Goal: Task Accomplishment & Management: Manage account settings

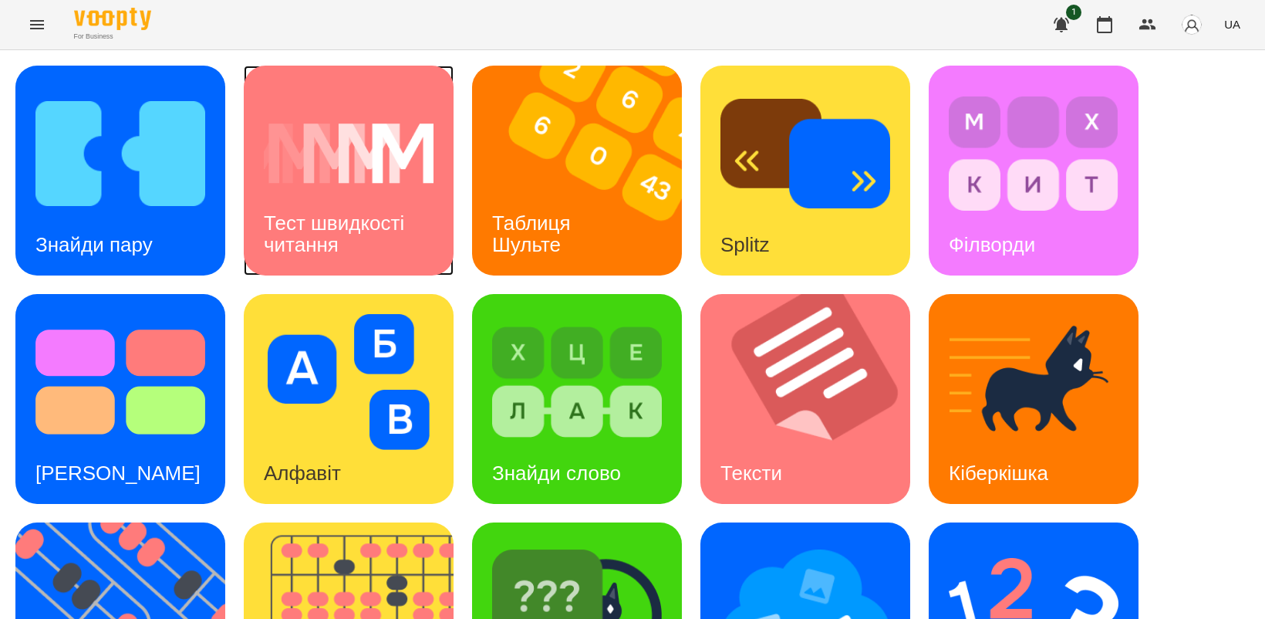
click at [302, 207] on div "Тест швидкості читання" at bounding box center [349, 234] width 210 height 83
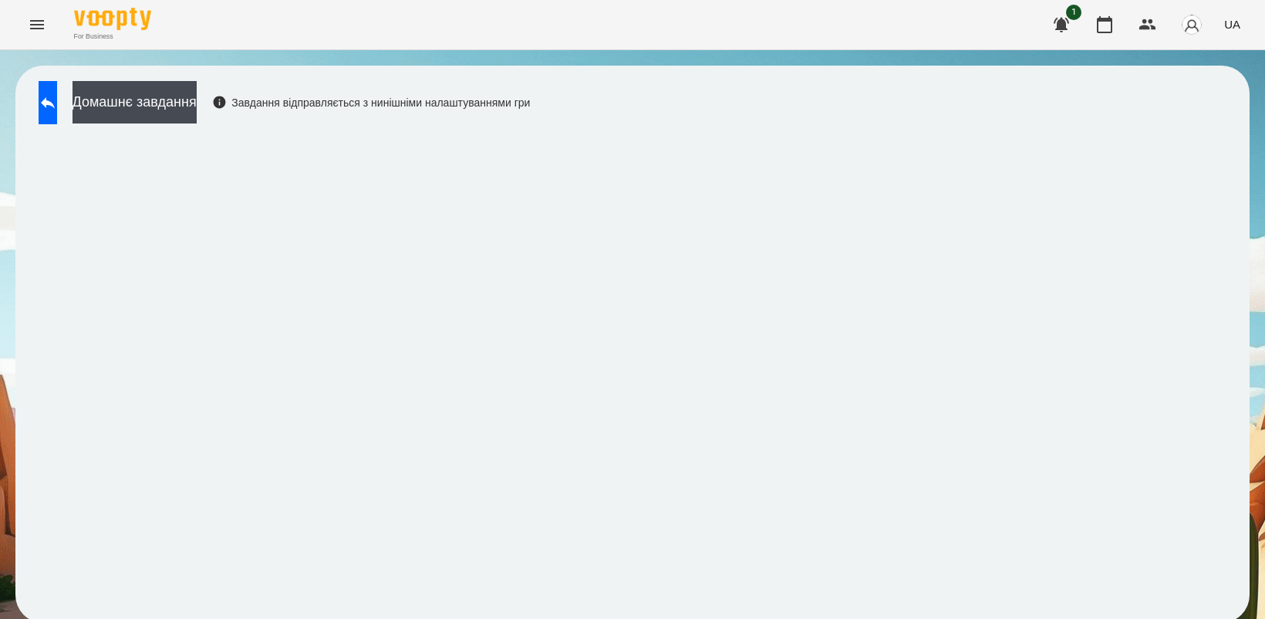
click at [1236, 18] on span "UA" at bounding box center [1232, 24] width 16 height 16
click at [1190, 106] on div "Русский" at bounding box center [1203, 115] width 79 height 28
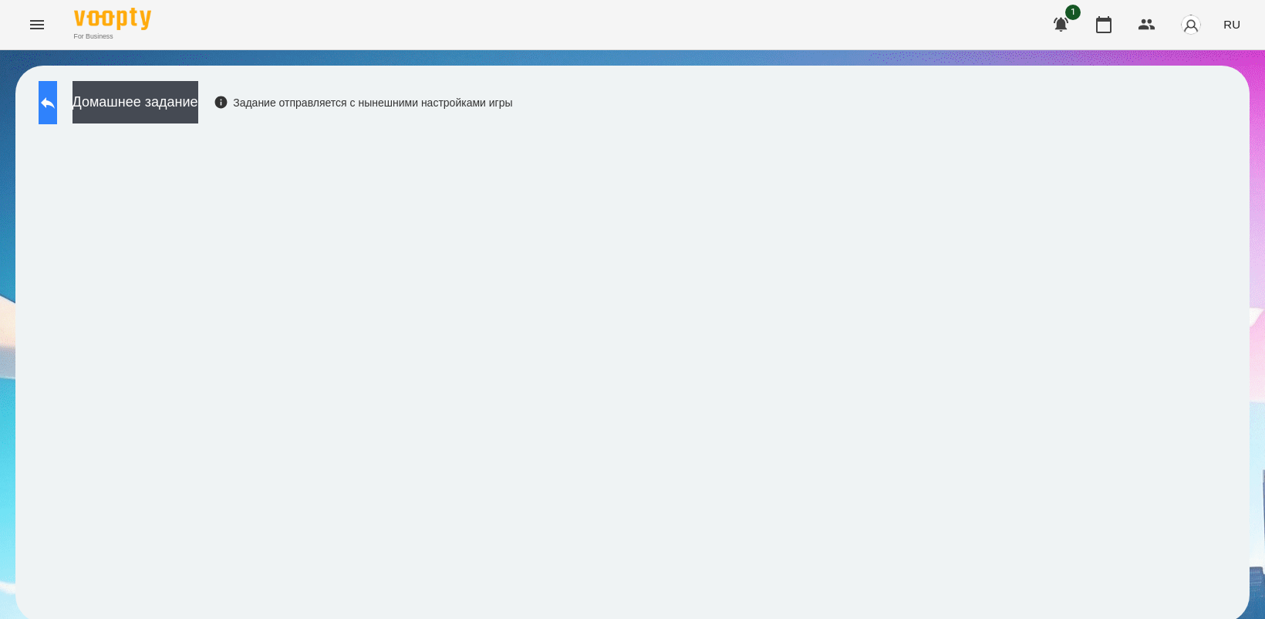
click at [57, 93] on button at bounding box center [48, 102] width 19 height 43
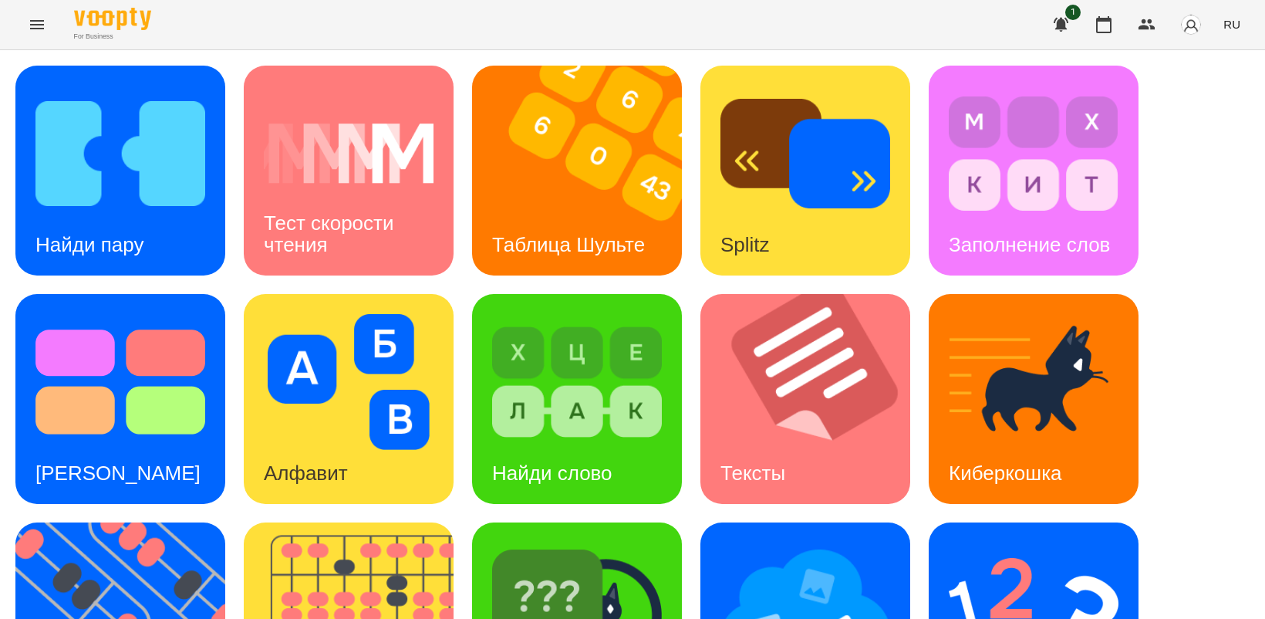
scroll to position [193, 0]
click at [569, 542] on img at bounding box center [577, 610] width 170 height 136
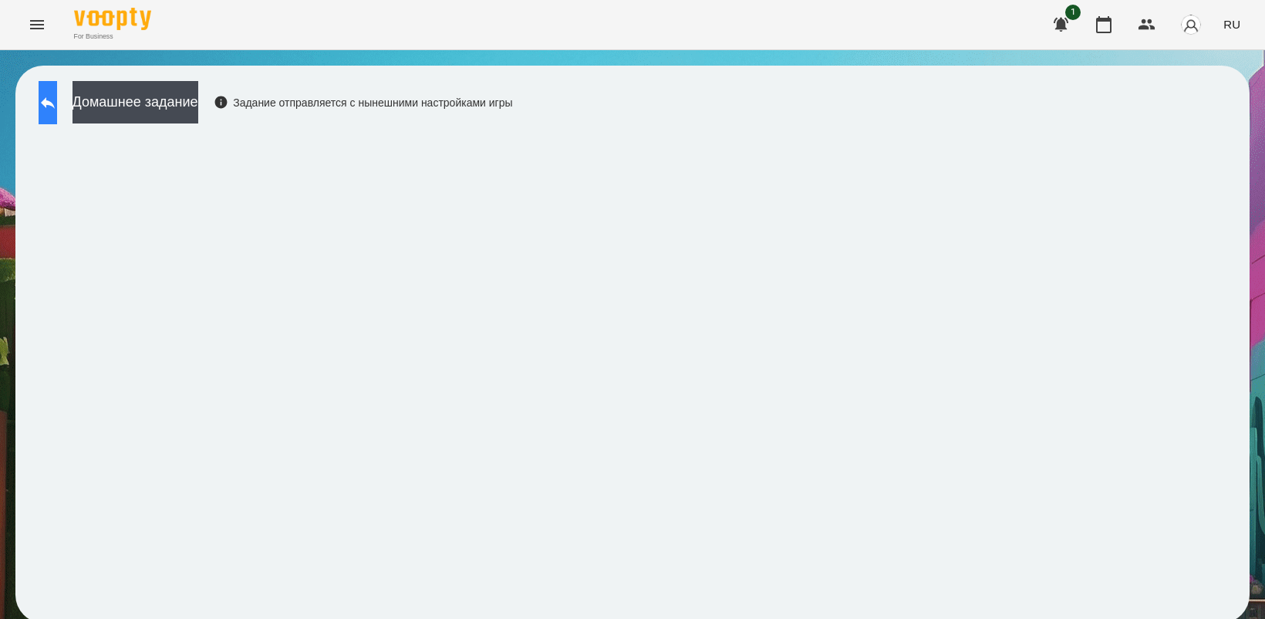
click at [57, 110] on icon at bounding box center [48, 102] width 19 height 19
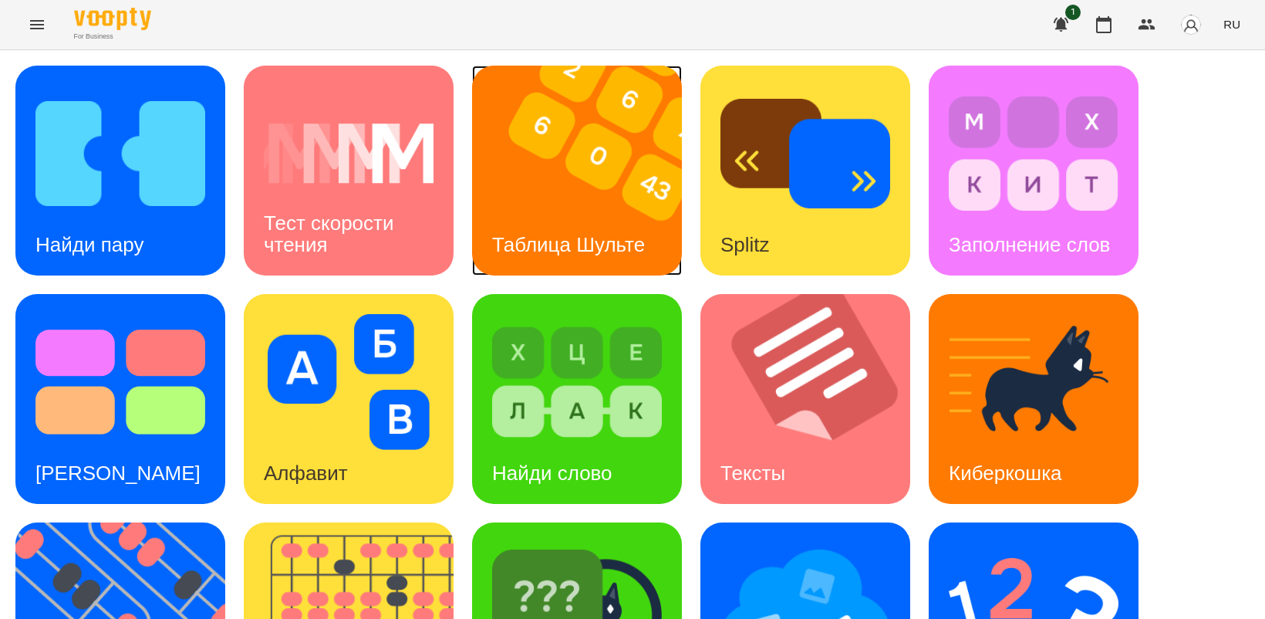
click at [585, 187] on img at bounding box center [586, 171] width 229 height 210
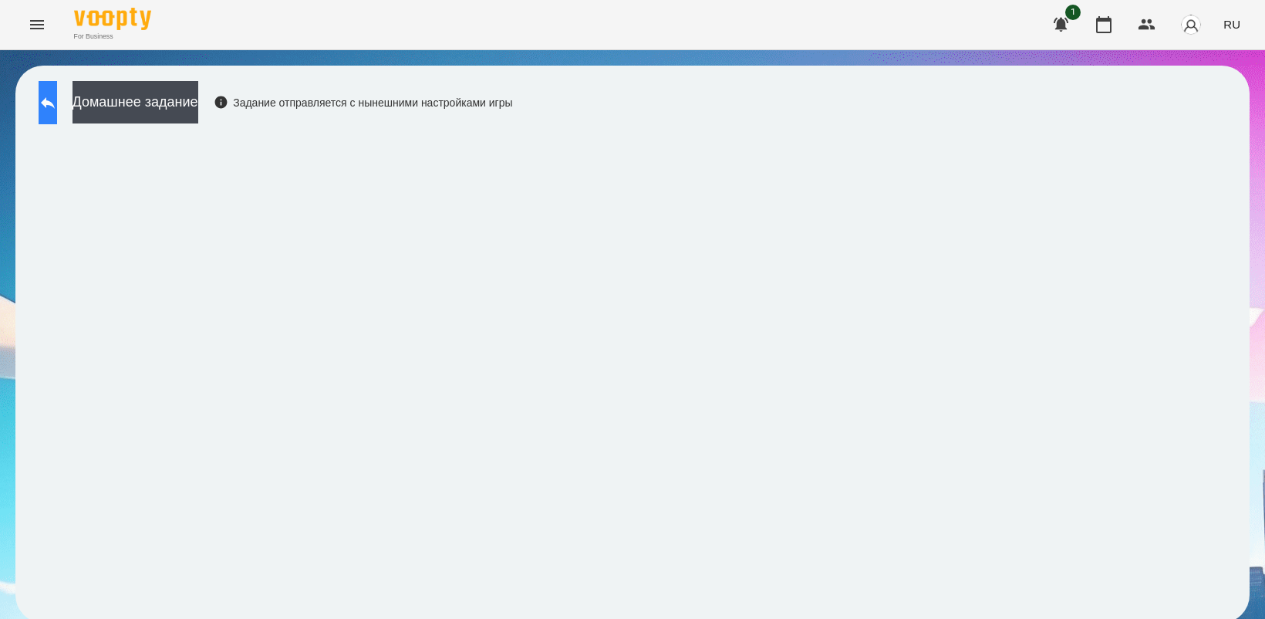
click at [57, 91] on button at bounding box center [48, 102] width 19 height 43
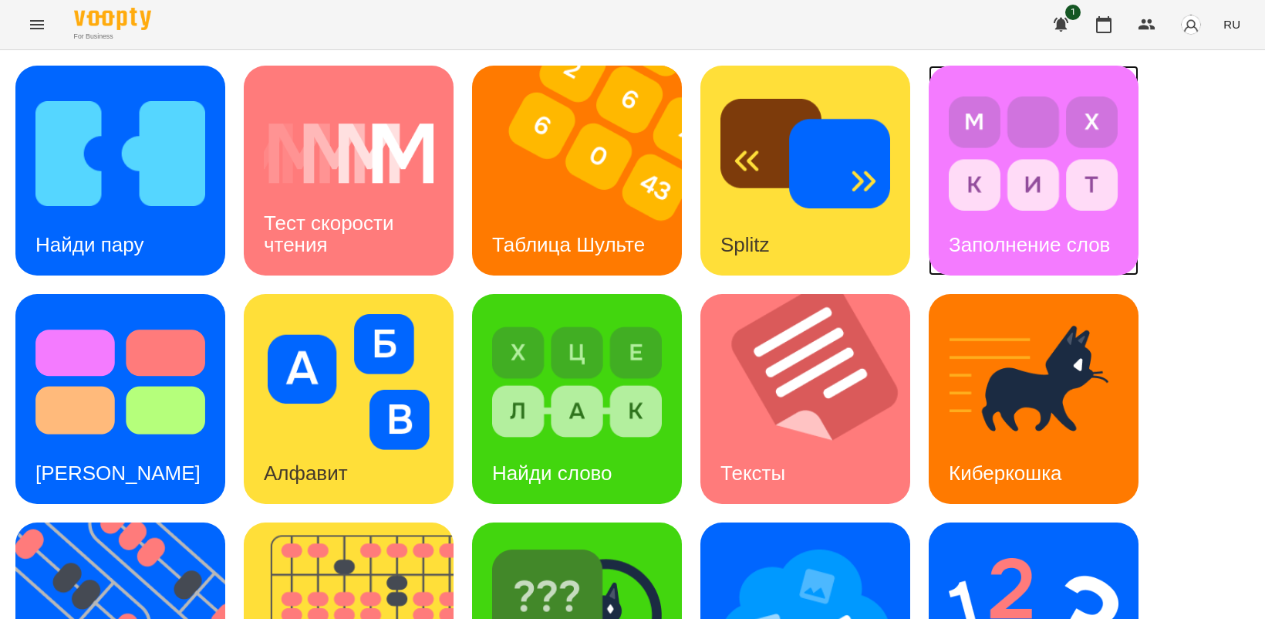
click at [994, 222] on div "Заполнение слов" at bounding box center [1029, 244] width 201 height 61
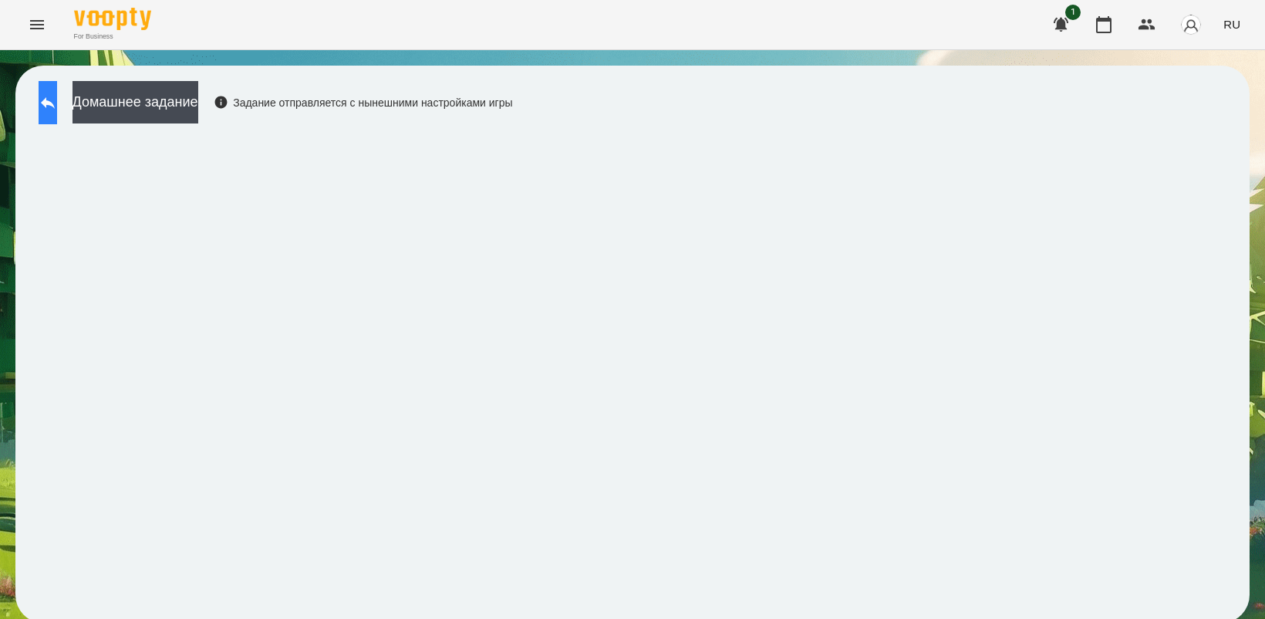
click at [57, 102] on button at bounding box center [48, 102] width 19 height 43
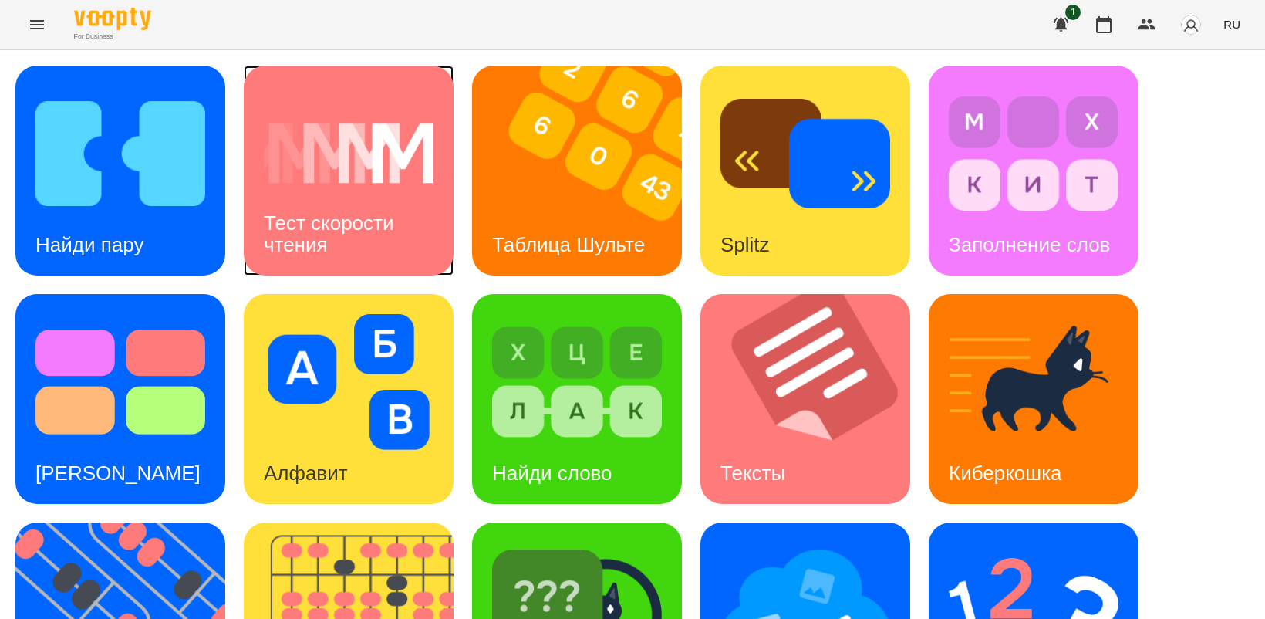
click at [337, 175] on img at bounding box center [349, 154] width 170 height 136
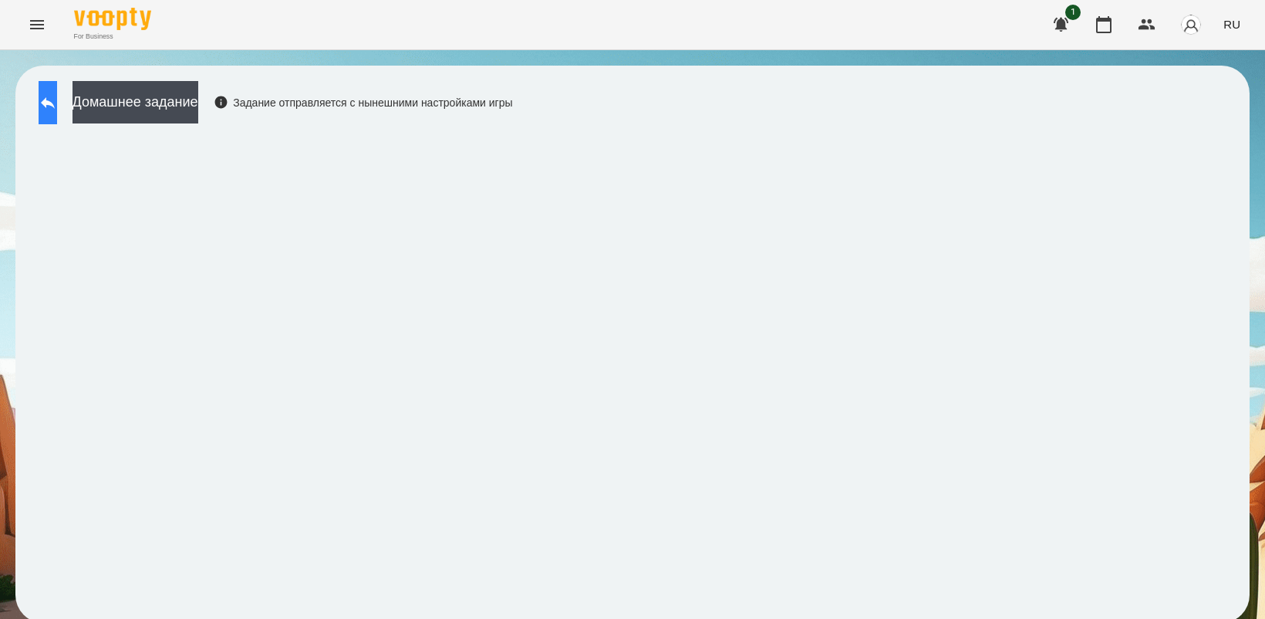
click at [57, 113] on button at bounding box center [48, 102] width 19 height 43
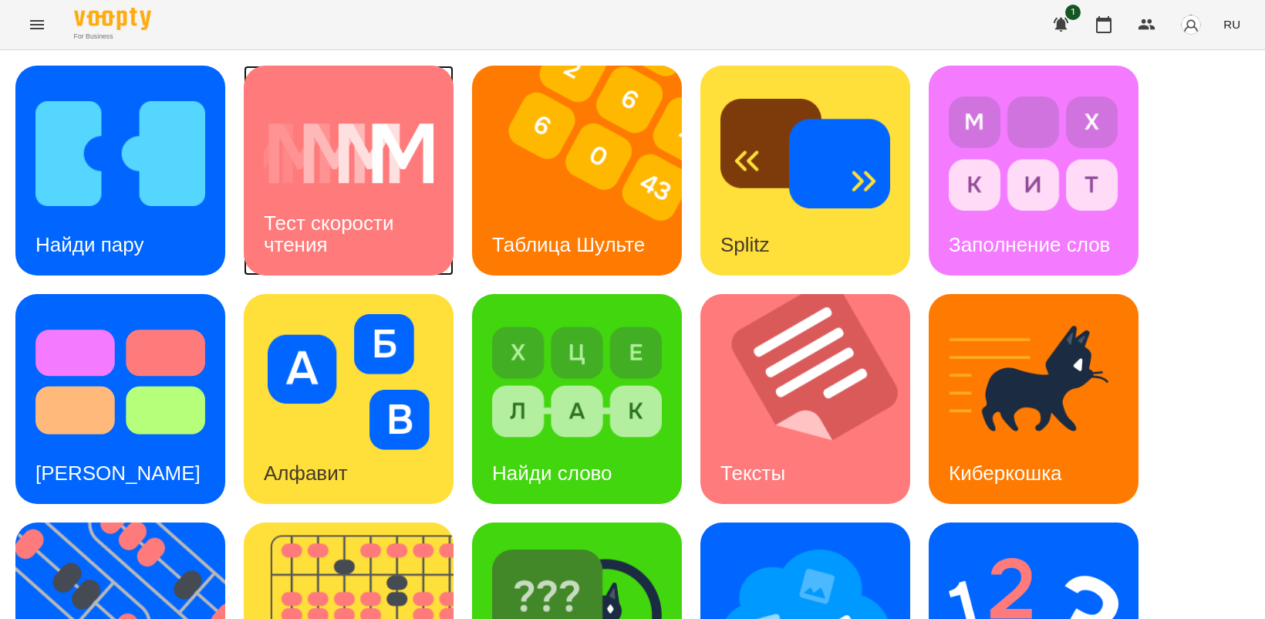
click at [333, 164] on img at bounding box center [349, 154] width 170 height 136
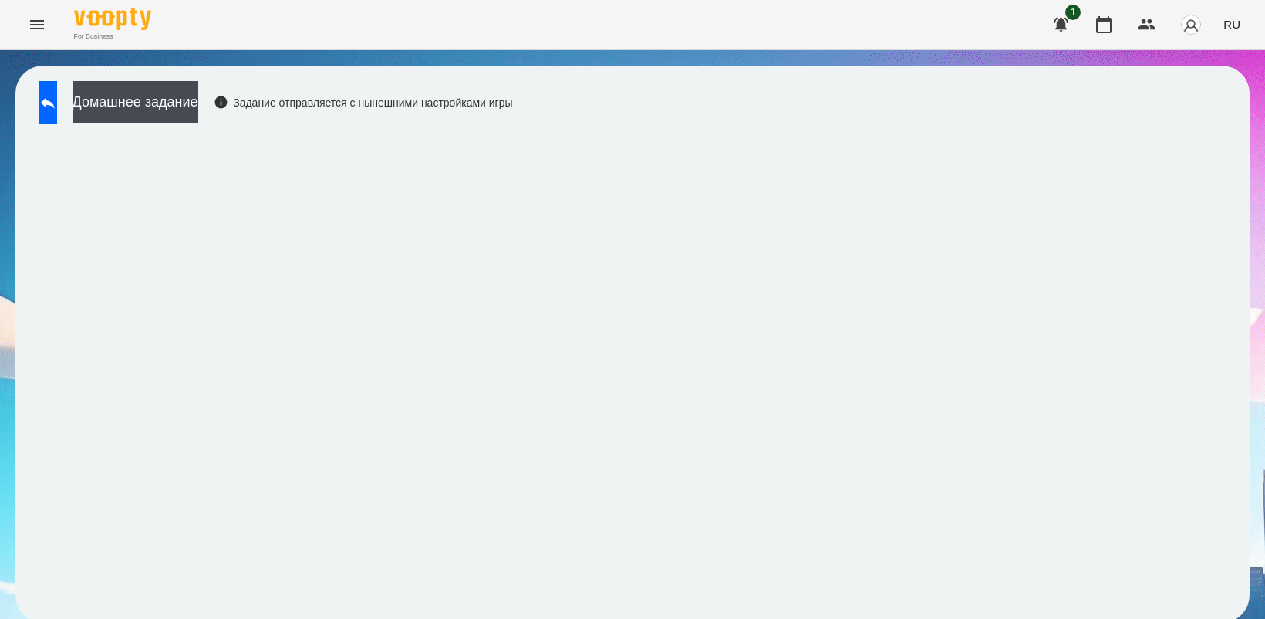
click at [39, 21] on icon "Menu" at bounding box center [37, 24] width 14 height 9
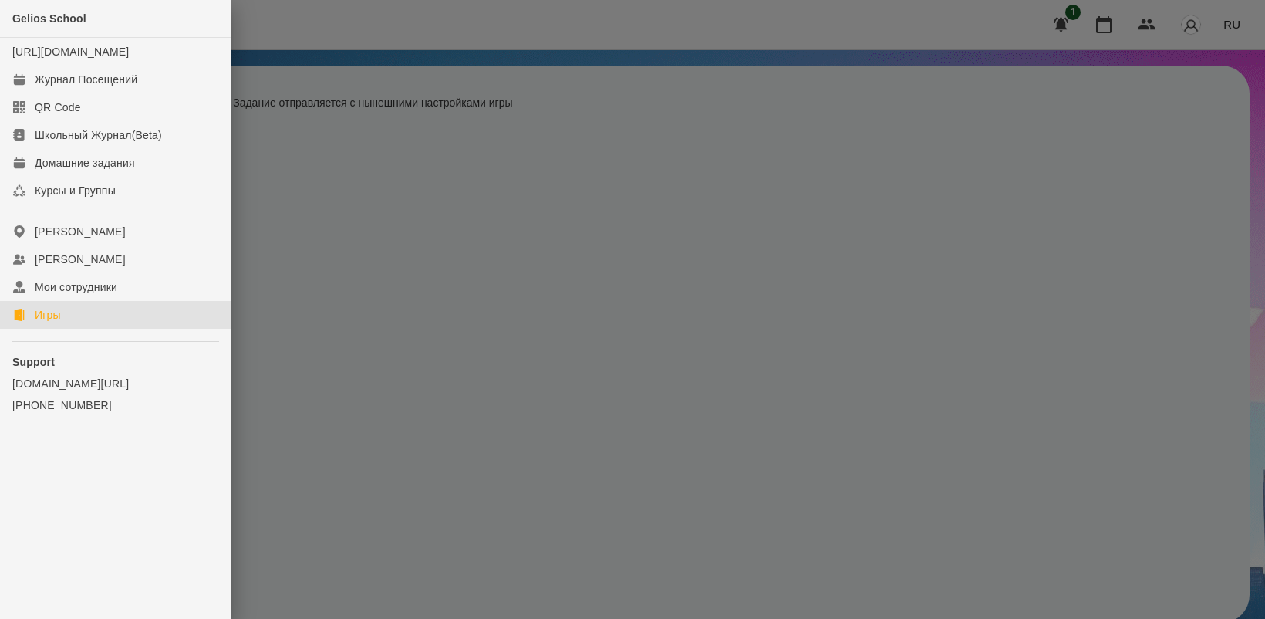
click at [55, 322] on div "Игры" at bounding box center [48, 314] width 26 height 15
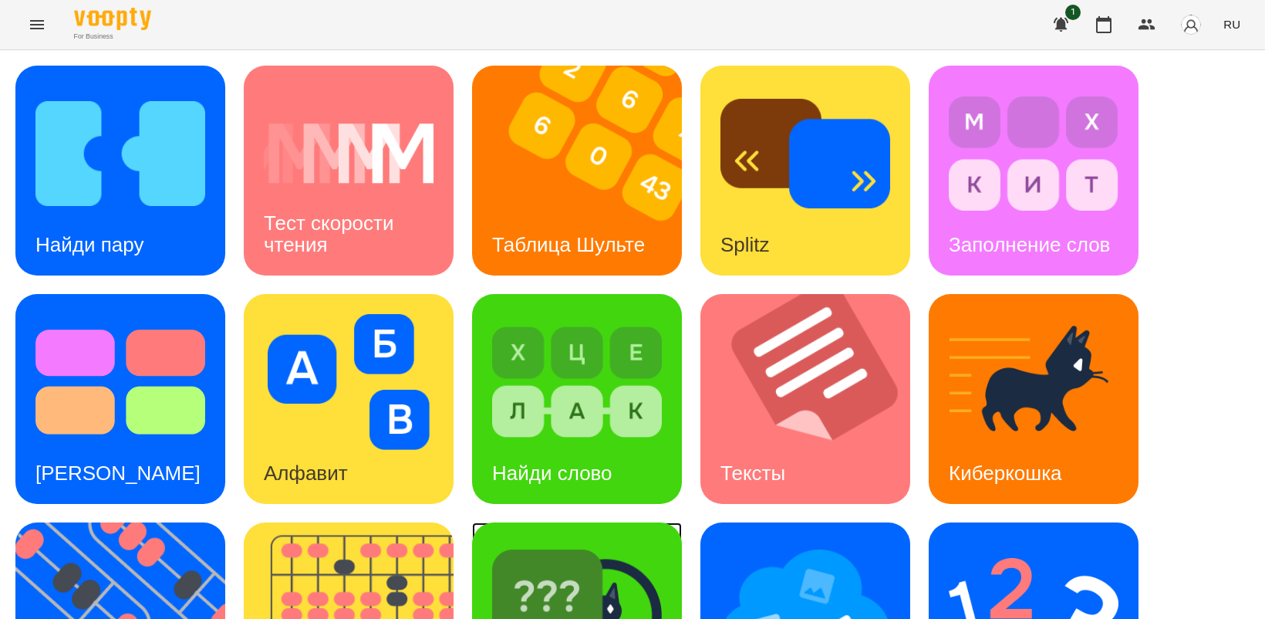
click at [599, 576] on img at bounding box center [577, 610] width 170 height 136
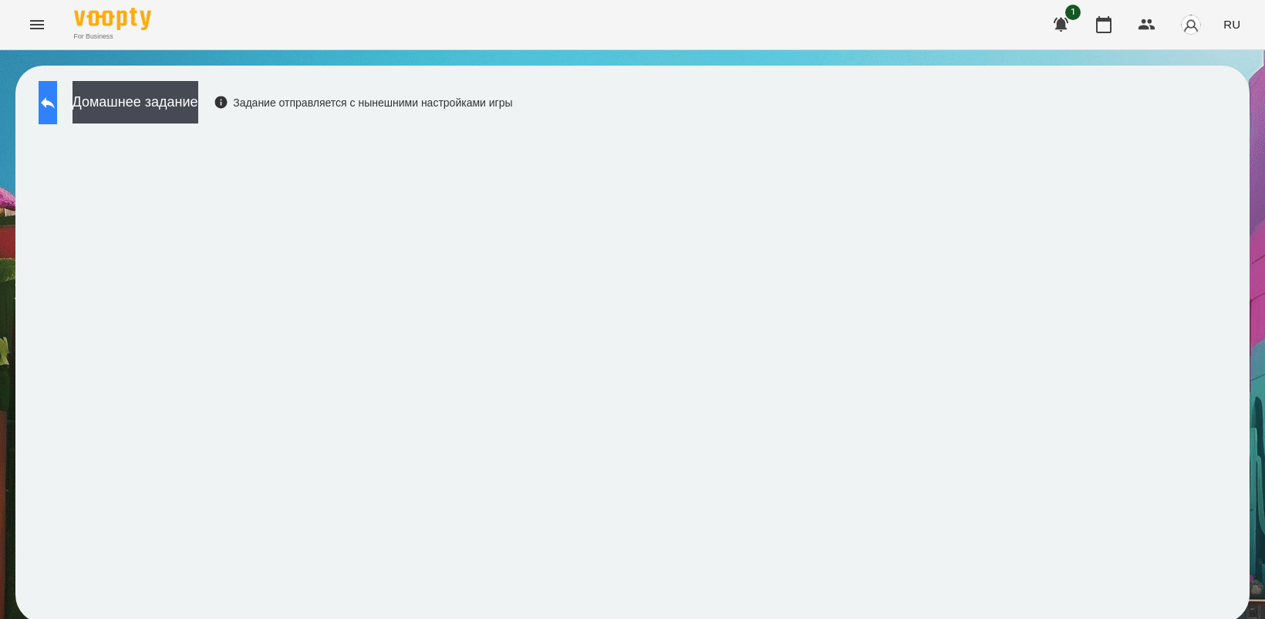
click at [57, 108] on button at bounding box center [48, 102] width 19 height 43
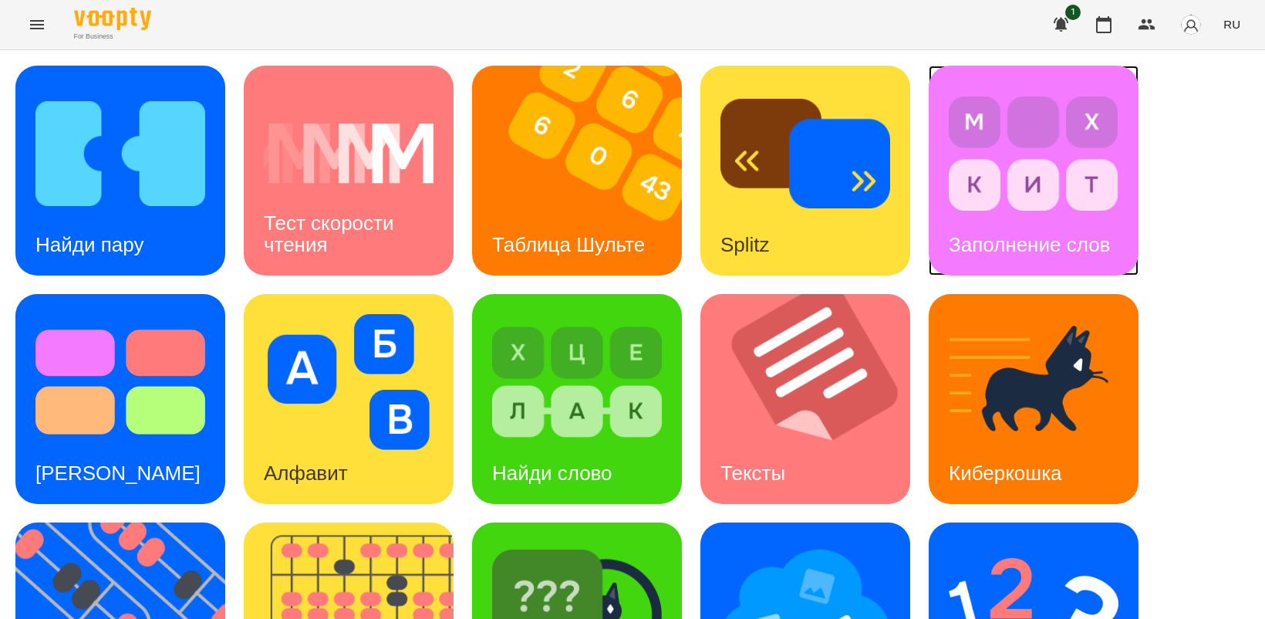
click at [1071, 164] on img at bounding box center [1034, 154] width 170 height 136
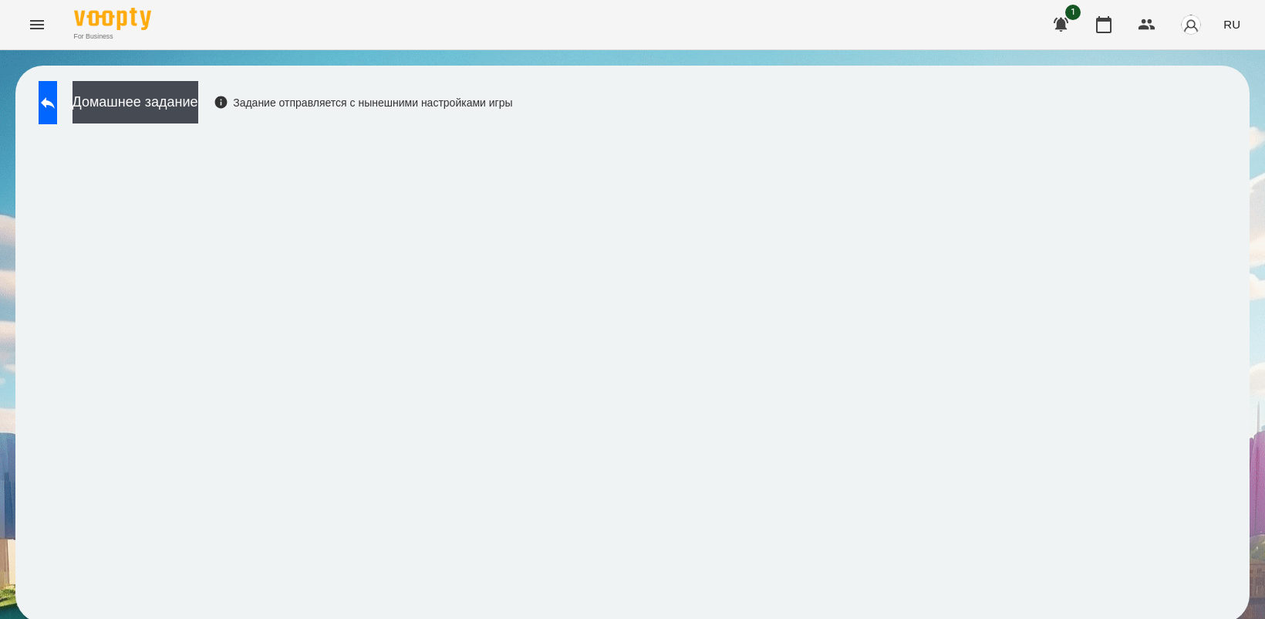
click at [39, 25] on icon "Menu" at bounding box center [37, 24] width 14 height 9
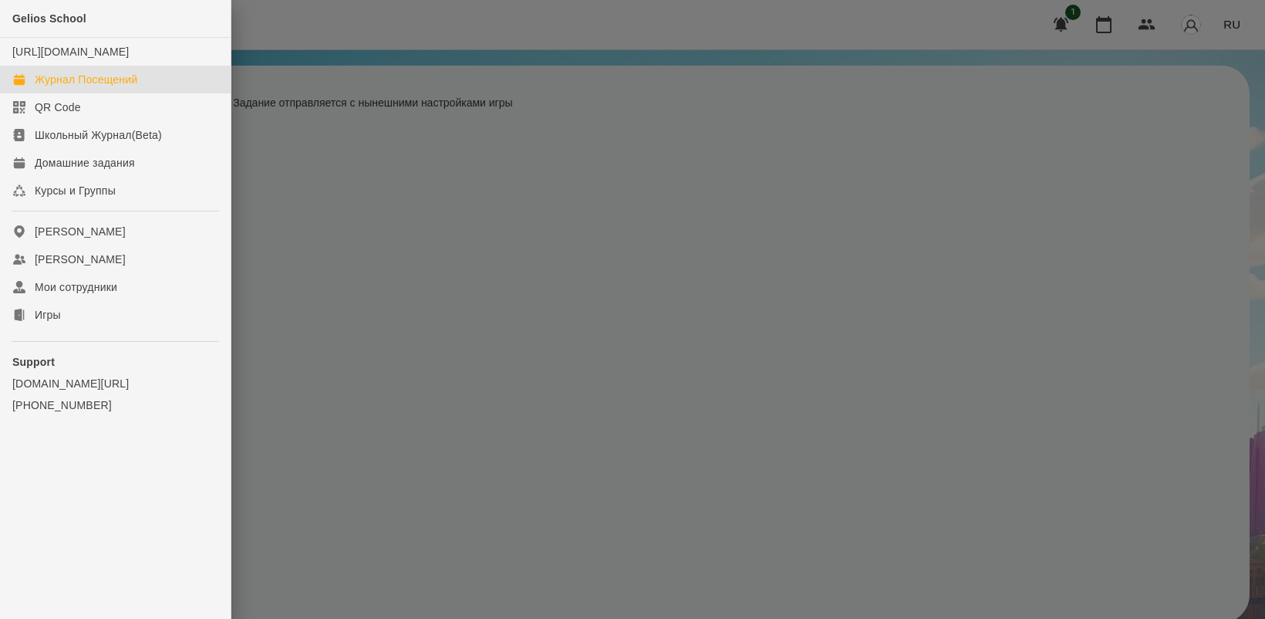
click at [89, 87] on div "Журнал Посещений" at bounding box center [86, 79] width 103 height 15
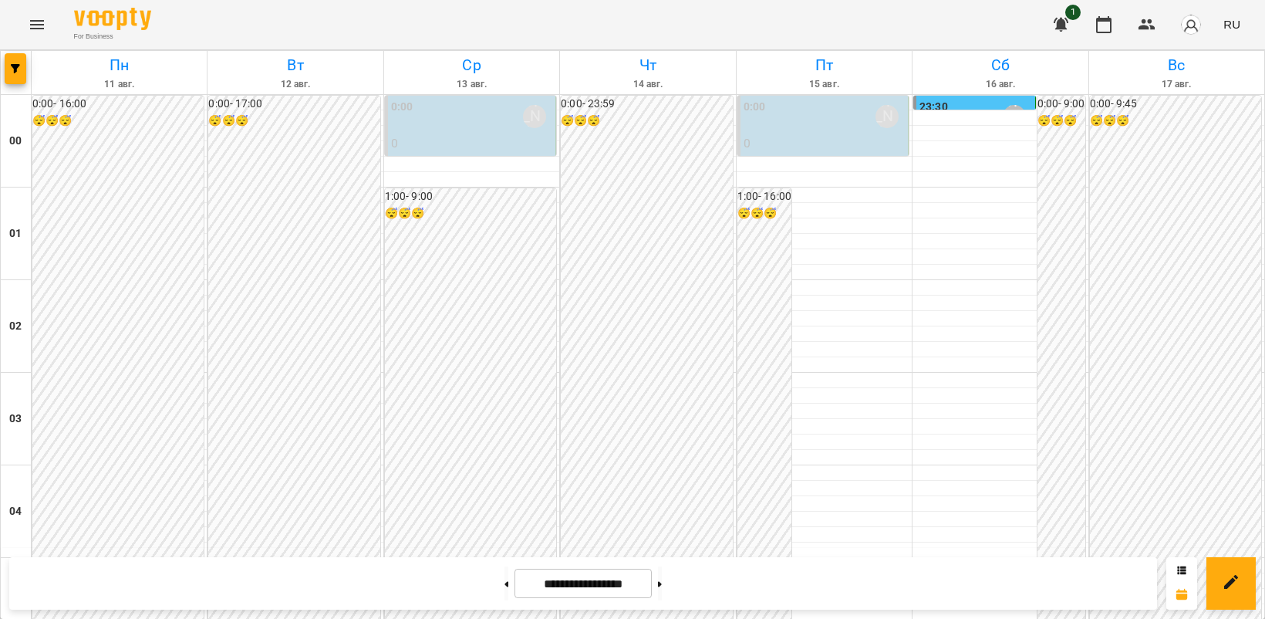
scroll to position [771, 0]
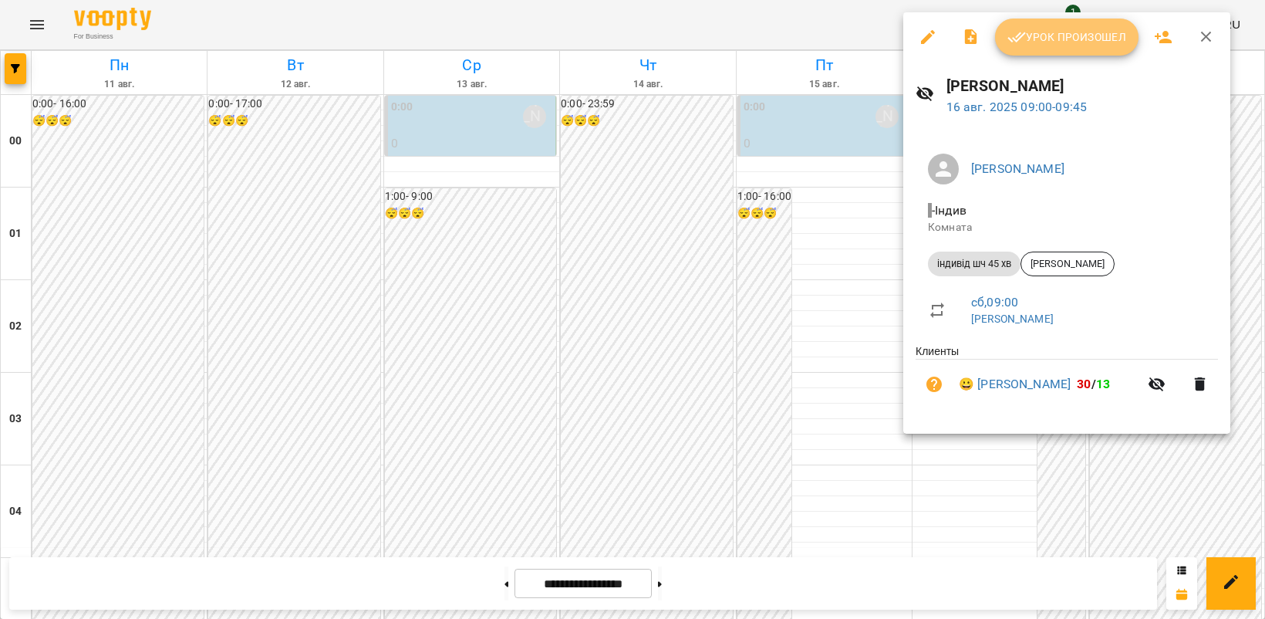
drag, startPoint x: 1045, startPoint y: 32, endPoint x: 1026, endPoint y: 42, distance: 21.7
click at [1045, 32] on span "Урок произошел" at bounding box center [1067, 37] width 119 height 19
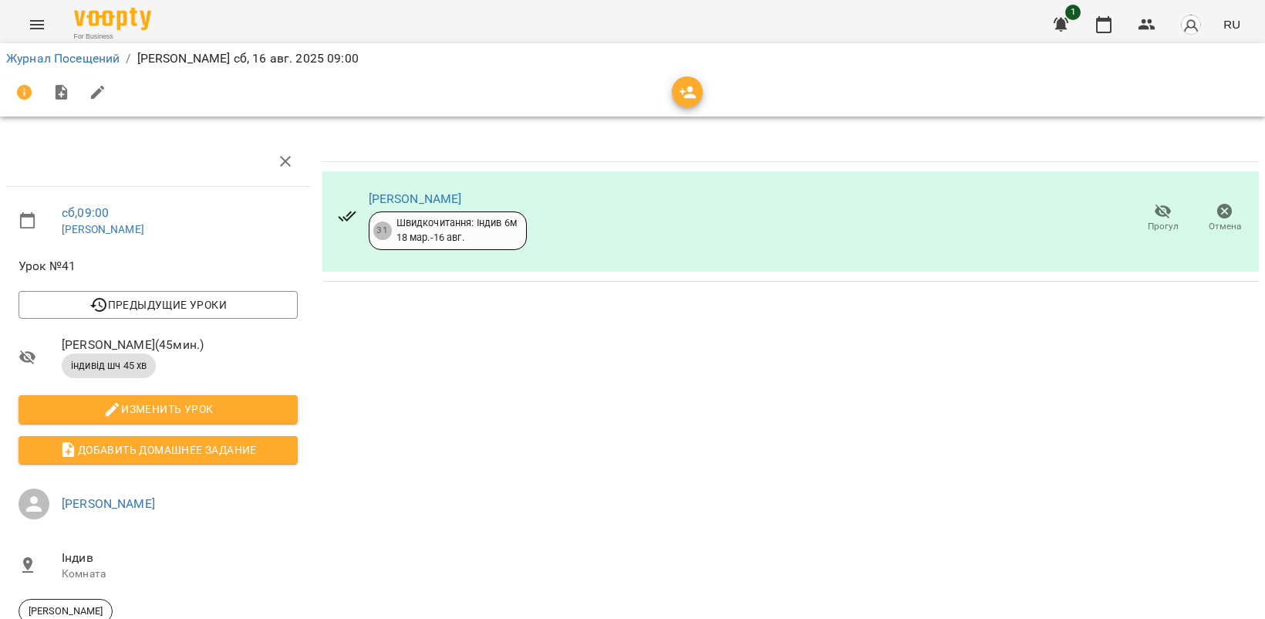
click at [33, 32] on icon "Menu" at bounding box center [37, 24] width 19 height 19
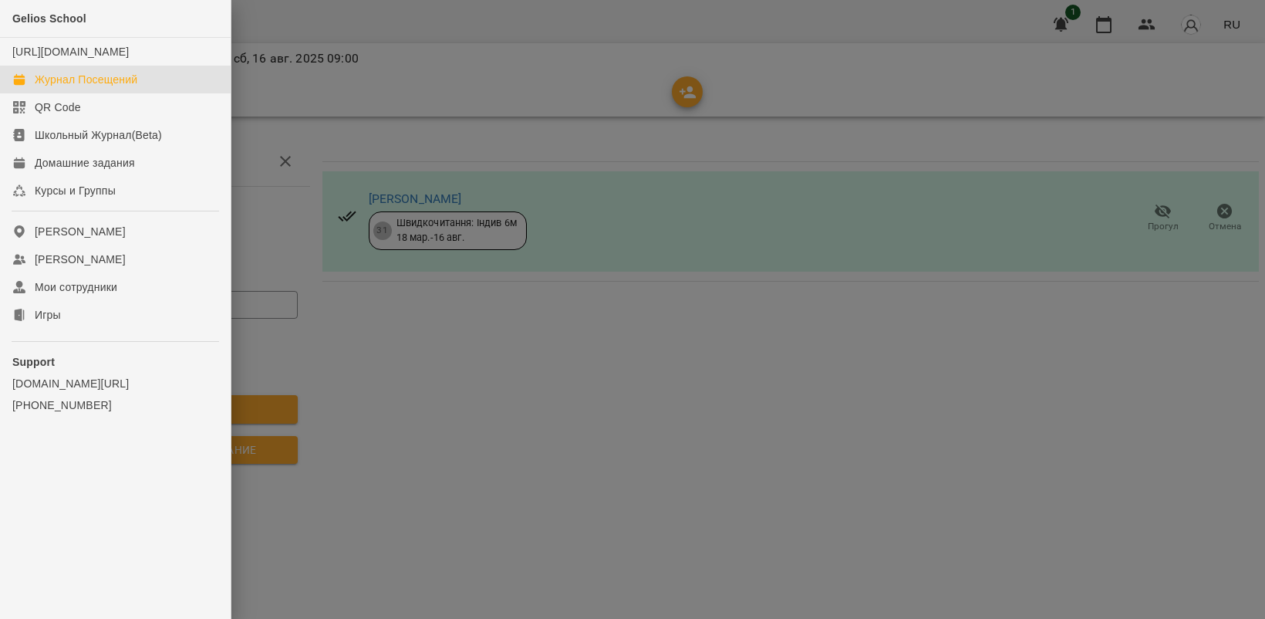
click at [76, 87] on div "Журнал Посещений" at bounding box center [86, 79] width 103 height 15
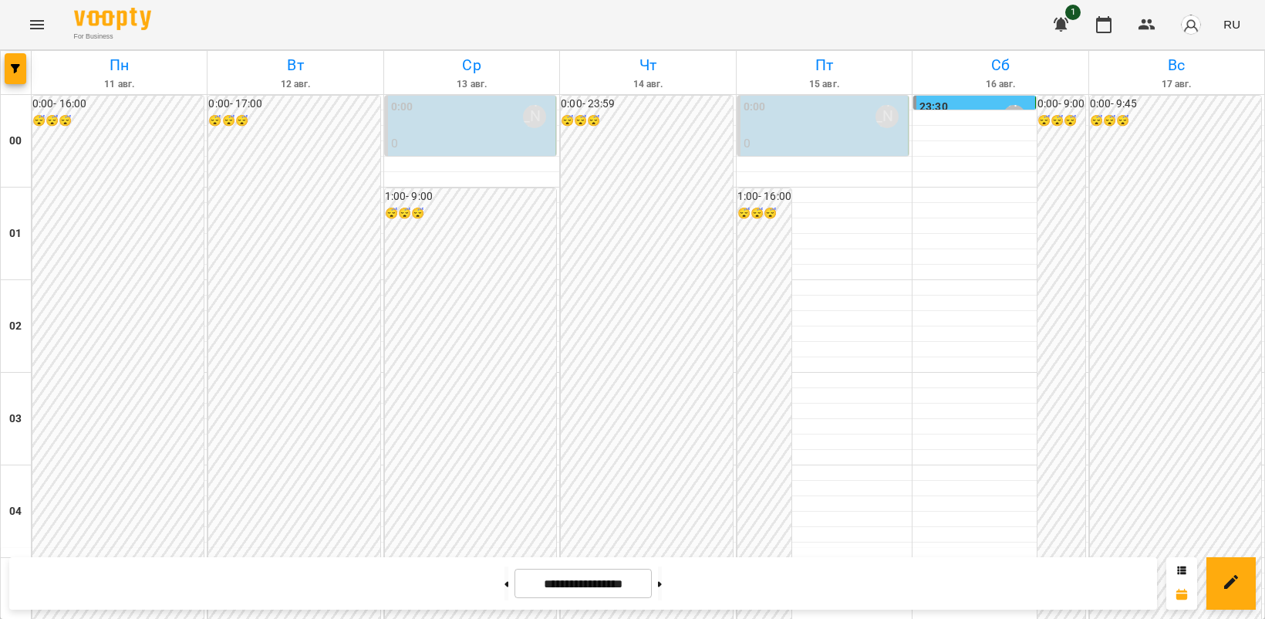
scroll to position [771, 0]
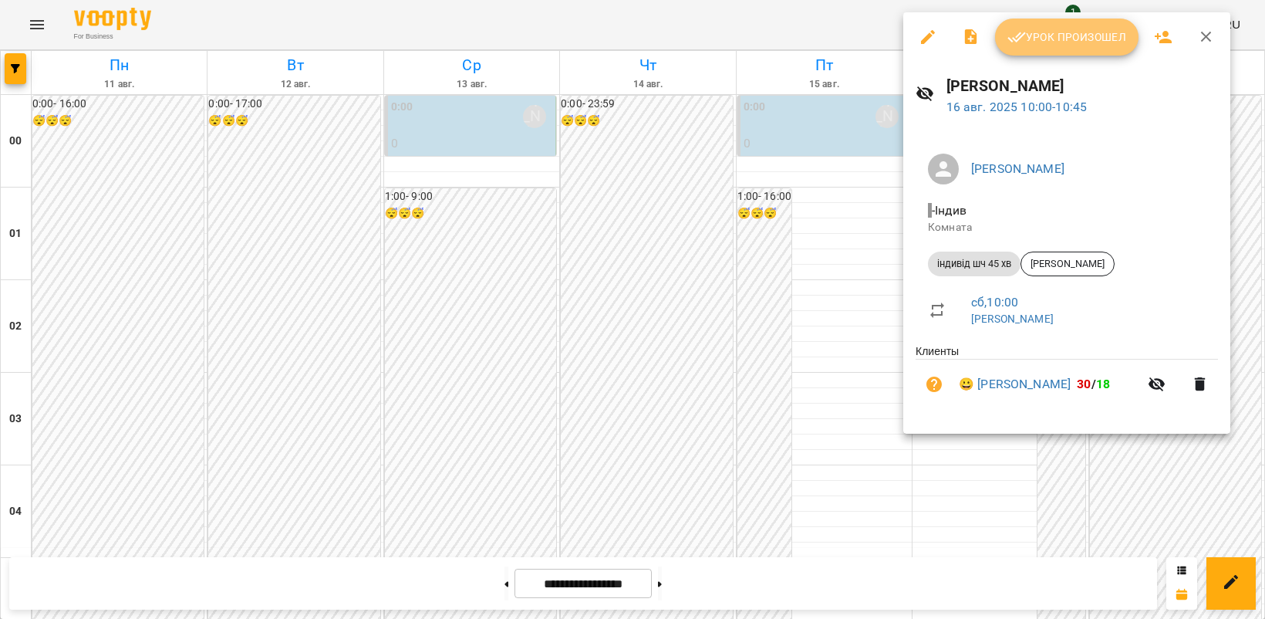
click at [1041, 32] on span "Урок произошел" at bounding box center [1067, 37] width 119 height 19
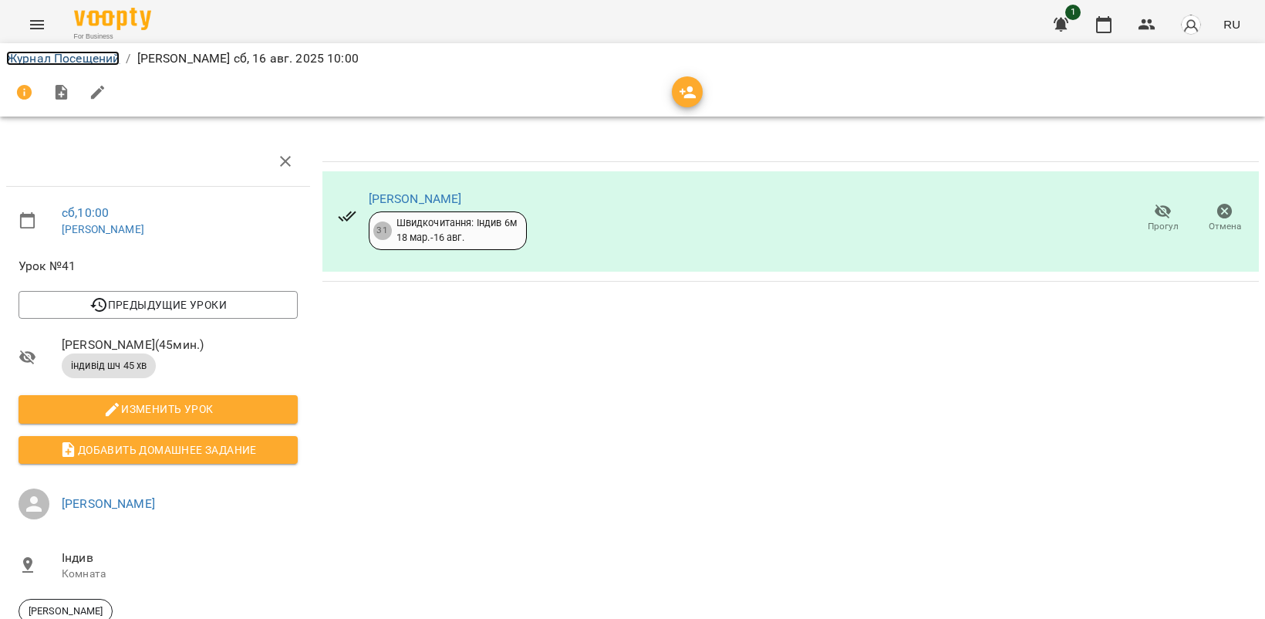
click at [76, 59] on link "Журнал Посещений" at bounding box center [62, 58] width 113 height 15
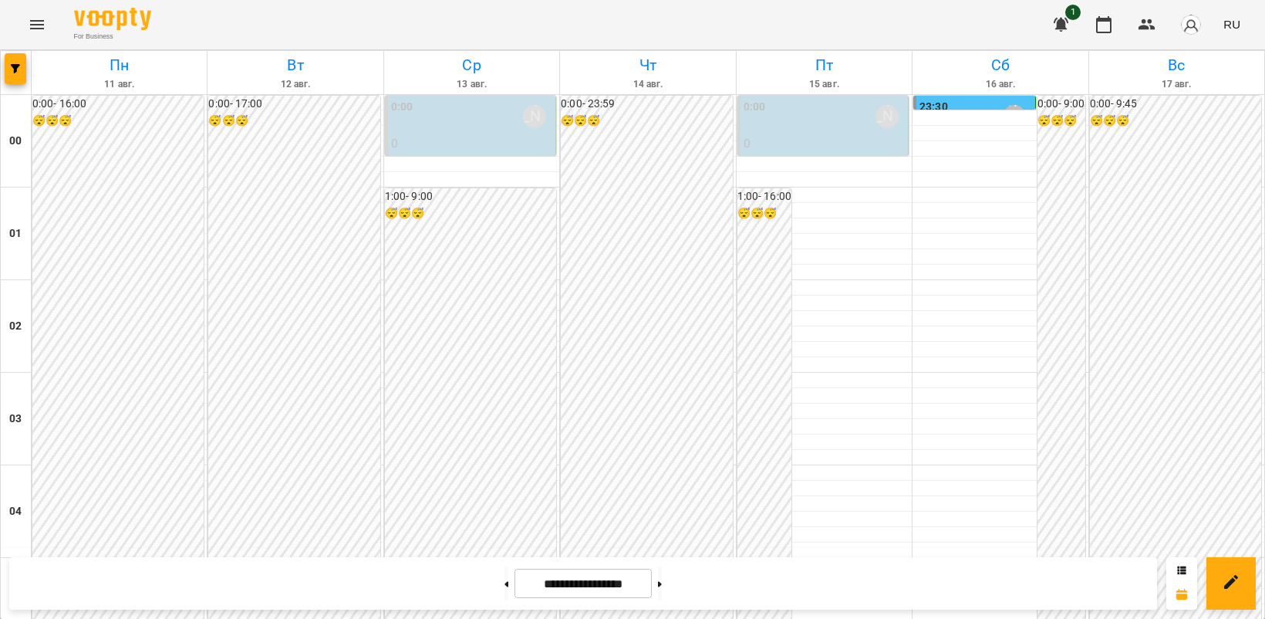
scroll to position [675, 0]
click at [35, 25] on icon "Menu" at bounding box center [37, 24] width 14 height 9
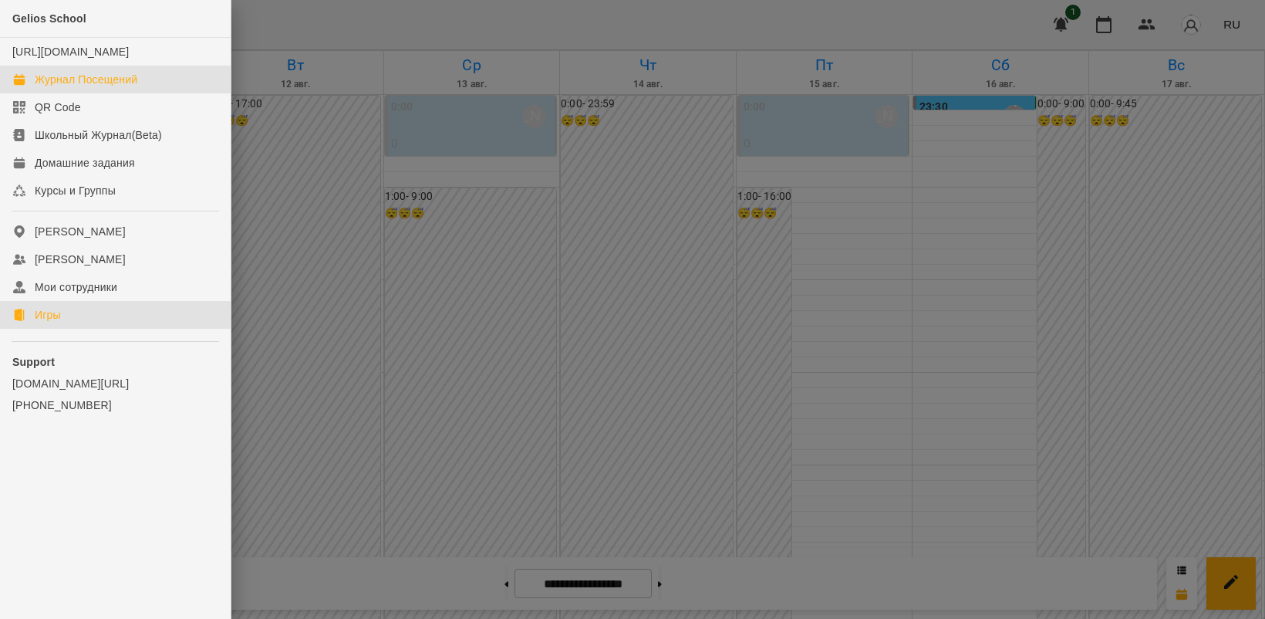
click at [68, 329] on link "Игры" at bounding box center [115, 315] width 231 height 28
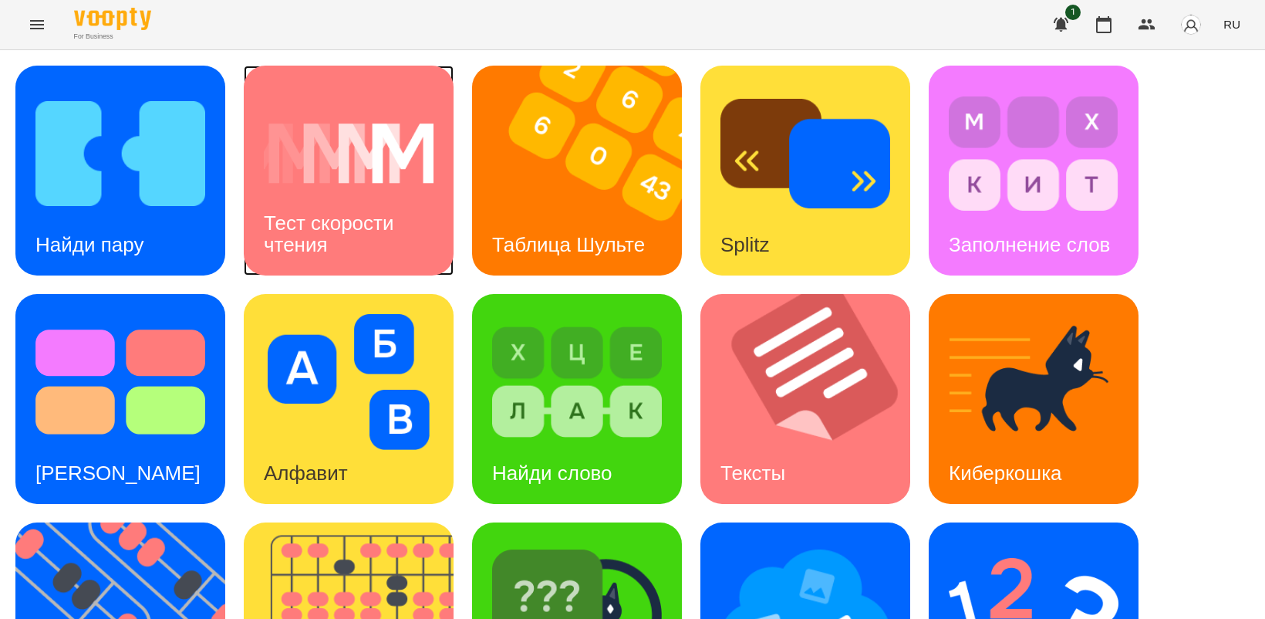
click at [332, 211] on h3 "Тест скорости чтения" at bounding box center [332, 233] width 136 height 44
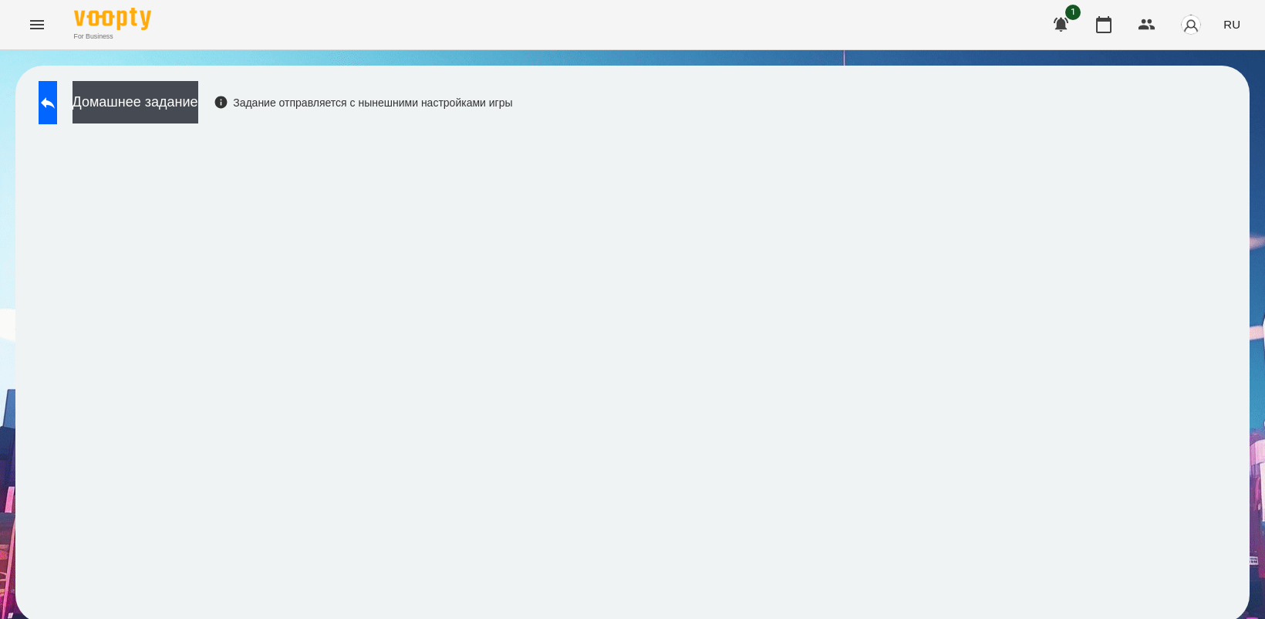
click at [32, 23] on icon "Menu" at bounding box center [37, 24] width 19 height 19
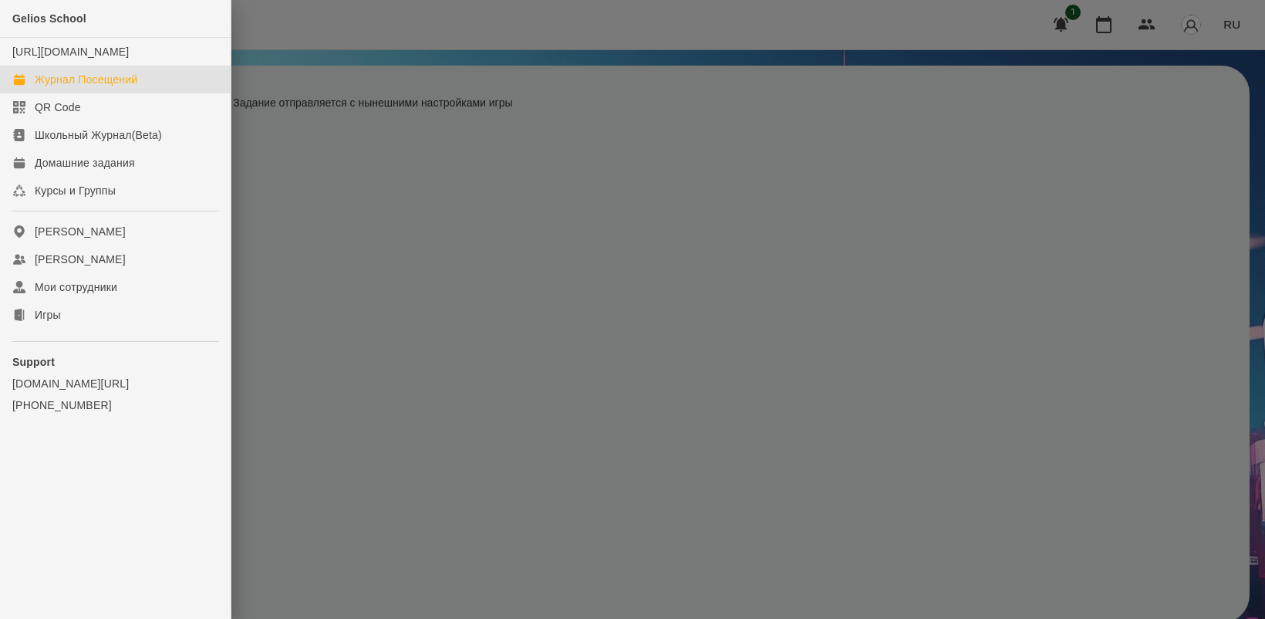
click at [86, 87] on div "Журнал Посещений" at bounding box center [86, 79] width 103 height 15
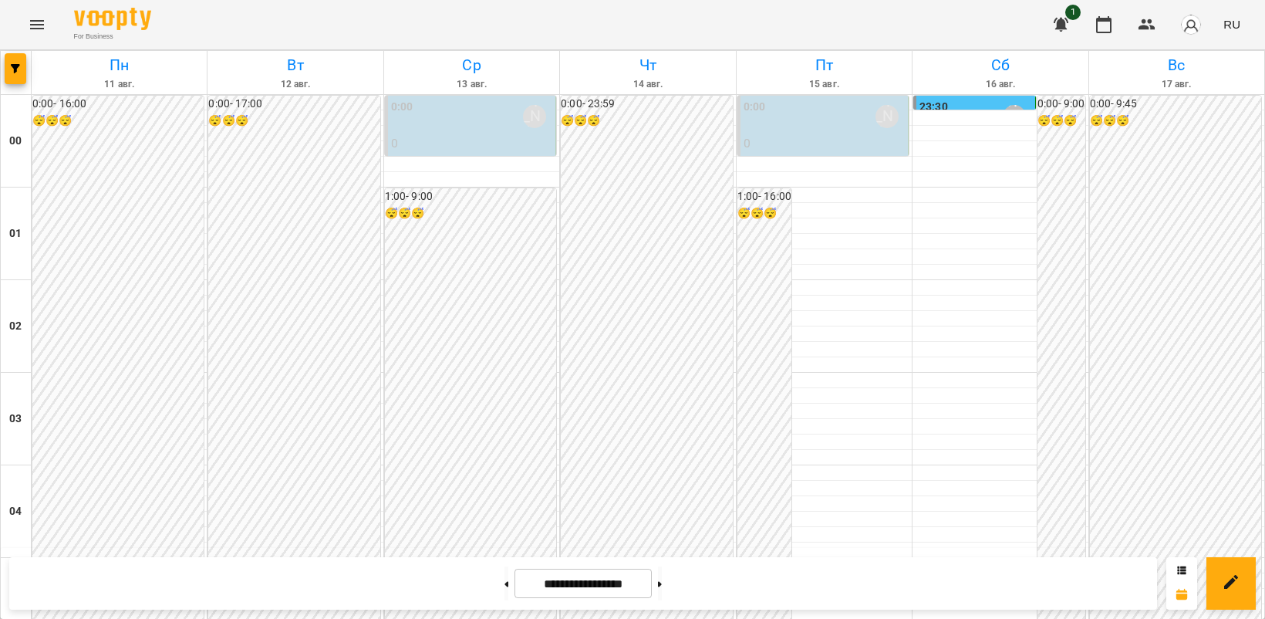
scroll to position [1543, 0]
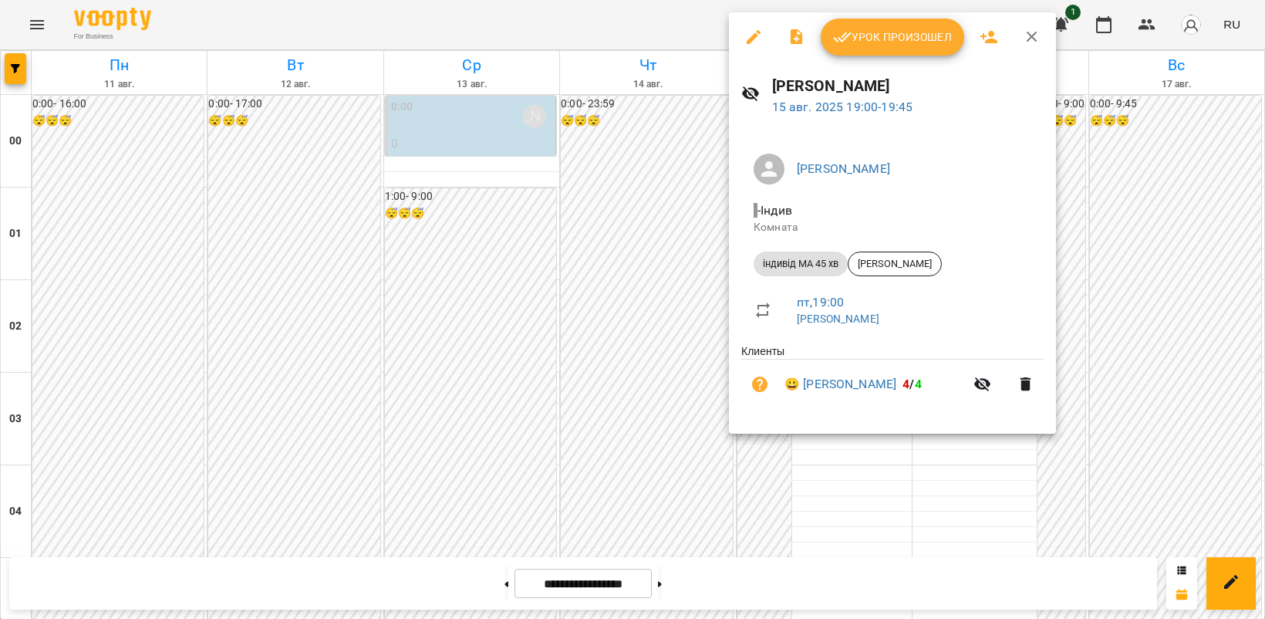
click at [754, 36] on icon "button" at bounding box center [754, 37] width 14 height 14
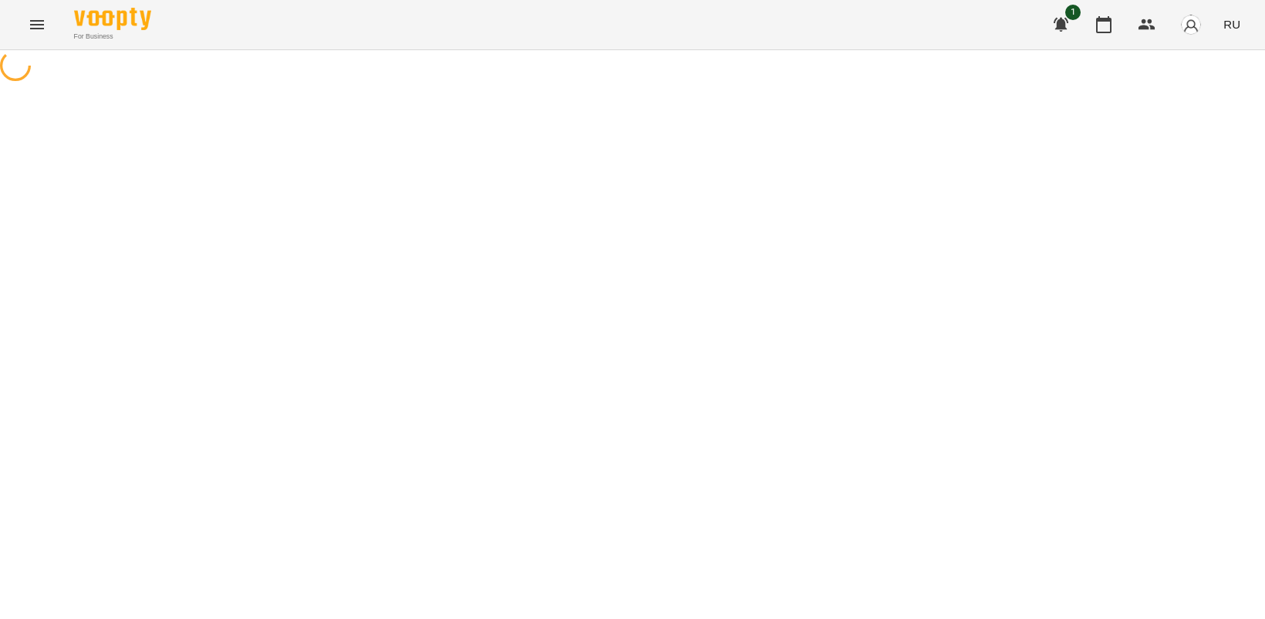
select select "**********"
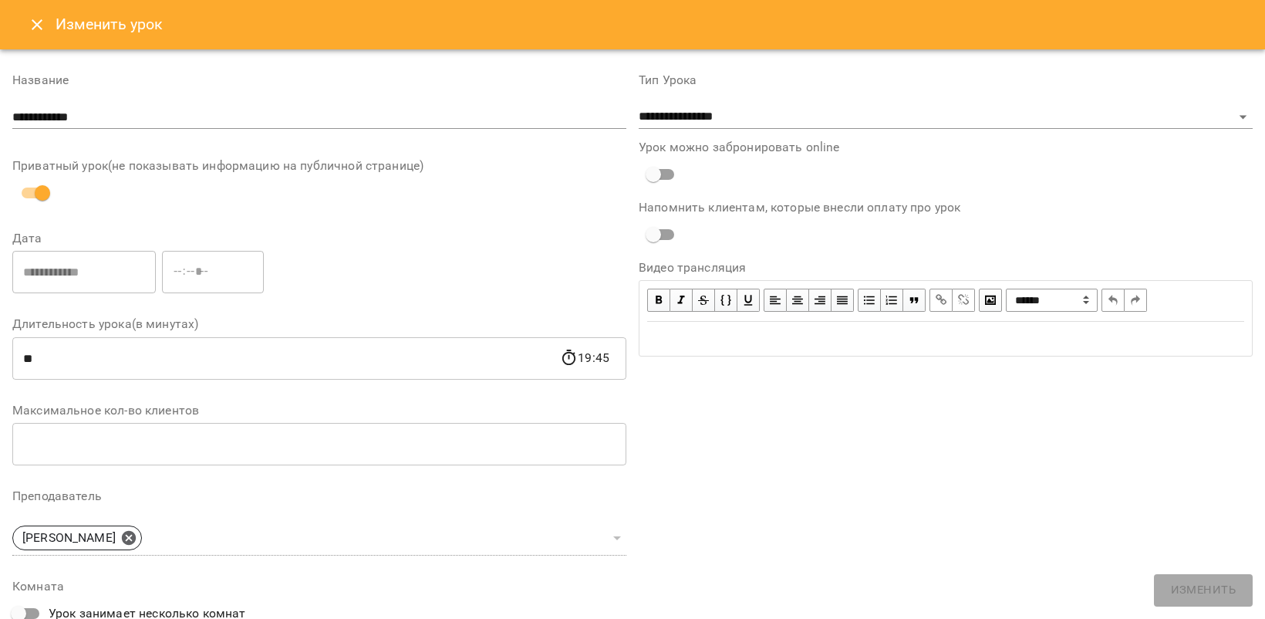
click at [28, 22] on icon "Close" at bounding box center [37, 24] width 19 height 19
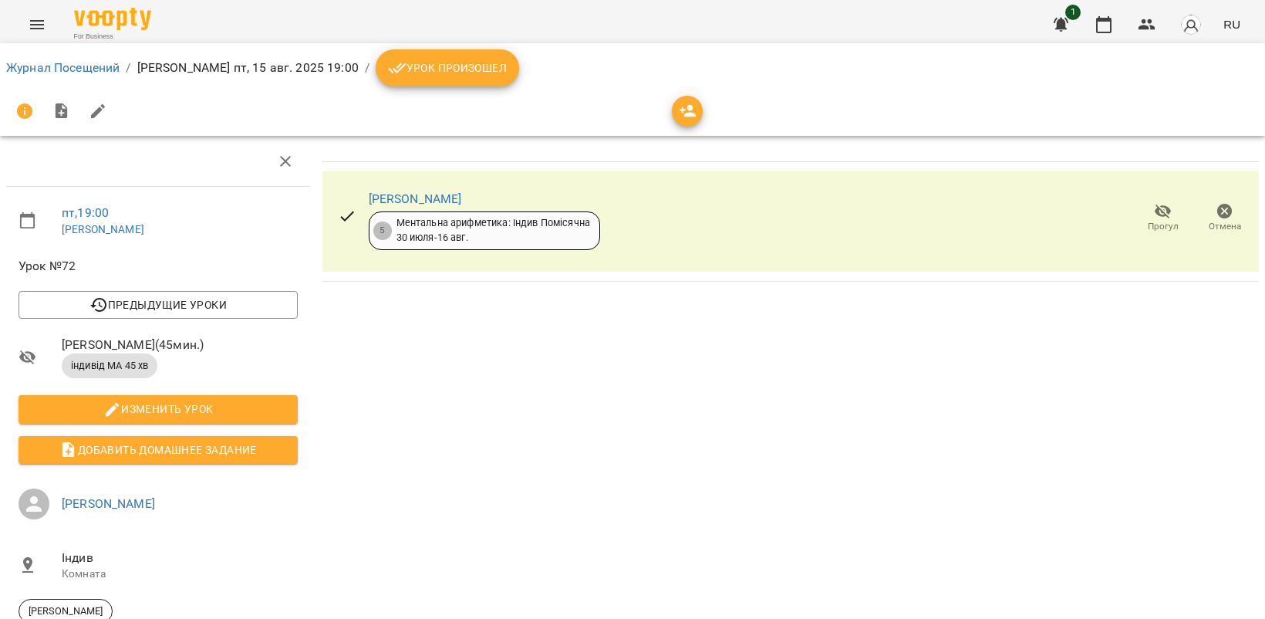
click at [1154, 208] on icon "button" at bounding box center [1163, 211] width 19 height 19
click at [430, 66] on span "Урок произошел" at bounding box center [447, 68] width 119 height 19
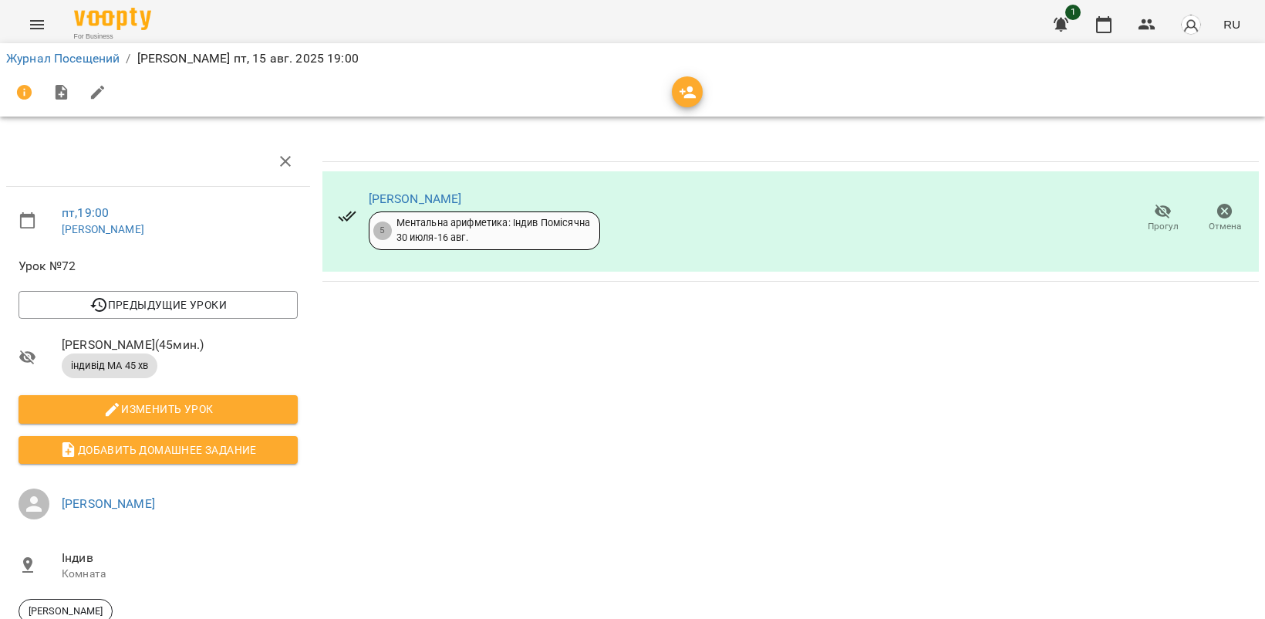
click at [1084, 228] on div "[PERSON_NAME] 5 Ментальна арифметика: Індив Помісячна 30 июля - 16 авг. Прогул …" at bounding box center [790, 221] width 937 height 100
click at [1154, 218] on icon "button" at bounding box center [1163, 211] width 19 height 19
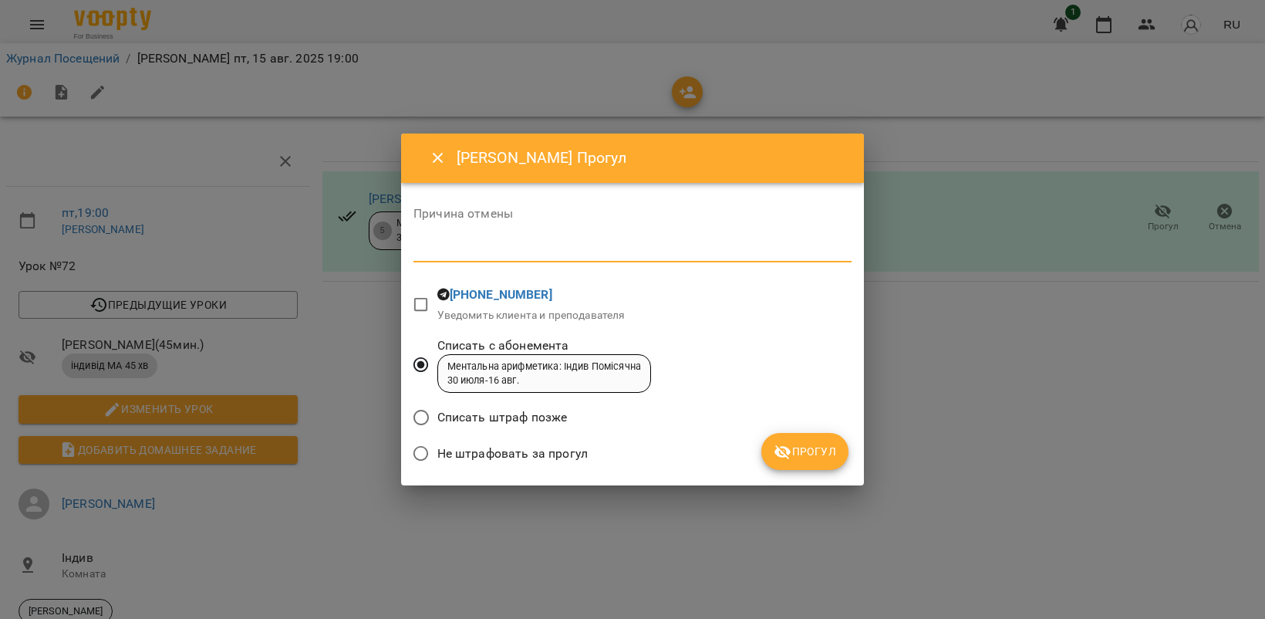
click at [498, 252] on textarea at bounding box center [633, 249] width 438 height 15
type textarea "******"
click at [823, 450] on span "Прогул" at bounding box center [805, 451] width 62 height 19
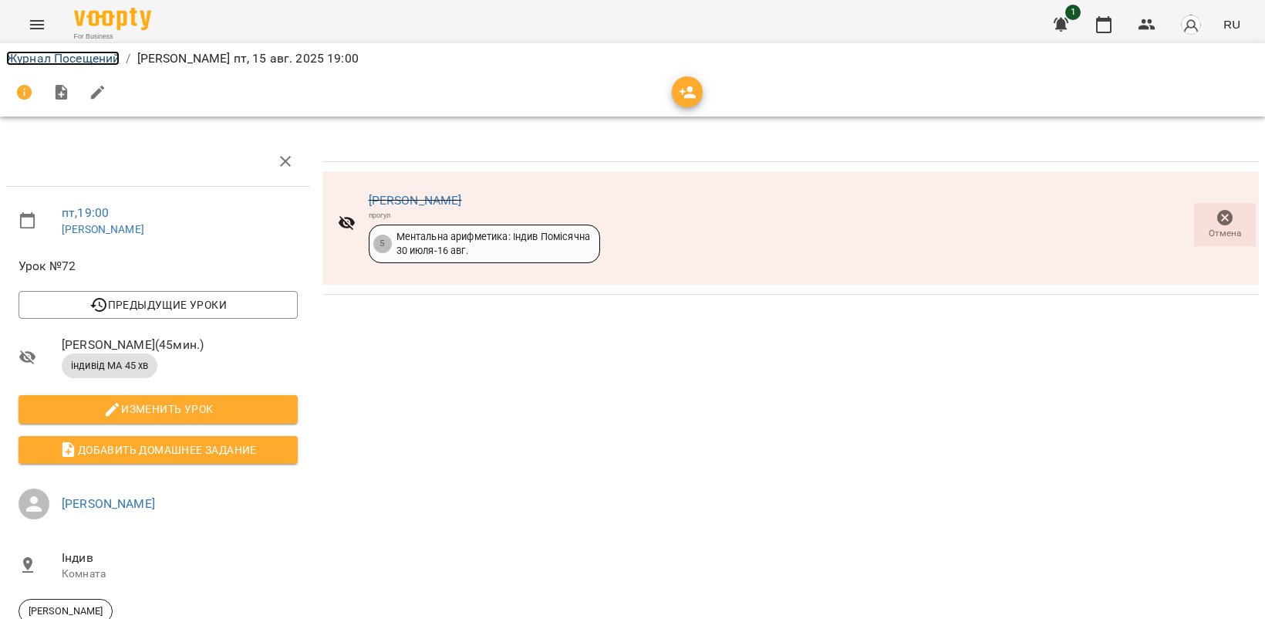
click at [71, 56] on link "Журнал Посещений" at bounding box center [62, 58] width 113 height 15
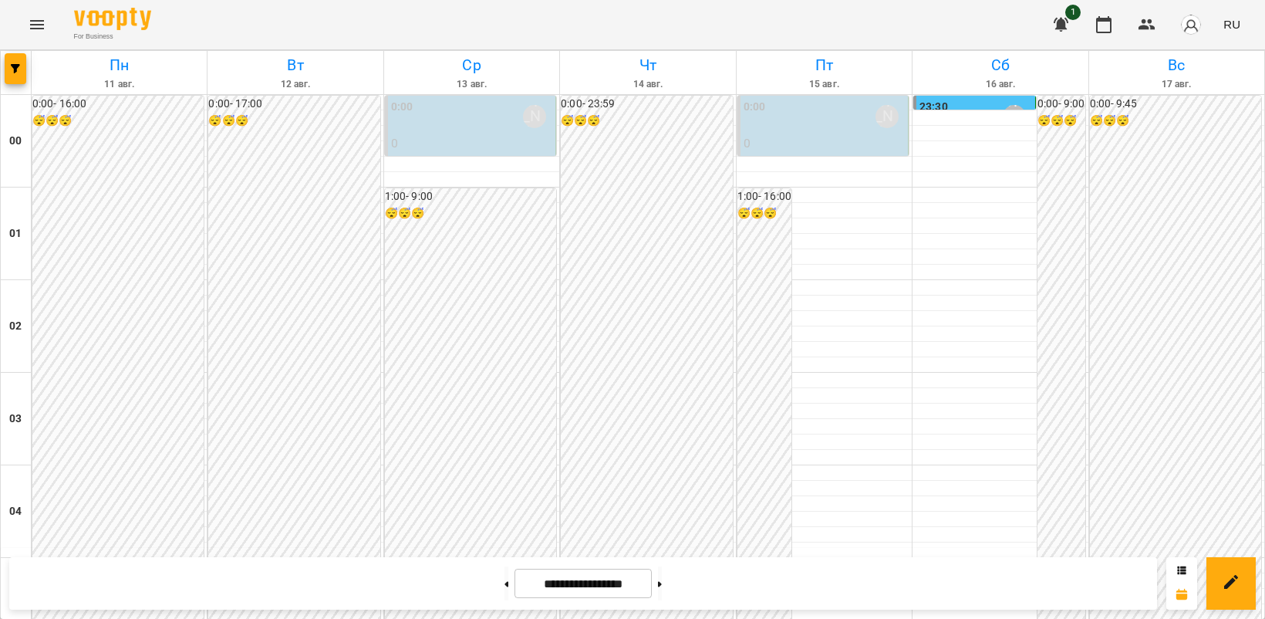
scroll to position [1639, 0]
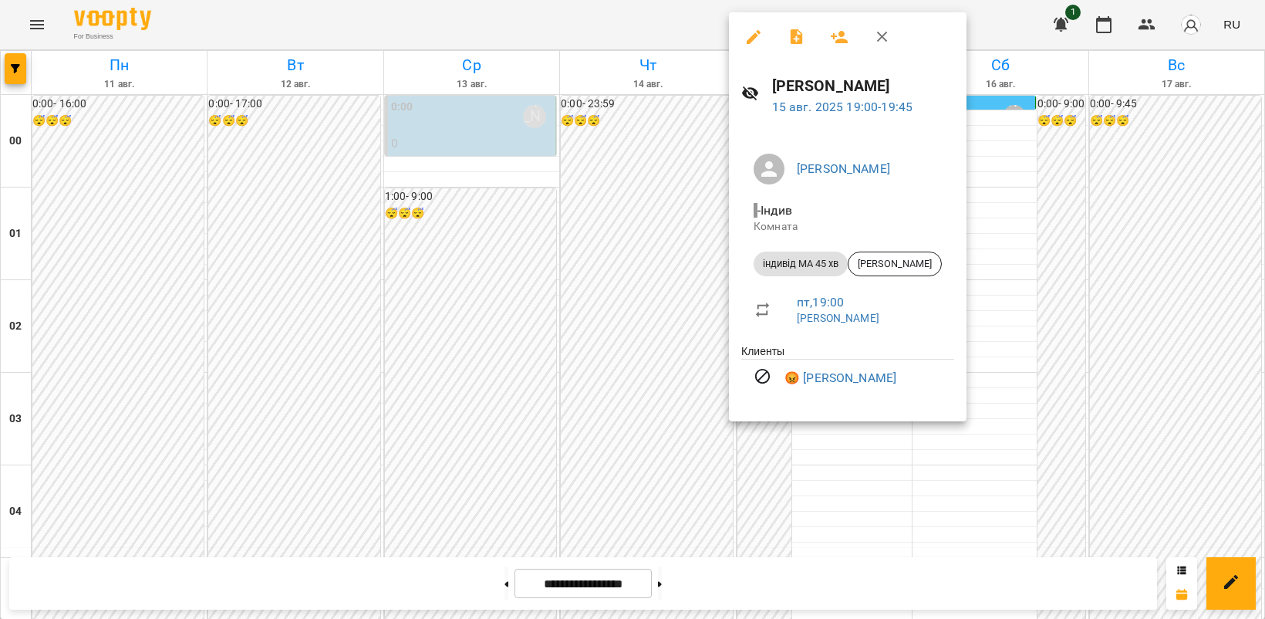
click at [1038, 318] on div at bounding box center [632, 309] width 1265 height 619
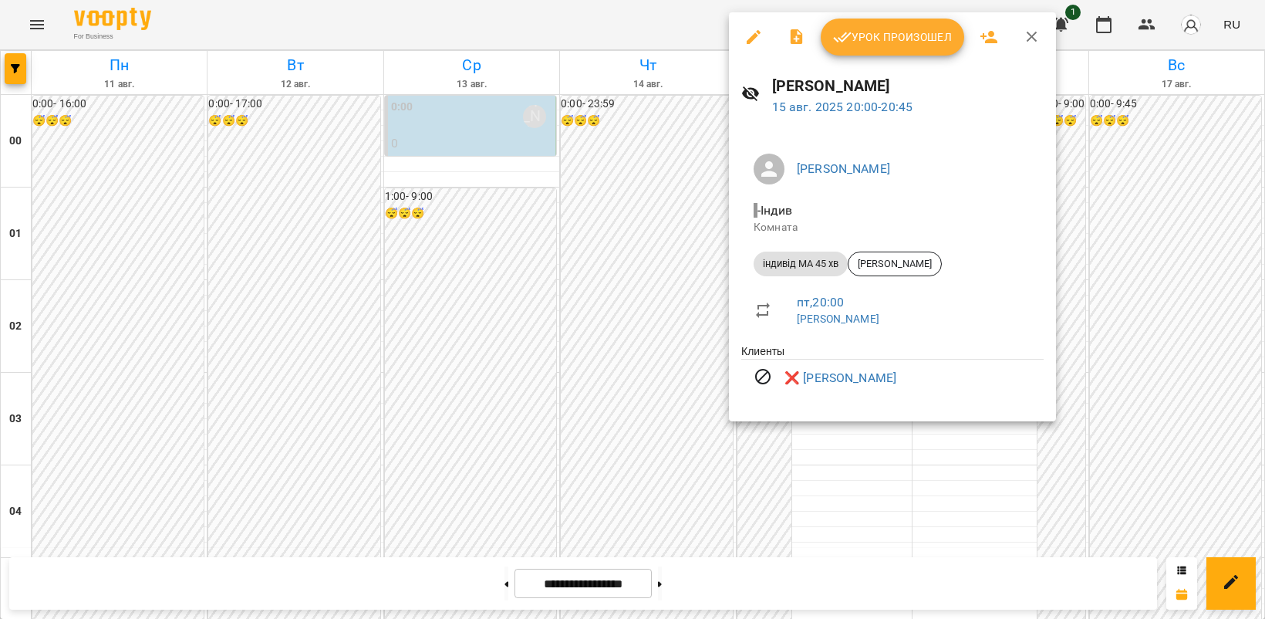
click at [1155, 324] on div at bounding box center [632, 309] width 1265 height 619
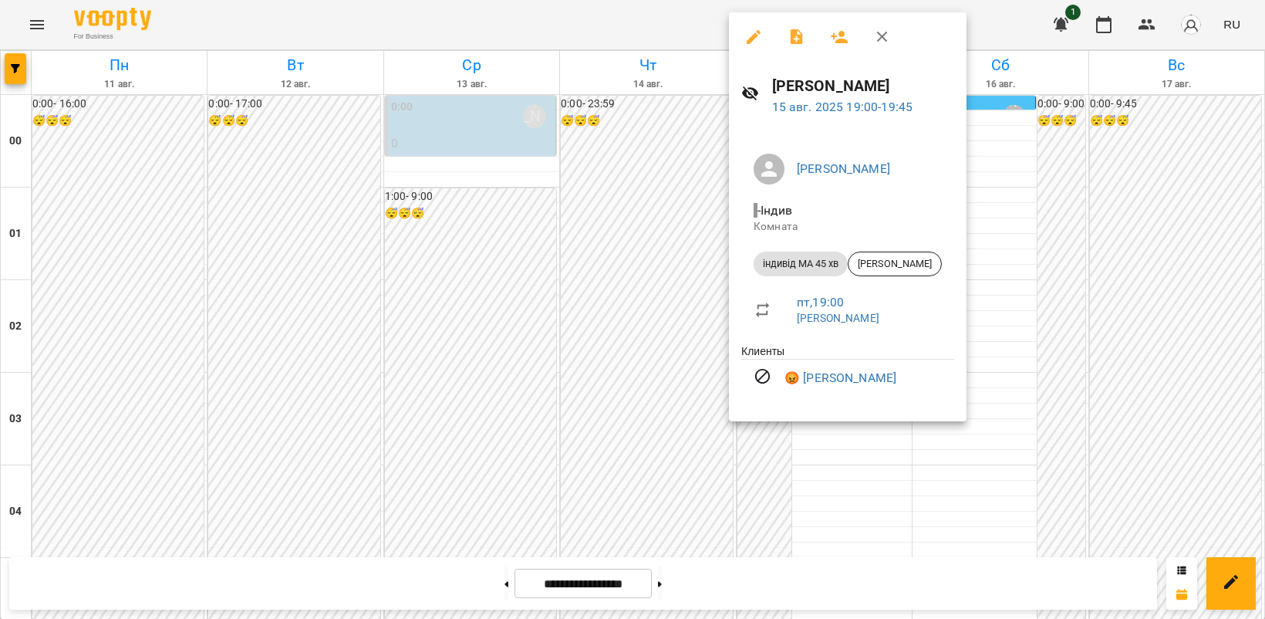
click at [1108, 364] on div at bounding box center [632, 309] width 1265 height 619
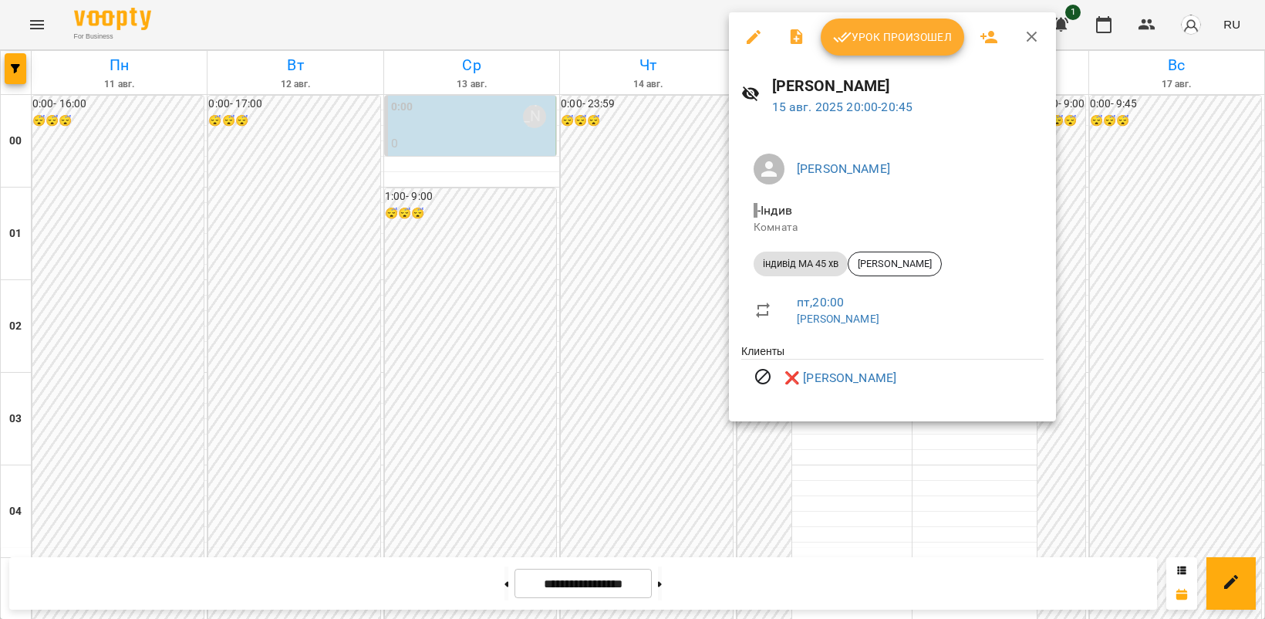
click at [1116, 309] on div at bounding box center [632, 309] width 1265 height 619
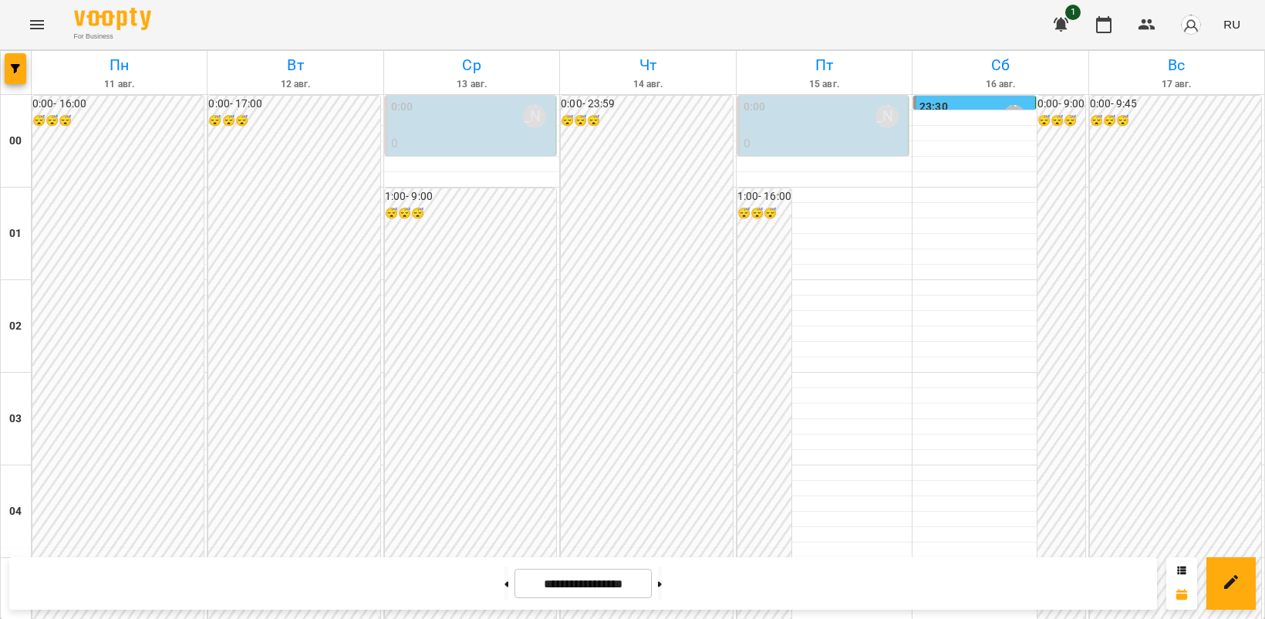
scroll to position [1543, 0]
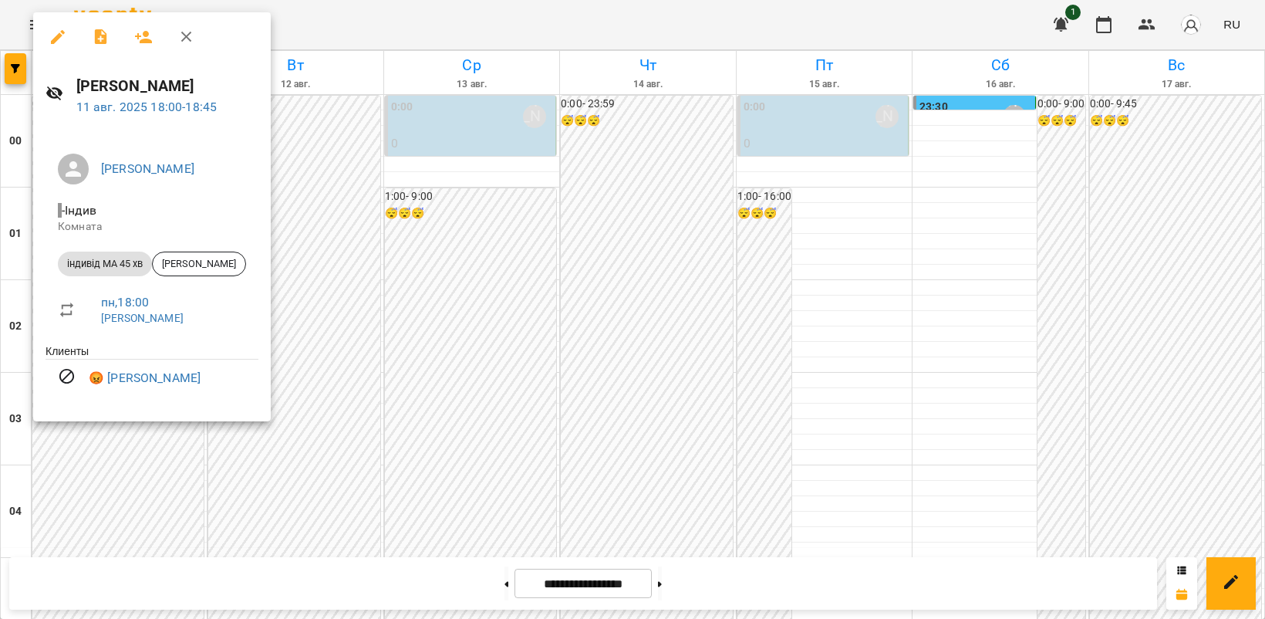
click at [1081, 319] on div at bounding box center [632, 309] width 1265 height 619
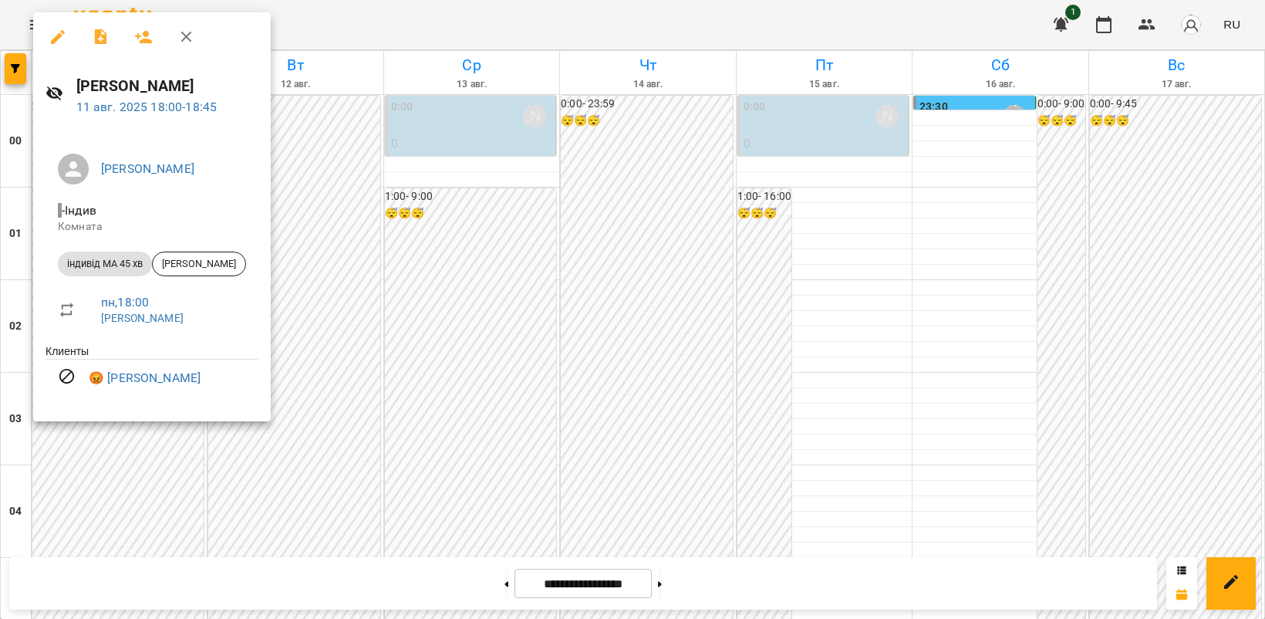
click at [1012, 301] on div at bounding box center [632, 309] width 1265 height 619
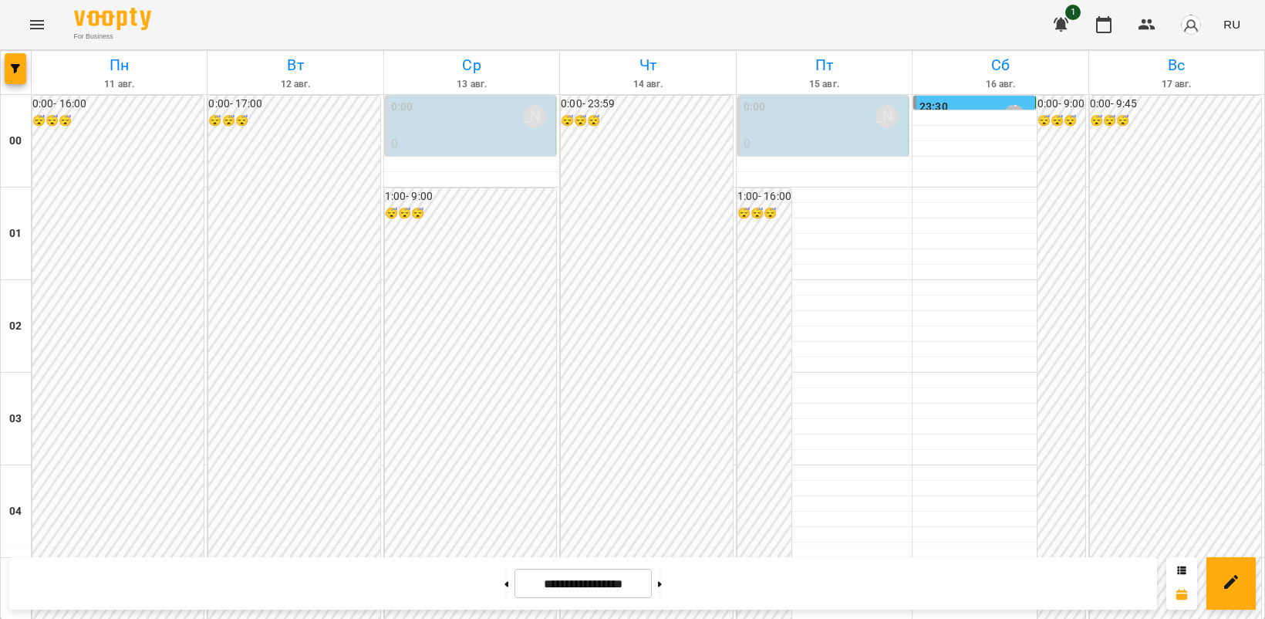
scroll to position [803, 0]
click at [1235, 21] on span "RU" at bounding box center [1232, 24] width 17 height 16
click at [1190, 82] on div "Українська" at bounding box center [1203, 87] width 79 height 28
click at [36, 23] on icon "Menu" at bounding box center [37, 24] width 19 height 19
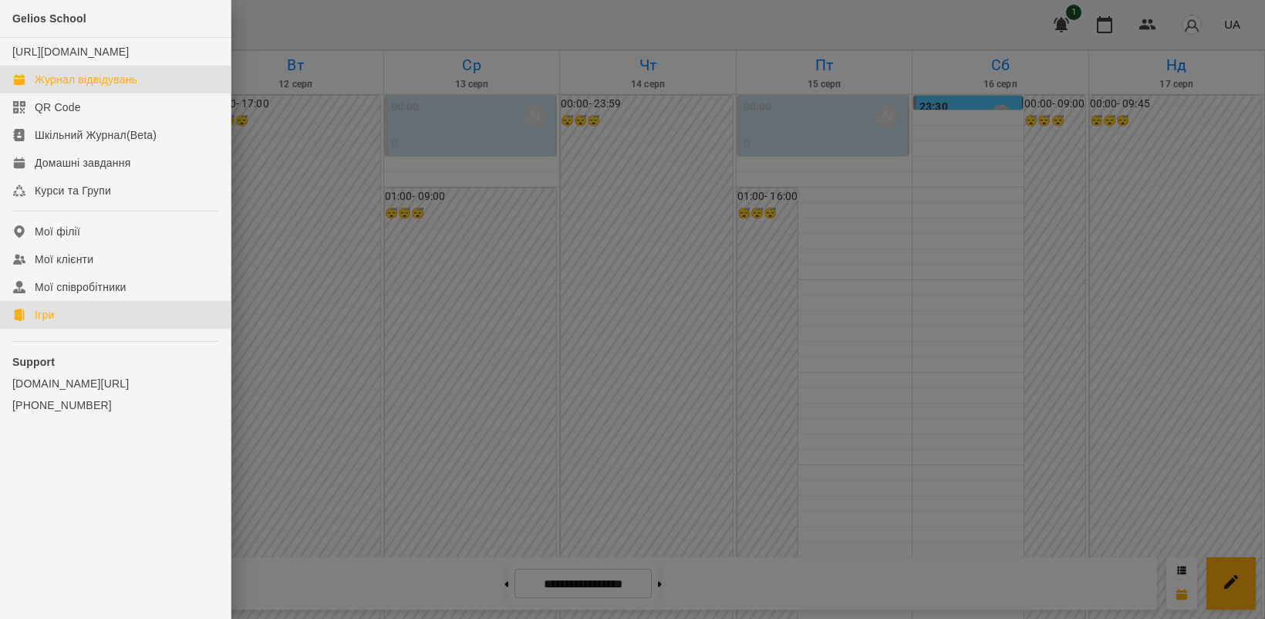
click at [64, 326] on link "Ігри" at bounding box center [115, 315] width 231 height 28
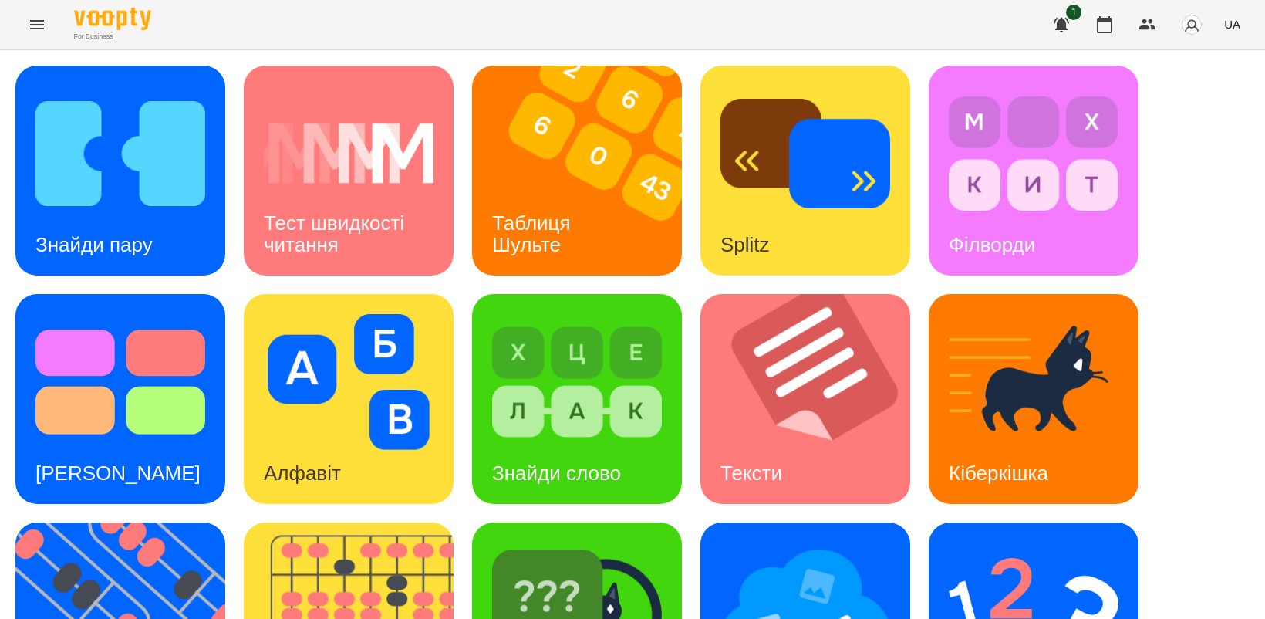
scroll to position [356, 0]
click at [123, 522] on img at bounding box center [129, 627] width 229 height 210
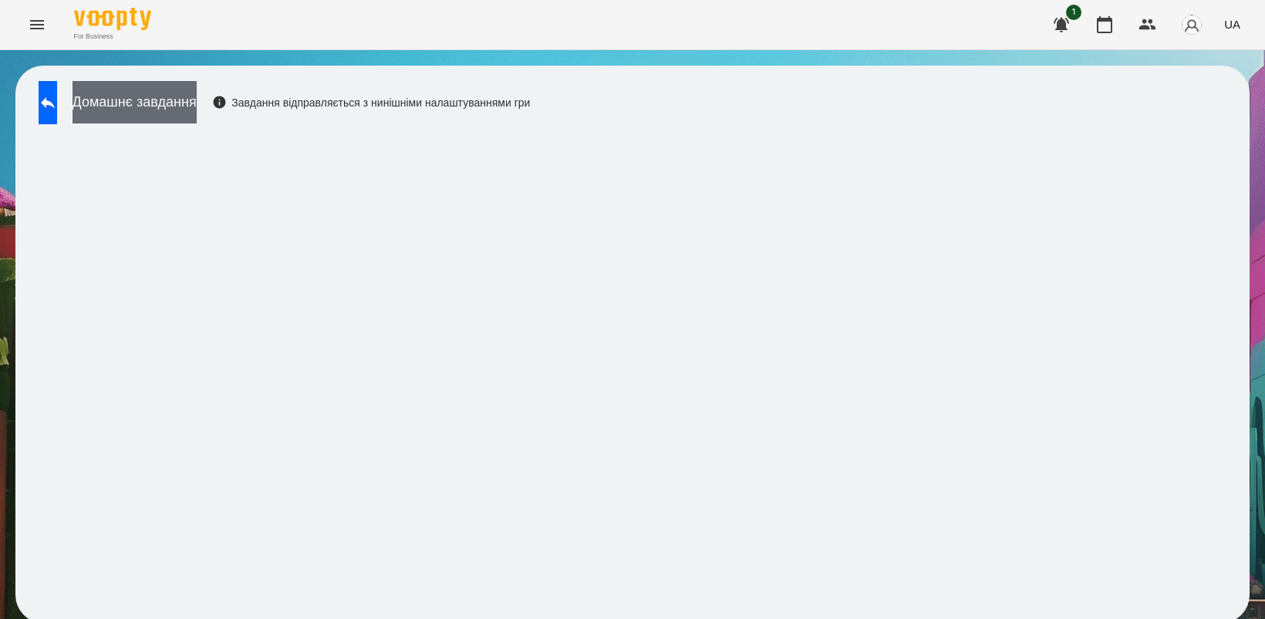
click at [167, 110] on button "Домашнє завдання" at bounding box center [135, 102] width 124 height 42
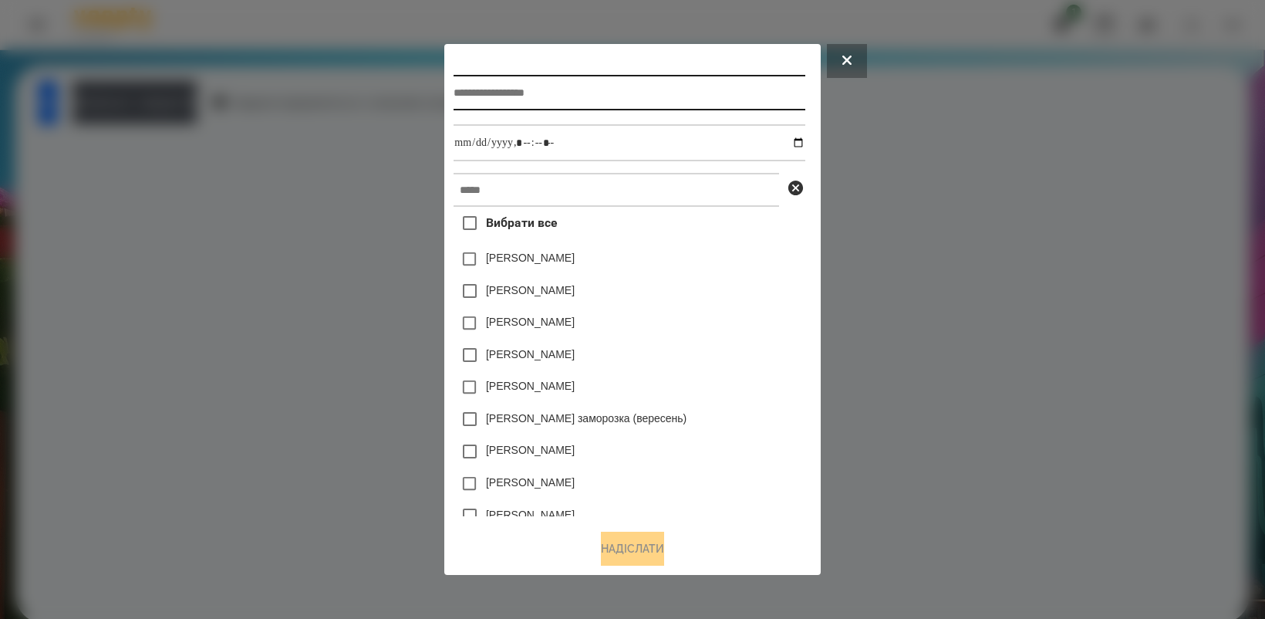
click at [499, 89] on input "text" at bounding box center [629, 92] width 351 height 35
type input "*********"
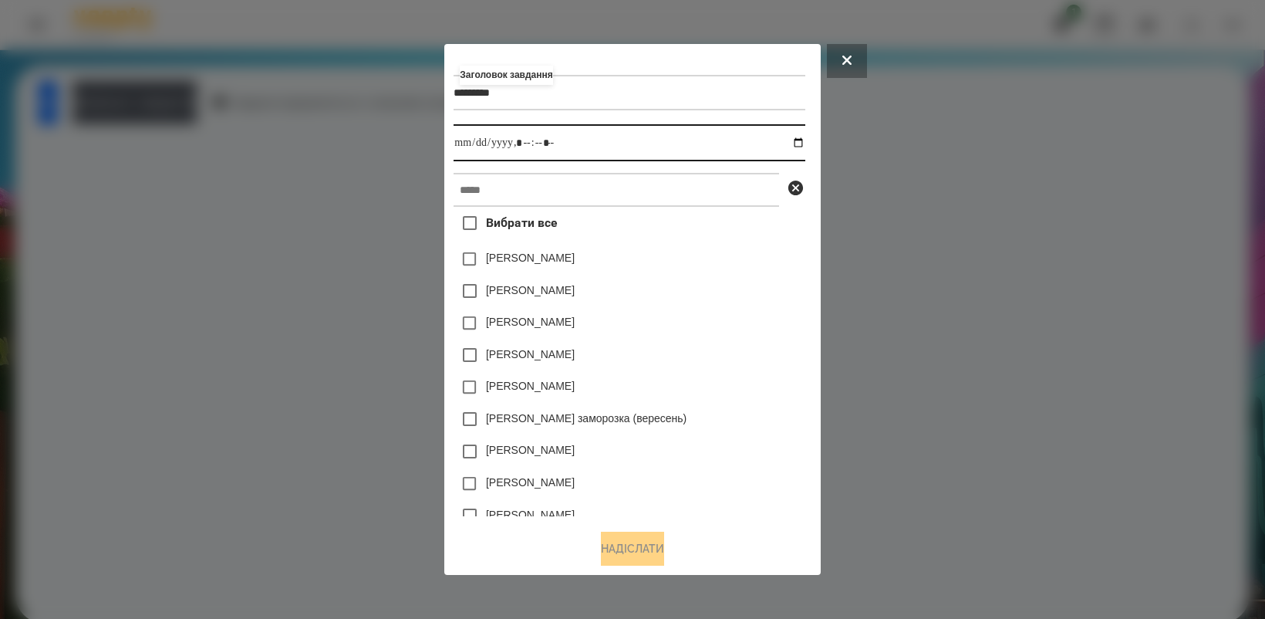
click at [801, 140] on input "datetime-local" at bounding box center [629, 142] width 351 height 37
click at [803, 141] on input "datetime-local" at bounding box center [629, 142] width 351 height 37
type input "**********"
click at [760, 370] on div "[PERSON_NAME]" at bounding box center [629, 355] width 351 height 32
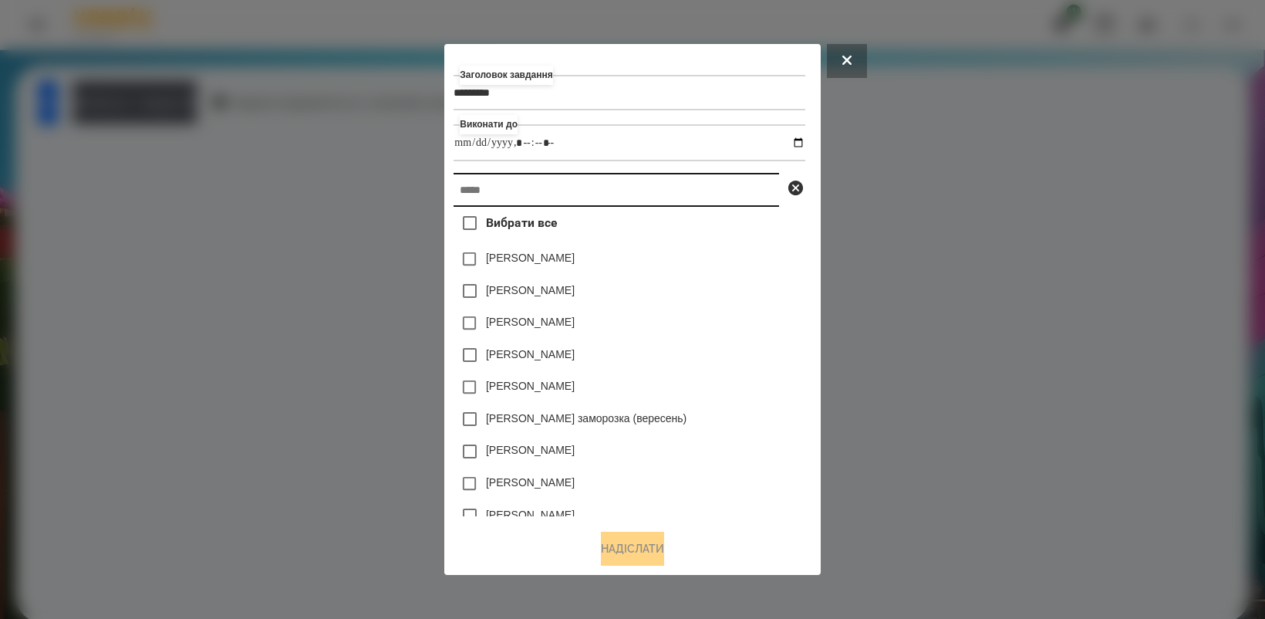
click at [576, 194] on input "text" at bounding box center [617, 190] width 326 height 34
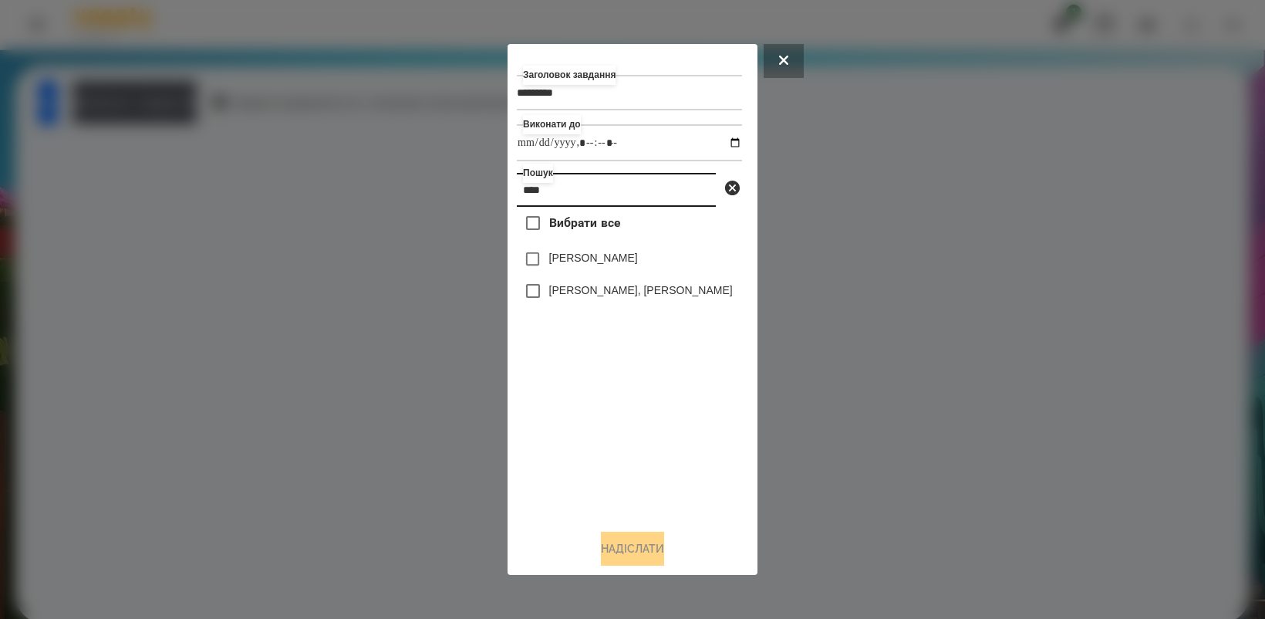
type input "****"
click at [652, 542] on button "Надіслати" at bounding box center [632, 549] width 63 height 34
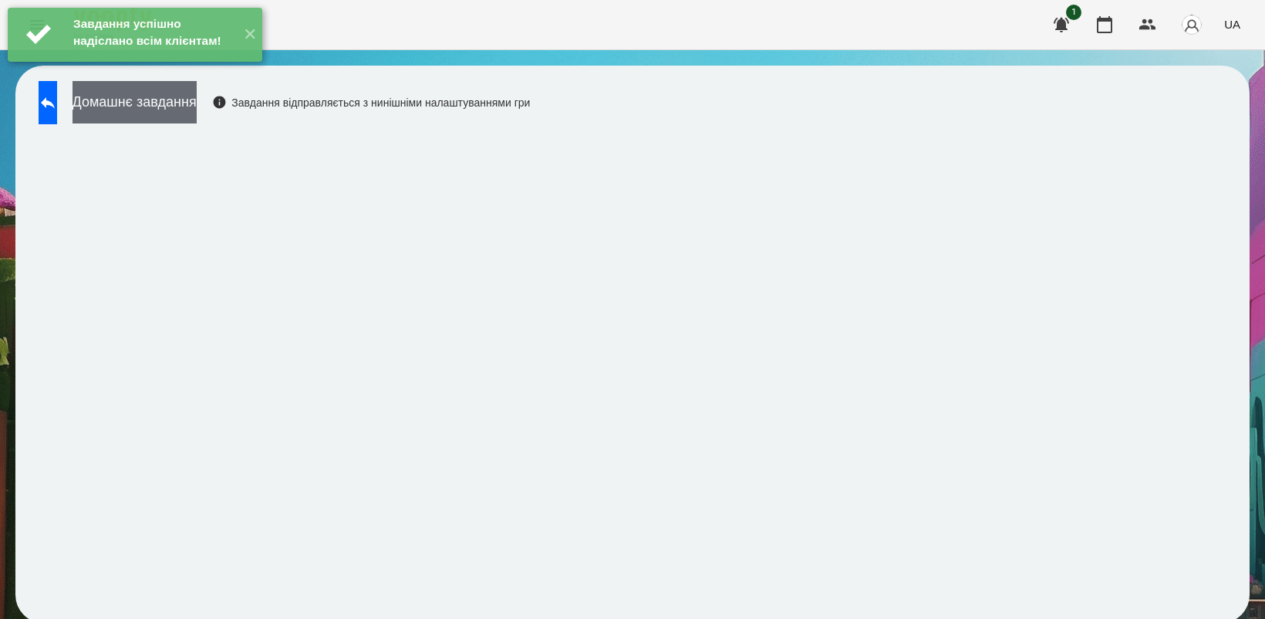
click at [189, 109] on button "Домашнє завдання" at bounding box center [135, 102] width 124 height 42
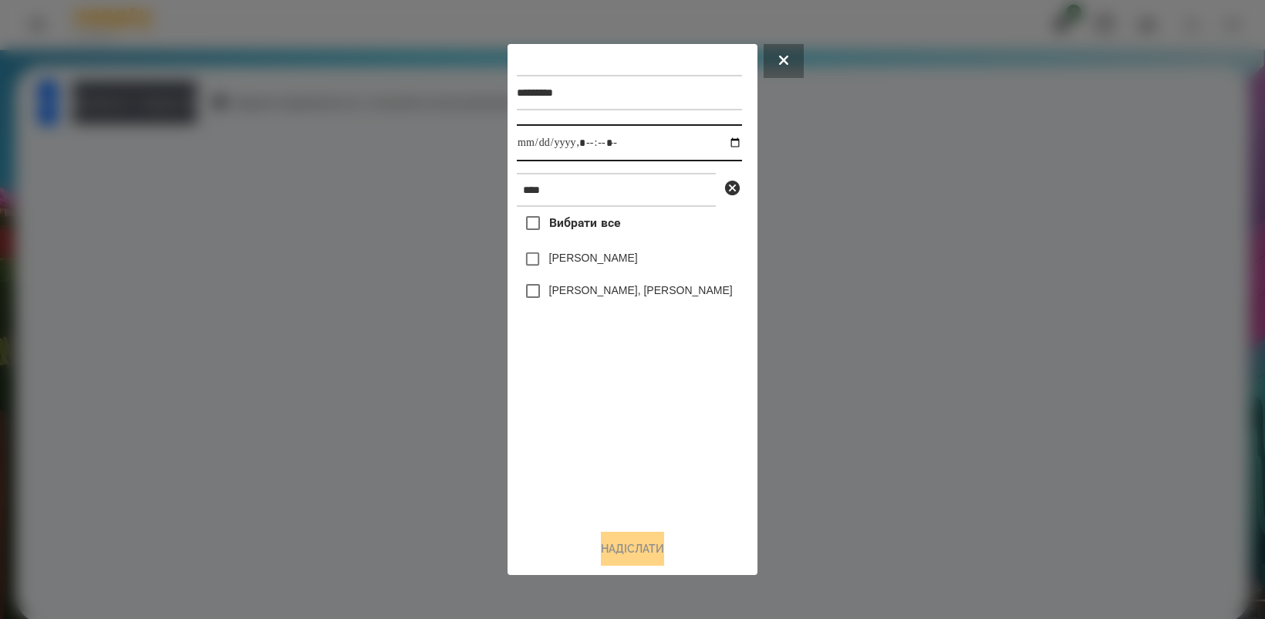
click at [721, 139] on input "datetime-local" at bounding box center [629, 142] width 225 height 37
type input "**********"
click at [648, 461] on div "Вибрати все Нік [PERSON_NAME] МА [PERSON_NAME], [PERSON_NAME]" at bounding box center [629, 361] width 225 height 309
click at [633, 548] on button "Надіслати" at bounding box center [632, 549] width 63 height 34
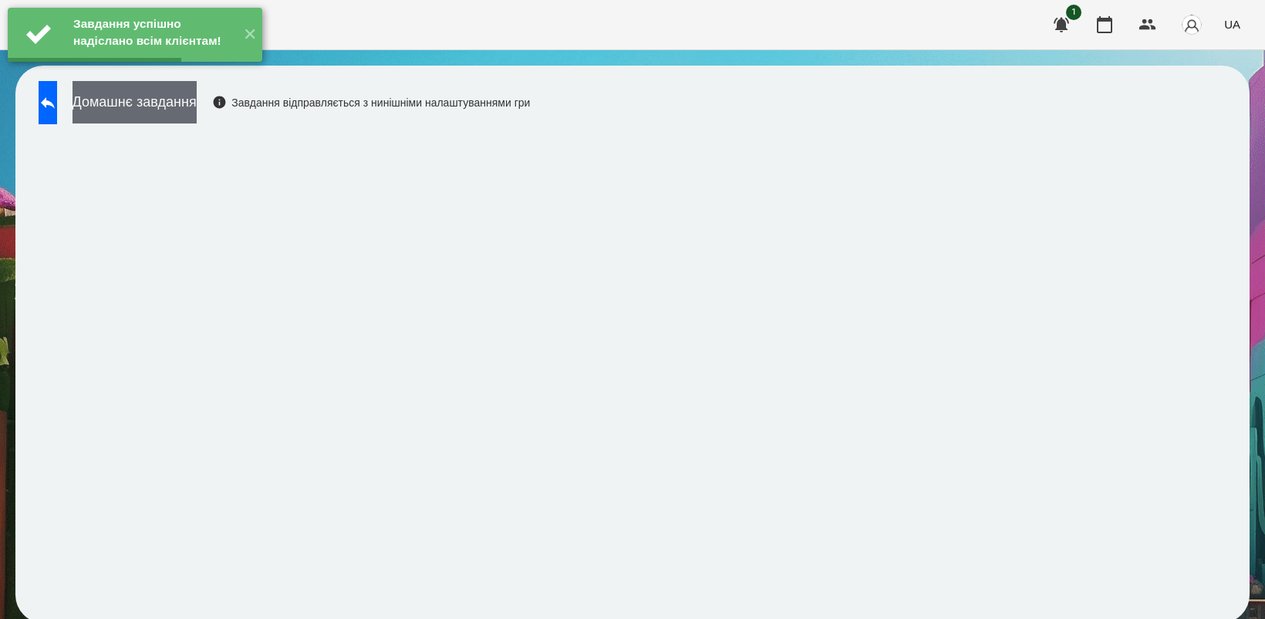
click at [197, 102] on button "Домашнє завдання" at bounding box center [135, 102] width 124 height 42
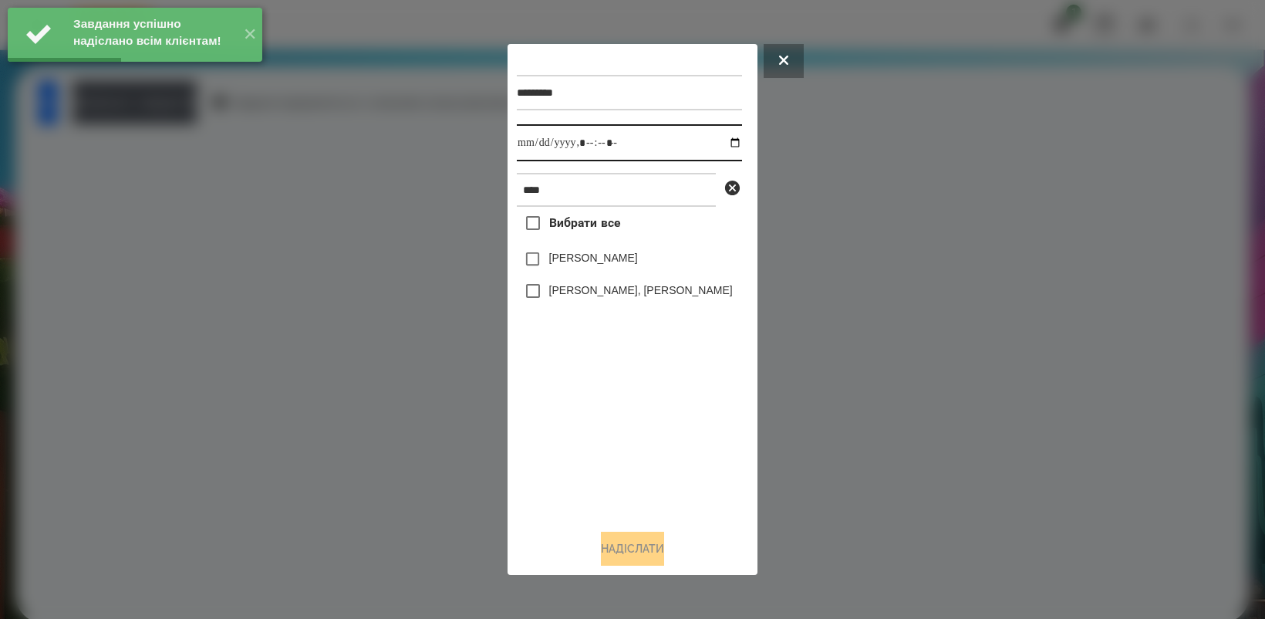
click at [727, 141] on input "datetime-local" at bounding box center [629, 142] width 225 height 37
type input "**********"
click at [609, 449] on div "Вибрати все Нік [PERSON_NAME] МА [PERSON_NAME], [PERSON_NAME]" at bounding box center [629, 361] width 225 height 309
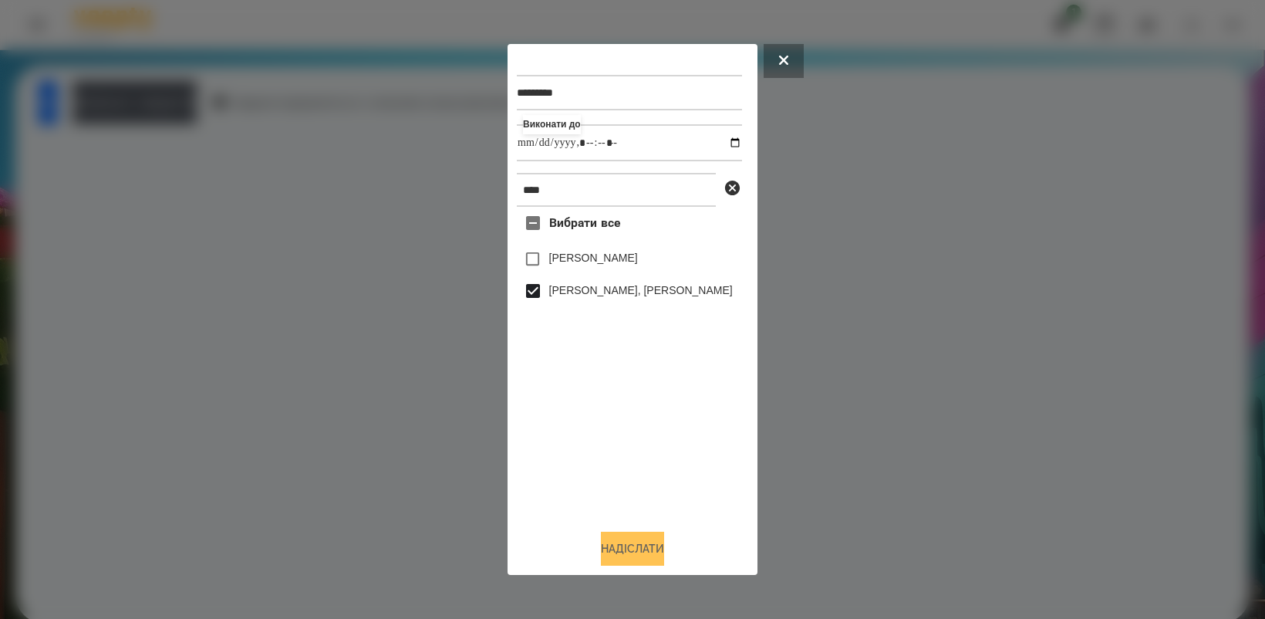
click at [635, 554] on button "Надіслати" at bounding box center [632, 549] width 63 height 34
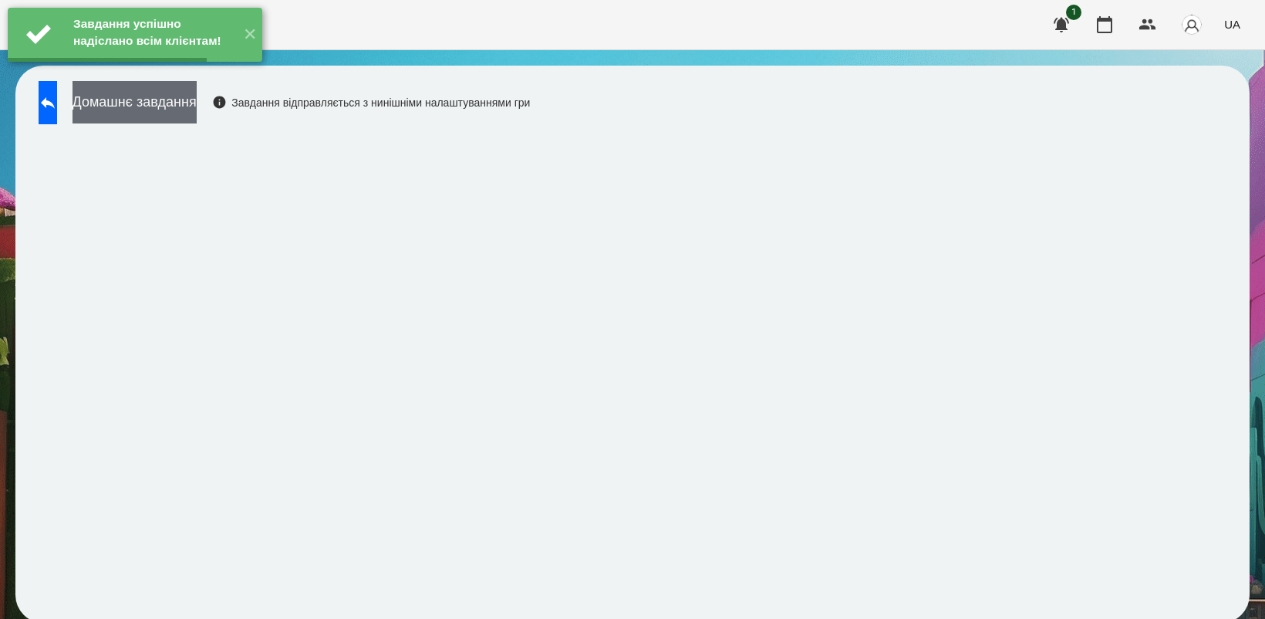
click at [195, 105] on button "Домашнє завдання" at bounding box center [135, 102] width 124 height 42
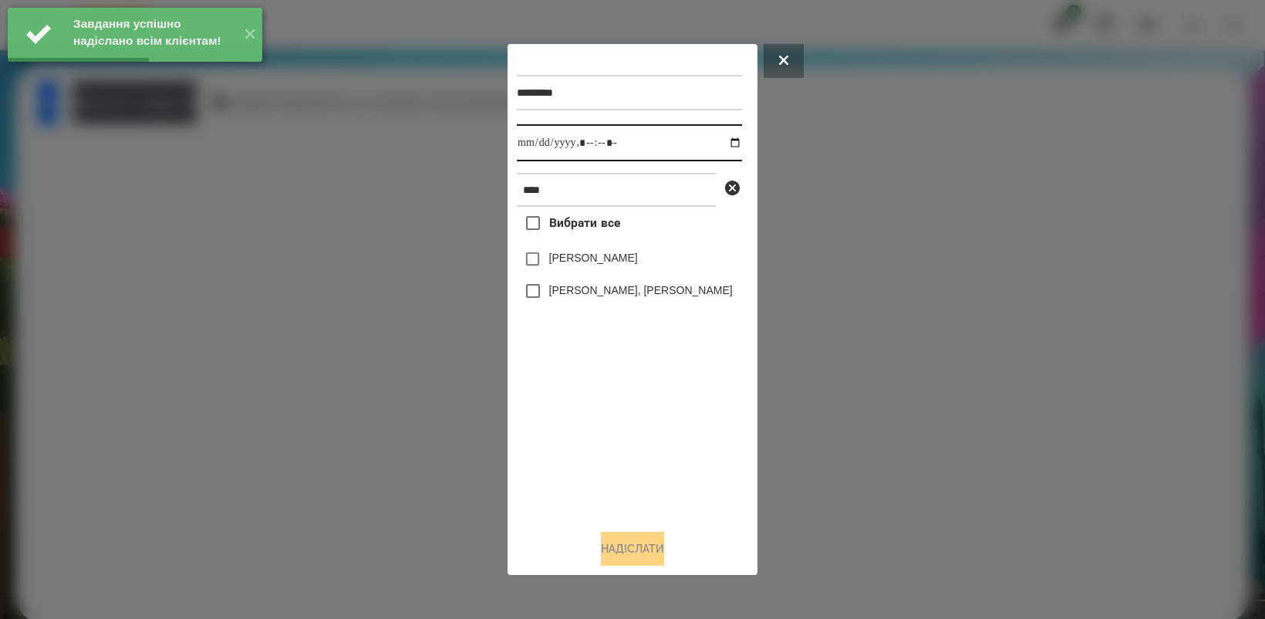
click at [725, 137] on input "datetime-local" at bounding box center [629, 142] width 225 height 37
type input "**********"
click at [595, 426] on div "Вибрати все Нік [PERSON_NAME] МА [PERSON_NAME], [PERSON_NAME]" at bounding box center [629, 361] width 225 height 309
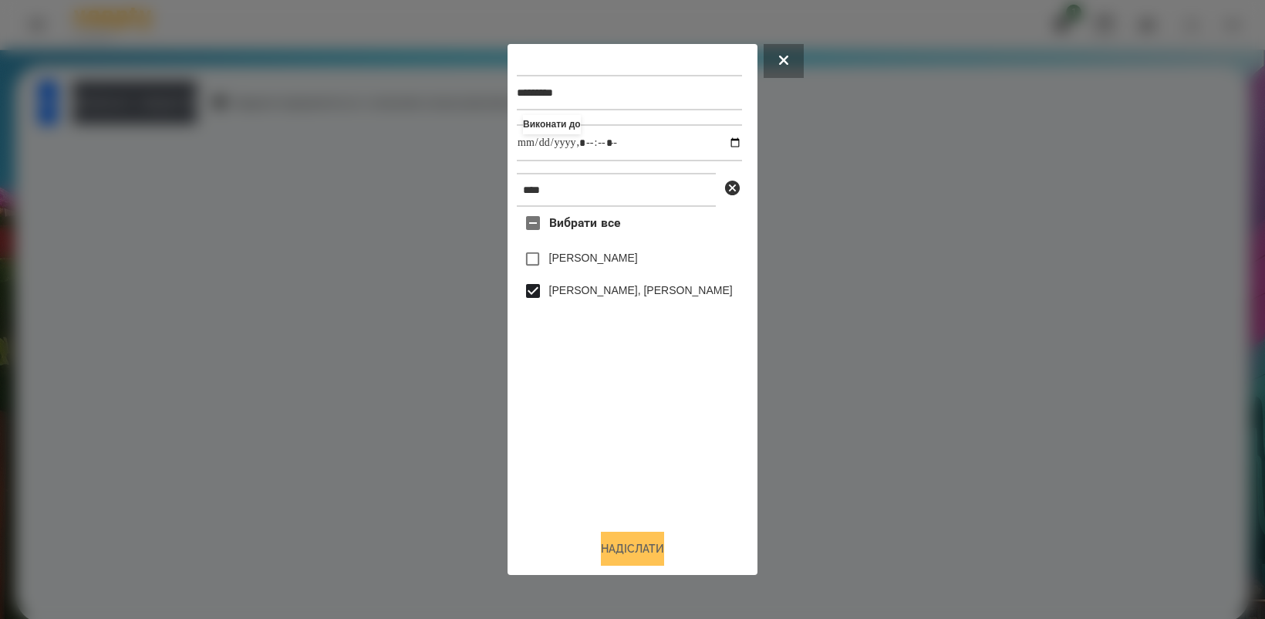
click at [640, 542] on button "Надіслати" at bounding box center [632, 549] width 63 height 34
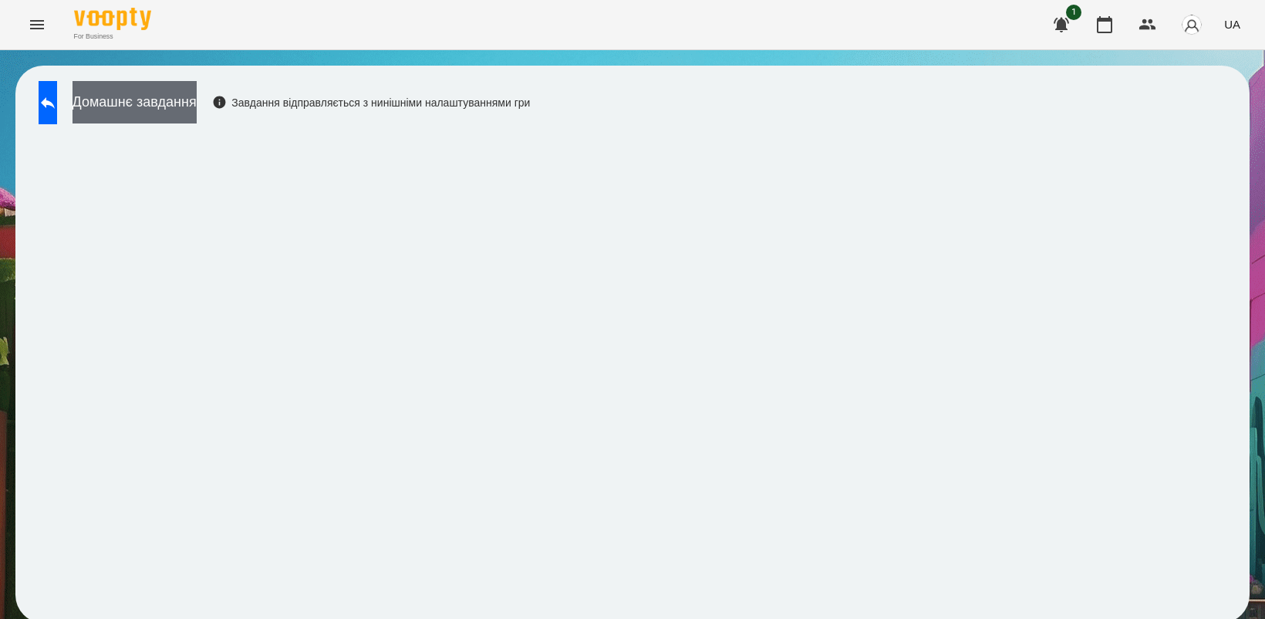
click at [197, 103] on button "Домашнє завдання" at bounding box center [135, 102] width 124 height 42
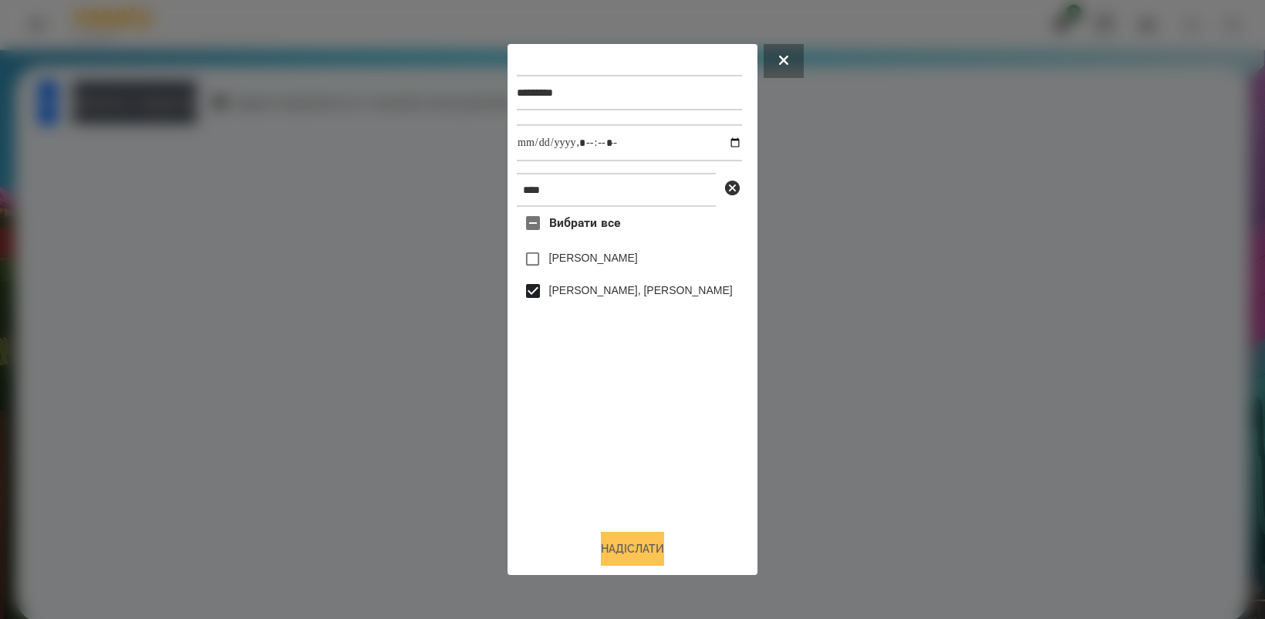
click at [606, 546] on button "Надіслати" at bounding box center [632, 549] width 63 height 34
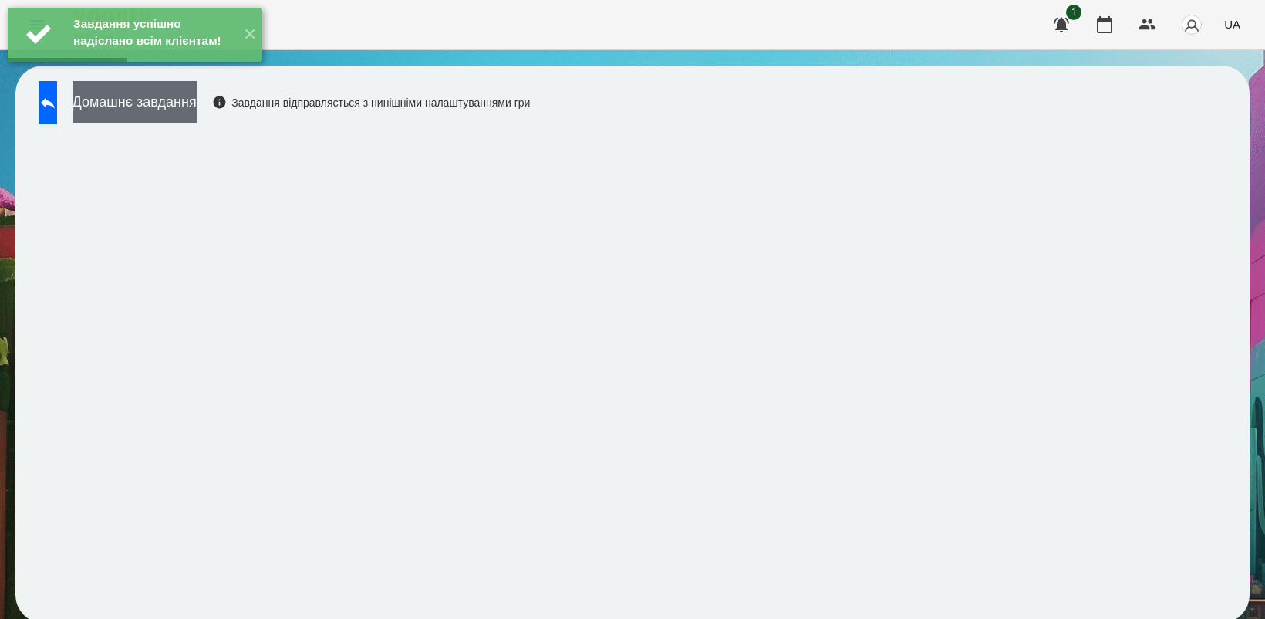
click at [197, 109] on button "Домашнє завдання" at bounding box center [135, 102] width 124 height 42
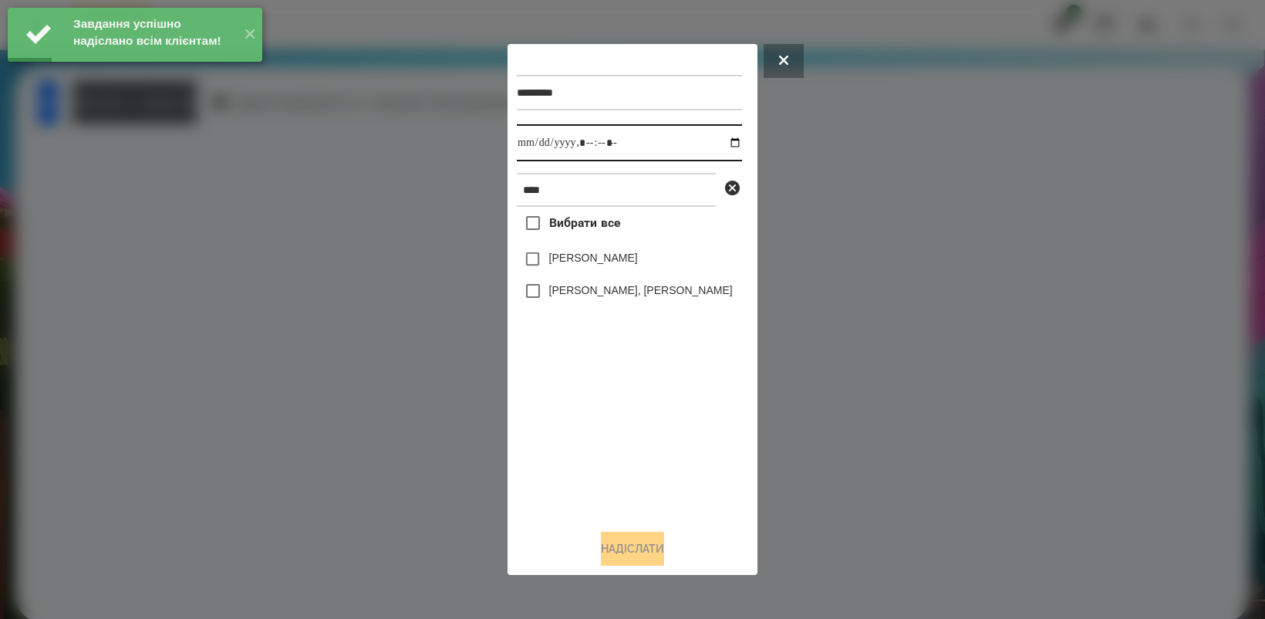
click at [720, 140] on input "datetime-local" at bounding box center [629, 142] width 225 height 37
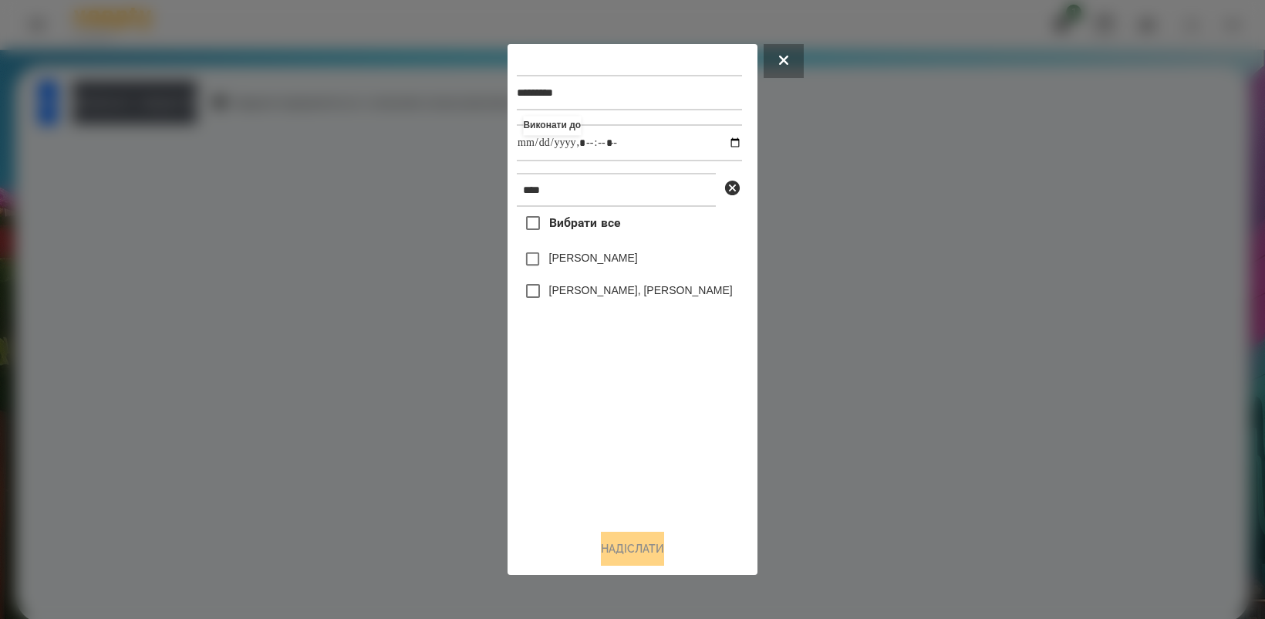
click at [595, 407] on div "Вибрати все Нік [PERSON_NAME] МА [PERSON_NAME], [PERSON_NAME]" at bounding box center [629, 361] width 225 height 309
type input "**********"
click at [627, 549] on button "Надіслати" at bounding box center [632, 549] width 63 height 34
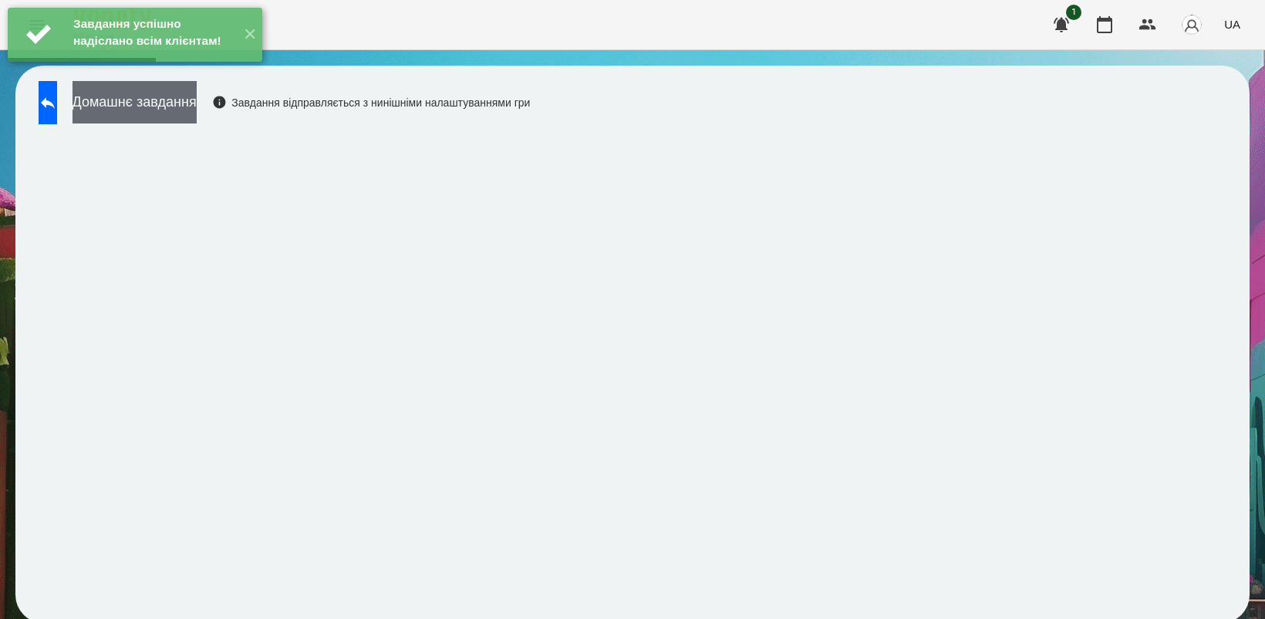
click at [189, 98] on button "Домашнє завдання" at bounding box center [135, 102] width 124 height 42
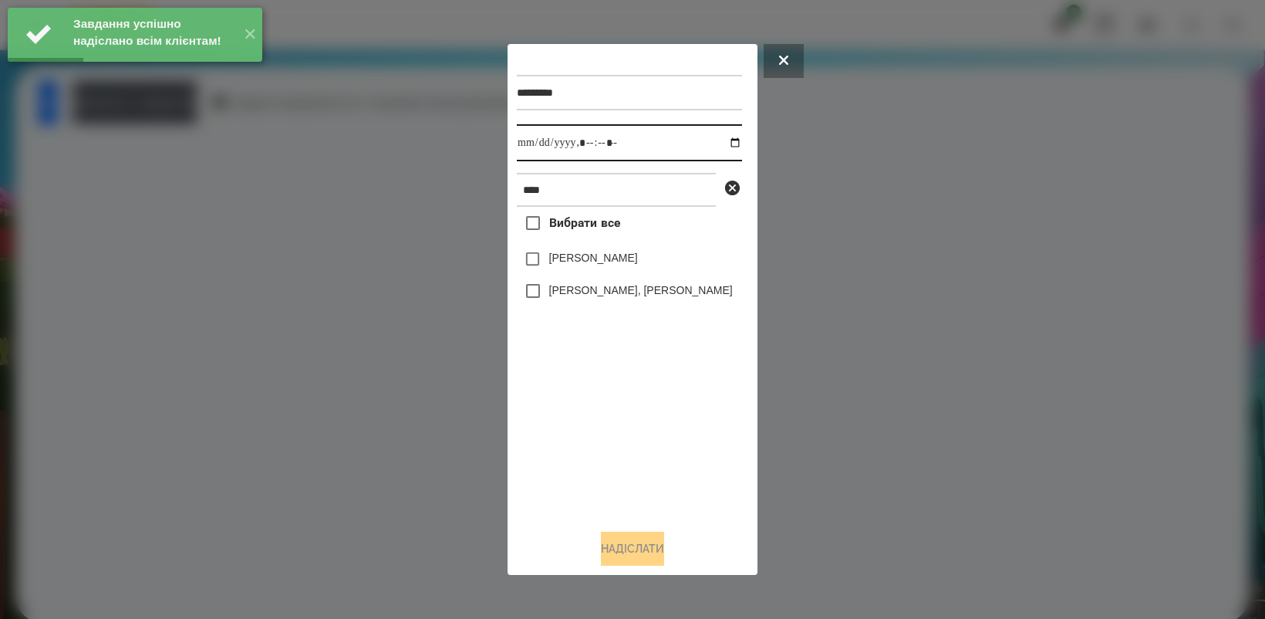
click at [727, 140] on input "datetime-local" at bounding box center [629, 142] width 225 height 37
type input "**********"
click at [611, 430] on div "Вибрати все Нік [PERSON_NAME] МА [PERSON_NAME], [PERSON_NAME]" at bounding box center [629, 361] width 225 height 309
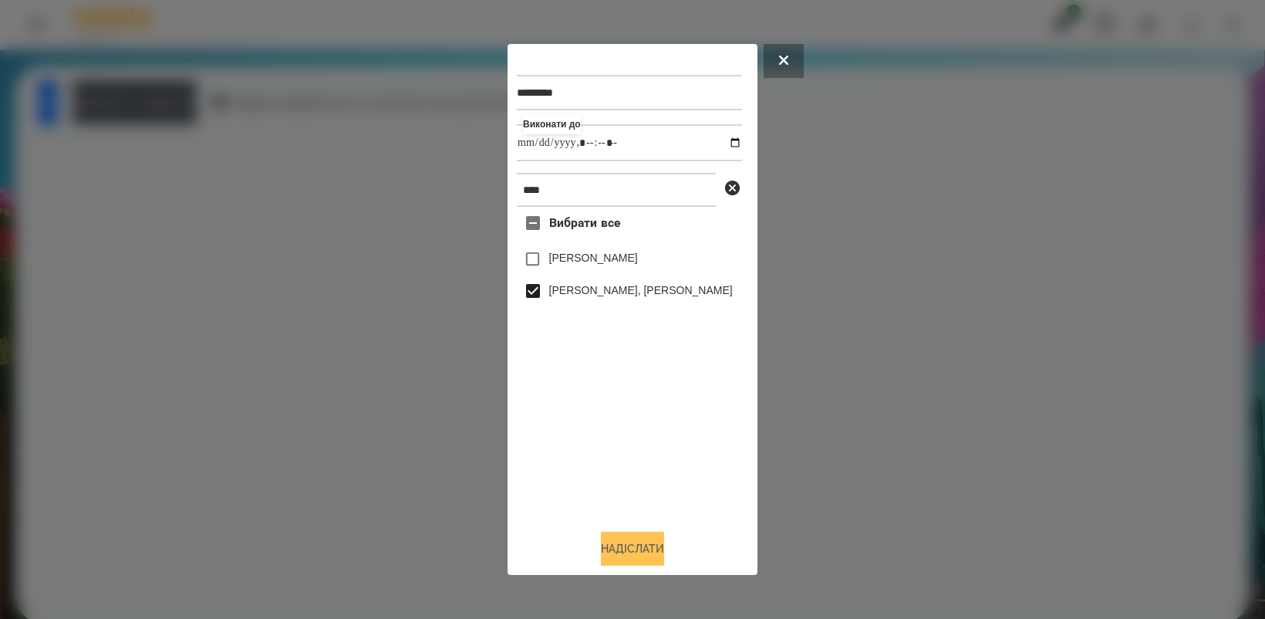
click at [658, 549] on button "Надіслати" at bounding box center [632, 549] width 63 height 34
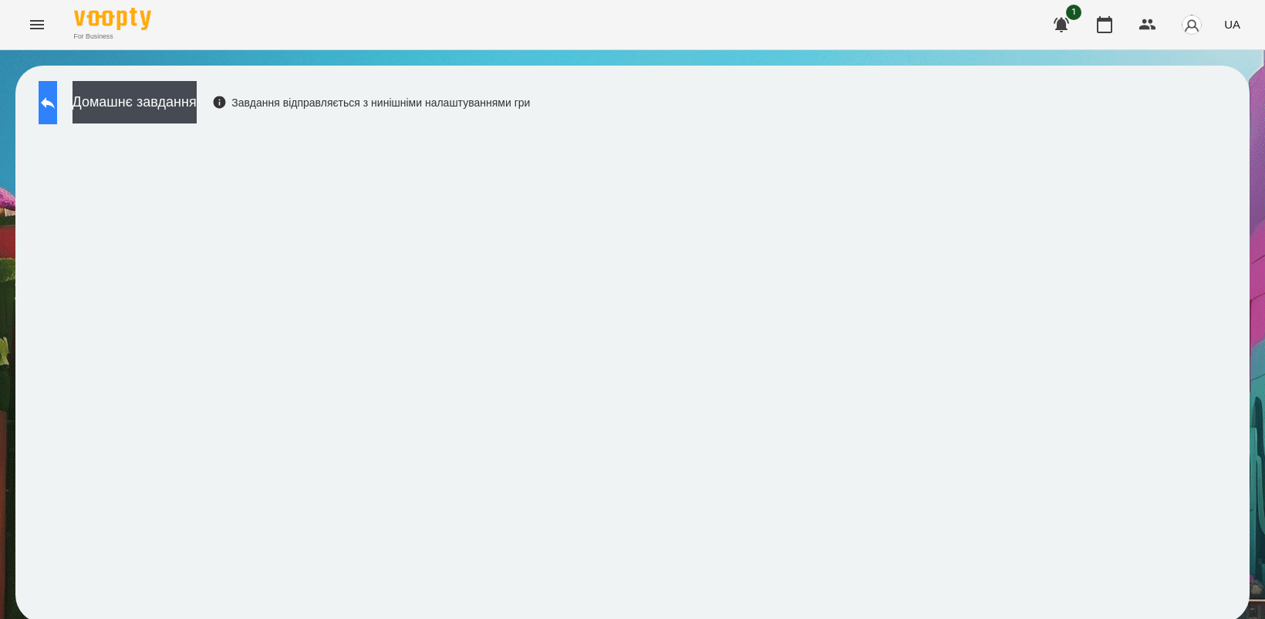
click at [57, 98] on icon at bounding box center [48, 102] width 19 height 19
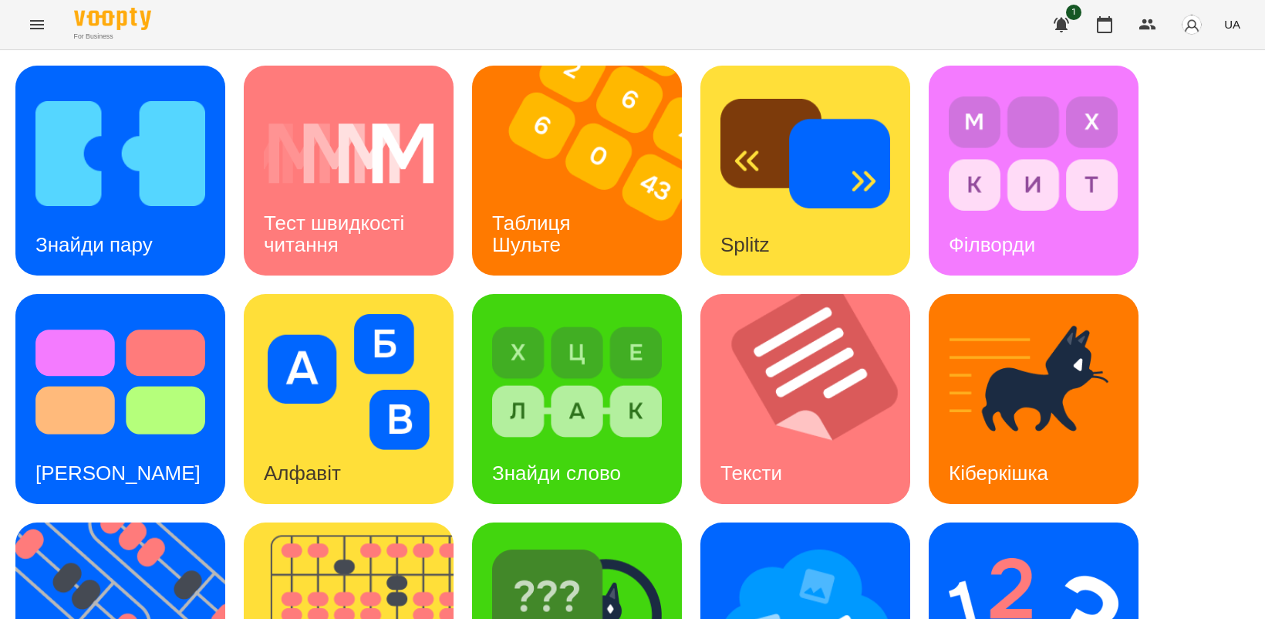
scroll to position [356, 0]
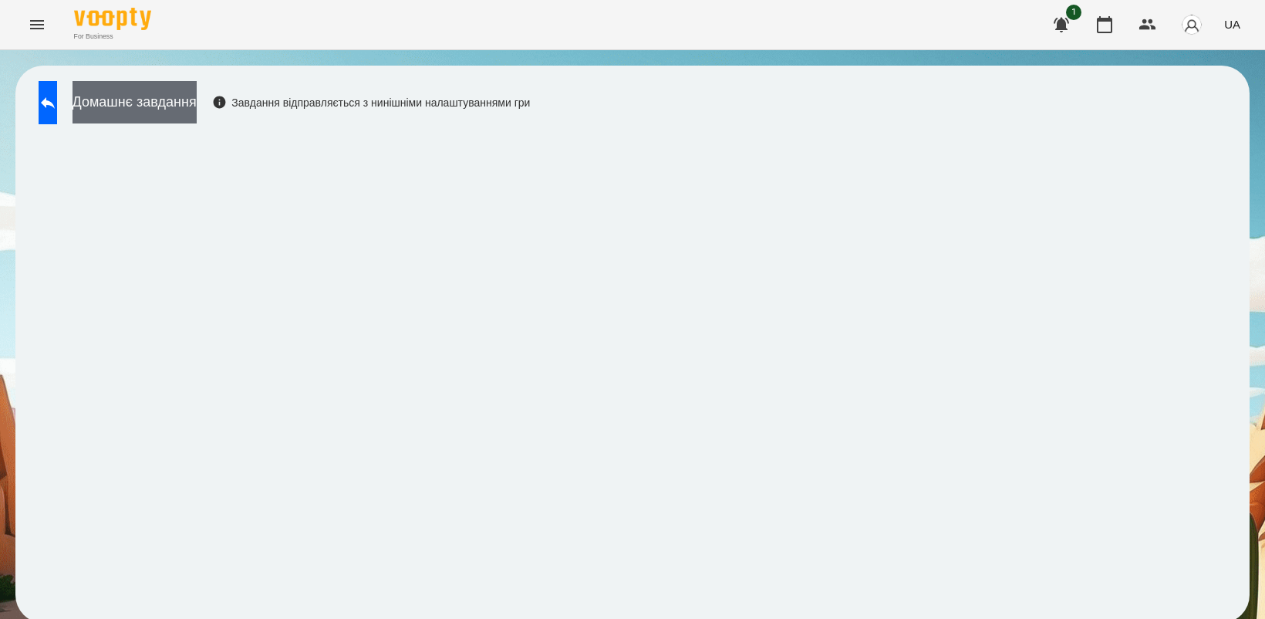
click at [164, 106] on button "Домашнє завдання" at bounding box center [135, 102] width 124 height 42
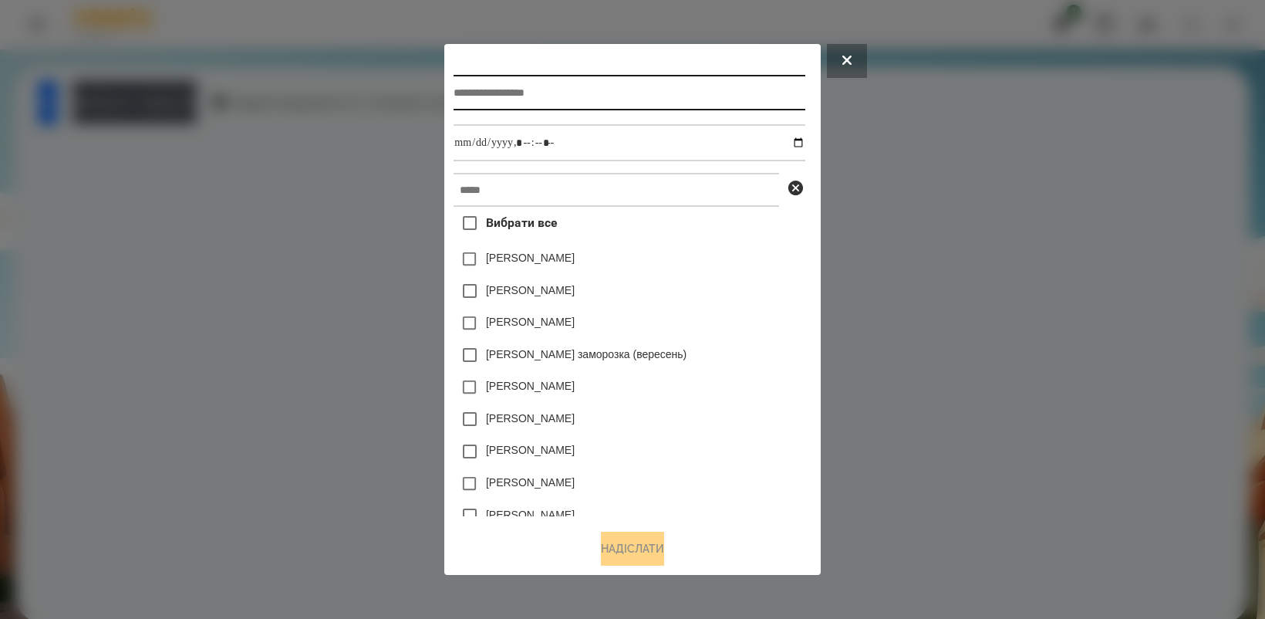
click at [576, 83] on input "text" at bounding box center [629, 92] width 351 height 35
type input "*********"
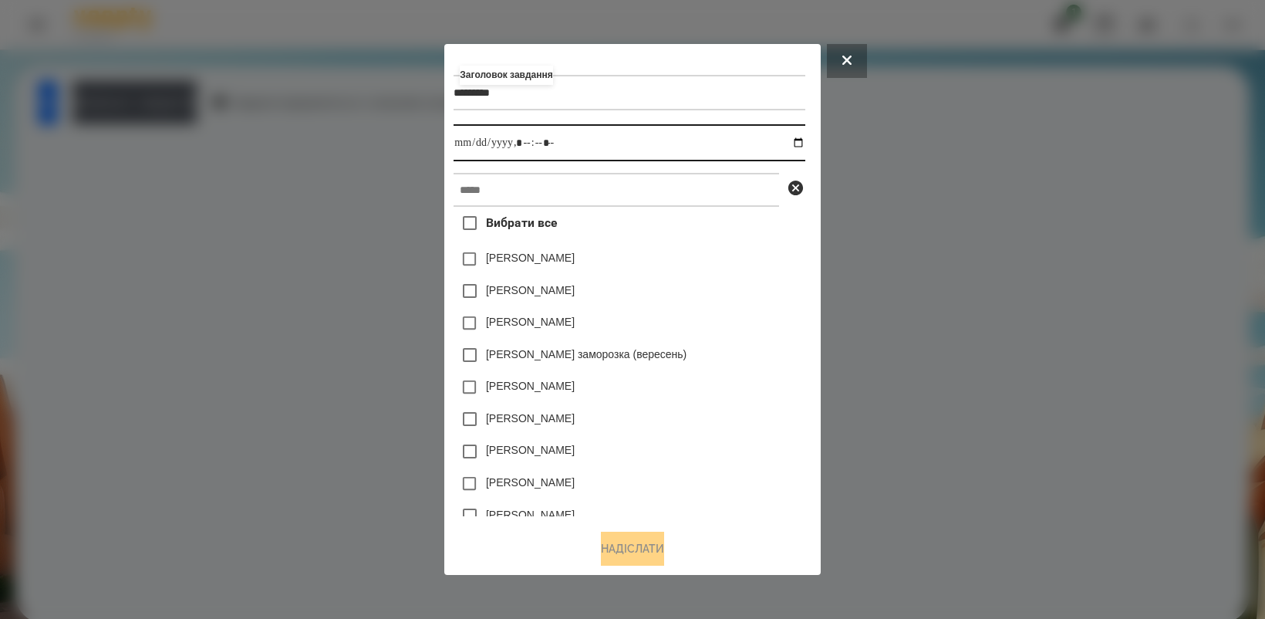
click at [802, 140] on input "datetime-local" at bounding box center [629, 142] width 351 height 37
type input "**********"
click at [749, 414] on div "[PERSON_NAME]" at bounding box center [629, 419] width 351 height 32
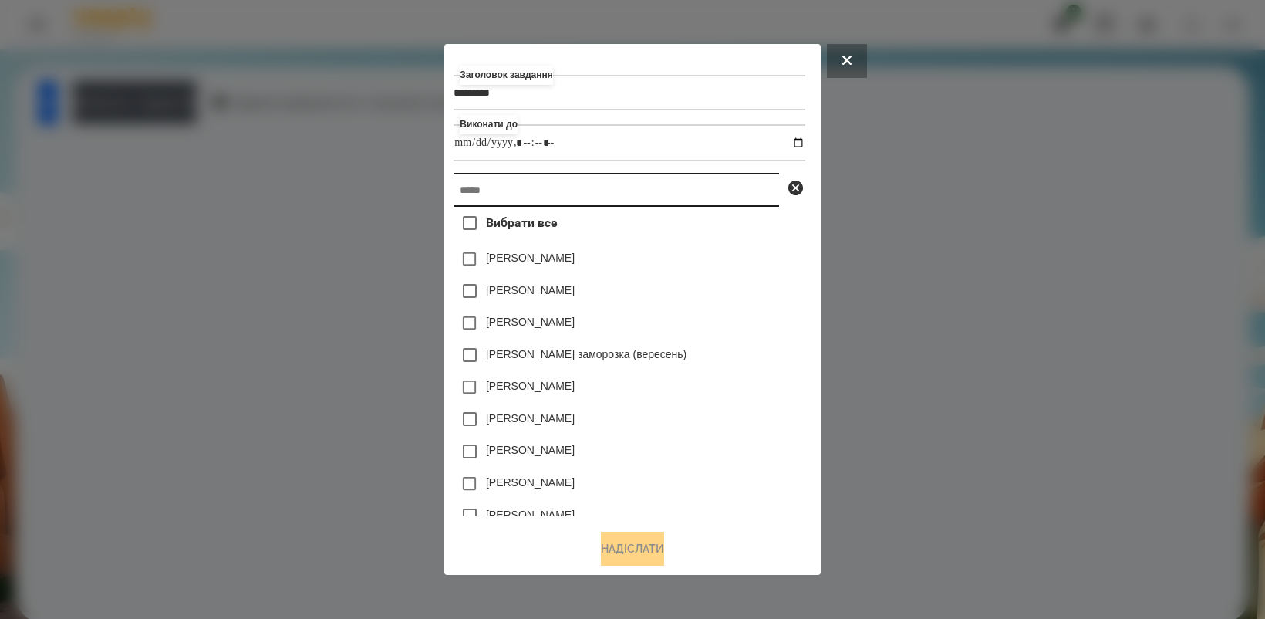
click at [599, 186] on input "text" at bounding box center [617, 190] width 326 height 34
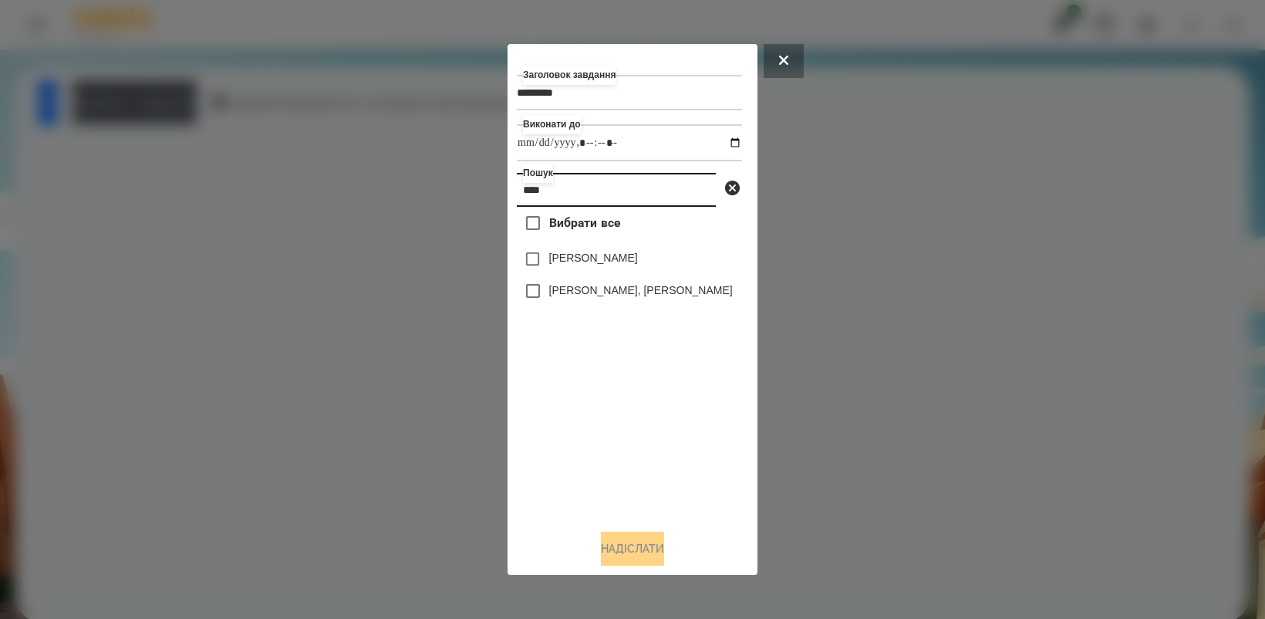
type input "****"
click at [629, 549] on button "Надіслати" at bounding box center [632, 549] width 63 height 34
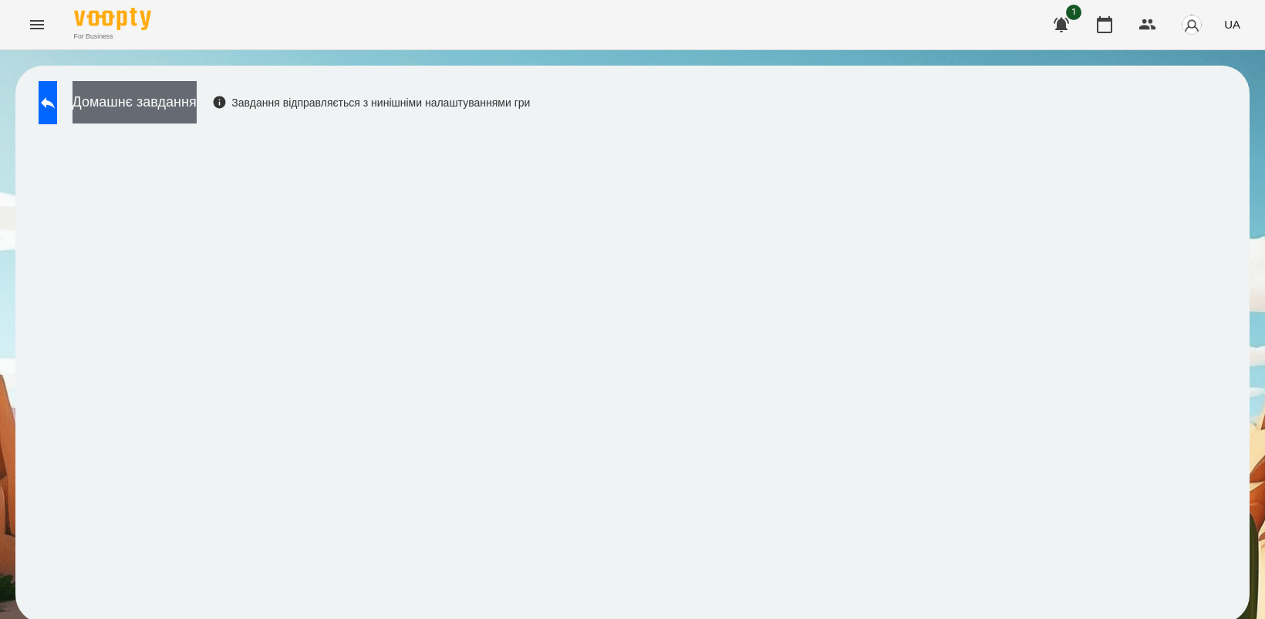
click at [174, 103] on button "Домашнє завдання" at bounding box center [135, 102] width 124 height 42
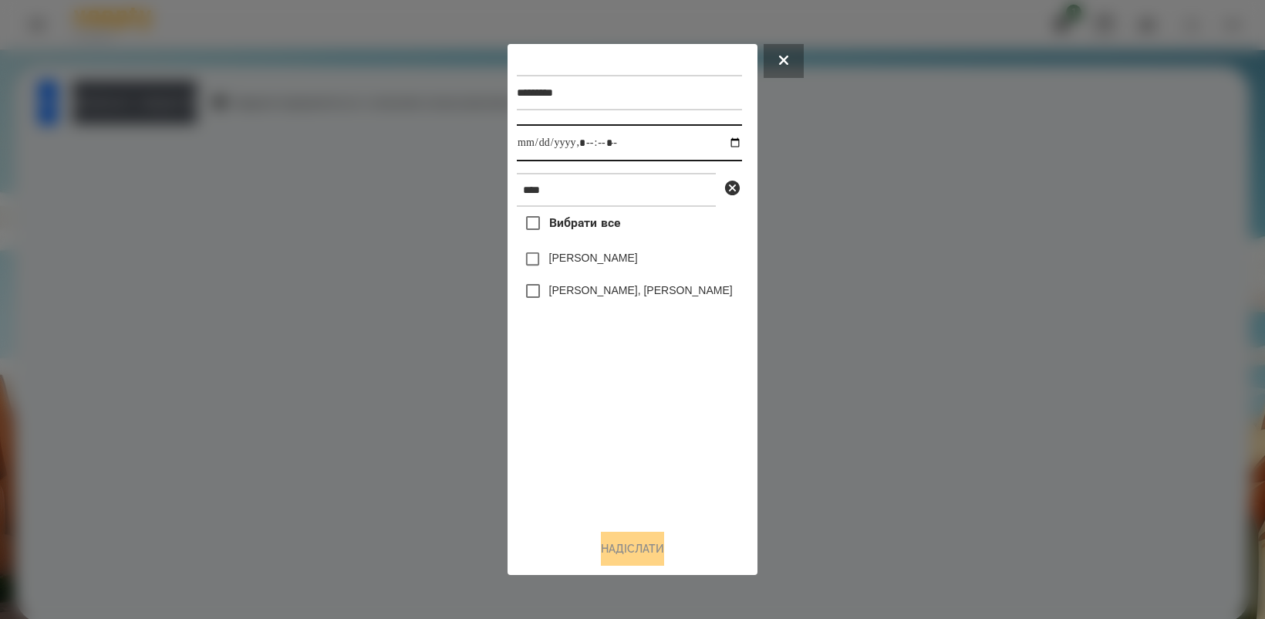
click at [724, 149] on input "datetime-local" at bounding box center [629, 142] width 225 height 37
type input "**********"
click at [703, 463] on div "Вибрати все Нік [PERSON_NAME] МА [PERSON_NAME], [PERSON_NAME]" at bounding box center [629, 361] width 225 height 309
click at [649, 553] on button "Надіслати" at bounding box center [632, 549] width 63 height 34
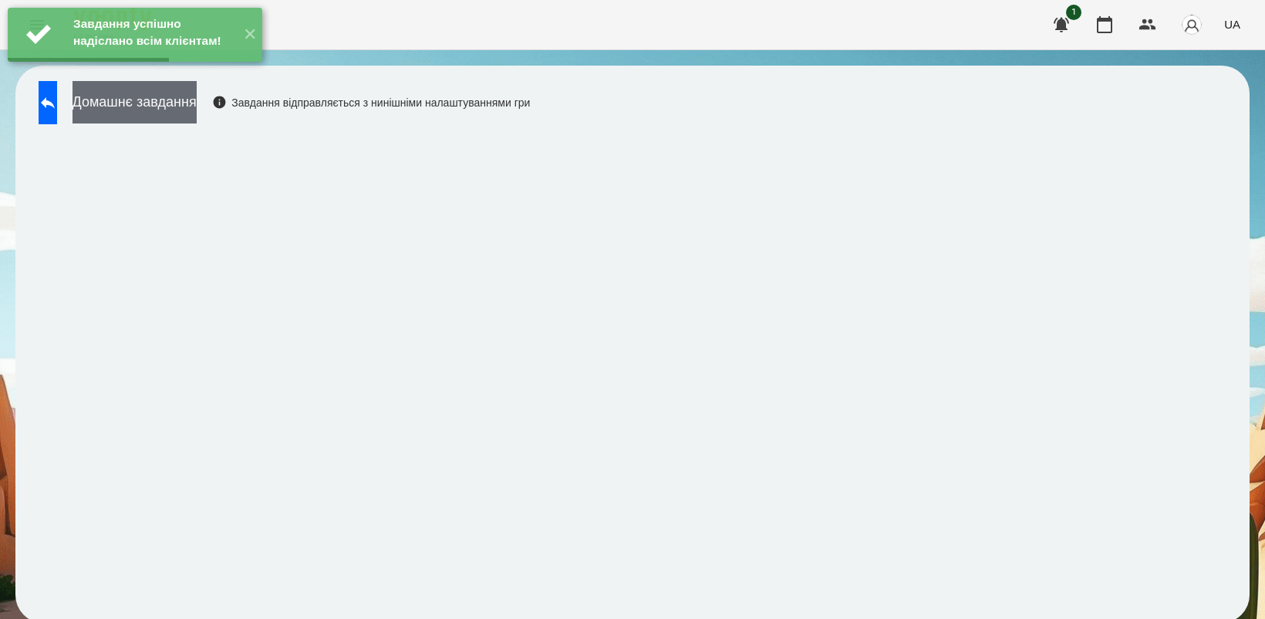
click at [163, 110] on button "Домашнє завдання" at bounding box center [135, 102] width 124 height 42
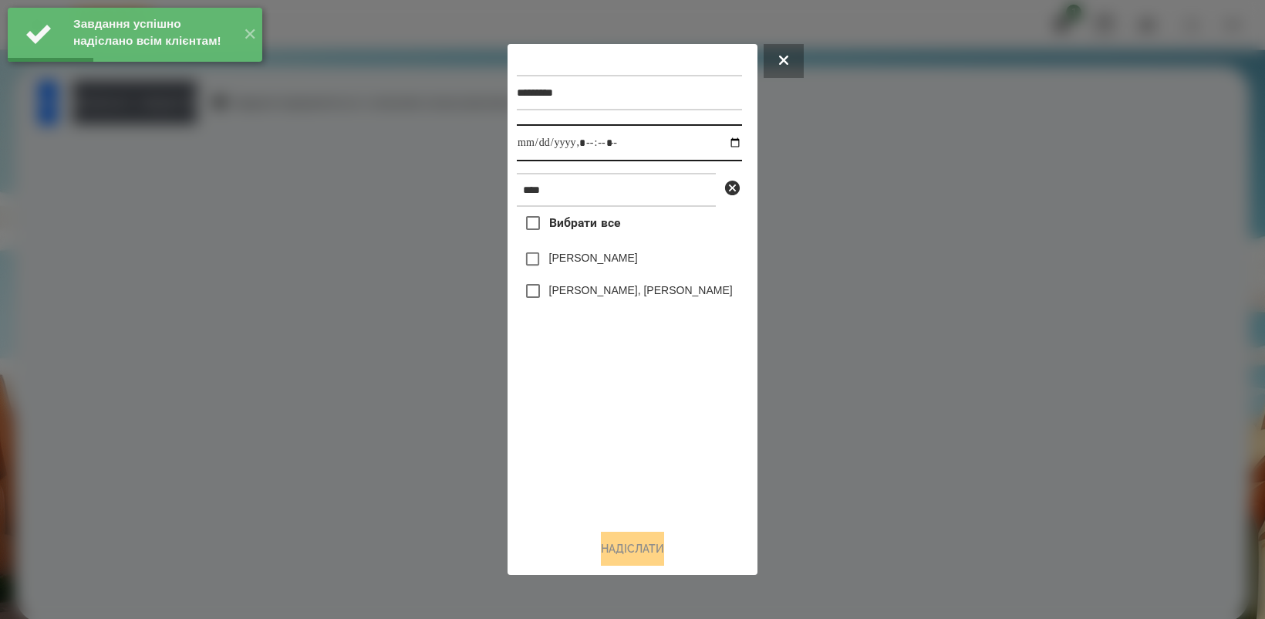
drag, startPoint x: 718, startPoint y: 137, endPoint x: 721, endPoint y: 160, distance: 23.3
click at [717, 137] on input "datetime-local" at bounding box center [629, 142] width 225 height 37
type input "**********"
click at [630, 445] on div "Вибрати все Нік [PERSON_NAME] МА [PERSON_NAME], [PERSON_NAME]" at bounding box center [629, 361] width 225 height 309
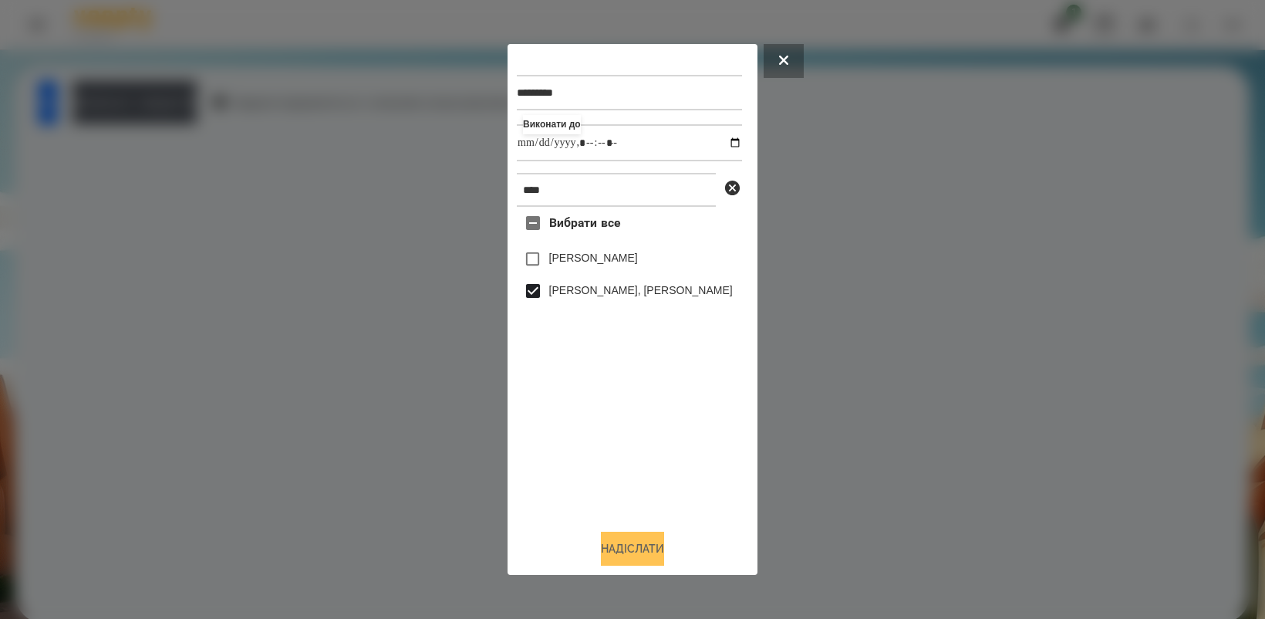
click at [633, 552] on button "Надіслати" at bounding box center [632, 549] width 63 height 34
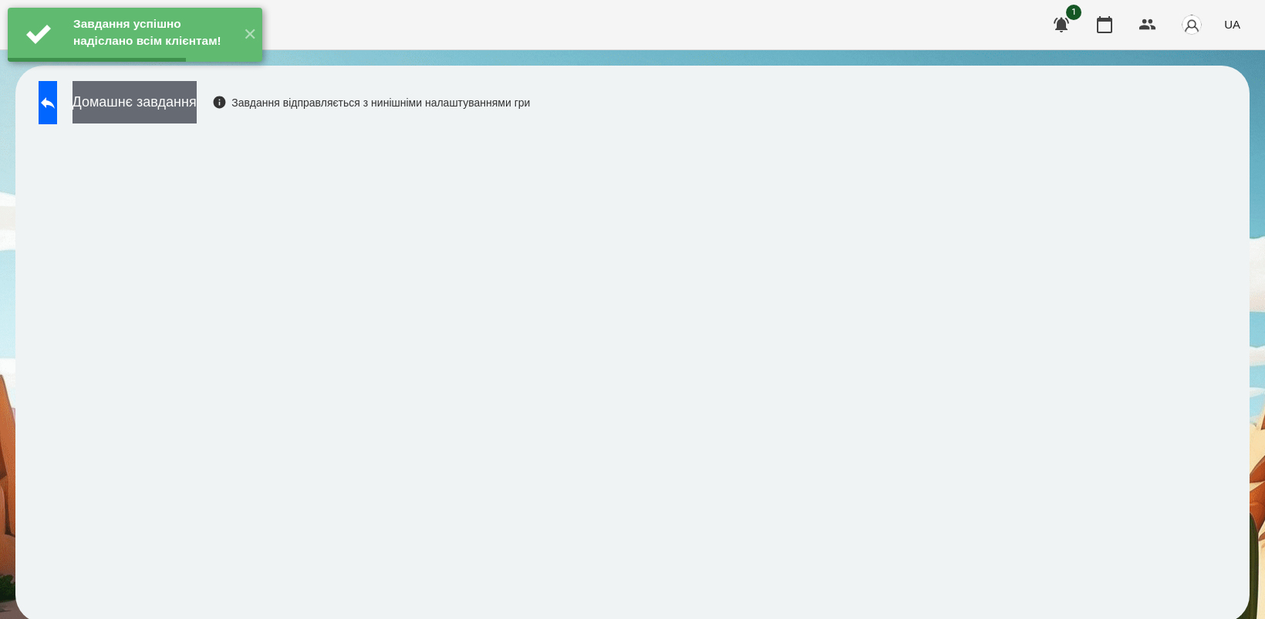
click at [174, 112] on button "Домашнє завдання" at bounding box center [135, 102] width 124 height 42
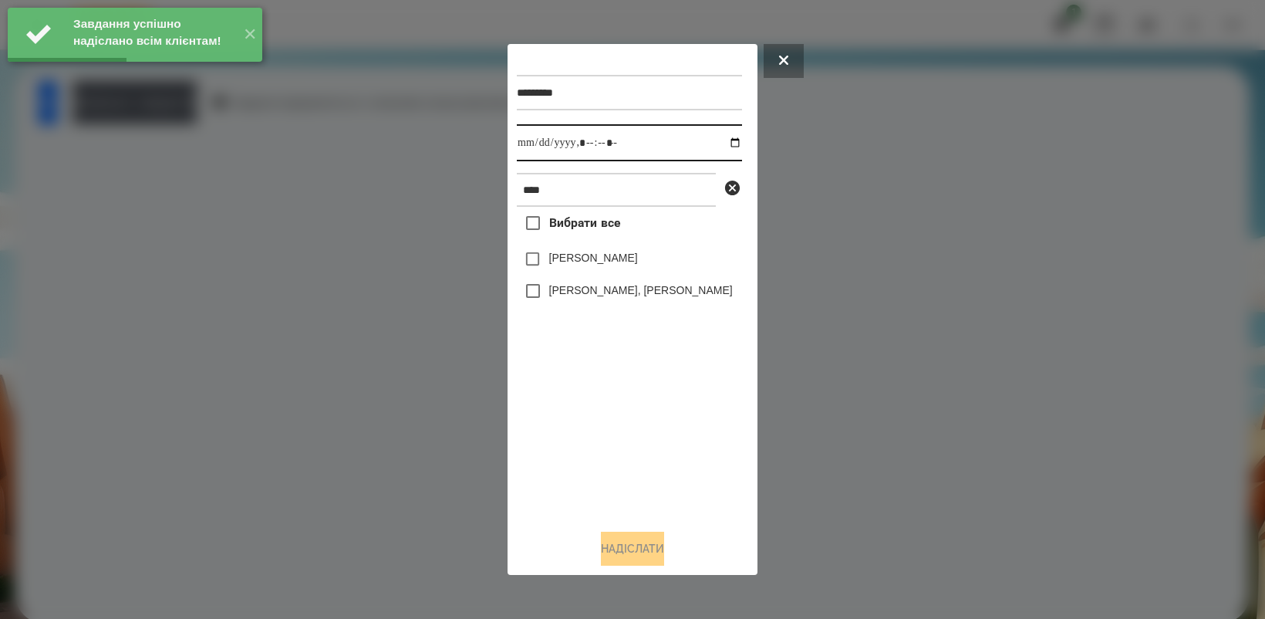
click at [725, 141] on input "datetime-local" at bounding box center [629, 142] width 225 height 37
type input "**********"
click at [596, 417] on div "Вибрати все Нік [PERSON_NAME] МА [PERSON_NAME], [PERSON_NAME]" at bounding box center [629, 361] width 225 height 309
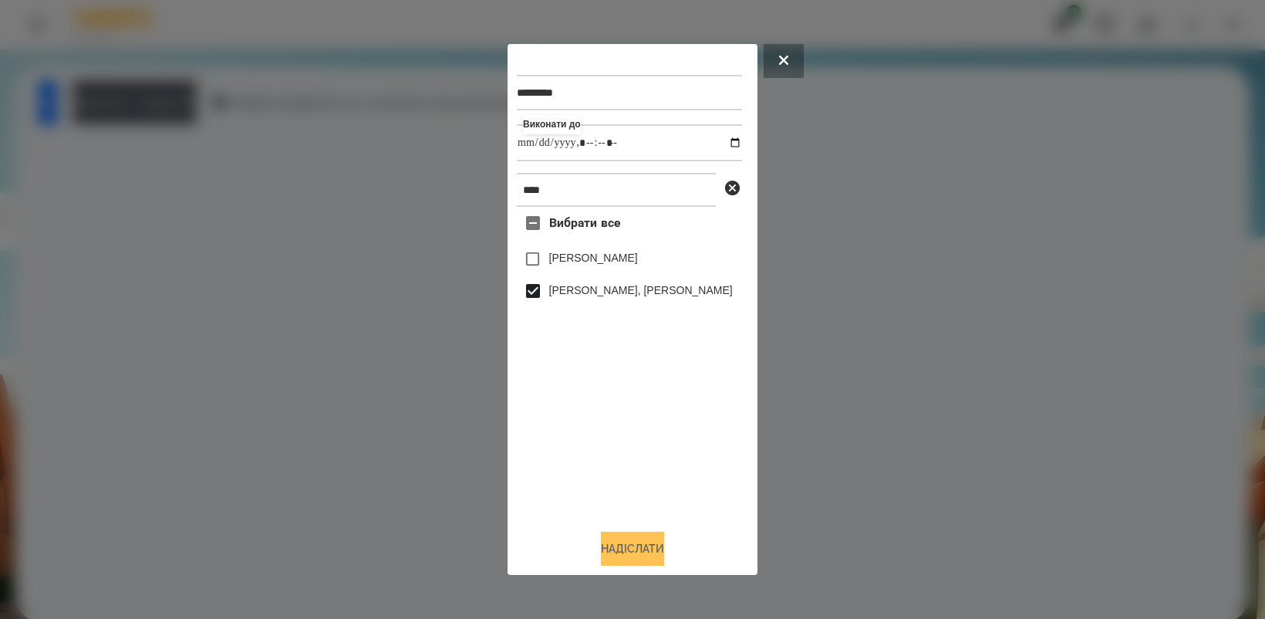
click at [617, 552] on button "Надіслати" at bounding box center [632, 549] width 63 height 34
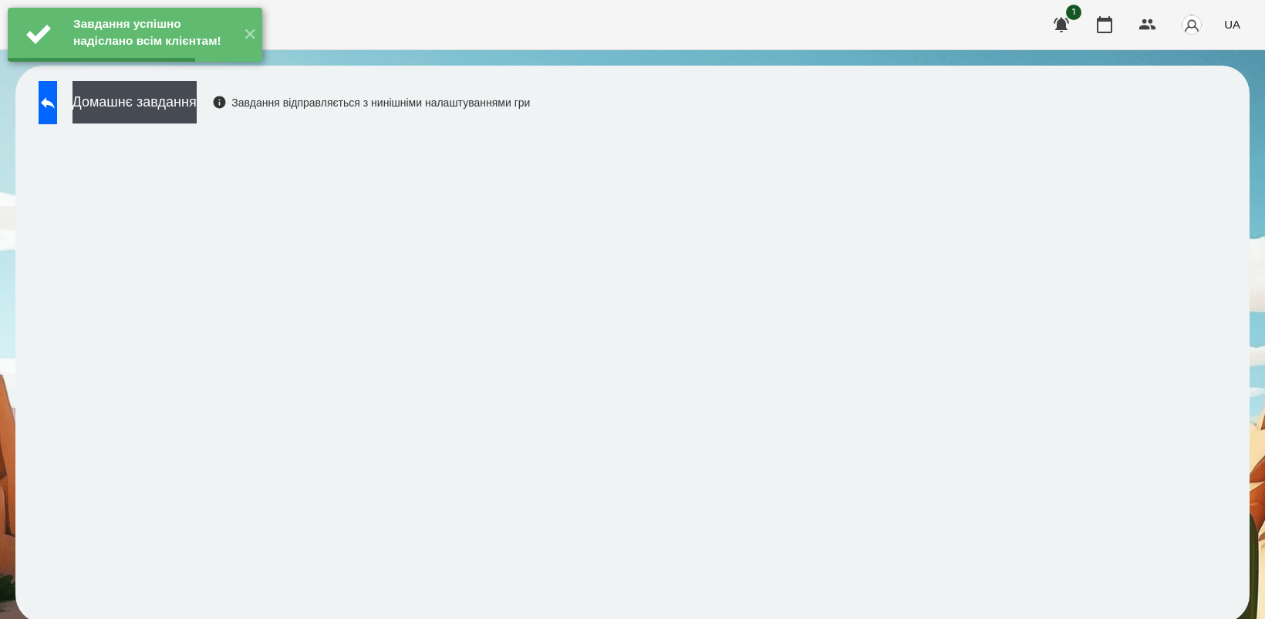
click at [181, 112] on button "Домашнє завдання" at bounding box center [135, 102] width 124 height 42
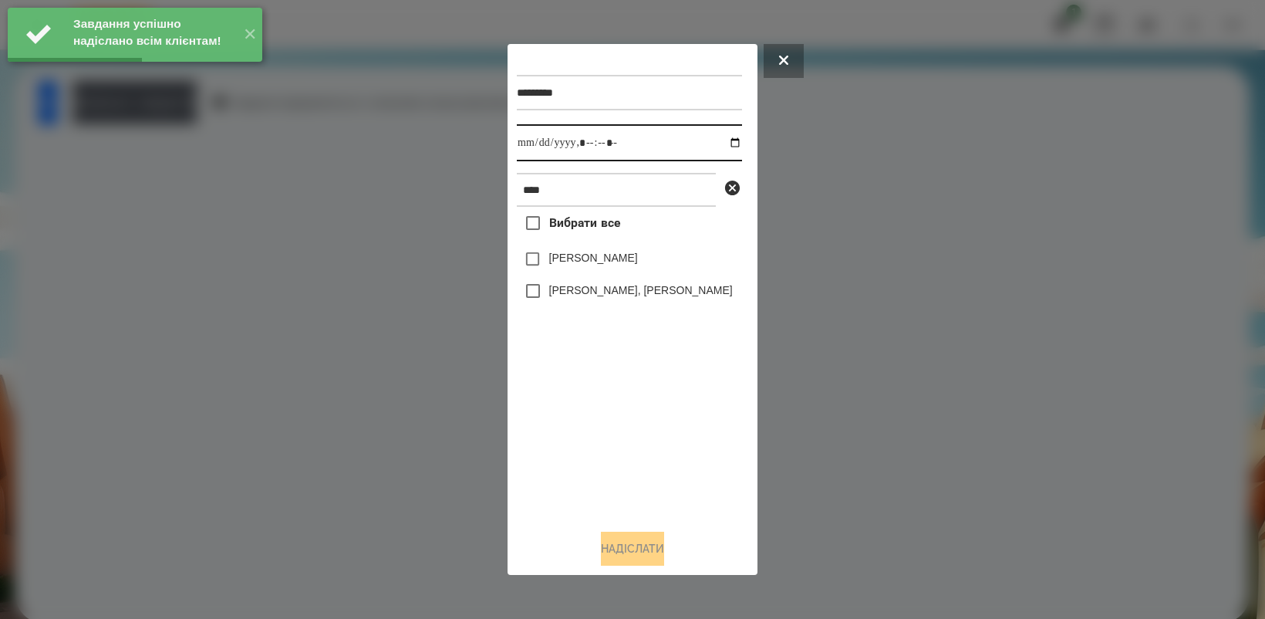
click at [721, 137] on input "datetime-local" at bounding box center [629, 142] width 225 height 37
type input "**********"
click at [588, 415] on div "Вибрати все Нік [PERSON_NAME] МА [PERSON_NAME], [PERSON_NAME]" at bounding box center [629, 361] width 225 height 309
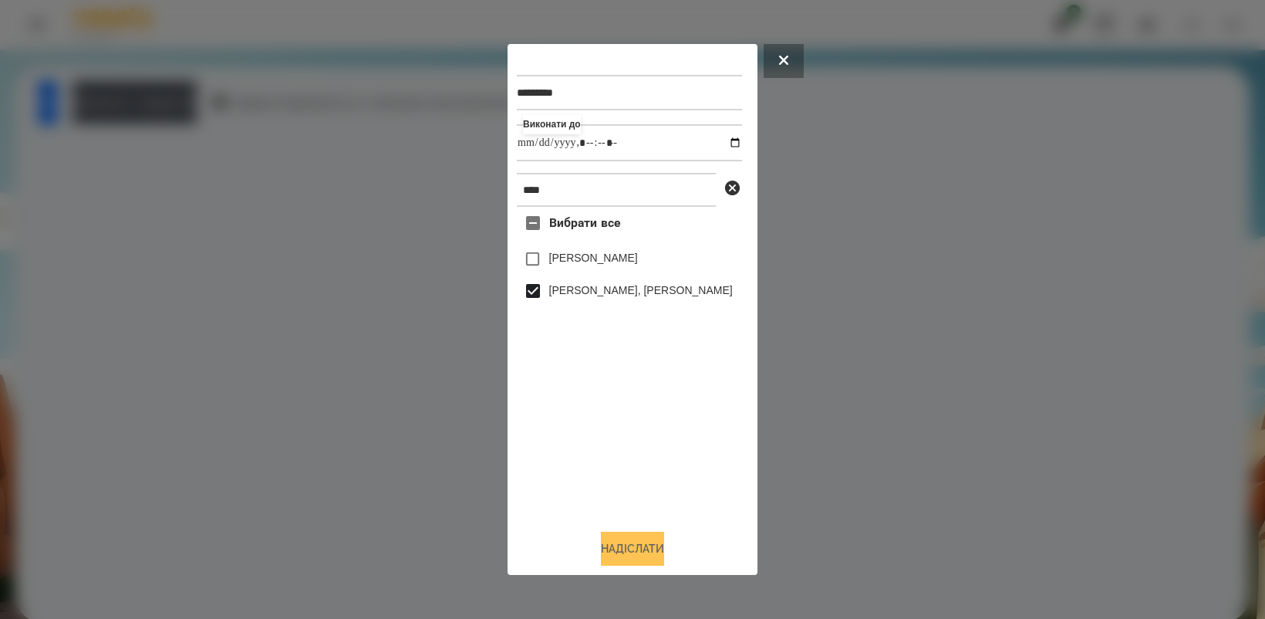
click at [630, 552] on button "Надіслати" at bounding box center [632, 549] width 63 height 34
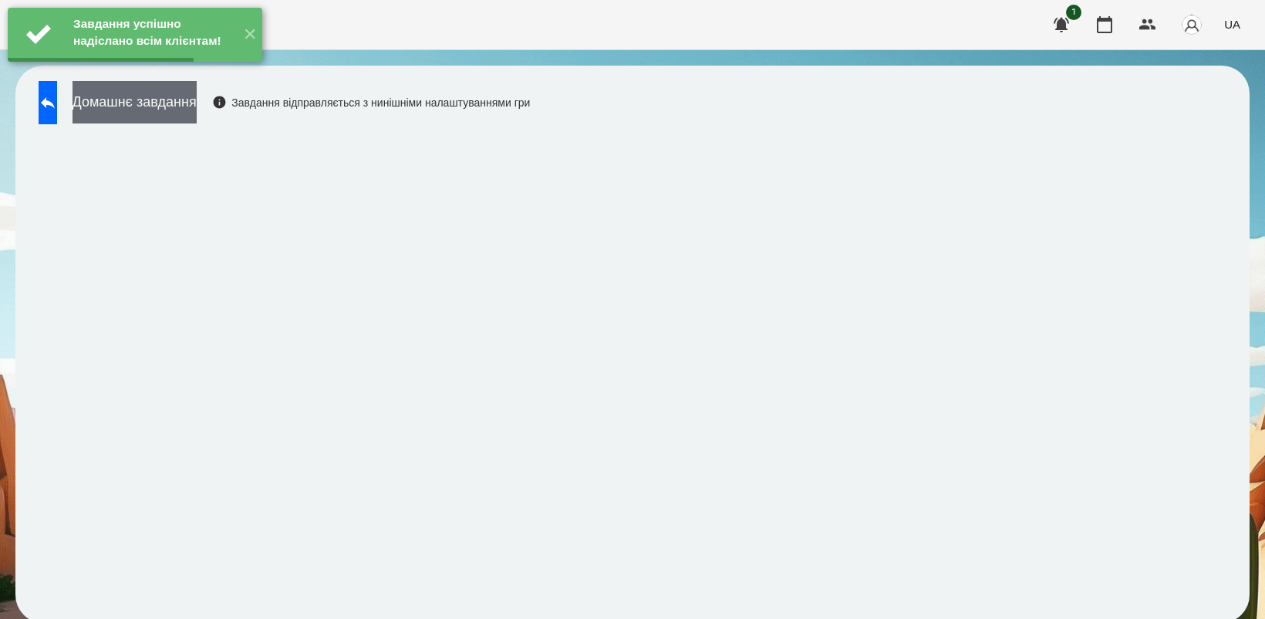
click at [175, 105] on button "Домашнє завдання" at bounding box center [135, 102] width 124 height 42
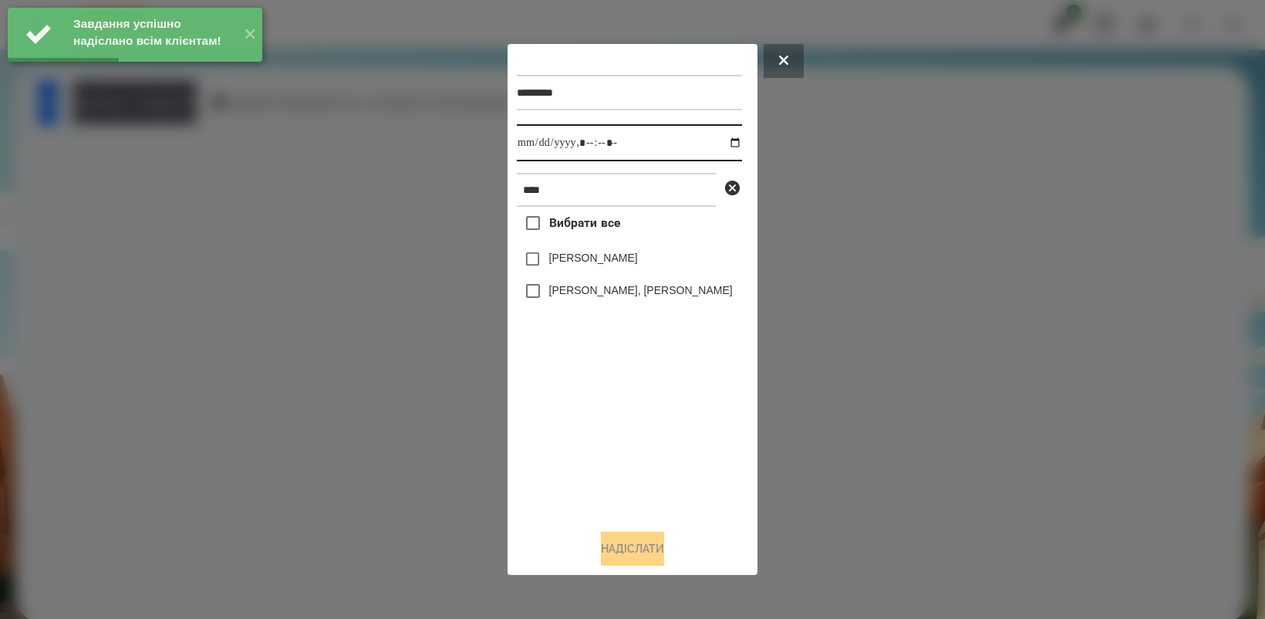
click at [720, 140] on input "datetime-local" at bounding box center [629, 142] width 225 height 37
type input "**********"
click at [580, 447] on div "Вибрати все Нік [PERSON_NAME] МА [PERSON_NAME], [PERSON_NAME]" at bounding box center [629, 361] width 225 height 309
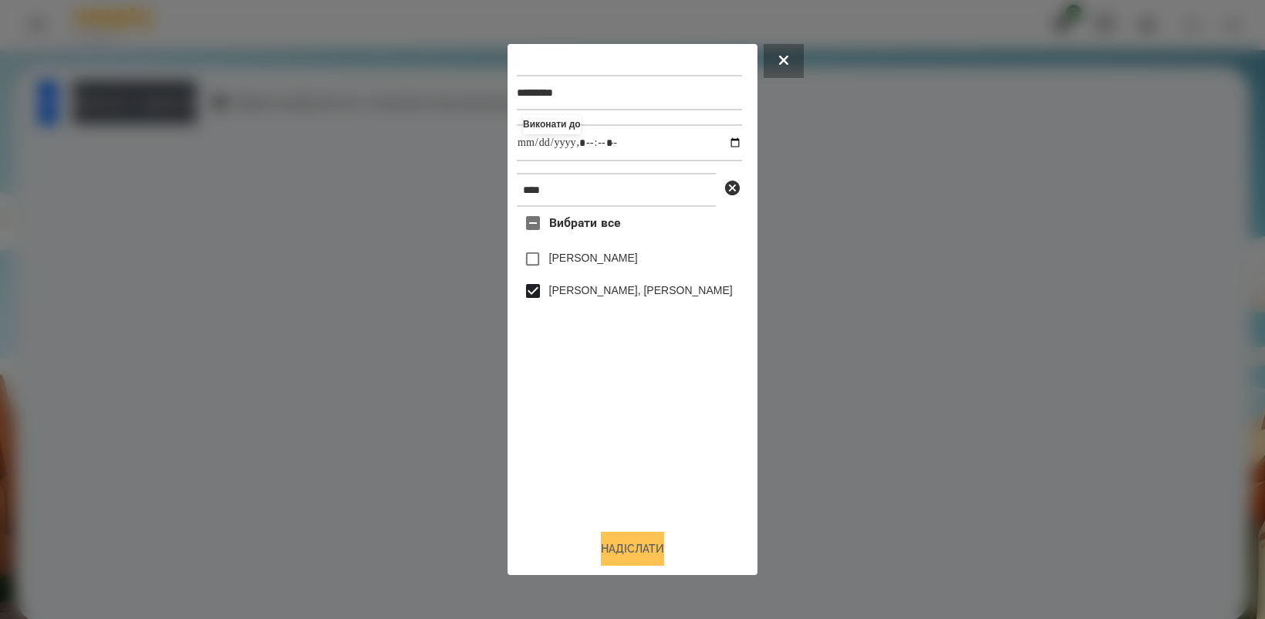
click at [649, 559] on button "Надіслати" at bounding box center [632, 549] width 63 height 34
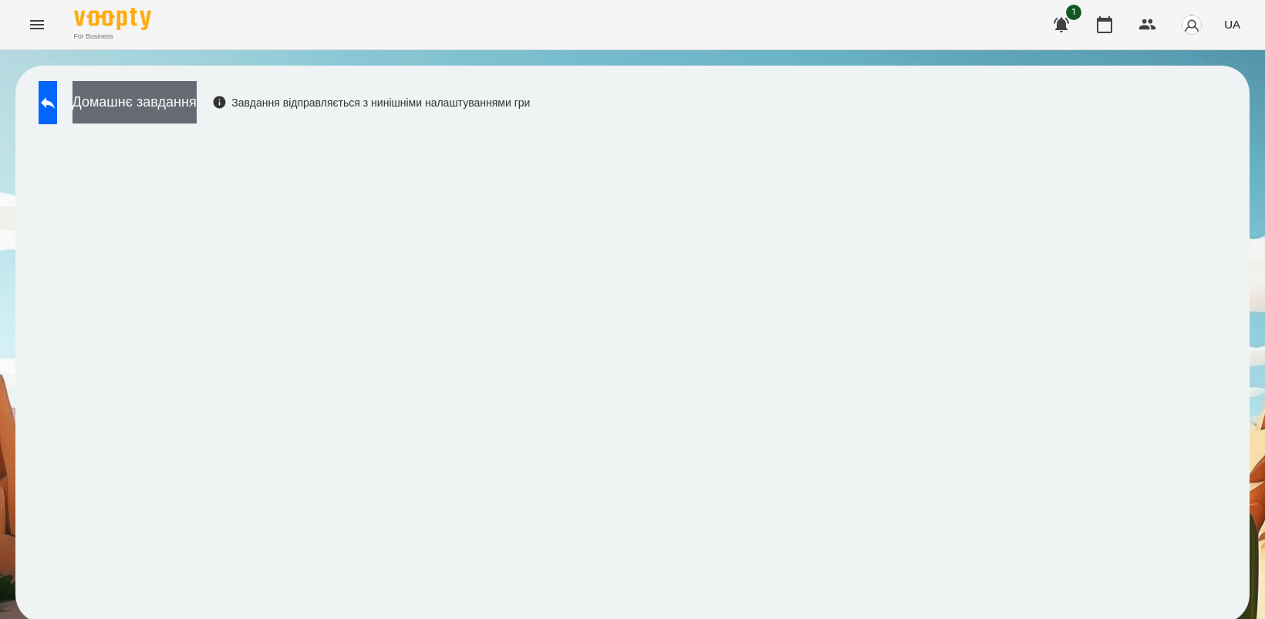
click at [197, 108] on button "Домашнє завдання" at bounding box center [135, 102] width 124 height 42
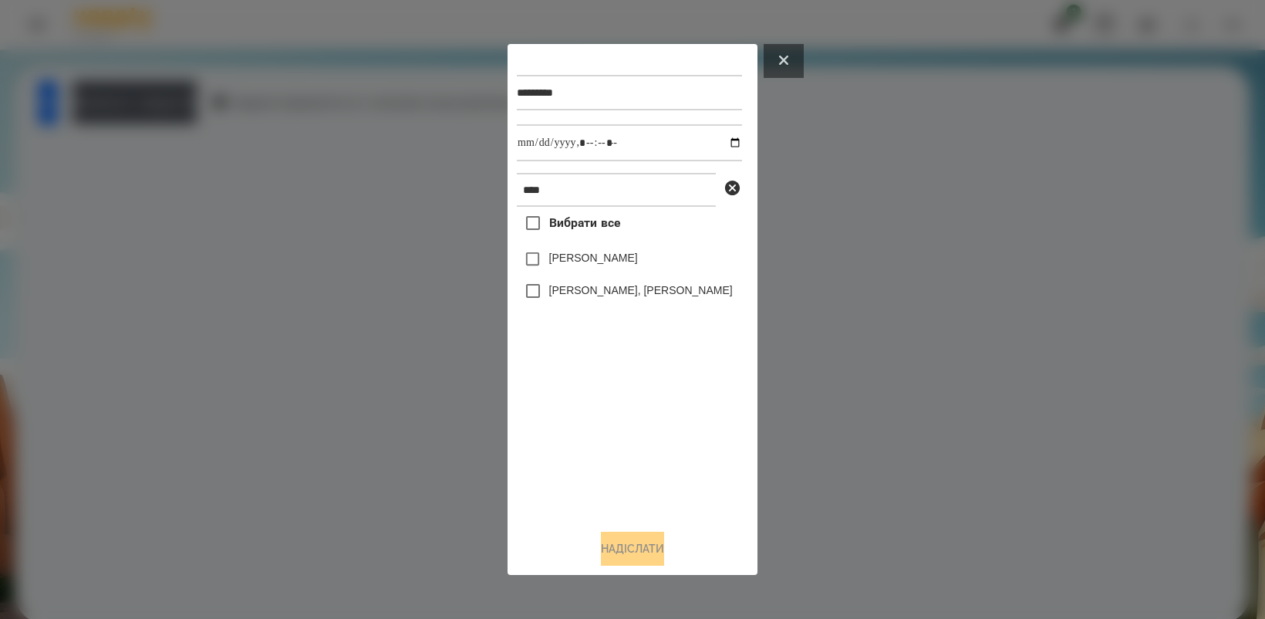
click at [771, 56] on button at bounding box center [784, 61] width 40 height 34
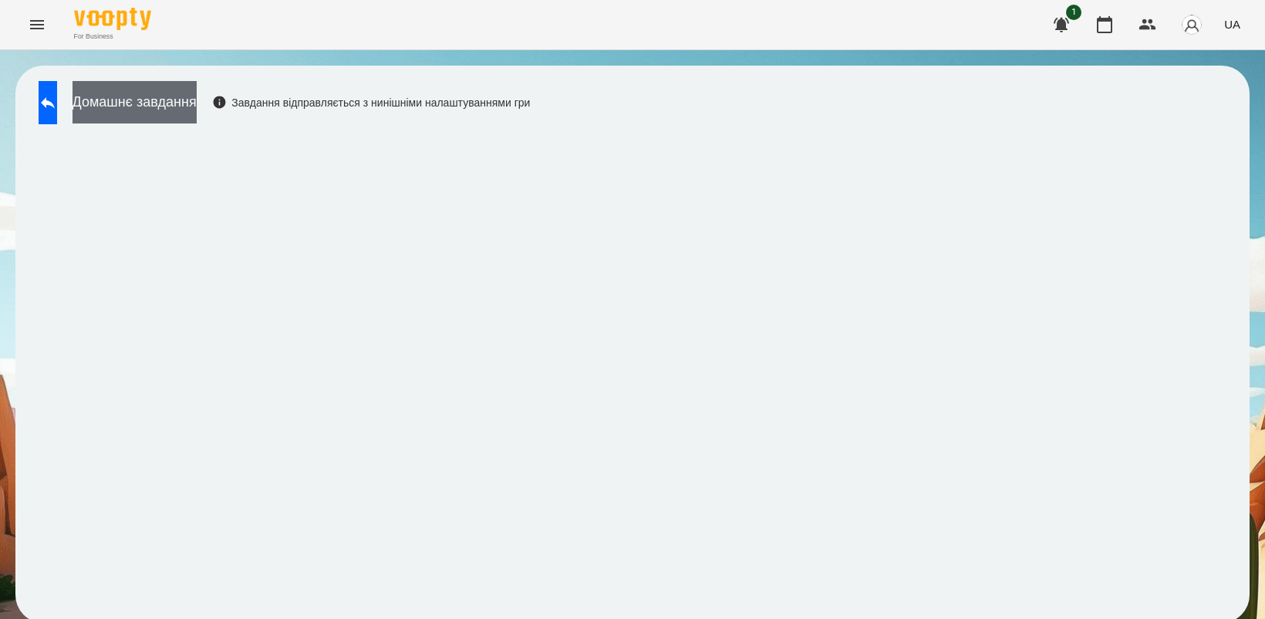
click at [166, 100] on button "Домашнє завдання" at bounding box center [135, 102] width 124 height 42
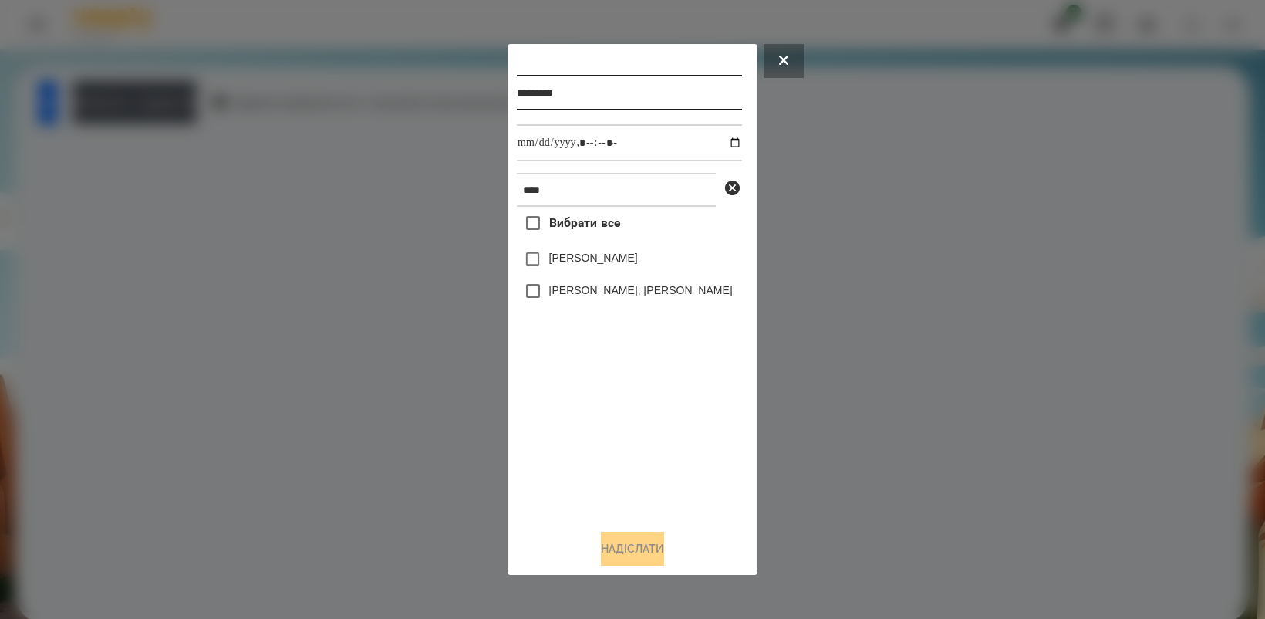
click at [599, 93] on input "*********" at bounding box center [629, 92] width 225 height 35
type input "*********"
click at [722, 143] on input "datetime-local" at bounding box center [629, 142] width 225 height 37
type input "**********"
drag, startPoint x: 670, startPoint y: 437, endPoint x: 653, endPoint y: 407, distance: 35.2
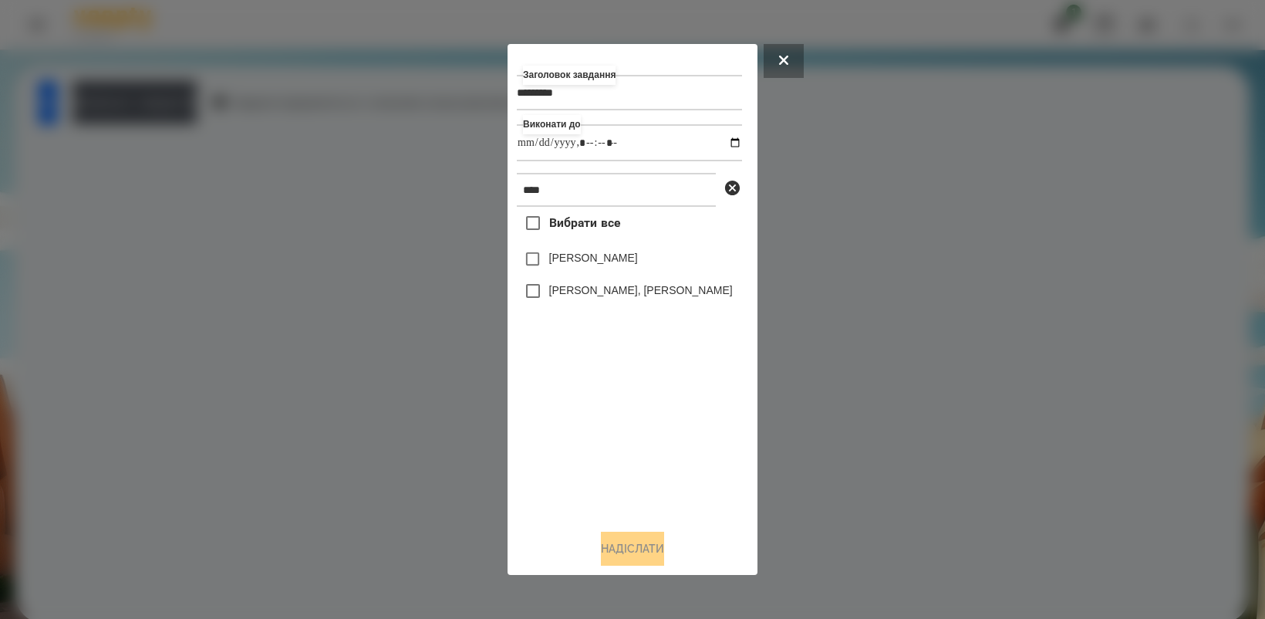
click at [670, 436] on div "Вибрати все Нік [PERSON_NAME] МА [PERSON_NAME], [PERSON_NAME]" at bounding box center [629, 361] width 225 height 309
click at [660, 556] on button "Надіслати" at bounding box center [632, 549] width 63 height 34
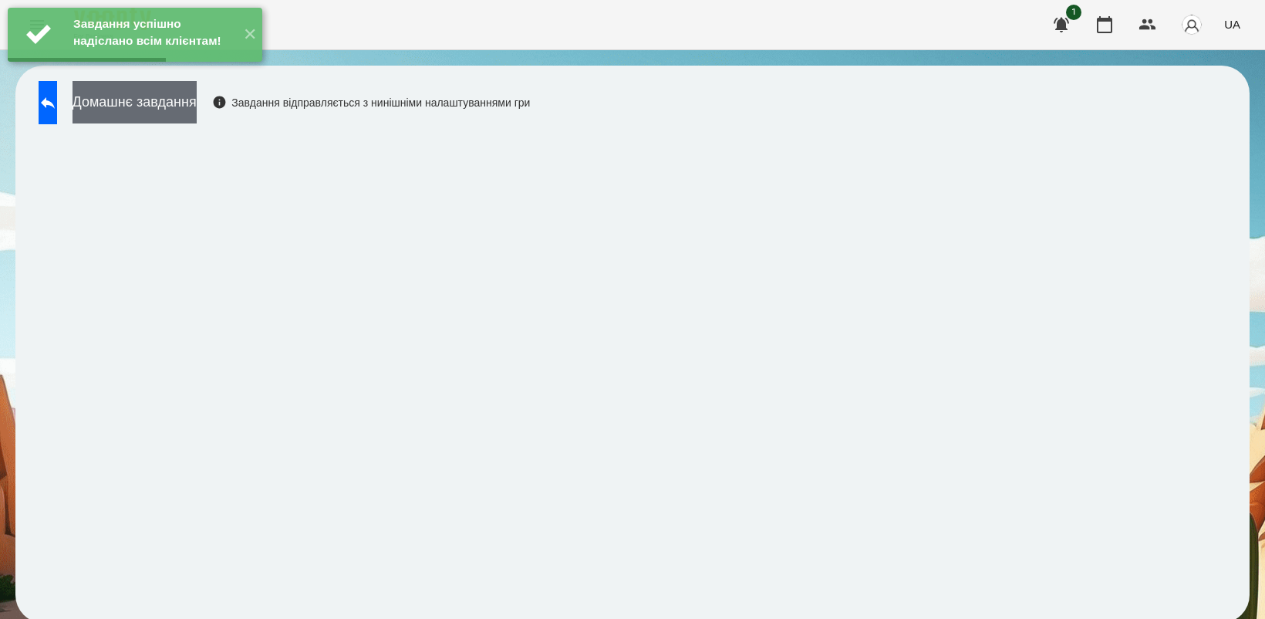
click at [170, 112] on button "Домашнє завдання" at bounding box center [135, 102] width 124 height 42
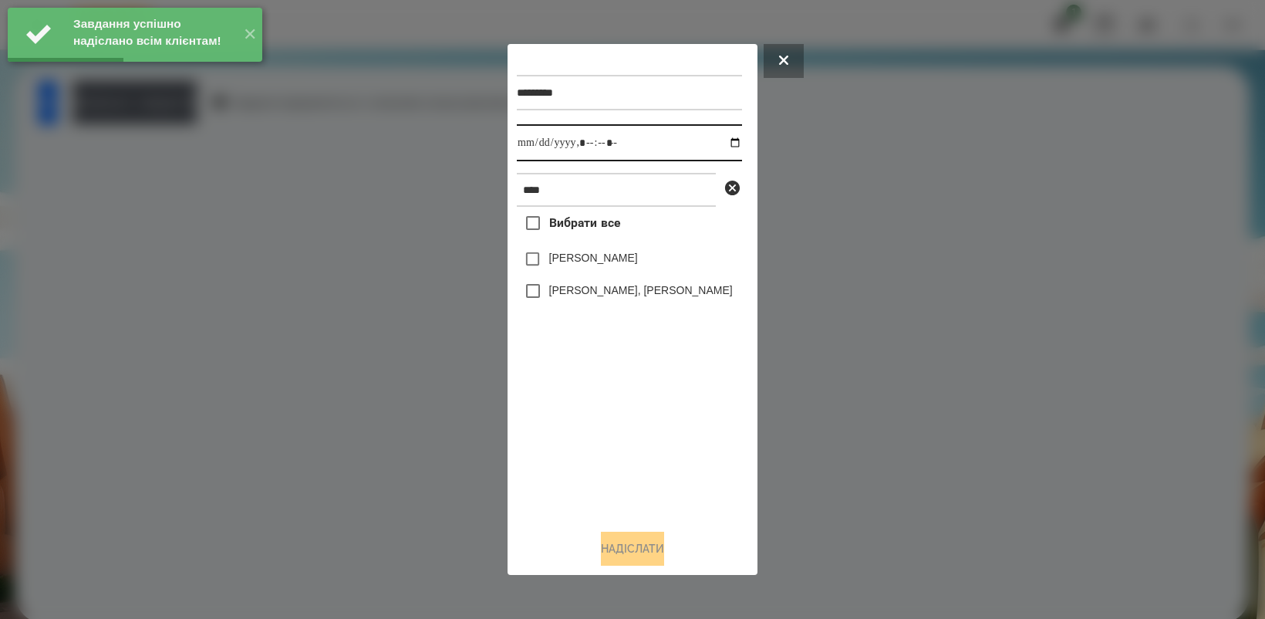
click at [727, 143] on input "datetime-local" at bounding box center [629, 142] width 225 height 37
click at [640, 410] on div "Вибрати все Нік [PERSON_NAME] МА [PERSON_NAME], [PERSON_NAME]" at bounding box center [629, 361] width 225 height 309
type input "**********"
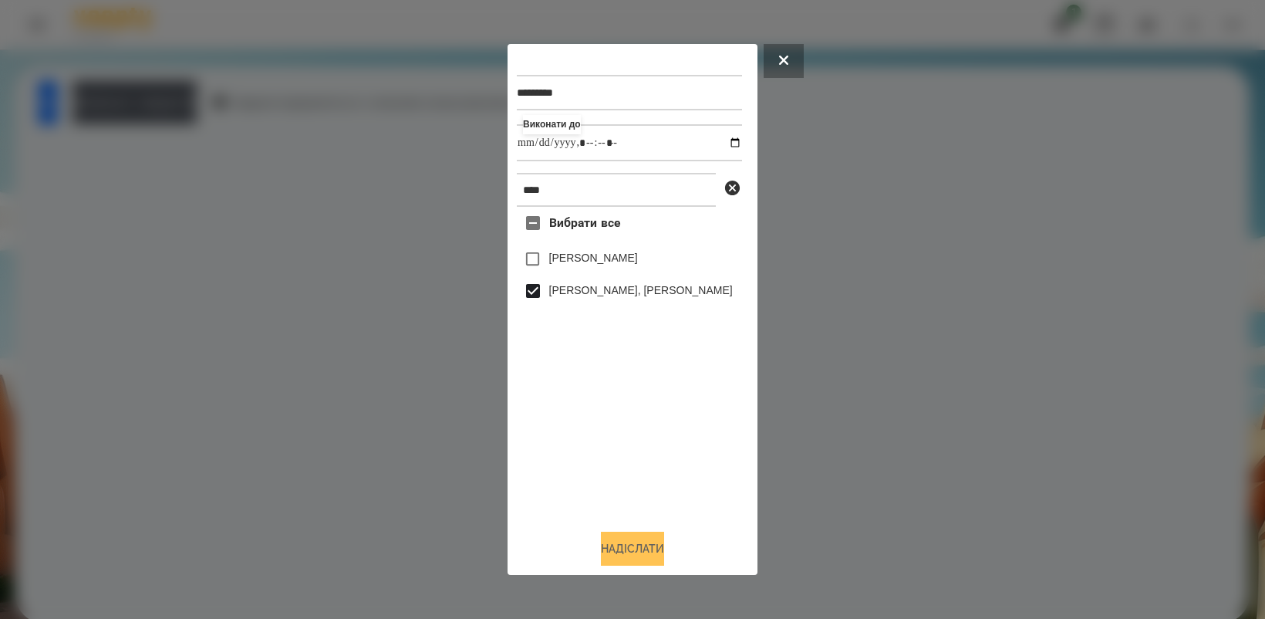
click at [630, 538] on button "Надіслати" at bounding box center [632, 549] width 63 height 34
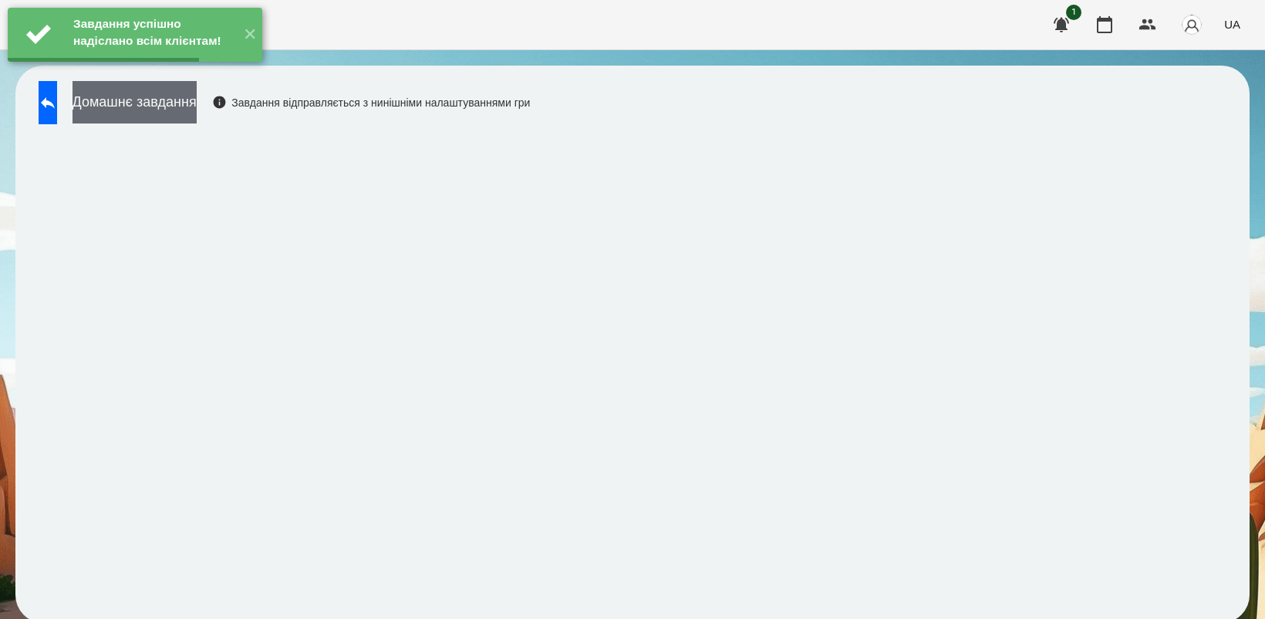
click at [197, 106] on button "Домашнє завдання" at bounding box center [135, 102] width 124 height 42
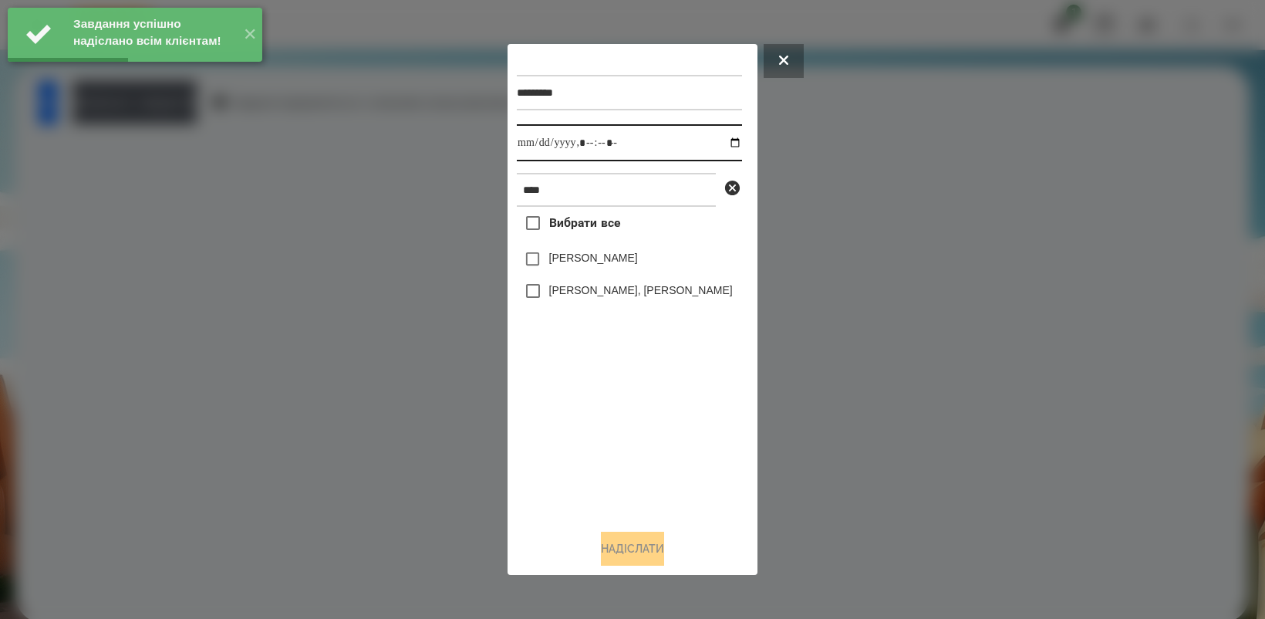
click at [723, 140] on input "datetime-local" at bounding box center [629, 142] width 225 height 37
type input "**********"
click at [602, 457] on div "Вибрати все Нік [PERSON_NAME] МА [PERSON_NAME], [PERSON_NAME]" at bounding box center [629, 361] width 225 height 309
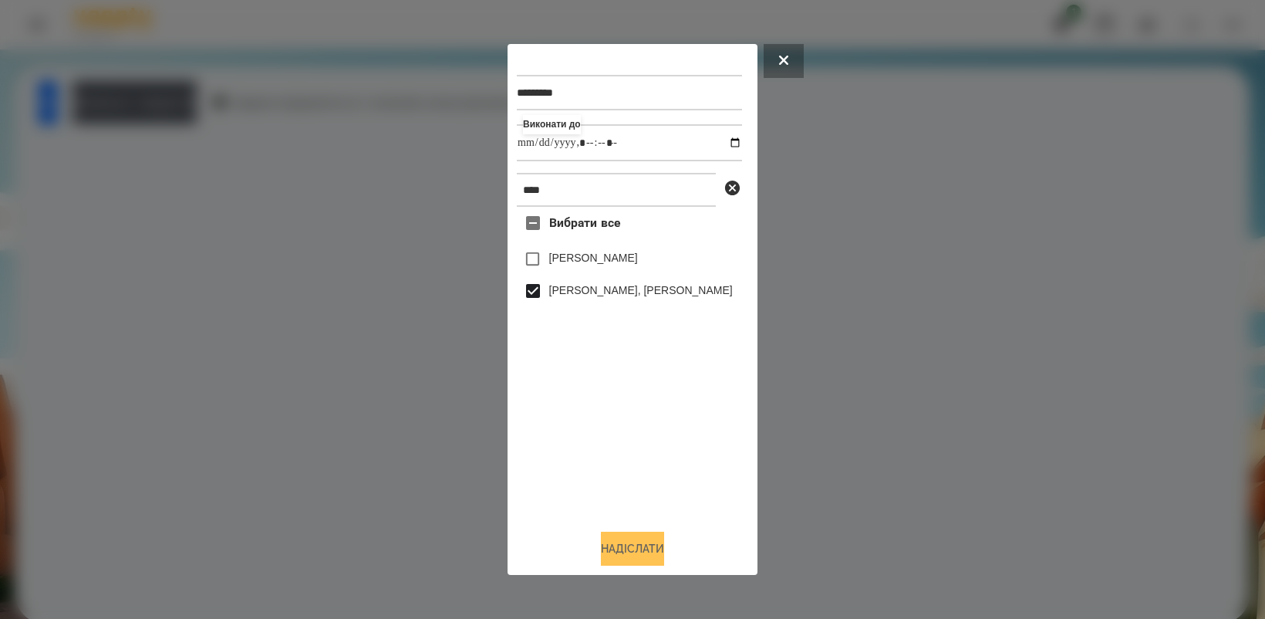
click at [631, 545] on button "Надіслати" at bounding box center [632, 549] width 63 height 34
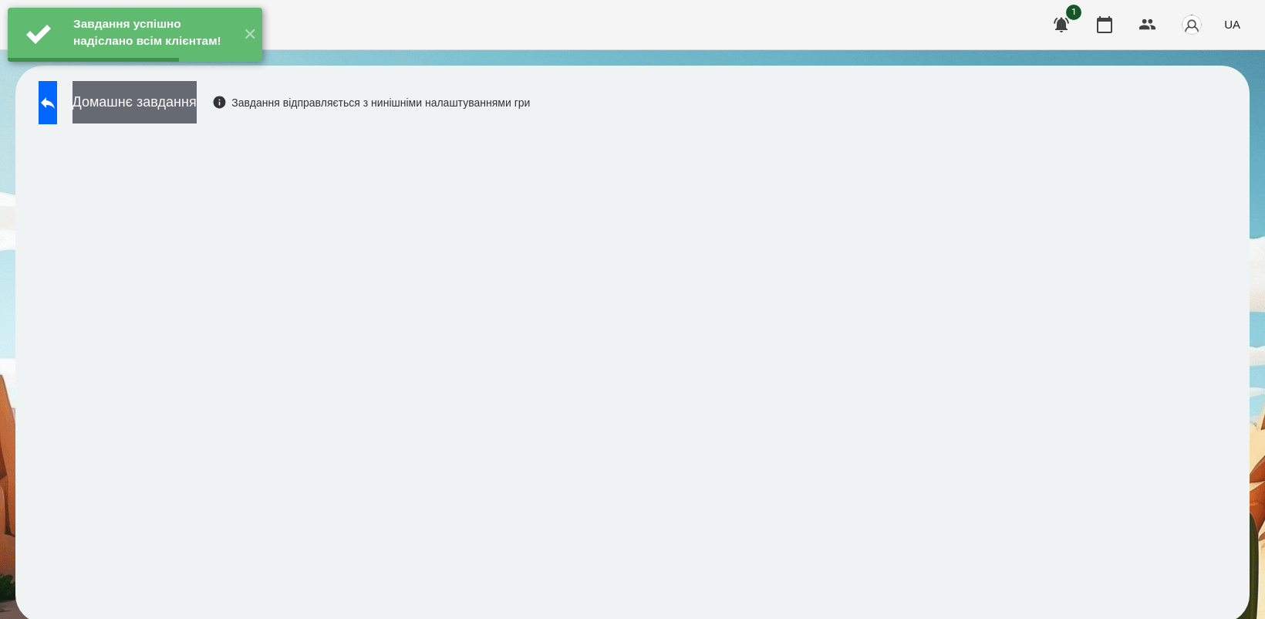
click at [180, 113] on button "Домашнє завдання" at bounding box center [135, 102] width 124 height 42
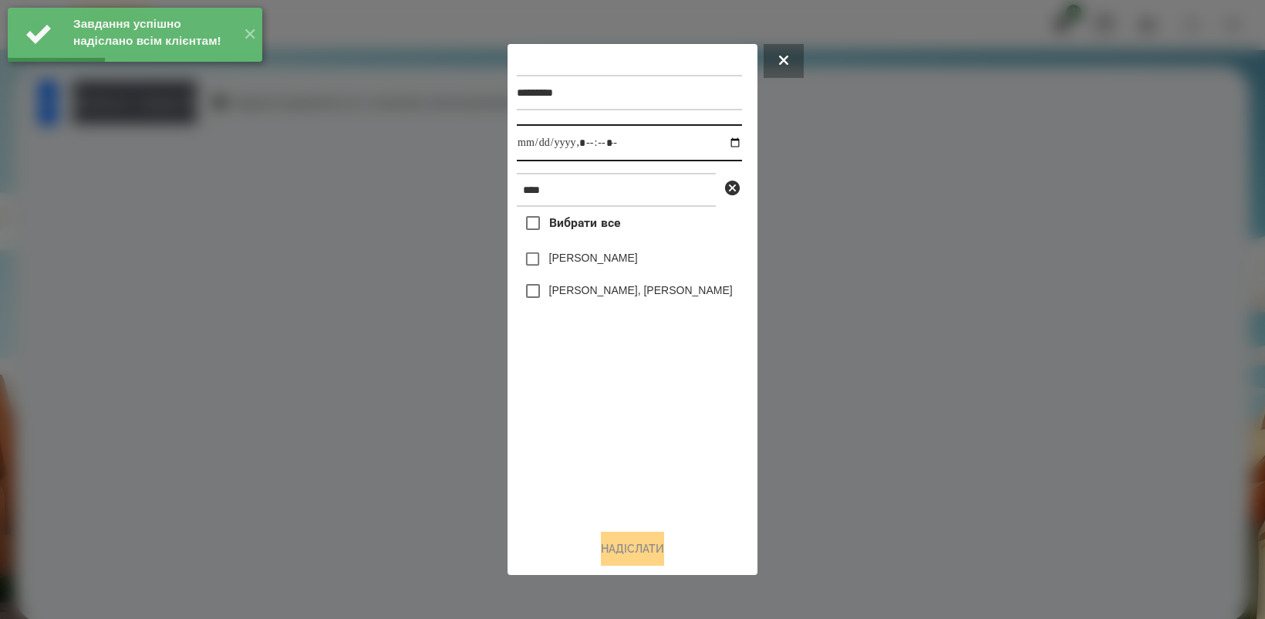
click at [724, 141] on input "datetime-local" at bounding box center [629, 142] width 225 height 37
type input "**********"
click at [579, 451] on div "Вибрати все Нік [PERSON_NAME] МА [PERSON_NAME], [PERSON_NAME]" at bounding box center [629, 361] width 225 height 309
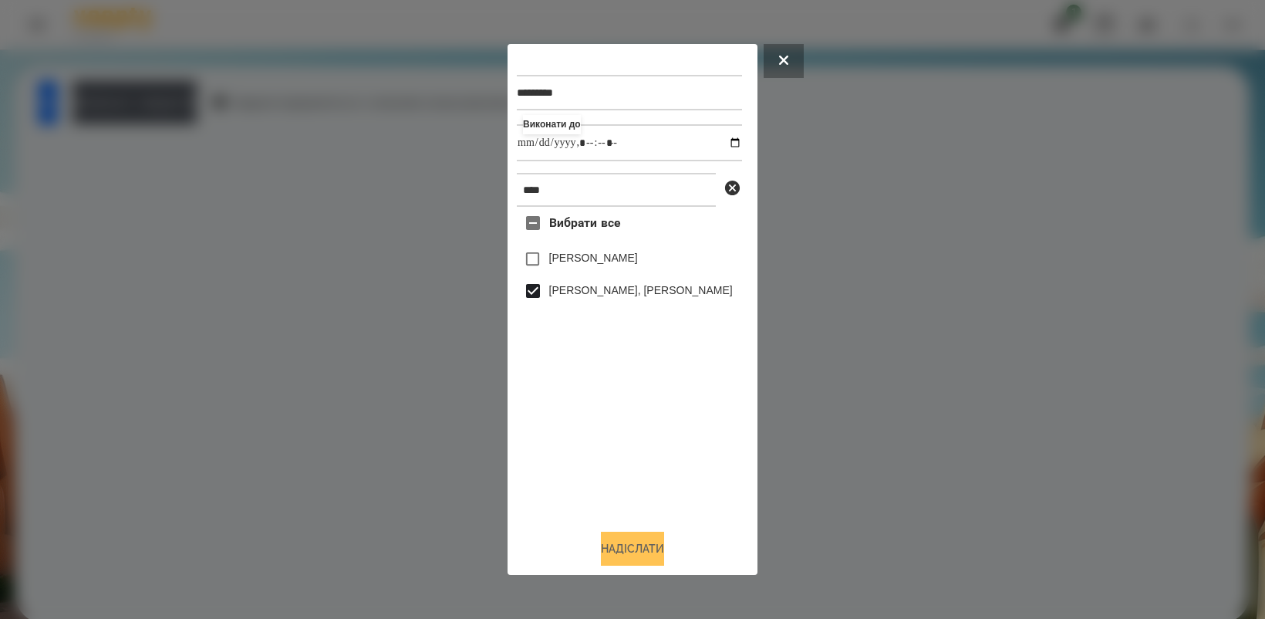
click at [652, 552] on button "Надіслати" at bounding box center [632, 549] width 63 height 34
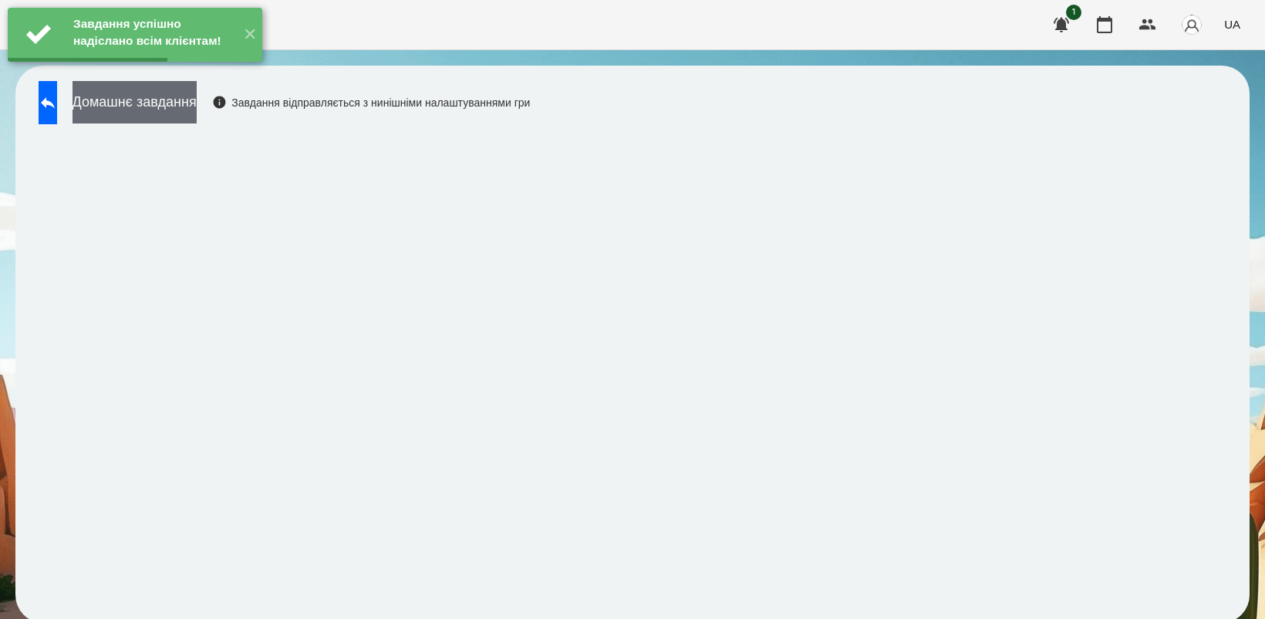
click at [186, 104] on button "Домашнє завдання" at bounding box center [135, 102] width 124 height 42
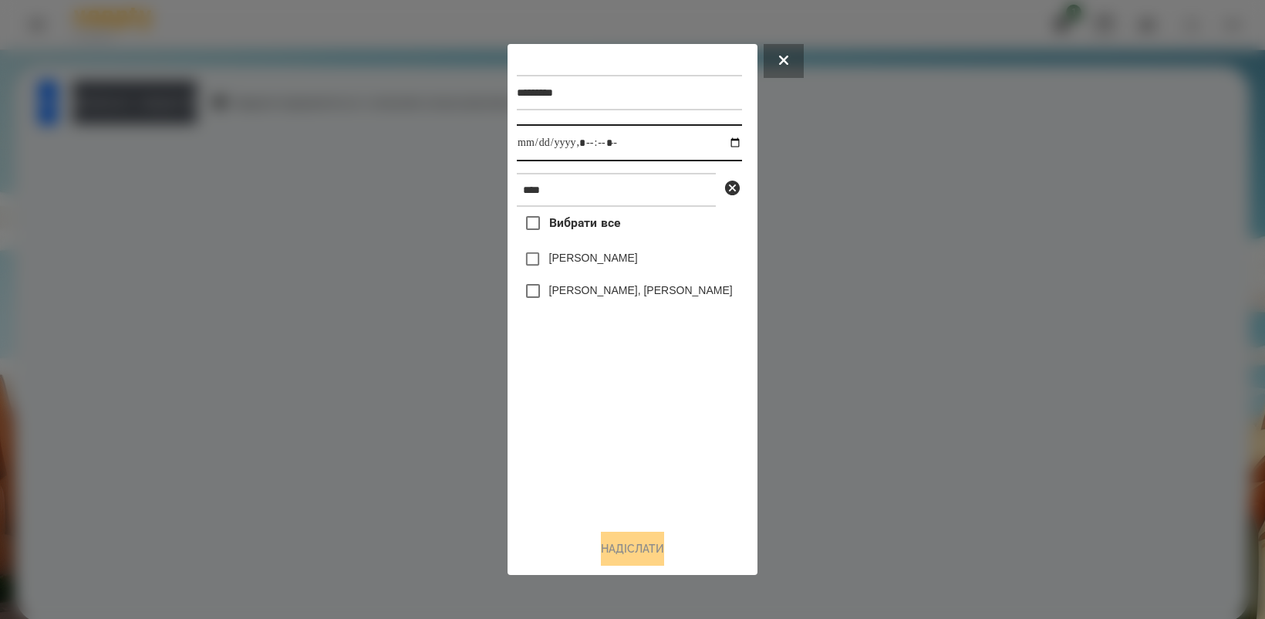
click at [719, 144] on input "datetime-local" at bounding box center [629, 142] width 225 height 37
type input "**********"
click at [604, 414] on div "Вибрати все Нік [PERSON_NAME] МА [PERSON_NAME], [PERSON_NAME]" at bounding box center [629, 361] width 225 height 309
click at [650, 565] on button "Надіслати" at bounding box center [632, 549] width 63 height 34
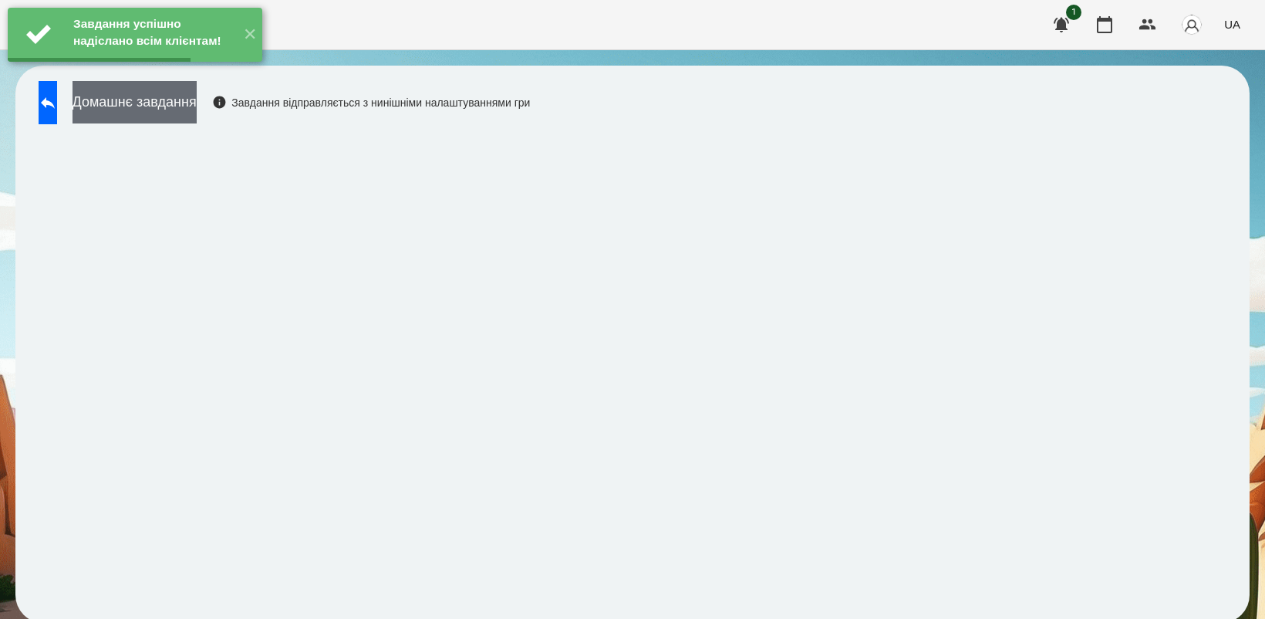
click at [197, 113] on button "Домашнє завдання" at bounding box center [135, 102] width 124 height 42
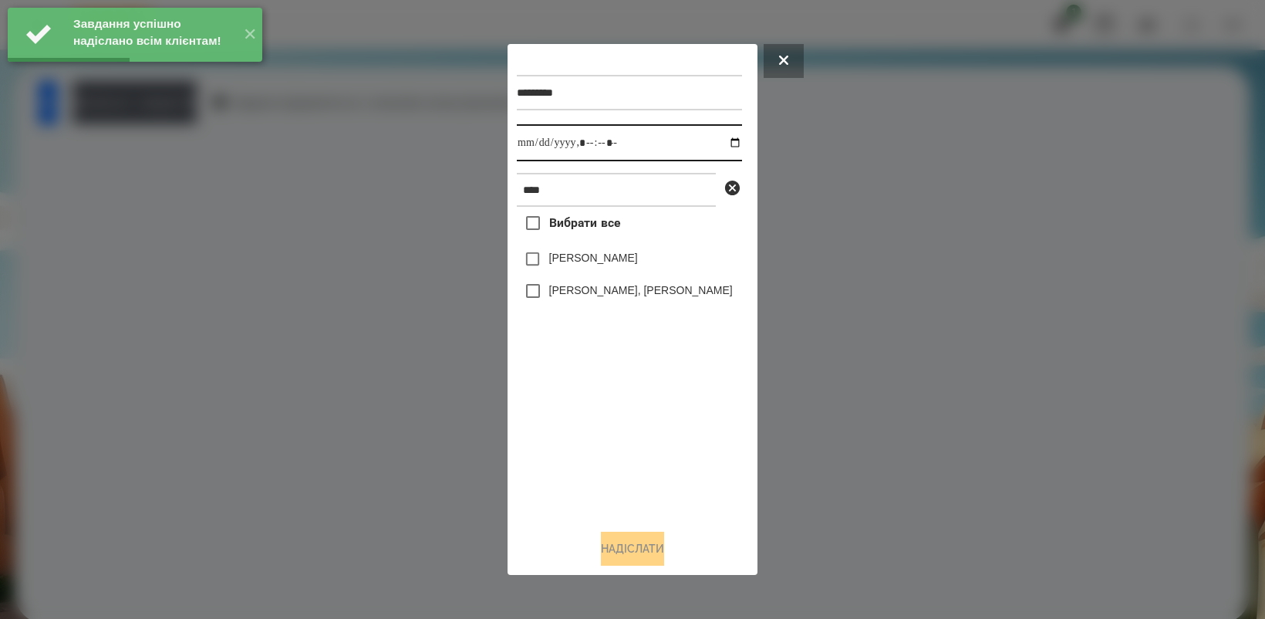
click at [724, 139] on input "datetime-local" at bounding box center [629, 142] width 225 height 37
type input "**********"
click at [614, 410] on div "Вибрати все Нік [PERSON_NAME] МА [PERSON_NAME], [PERSON_NAME]" at bounding box center [629, 361] width 225 height 309
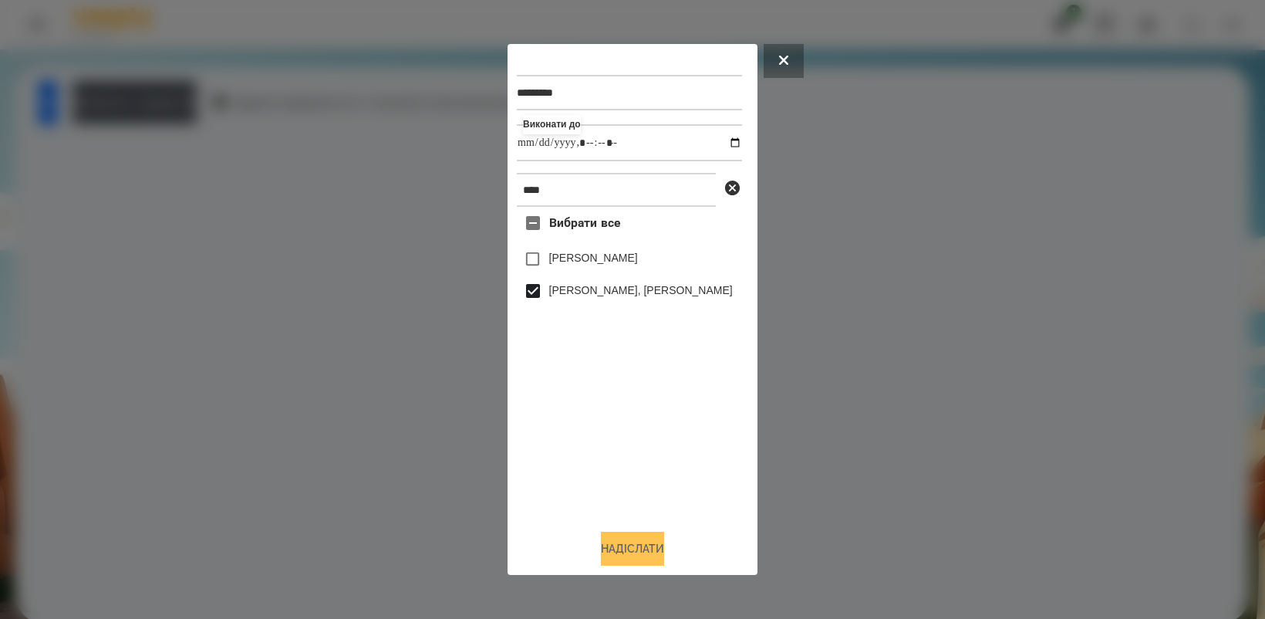
click at [660, 550] on button "Надіслати" at bounding box center [632, 549] width 63 height 34
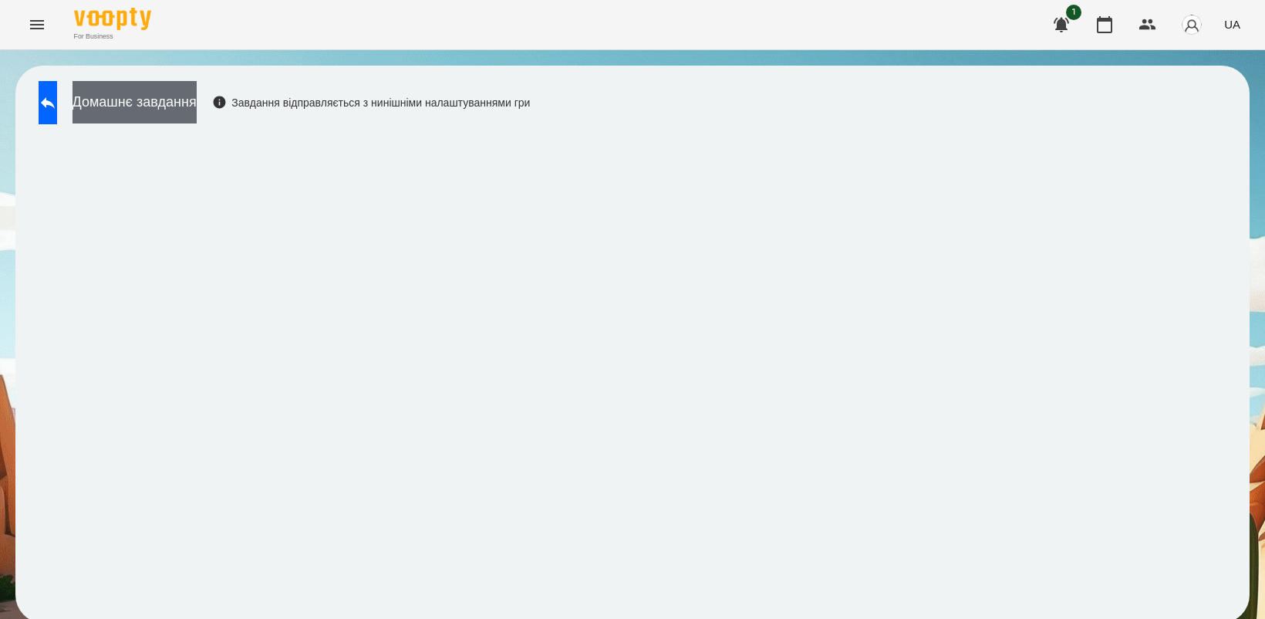
click at [194, 99] on button "Домашнє завдання" at bounding box center [135, 102] width 124 height 42
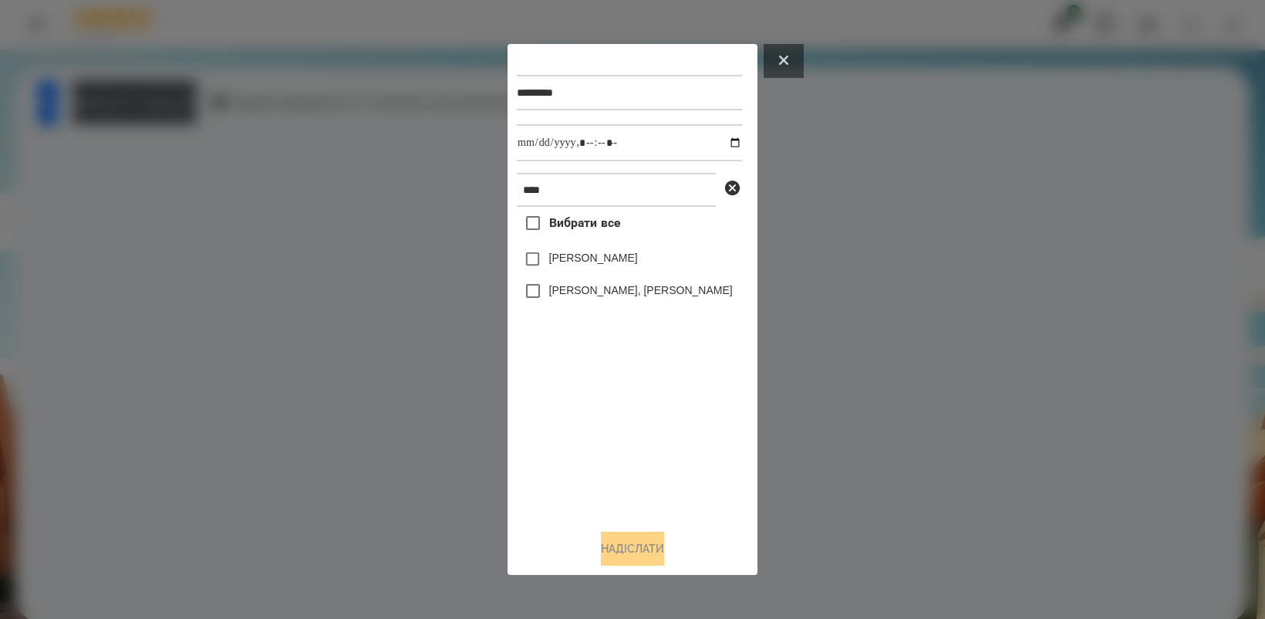
click at [784, 52] on button at bounding box center [784, 61] width 40 height 34
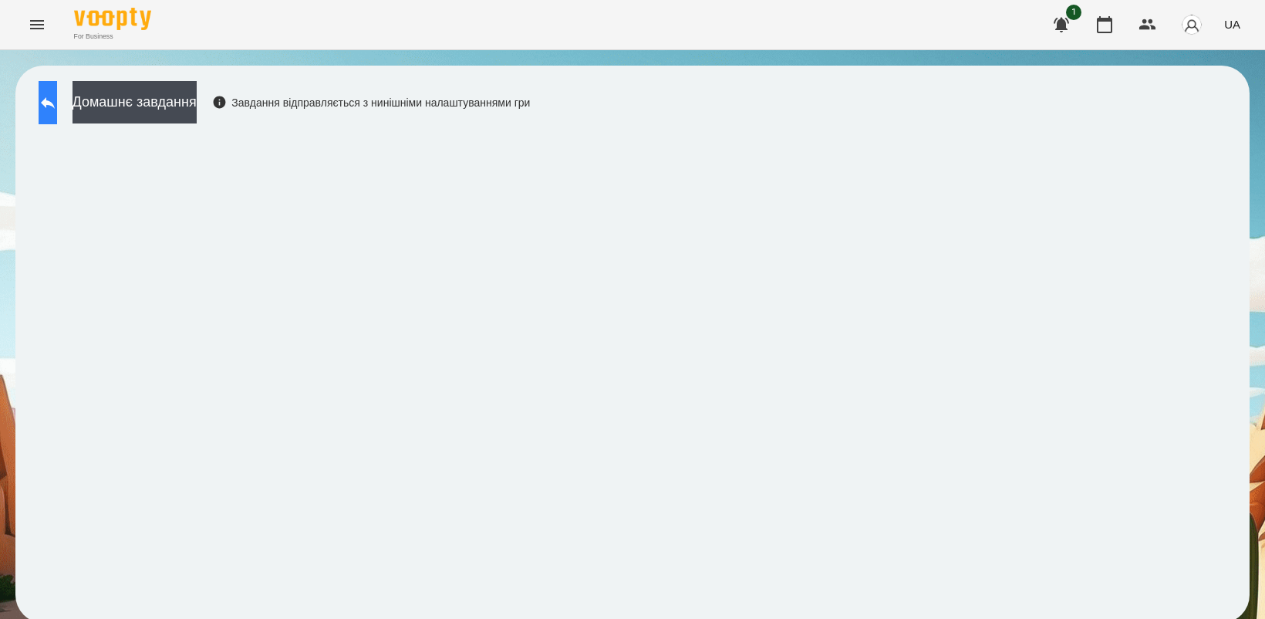
click at [57, 106] on button at bounding box center [48, 102] width 19 height 43
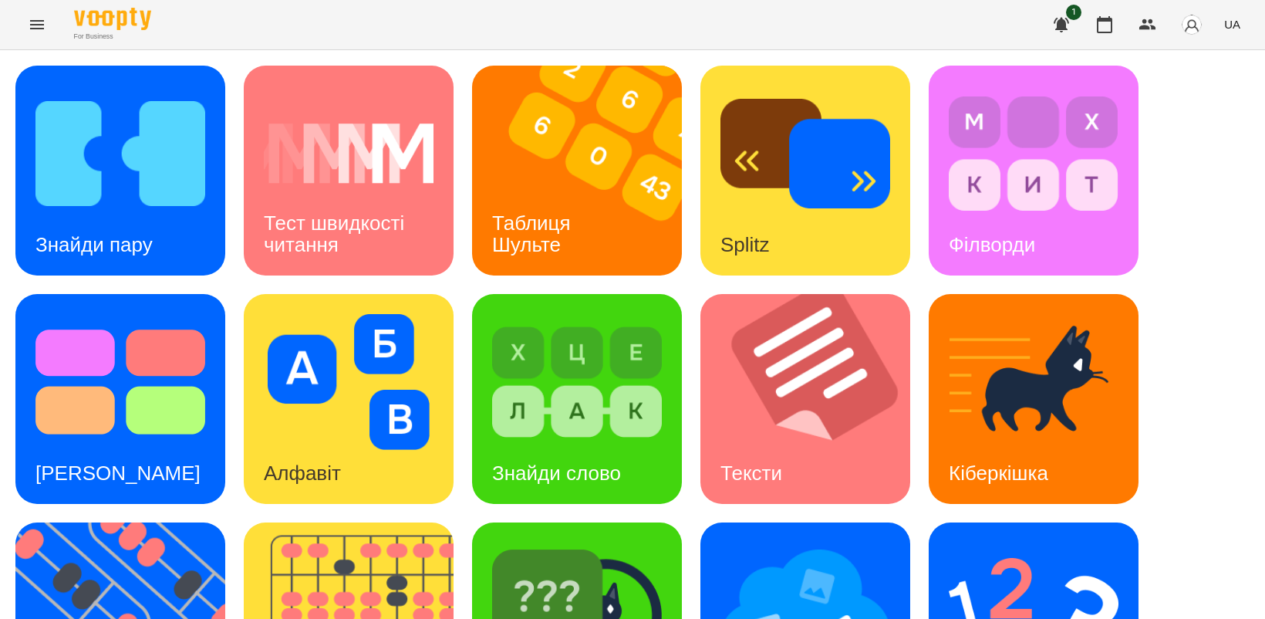
scroll to position [193, 0]
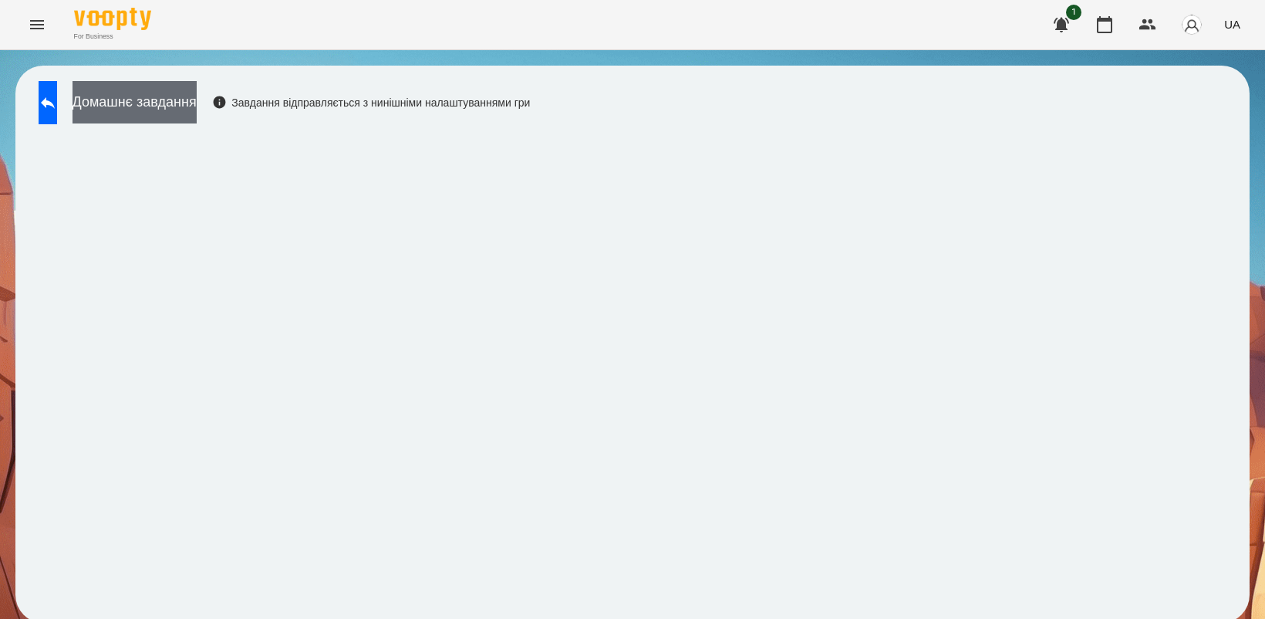
click at [197, 112] on button "Домашнє завдання" at bounding box center [135, 102] width 124 height 42
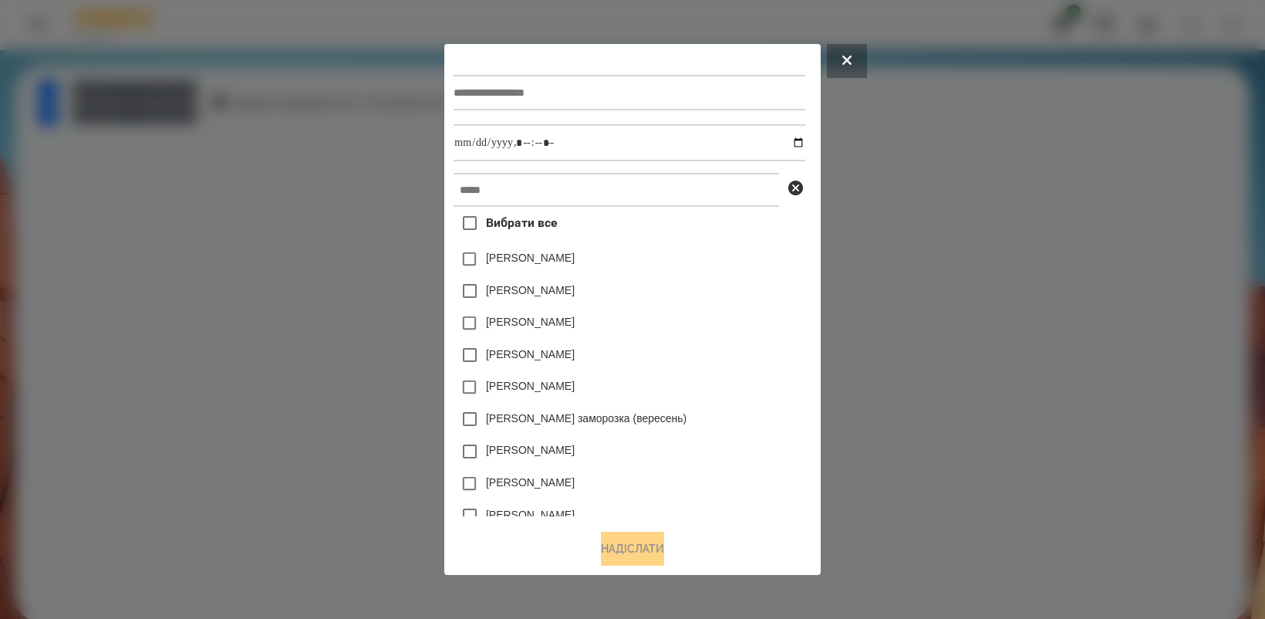
click at [496, 91] on input "text" at bounding box center [629, 92] width 351 height 35
type input "**********"
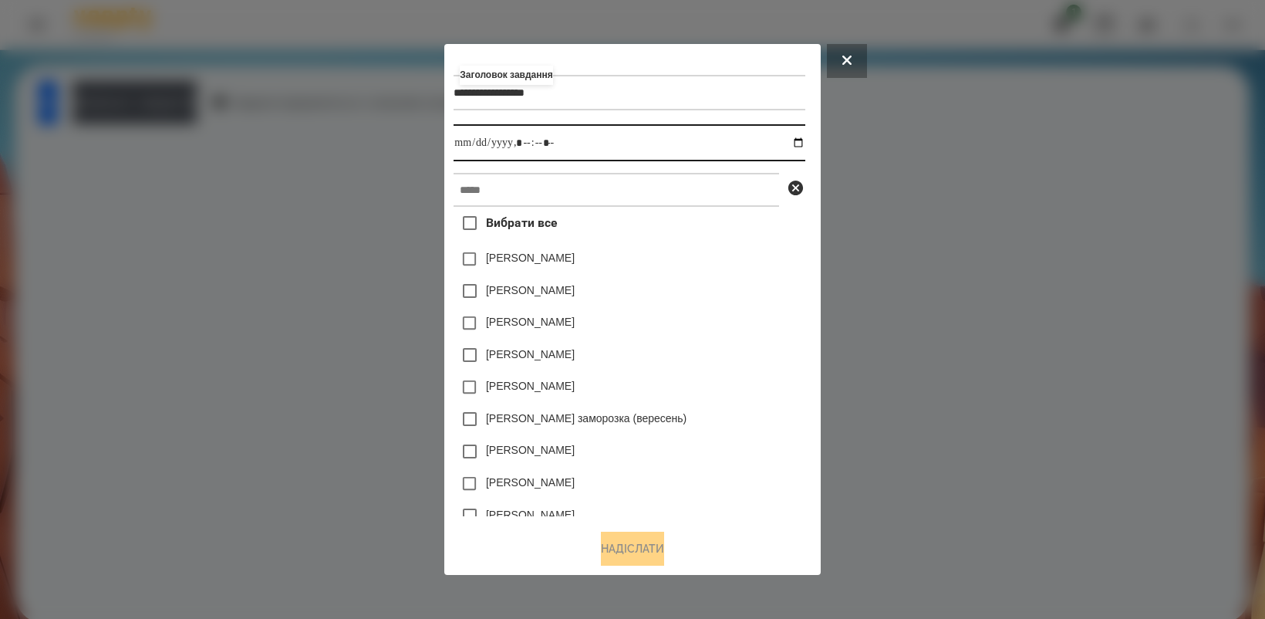
click at [805, 140] on input "datetime-local" at bounding box center [629, 142] width 351 height 37
type input "**********"
drag, startPoint x: 698, startPoint y: 353, endPoint x: 727, endPoint y: 360, distance: 30.3
click at [743, 413] on div "[PERSON_NAME] заморозка (вересень)" at bounding box center [629, 419] width 351 height 32
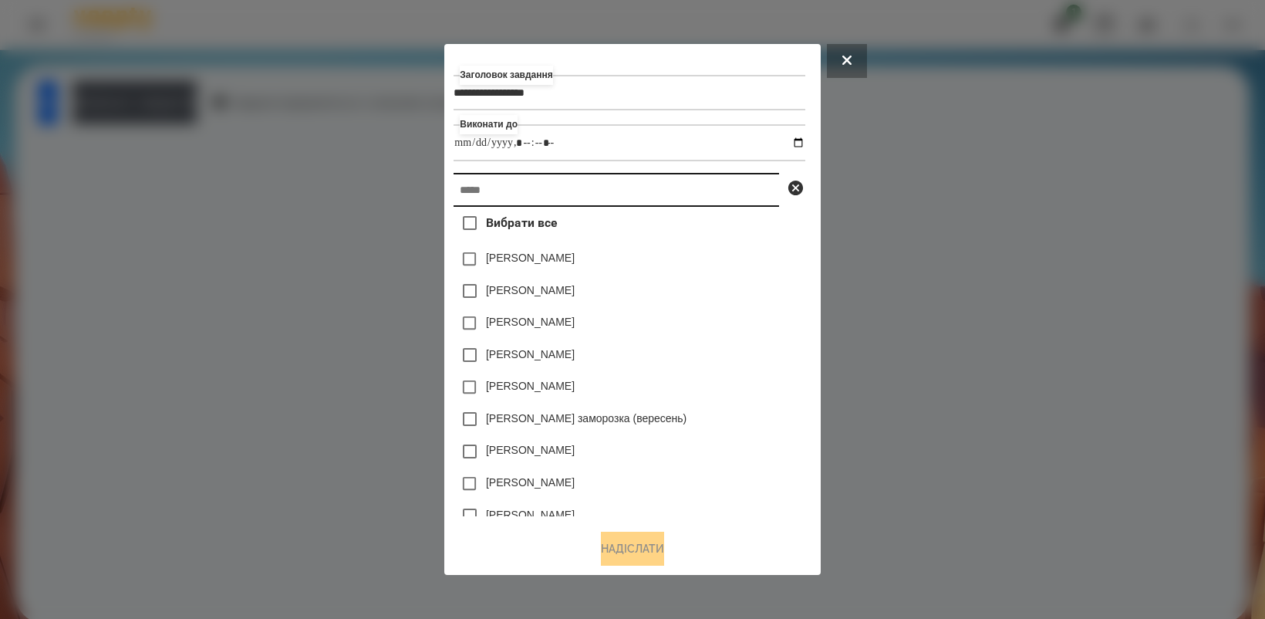
click at [592, 187] on input "text" at bounding box center [617, 190] width 326 height 34
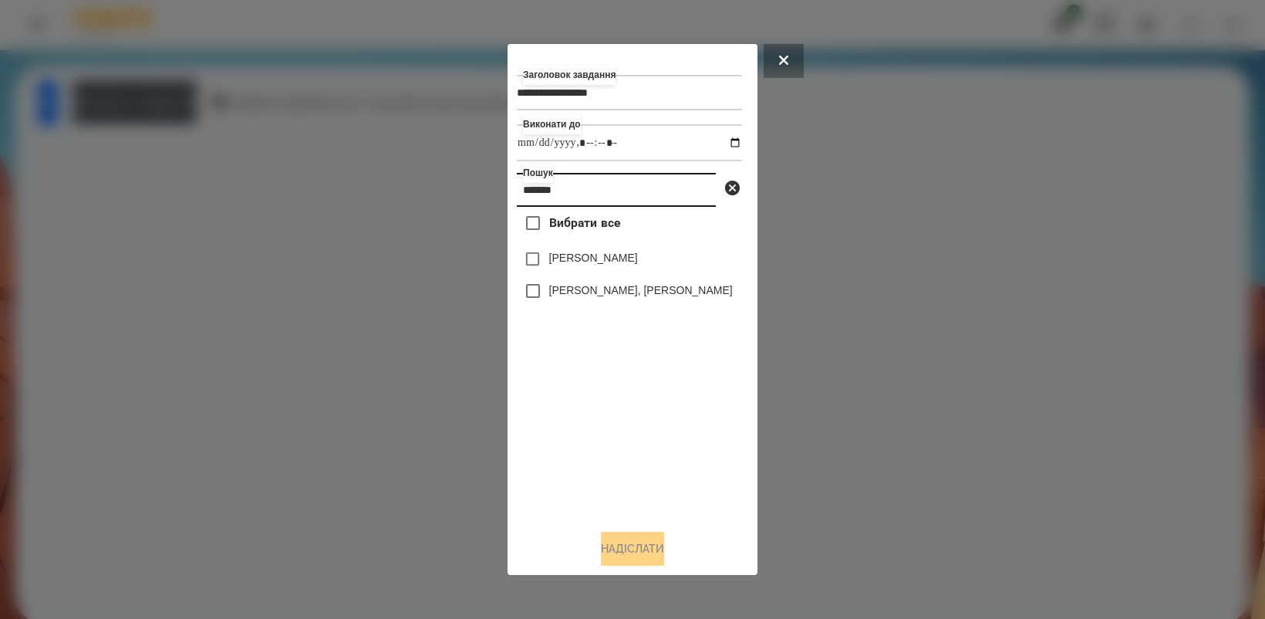
type input "*******"
click at [646, 563] on button "Надіслати" at bounding box center [632, 549] width 63 height 34
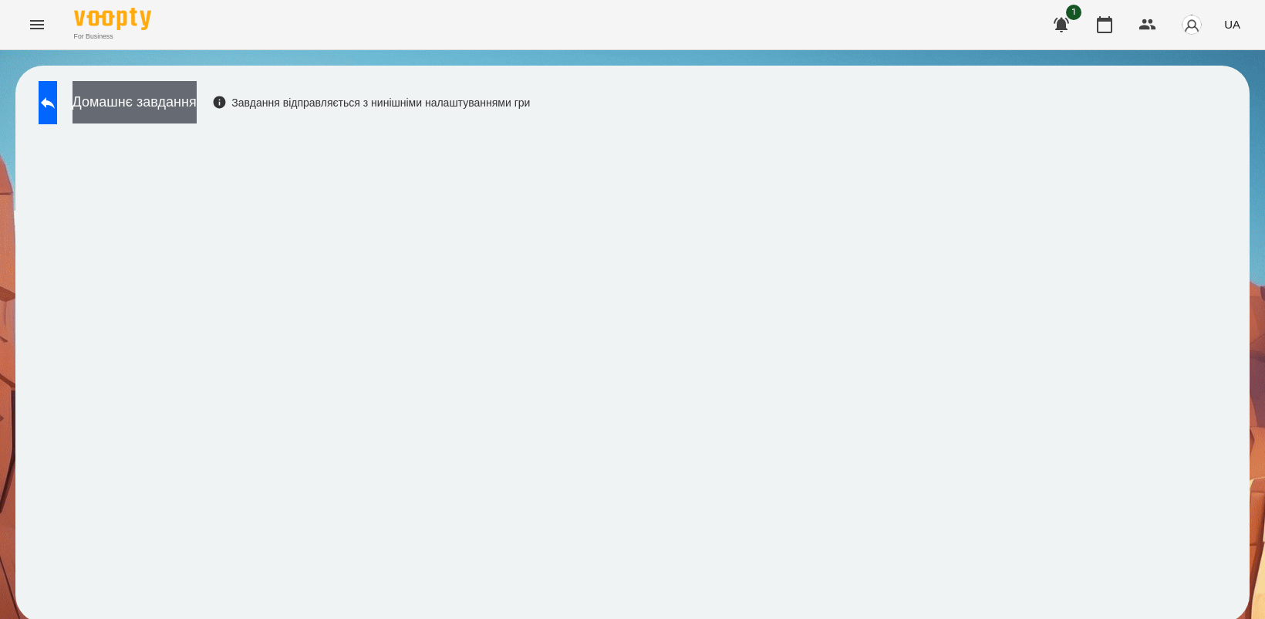
click at [147, 106] on button "Домашнє завдання" at bounding box center [135, 102] width 124 height 42
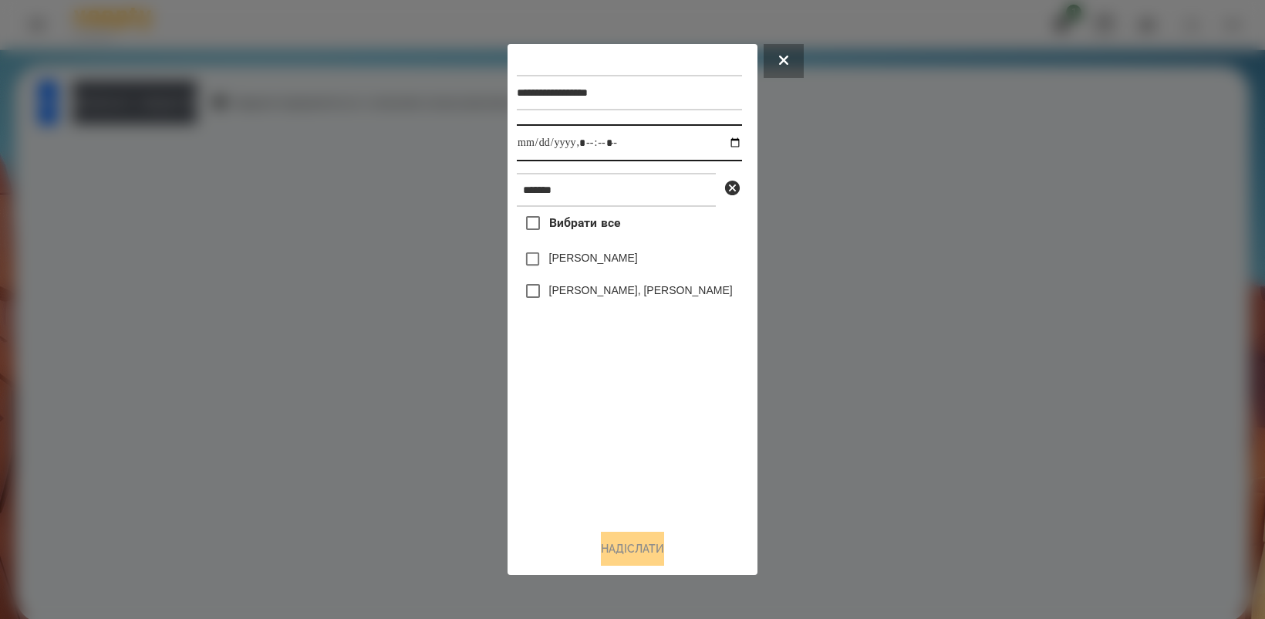
click at [731, 144] on input "datetime-local" at bounding box center [629, 142] width 225 height 37
click at [675, 464] on div "Вибрати все Нік [PERSON_NAME] МА [PERSON_NAME], [PERSON_NAME]" at bounding box center [629, 361] width 225 height 309
type input "**********"
click at [626, 559] on button "Надіслати" at bounding box center [632, 549] width 63 height 34
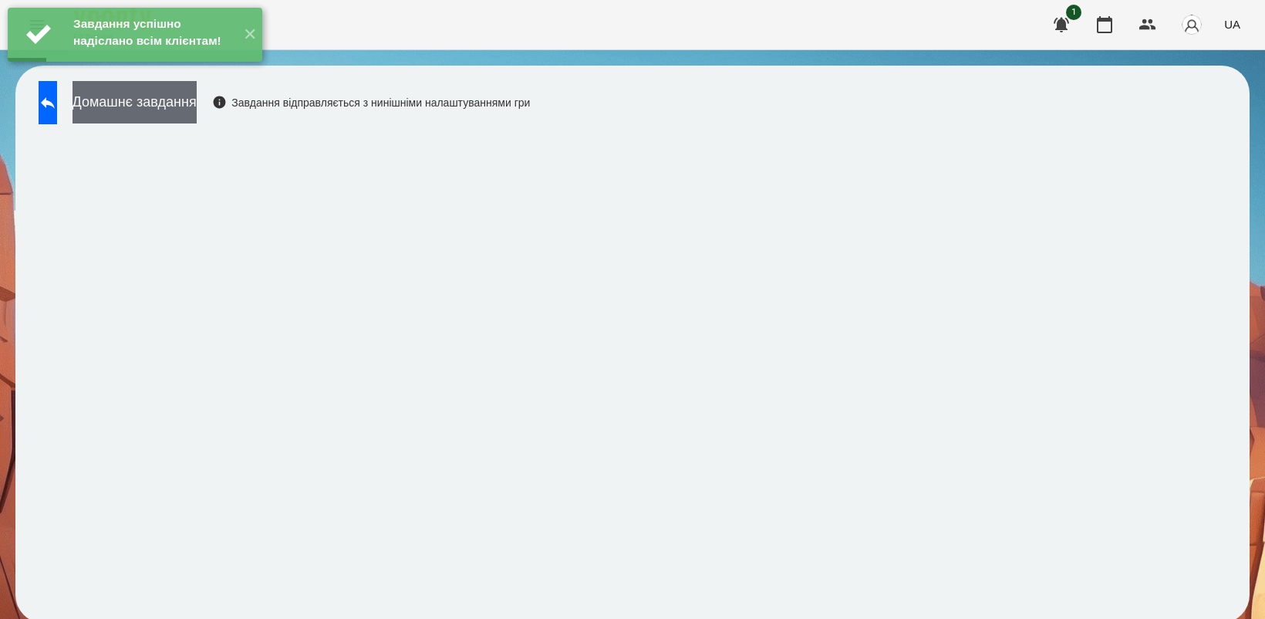
click at [186, 110] on button "Домашнє завдання" at bounding box center [135, 102] width 124 height 42
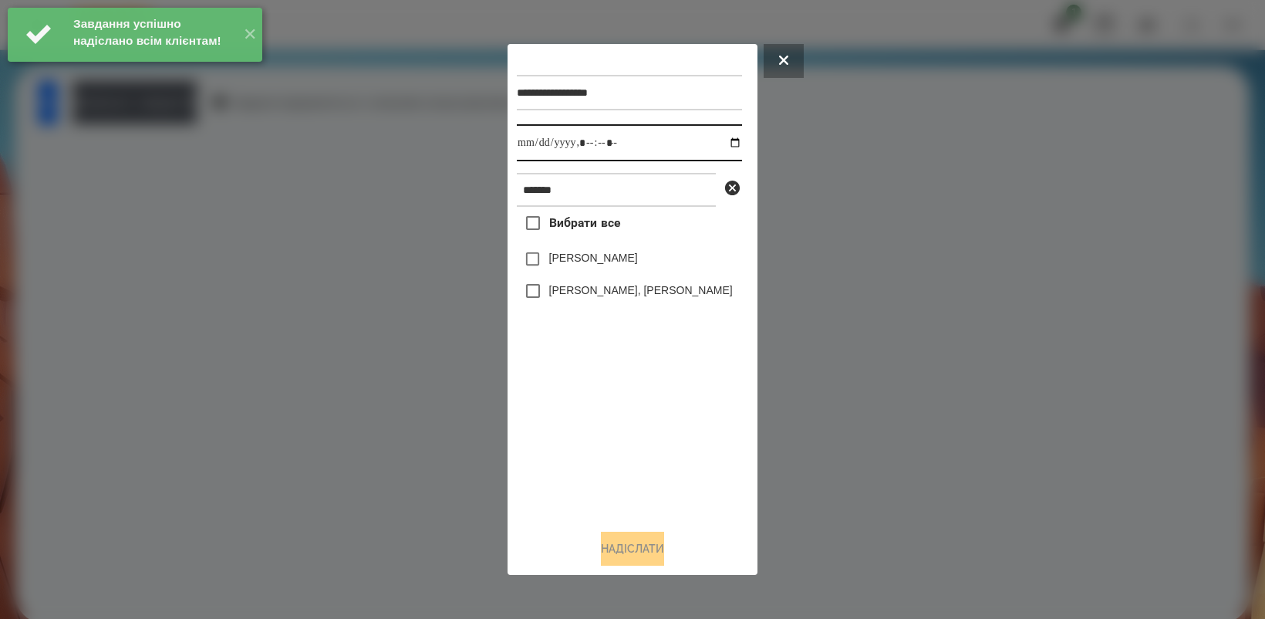
click at [718, 139] on input "datetime-local" at bounding box center [629, 142] width 225 height 37
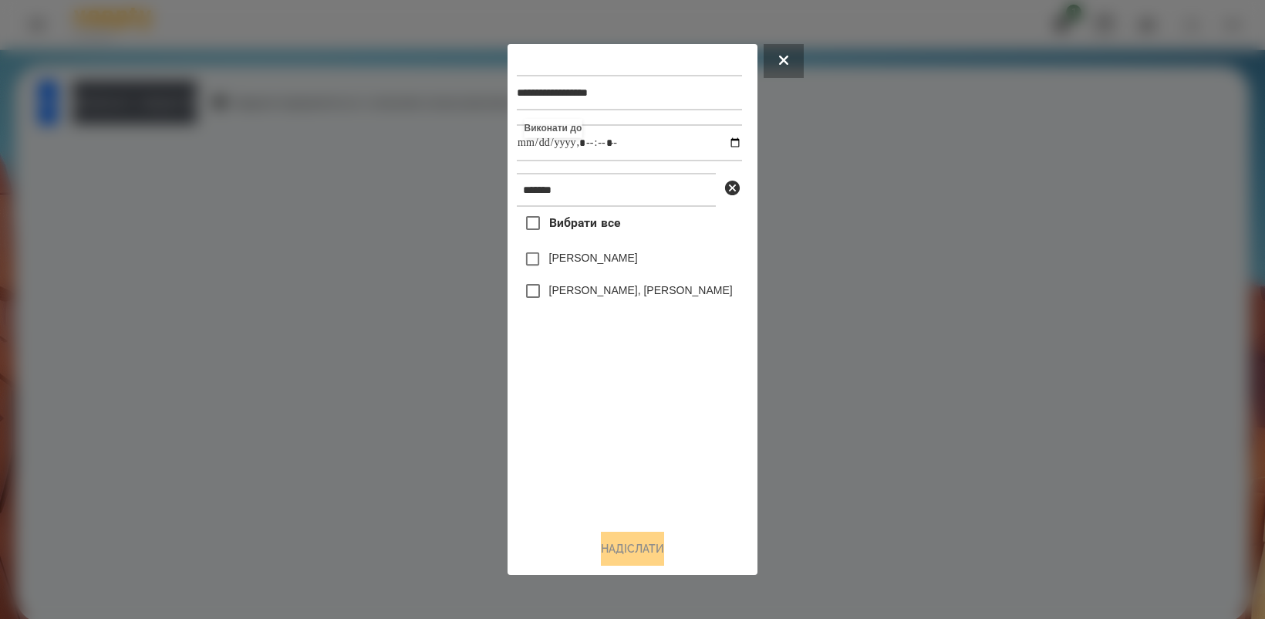
type input "**********"
drag, startPoint x: 610, startPoint y: 430, endPoint x: 579, endPoint y: 373, distance: 64.9
click at [610, 430] on div "Вибрати все Нік [PERSON_NAME] МА [PERSON_NAME], [PERSON_NAME]" at bounding box center [629, 361] width 225 height 309
click at [621, 555] on button "Надіслати" at bounding box center [632, 549] width 63 height 34
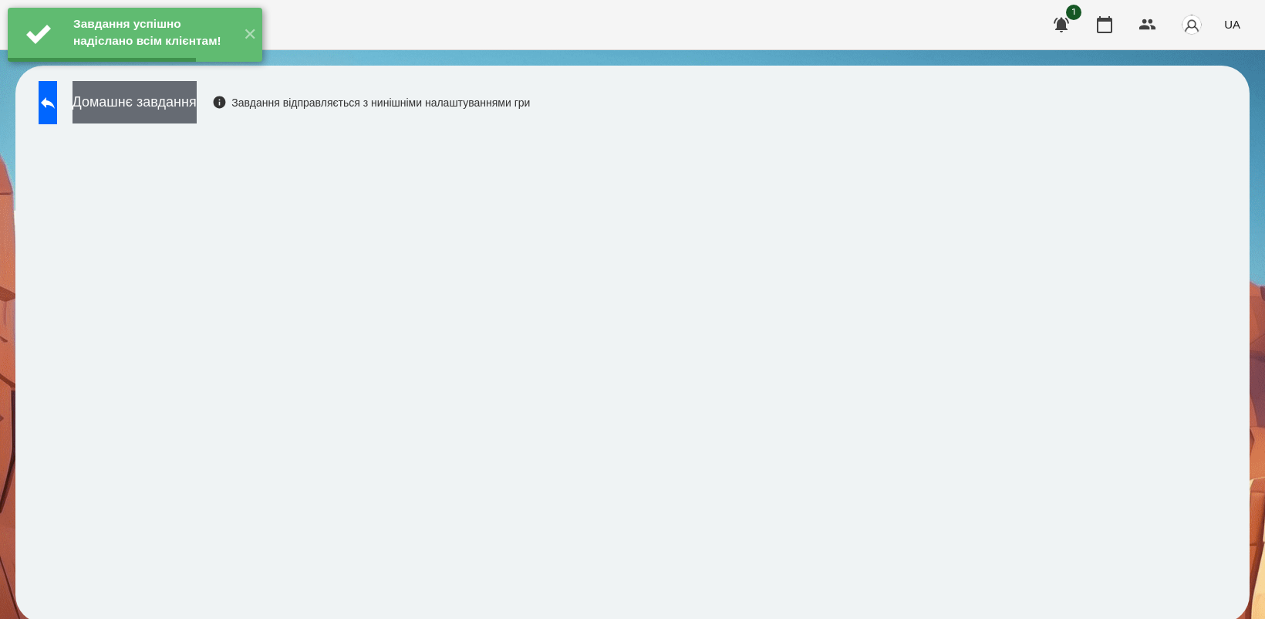
click at [167, 110] on button "Домашнє завдання" at bounding box center [135, 102] width 124 height 42
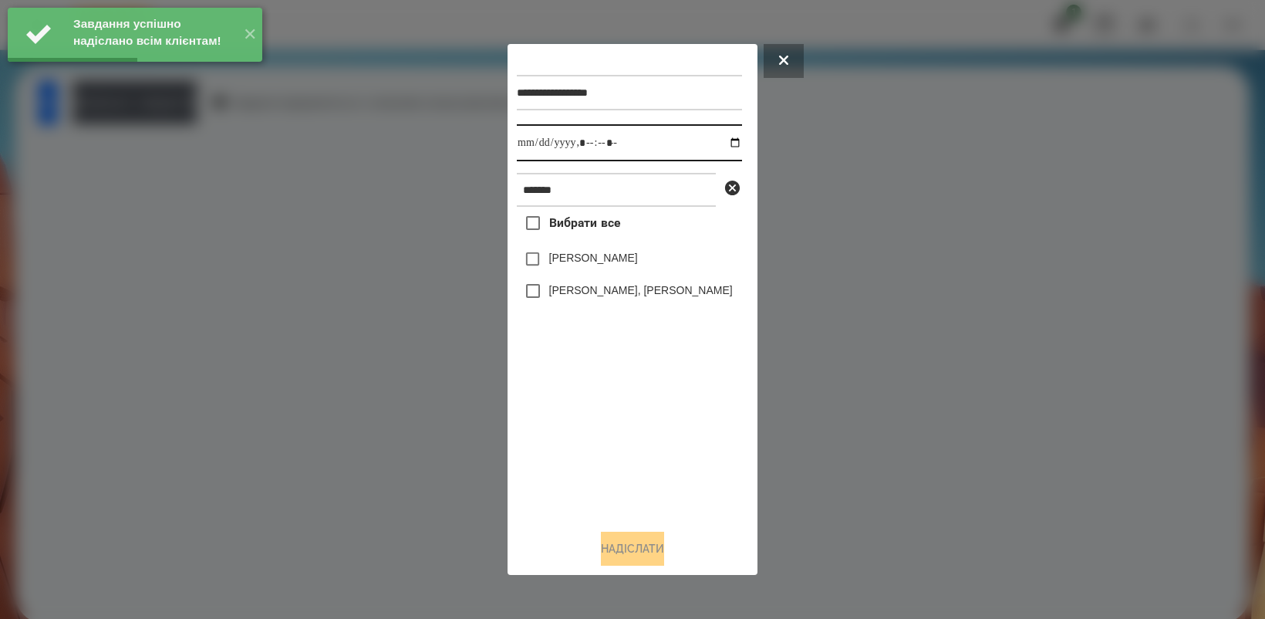
click at [725, 141] on input "datetime-local" at bounding box center [629, 142] width 225 height 37
drag, startPoint x: 614, startPoint y: 467, endPoint x: 589, endPoint y: 366, distance: 103.5
click at [616, 464] on div "Вибрати все Нік [PERSON_NAME] МА [PERSON_NAME], [PERSON_NAME]" at bounding box center [629, 361] width 225 height 309
type input "**********"
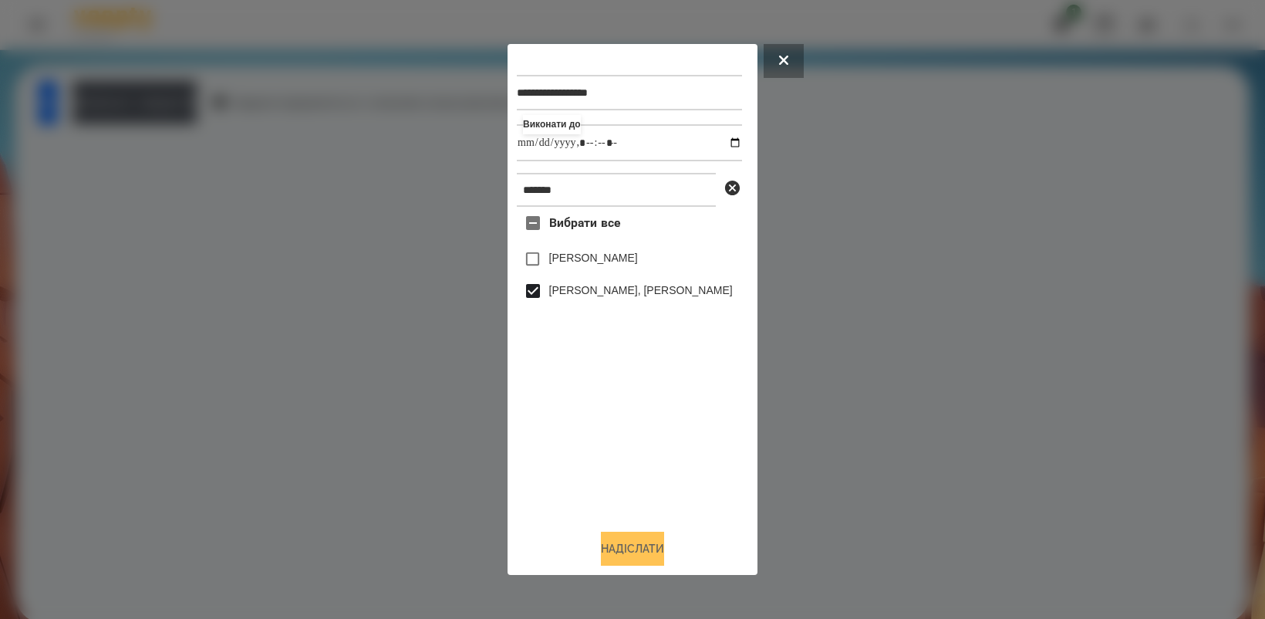
drag, startPoint x: 664, startPoint y: 562, endPoint x: 657, endPoint y: 557, distance: 8.3
click at [657, 557] on button "Надіслати" at bounding box center [632, 549] width 63 height 34
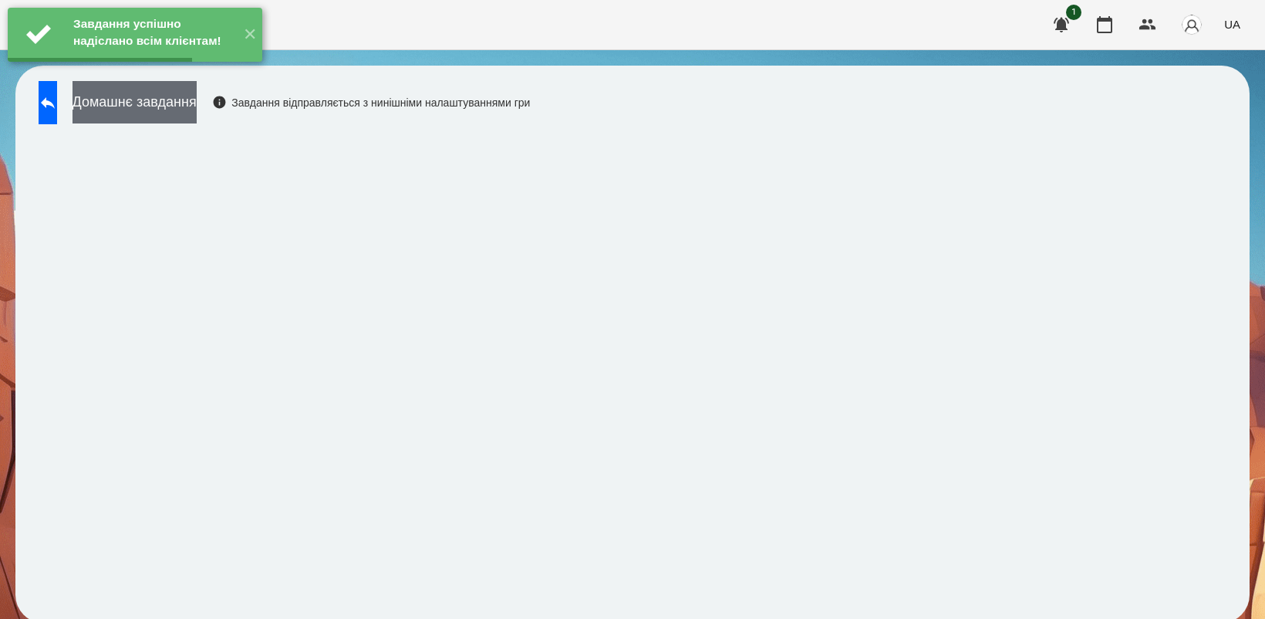
drag, startPoint x: 189, startPoint y: 112, endPoint x: 210, endPoint y: 112, distance: 20.8
click at [197, 112] on button "Домашнє завдання" at bounding box center [135, 102] width 124 height 42
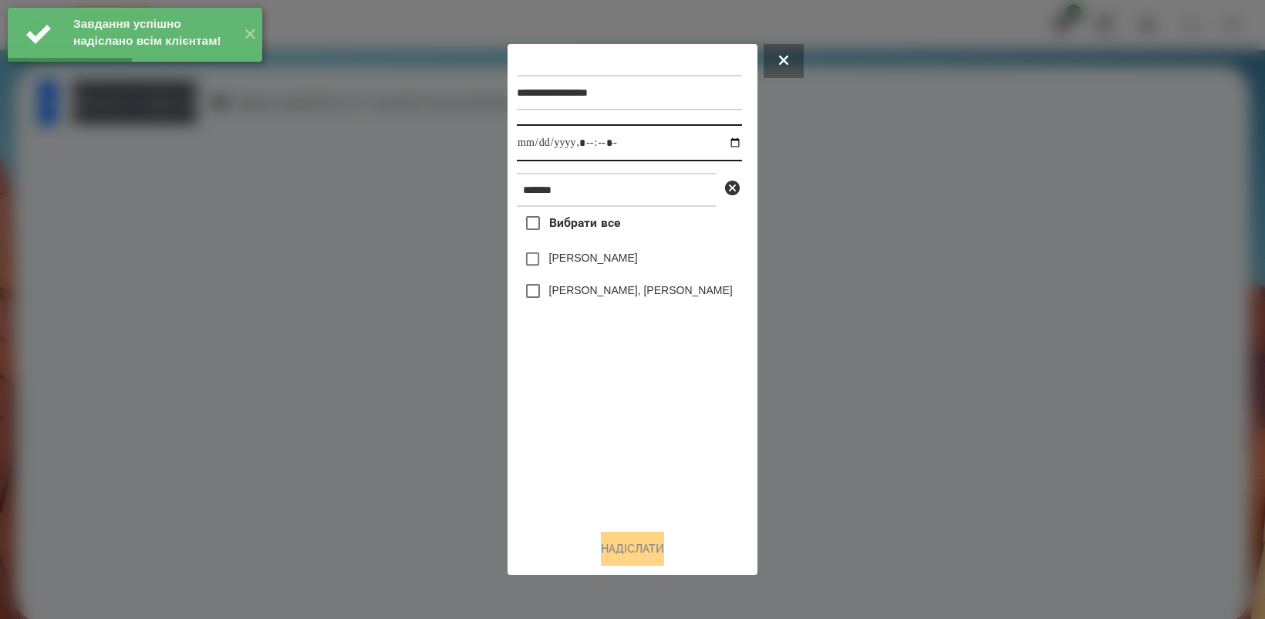
click at [723, 140] on input "datetime-local" at bounding box center [629, 142] width 225 height 37
type input "**********"
click at [596, 446] on div "Вибрати все Нік [PERSON_NAME] МА [PERSON_NAME], [PERSON_NAME]" at bounding box center [629, 361] width 225 height 309
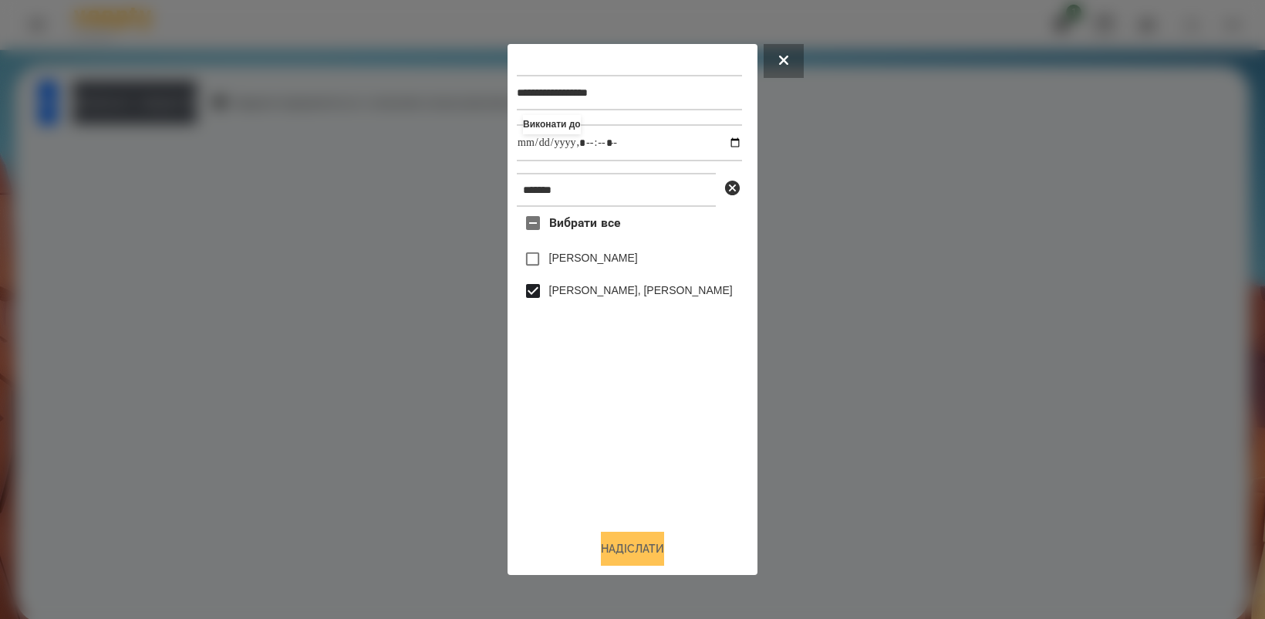
click at [614, 555] on button "Надіслати" at bounding box center [632, 549] width 63 height 34
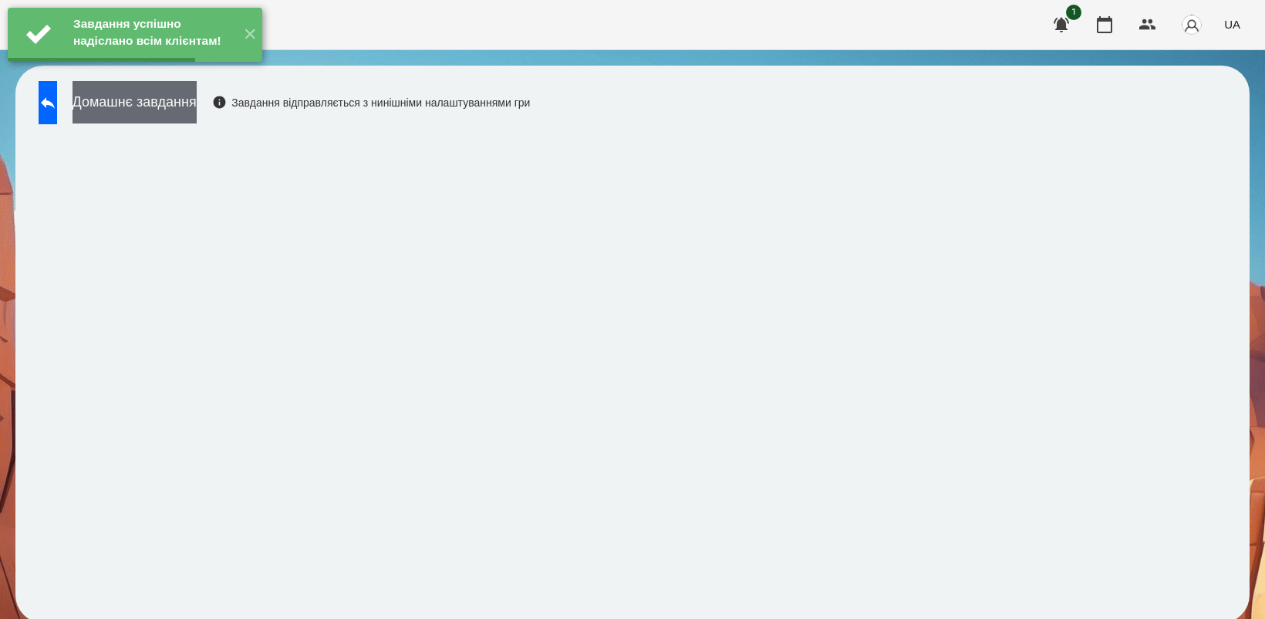
click at [170, 113] on button "Домашнє завдання" at bounding box center [135, 102] width 124 height 42
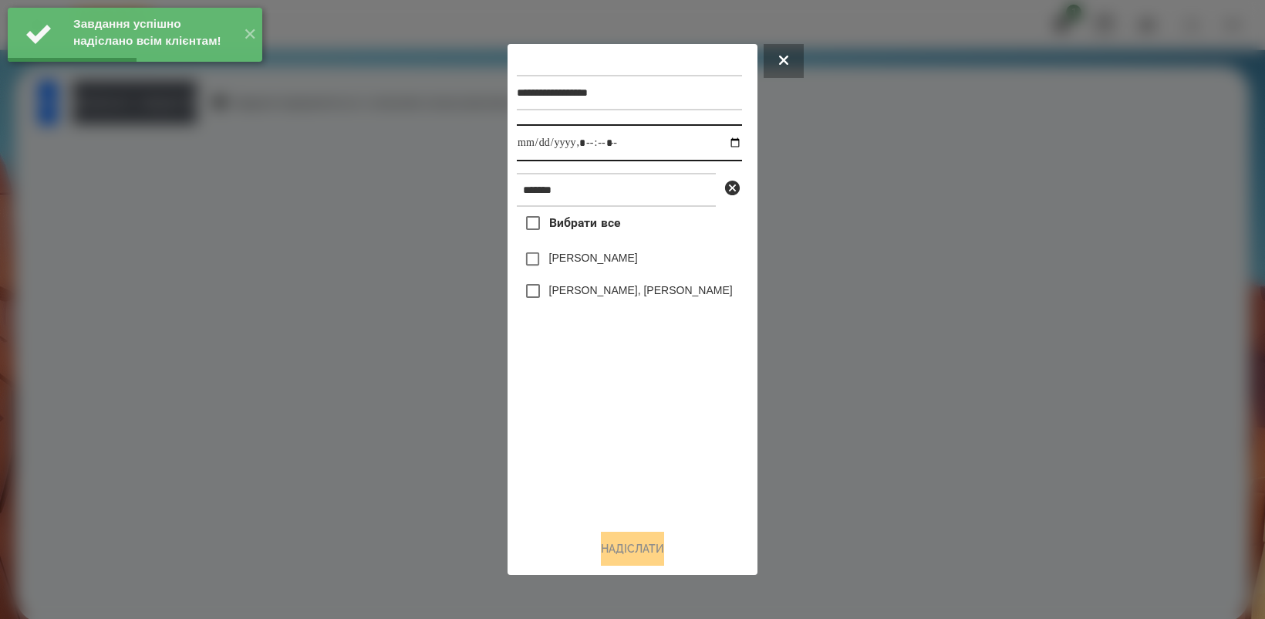
click at [723, 140] on input "datetime-local" at bounding box center [629, 142] width 225 height 37
type input "**********"
drag, startPoint x: 596, startPoint y: 426, endPoint x: 535, endPoint y: 317, distance: 125.1
click at [596, 425] on div "Вибрати все Нік [PERSON_NAME] МА [PERSON_NAME], [PERSON_NAME]" at bounding box center [629, 361] width 225 height 309
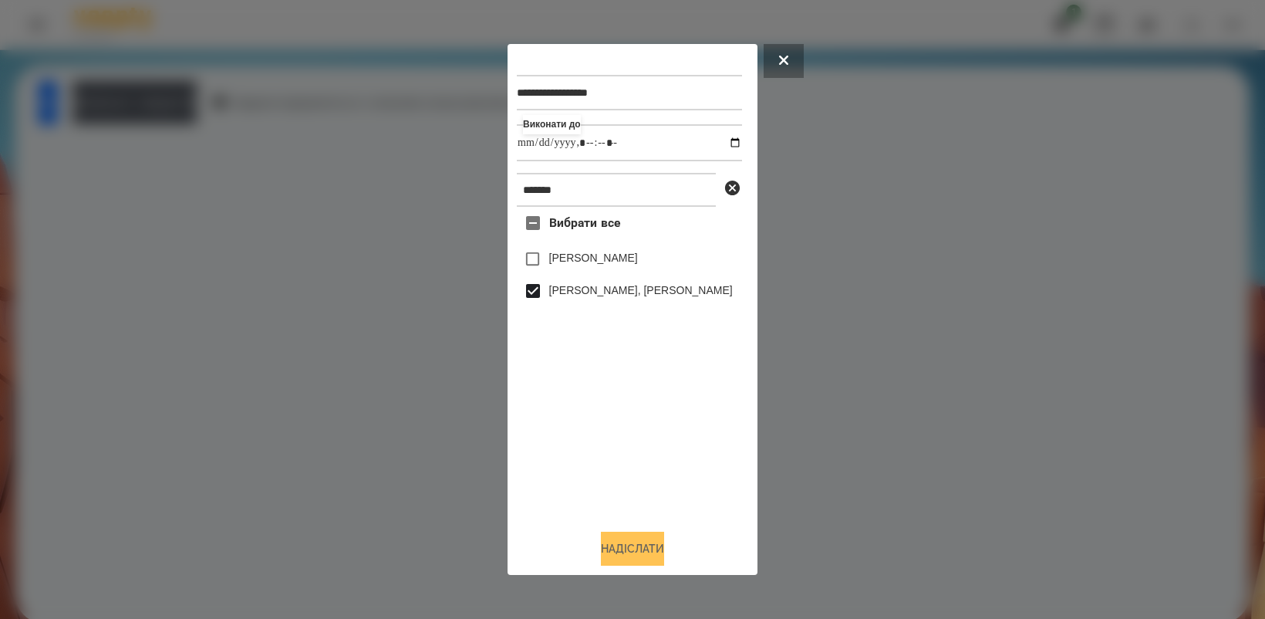
click at [643, 552] on button "Надіслати" at bounding box center [632, 549] width 63 height 34
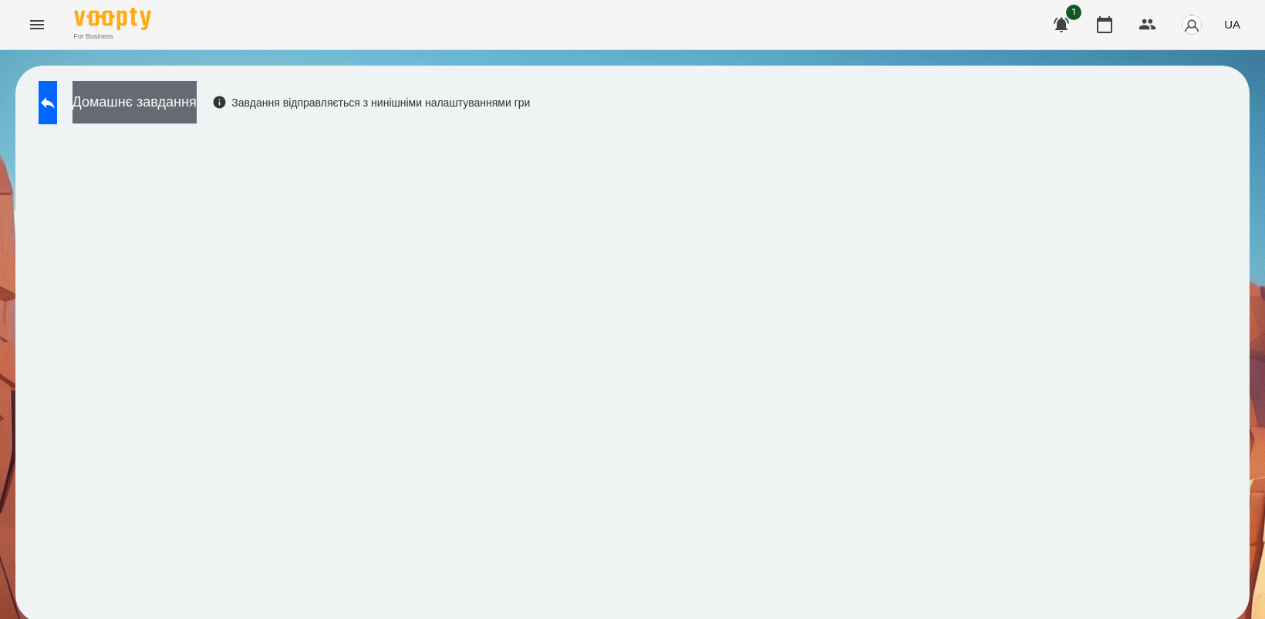
click at [195, 109] on button "Домашнє завдання" at bounding box center [135, 102] width 124 height 42
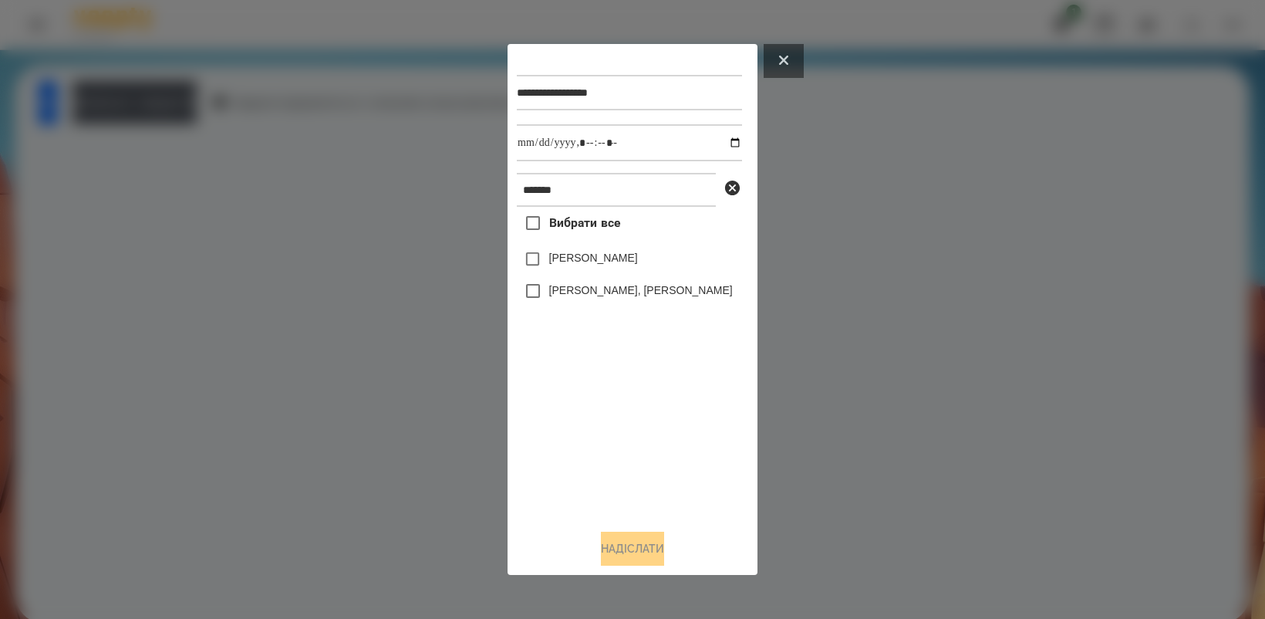
click at [778, 52] on button at bounding box center [784, 61] width 40 height 34
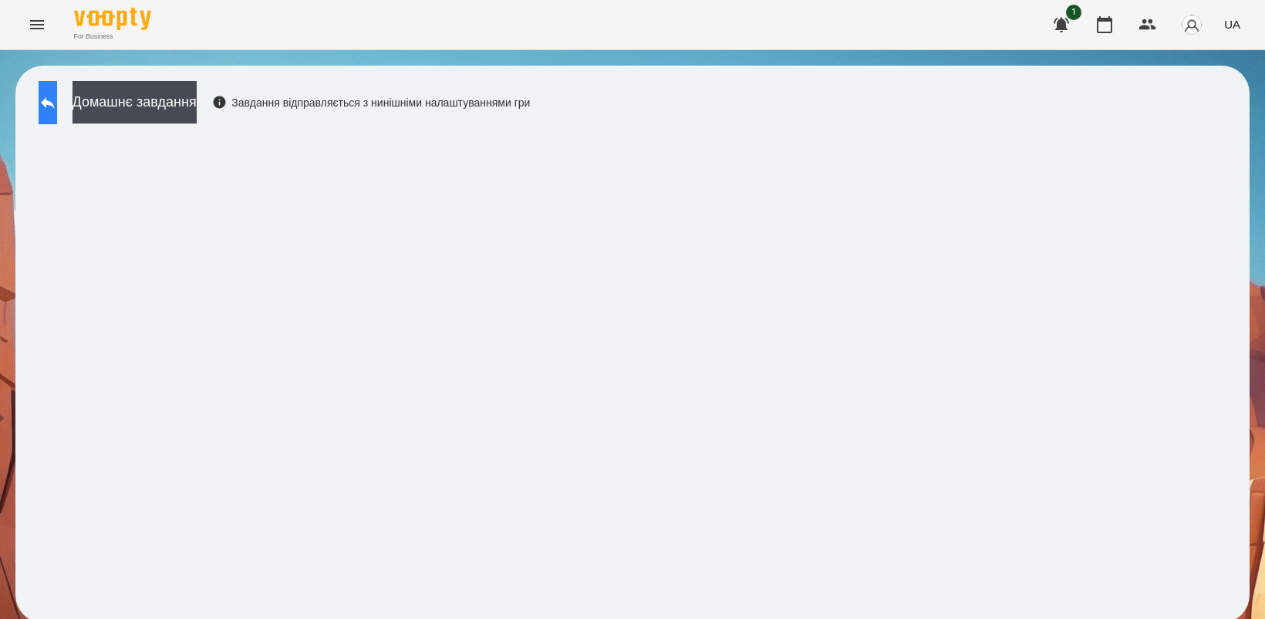
click at [57, 109] on icon at bounding box center [48, 102] width 19 height 19
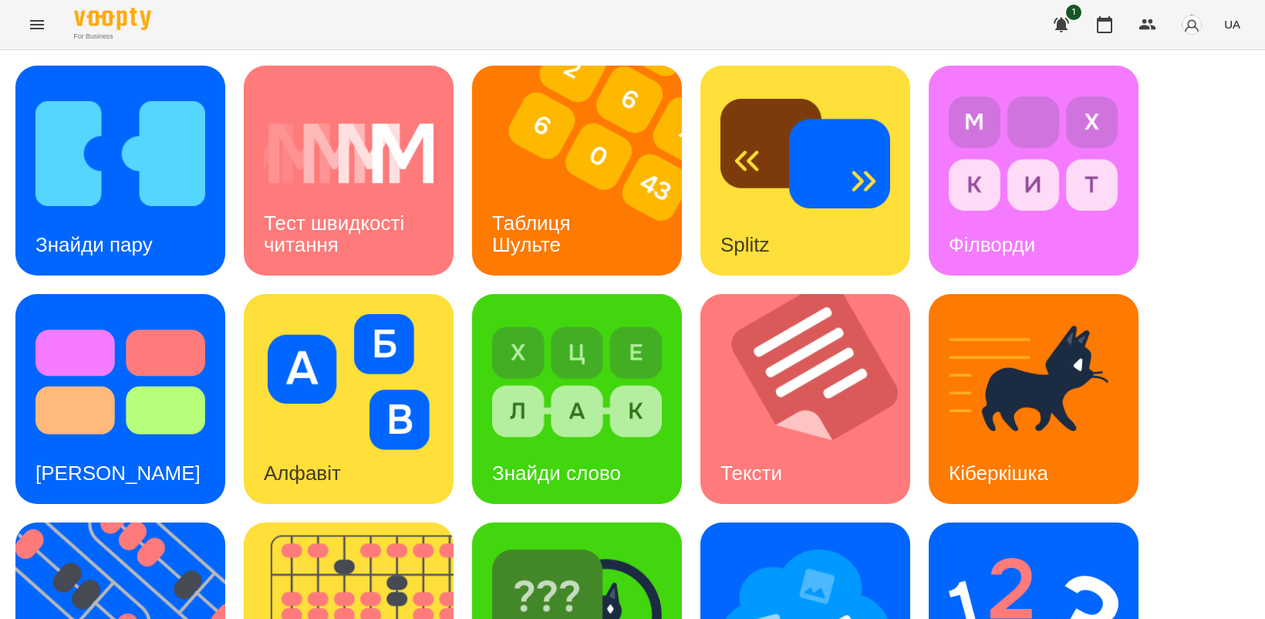
scroll to position [289, 0]
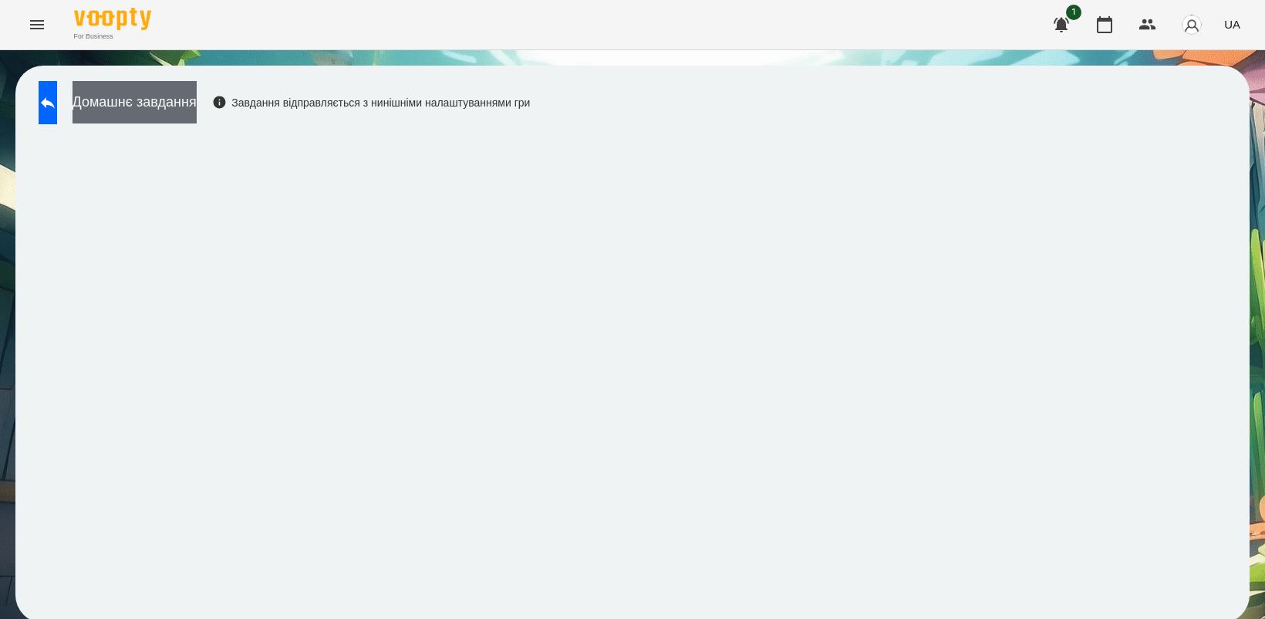
click at [186, 98] on button "Домашнє завдання" at bounding box center [135, 102] width 124 height 42
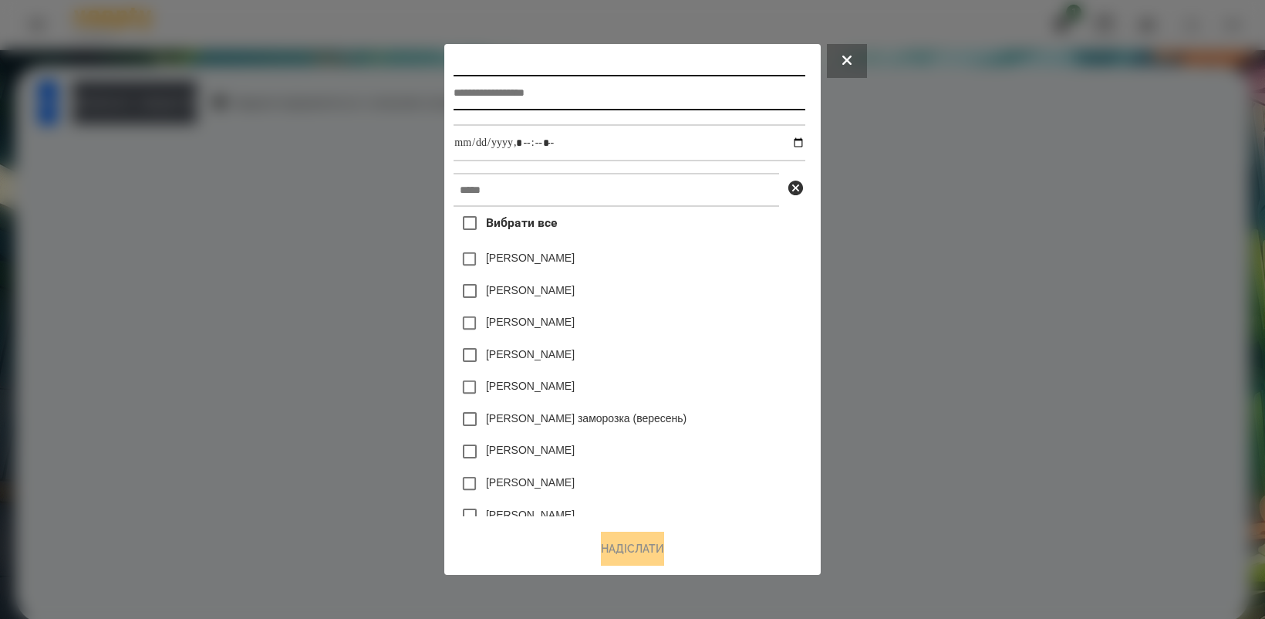
click at [484, 91] on input "text" at bounding box center [629, 92] width 351 height 35
type input "**********"
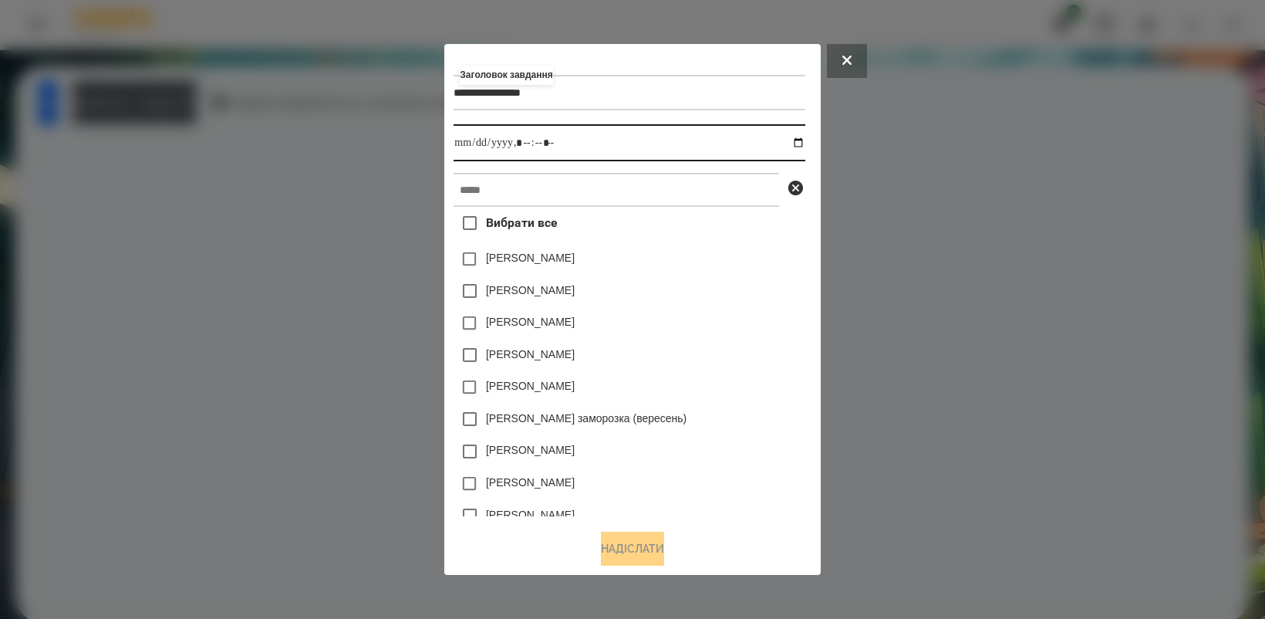
click at [804, 141] on input "datetime-local" at bounding box center [629, 142] width 351 height 37
type input "**********"
click at [742, 424] on div "[PERSON_NAME] заморозка (вересень)" at bounding box center [629, 419] width 351 height 32
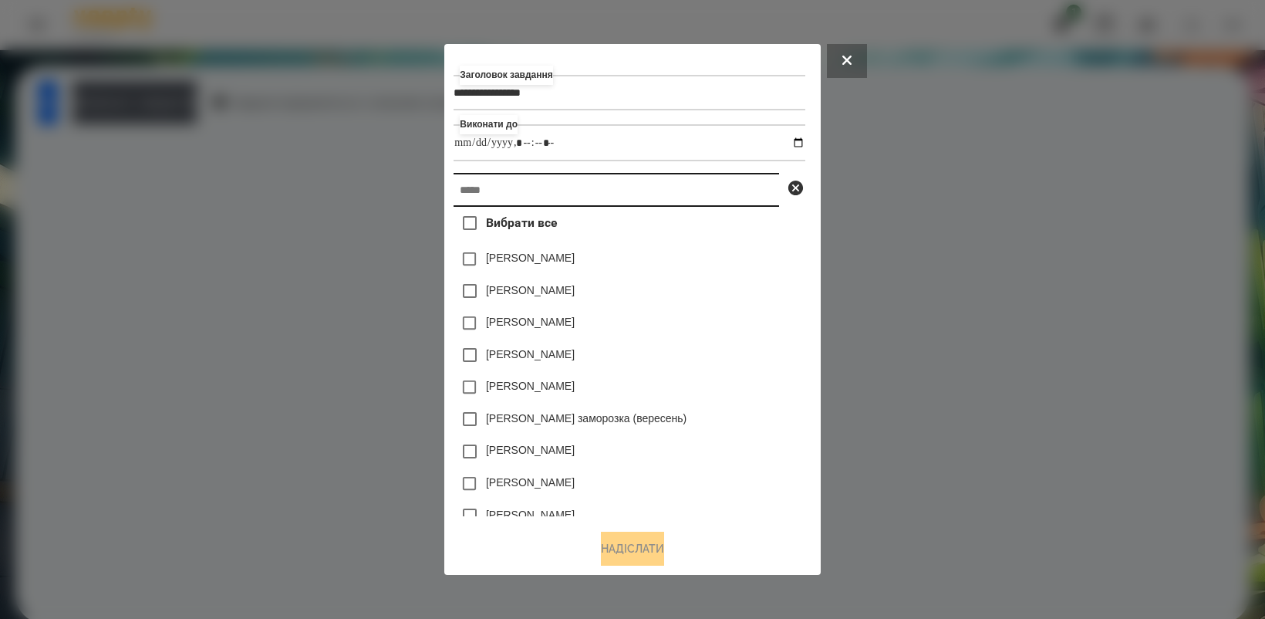
click at [499, 199] on input "text" at bounding box center [617, 190] width 326 height 34
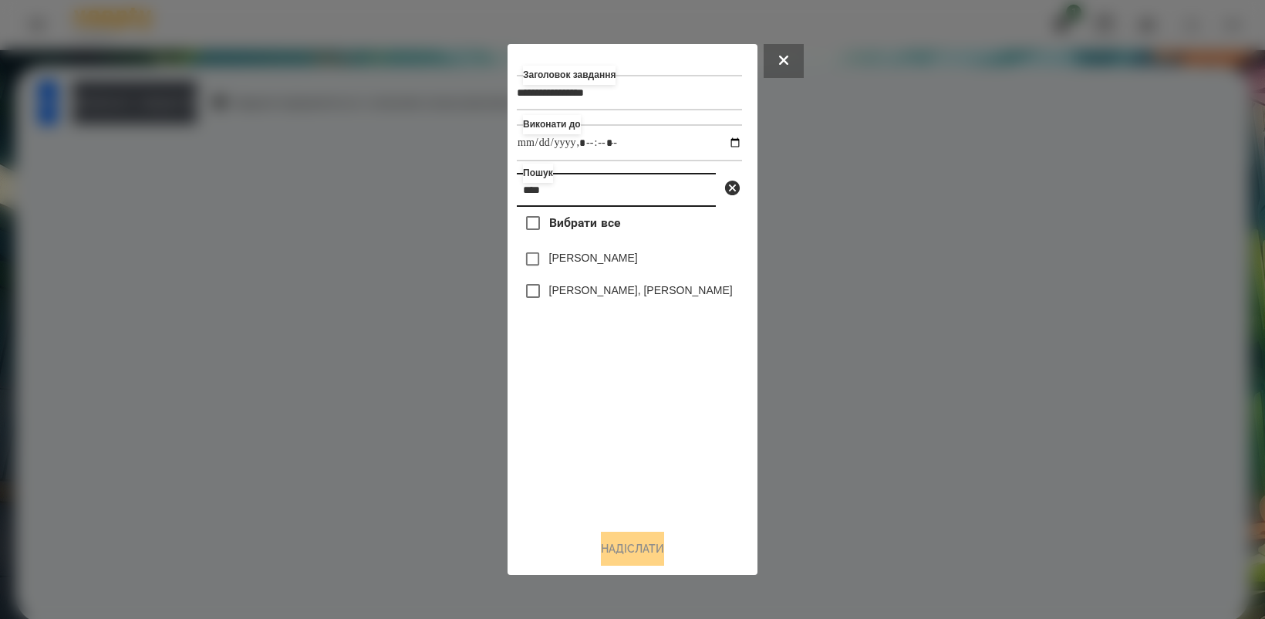
type input "****"
click at [630, 548] on button "Надіслати" at bounding box center [632, 549] width 63 height 34
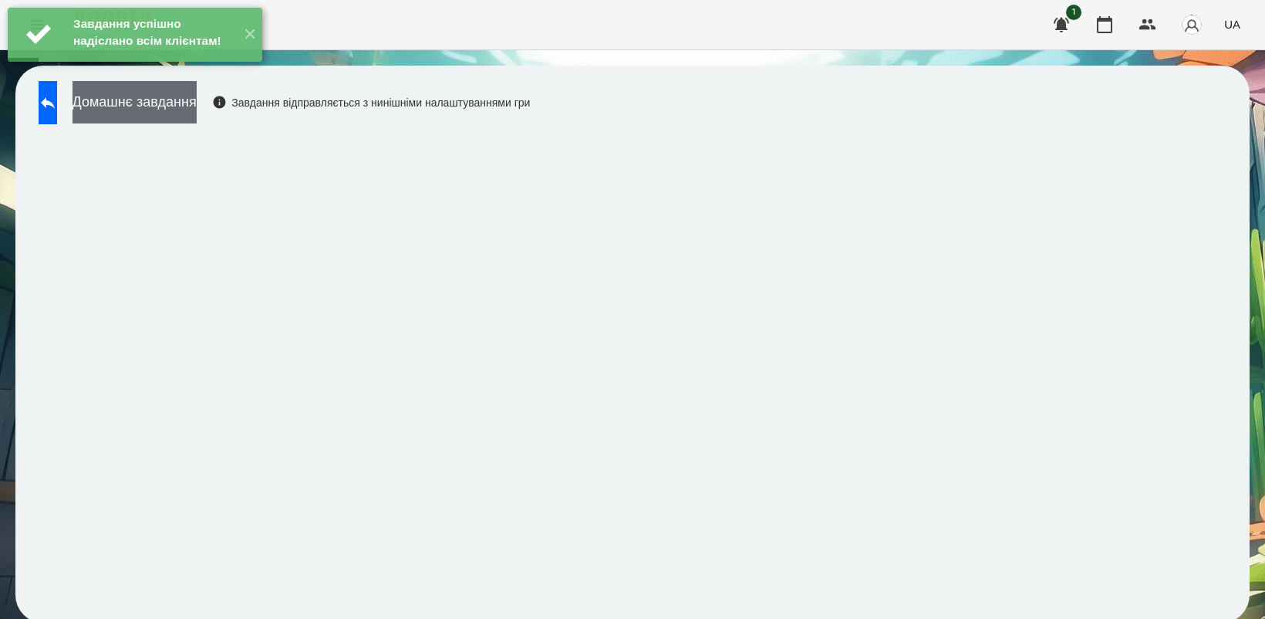
click at [181, 114] on button "Домашнє завдання" at bounding box center [135, 102] width 124 height 42
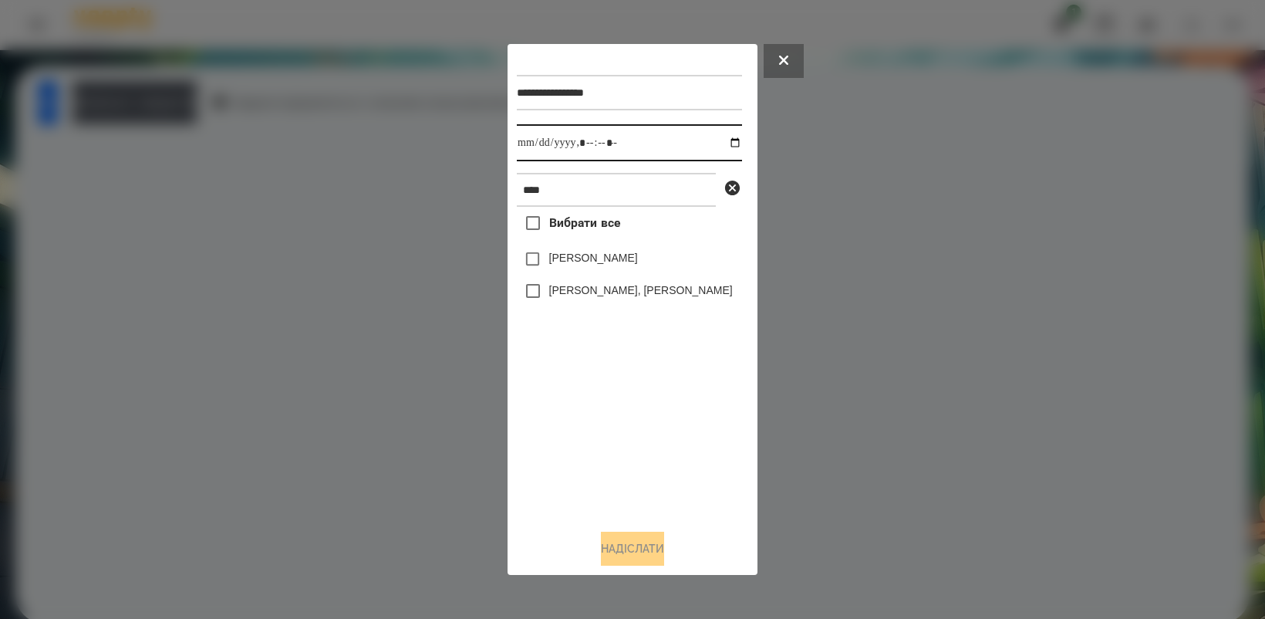
click at [726, 141] on input "datetime-local" at bounding box center [629, 142] width 225 height 37
type input "**********"
click at [639, 418] on div "Вибрати все Нік [PERSON_NAME] МА [PERSON_NAME], [PERSON_NAME]" at bounding box center [629, 361] width 225 height 309
click at [640, 555] on button "Надіслати" at bounding box center [632, 549] width 63 height 34
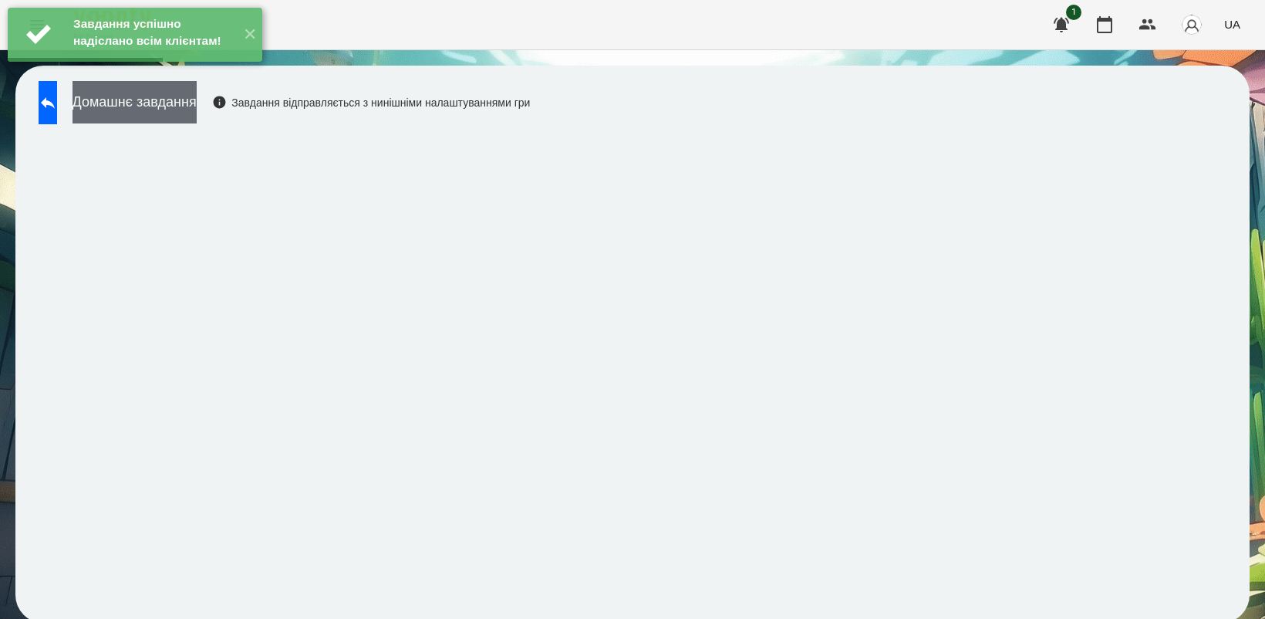
click at [175, 114] on button "Домашнє завдання" at bounding box center [135, 102] width 124 height 42
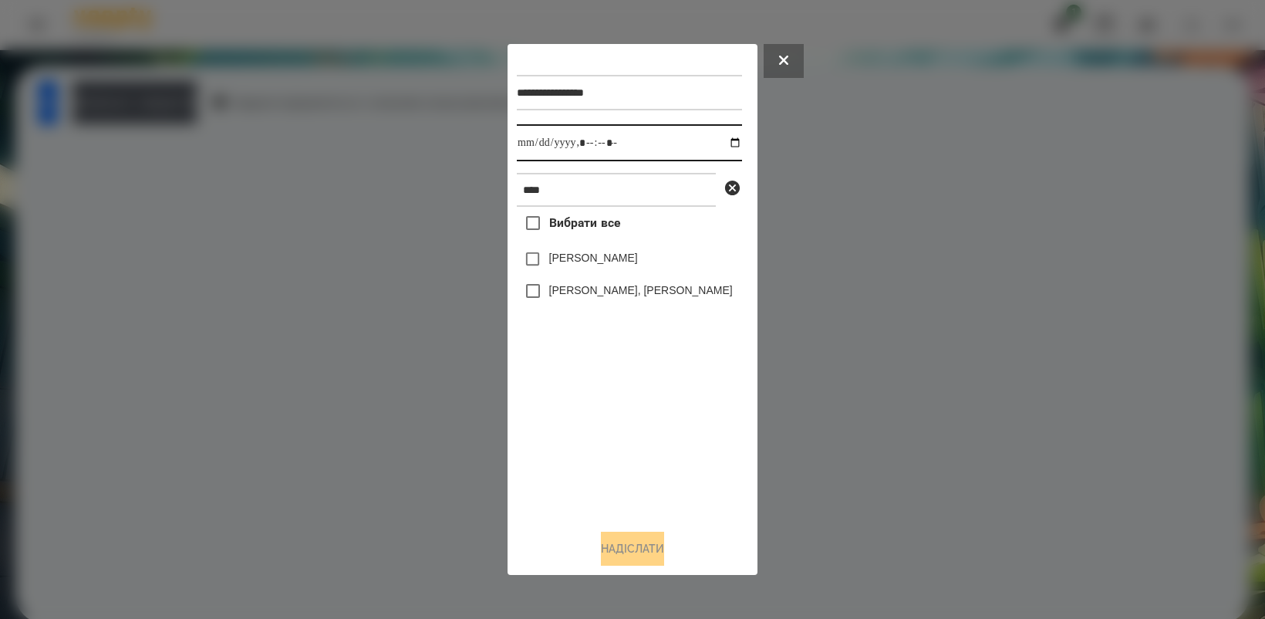
click at [721, 137] on input "datetime-local" at bounding box center [629, 142] width 225 height 37
type input "**********"
click at [611, 430] on div "Вибрати все Нік [PERSON_NAME] МА [PERSON_NAME], [PERSON_NAME]" at bounding box center [629, 361] width 225 height 309
click at [631, 542] on button "Надіслати" at bounding box center [632, 549] width 63 height 34
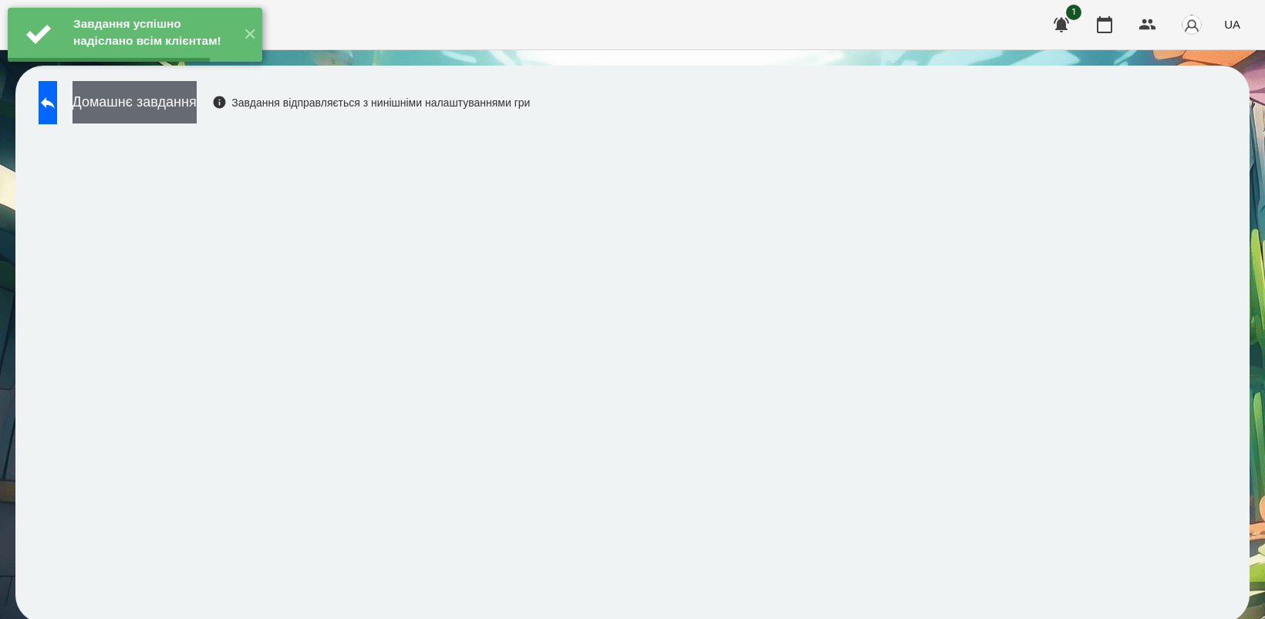
click at [197, 105] on button "Домашнє завдання" at bounding box center [135, 102] width 124 height 42
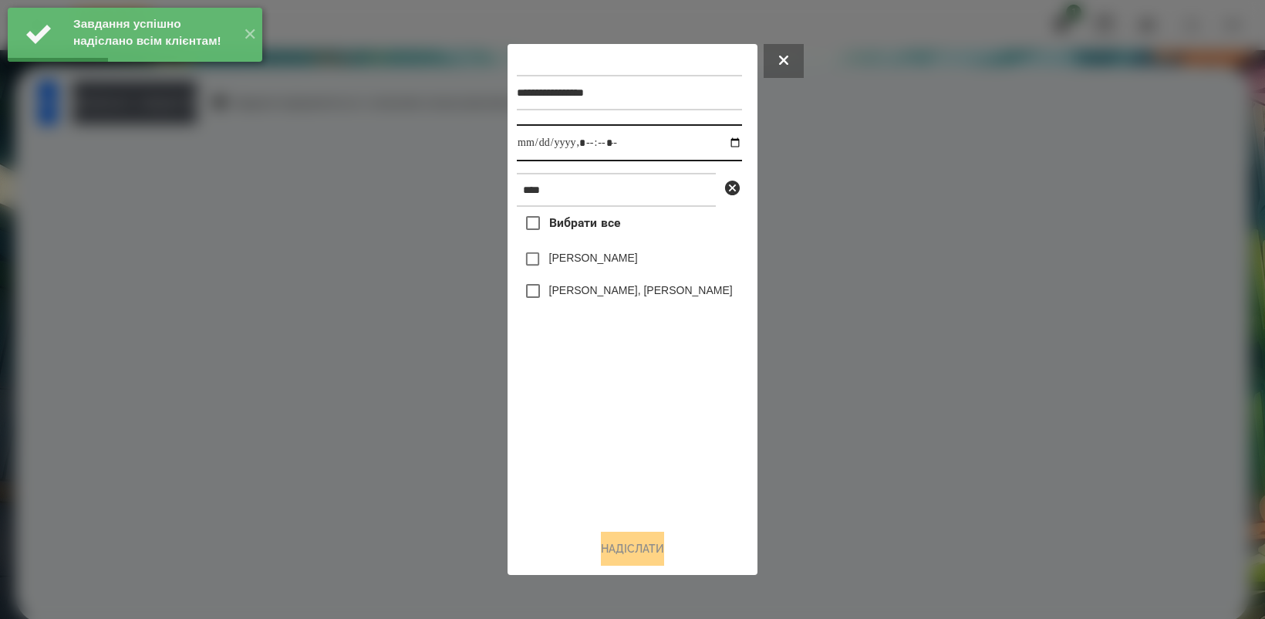
click at [726, 141] on input "datetime-local" at bounding box center [629, 142] width 225 height 37
type input "**********"
click at [594, 440] on div "Вибрати все Нік [PERSON_NAME] МА [PERSON_NAME], [PERSON_NAME]" at bounding box center [629, 361] width 225 height 309
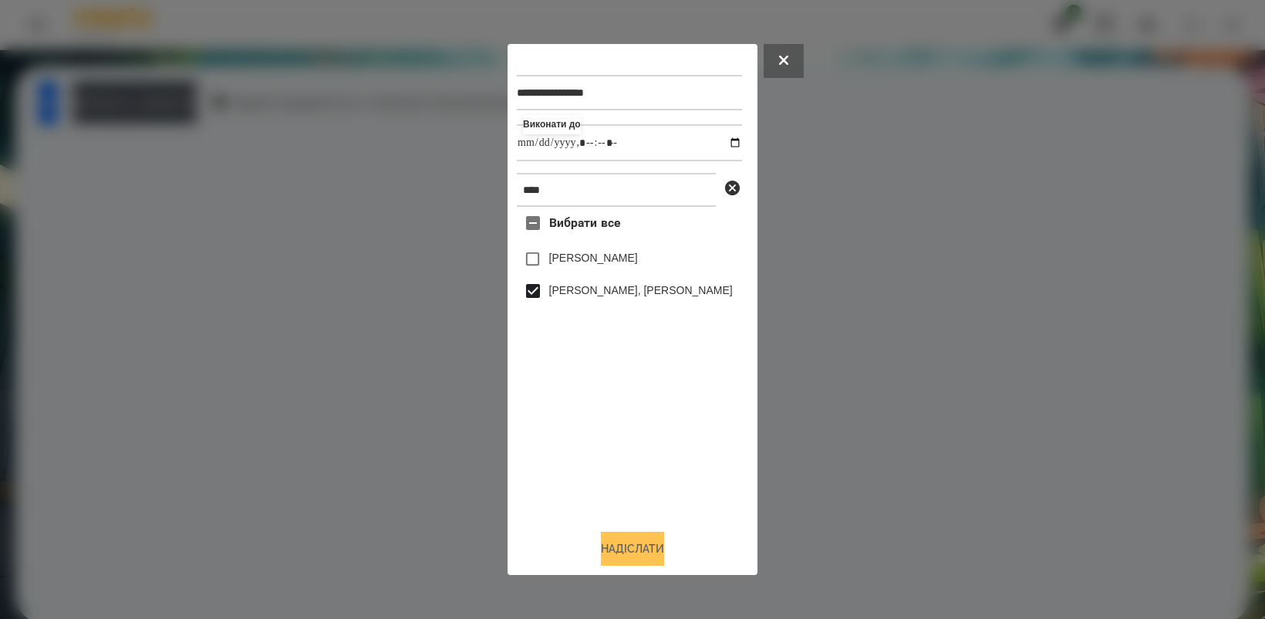
click at [650, 554] on button "Надіслати" at bounding box center [632, 549] width 63 height 34
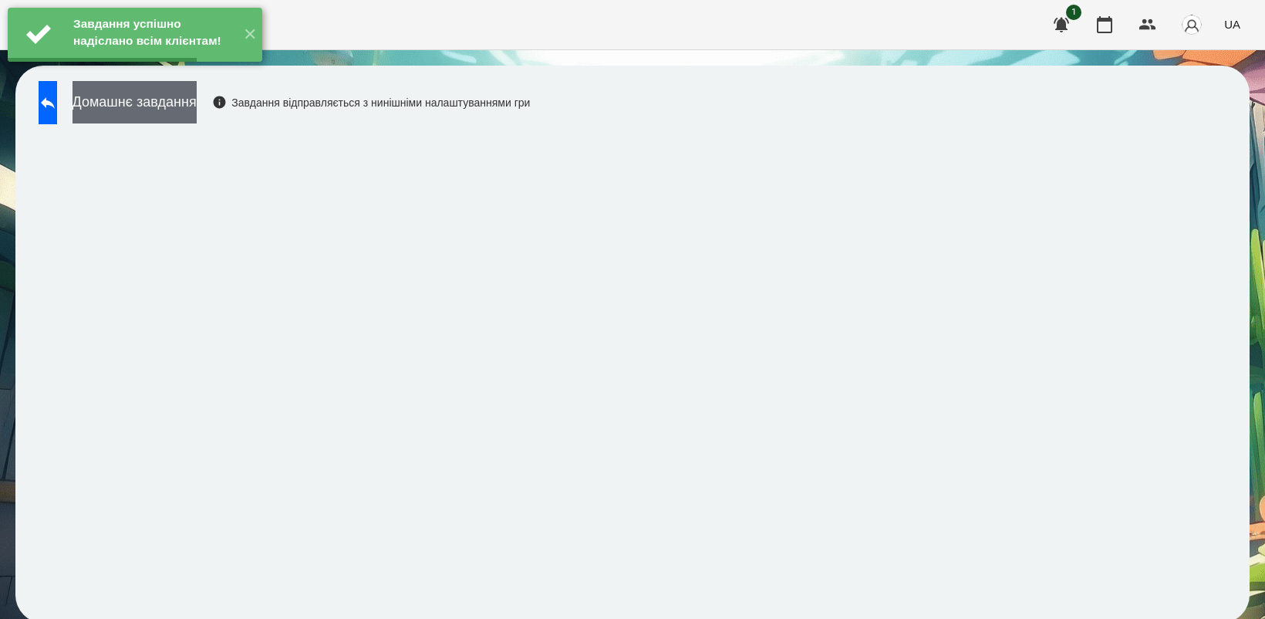
click at [190, 106] on button "Домашнє завдання" at bounding box center [135, 102] width 124 height 42
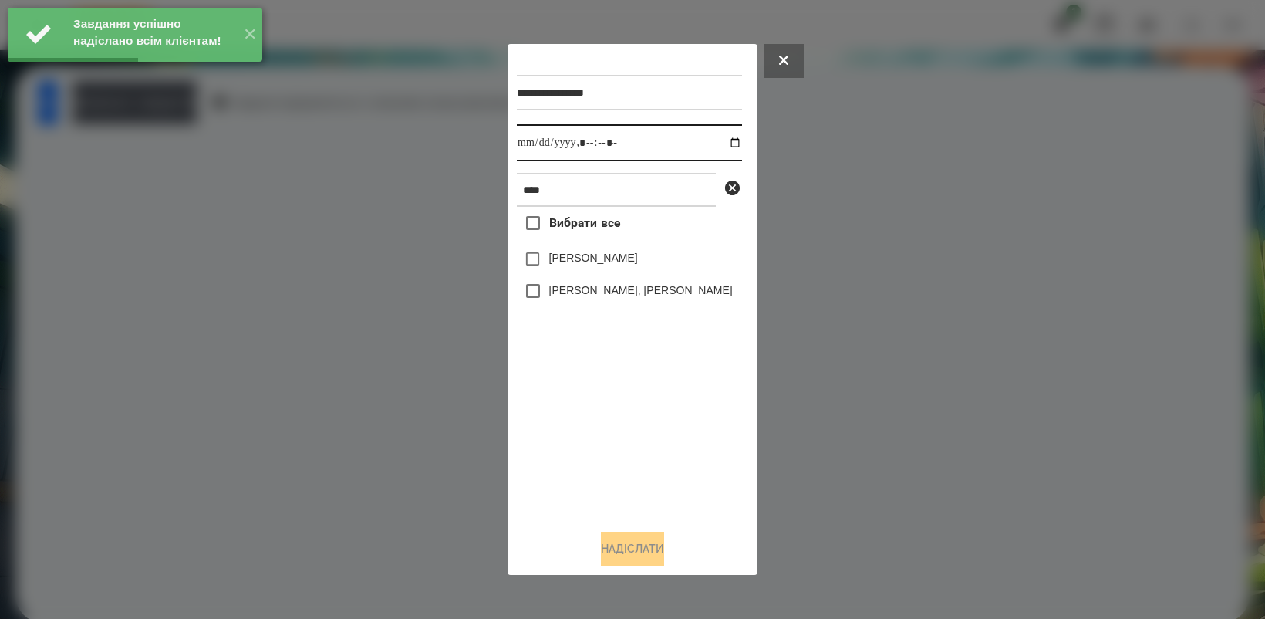
click at [717, 139] on input "datetime-local" at bounding box center [629, 142] width 225 height 37
type input "**********"
click at [576, 425] on div "Вибрати все Нік [PERSON_NAME] МА [PERSON_NAME], [PERSON_NAME]" at bounding box center [629, 361] width 225 height 309
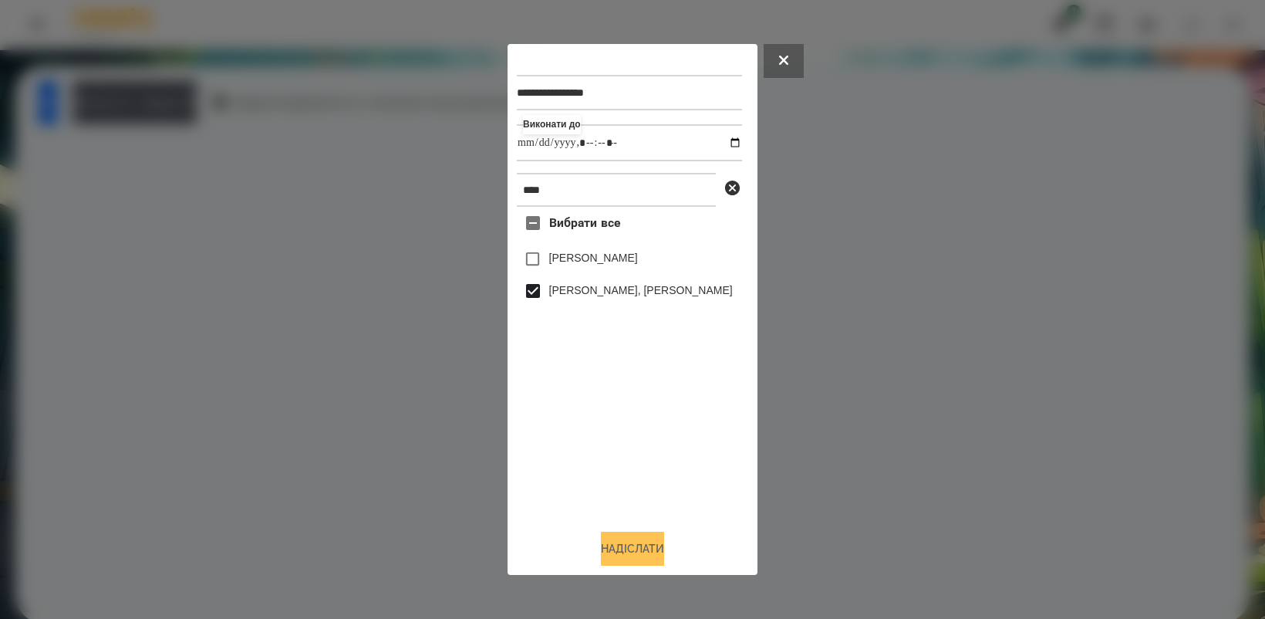
click at [635, 542] on button "Надіслати" at bounding box center [632, 549] width 63 height 34
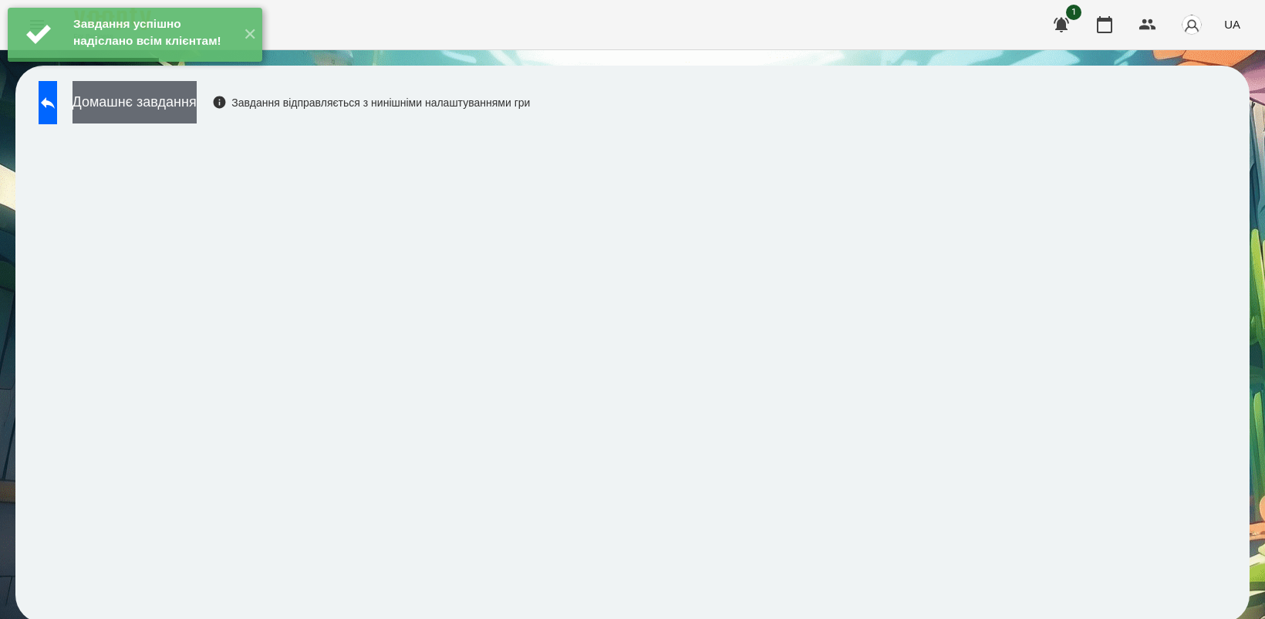
click at [170, 98] on button "Домашнє завдання" at bounding box center [135, 102] width 124 height 42
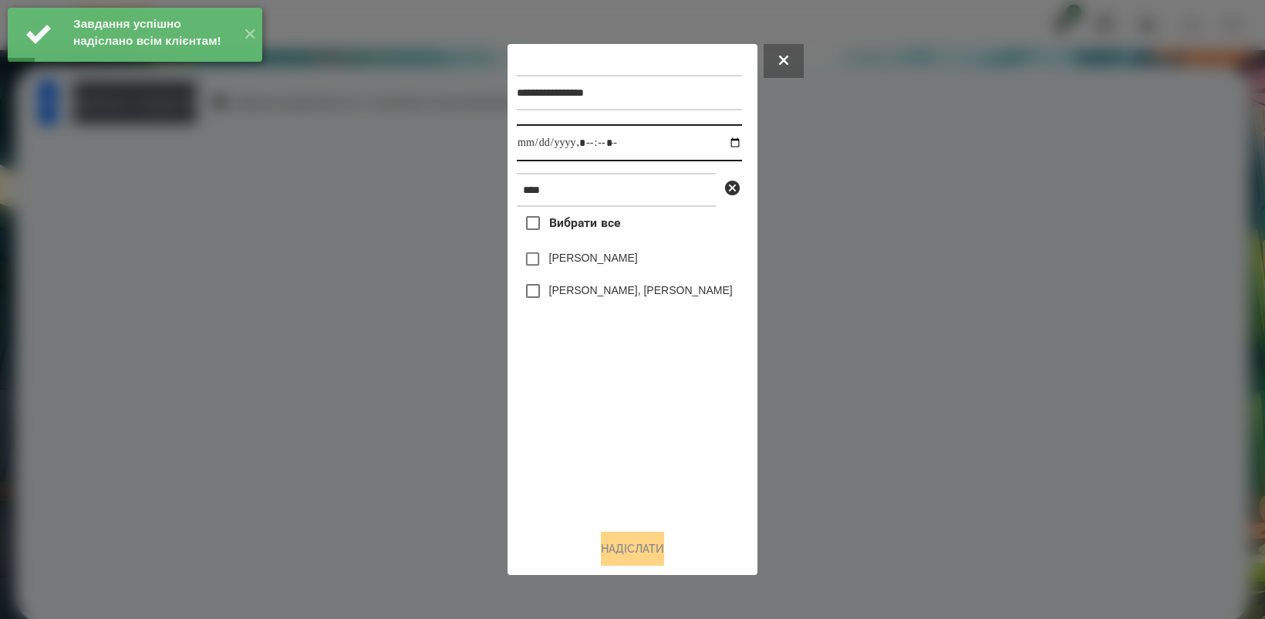
click at [720, 137] on input "datetime-local" at bounding box center [629, 142] width 225 height 37
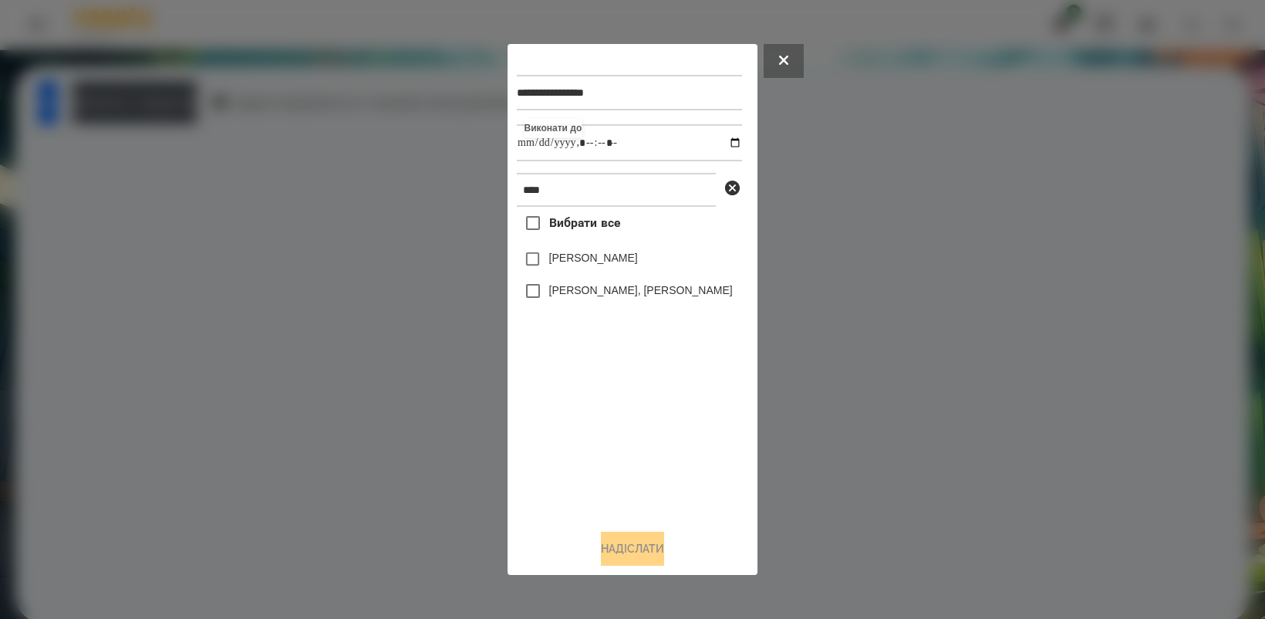
type input "**********"
click at [634, 421] on div "Вибрати все Нік [PERSON_NAME] МА [PERSON_NAME], [PERSON_NAME]" at bounding box center [629, 361] width 225 height 309
click at [630, 553] on button "Надіслати" at bounding box center [632, 549] width 63 height 34
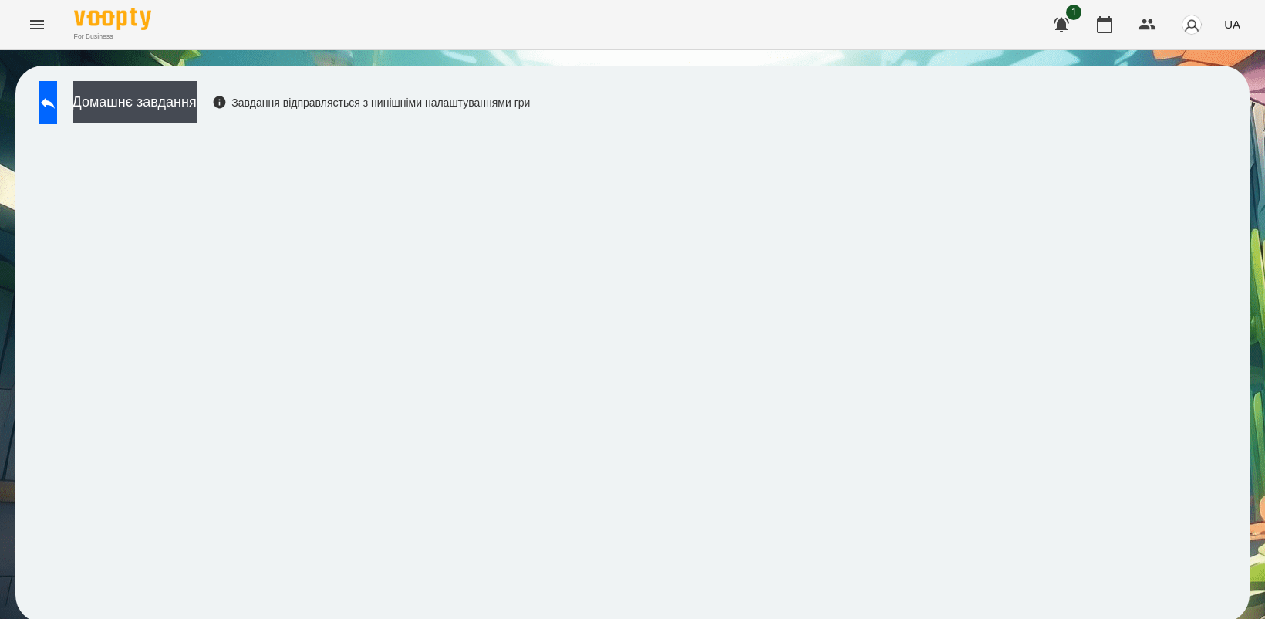
click at [1229, 31] on span "UA" at bounding box center [1232, 24] width 16 height 16
click at [1217, 116] on div "Русский" at bounding box center [1203, 115] width 79 height 28
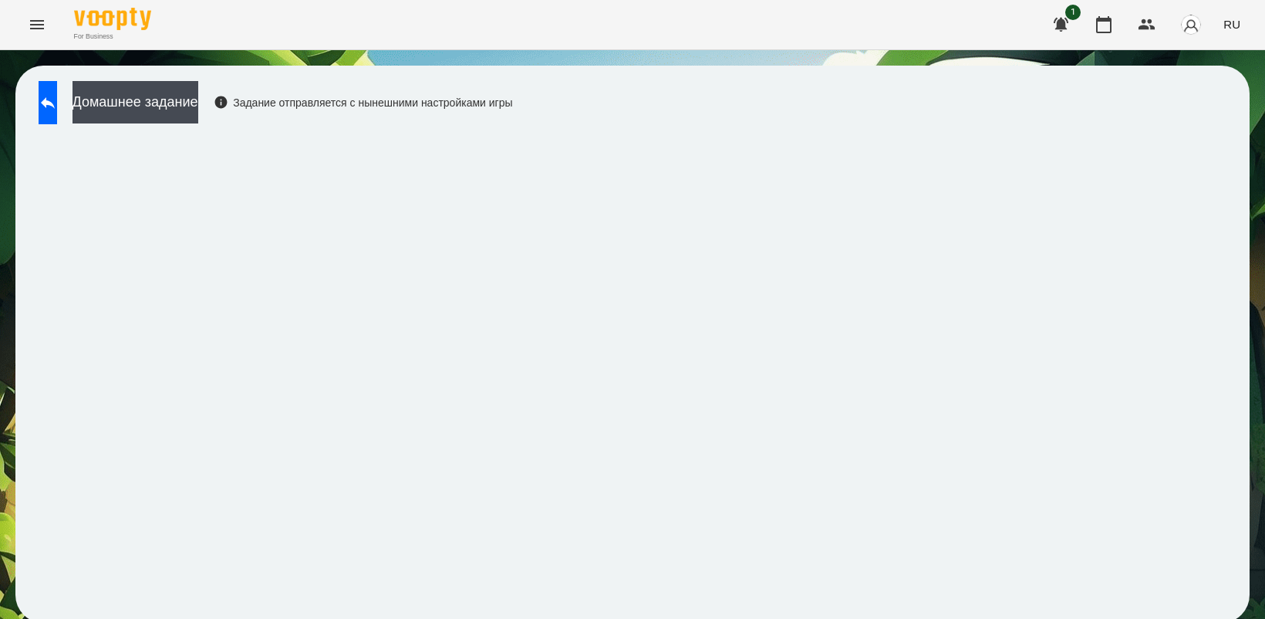
click at [33, 29] on icon "Menu" at bounding box center [37, 24] width 19 height 19
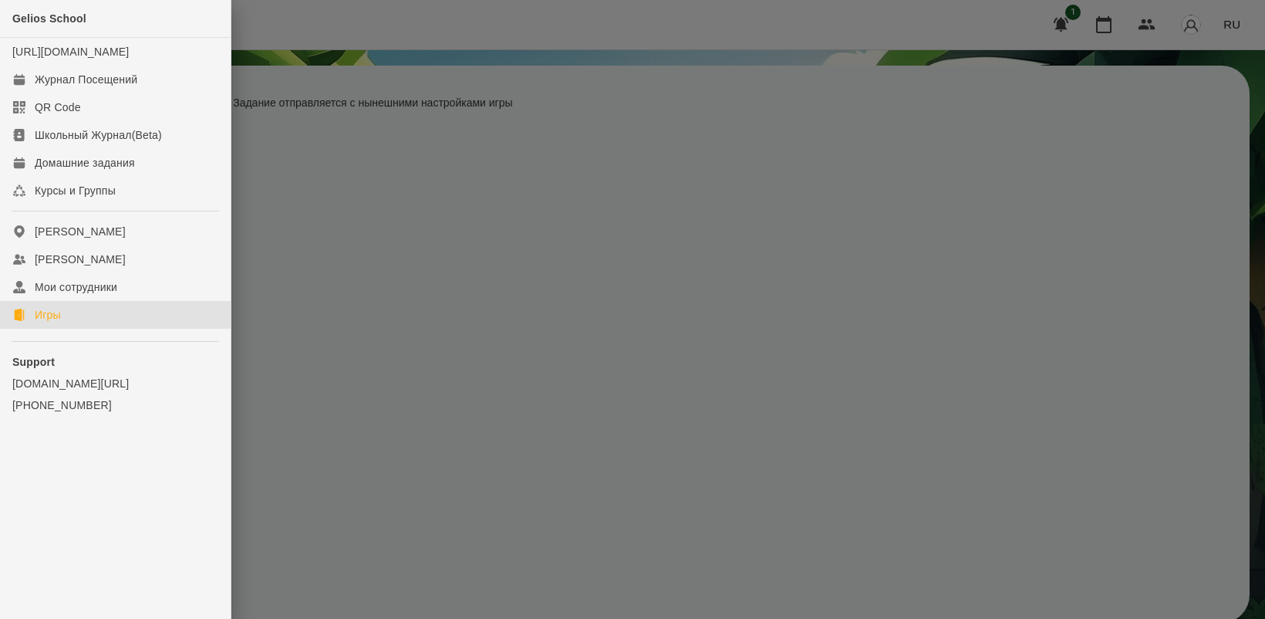
click at [66, 328] on link "Игры" at bounding box center [115, 315] width 231 height 28
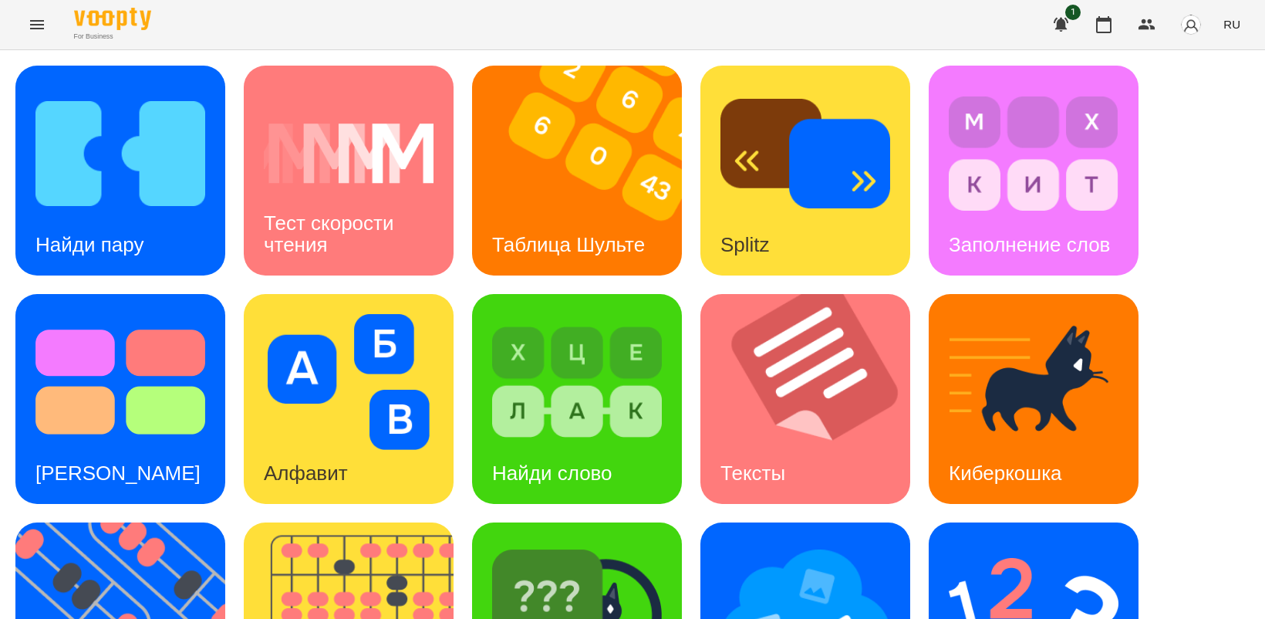
scroll to position [193, 0]
click at [139, 522] on img at bounding box center [129, 627] width 229 height 210
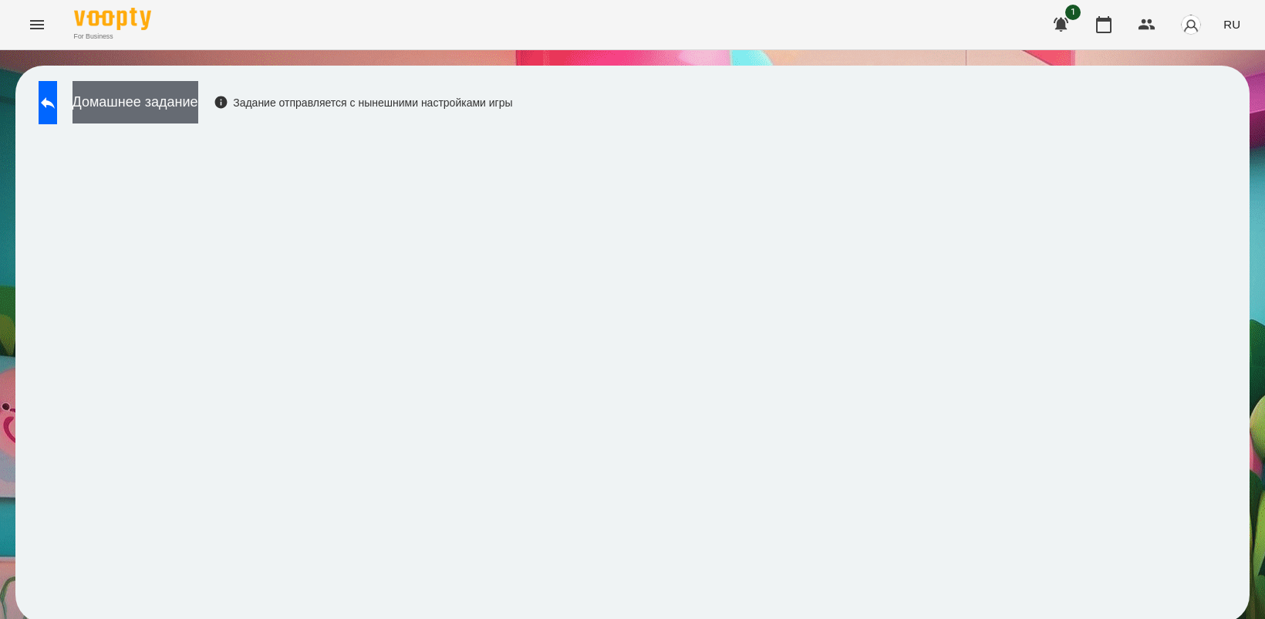
click at [197, 106] on button "Домашнее задание" at bounding box center [136, 102] width 126 height 42
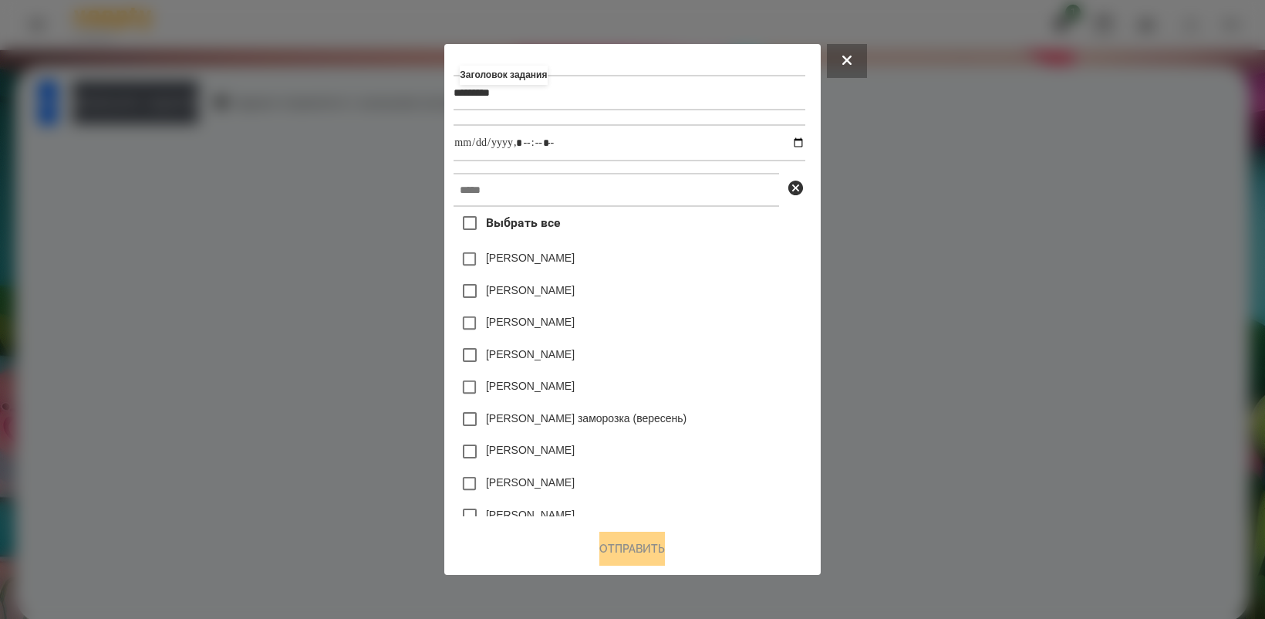
type input "*********"
click at [797, 139] on input "datetime-local" at bounding box center [629, 142] width 351 height 37
click at [783, 407] on div "[PERSON_NAME] заморозка (вересень)" at bounding box center [629, 419] width 351 height 32
type input "**********"
click at [507, 195] on input "text" at bounding box center [617, 190] width 326 height 34
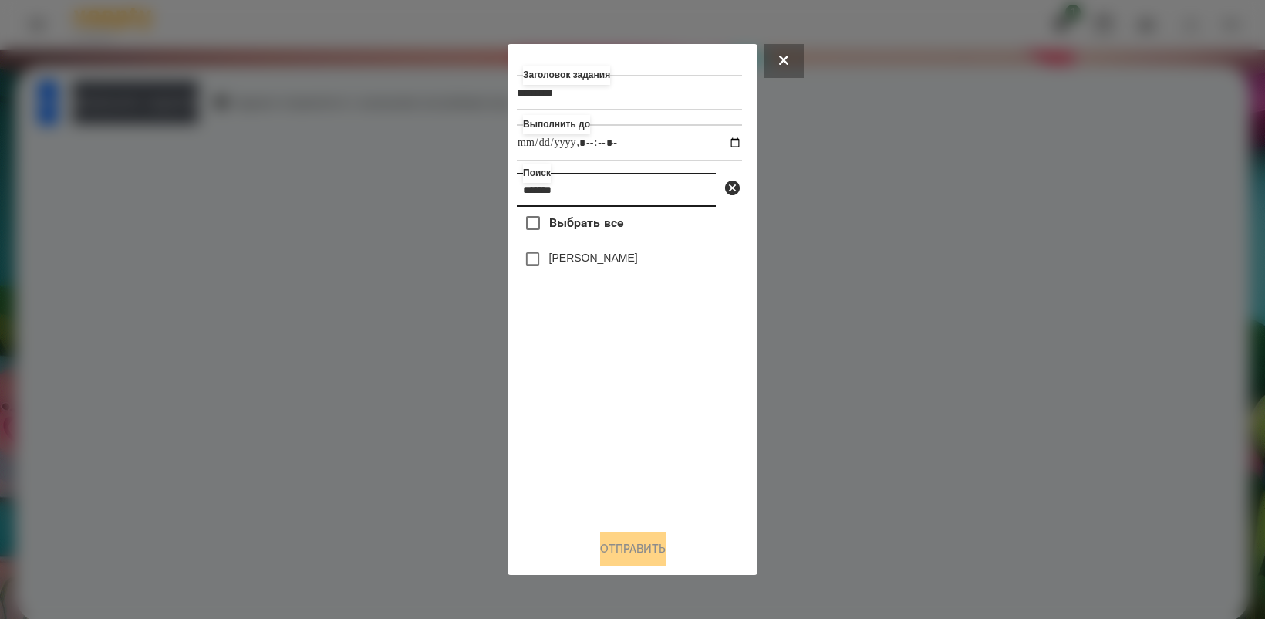
type input "*******"
click at [643, 552] on button "Отправить" at bounding box center [633, 549] width 66 height 34
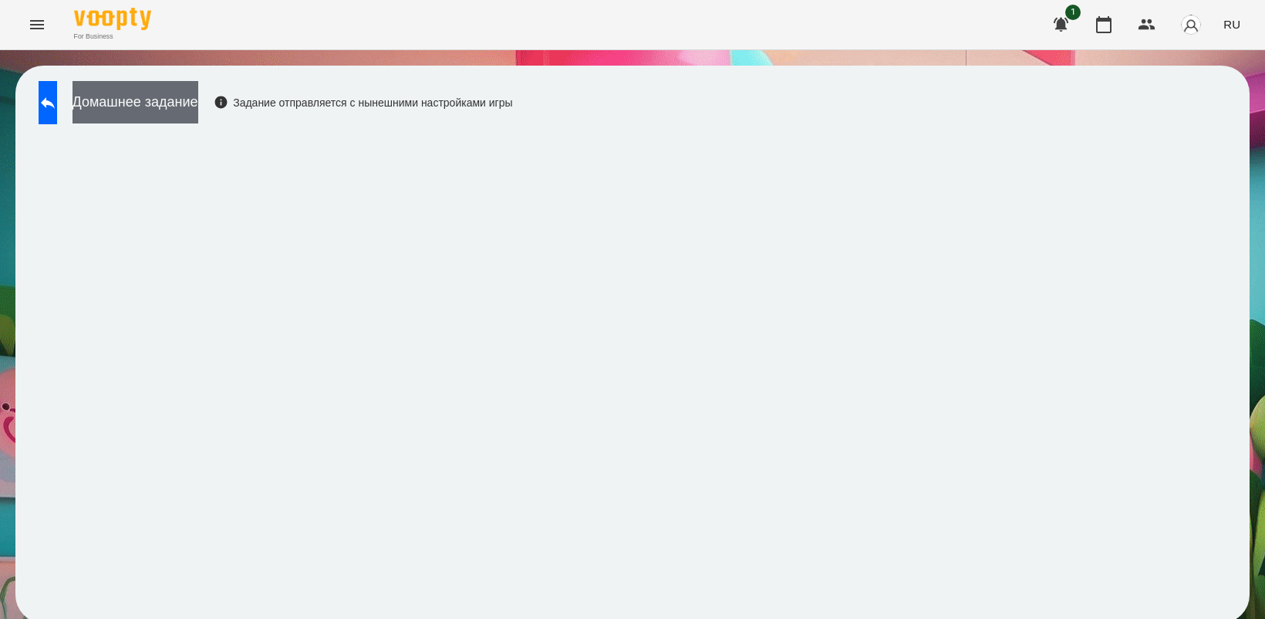
click at [166, 101] on button "Домашнее задание" at bounding box center [136, 102] width 126 height 42
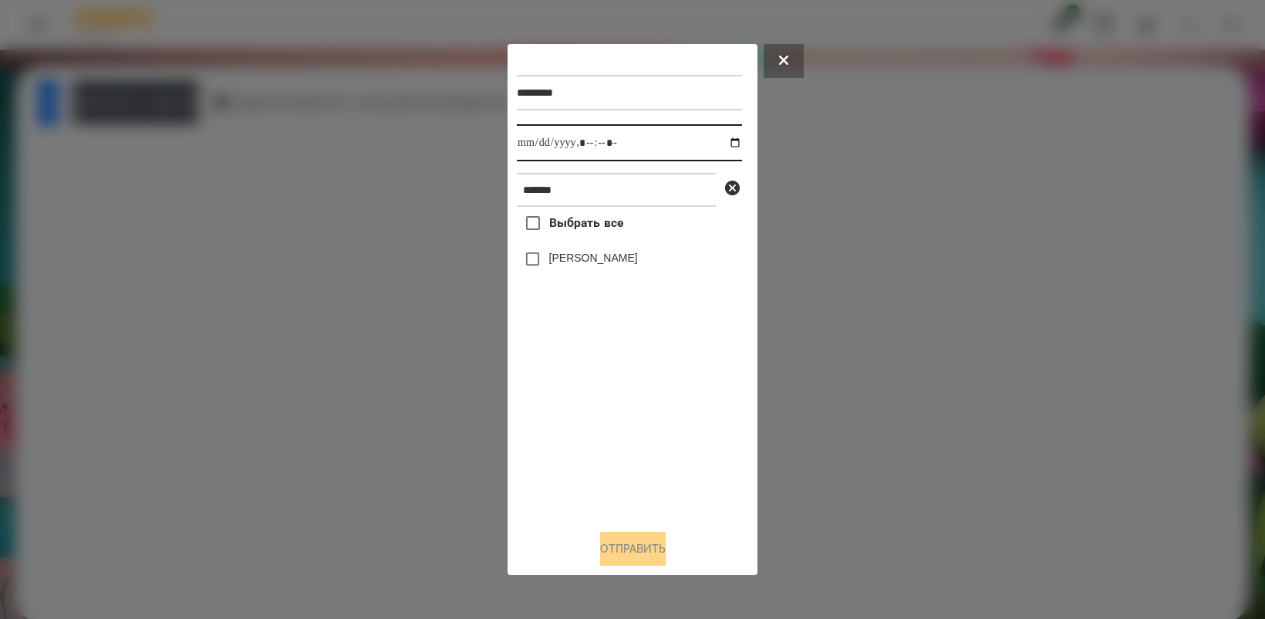
click at [727, 139] on input "datetime-local" at bounding box center [629, 142] width 225 height 37
click at [657, 447] on div "Выбрать все [PERSON_NAME]" at bounding box center [629, 361] width 225 height 309
type input "**********"
click at [652, 549] on button "Отправить" at bounding box center [633, 549] width 66 height 34
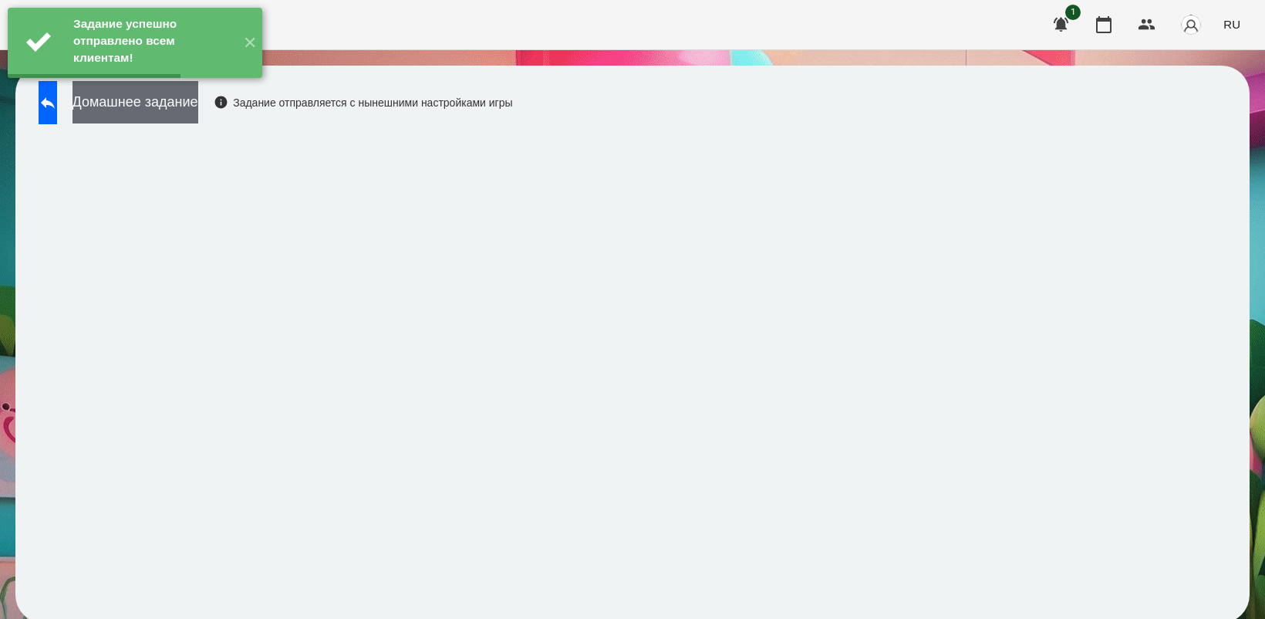
click at [174, 110] on button "Домашнее задание" at bounding box center [136, 102] width 126 height 42
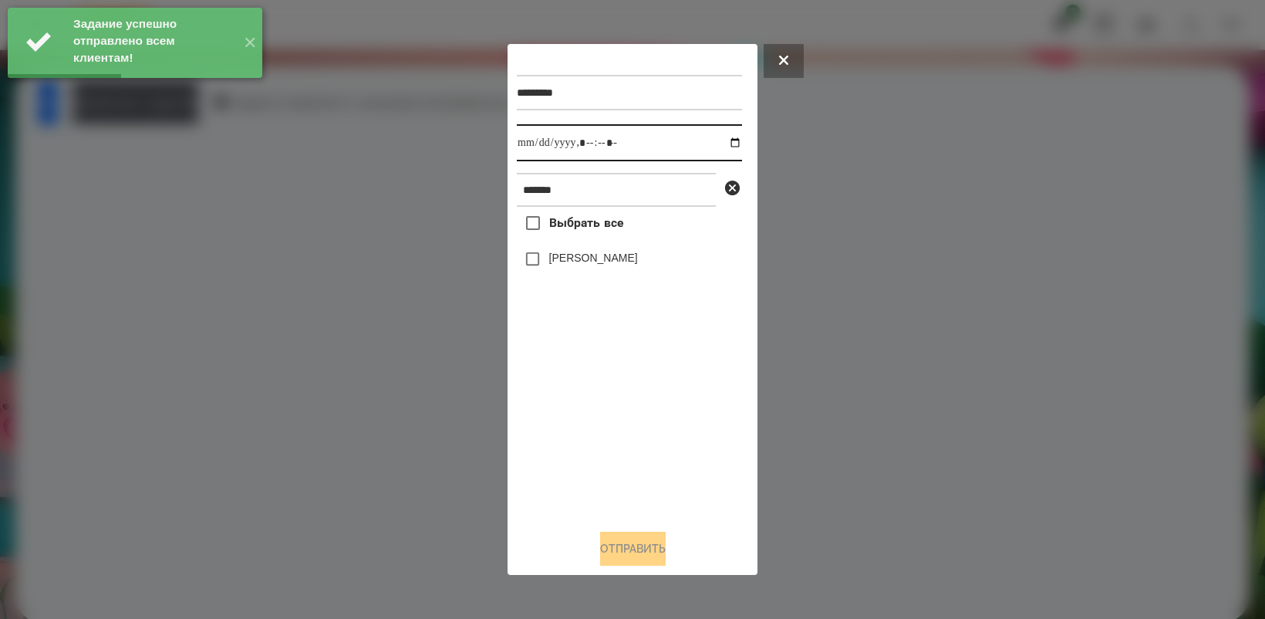
click at [727, 141] on input "datetime-local" at bounding box center [629, 142] width 225 height 37
type input "**********"
click at [588, 463] on div "Выбрать все [PERSON_NAME]" at bounding box center [629, 361] width 225 height 309
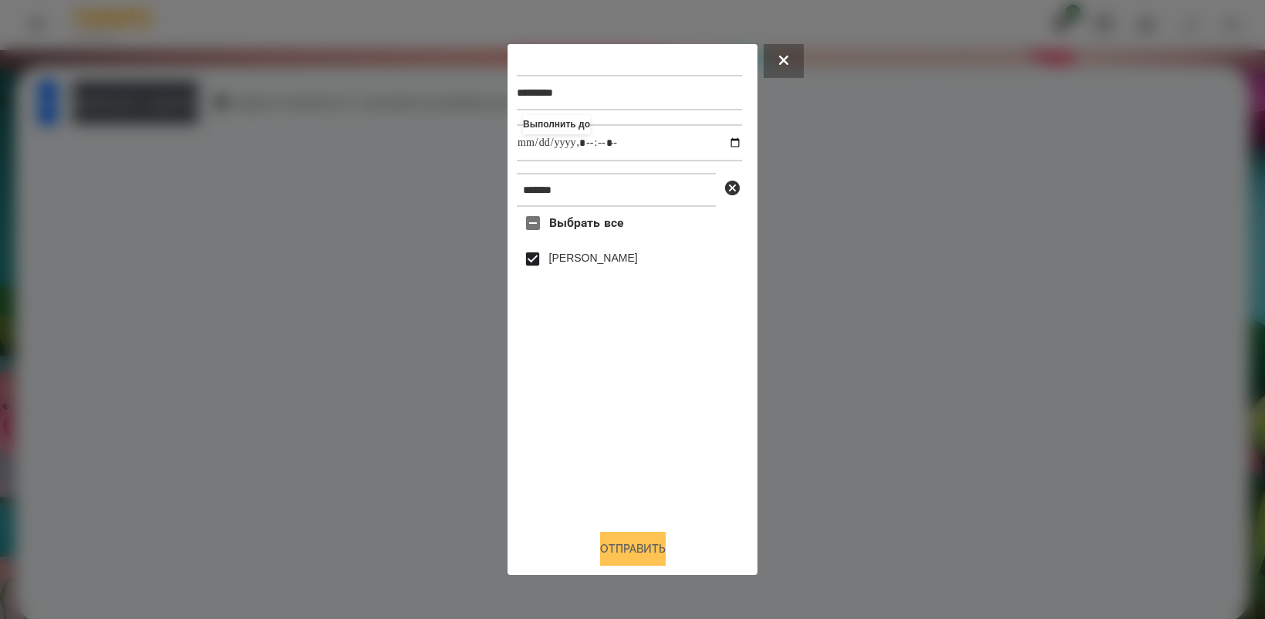
click at [658, 565] on button "Отправить" at bounding box center [633, 549] width 66 height 34
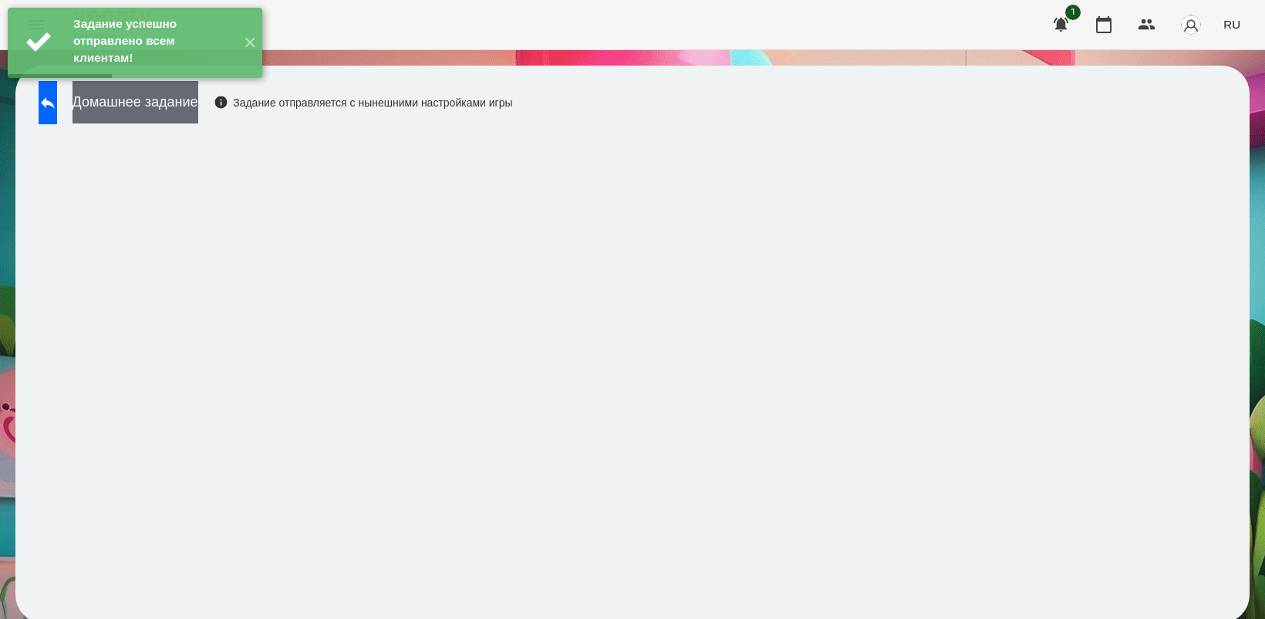
click at [182, 104] on button "Домашнее задание" at bounding box center [136, 102] width 126 height 42
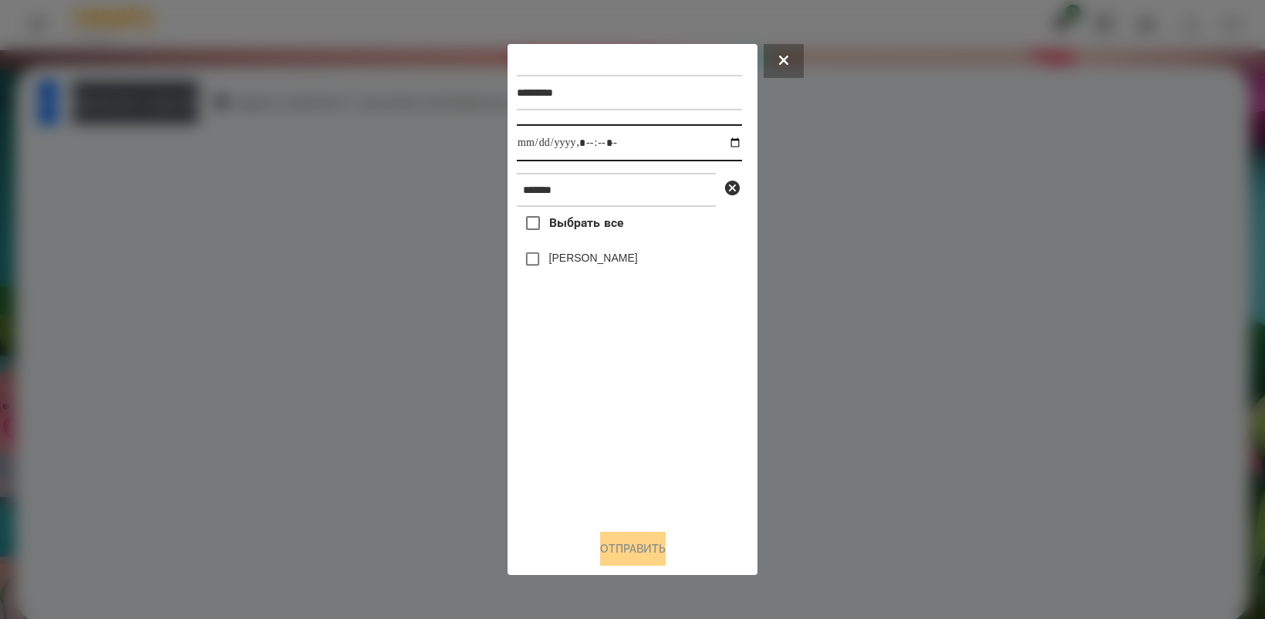
click at [722, 140] on input "datetime-local" at bounding box center [629, 142] width 225 height 37
type input "**********"
click at [591, 446] on div "Выбрать все [PERSON_NAME]" at bounding box center [629, 361] width 225 height 309
click at [640, 546] on button "Отправить" at bounding box center [633, 549] width 66 height 34
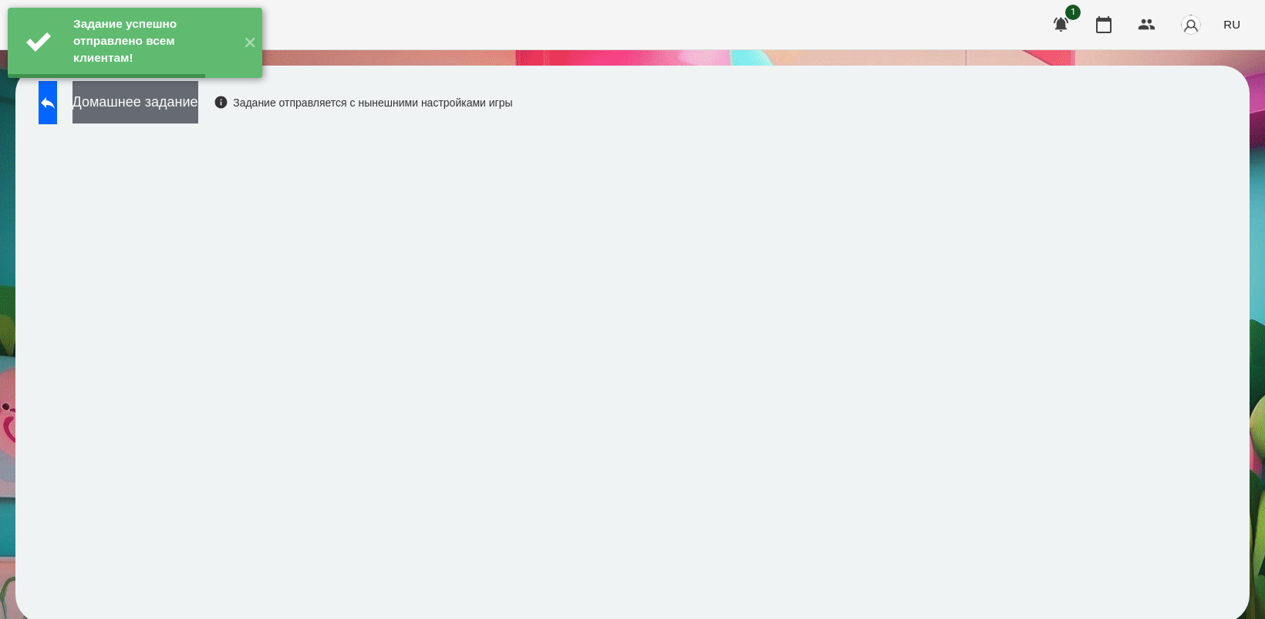
click at [198, 113] on button "Домашнее задание" at bounding box center [136, 102] width 126 height 42
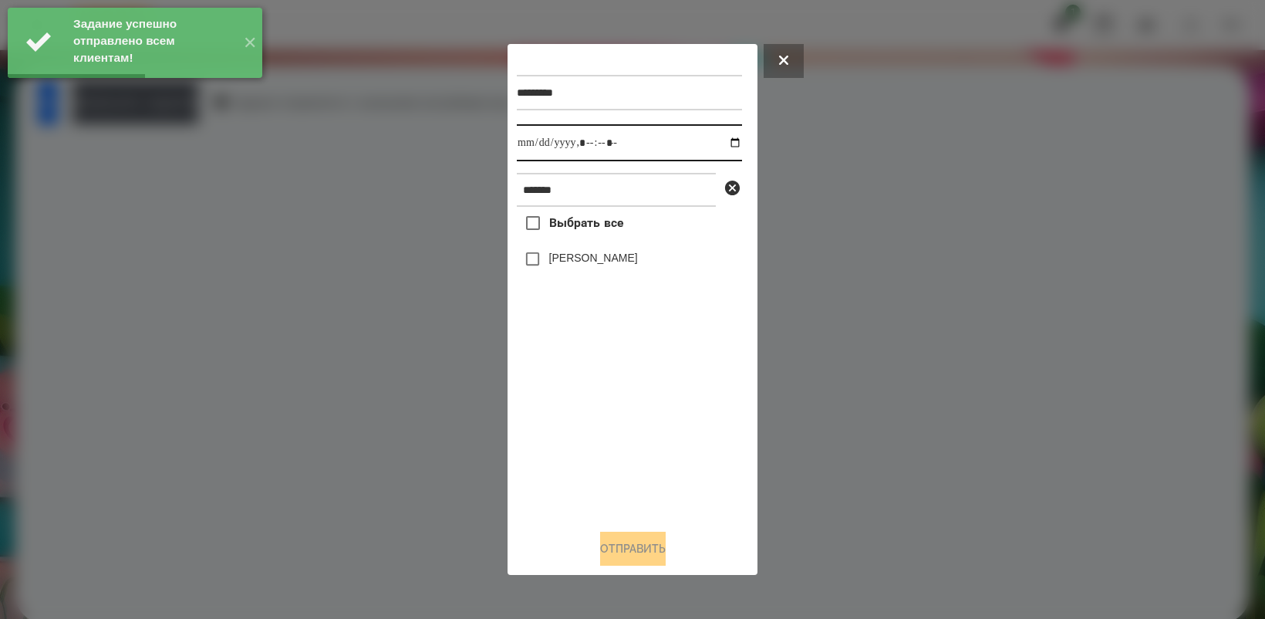
click at [723, 137] on input "datetime-local" at bounding box center [629, 142] width 225 height 37
type input "**********"
click at [631, 438] on div "Выбрать все [PERSON_NAME]" at bounding box center [629, 361] width 225 height 309
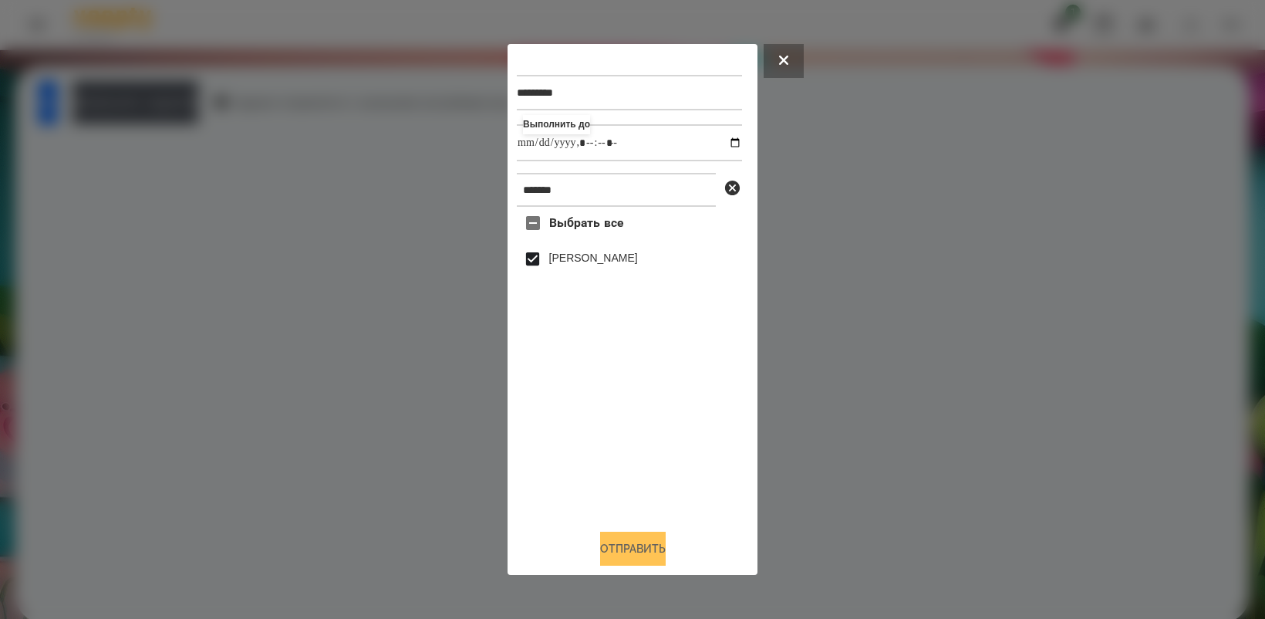
click at [649, 550] on button "Отправить" at bounding box center [633, 549] width 66 height 34
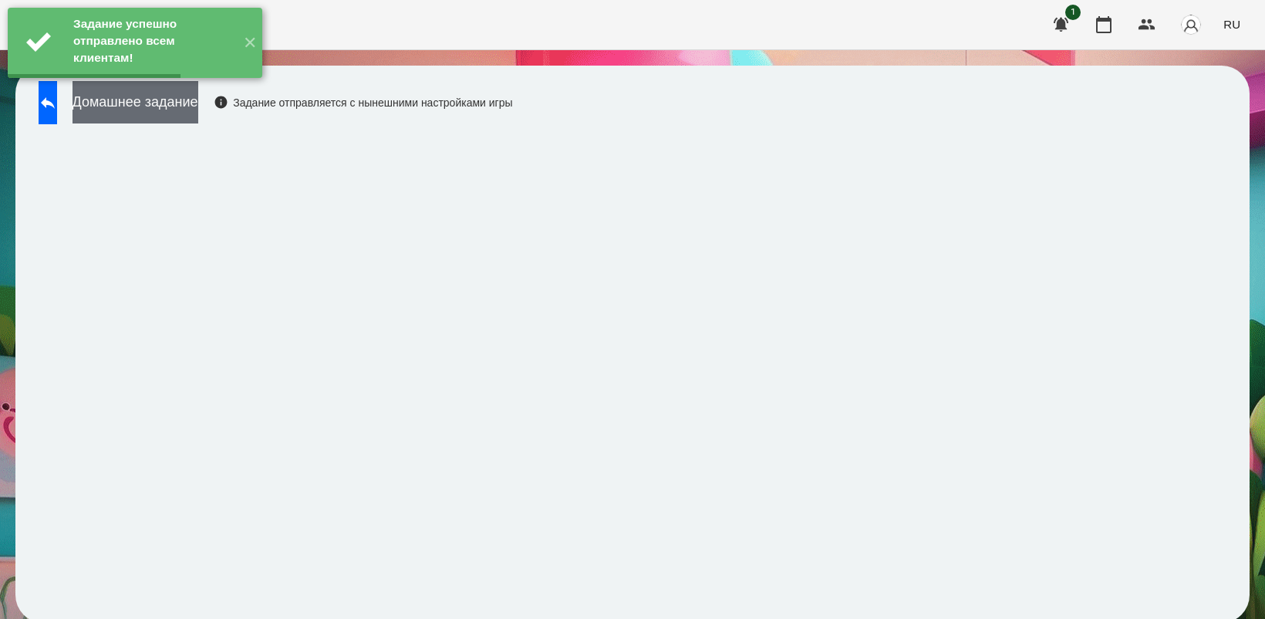
click at [198, 109] on button "Домашнее задание" at bounding box center [136, 102] width 126 height 42
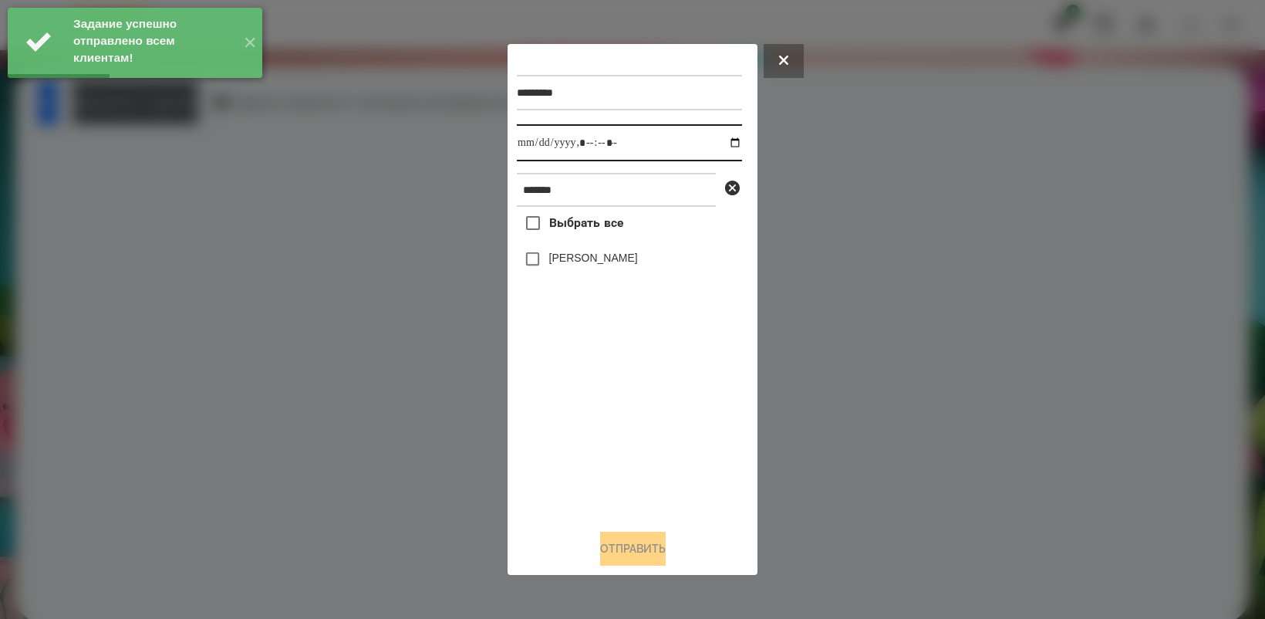
click at [719, 143] on input "datetime-local" at bounding box center [629, 142] width 225 height 37
type input "**********"
drag, startPoint x: 617, startPoint y: 421, endPoint x: 596, endPoint y: 344, distance: 79.9
click at [617, 421] on div "Выбрать все [PERSON_NAME]" at bounding box center [629, 361] width 225 height 309
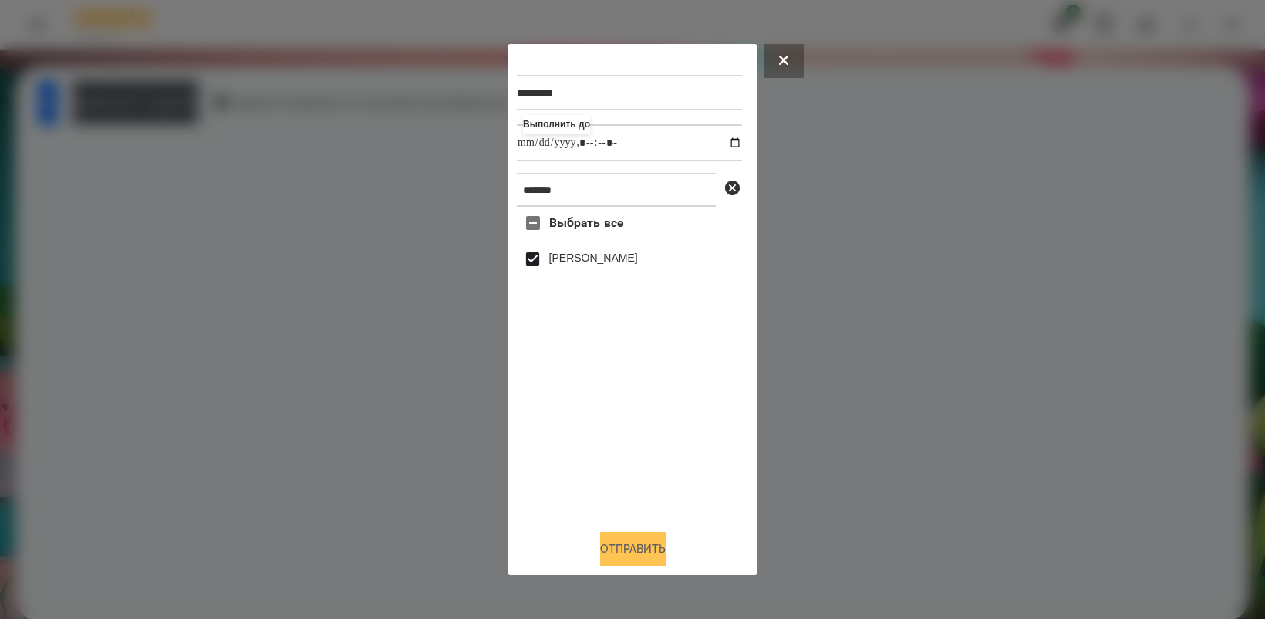
click at [623, 557] on button "Отправить" at bounding box center [633, 549] width 66 height 34
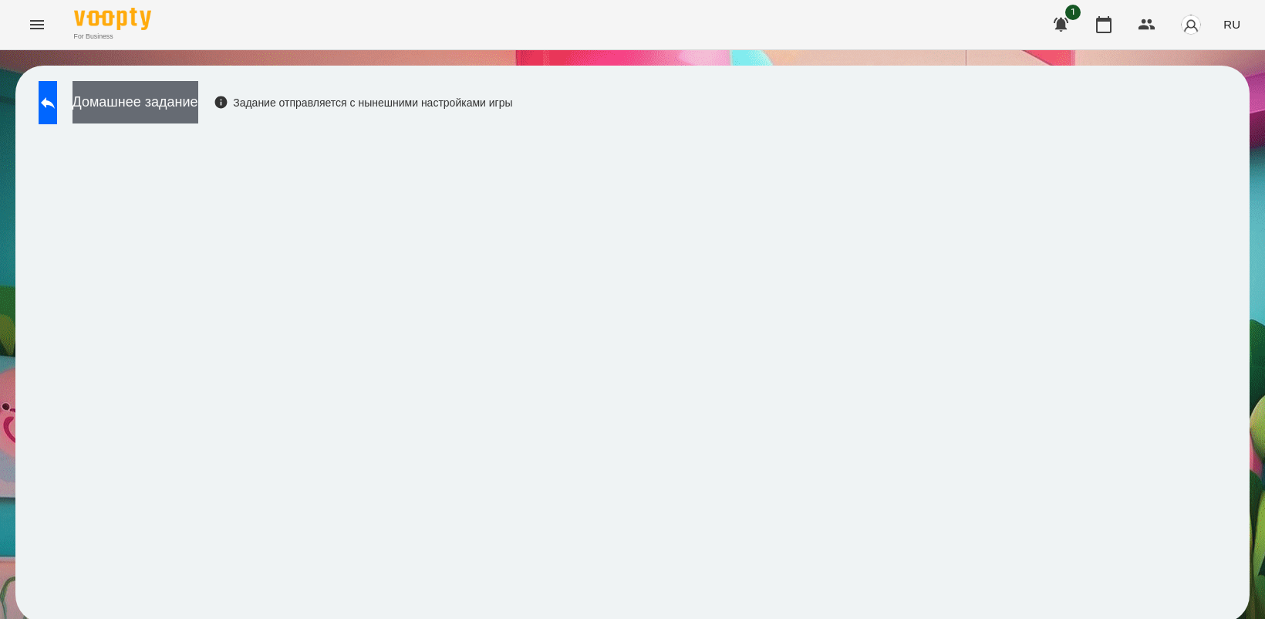
click at [144, 102] on button "Домашнее задание" at bounding box center [136, 102] width 126 height 42
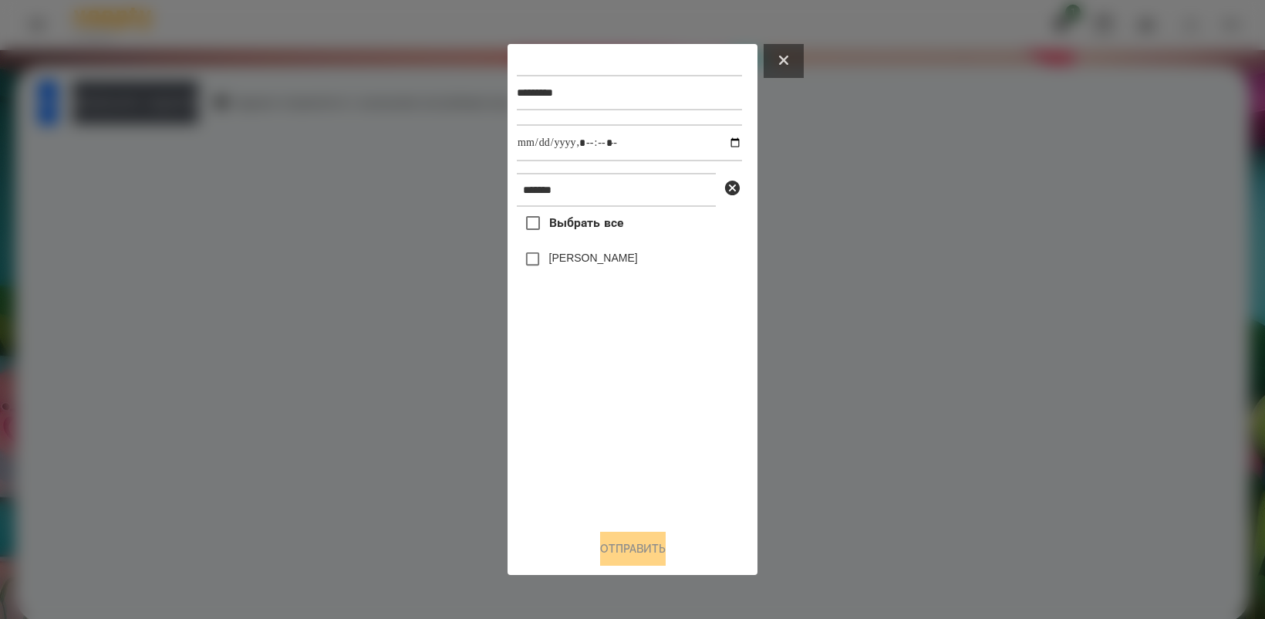
click at [789, 58] on button at bounding box center [784, 61] width 40 height 34
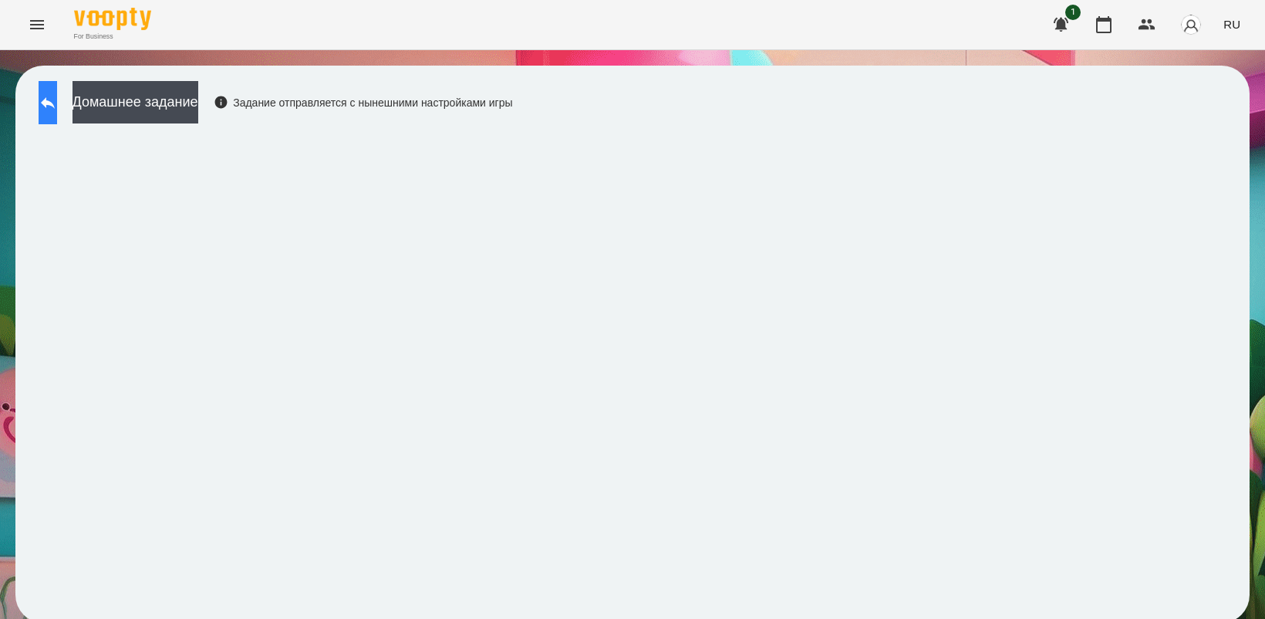
click at [57, 93] on icon at bounding box center [48, 102] width 19 height 19
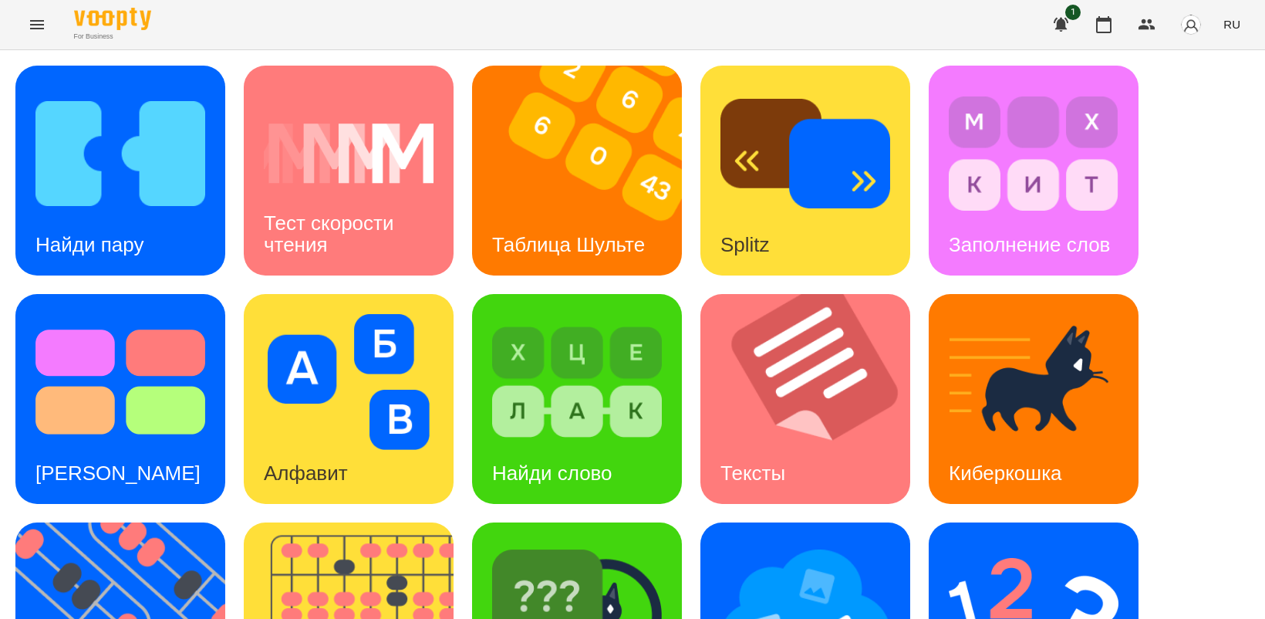
scroll to position [356, 0]
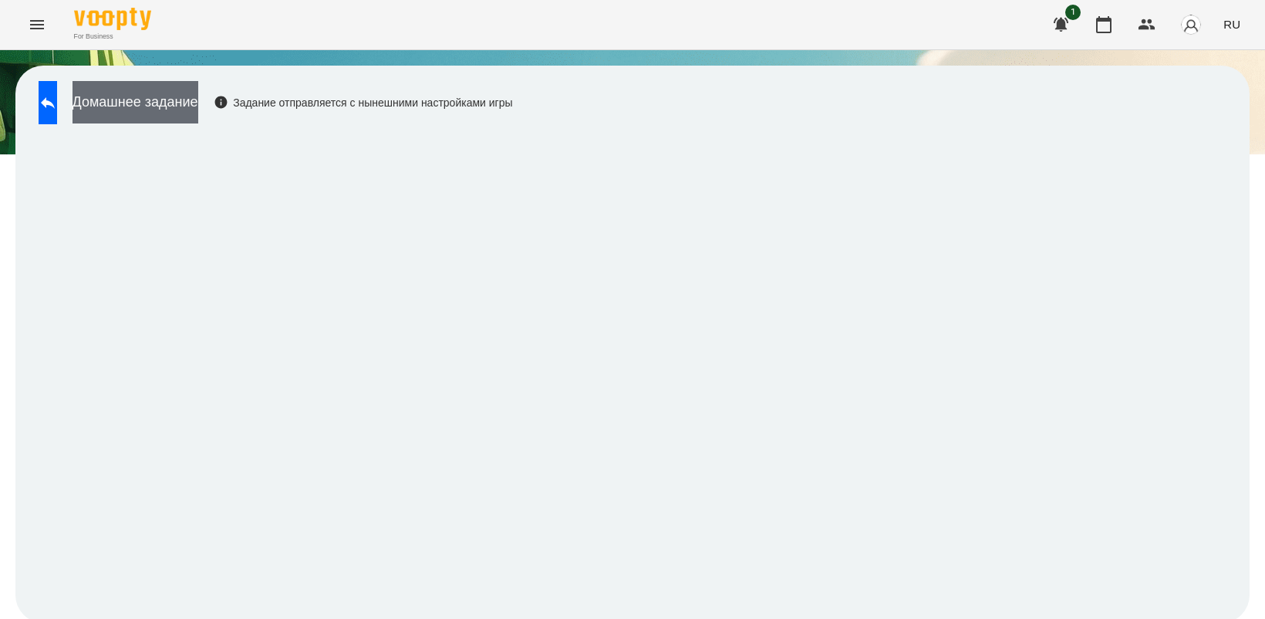
click at [198, 108] on button "Домашнее задание" at bounding box center [136, 102] width 126 height 42
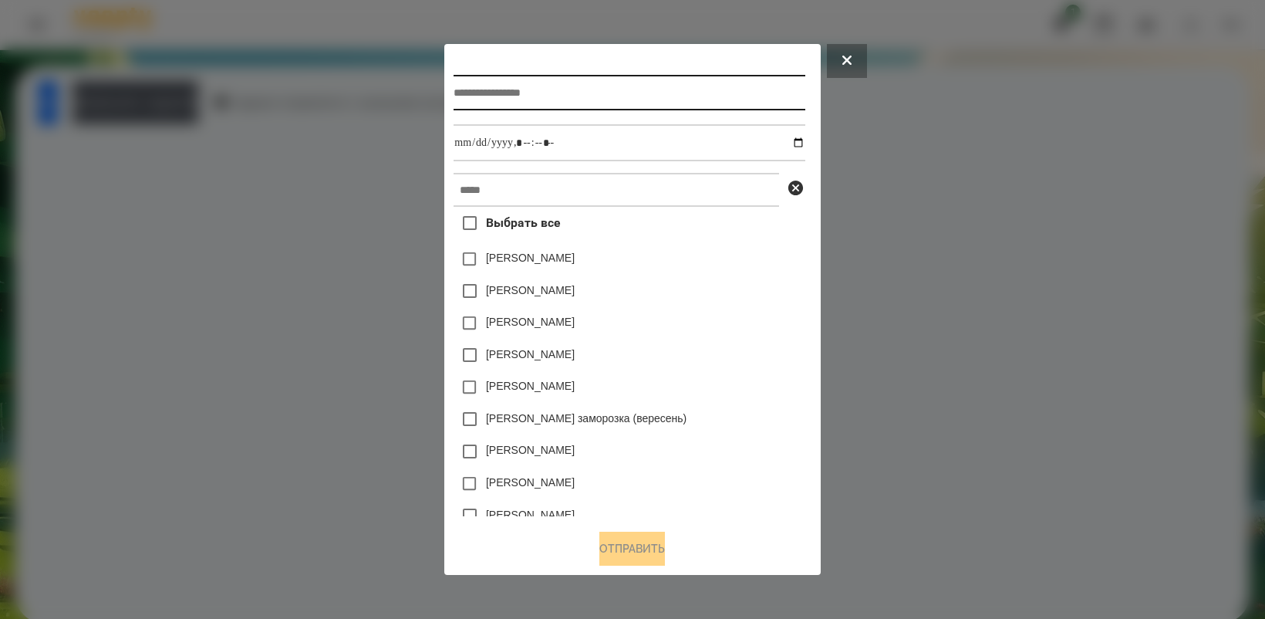
click at [571, 89] on input "text" at bounding box center [629, 92] width 351 height 35
type input "*******"
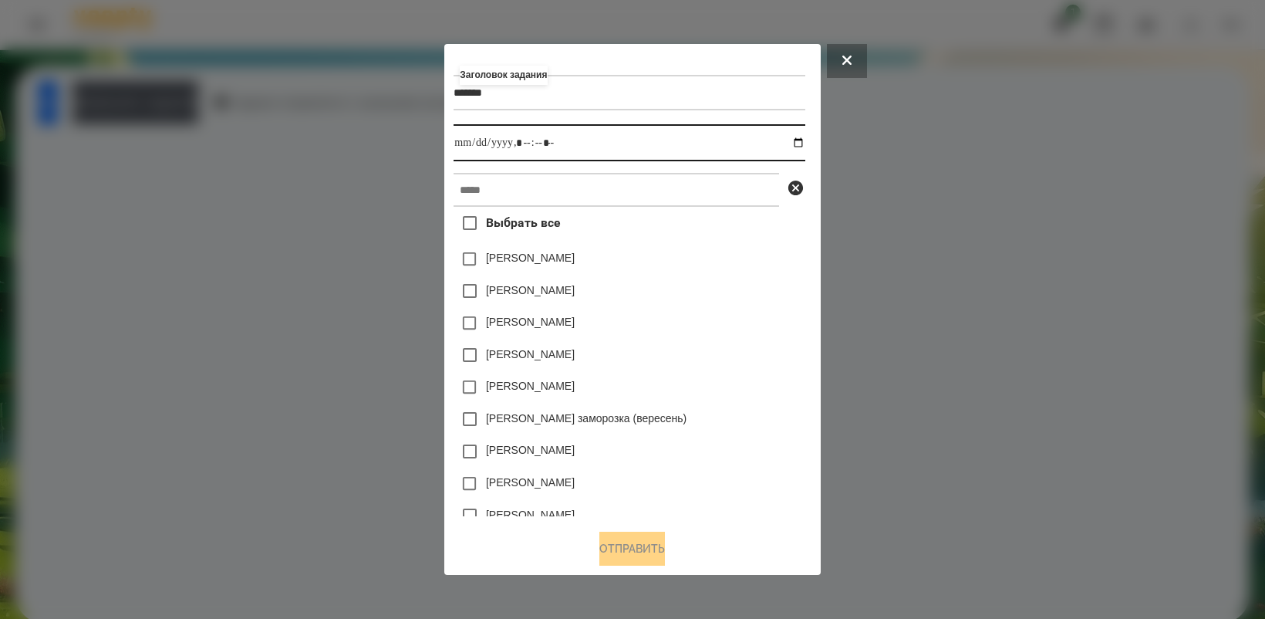
click at [805, 140] on input "datetime-local" at bounding box center [629, 142] width 351 height 37
type input "**********"
click at [738, 383] on div "[PERSON_NAME]" at bounding box center [629, 387] width 351 height 32
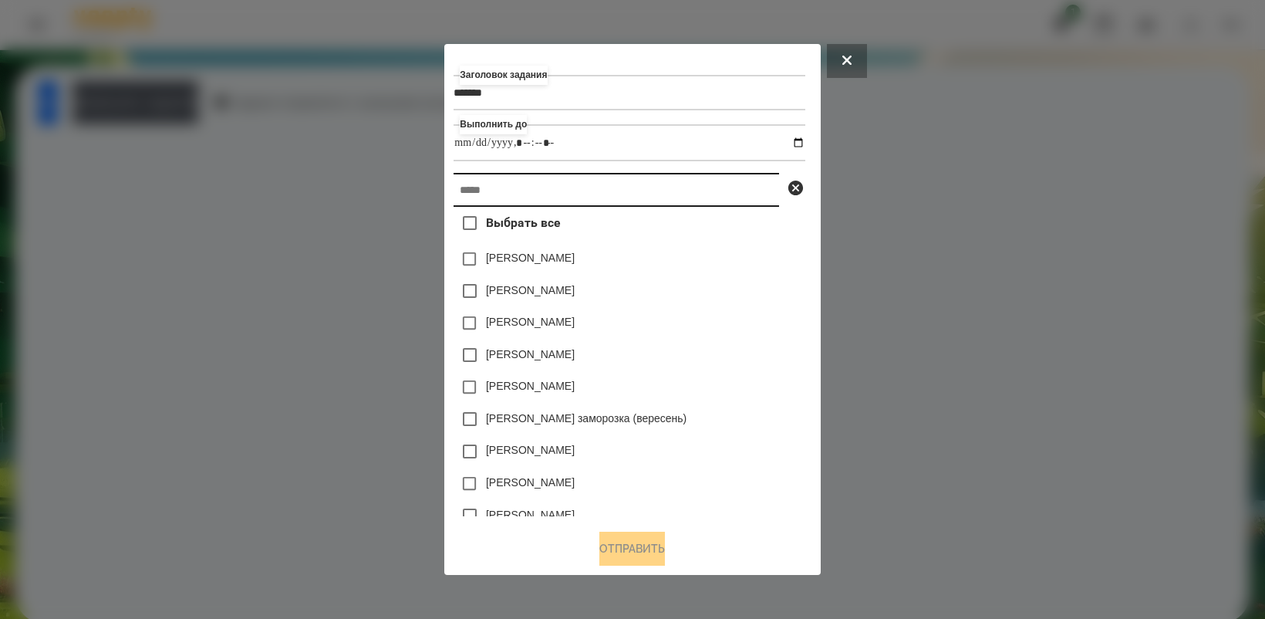
click at [530, 186] on input "text" at bounding box center [617, 190] width 326 height 34
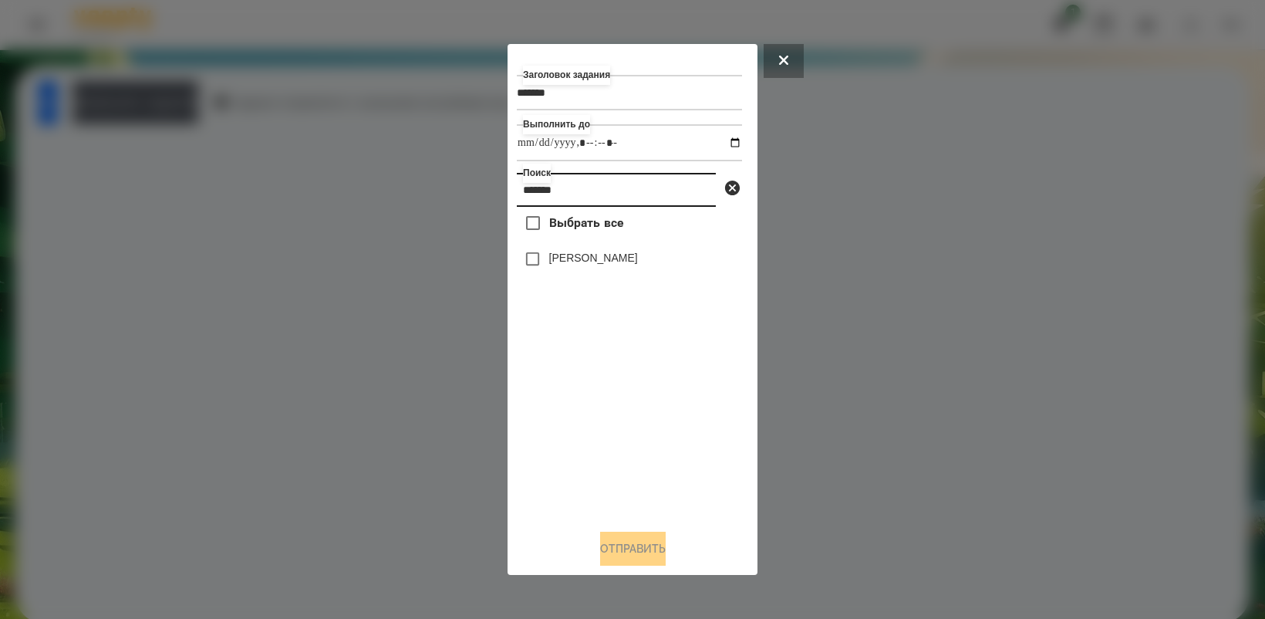
type input "*******"
click at [644, 542] on button "Отправить" at bounding box center [633, 549] width 66 height 34
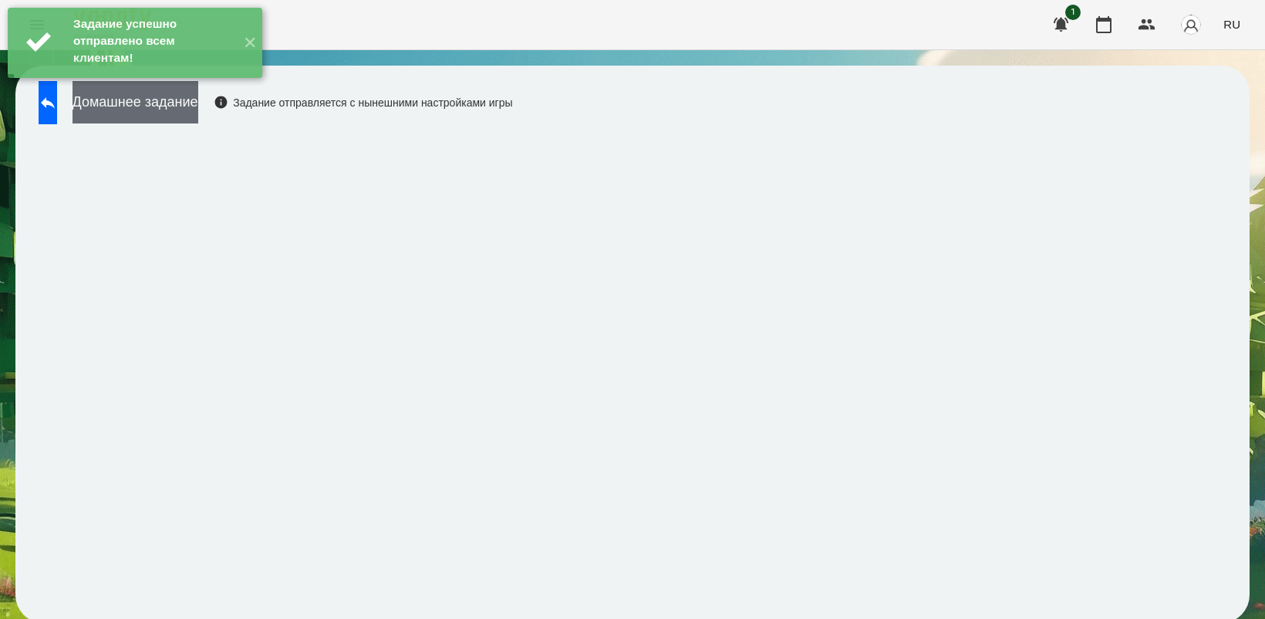
click at [191, 109] on button "Домашнее задание" at bounding box center [136, 102] width 126 height 42
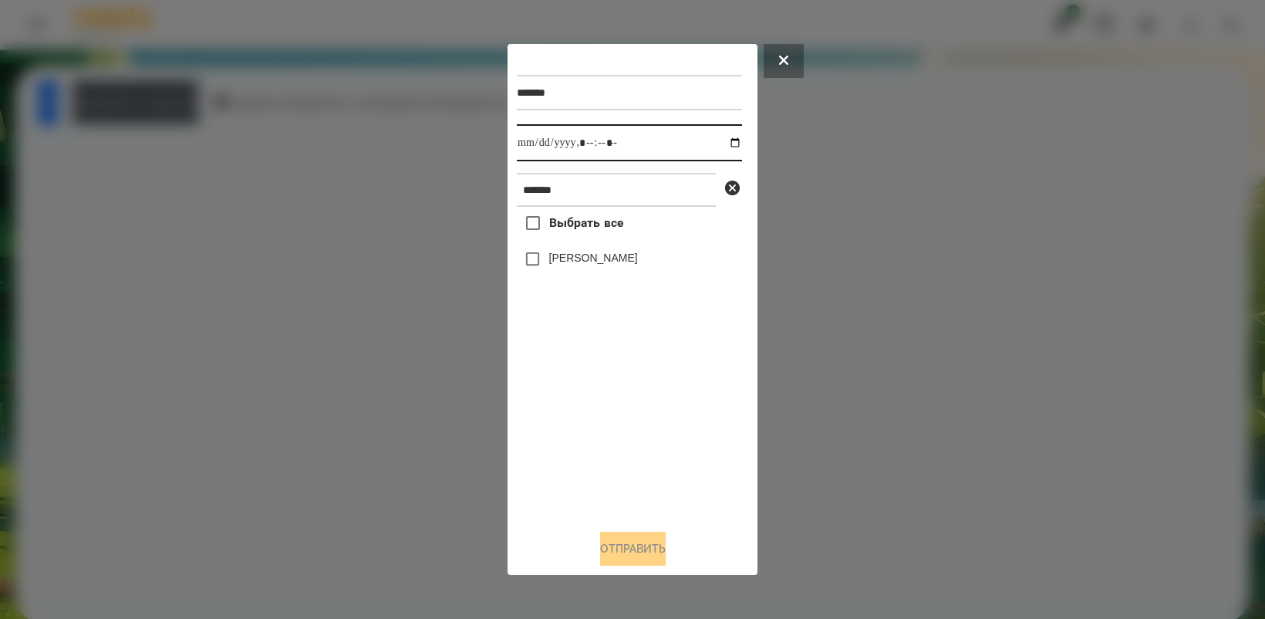
click at [722, 137] on input "datetime-local" at bounding box center [629, 142] width 225 height 37
drag, startPoint x: 626, startPoint y: 446, endPoint x: 572, endPoint y: 316, distance: 140.4
click at [626, 440] on div "Выбрать все [PERSON_NAME]" at bounding box center [629, 361] width 225 height 309
type input "**********"
click at [619, 553] on button "Отправить" at bounding box center [633, 549] width 66 height 34
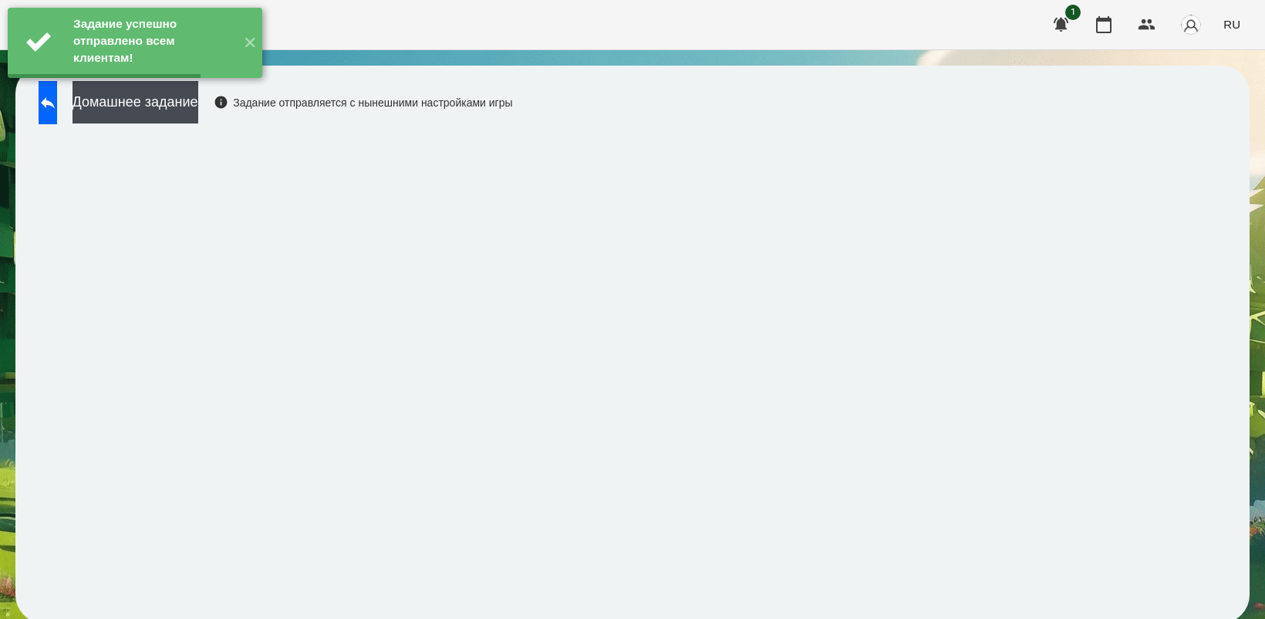
click at [164, 113] on button "Домашнее задание" at bounding box center [136, 102] width 126 height 42
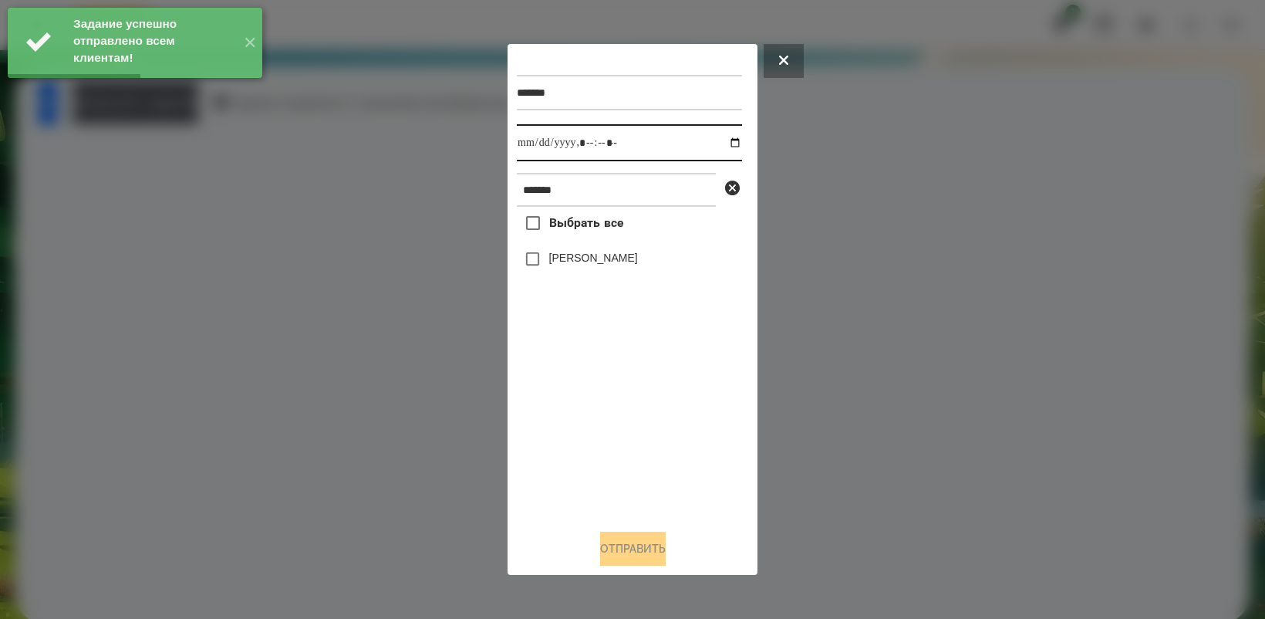
click at [721, 140] on input "datetime-local" at bounding box center [629, 142] width 225 height 37
type input "**********"
click at [611, 388] on div "Выбрать все [PERSON_NAME]" at bounding box center [629, 361] width 225 height 309
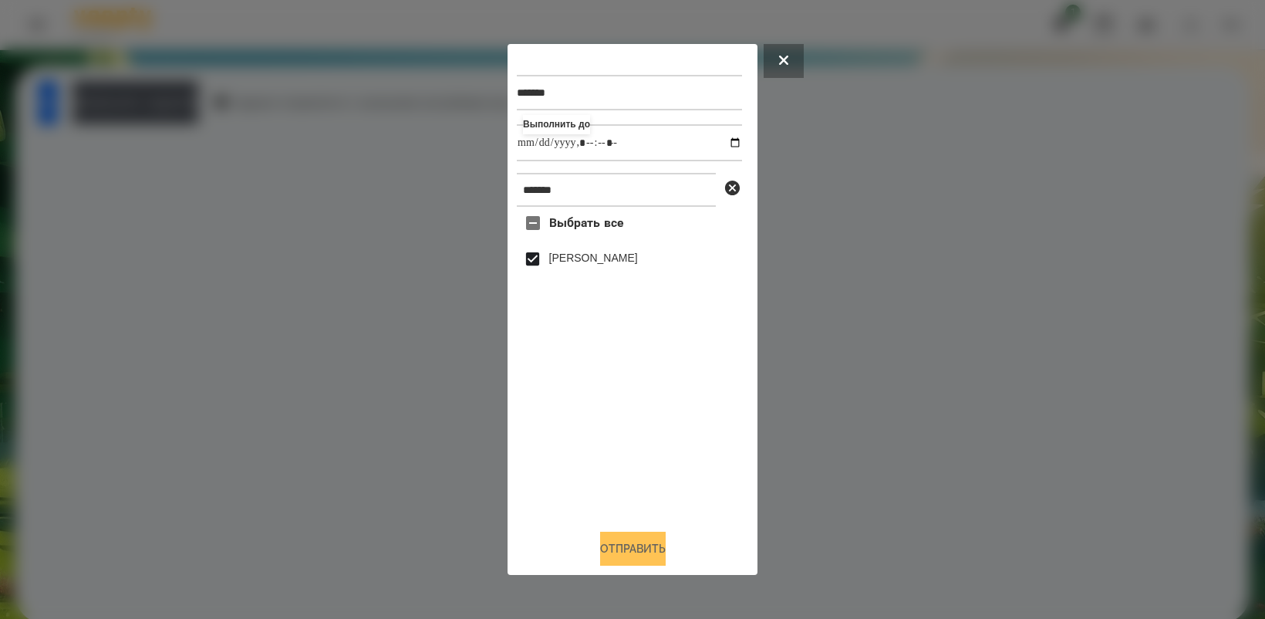
click at [623, 559] on button "Отправить" at bounding box center [633, 549] width 66 height 34
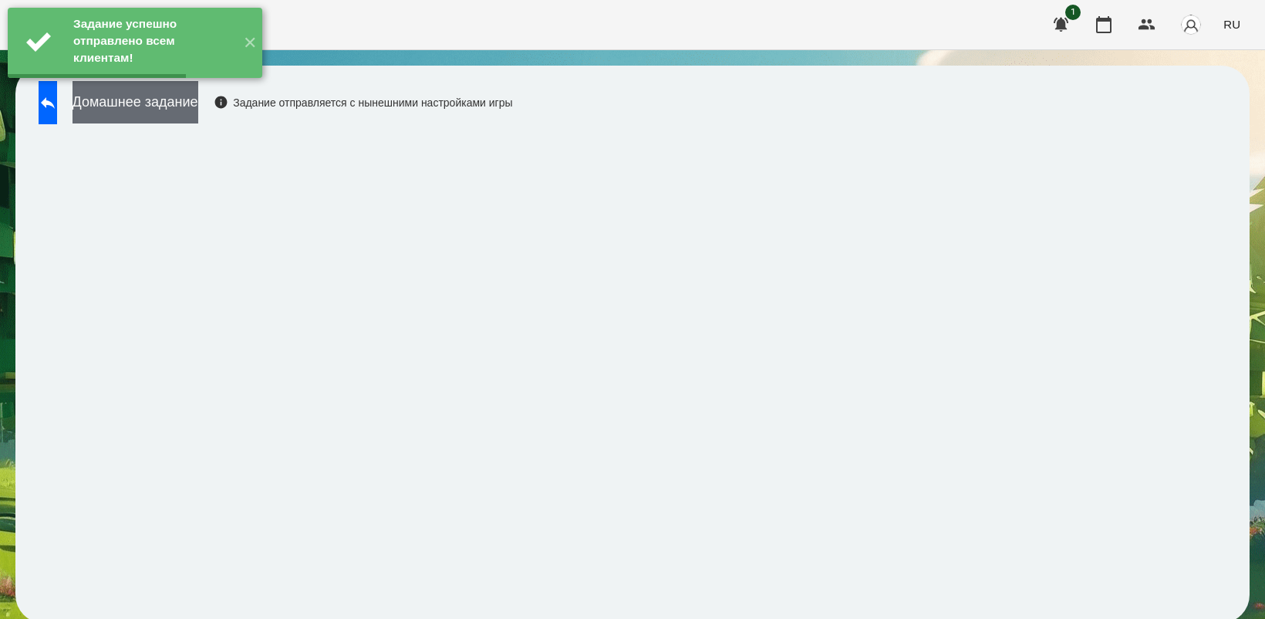
click at [181, 109] on button "Домашнее задание" at bounding box center [136, 102] width 126 height 42
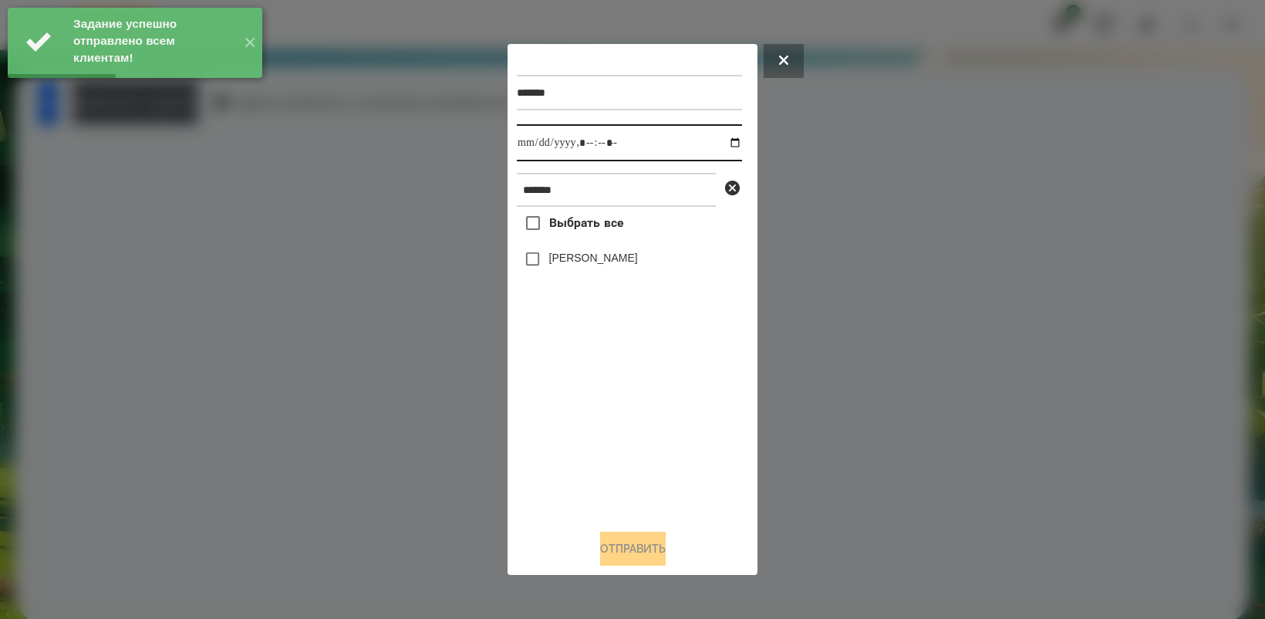
click at [726, 140] on input "datetime-local" at bounding box center [629, 142] width 225 height 37
type input "**********"
drag, startPoint x: 579, startPoint y: 432, endPoint x: 572, endPoint y: 345, distance: 87.4
click at [579, 430] on div "Выбрать все [PERSON_NAME]" at bounding box center [629, 361] width 225 height 309
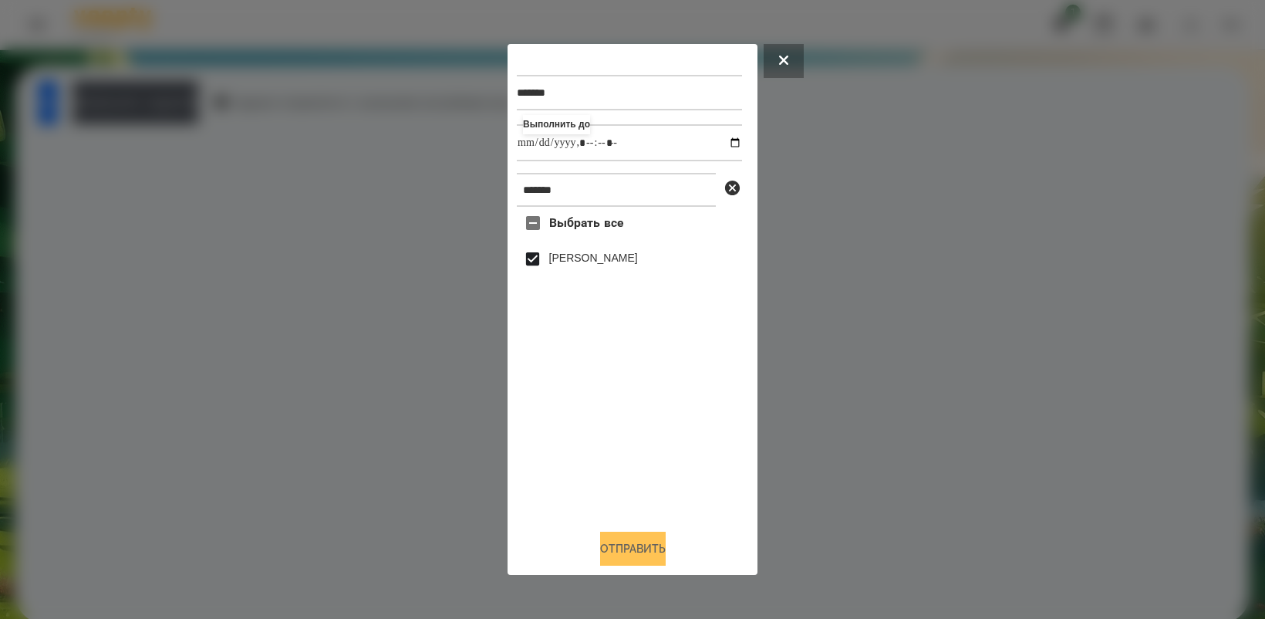
click at [657, 550] on button "Отправить" at bounding box center [633, 549] width 66 height 34
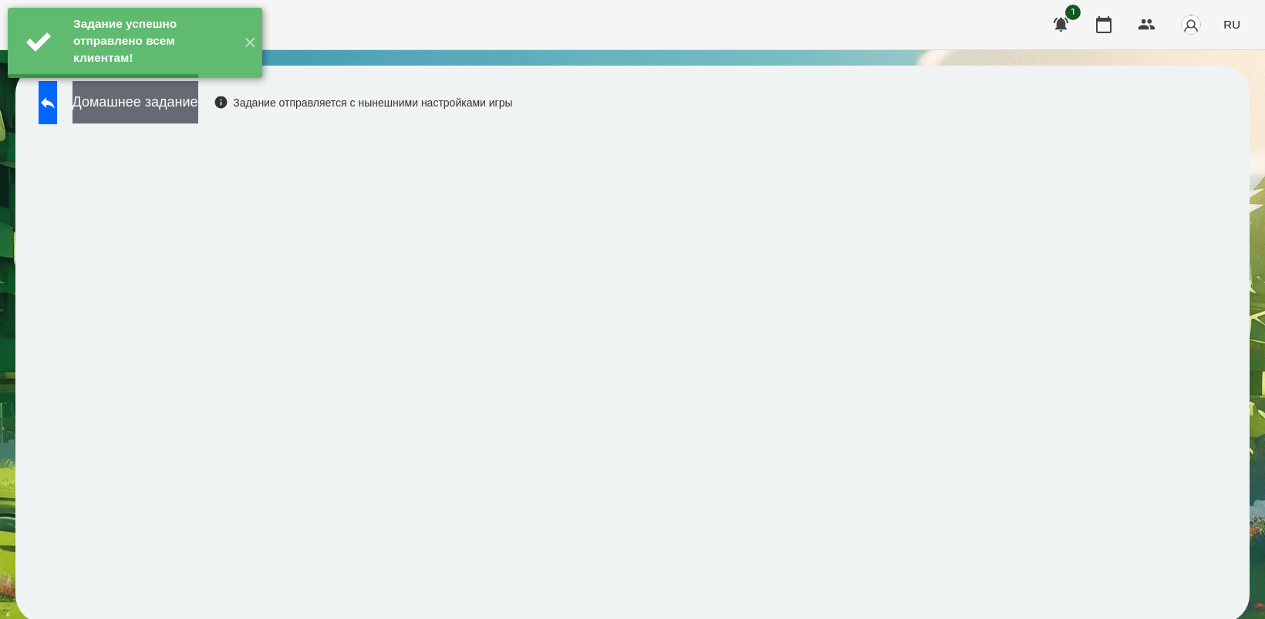
click at [155, 110] on button "Домашнее задание" at bounding box center [136, 102] width 126 height 42
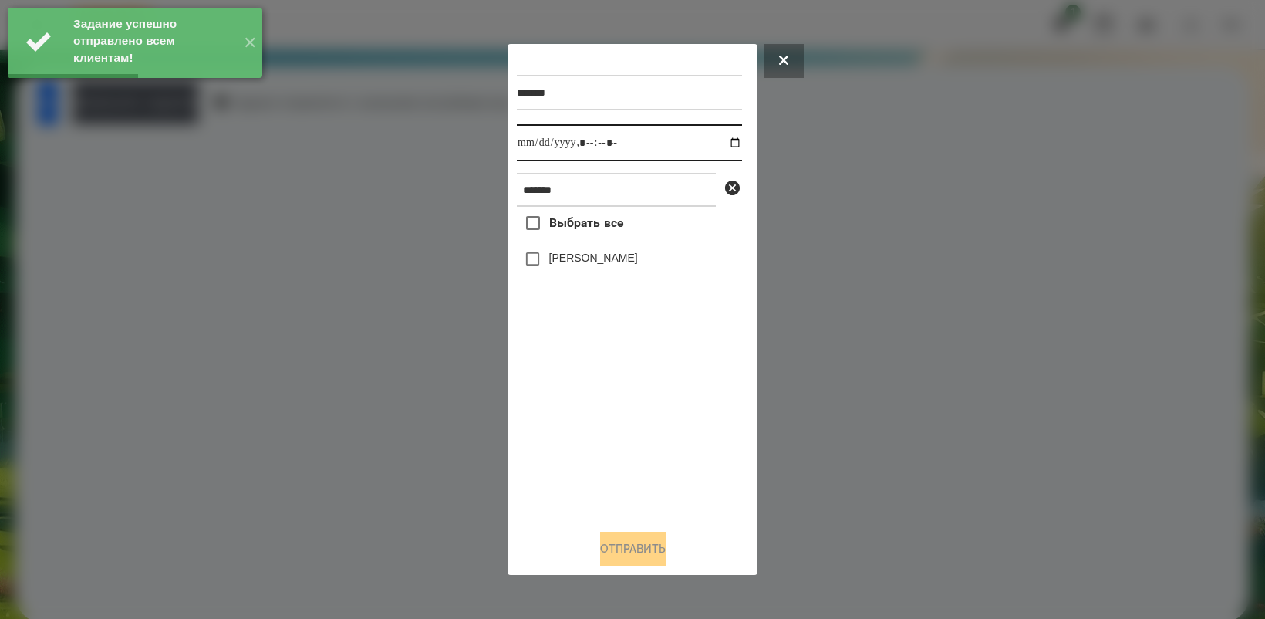
click at [723, 141] on input "datetime-local" at bounding box center [629, 142] width 225 height 37
type input "**********"
click at [587, 430] on div "Выбрать все [PERSON_NAME]" at bounding box center [629, 361] width 225 height 309
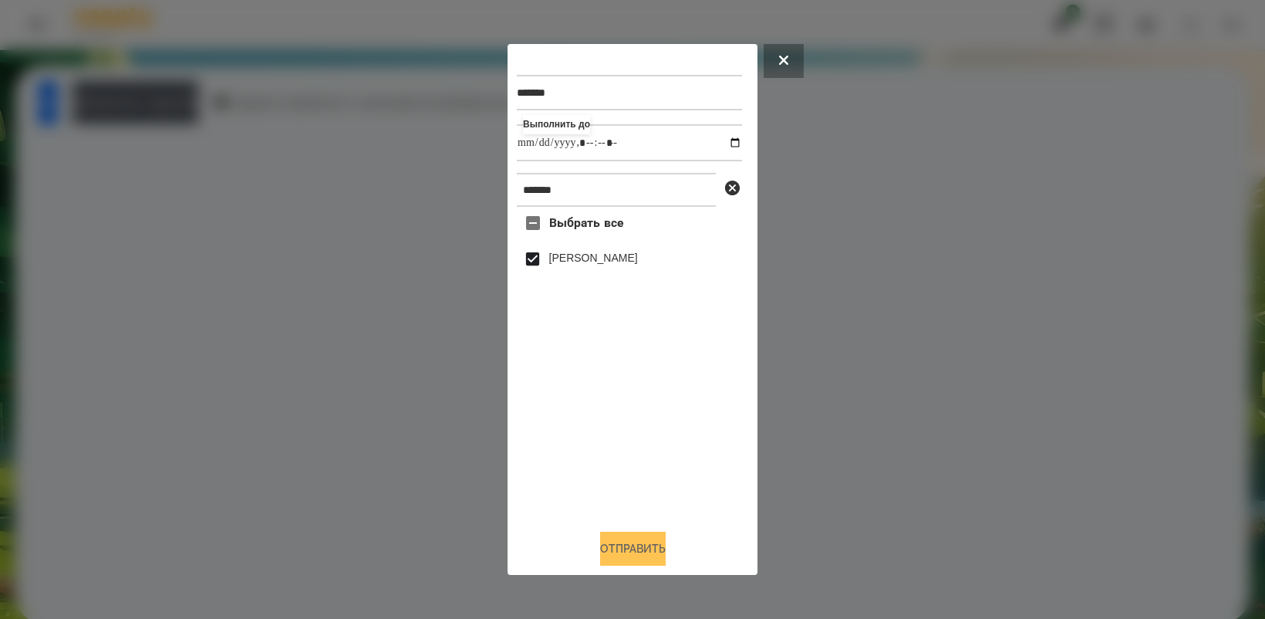
click at [641, 545] on button "Отправить" at bounding box center [633, 549] width 66 height 34
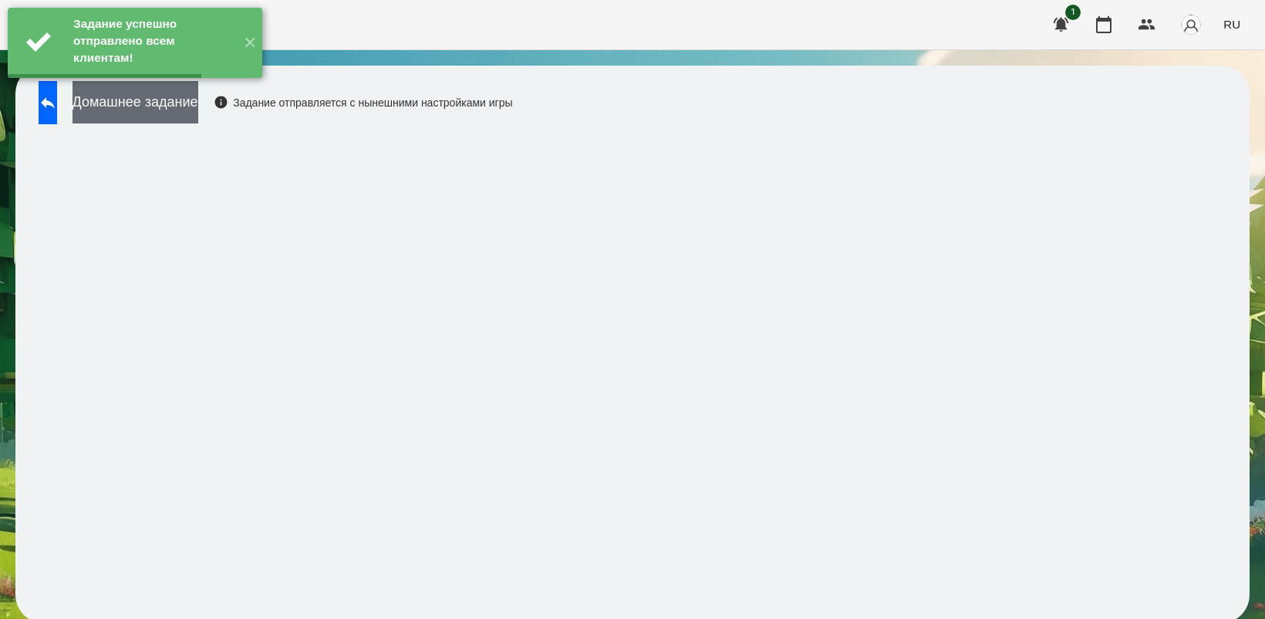
click at [193, 116] on button "Домашнее задание" at bounding box center [136, 102] width 126 height 42
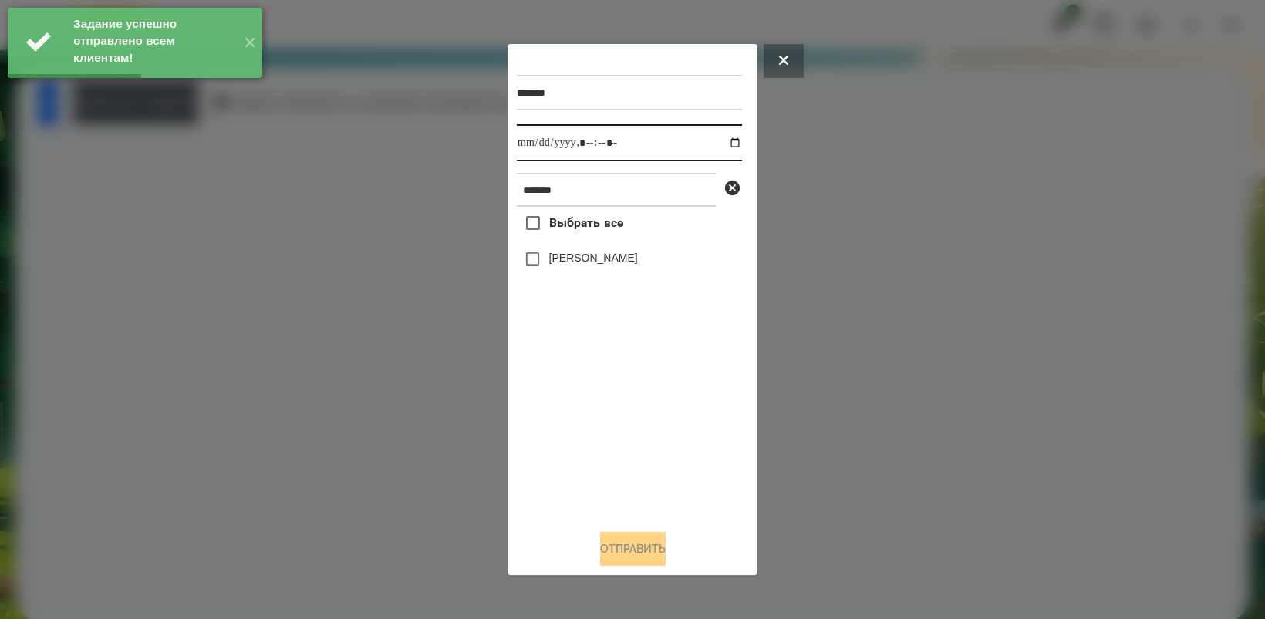
click at [720, 143] on input "datetime-local" at bounding box center [629, 142] width 225 height 37
type input "**********"
drag, startPoint x: 602, startPoint y: 432, endPoint x: 575, endPoint y: 351, distance: 85.4
click at [602, 432] on div "Выбрать все [PERSON_NAME]" at bounding box center [629, 361] width 225 height 309
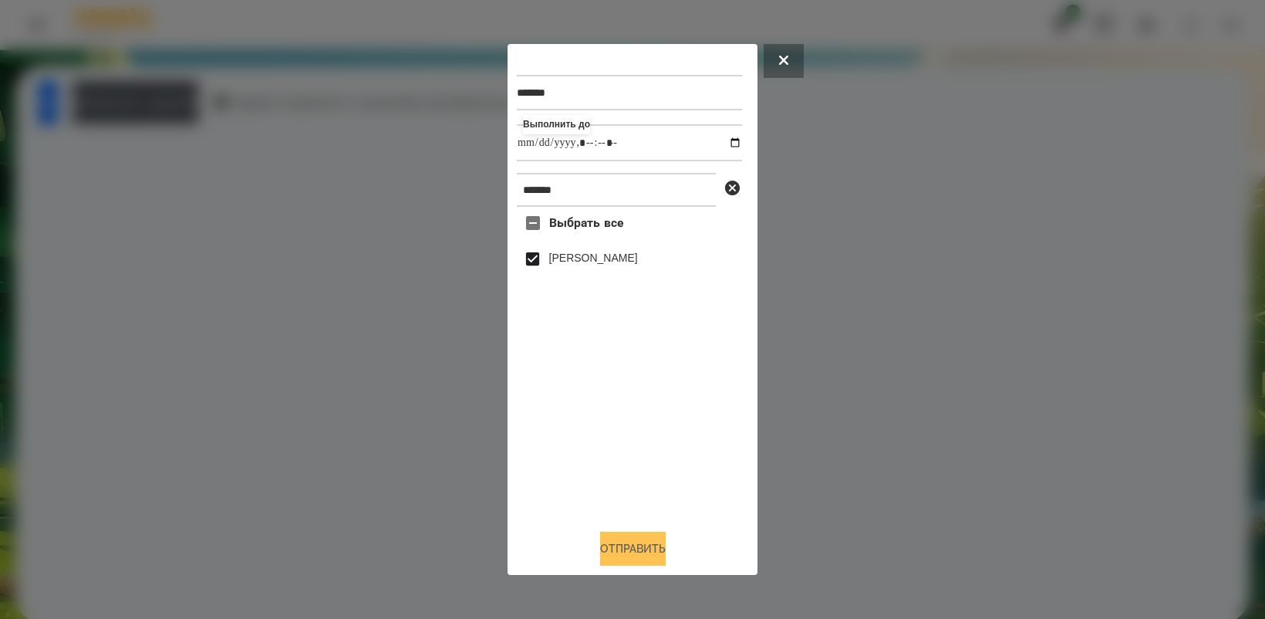
click at [666, 554] on button "Отправить" at bounding box center [633, 549] width 66 height 34
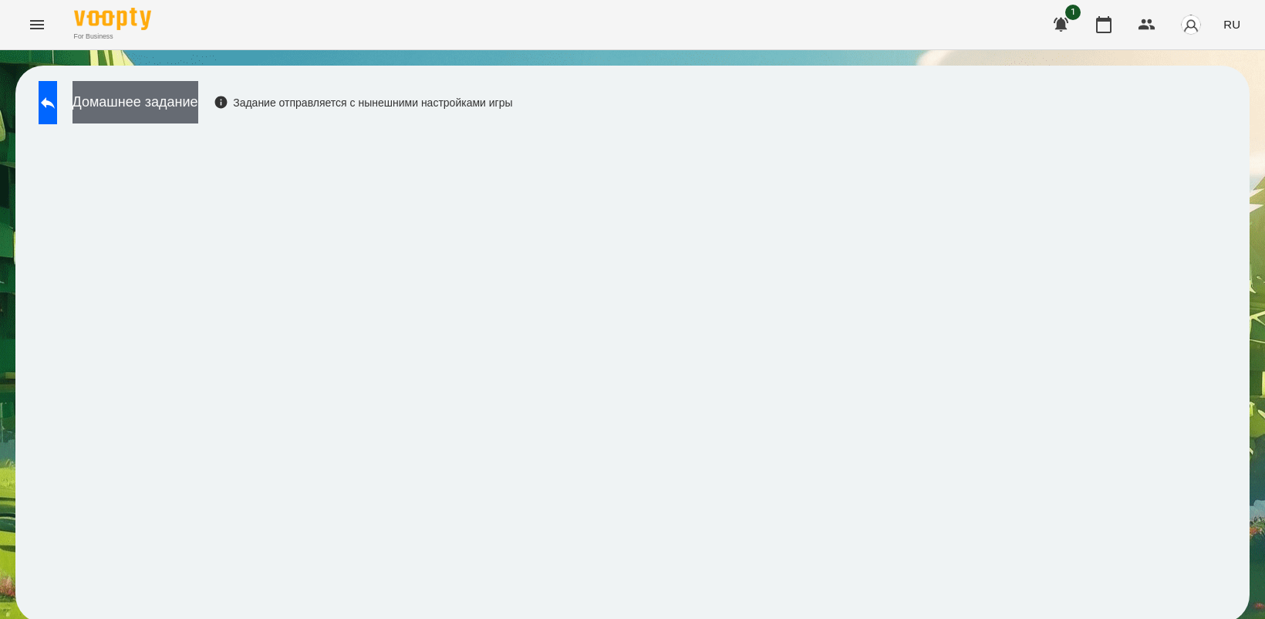
click at [187, 121] on button "Домашнее задание" at bounding box center [136, 102] width 126 height 42
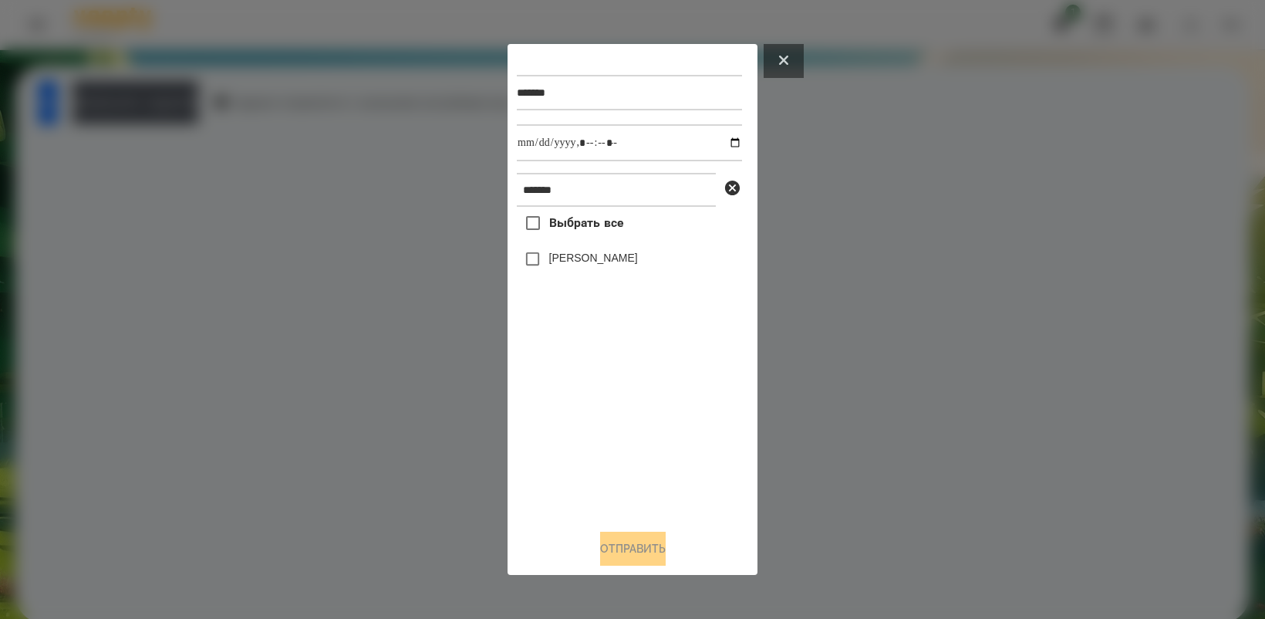
click at [779, 59] on icon at bounding box center [783, 60] width 9 height 9
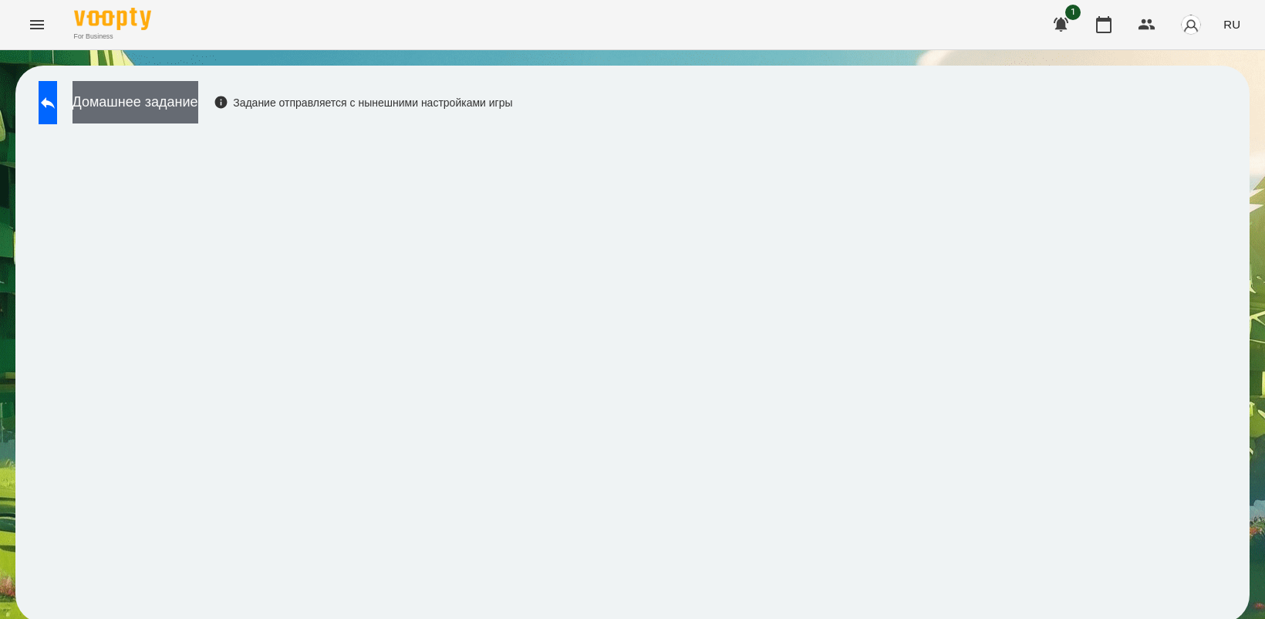
click at [198, 97] on button "Домашнее задание" at bounding box center [136, 102] width 126 height 42
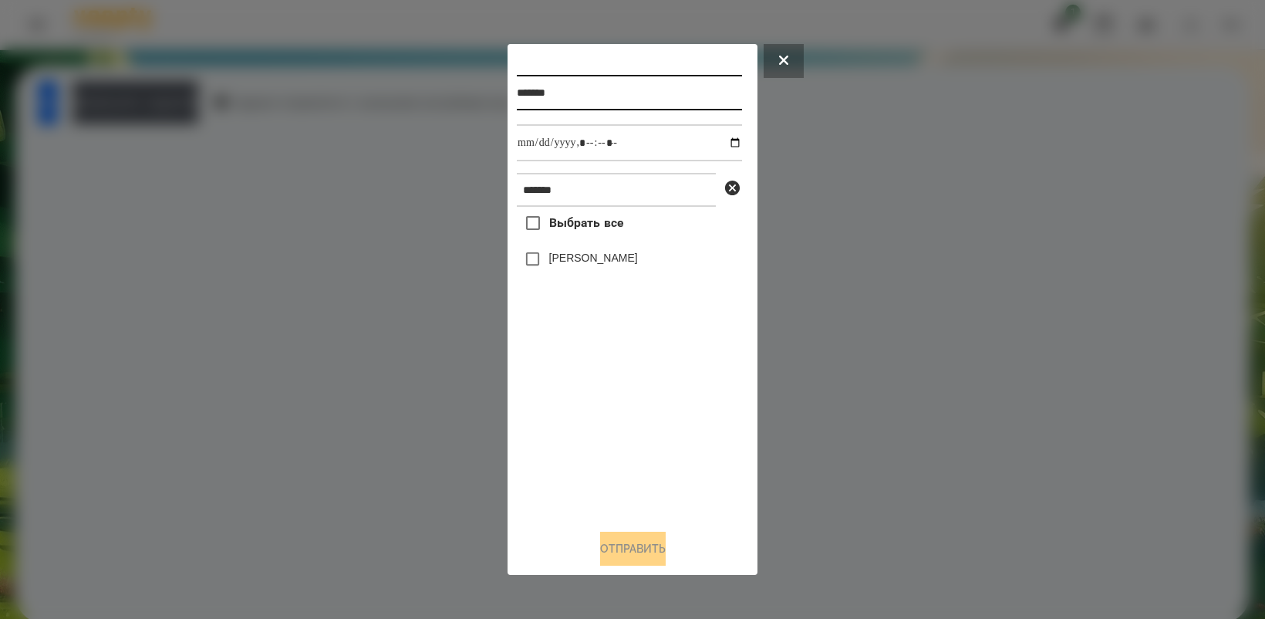
click at [581, 96] on input "*******" at bounding box center [629, 92] width 225 height 35
type input "*********"
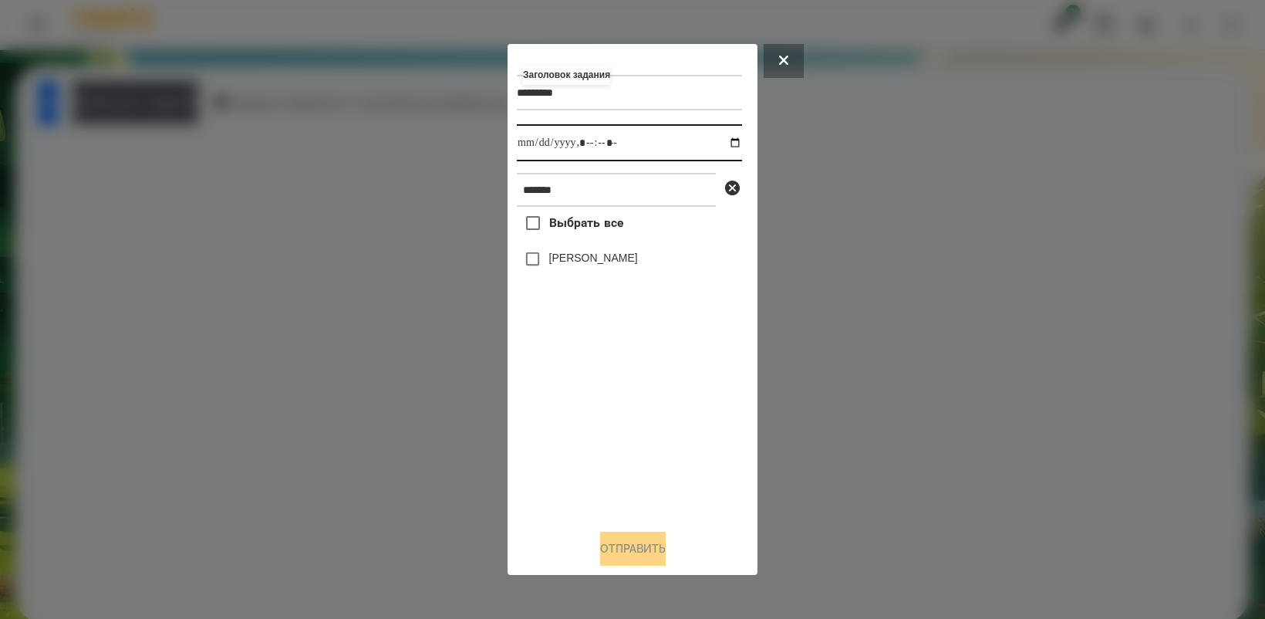
click at [726, 140] on input "datetime-local" at bounding box center [629, 142] width 225 height 37
click at [644, 425] on div "Выбрать все [PERSON_NAME]" at bounding box center [629, 361] width 225 height 309
type input "**********"
click at [646, 549] on button "Отправить" at bounding box center [633, 549] width 66 height 34
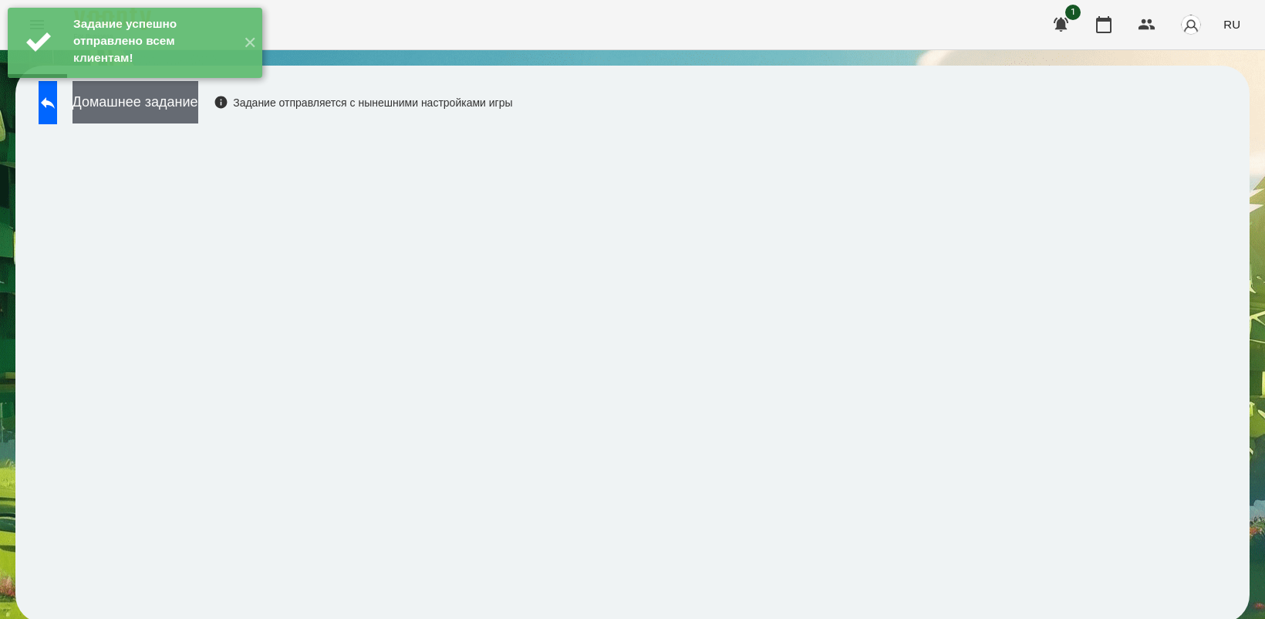
click at [182, 105] on button "Домашнее задание" at bounding box center [136, 102] width 126 height 42
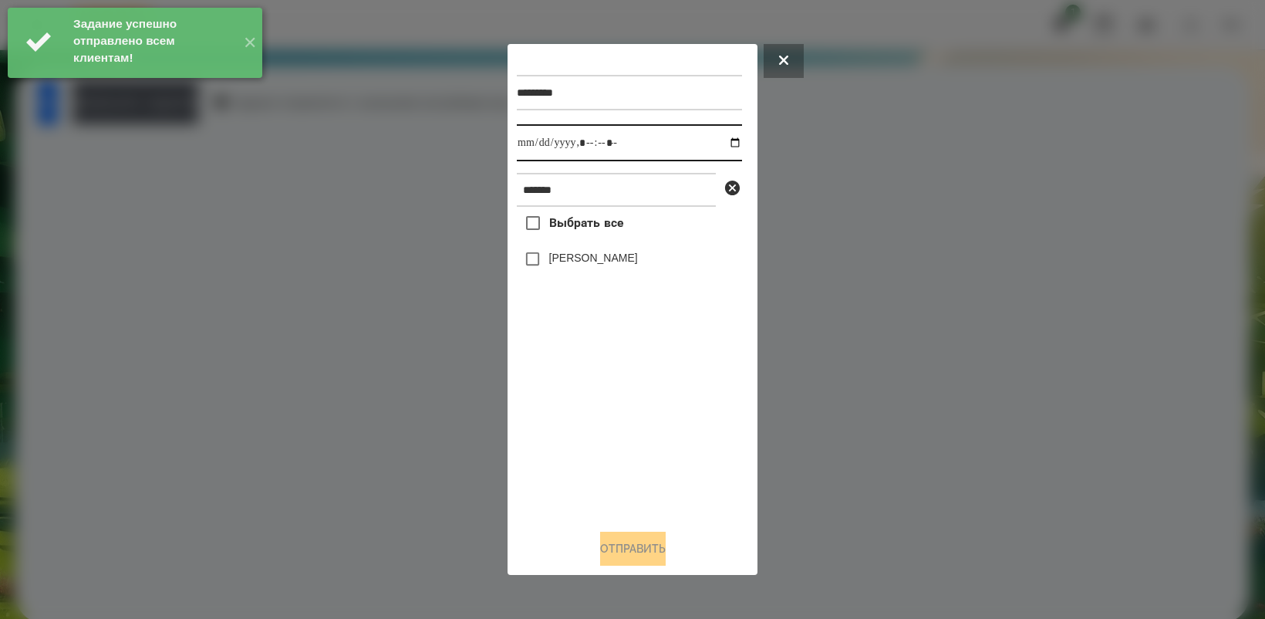
click at [721, 139] on input "datetime-local" at bounding box center [629, 142] width 225 height 37
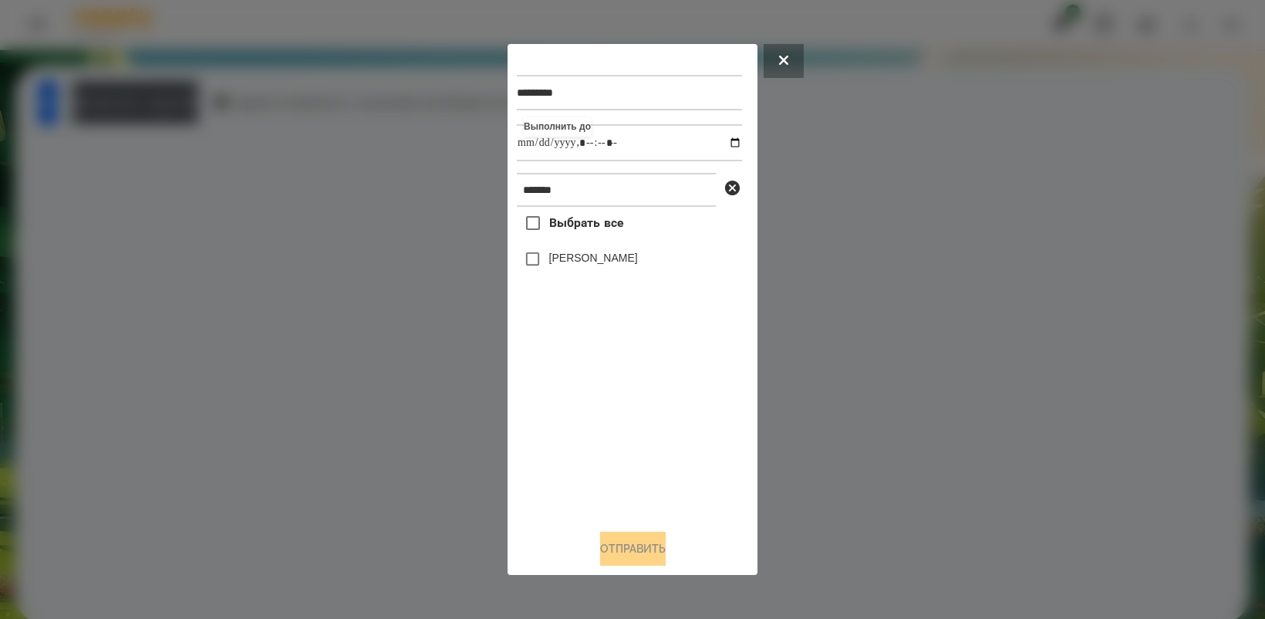
drag, startPoint x: 652, startPoint y: 450, endPoint x: 603, endPoint y: 329, distance: 129.8
click at [653, 438] on div "Выбрать все [PERSON_NAME]" at bounding box center [629, 361] width 225 height 309
type input "**********"
click at [630, 552] on button "Отправить" at bounding box center [633, 549] width 66 height 34
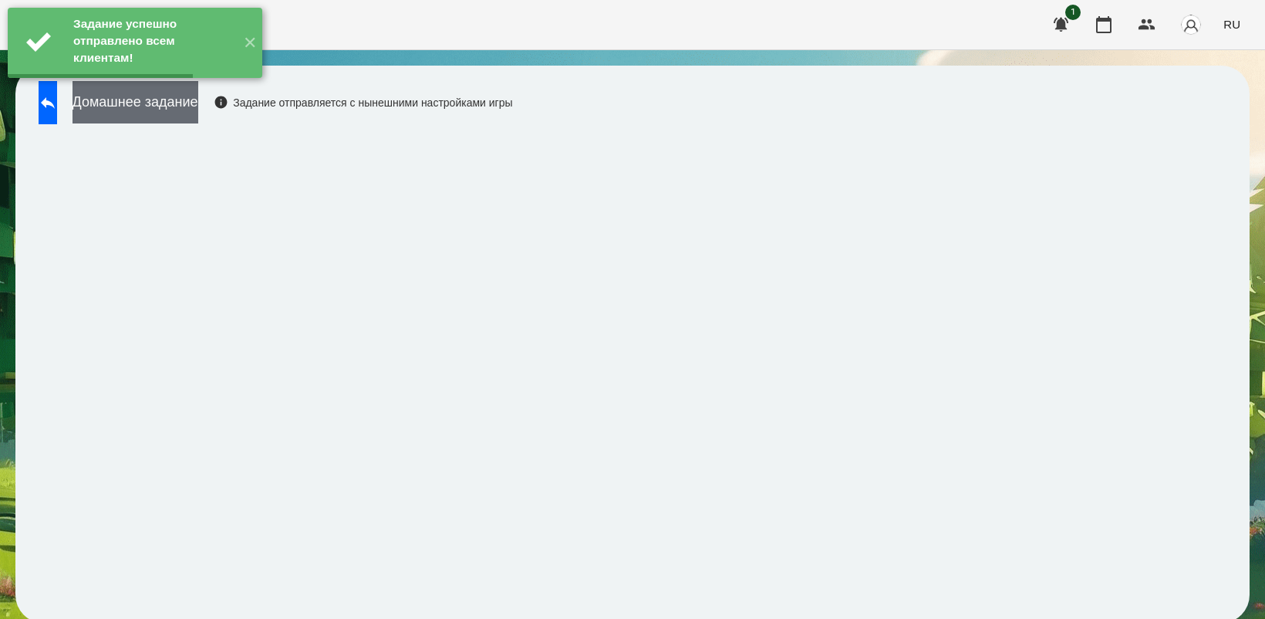
click at [145, 103] on button "Домашнее задание" at bounding box center [136, 102] width 126 height 42
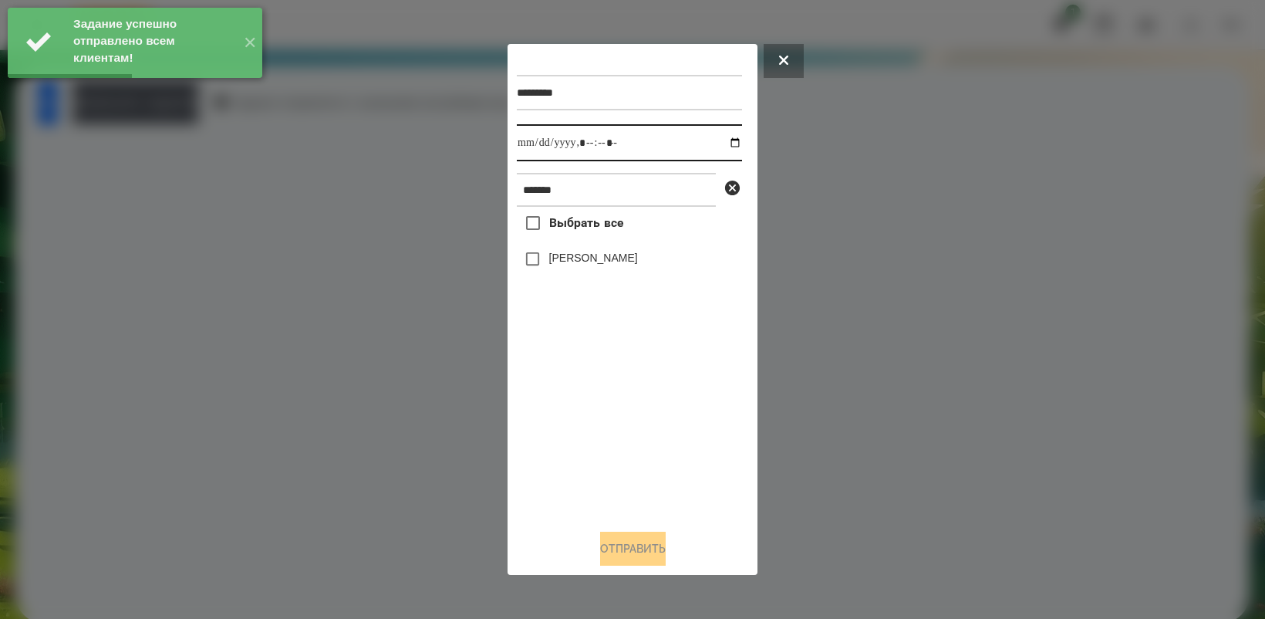
click at [720, 143] on input "datetime-local" at bounding box center [629, 142] width 225 height 37
type input "**********"
click at [654, 438] on div "Выбрать все [PERSON_NAME]" at bounding box center [629, 361] width 225 height 309
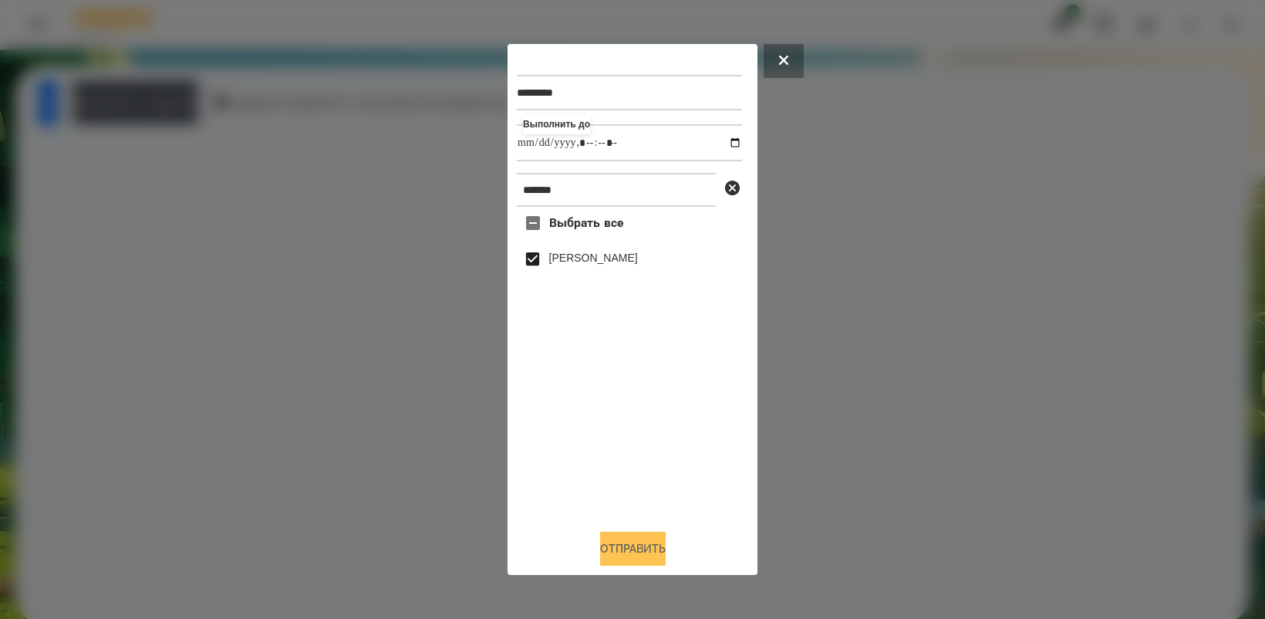
click at [663, 556] on button "Отправить" at bounding box center [633, 549] width 66 height 34
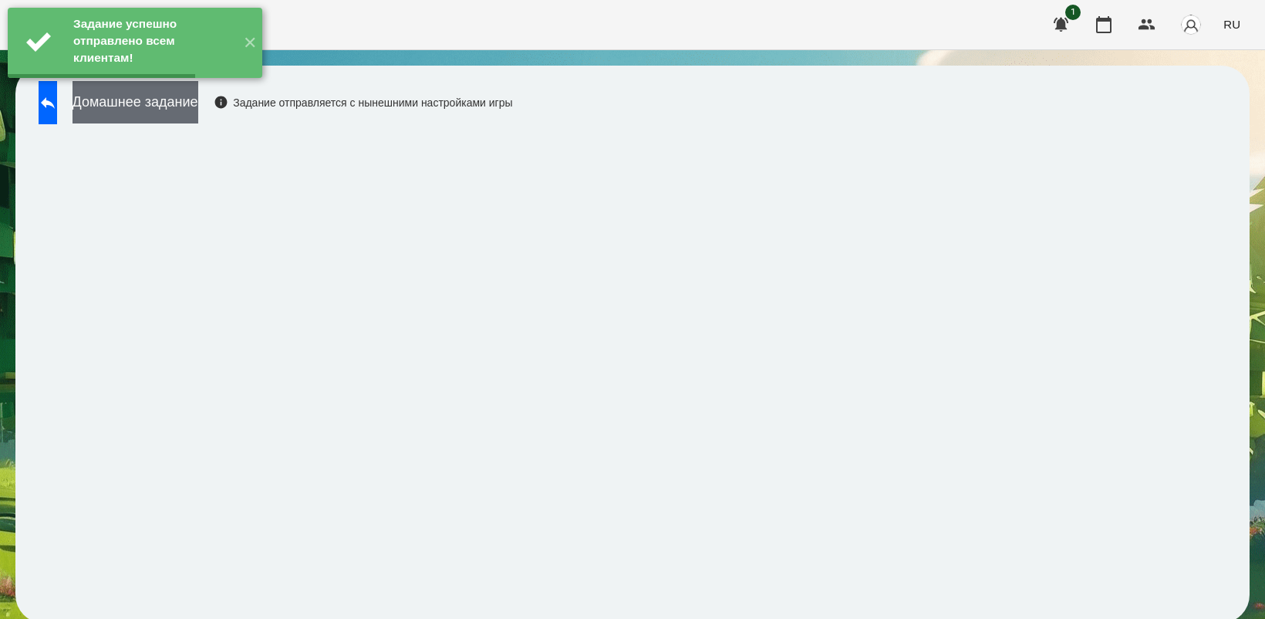
click at [186, 103] on button "Домашнее задание" at bounding box center [136, 102] width 126 height 42
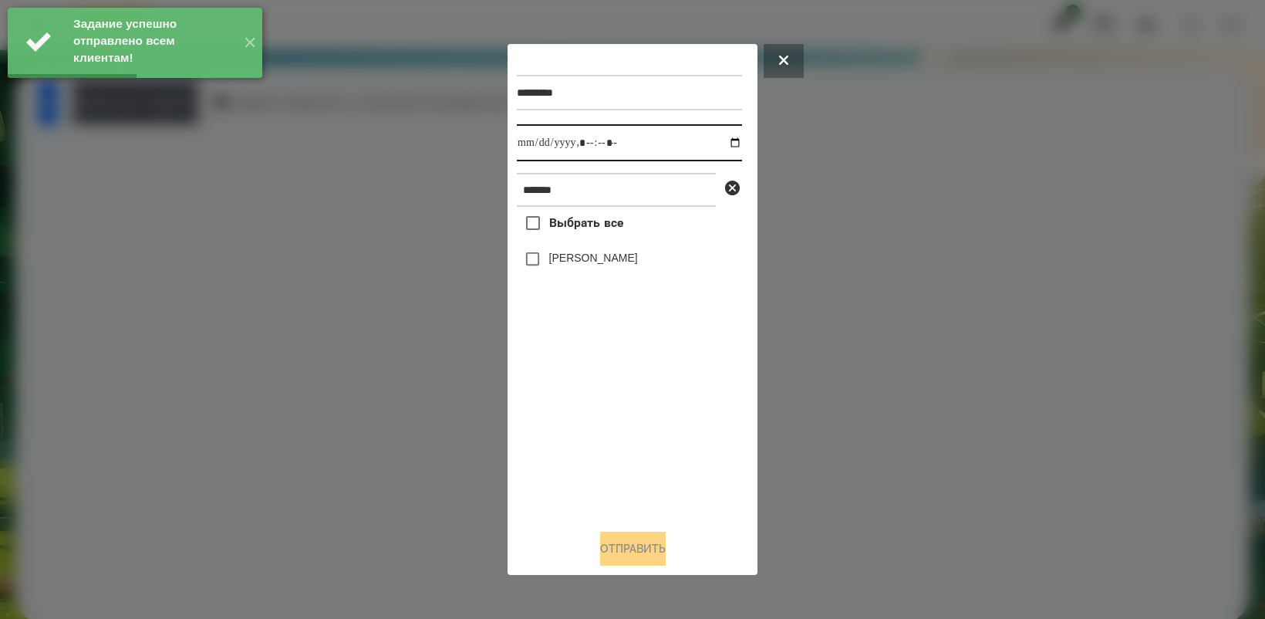
click at [718, 140] on input "datetime-local" at bounding box center [629, 142] width 225 height 37
type input "**********"
click at [590, 421] on div "Выбрать все [PERSON_NAME]" at bounding box center [629, 361] width 225 height 309
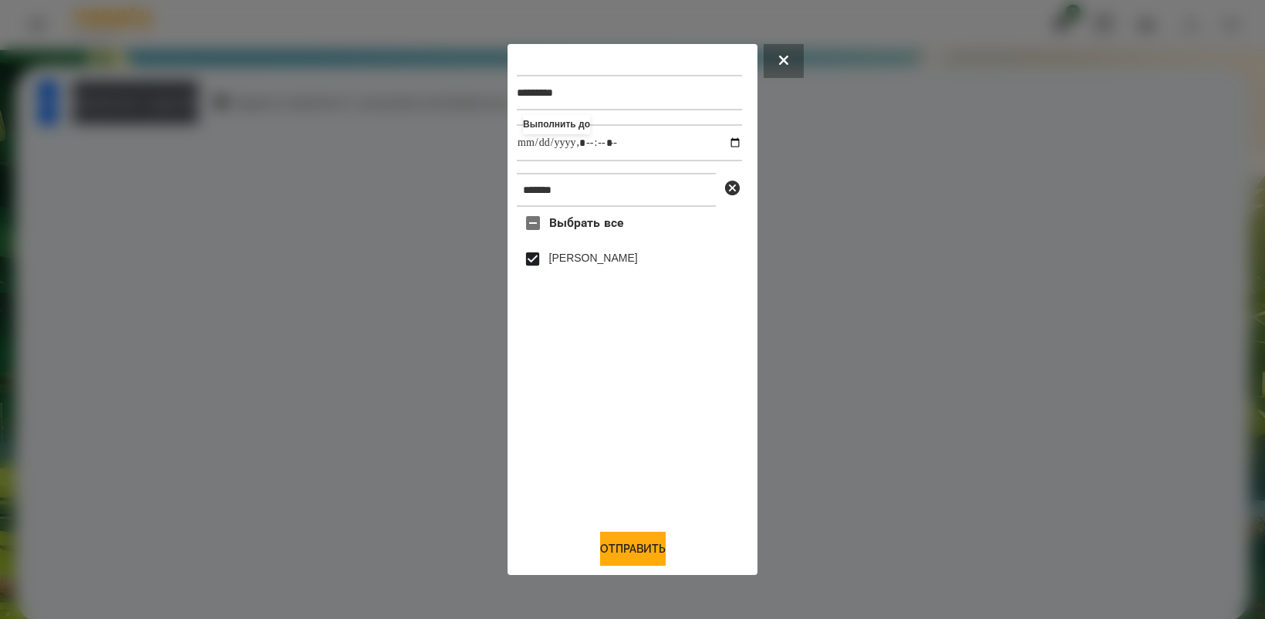
drag, startPoint x: 627, startPoint y: 556, endPoint x: 774, endPoint y: 507, distance: 154.7
click at [630, 555] on button "Отправить" at bounding box center [633, 549] width 66 height 34
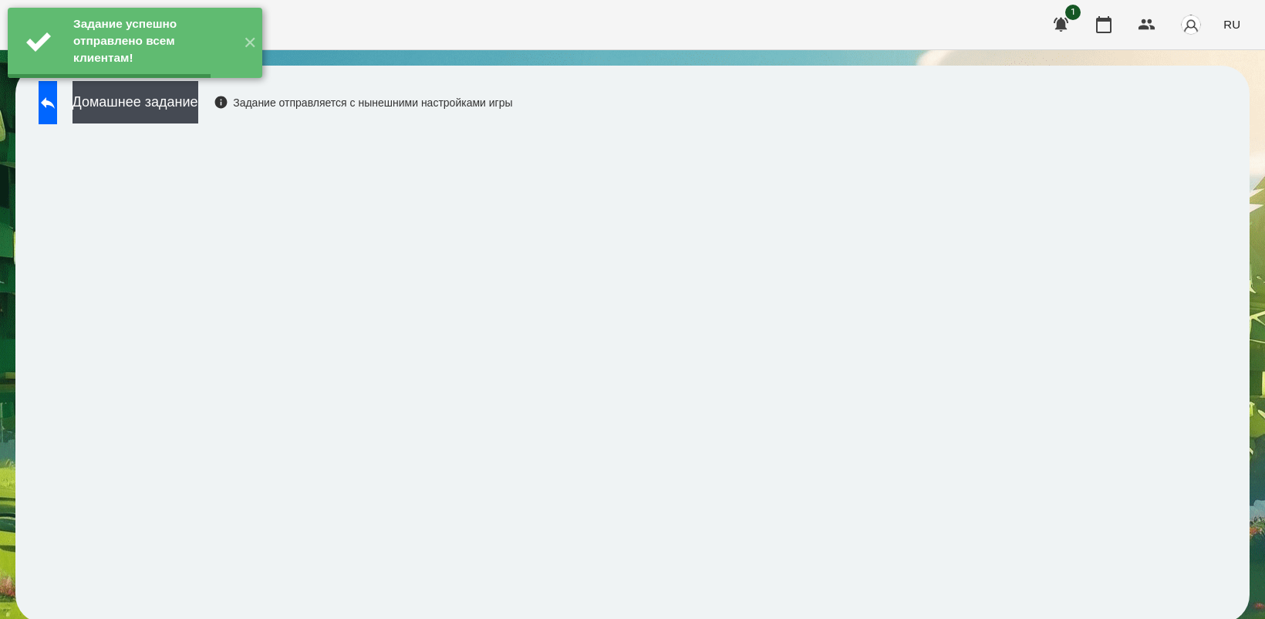
click at [198, 113] on button "Домашнее задание" at bounding box center [136, 102] width 126 height 42
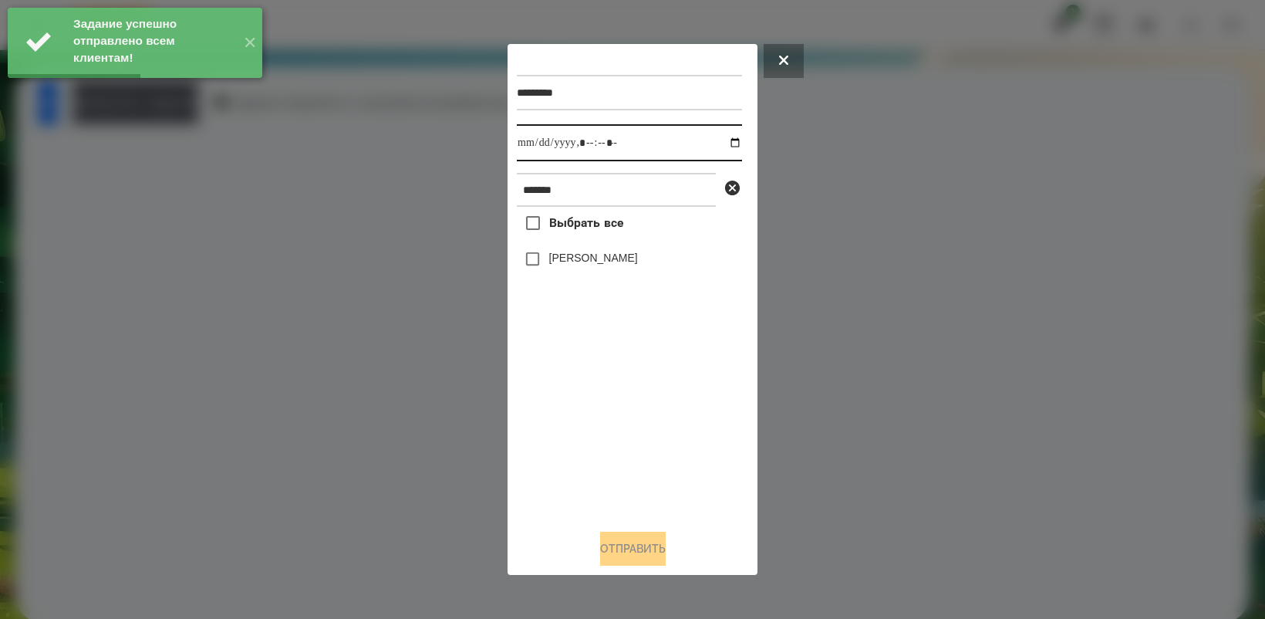
click at [717, 140] on input "datetime-local" at bounding box center [629, 142] width 225 height 37
type input "**********"
click at [603, 419] on div "Выбрать все [PERSON_NAME]" at bounding box center [629, 361] width 225 height 309
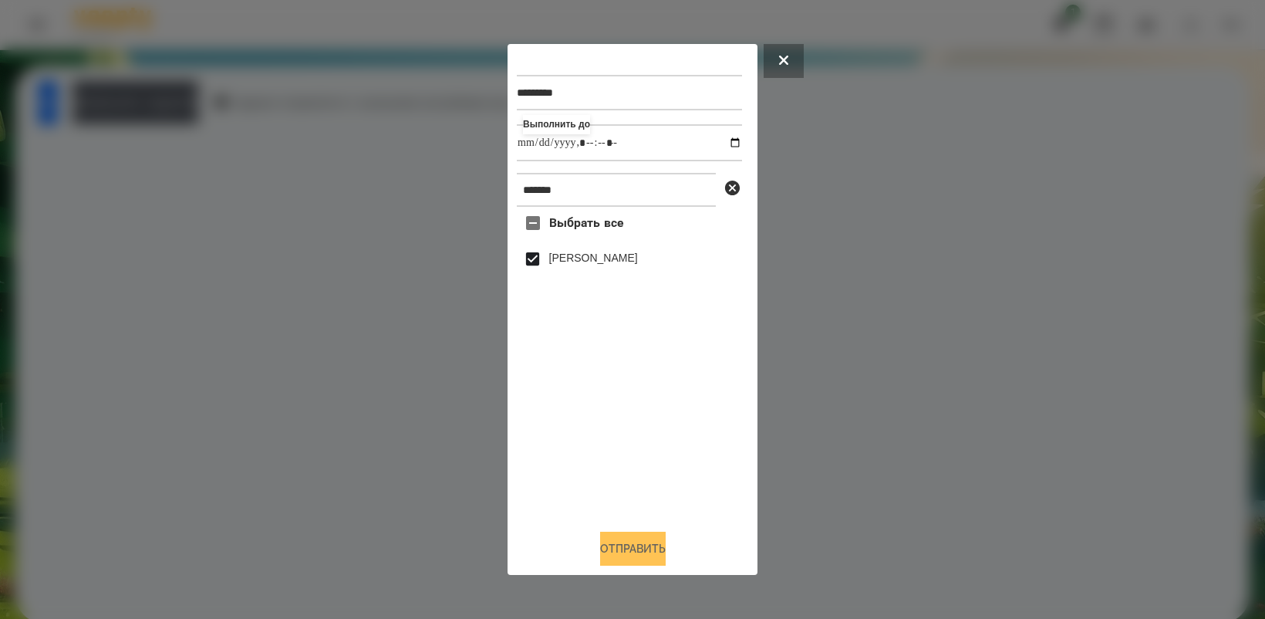
click at [642, 553] on button "Отправить" at bounding box center [633, 549] width 66 height 34
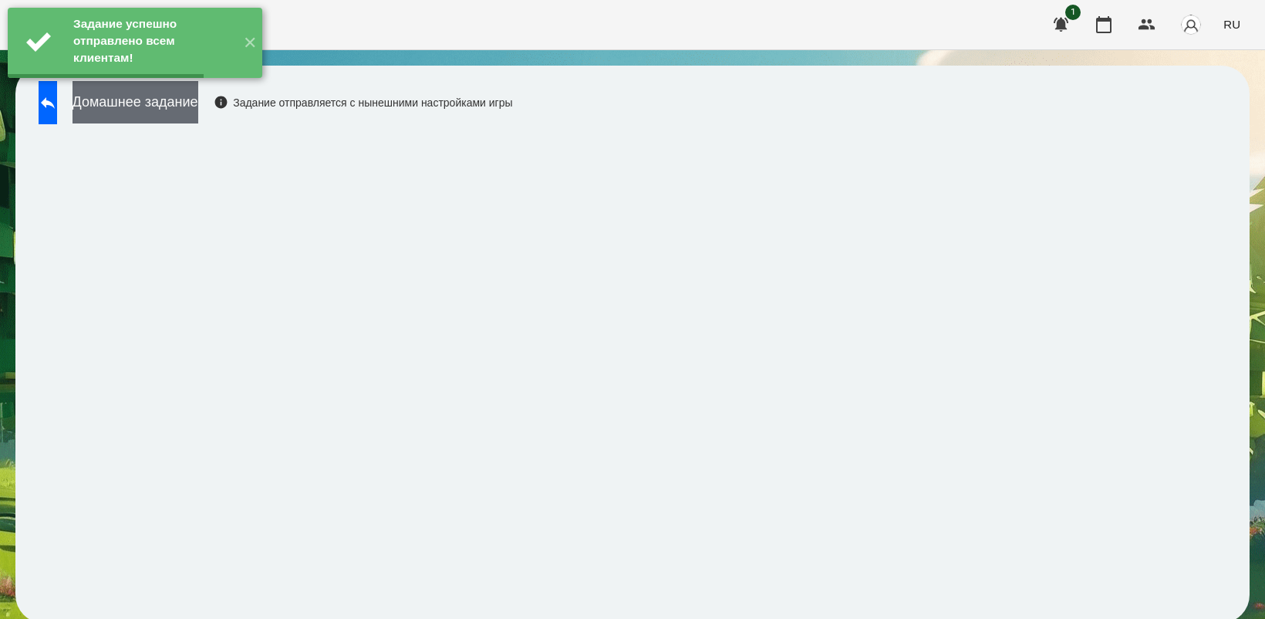
click at [198, 97] on button "Домашнее задание" at bounding box center [136, 102] width 126 height 42
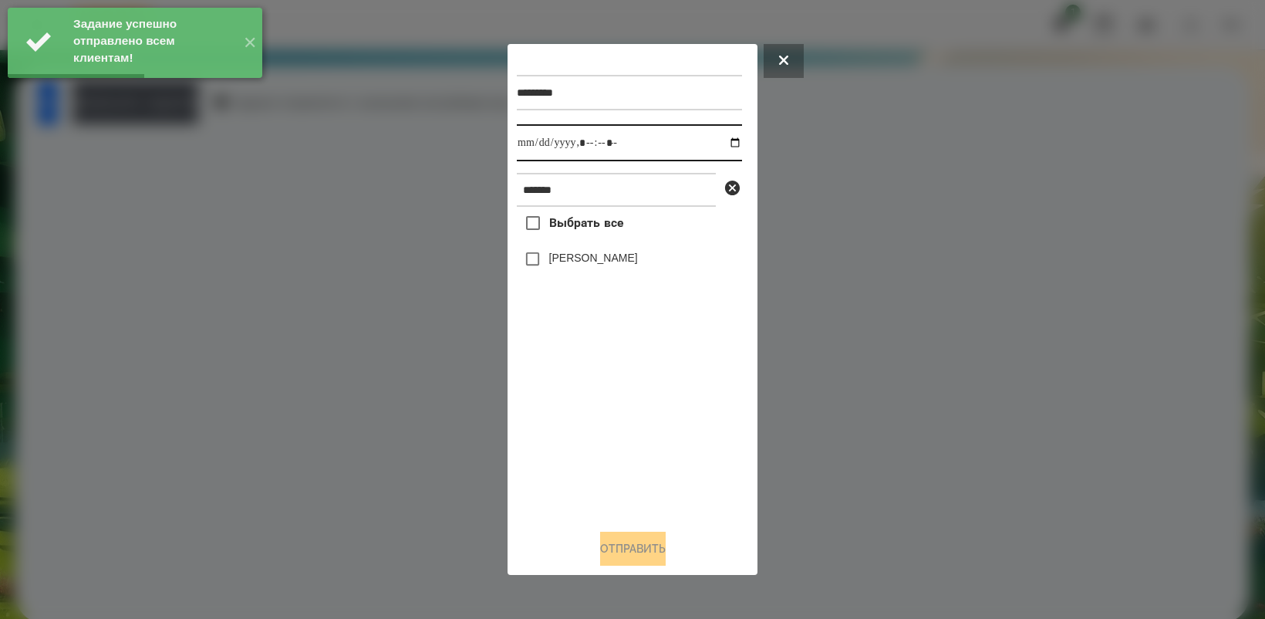
click at [725, 139] on input "datetime-local" at bounding box center [629, 142] width 225 height 37
type input "**********"
click at [618, 403] on div "Выбрать все [PERSON_NAME]" at bounding box center [629, 361] width 225 height 309
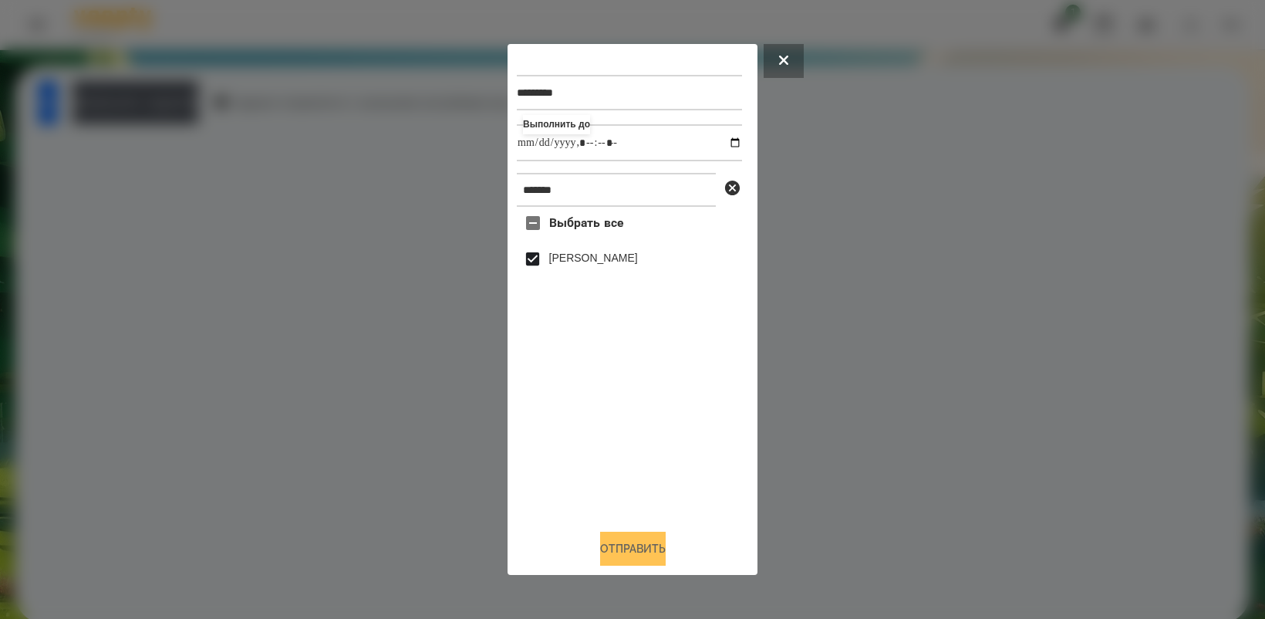
click at [656, 545] on button "Отправить" at bounding box center [633, 549] width 66 height 34
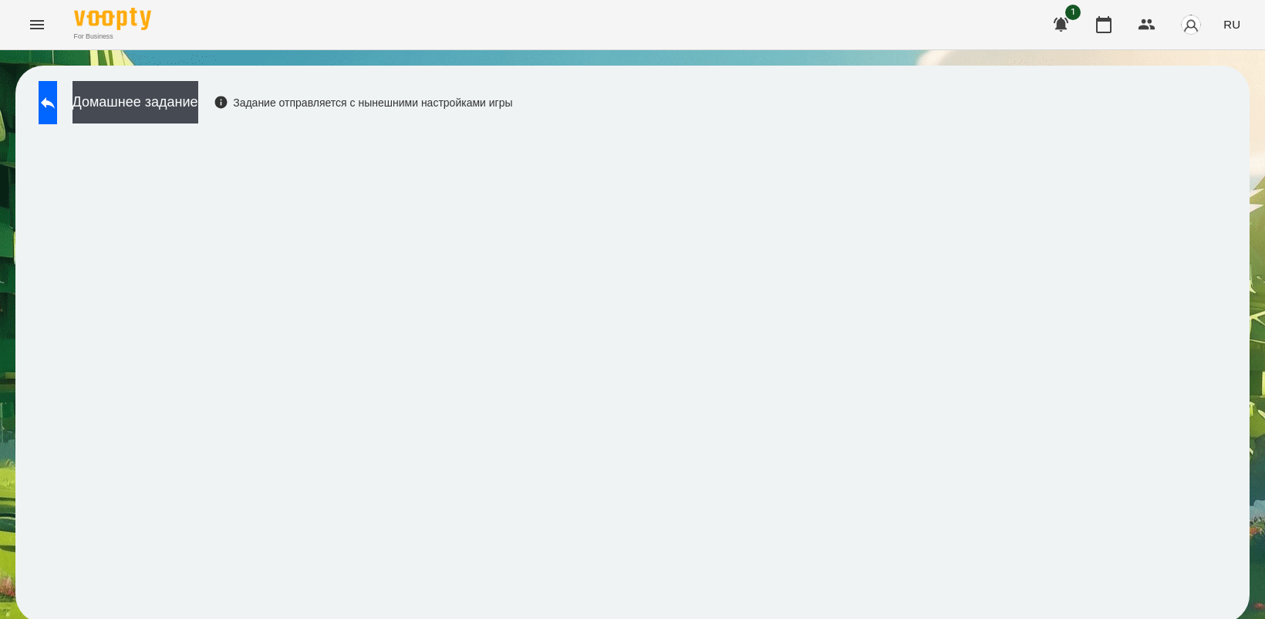
click at [167, 73] on div "Домашнее задание Задание отправляется с нынешними настройками игры" at bounding box center [632, 344] width 1234 height 557
click at [175, 90] on button "Домашнее задание" at bounding box center [136, 102] width 126 height 42
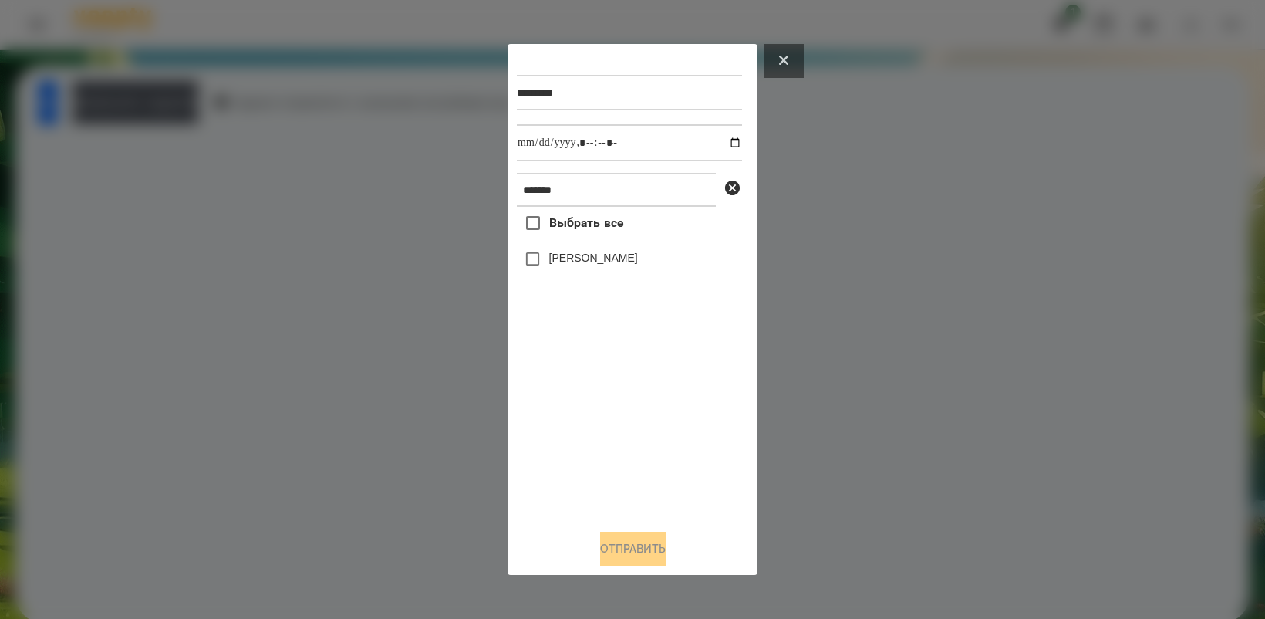
click at [779, 60] on icon at bounding box center [783, 60] width 9 height 9
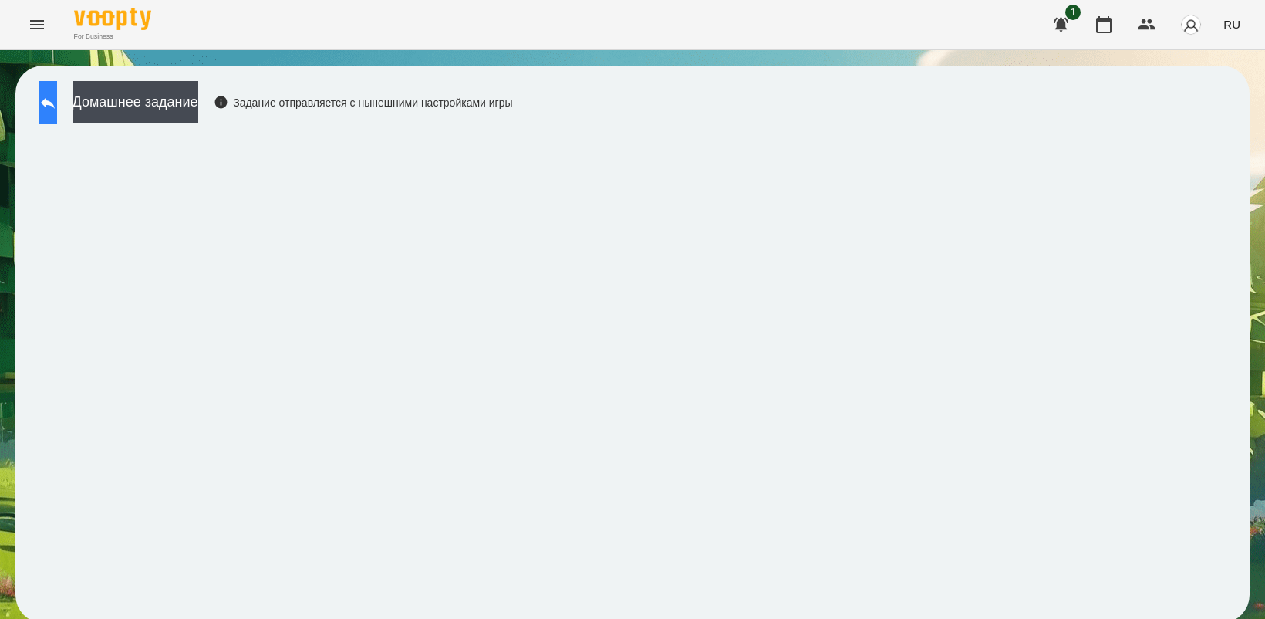
click at [56, 97] on icon at bounding box center [48, 102] width 19 height 19
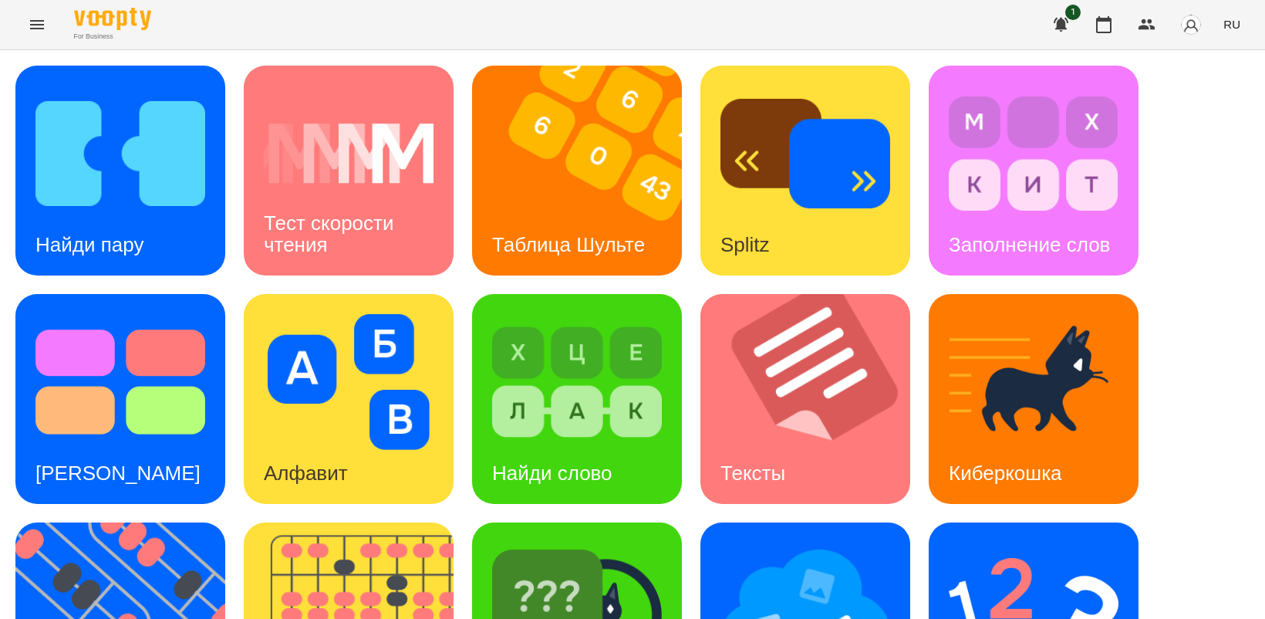
scroll to position [96, 0]
click at [1017, 542] on img at bounding box center [1034, 610] width 170 height 136
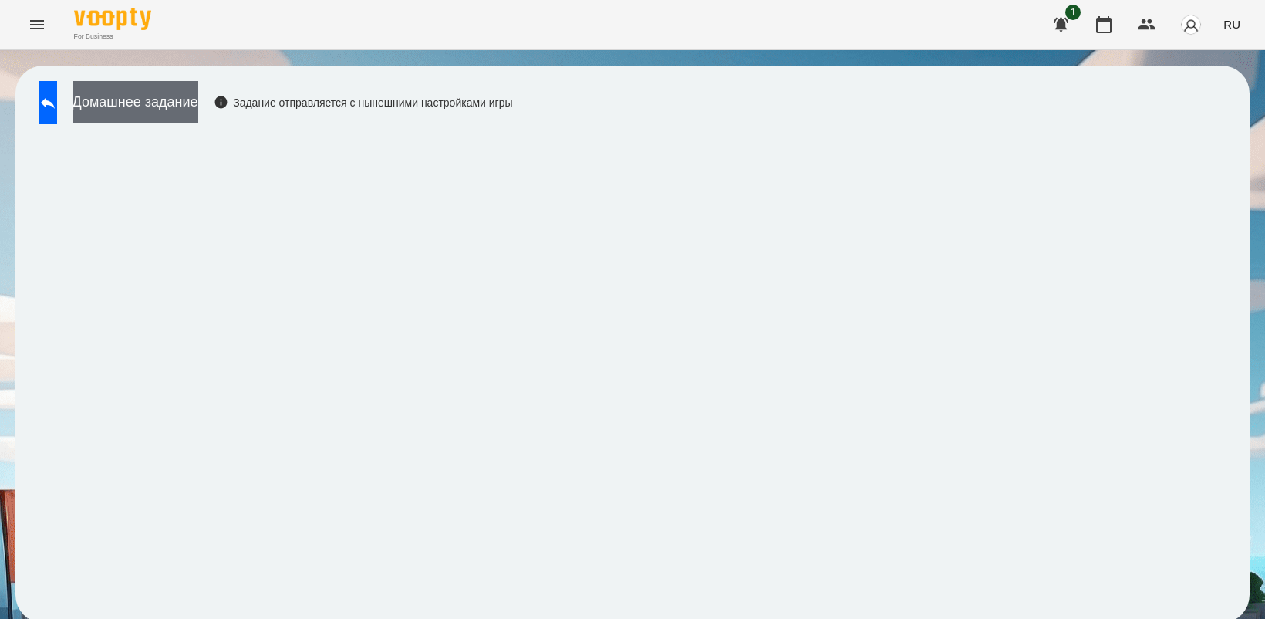
click at [178, 108] on button "Домашнее задание" at bounding box center [136, 102] width 126 height 42
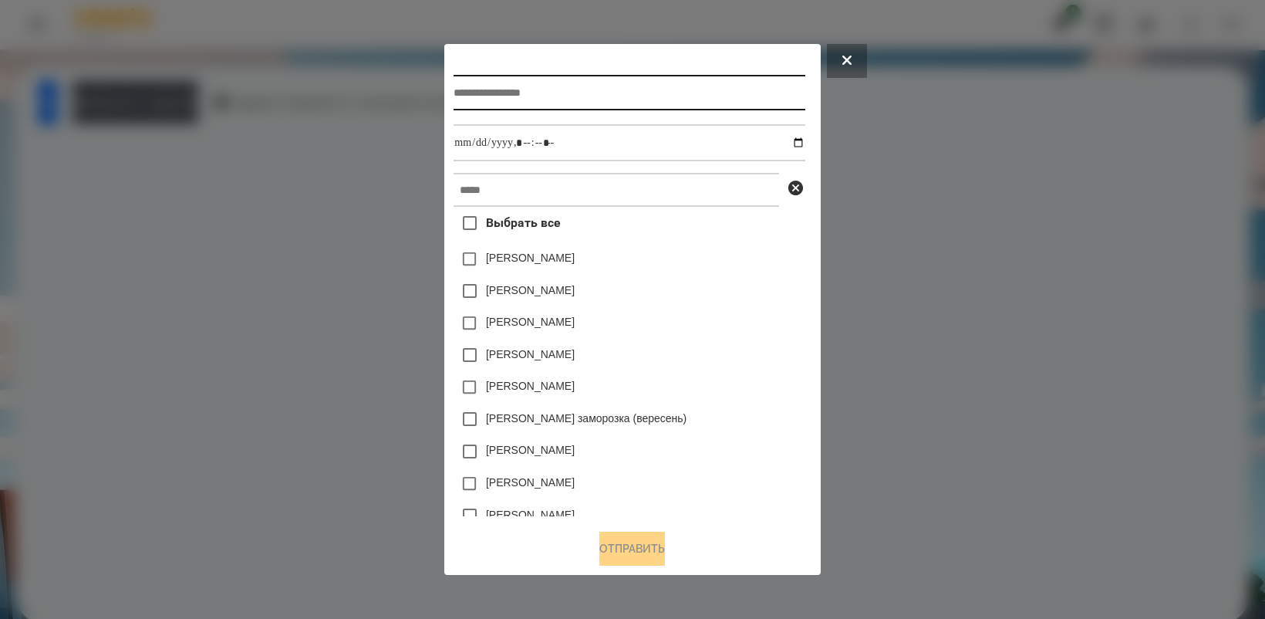
click at [521, 93] on input "text" at bounding box center [629, 92] width 351 height 35
type input "**********"
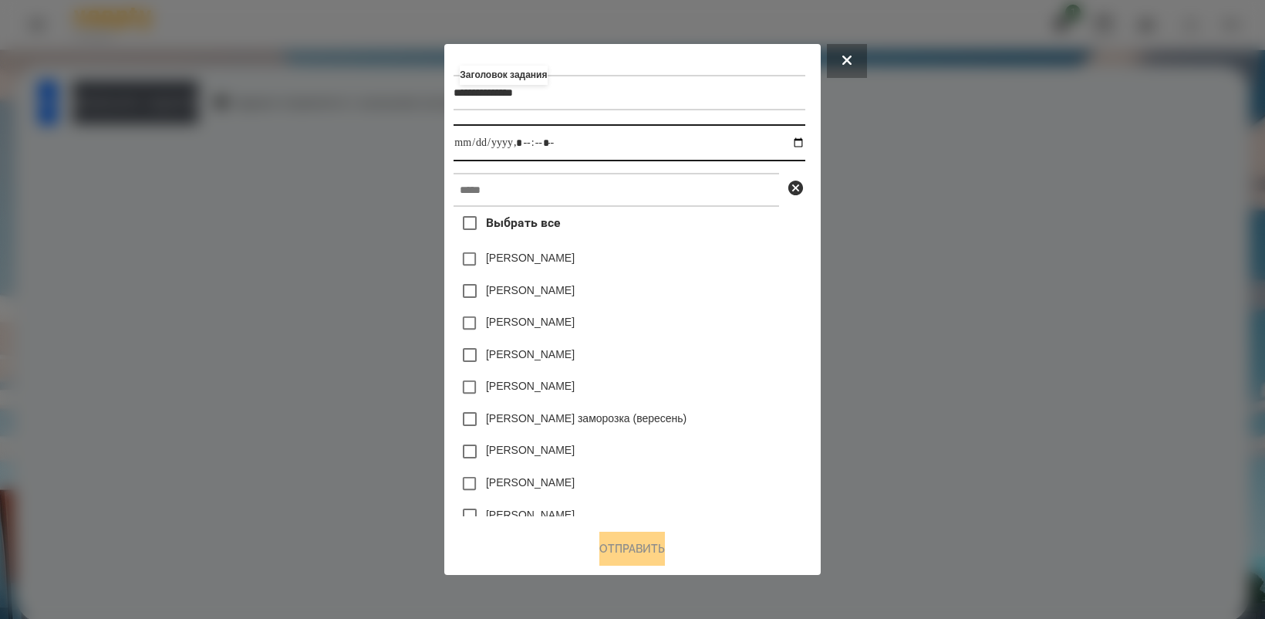
click at [803, 143] on input "datetime-local" at bounding box center [629, 142] width 351 height 37
type input "**********"
drag, startPoint x: 700, startPoint y: 346, endPoint x: 746, endPoint y: 396, distance: 67.7
click at [746, 396] on div "[PERSON_NAME]" at bounding box center [629, 387] width 351 height 32
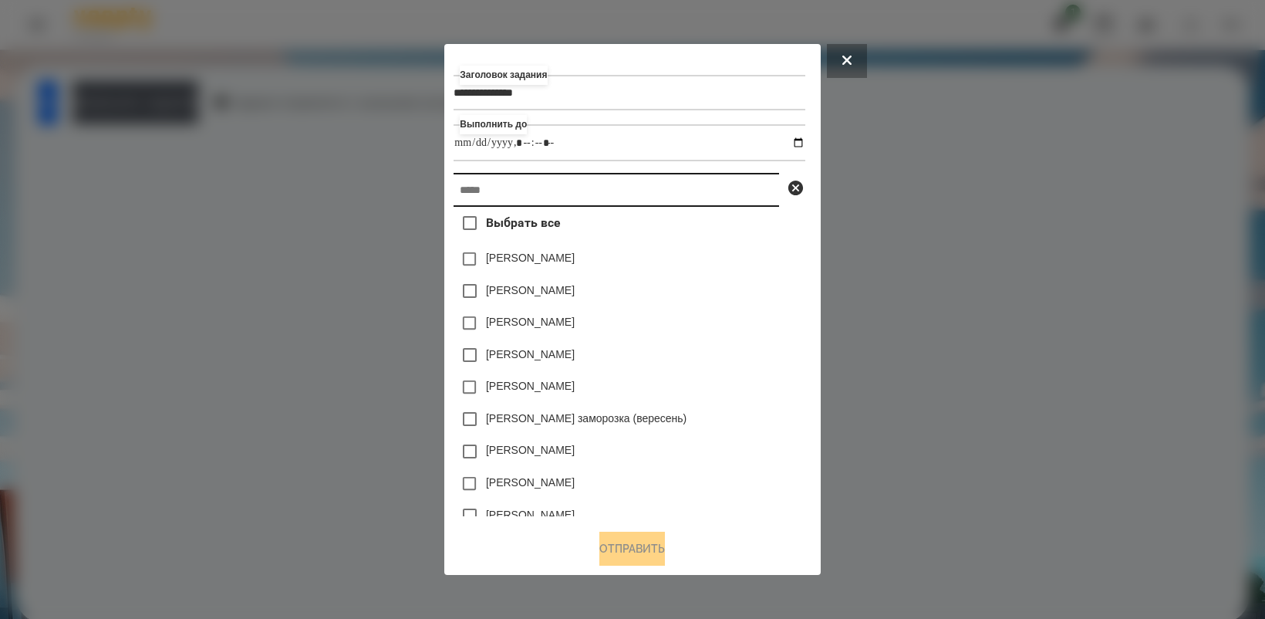
click at [509, 191] on input "text" at bounding box center [617, 190] width 326 height 34
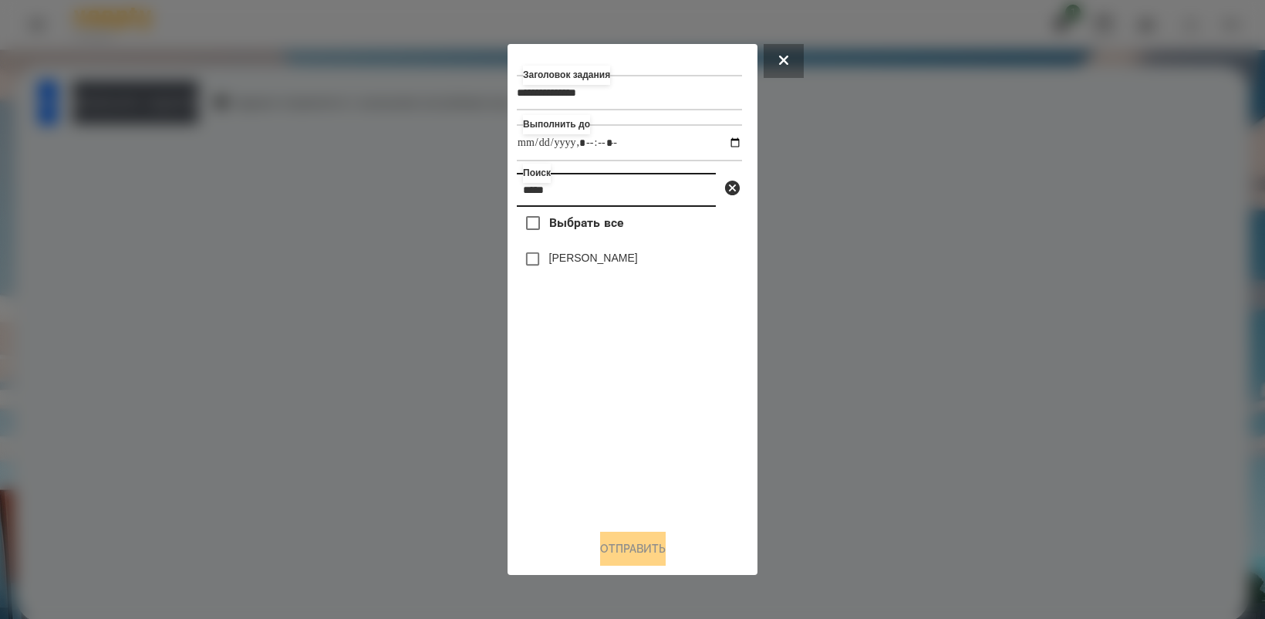
type input "*****"
click at [631, 549] on button "Отправить" at bounding box center [633, 549] width 66 height 34
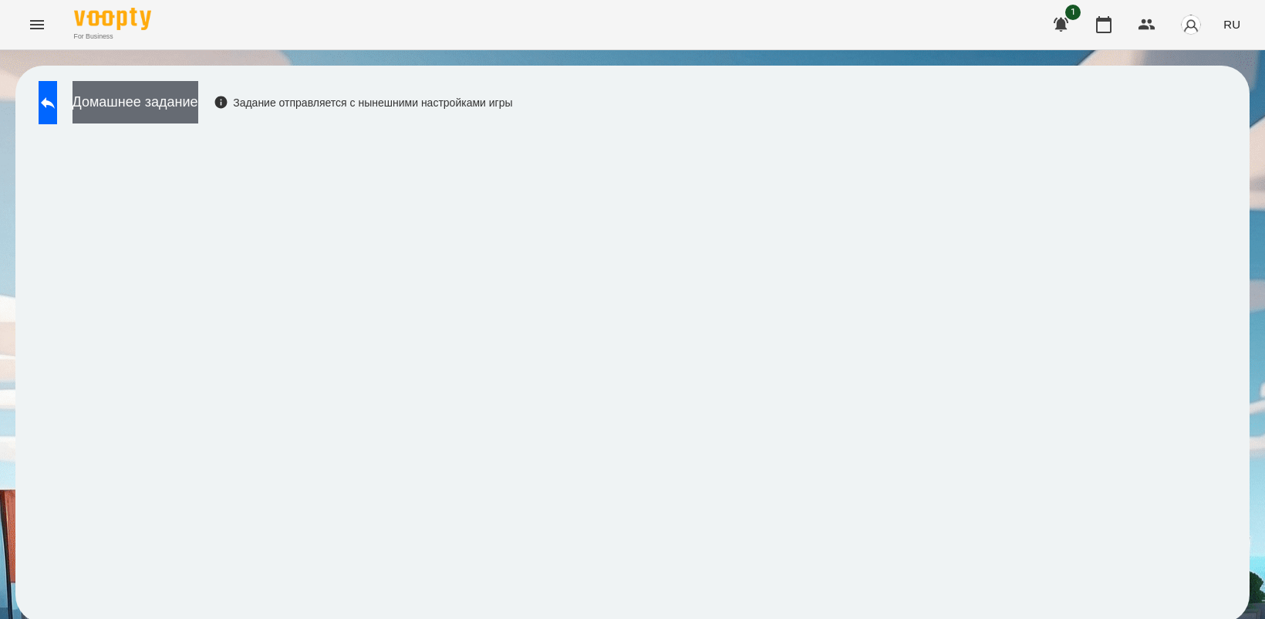
click at [189, 113] on button "Домашнее задание" at bounding box center [136, 102] width 126 height 42
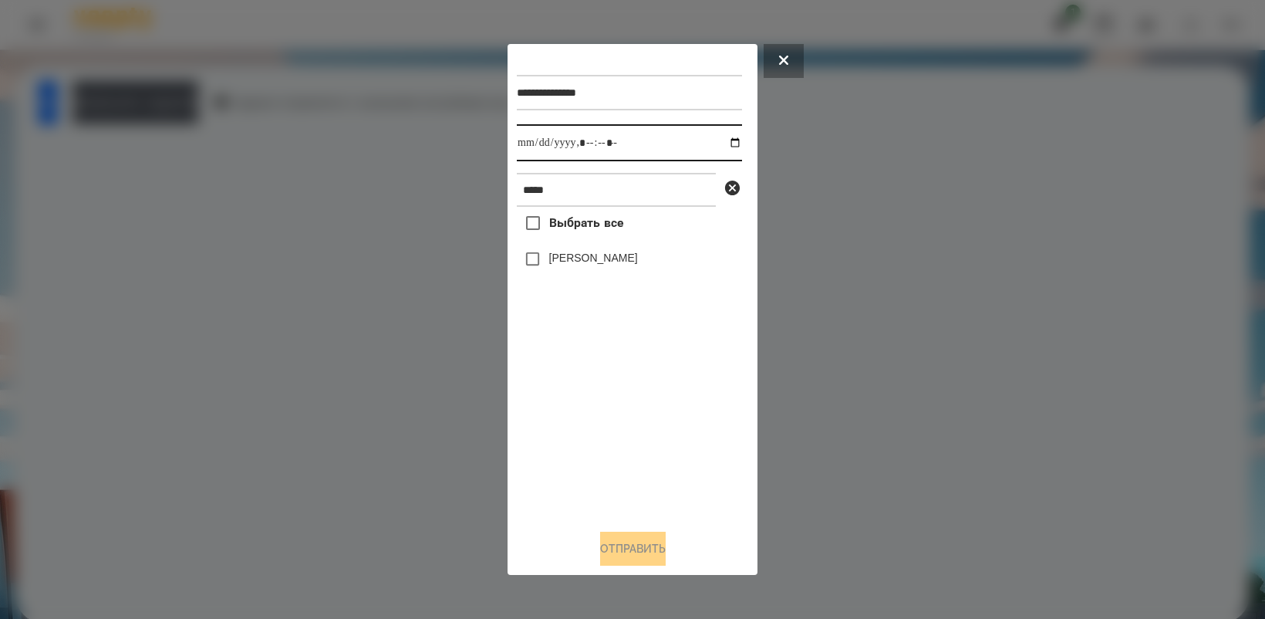
click at [720, 147] on input "datetime-local" at bounding box center [629, 142] width 225 height 37
type input "**********"
click at [640, 403] on div "Выбрать все [PERSON_NAME]" at bounding box center [629, 361] width 225 height 309
click at [639, 556] on button "Отправить" at bounding box center [633, 549] width 66 height 34
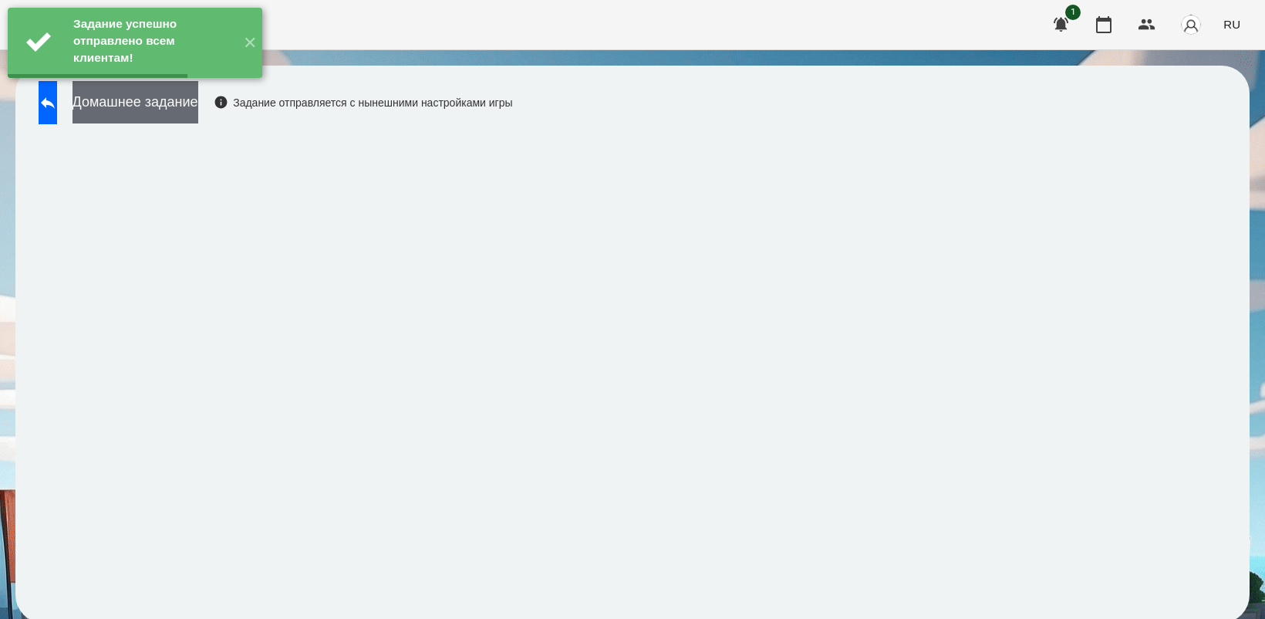
click at [190, 110] on button "Домашнее задание" at bounding box center [136, 102] width 126 height 42
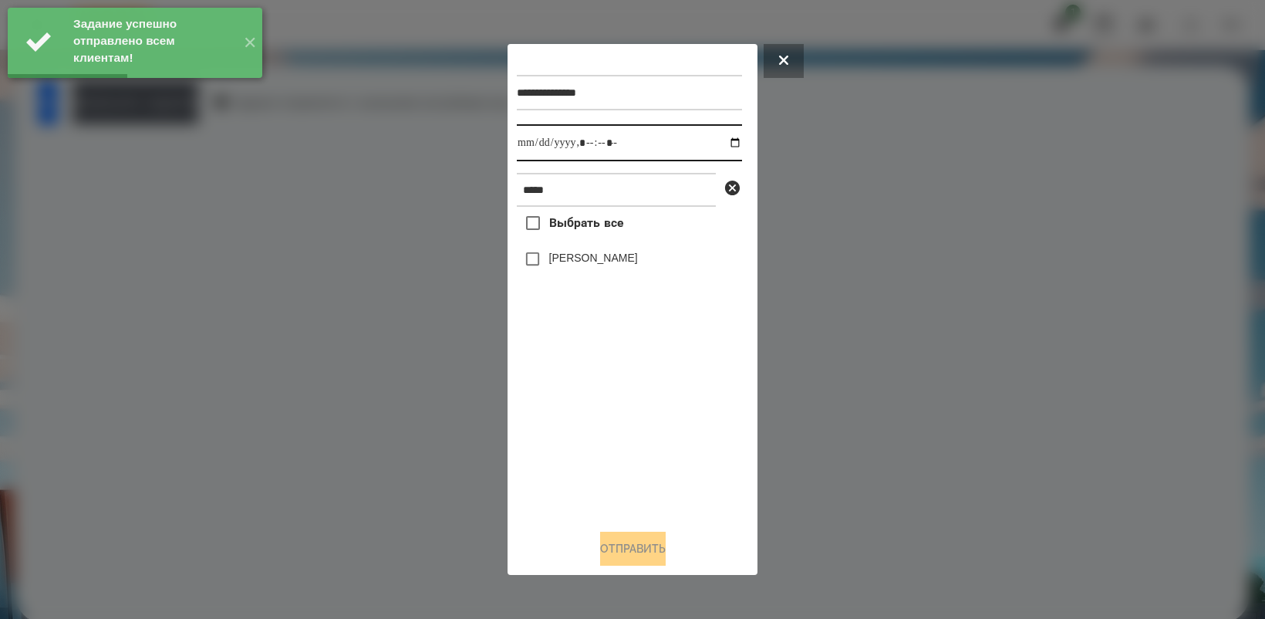
click at [725, 143] on input "datetime-local" at bounding box center [629, 142] width 225 height 37
drag, startPoint x: 653, startPoint y: 433, endPoint x: 600, endPoint y: 332, distance: 113.9
click at [654, 430] on div "Выбрать все [PERSON_NAME]" at bounding box center [629, 361] width 225 height 309
type input "**********"
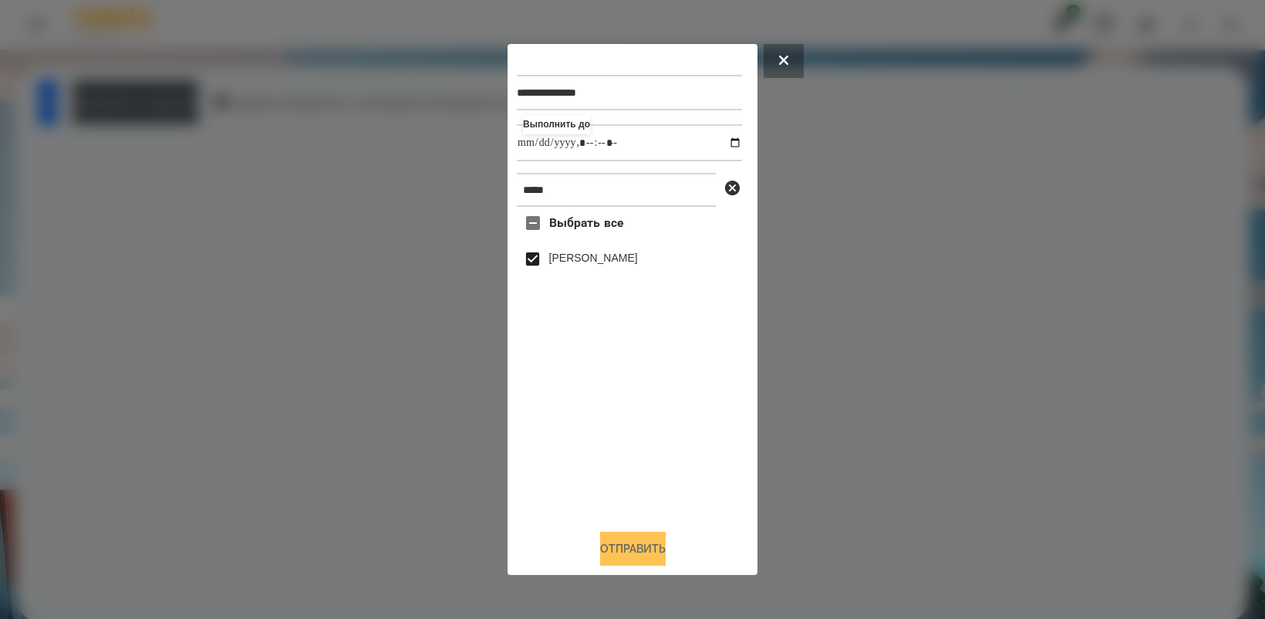
click at [640, 549] on button "Отправить" at bounding box center [633, 549] width 66 height 34
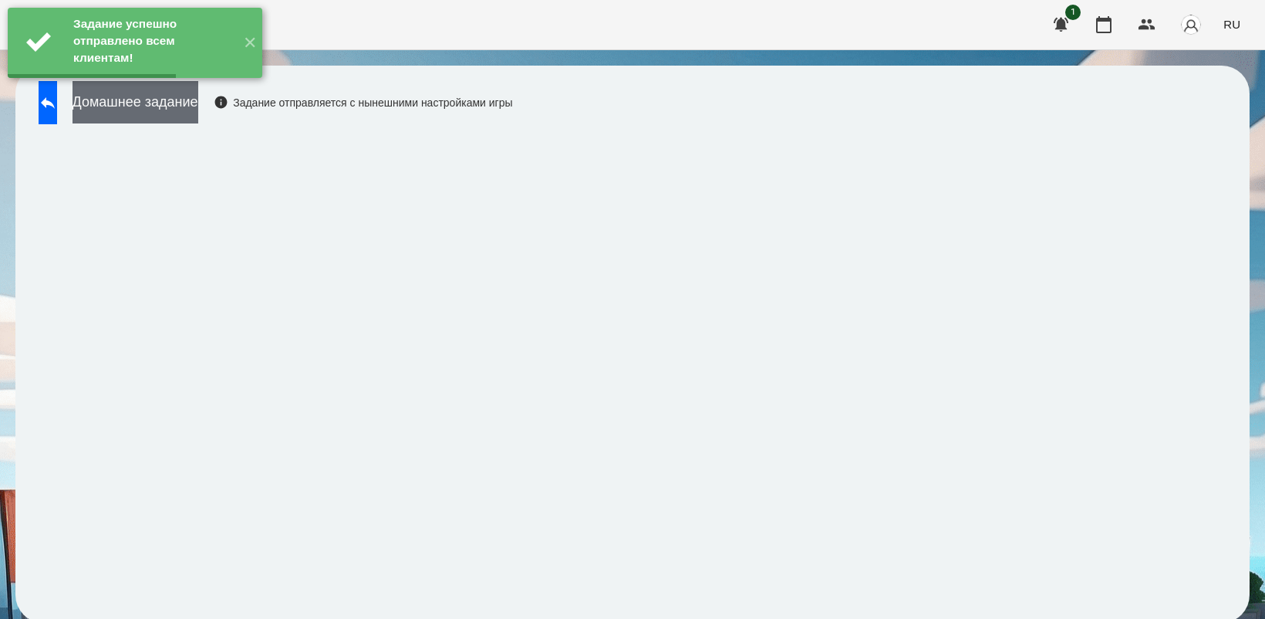
click at [198, 114] on button "Домашнее задание" at bounding box center [136, 102] width 126 height 42
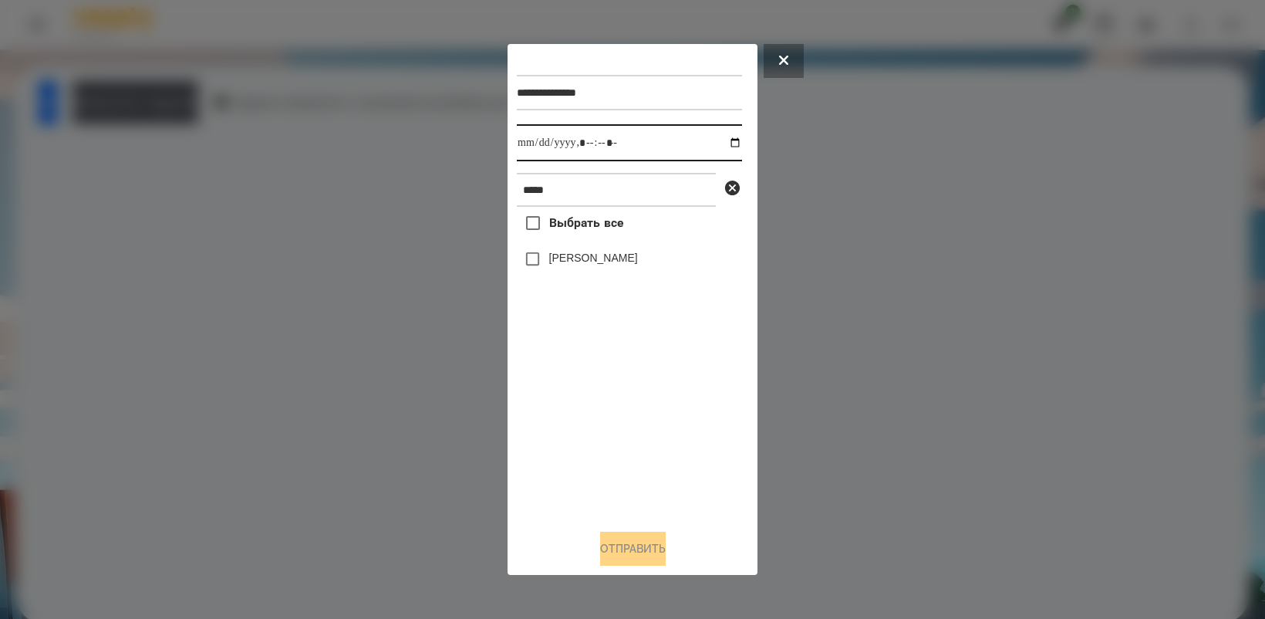
click at [726, 144] on input "datetime-local" at bounding box center [629, 142] width 225 height 37
type input "**********"
drag, startPoint x: 626, startPoint y: 411, endPoint x: 611, endPoint y: 376, distance: 38.0
click at [626, 413] on div "Выбрать все [PERSON_NAME]" at bounding box center [629, 361] width 225 height 309
click at [634, 561] on button "Отправить" at bounding box center [633, 549] width 66 height 34
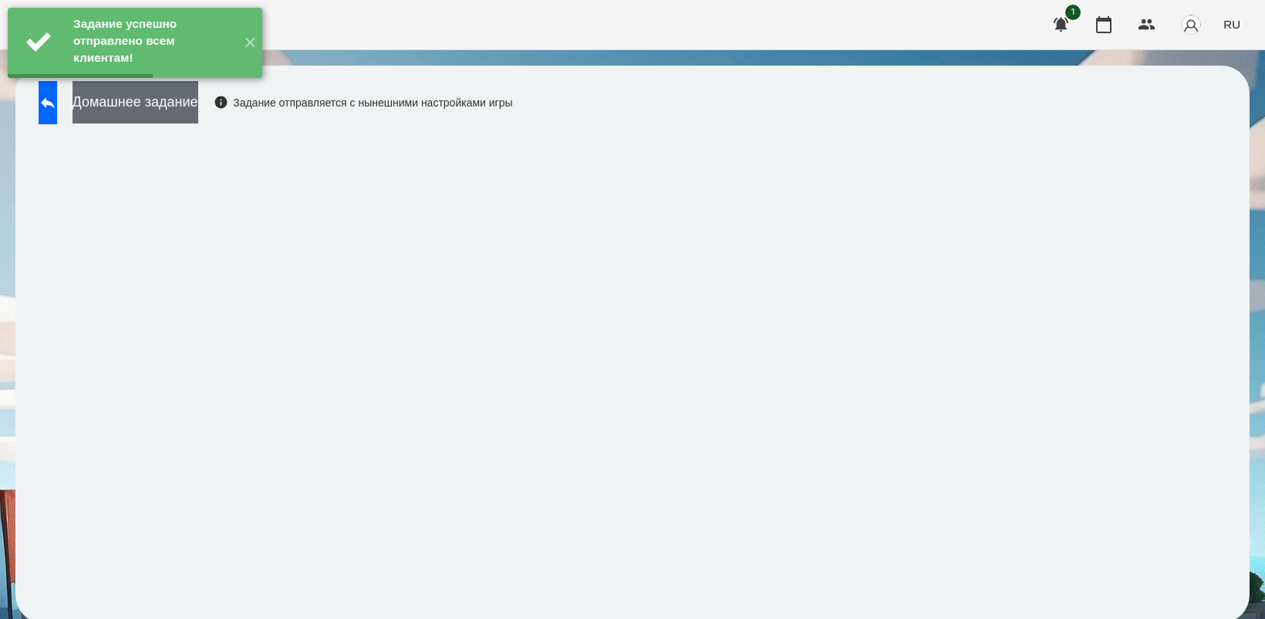
click at [180, 101] on button "Домашнее задание" at bounding box center [136, 102] width 126 height 42
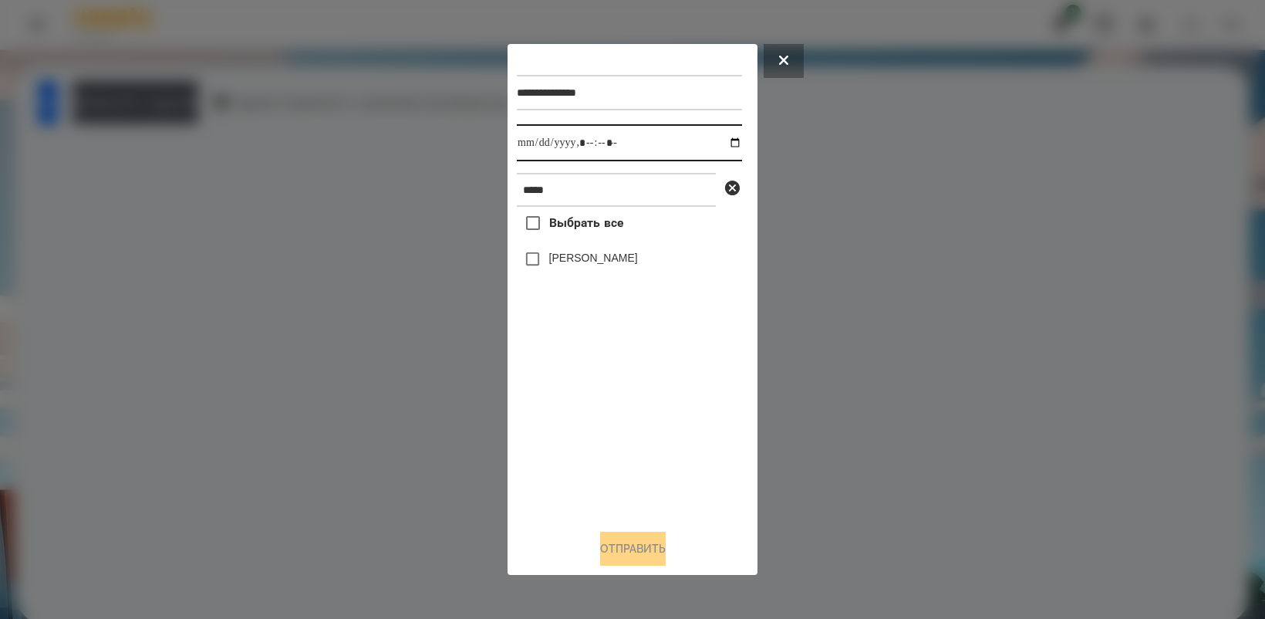
click at [723, 139] on input "datetime-local" at bounding box center [629, 142] width 225 height 37
type input "**********"
click at [646, 433] on div "Выбрать все [PERSON_NAME]" at bounding box center [629, 361] width 225 height 309
click at [525, 245] on span at bounding box center [533, 259] width 32 height 32
click at [656, 545] on button "Отправить" at bounding box center [633, 549] width 66 height 34
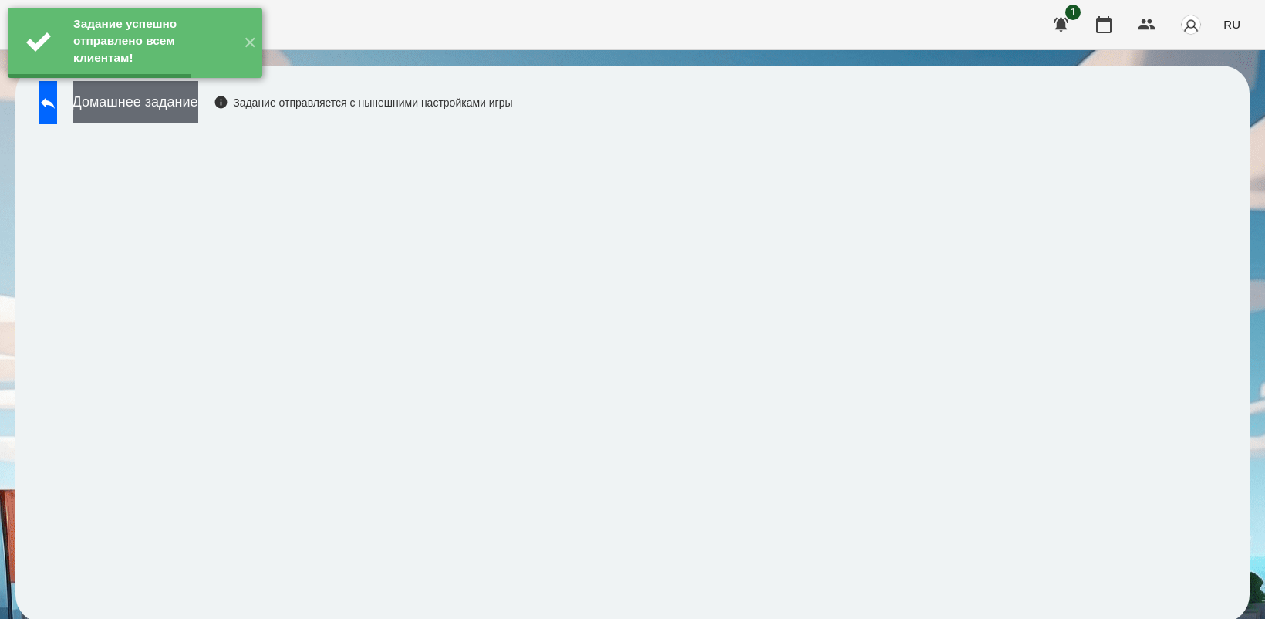
click at [184, 110] on button "Домашнее задание" at bounding box center [136, 102] width 126 height 42
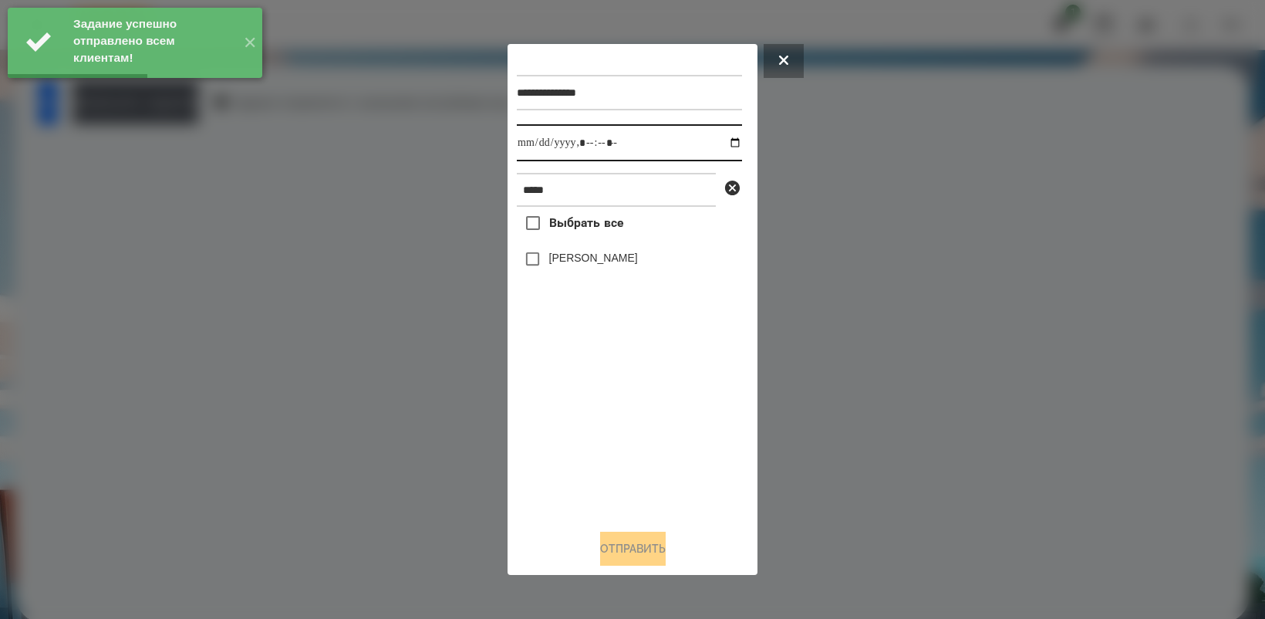
click at [725, 139] on input "datetime-local" at bounding box center [629, 142] width 225 height 37
type input "**********"
click at [653, 405] on div "Выбрать все [PERSON_NAME]" at bounding box center [629, 361] width 225 height 309
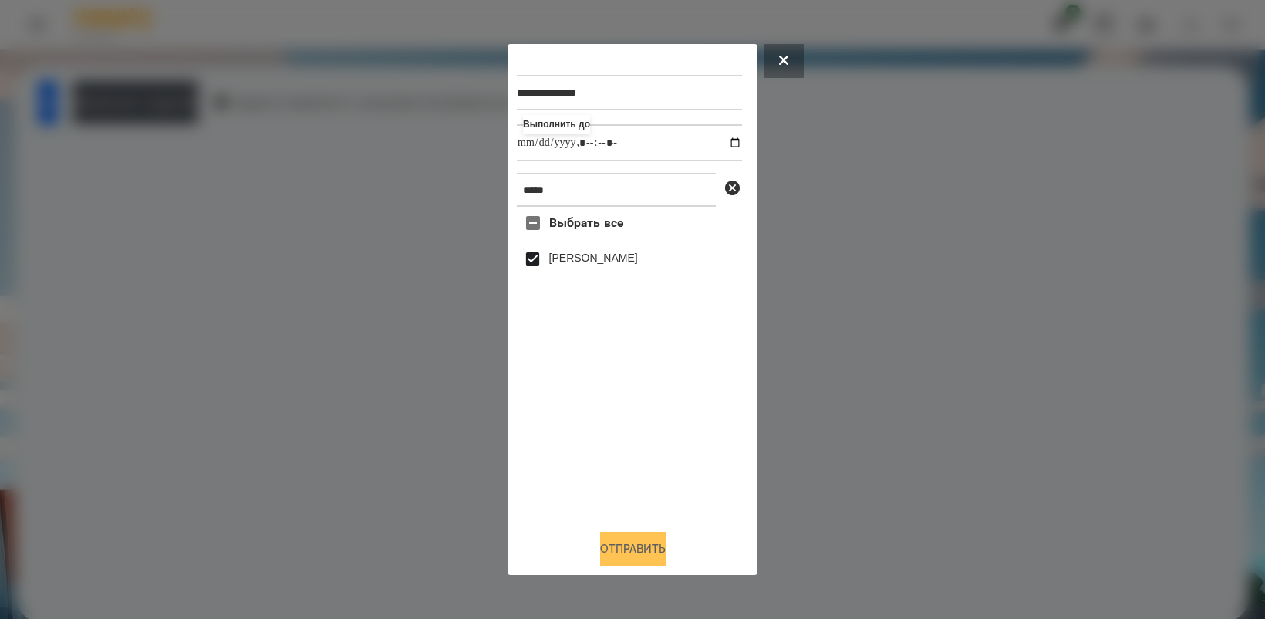
click at [665, 554] on button "Отправить" at bounding box center [633, 549] width 66 height 34
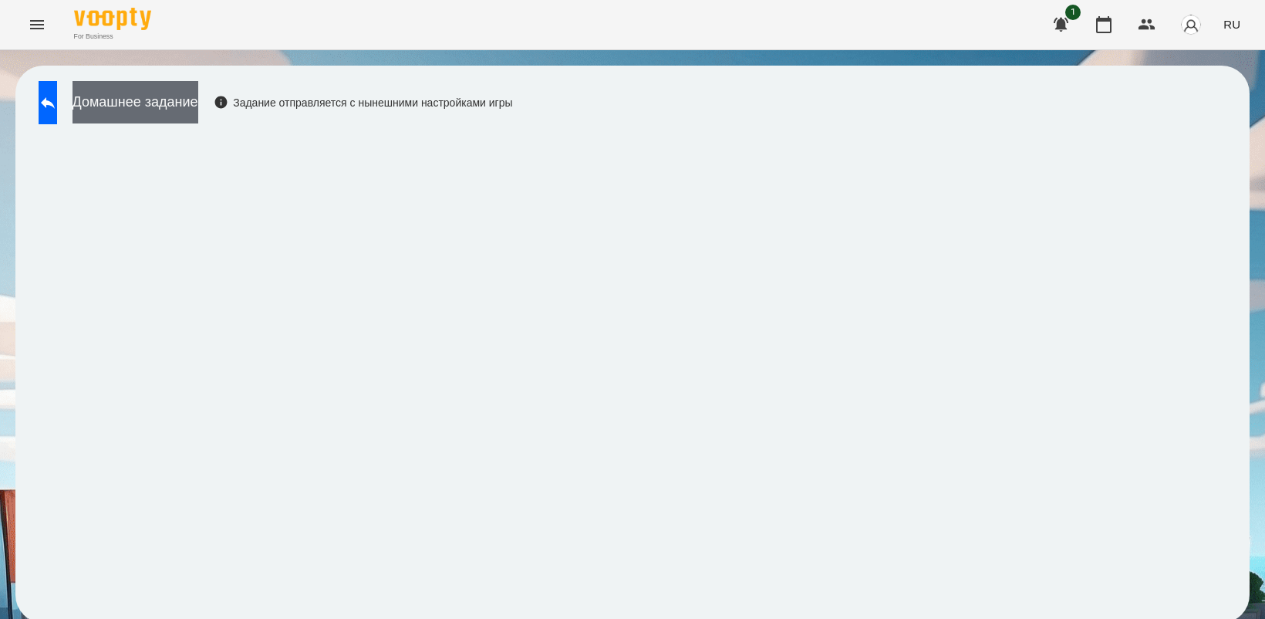
click at [187, 101] on button "Домашнее задание" at bounding box center [136, 102] width 126 height 42
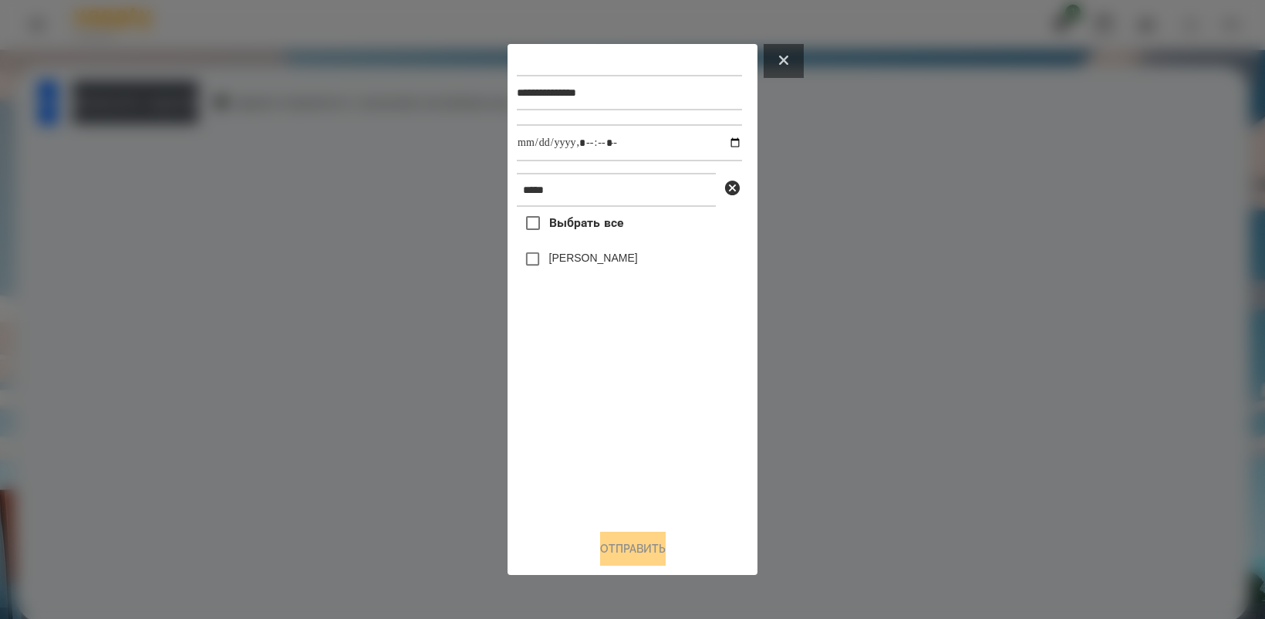
click at [781, 62] on icon at bounding box center [783, 60] width 9 height 9
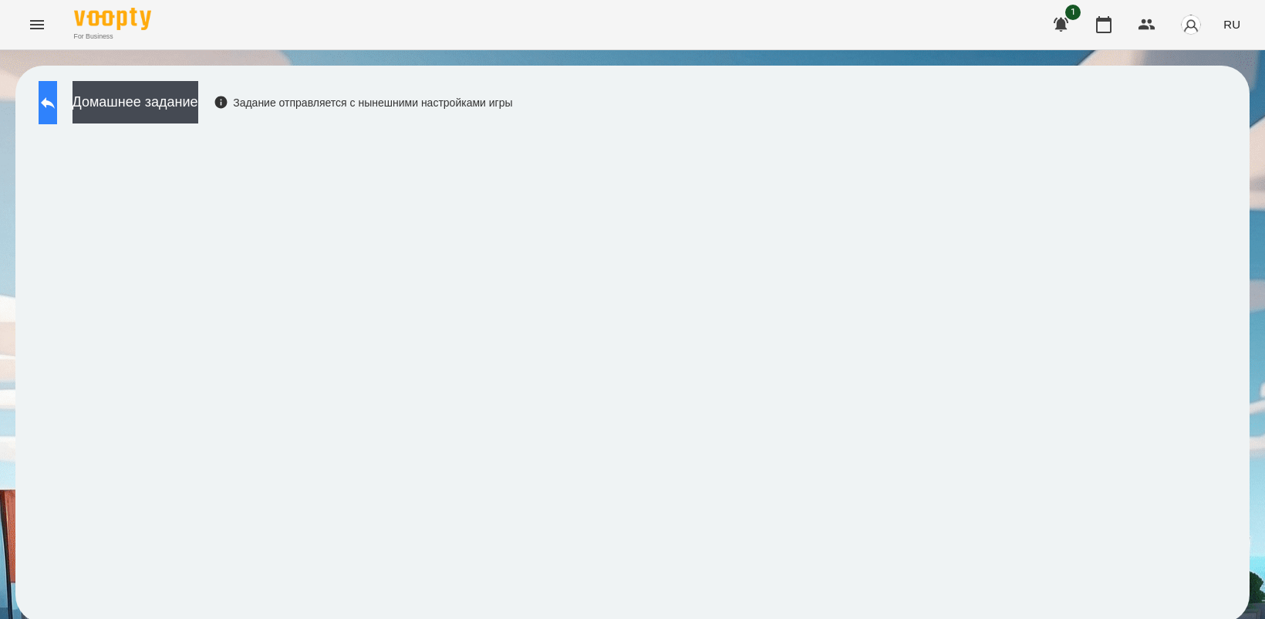
click at [57, 98] on button at bounding box center [48, 102] width 19 height 43
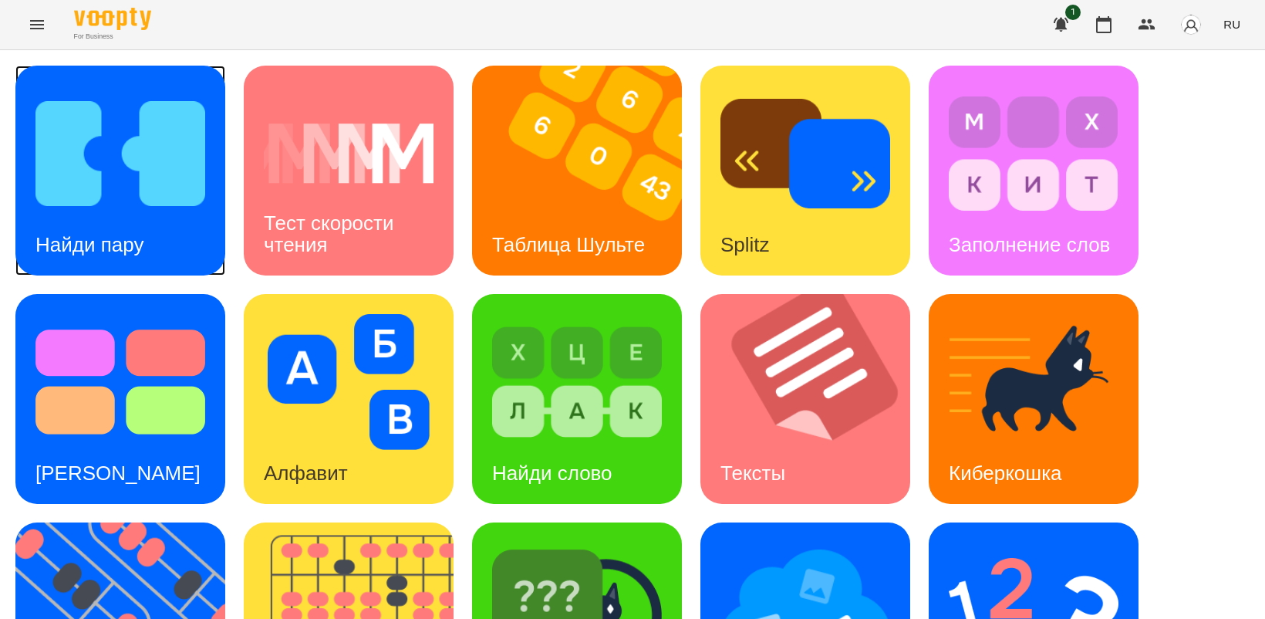
click at [98, 205] on img at bounding box center [120, 154] width 170 height 136
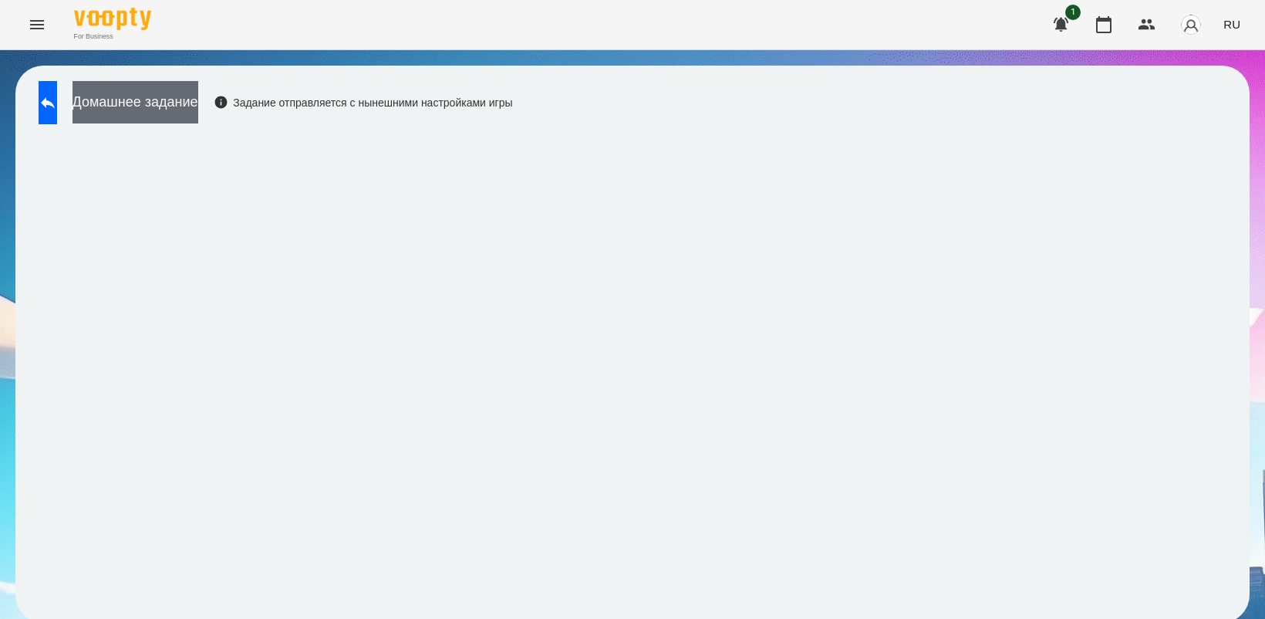
click at [179, 93] on button "Домашнее задание" at bounding box center [136, 102] width 126 height 42
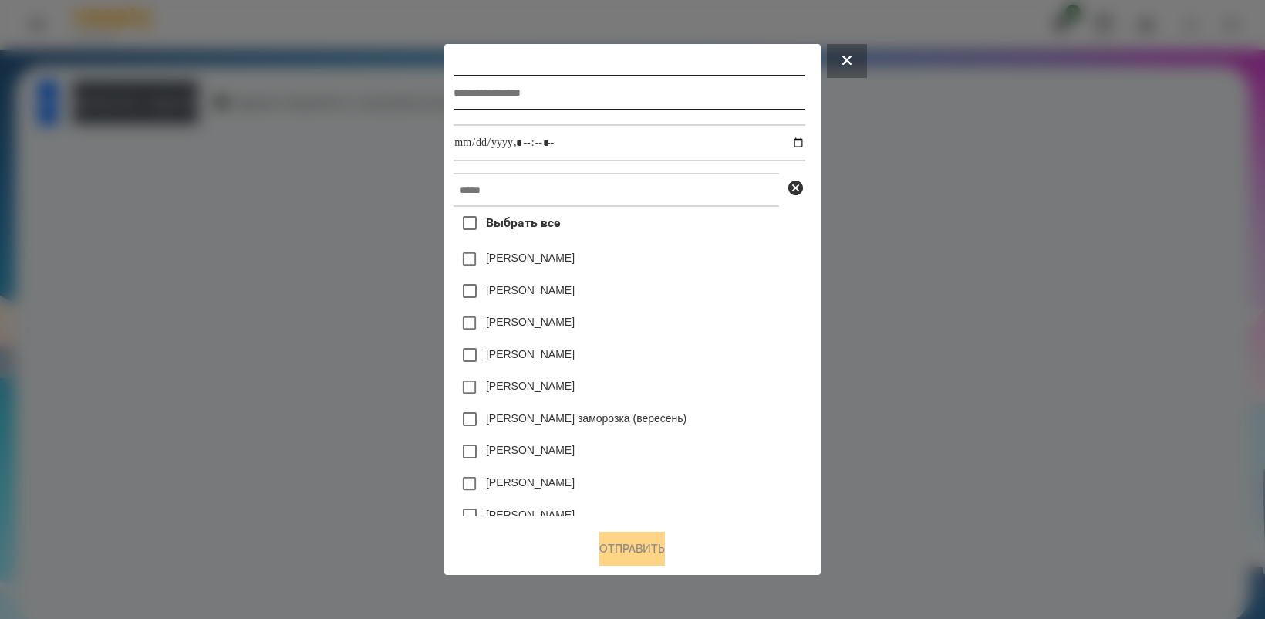
click at [502, 93] on input "text" at bounding box center [629, 92] width 351 height 35
type input "**********"
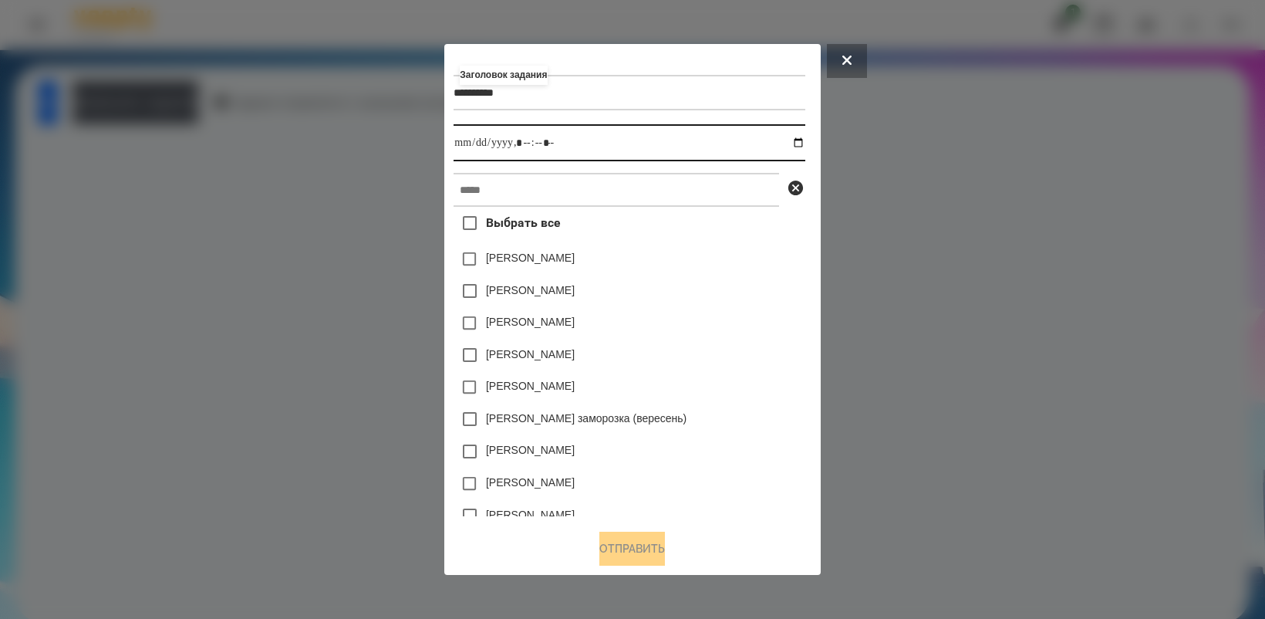
click at [805, 145] on input "datetime-local" at bounding box center [629, 142] width 351 height 37
type input "**********"
click at [746, 363] on div "[PERSON_NAME]" at bounding box center [629, 355] width 351 height 32
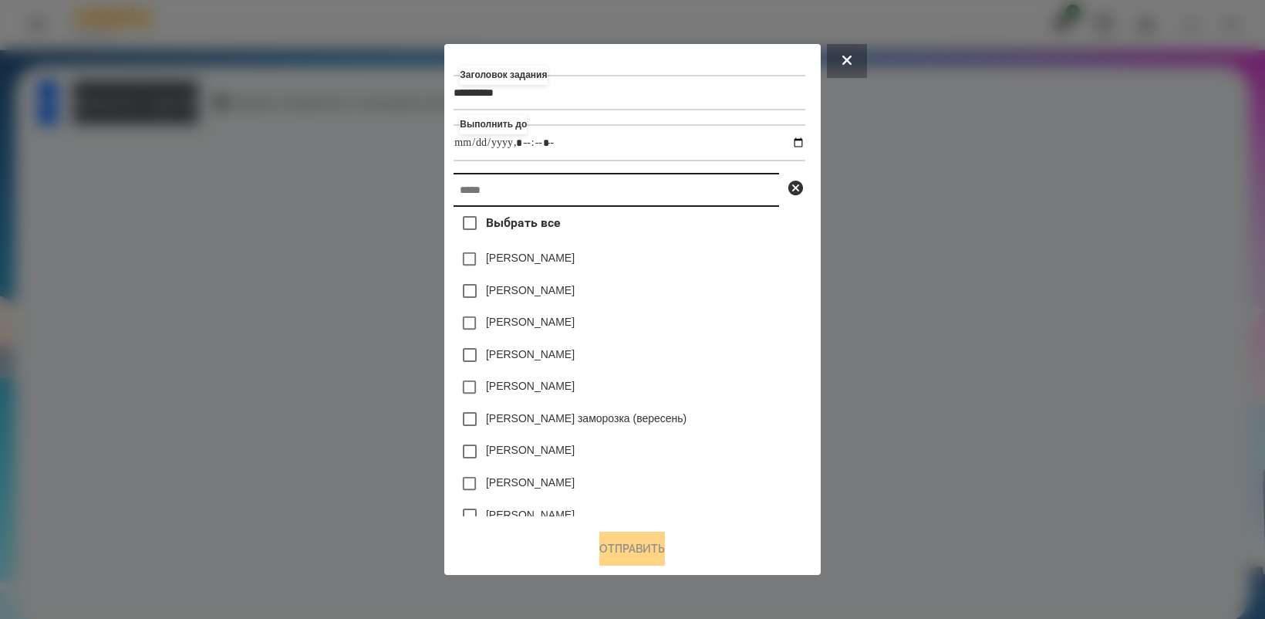
click at [569, 190] on input "text" at bounding box center [617, 190] width 326 height 34
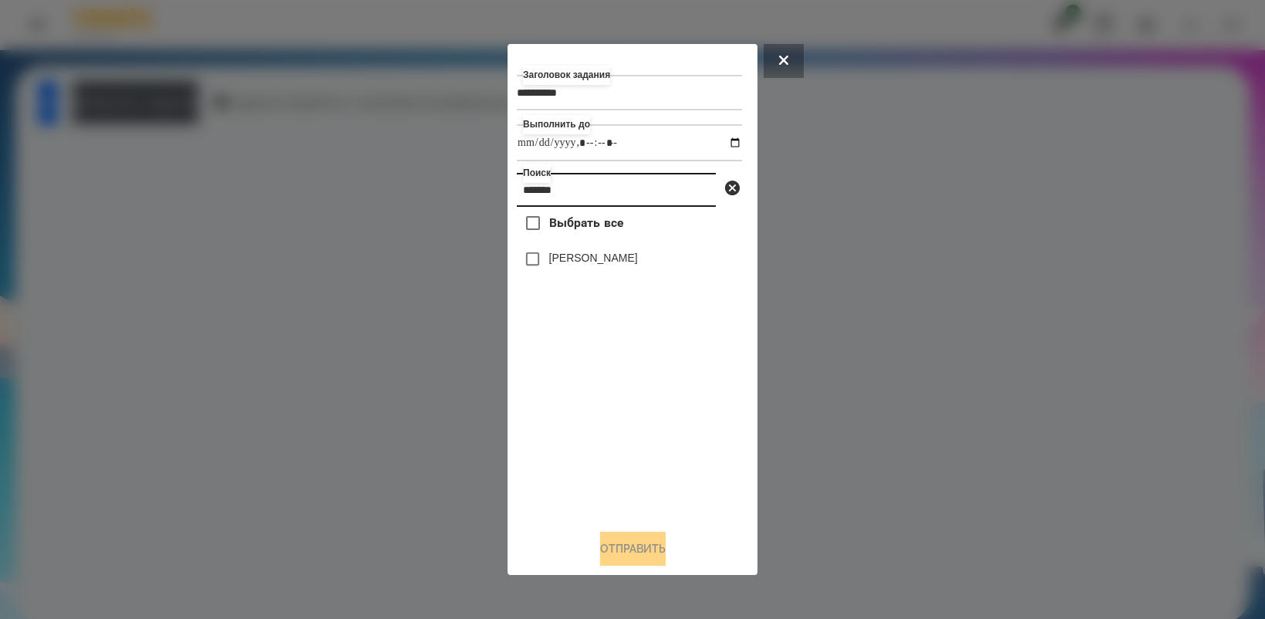
type input "*******"
click at [618, 556] on button "Отправить" at bounding box center [633, 549] width 66 height 34
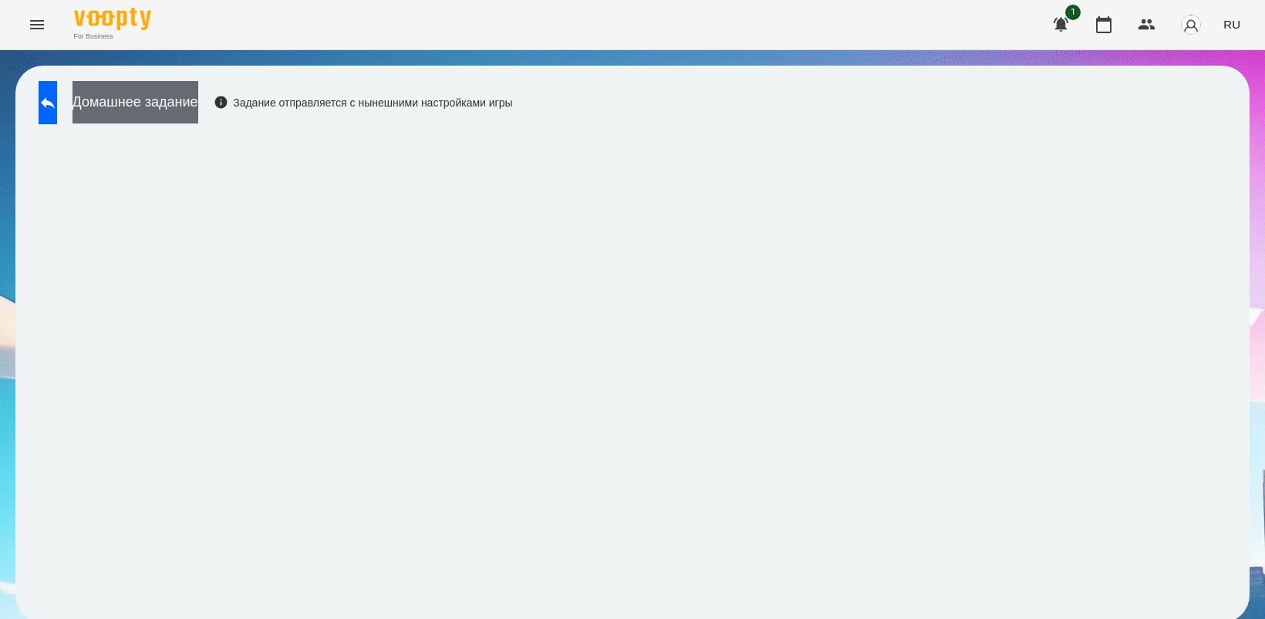
click at [198, 105] on button "Домашнее задание" at bounding box center [136, 102] width 126 height 42
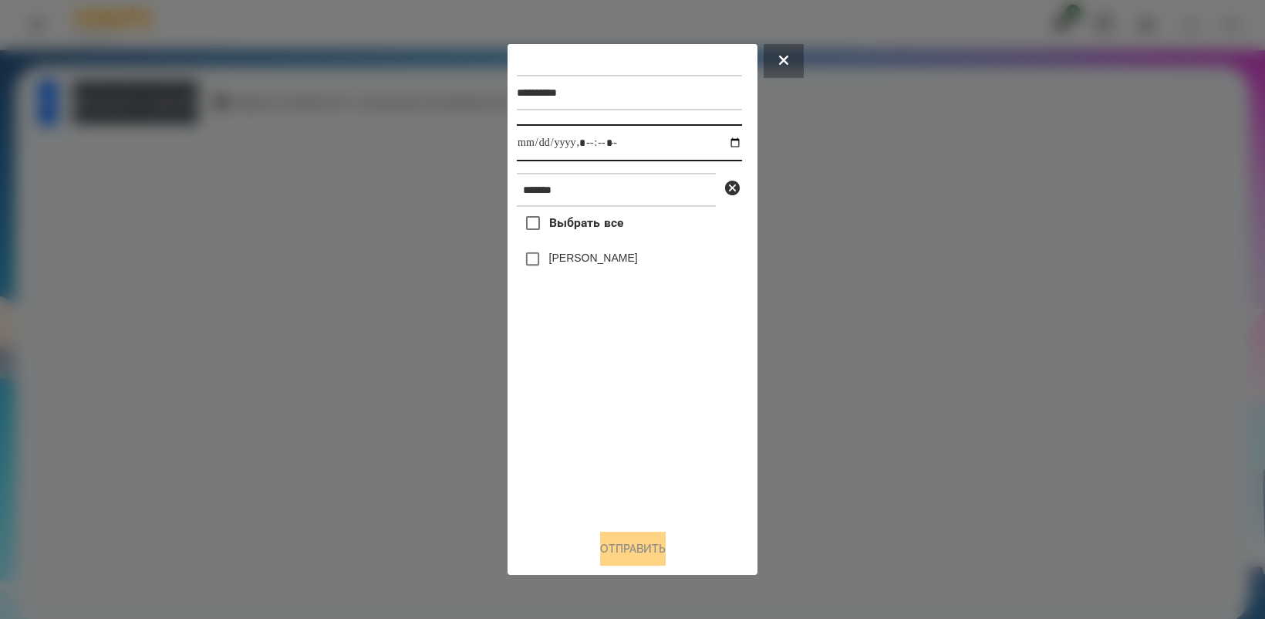
click at [717, 135] on input "datetime-local" at bounding box center [629, 142] width 225 height 37
click at [719, 140] on input "datetime-local" at bounding box center [629, 142] width 225 height 37
click at [654, 391] on div "Выбрать все [PERSON_NAME]" at bounding box center [629, 361] width 225 height 309
type input "**********"
click at [631, 545] on button "Отправить" at bounding box center [633, 549] width 66 height 34
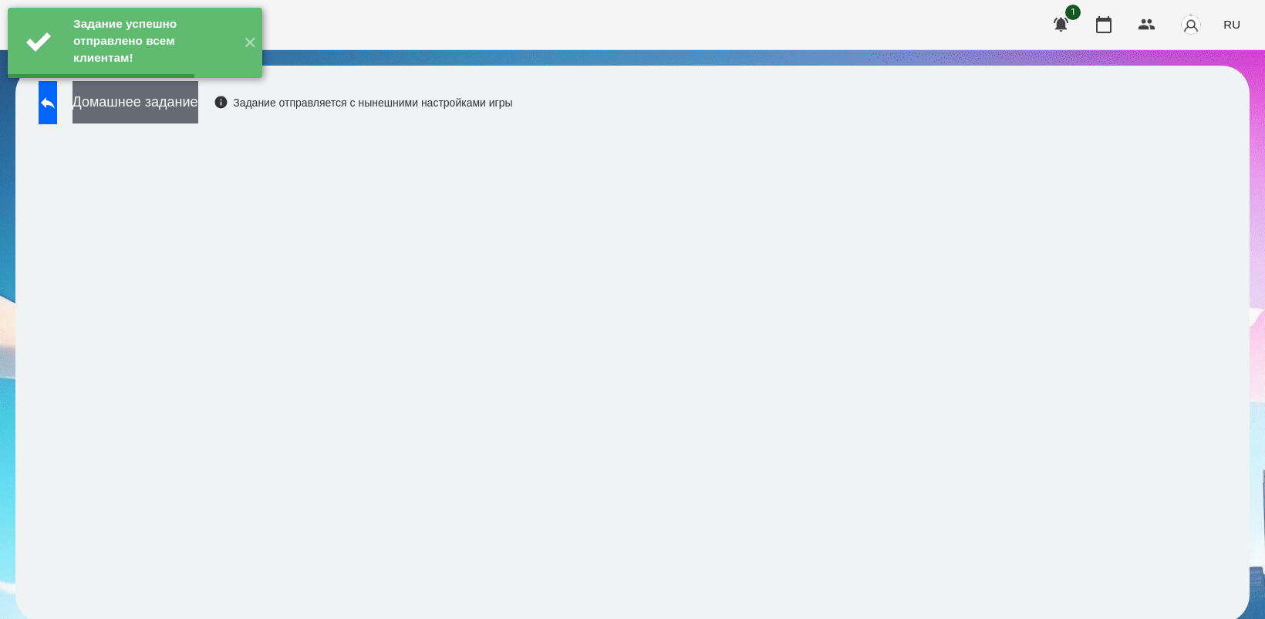
click at [145, 105] on button "Домашнее задание" at bounding box center [136, 102] width 126 height 42
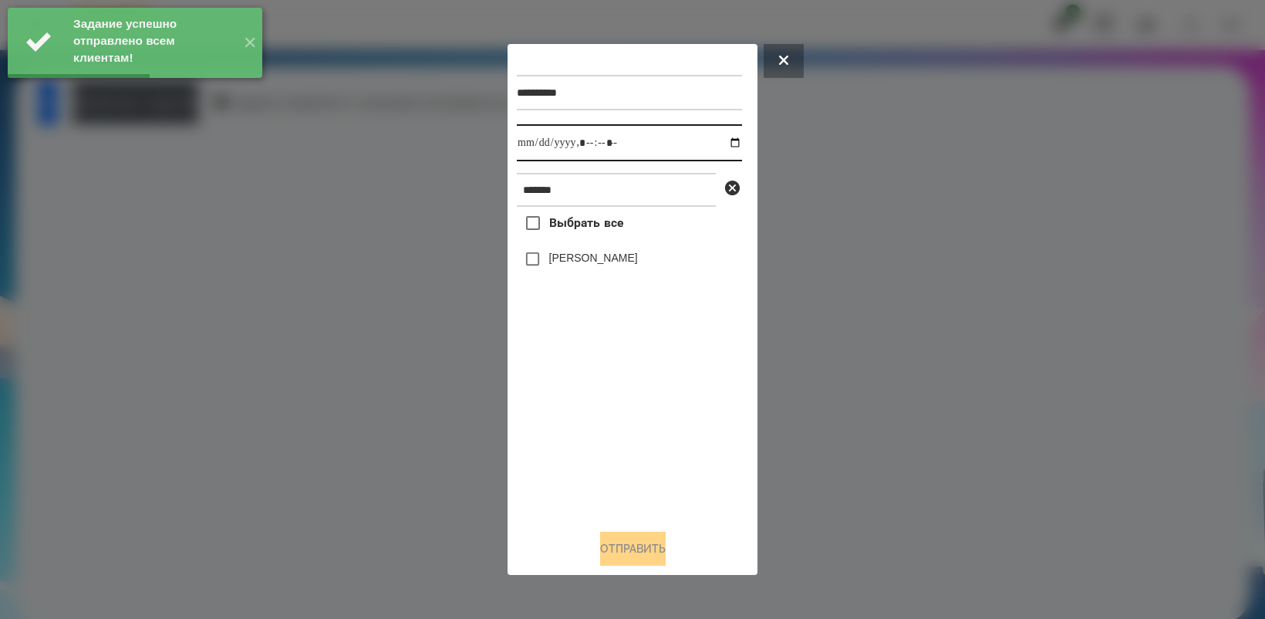
click at [722, 143] on input "datetime-local" at bounding box center [629, 142] width 225 height 37
click at [623, 438] on div "Выбрать все [PERSON_NAME]" at bounding box center [629, 361] width 225 height 309
type input "**********"
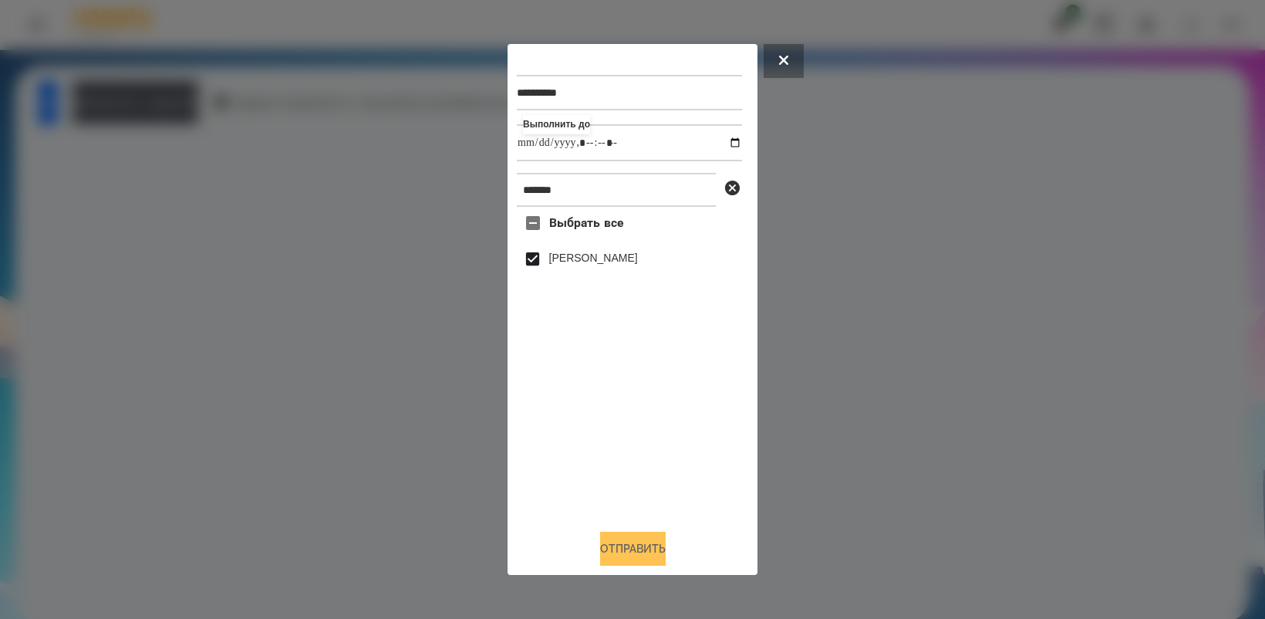
click at [633, 557] on button "Отправить" at bounding box center [633, 549] width 66 height 34
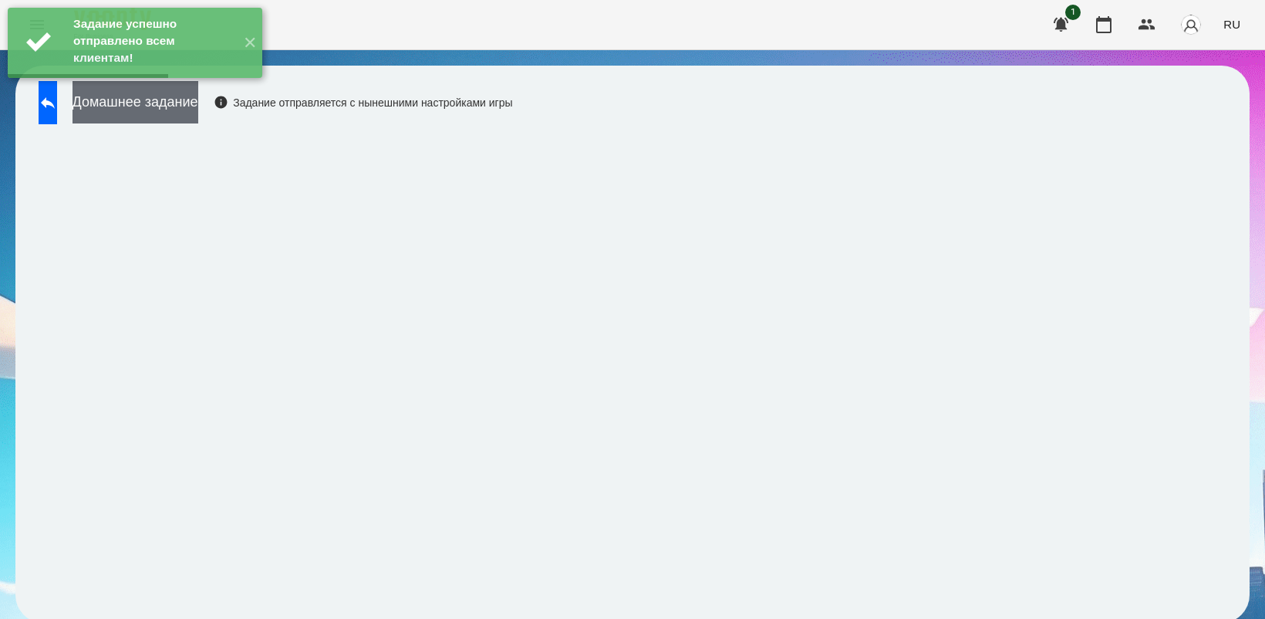
click at [198, 110] on button "Домашнее задание" at bounding box center [136, 102] width 126 height 42
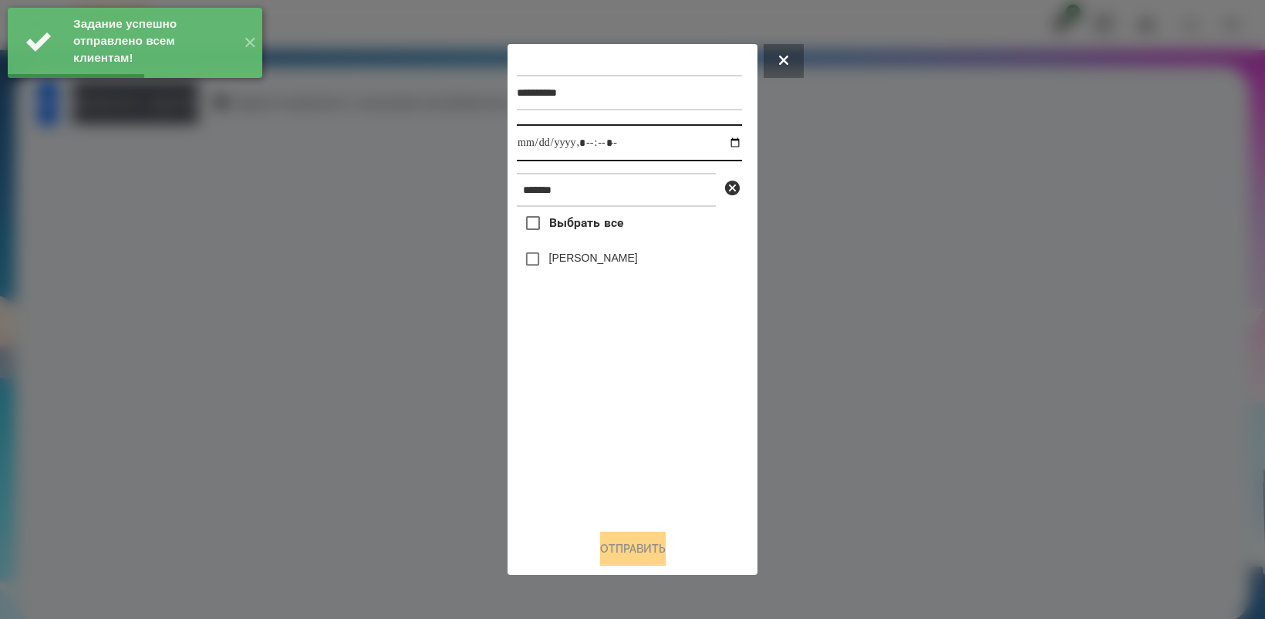
click at [726, 143] on input "datetime-local" at bounding box center [629, 142] width 225 height 37
type input "**********"
click at [635, 414] on div "Выбрать все [PERSON_NAME]" at bounding box center [629, 361] width 225 height 309
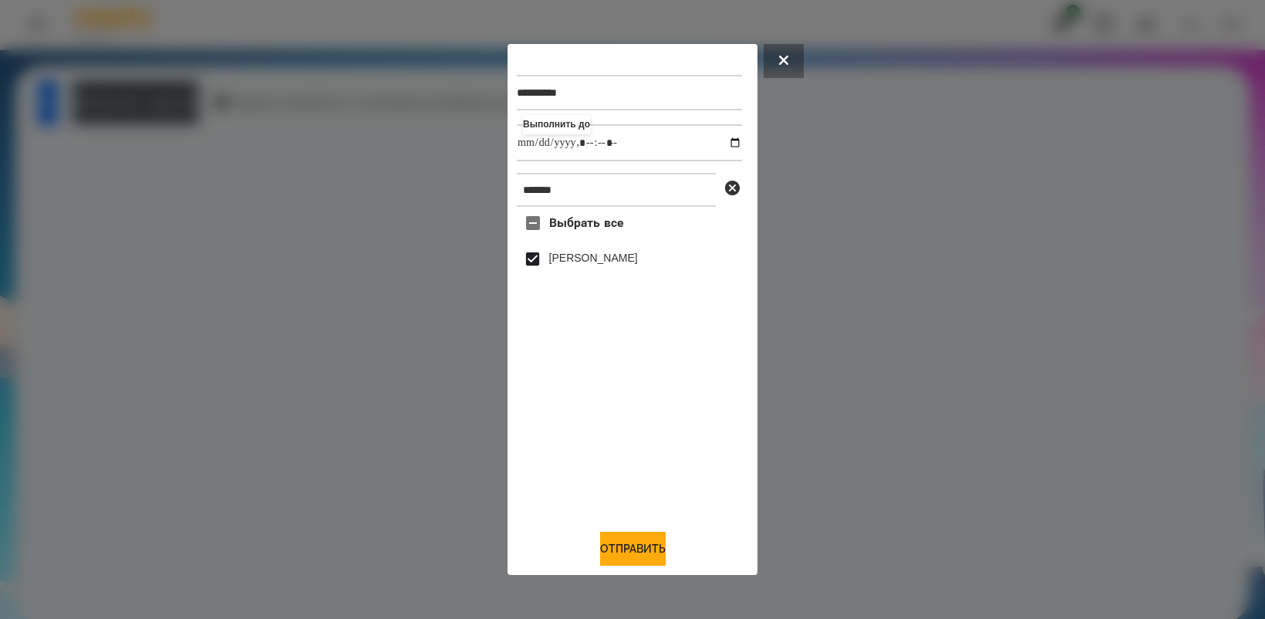
drag, startPoint x: 614, startPoint y: 542, endPoint x: 700, endPoint y: 434, distance: 138.9
click at [615, 542] on button "Отправить" at bounding box center [633, 549] width 66 height 34
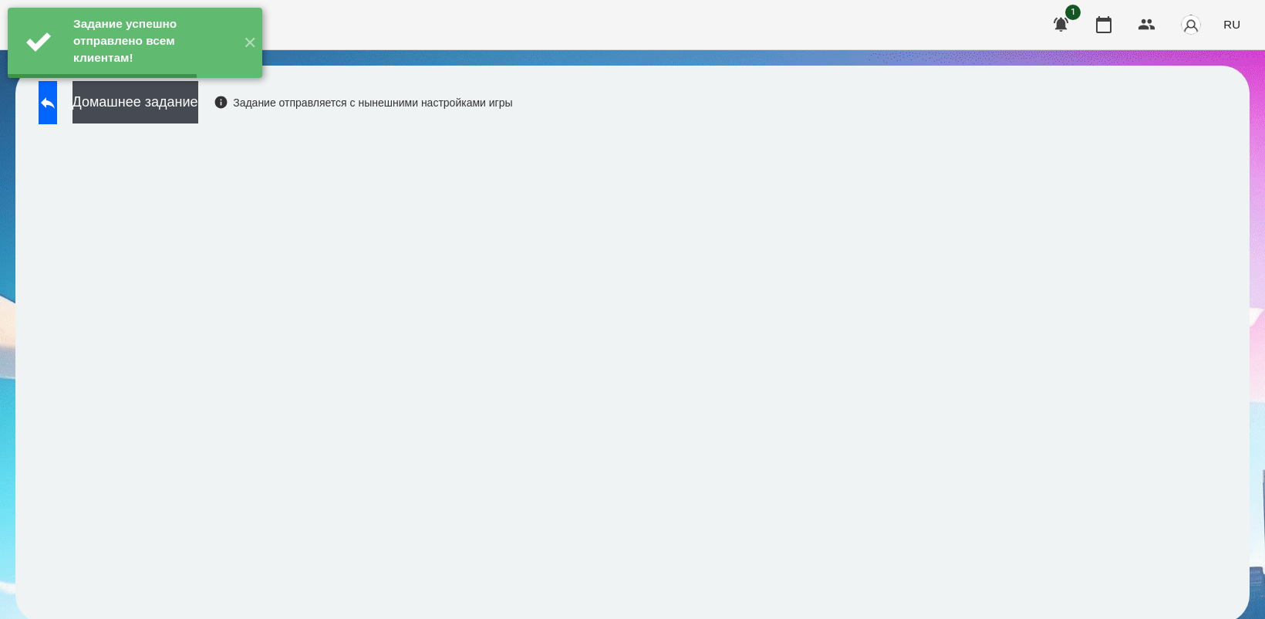
click at [194, 101] on button "Домашнее задание" at bounding box center [136, 102] width 126 height 42
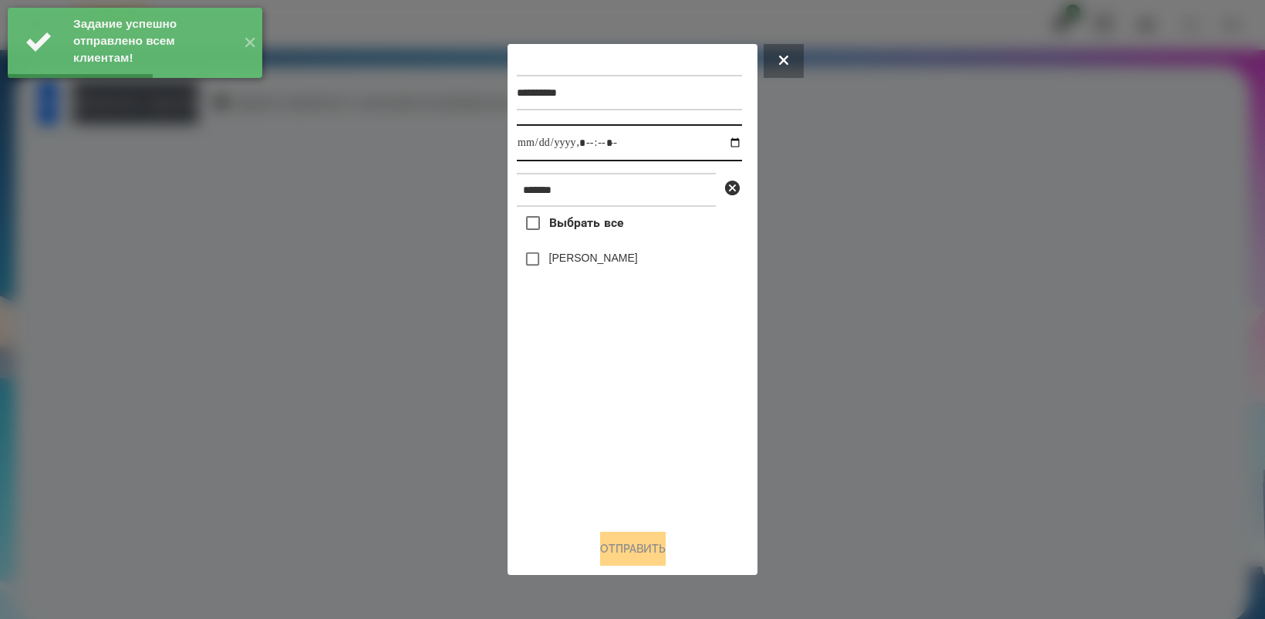
click at [719, 140] on input "datetime-local" at bounding box center [629, 142] width 225 height 37
click at [645, 446] on div "Выбрать все [PERSON_NAME]" at bounding box center [629, 361] width 225 height 309
type input "**********"
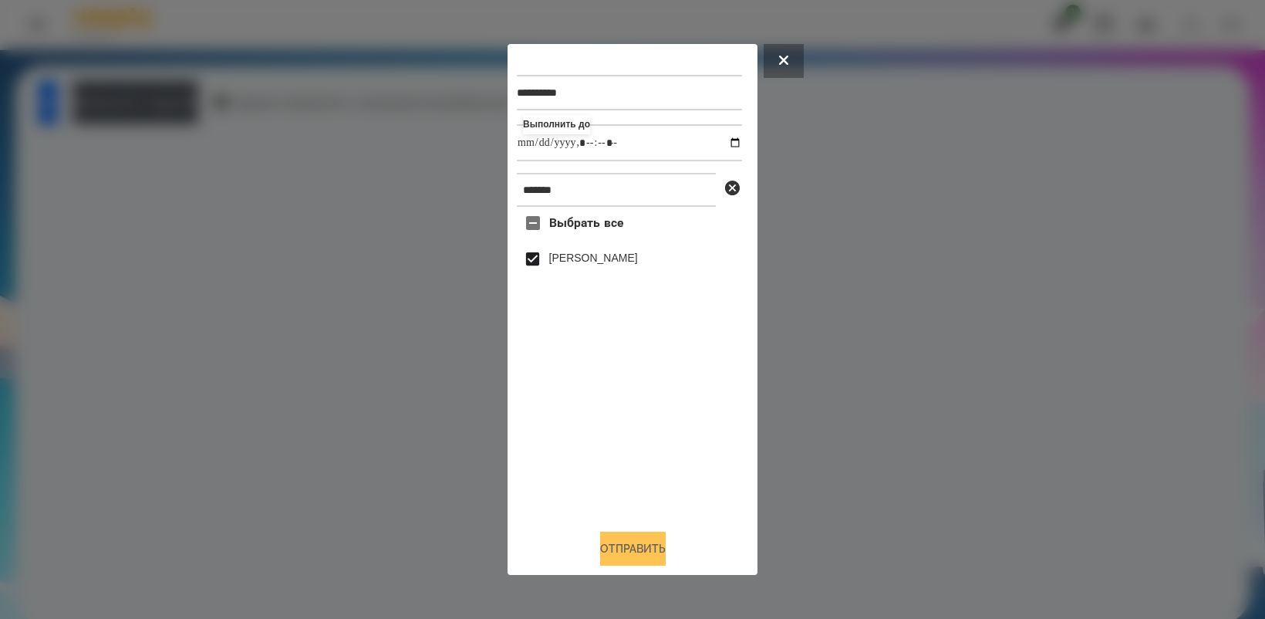
click at [645, 538] on button "Отправить" at bounding box center [633, 549] width 66 height 34
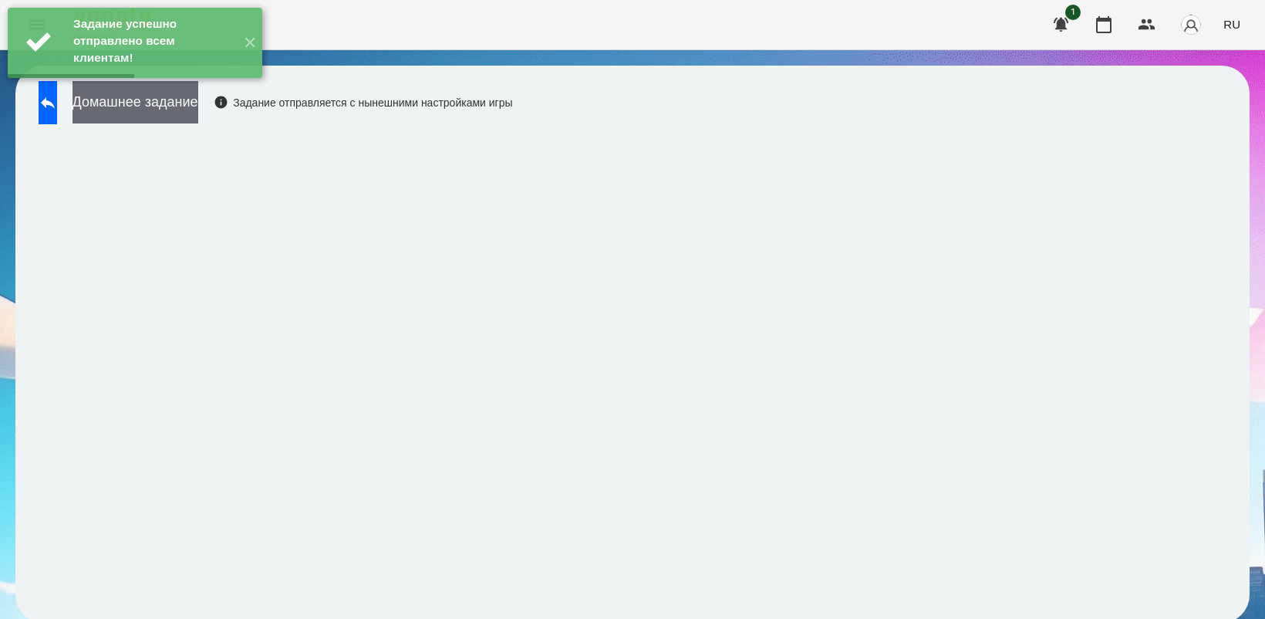
click at [184, 109] on button "Домашнее задание" at bounding box center [136, 102] width 126 height 42
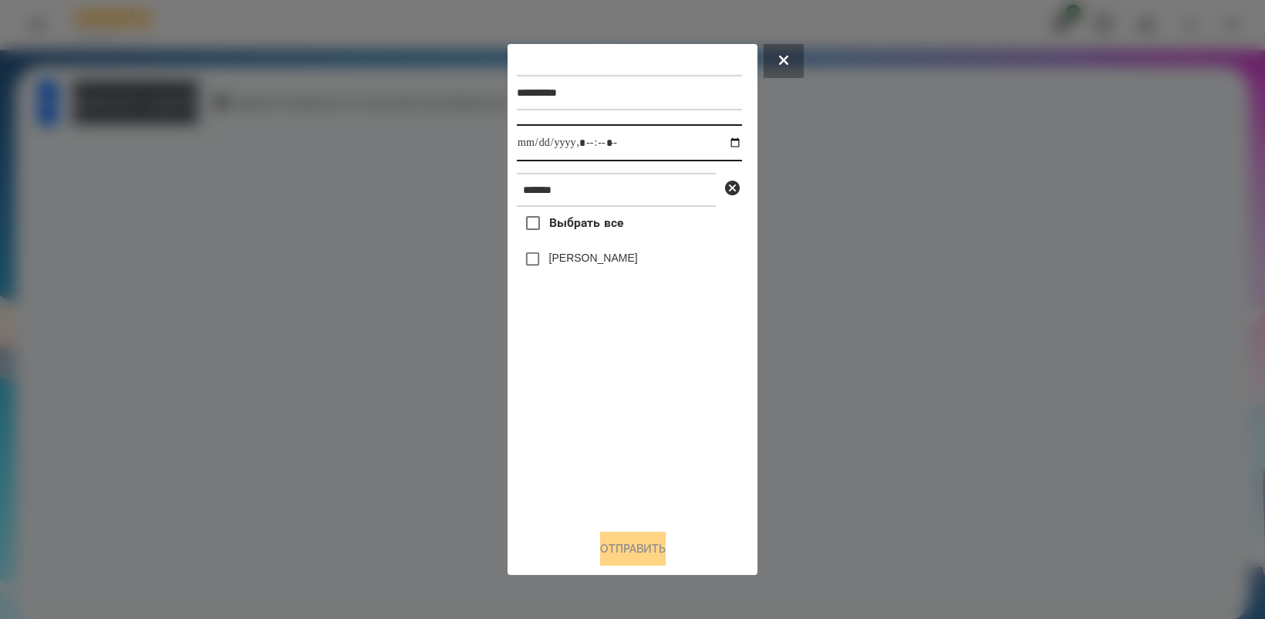
click at [725, 140] on input "datetime-local" at bounding box center [629, 142] width 225 height 37
type input "**********"
click at [603, 394] on div "Выбрать все [PERSON_NAME]" at bounding box center [629, 361] width 225 height 309
click at [626, 545] on button "Отправить" at bounding box center [633, 549] width 66 height 34
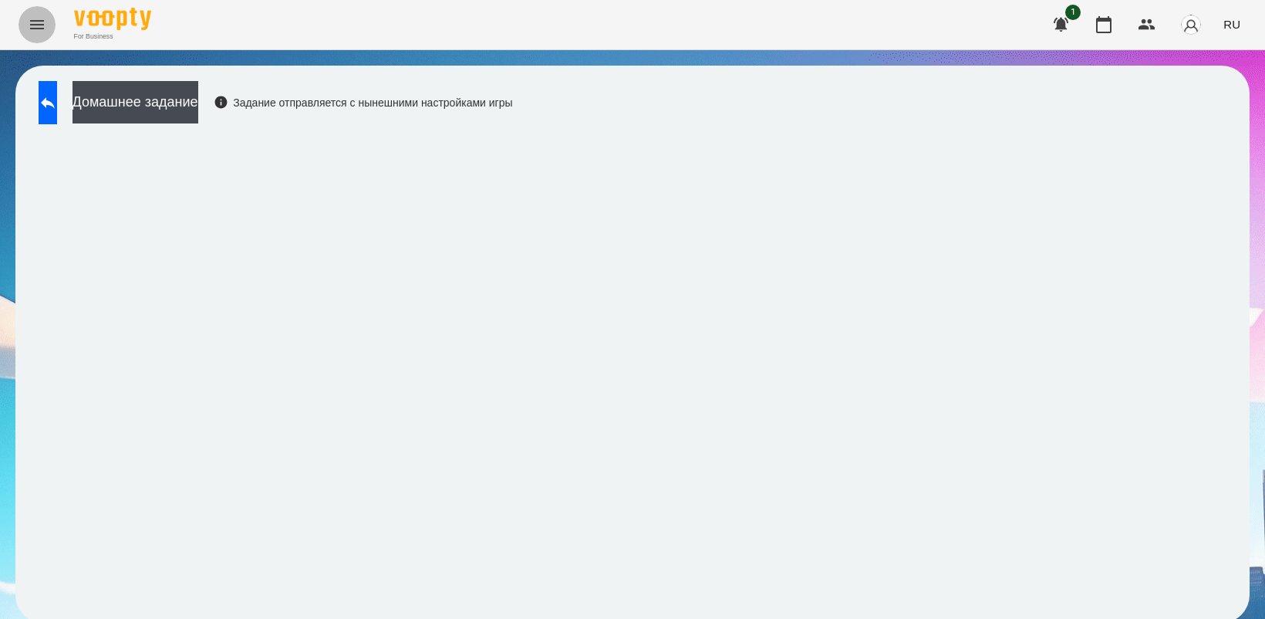
click at [29, 25] on icon "Menu" at bounding box center [37, 24] width 19 height 19
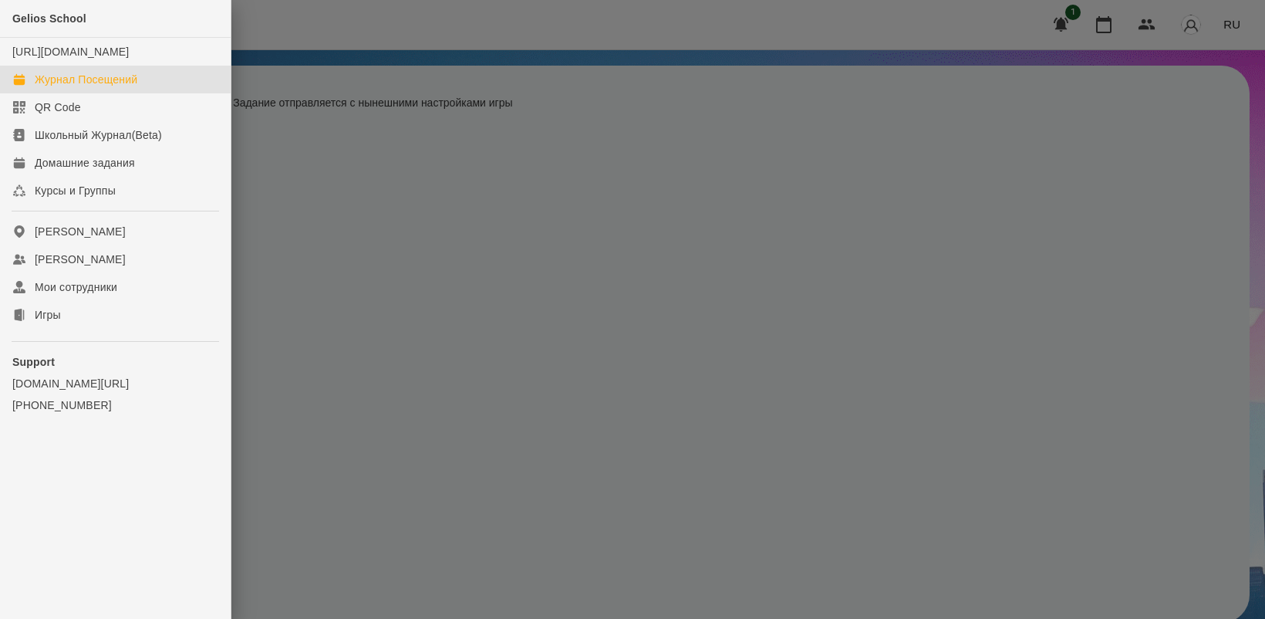
click at [110, 87] on div "Журнал Посещений" at bounding box center [86, 79] width 103 height 15
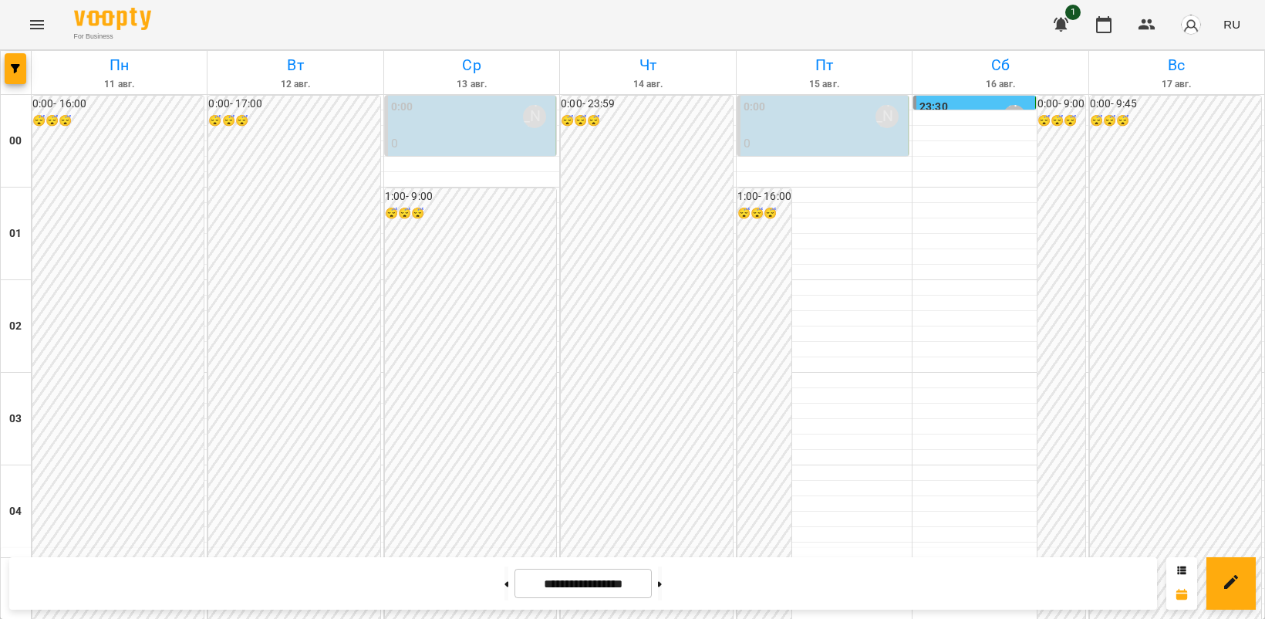
scroll to position [1639, 0]
click at [43, 29] on icon "Menu" at bounding box center [37, 24] width 14 height 9
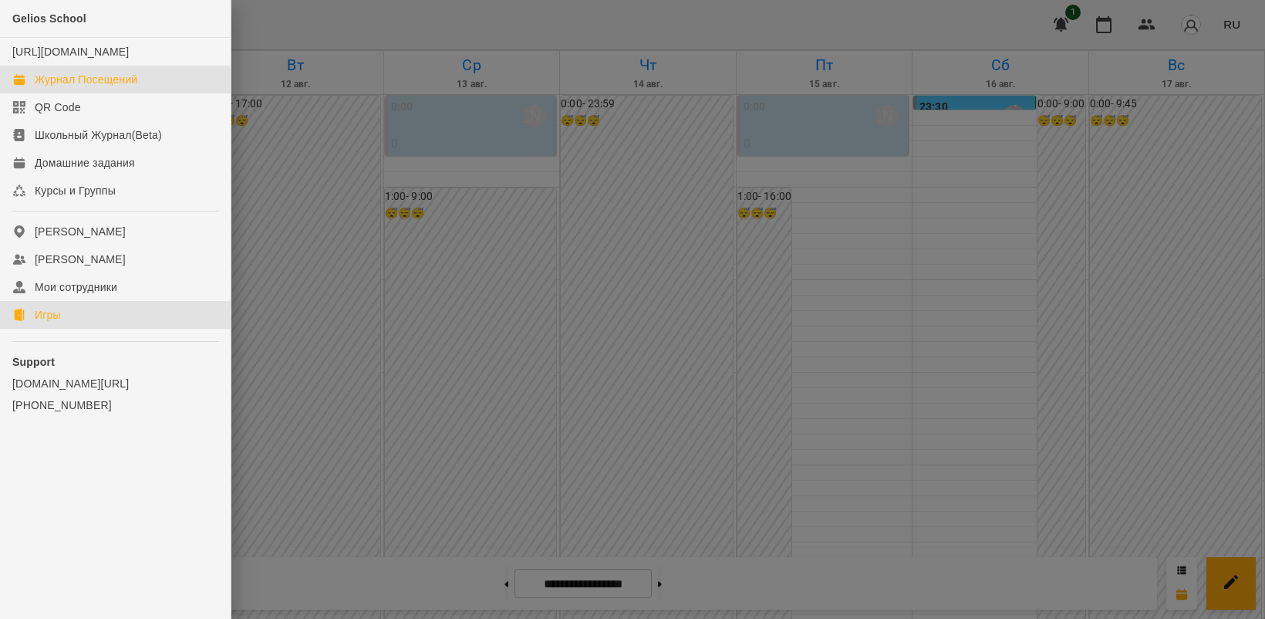
click at [59, 322] on div "Игры" at bounding box center [48, 314] width 26 height 15
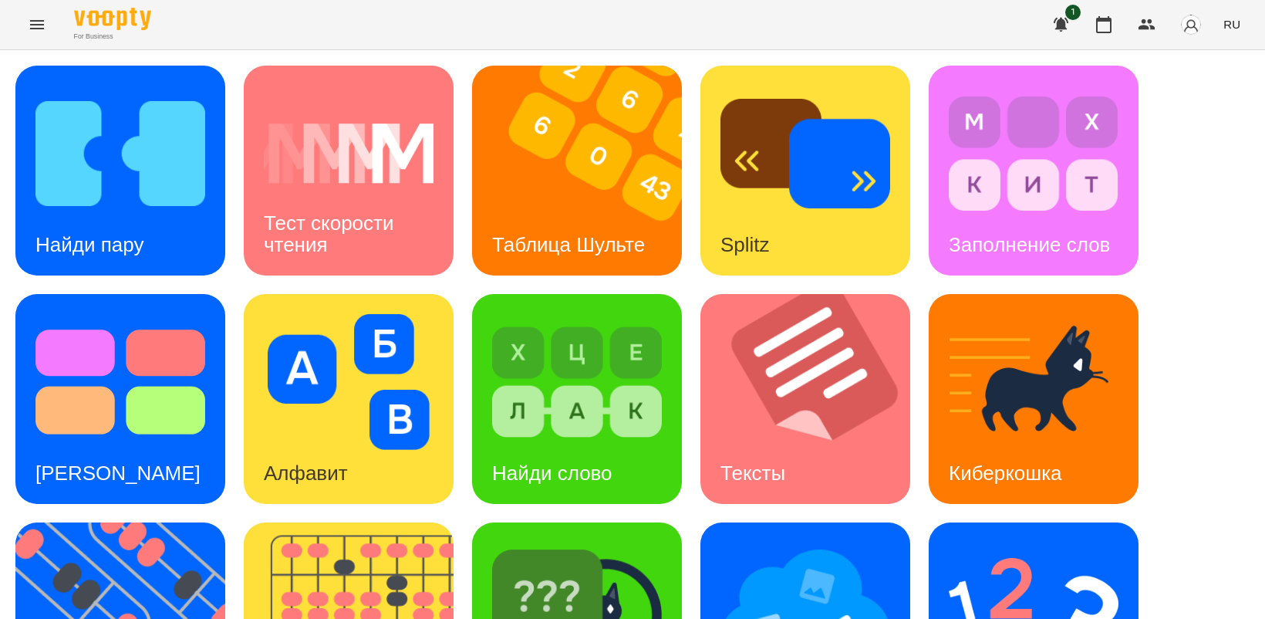
click at [28, 25] on icon "Menu" at bounding box center [37, 24] width 19 height 19
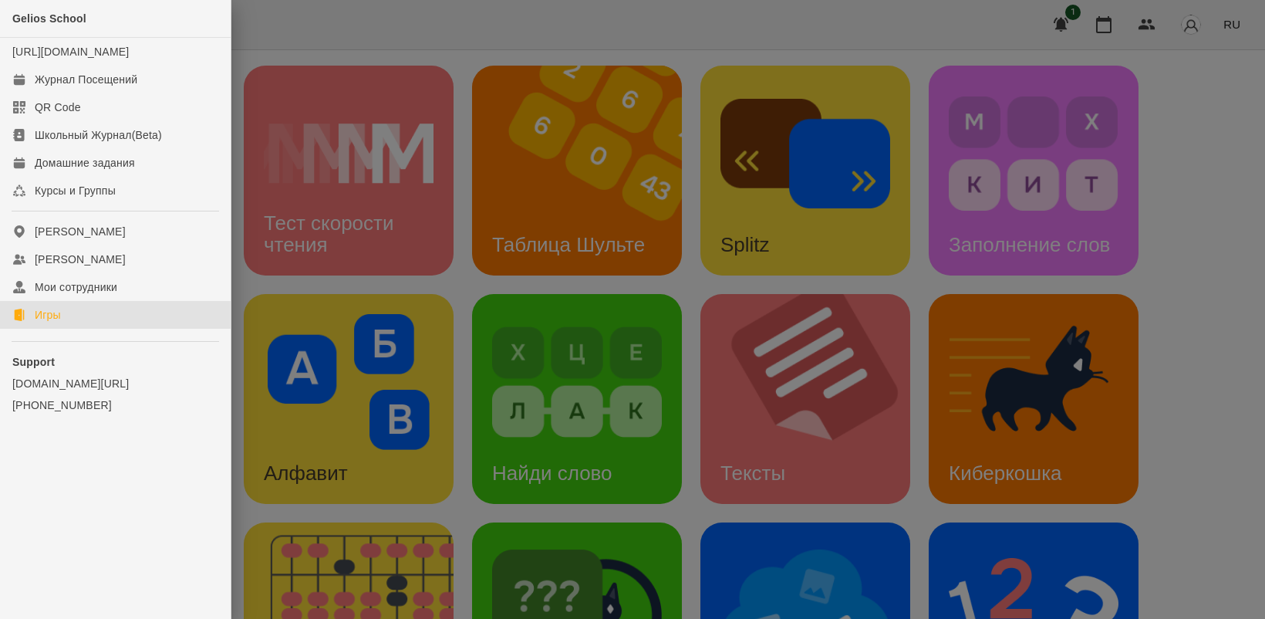
click at [801, 409] on div at bounding box center [632, 309] width 1265 height 619
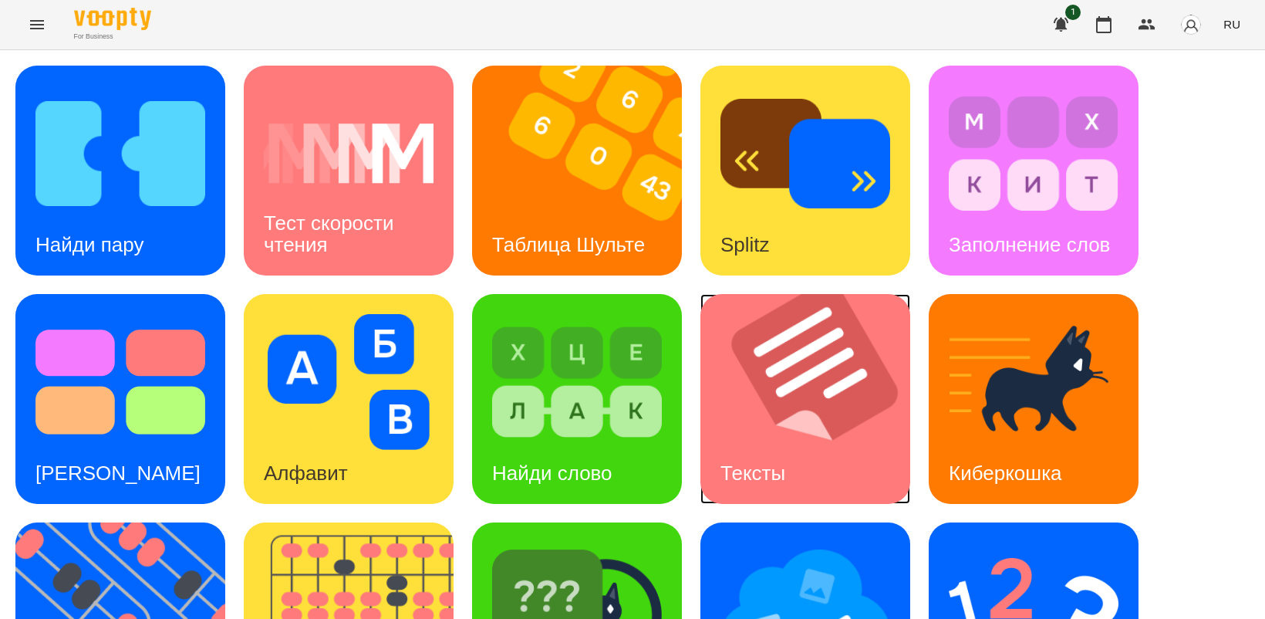
click at [819, 401] on img at bounding box center [814, 399] width 229 height 210
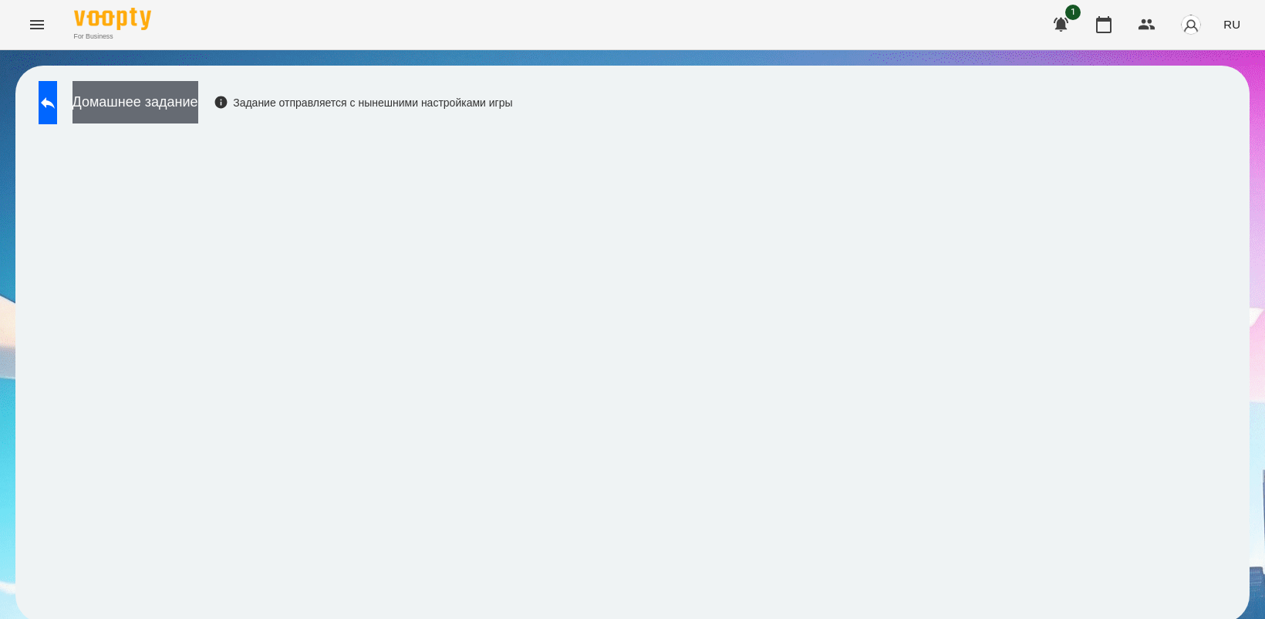
click at [184, 94] on button "Домашнее задание" at bounding box center [136, 102] width 126 height 42
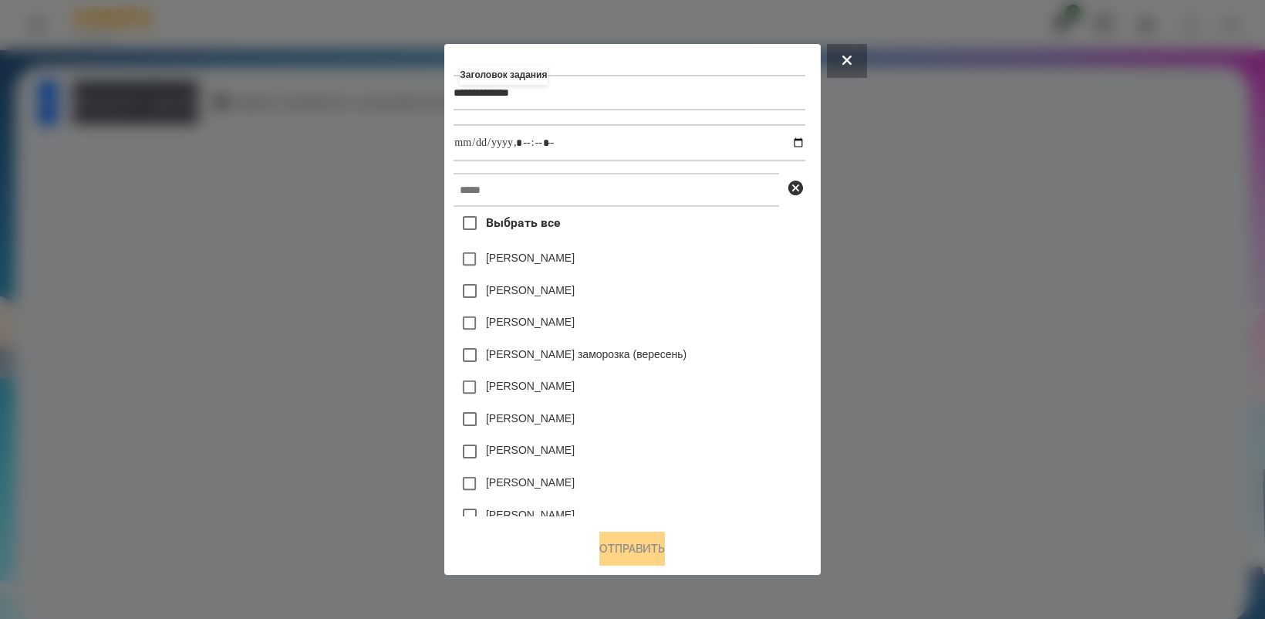
type input "**********"
click at [802, 140] on input "datetime-local" at bounding box center [629, 142] width 351 height 37
type input "**********"
click at [746, 387] on div "[PERSON_NAME]" at bounding box center [629, 387] width 351 height 32
click at [529, 191] on input "text" at bounding box center [617, 190] width 326 height 34
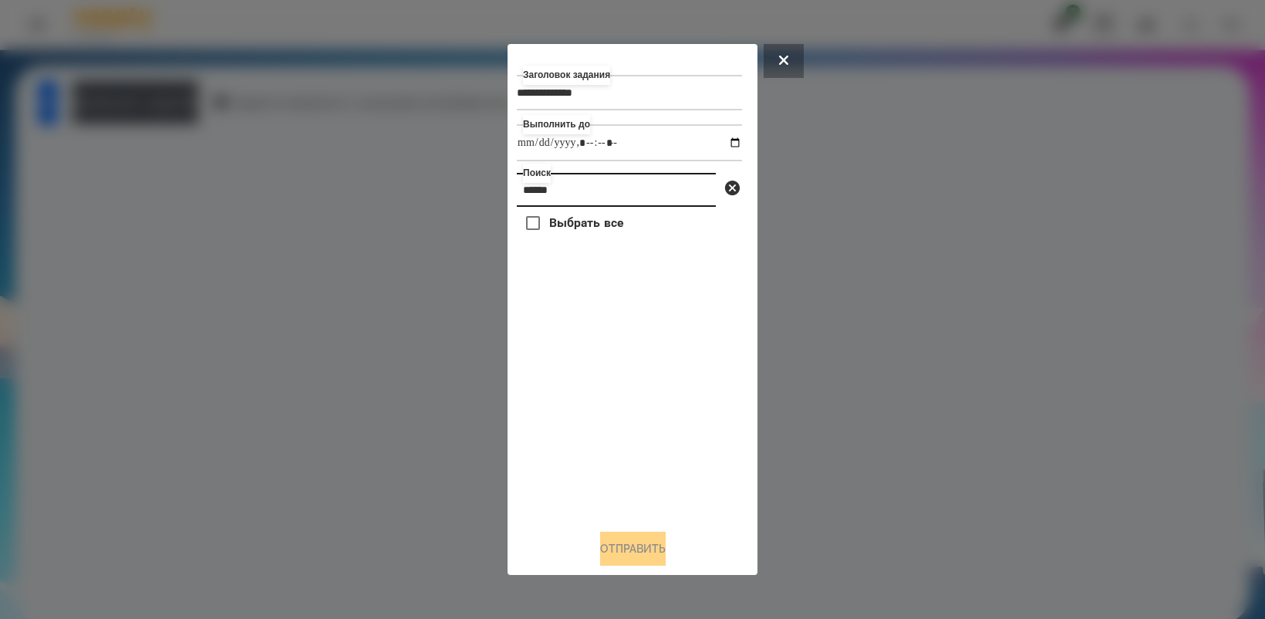
click at [546, 187] on input "******" at bounding box center [616, 190] width 199 height 34
click at [556, 195] on input "******" at bounding box center [616, 190] width 199 height 34
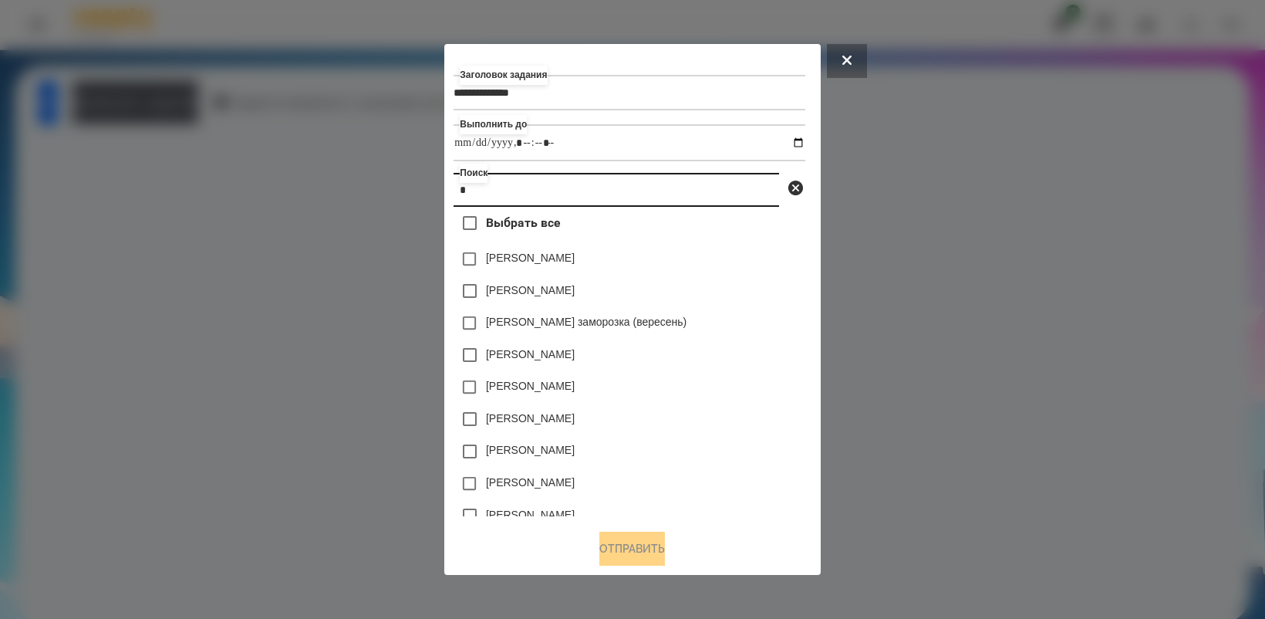
click at [474, 193] on input "*" at bounding box center [617, 190] width 326 height 34
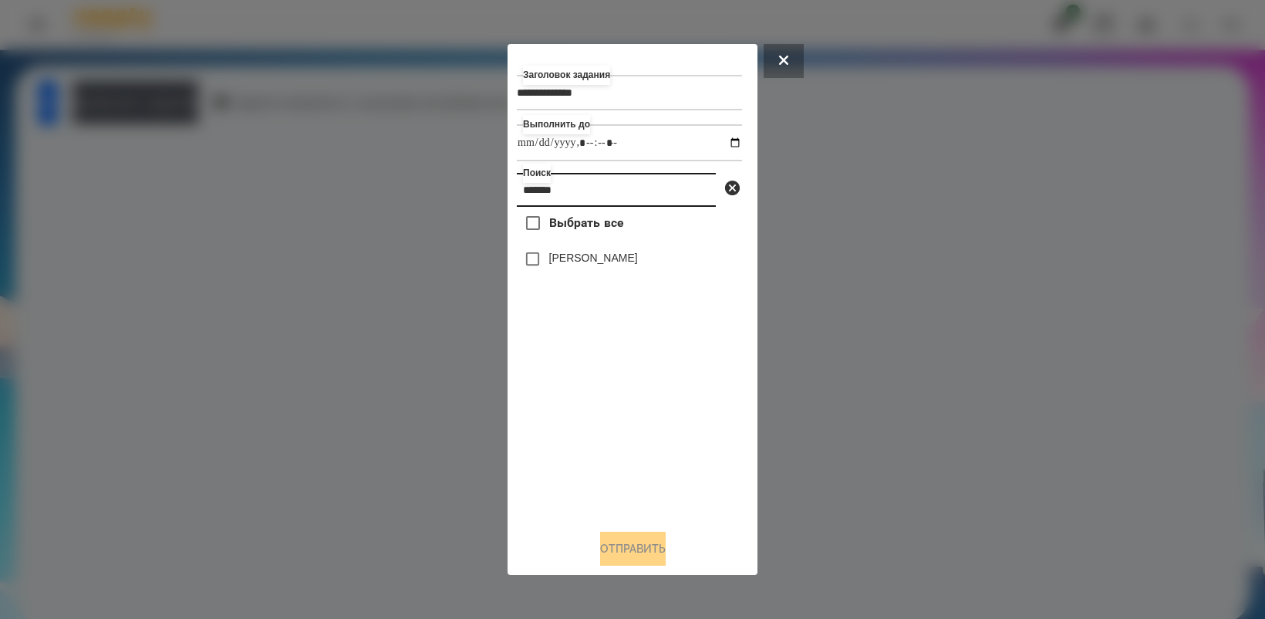
type input "*******"
click at [642, 552] on button "Отправить" at bounding box center [633, 549] width 66 height 34
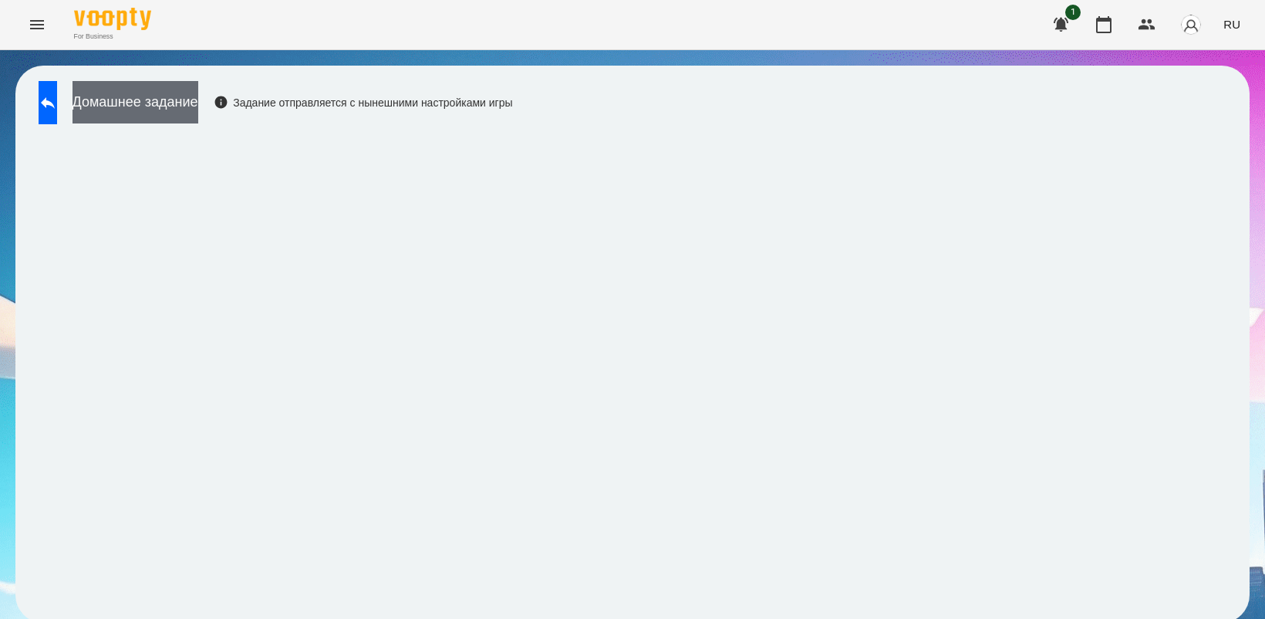
click at [177, 95] on button "Домашнее задание" at bounding box center [136, 102] width 126 height 42
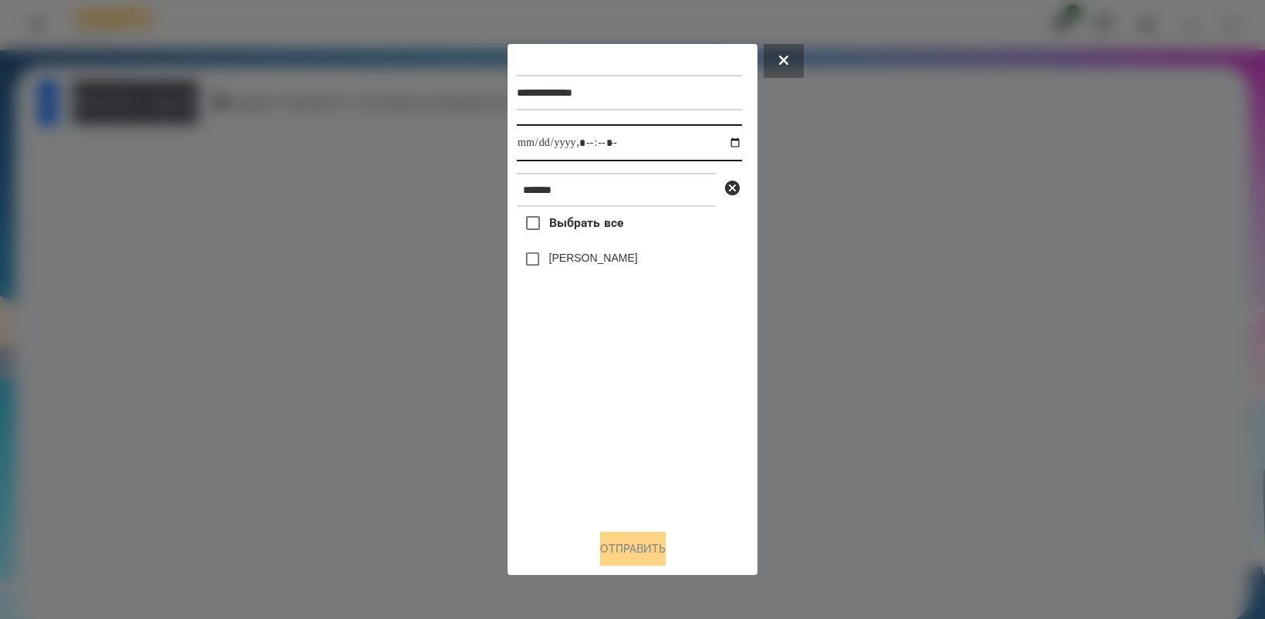
click at [723, 144] on input "datetime-local" at bounding box center [629, 142] width 225 height 37
type input "**********"
click at [683, 434] on div "Выбрать все [PERSON_NAME]" at bounding box center [629, 361] width 225 height 309
click at [646, 552] on button "Отправить" at bounding box center [633, 549] width 66 height 34
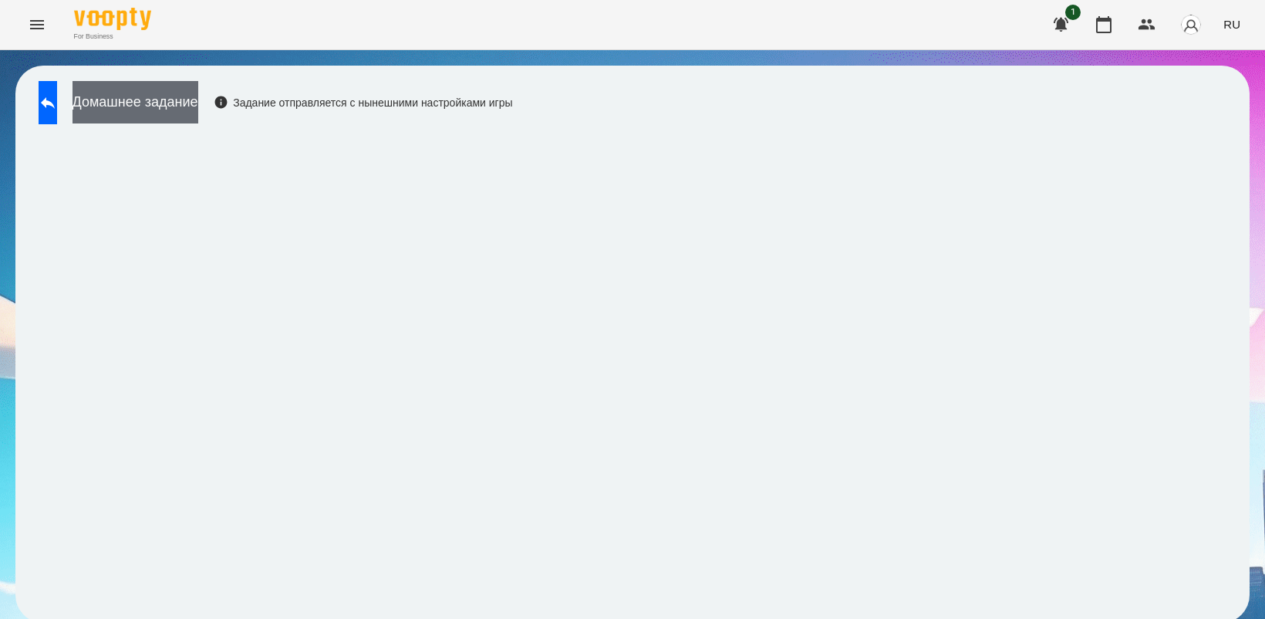
click at [198, 110] on button "Домашнее задание" at bounding box center [136, 102] width 126 height 42
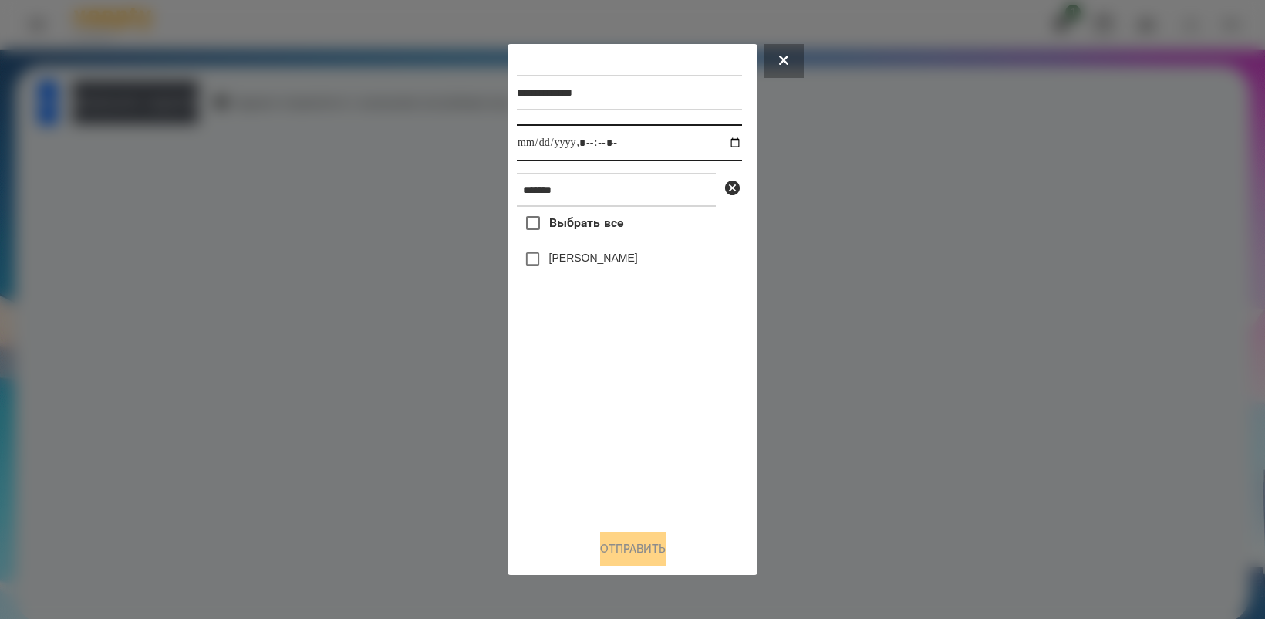
click at [722, 140] on input "datetime-local" at bounding box center [629, 142] width 225 height 37
type input "**********"
drag, startPoint x: 663, startPoint y: 425, endPoint x: 636, endPoint y: 386, distance: 47.7
click at [662, 425] on div "Выбрать все [PERSON_NAME]" at bounding box center [629, 361] width 225 height 309
click at [625, 552] on button "Отправить" at bounding box center [633, 549] width 66 height 34
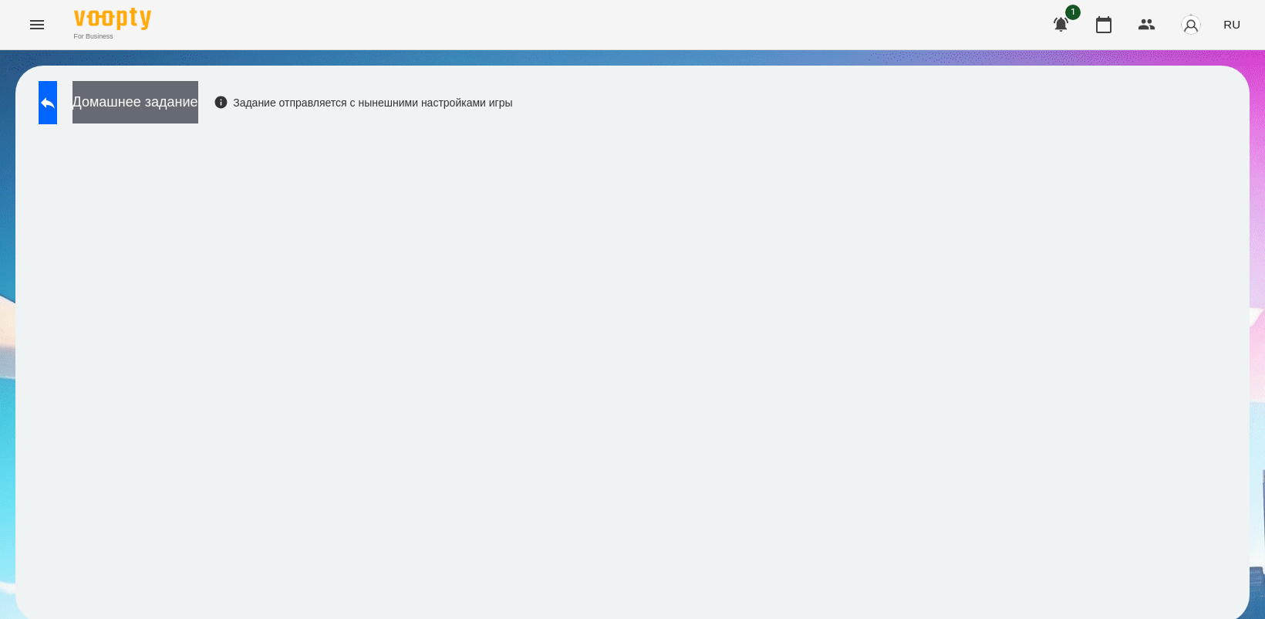
click at [184, 91] on button "Домашнее задание" at bounding box center [136, 102] width 126 height 42
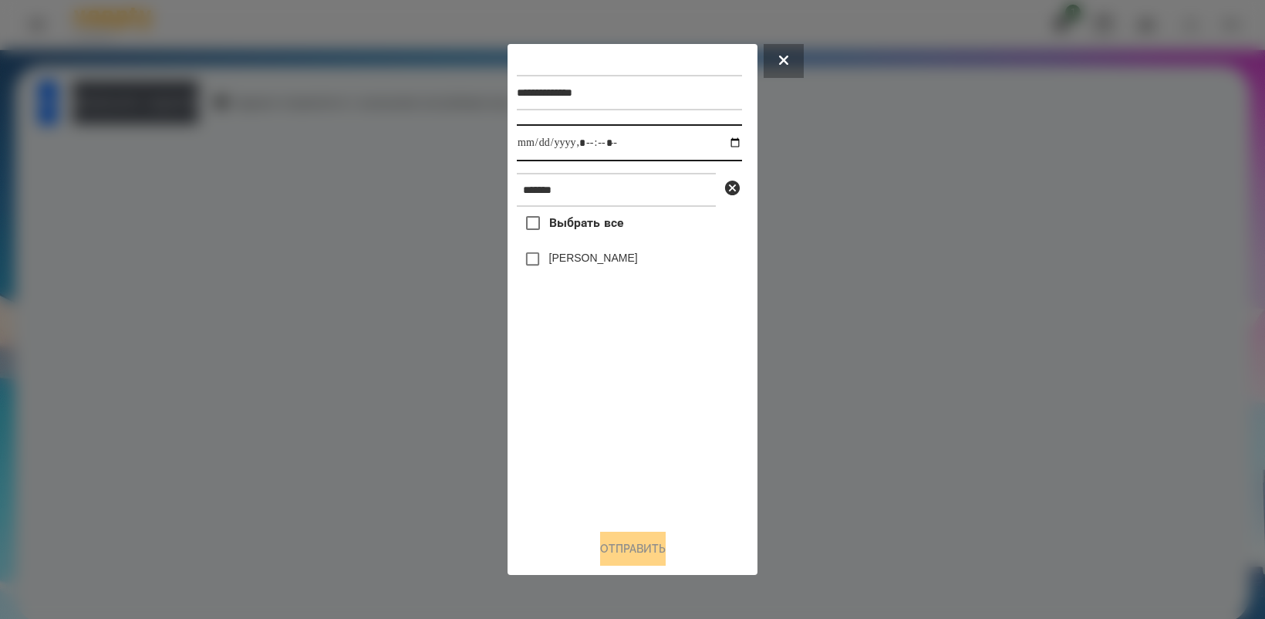
click at [722, 141] on input "datetime-local" at bounding box center [629, 142] width 225 height 37
type input "**********"
click at [643, 428] on div "Выбрать все [PERSON_NAME]" at bounding box center [629, 361] width 225 height 309
click at [633, 548] on button "Отправить" at bounding box center [633, 549] width 66 height 34
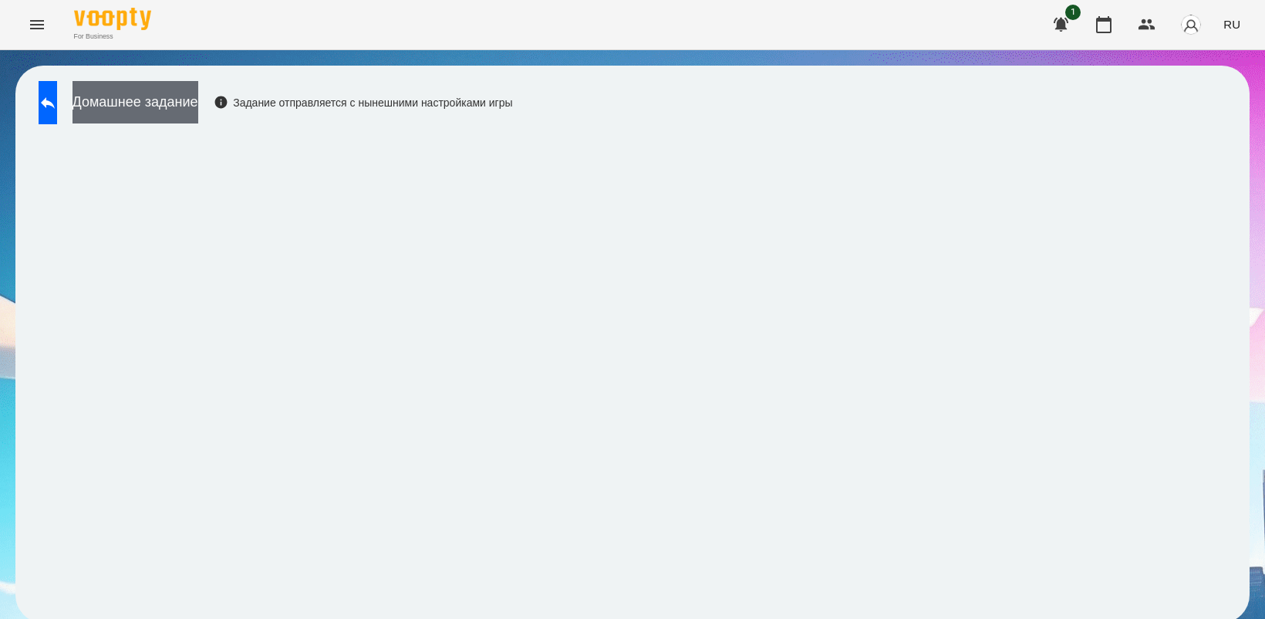
click at [168, 94] on button "Домашнее задание" at bounding box center [136, 102] width 126 height 42
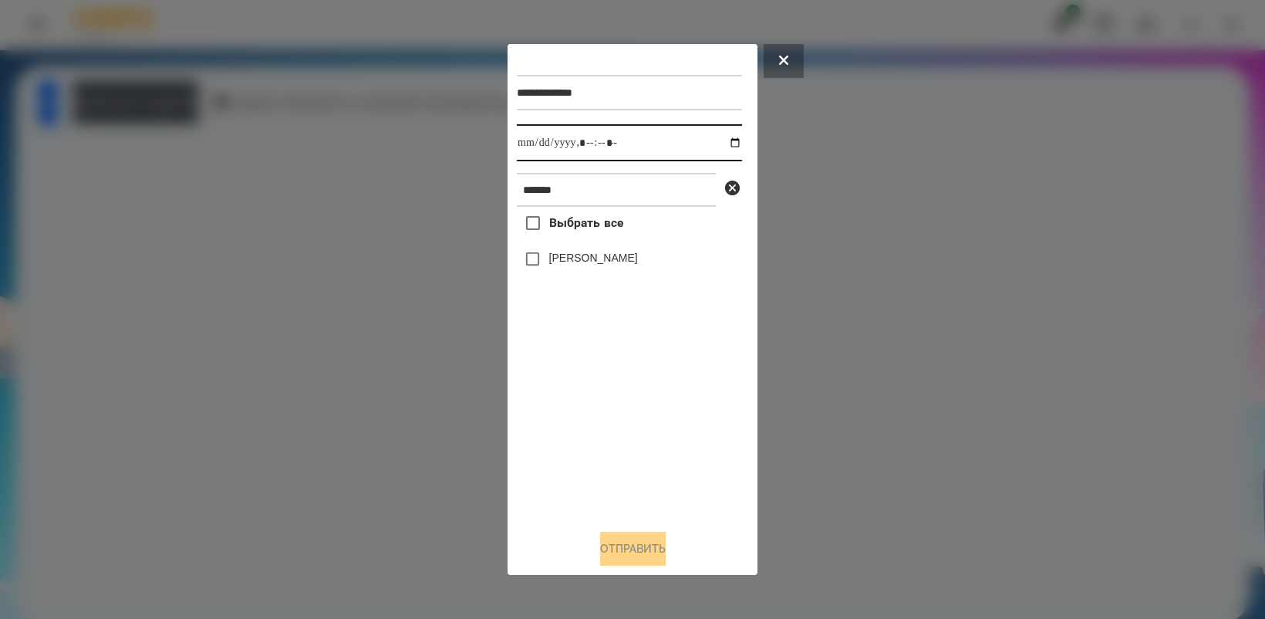
click at [723, 140] on input "datetime-local" at bounding box center [629, 142] width 225 height 37
type input "**********"
click at [653, 438] on div "Выбрать все [PERSON_NAME]" at bounding box center [629, 361] width 225 height 309
click at [636, 542] on button "Отправить" at bounding box center [633, 549] width 66 height 34
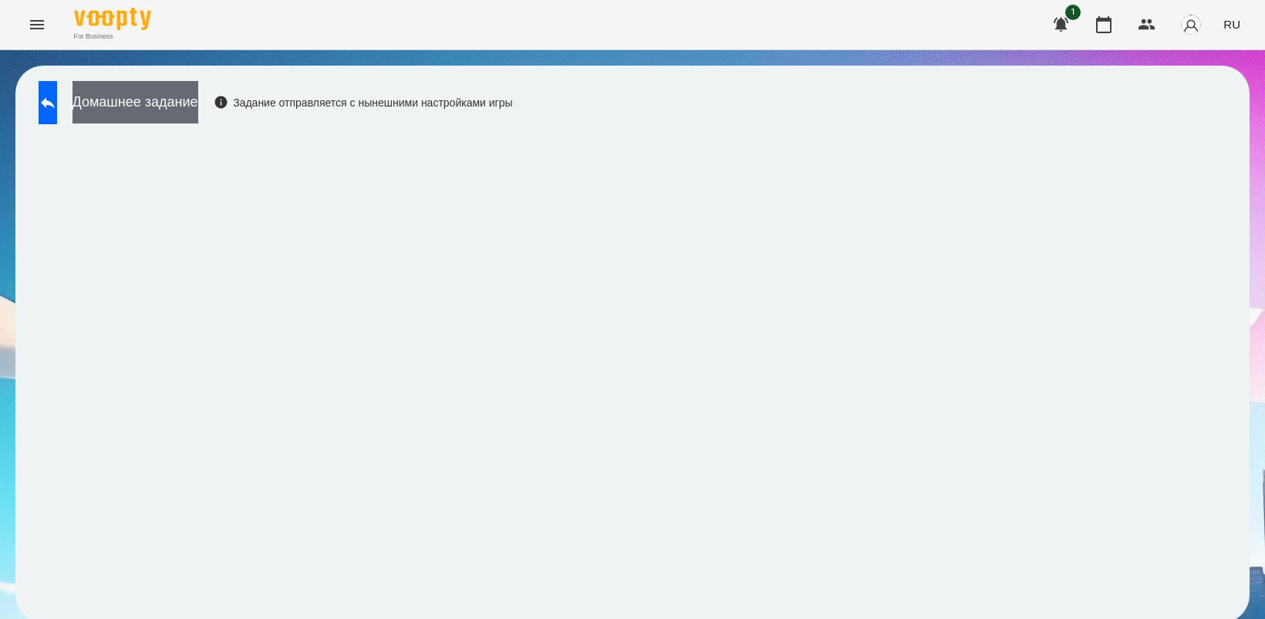
click at [198, 106] on button "Домашнее задание" at bounding box center [136, 102] width 126 height 42
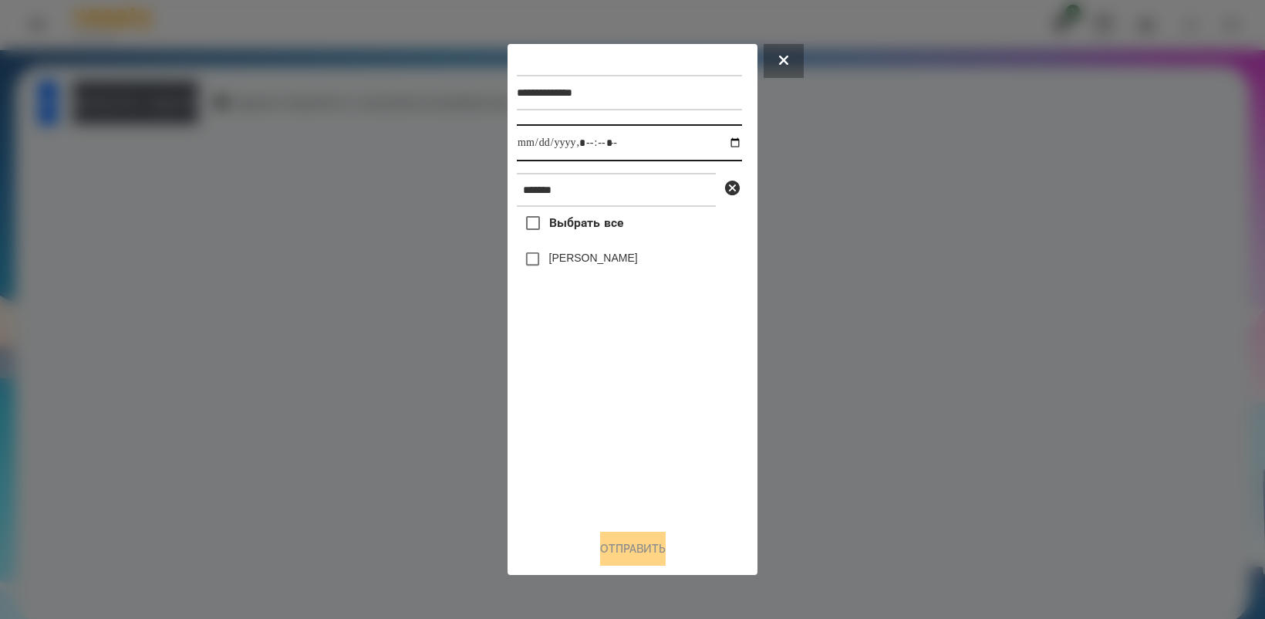
click at [726, 143] on input "datetime-local" at bounding box center [629, 142] width 225 height 37
type input "**********"
drag, startPoint x: 657, startPoint y: 449, endPoint x: 653, endPoint y: 438, distance: 11.2
click at [656, 445] on div "Выбрать все [PERSON_NAME]" at bounding box center [629, 361] width 225 height 309
click at [527, 244] on div "Выбрать все [PERSON_NAME]" at bounding box center [629, 361] width 225 height 309
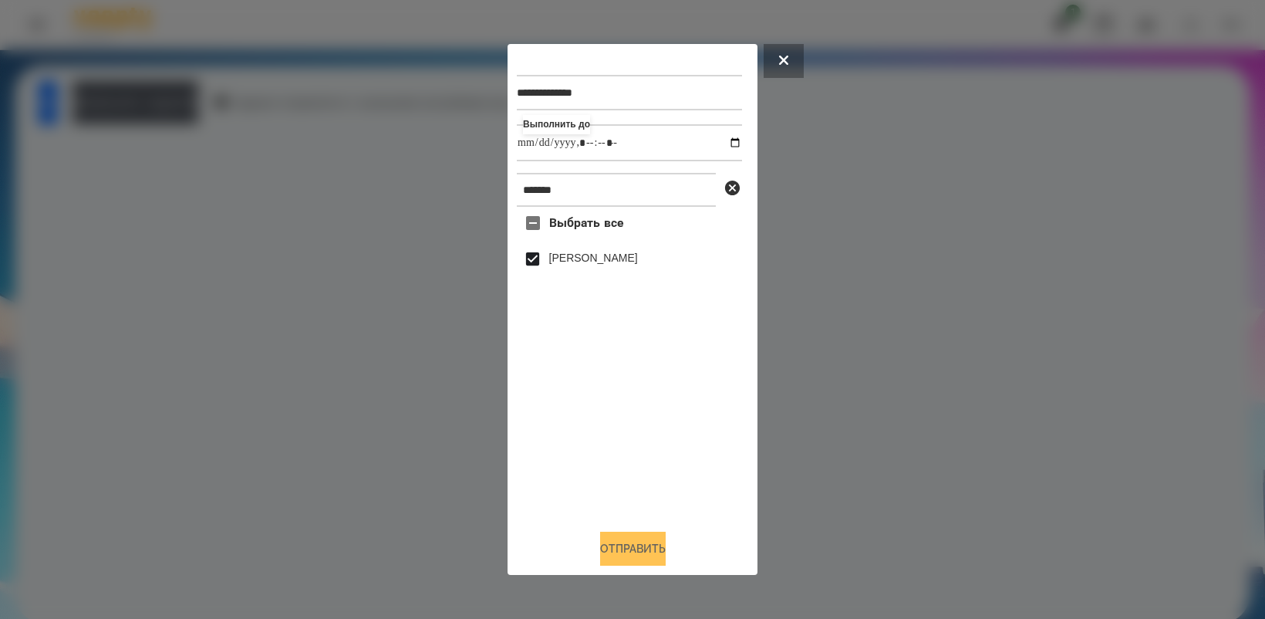
click at [646, 548] on button "Отправить" at bounding box center [633, 549] width 66 height 34
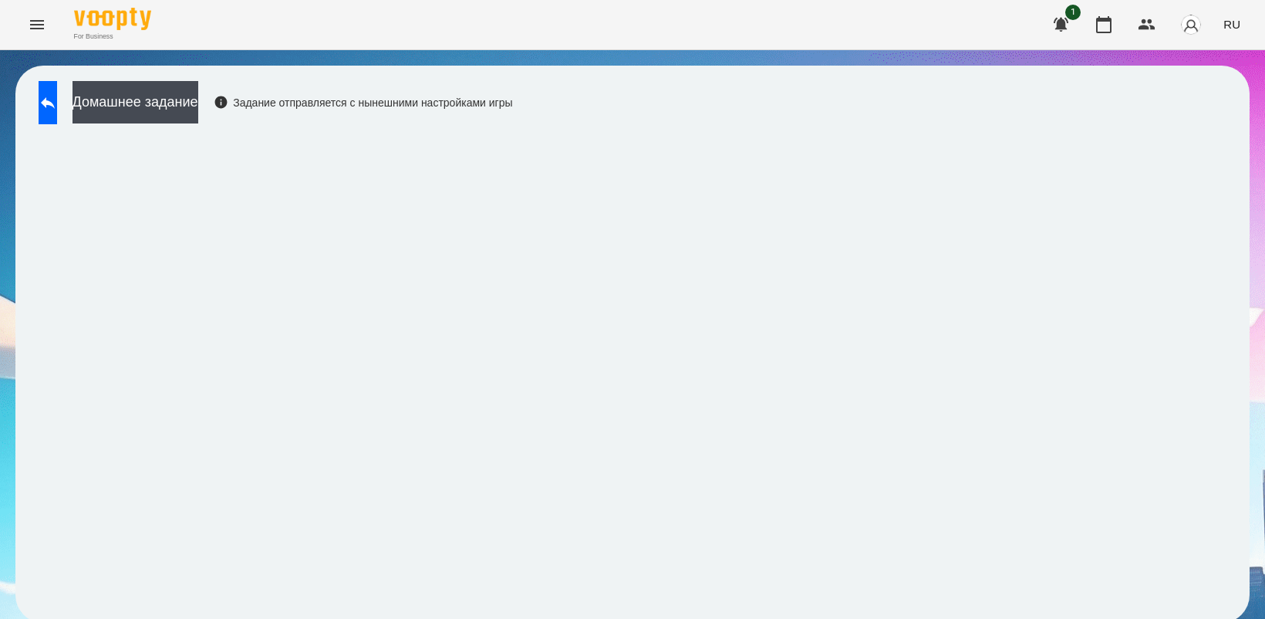
click at [28, 20] on icon "Menu" at bounding box center [37, 24] width 19 height 19
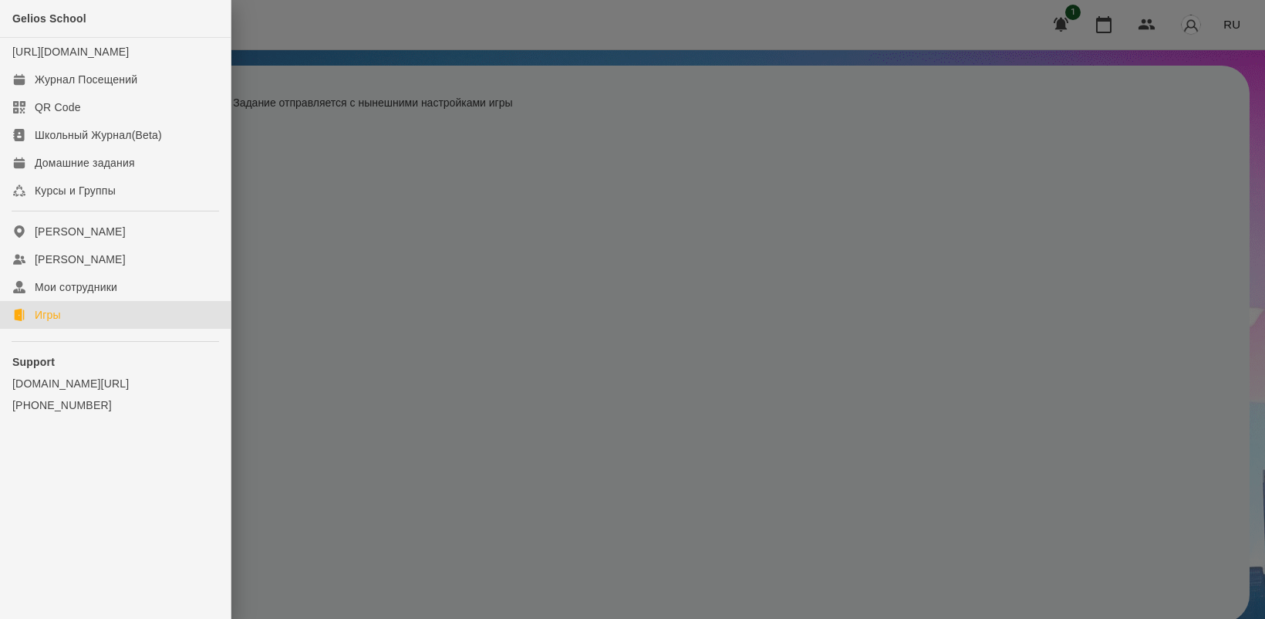
click at [83, 326] on link "Игры" at bounding box center [115, 315] width 231 height 28
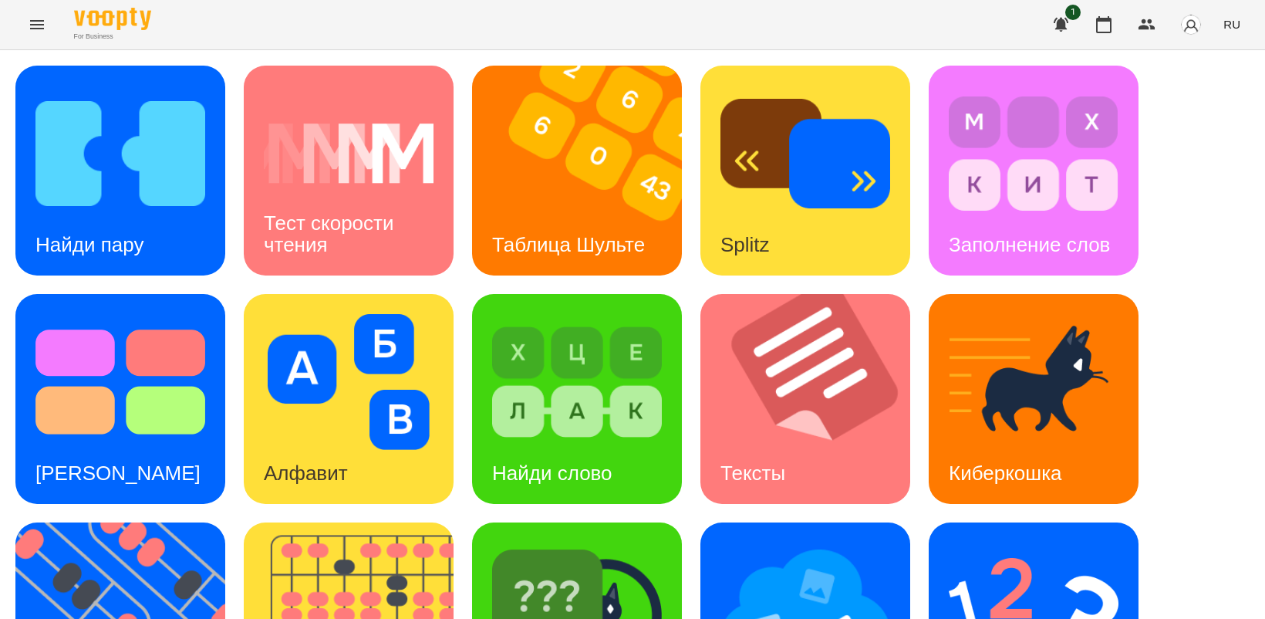
scroll to position [193, 0]
click at [576, 542] on img at bounding box center [577, 610] width 170 height 136
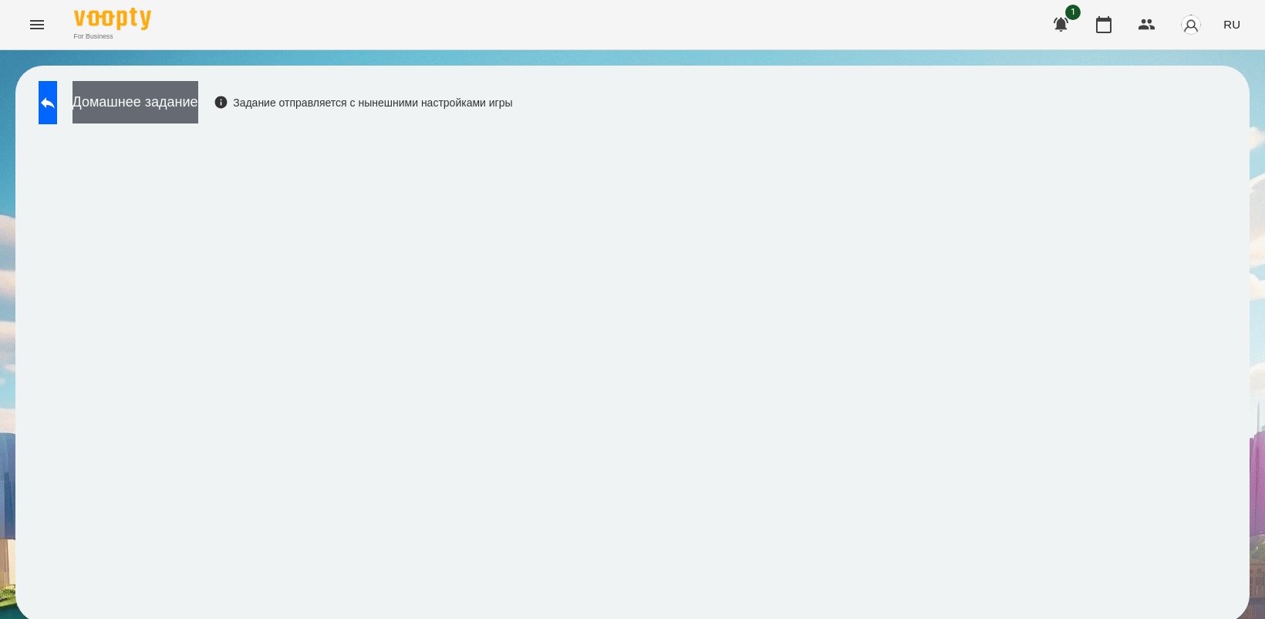
click at [198, 113] on button "Домашнее задание" at bounding box center [136, 102] width 126 height 42
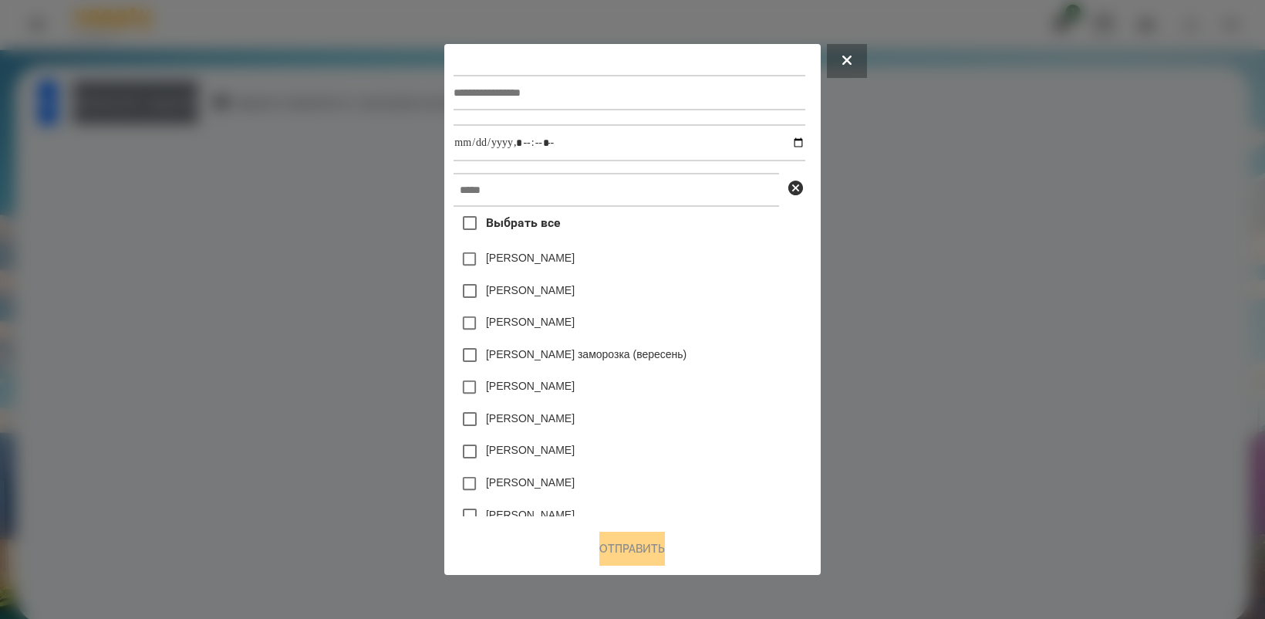
click at [467, 97] on input "text" at bounding box center [629, 92] width 351 height 35
type input "**********"
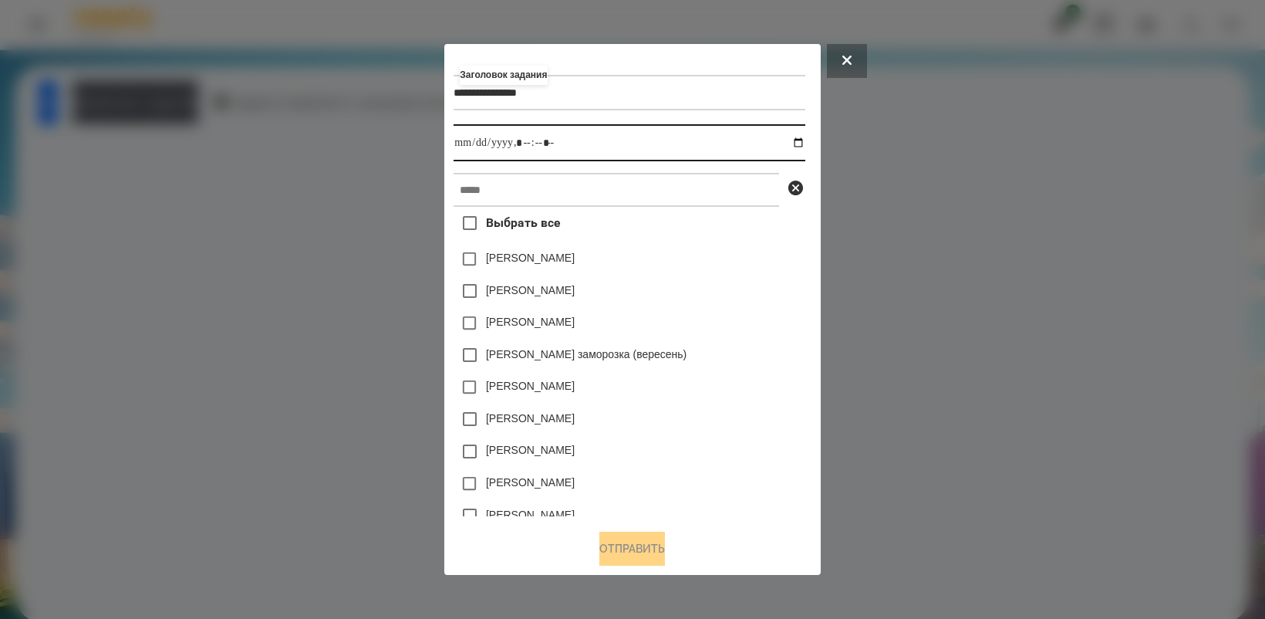
click at [803, 143] on input "datetime-local" at bounding box center [629, 142] width 351 height 37
type input "**********"
click at [711, 387] on div "[PERSON_NAME]" at bounding box center [629, 387] width 351 height 32
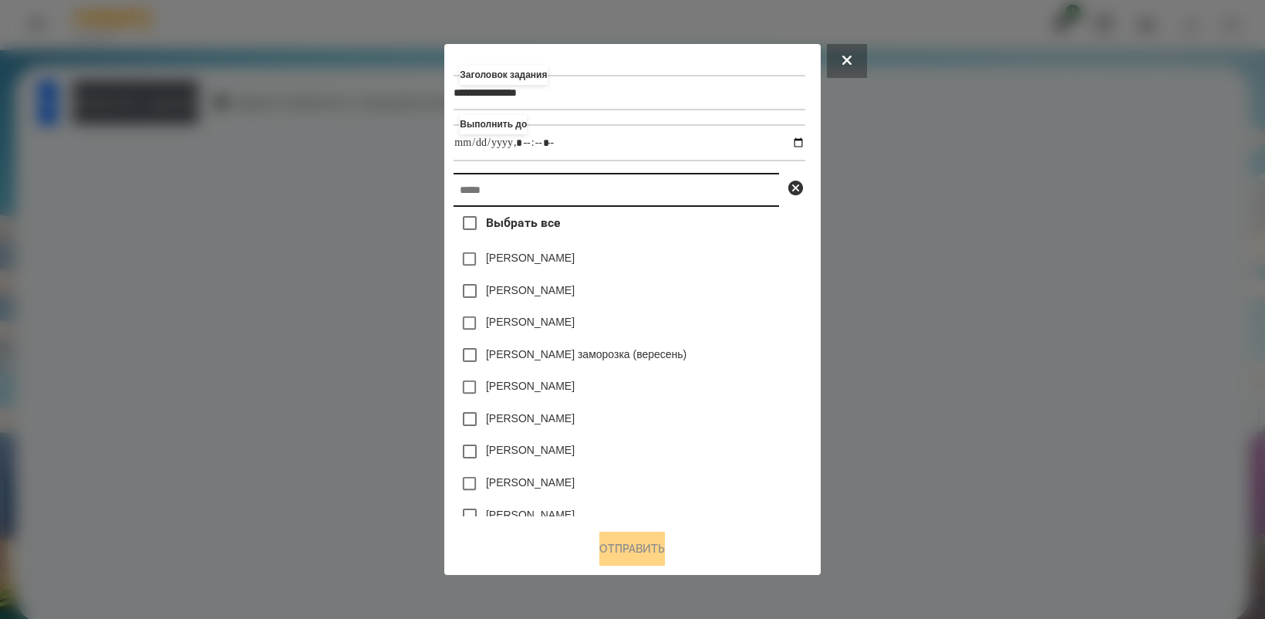
click at [525, 194] on input "text" at bounding box center [617, 190] width 326 height 34
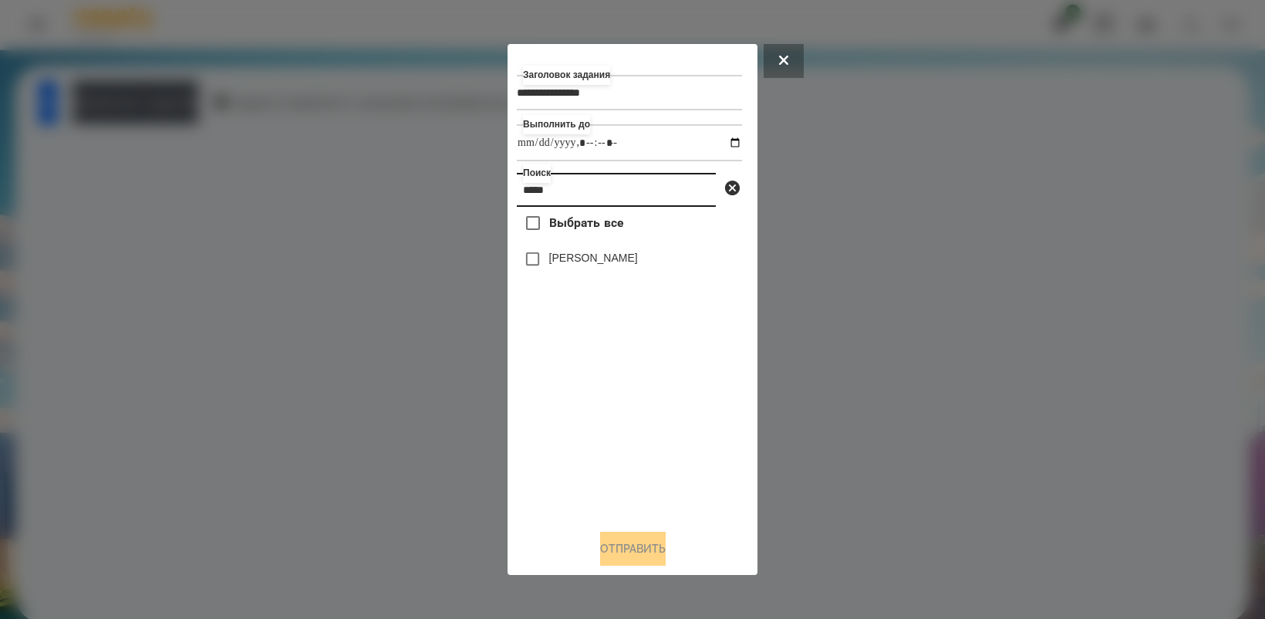
type input "*****"
click at [627, 540] on button "Отправить" at bounding box center [633, 549] width 66 height 34
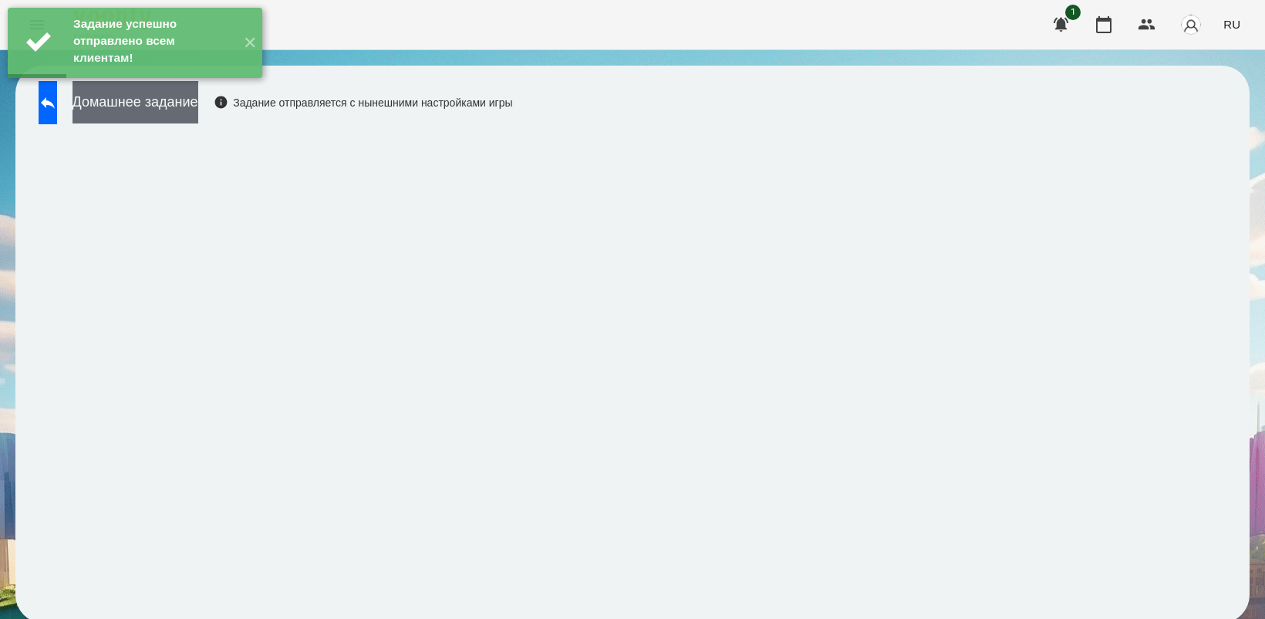
click at [198, 104] on button "Домашнее задание" at bounding box center [136, 102] width 126 height 42
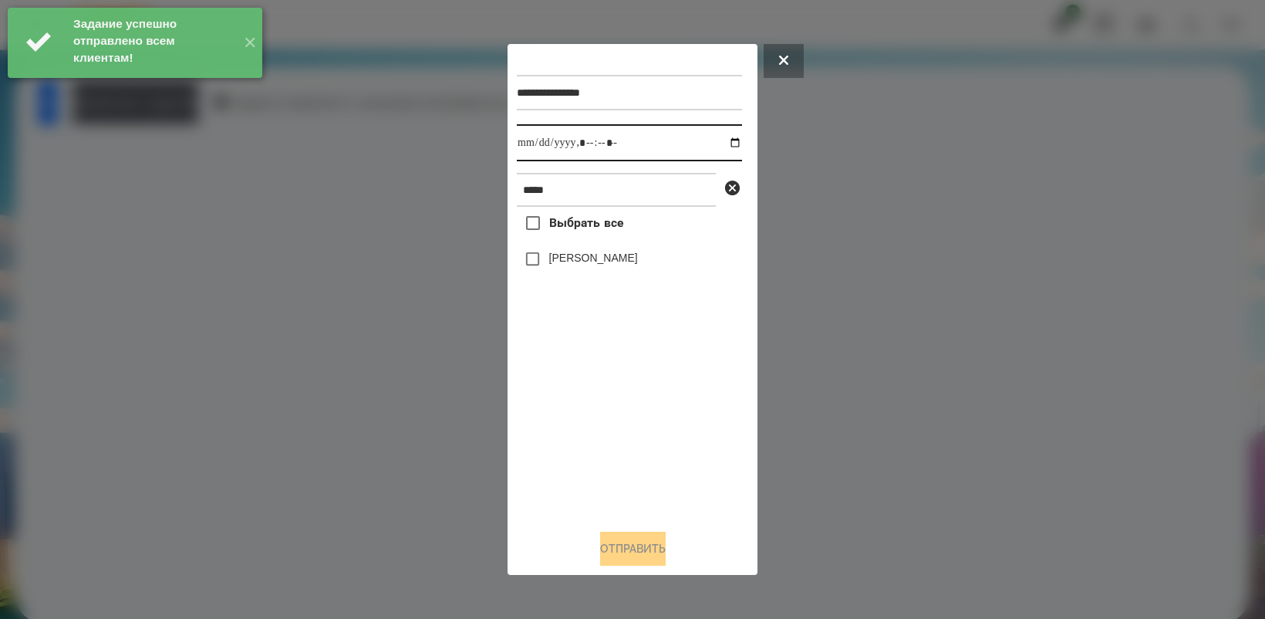
click at [730, 143] on input "datetime-local" at bounding box center [629, 142] width 225 height 37
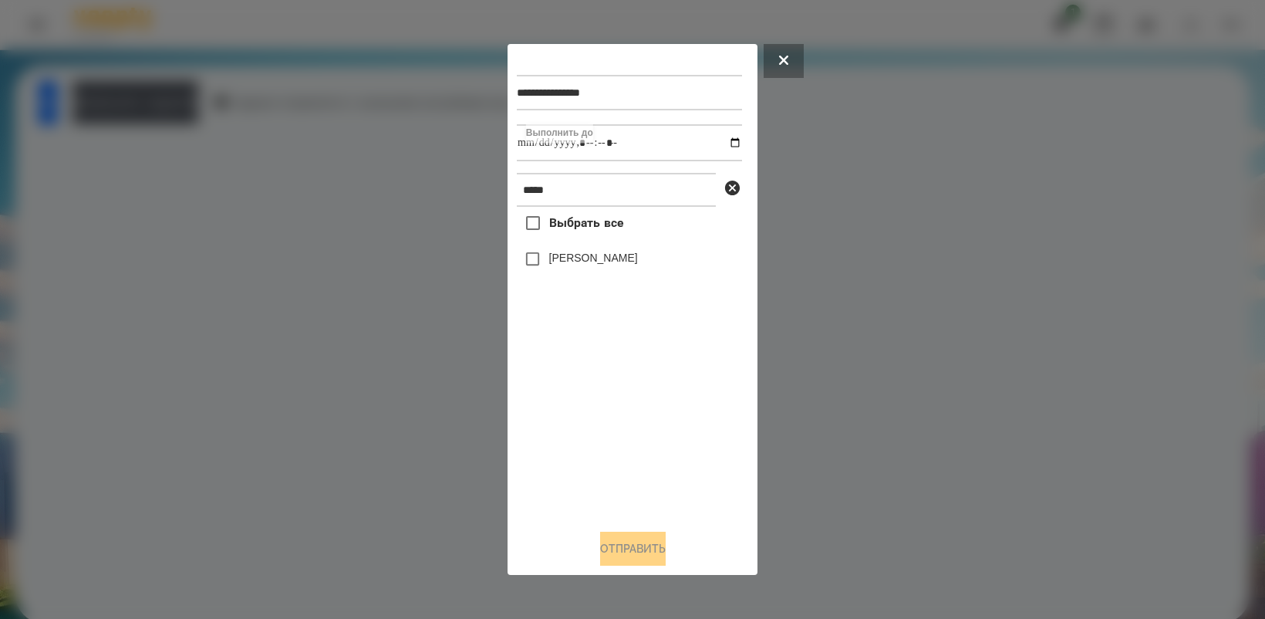
type input "**********"
drag, startPoint x: 634, startPoint y: 437, endPoint x: 544, endPoint y: 337, distance: 134.4
click at [630, 430] on div "Выбрать все [PERSON_NAME]" at bounding box center [629, 361] width 225 height 309
click at [643, 558] on button "Отправить" at bounding box center [633, 549] width 66 height 34
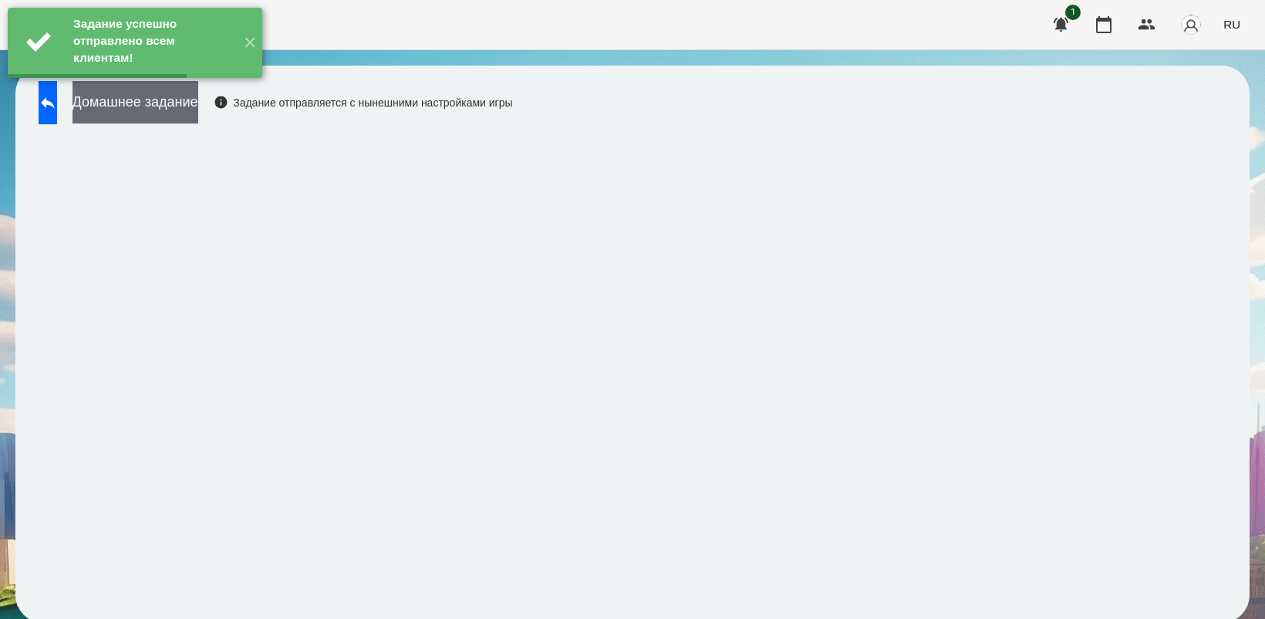
click at [180, 120] on button "Домашнее задание" at bounding box center [136, 102] width 126 height 42
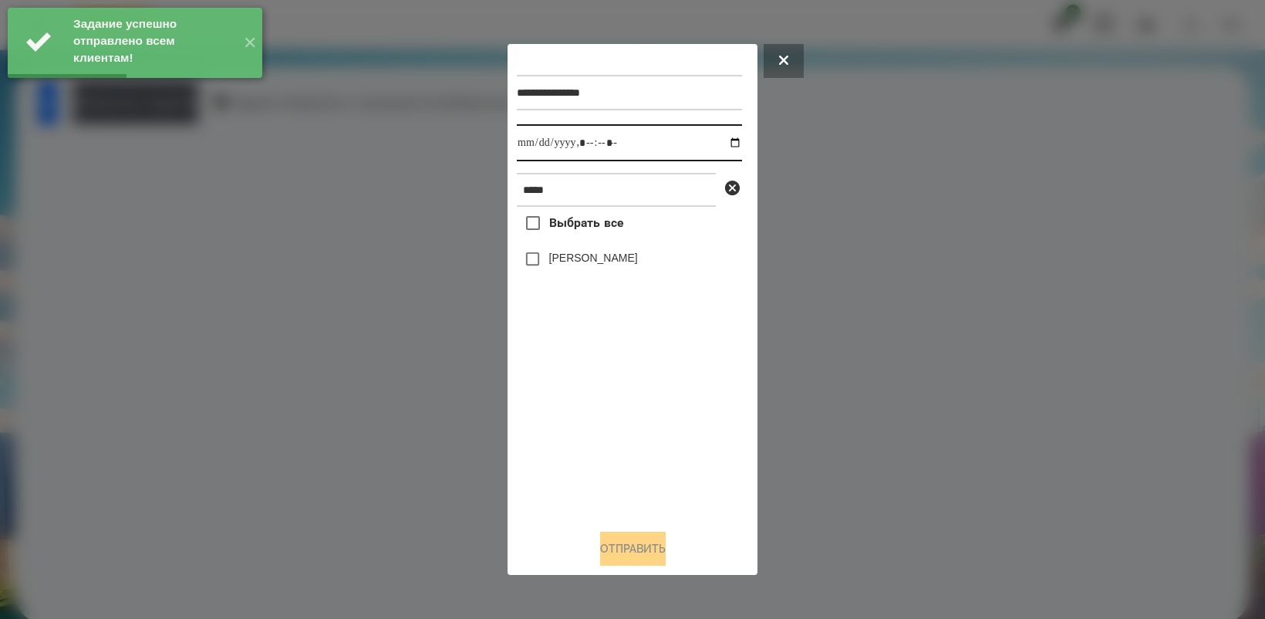
click at [724, 136] on input "datetime-local" at bounding box center [629, 142] width 225 height 37
type input "**********"
click at [640, 399] on div "Выбрать все [PERSON_NAME]" at bounding box center [629, 361] width 225 height 309
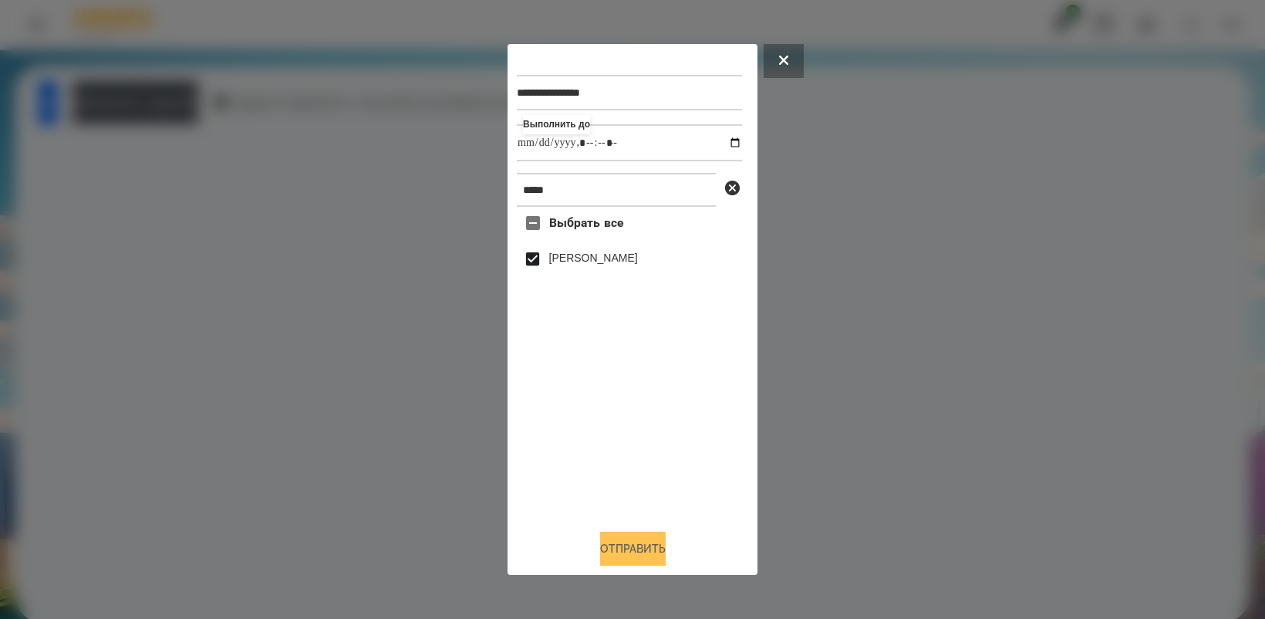
click at [626, 561] on button "Отправить" at bounding box center [633, 549] width 66 height 34
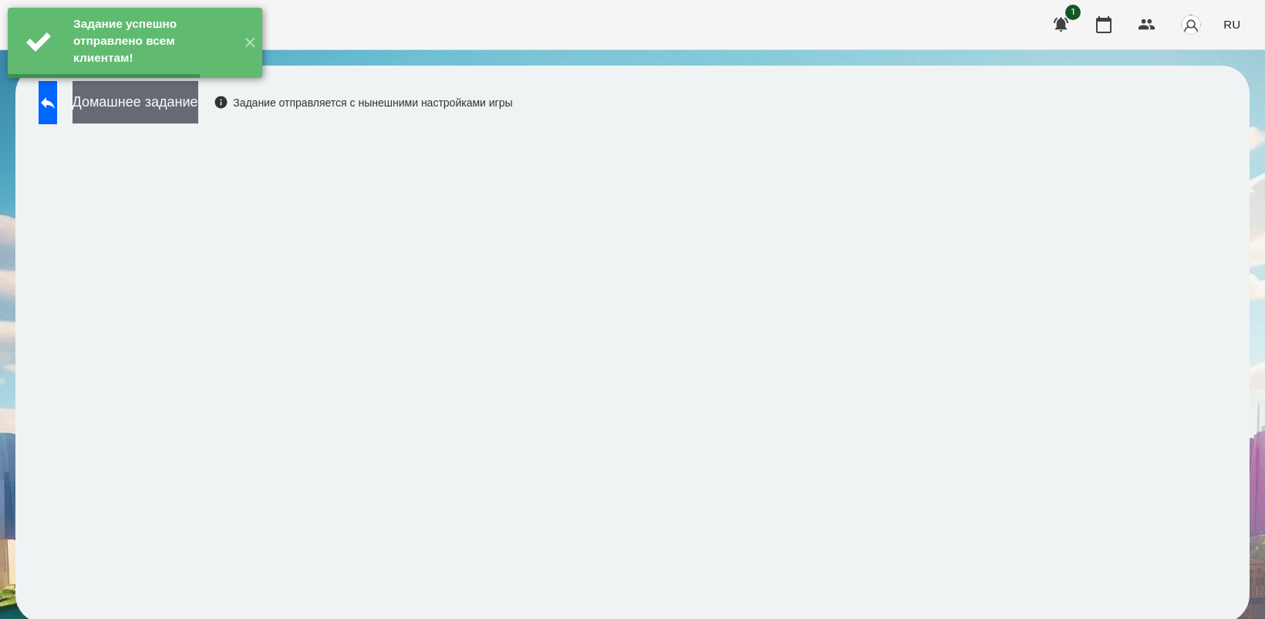
click at [162, 95] on button "Домашнее задание" at bounding box center [136, 102] width 126 height 42
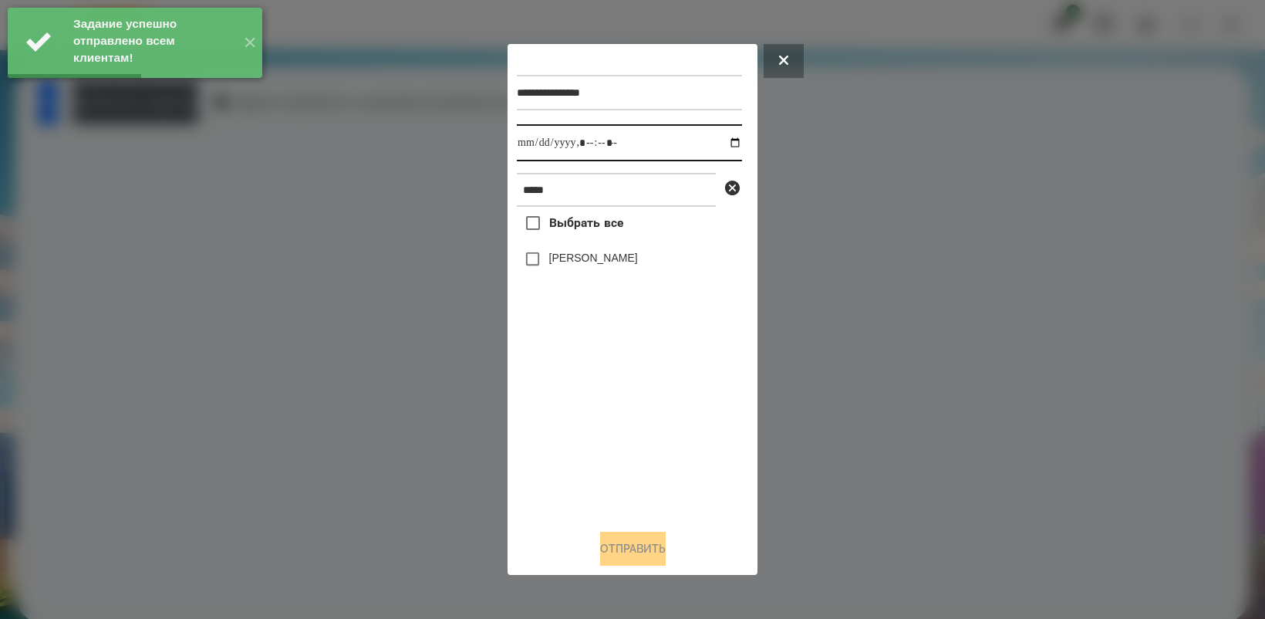
click at [722, 139] on input "datetime-local" at bounding box center [629, 142] width 225 height 37
type input "**********"
click at [599, 383] on div "Выбрать все [PERSON_NAME]" at bounding box center [629, 361] width 225 height 309
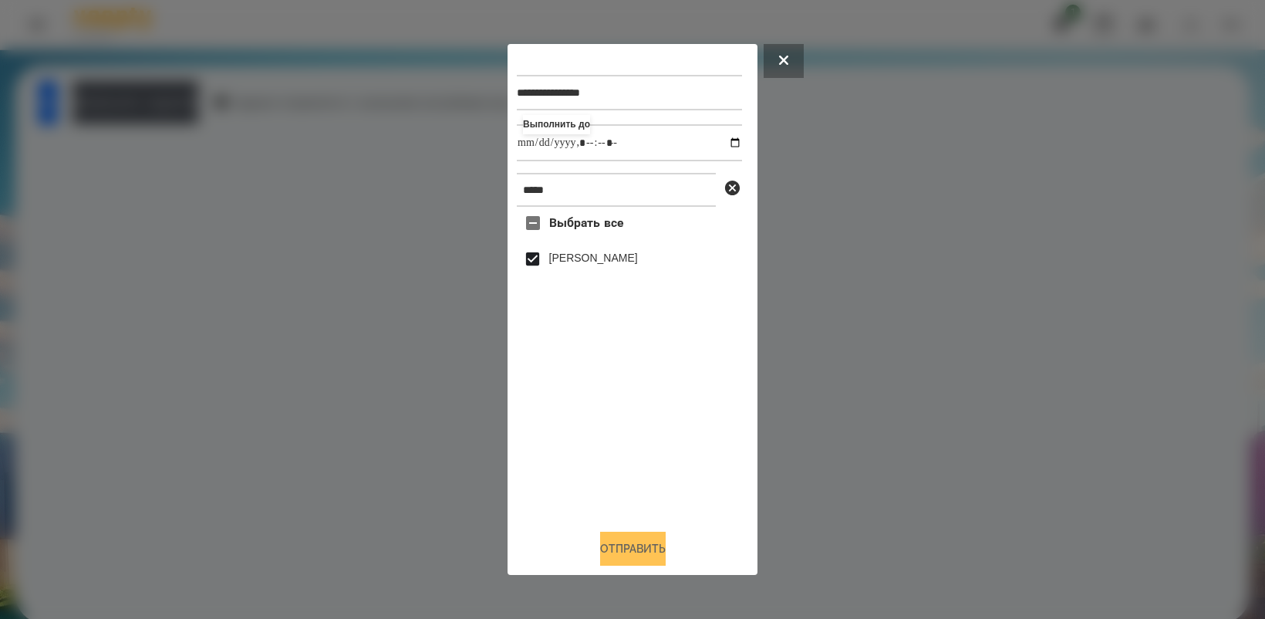
click at [642, 544] on button "Отправить" at bounding box center [633, 549] width 66 height 34
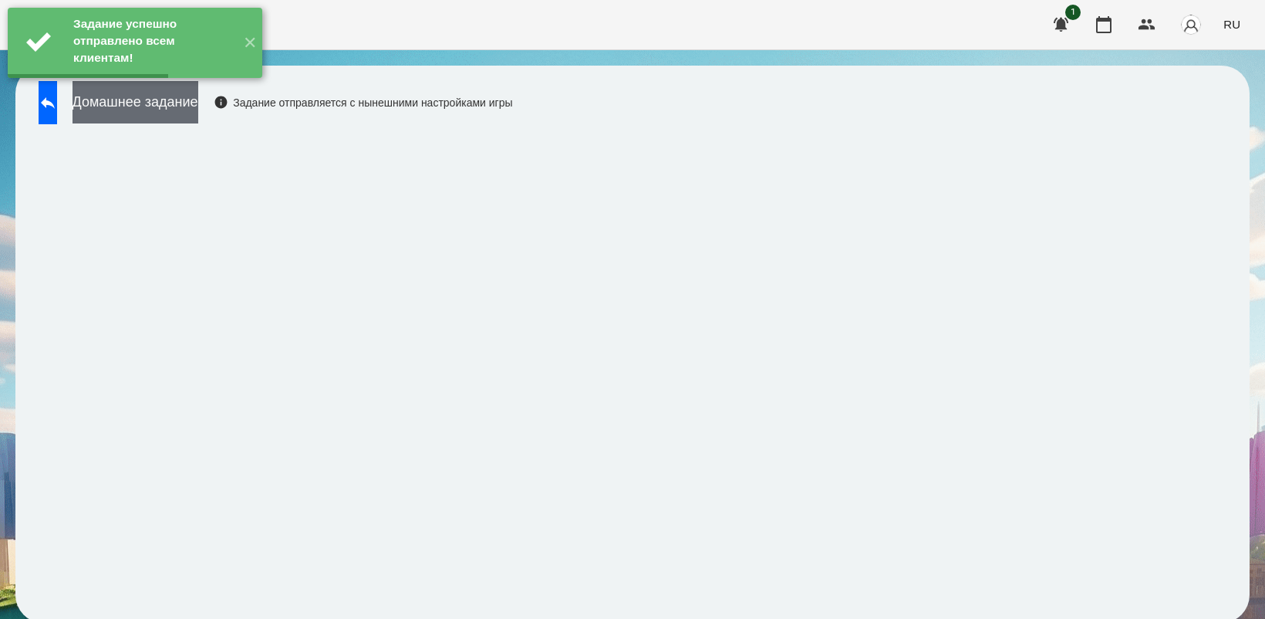
click at [198, 104] on button "Домашнее задание" at bounding box center [136, 102] width 126 height 42
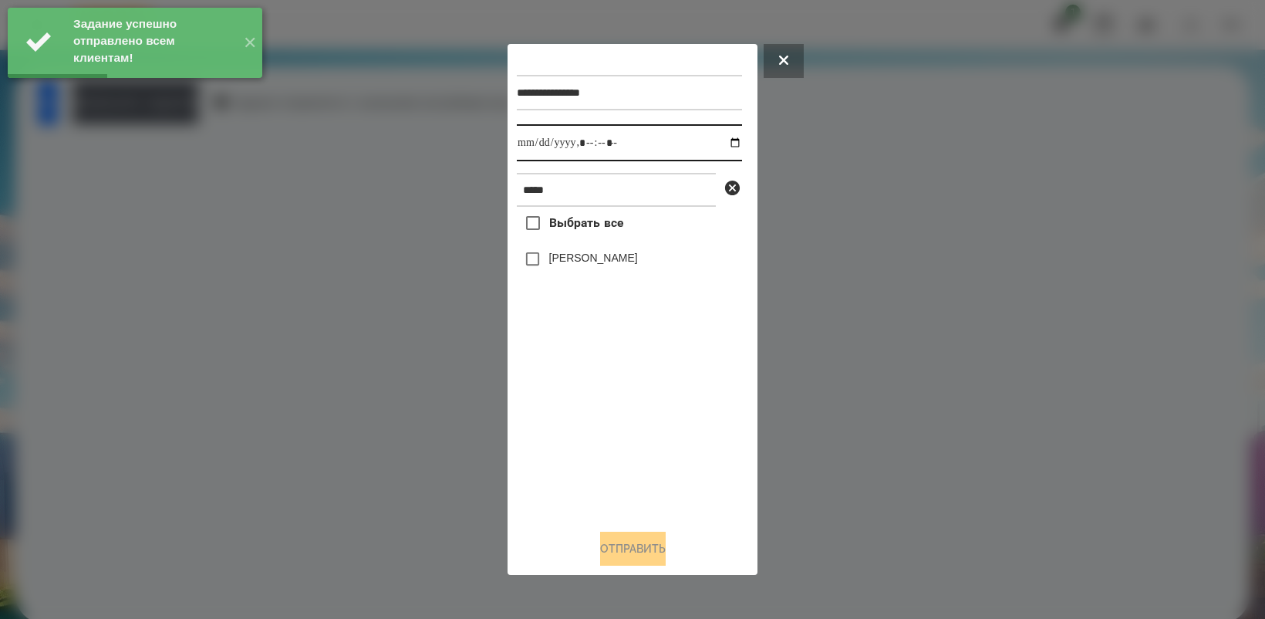
click at [719, 140] on input "datetime-local" at bounding box center [629, 142] width 225 height 37
type input "**********"
click at [626, 438] on div "Выбрать все [PERSON_NAME]" at bounding box center [629, 361] width 225 height 309
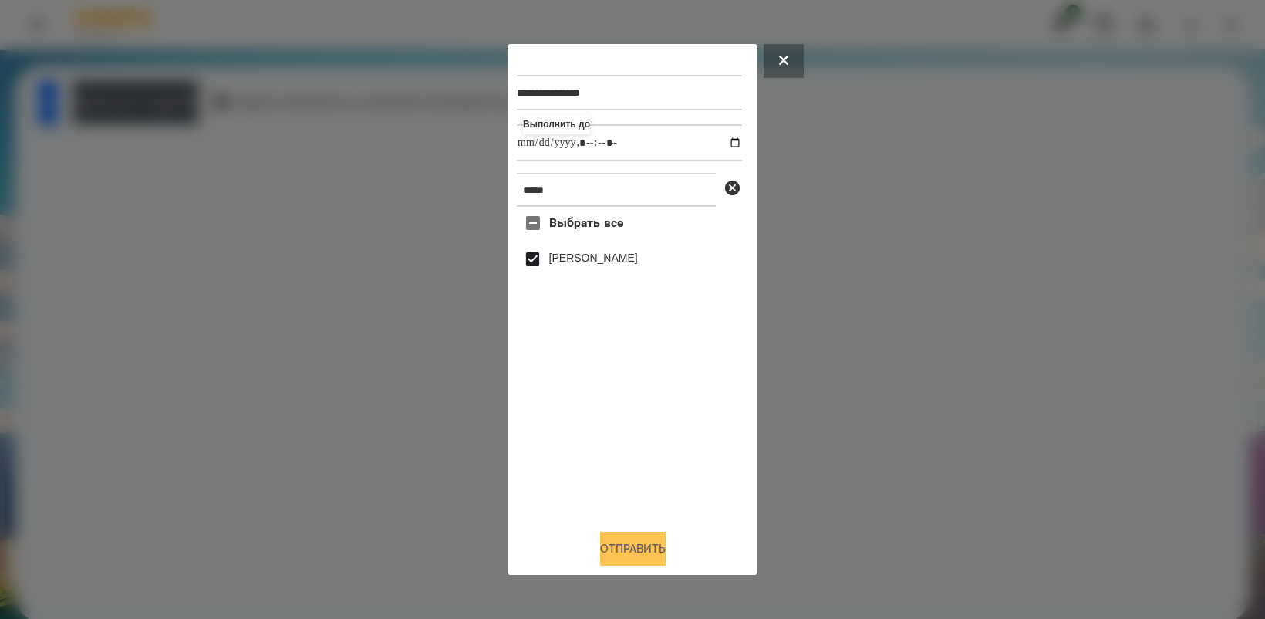
click at [635, 538] on button "Отправить" at bounding box center [633, 549] width 66 height 34
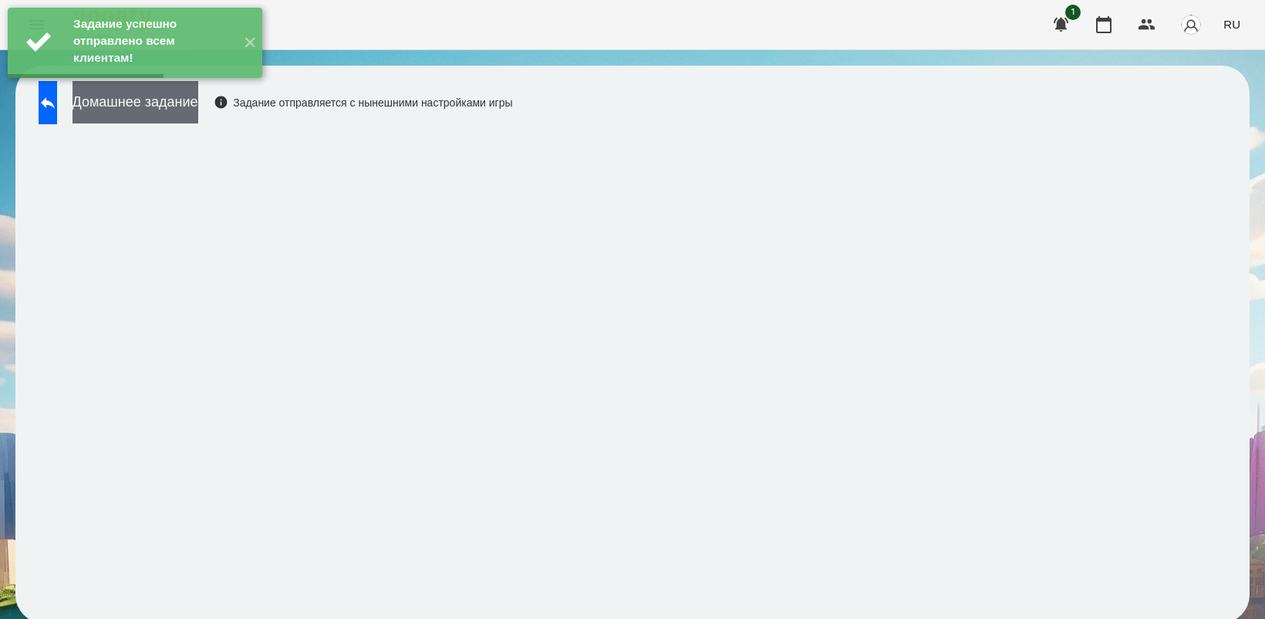
click at [198, 103] on button "Домашнее задание" at bounding box center [136, 102] width 126 height 42
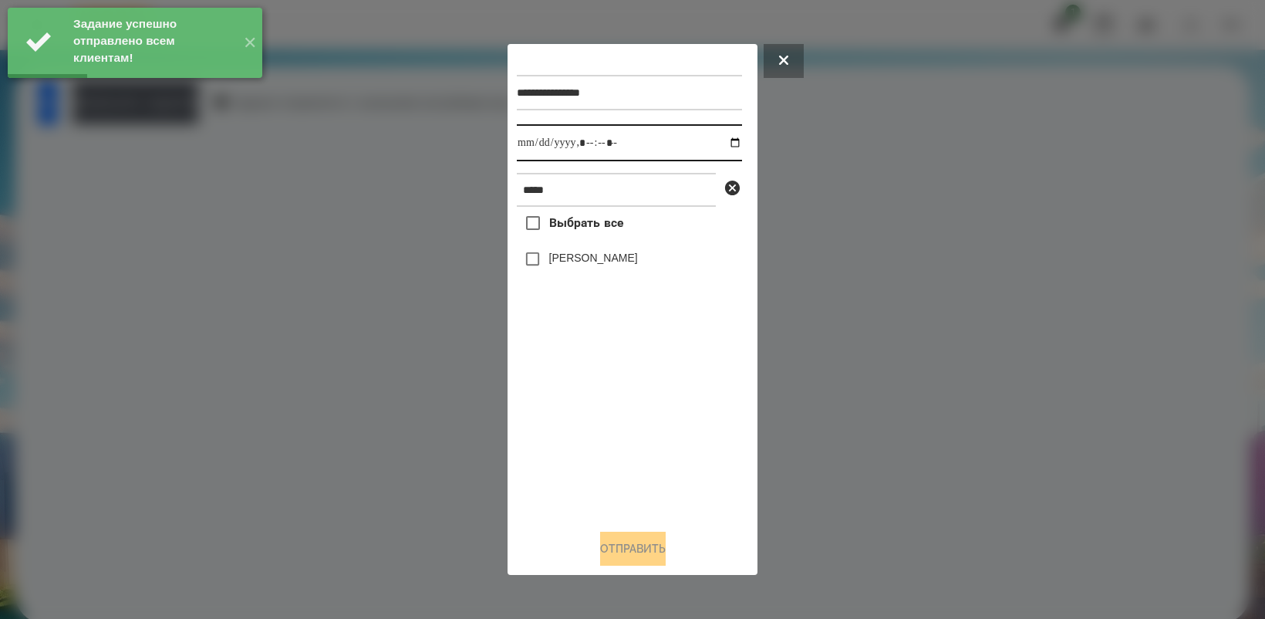
click at [725, 140] on input "datetime-local" at bounding box center [629, 142] width 225 height 37
type input "**********"
drag, startPoint x: 586, startPoint y: 428, endPoint x: 589, endPoint y: 370, distance: 57.9
click at [586, 428] on div "Выбрать все [PERSON_NAME]" at bounding box center [629, 361] width 225 height 309
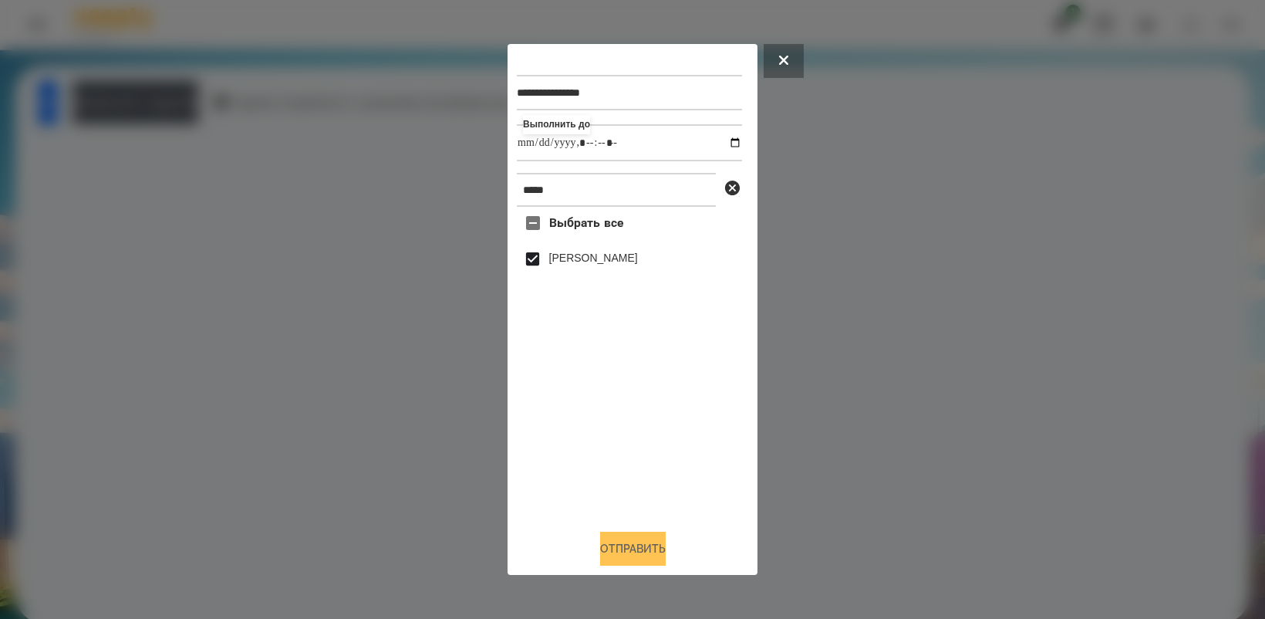
click at [630, 549] on button "Отправить" at bounding box center [633, 549] width 66 height 34
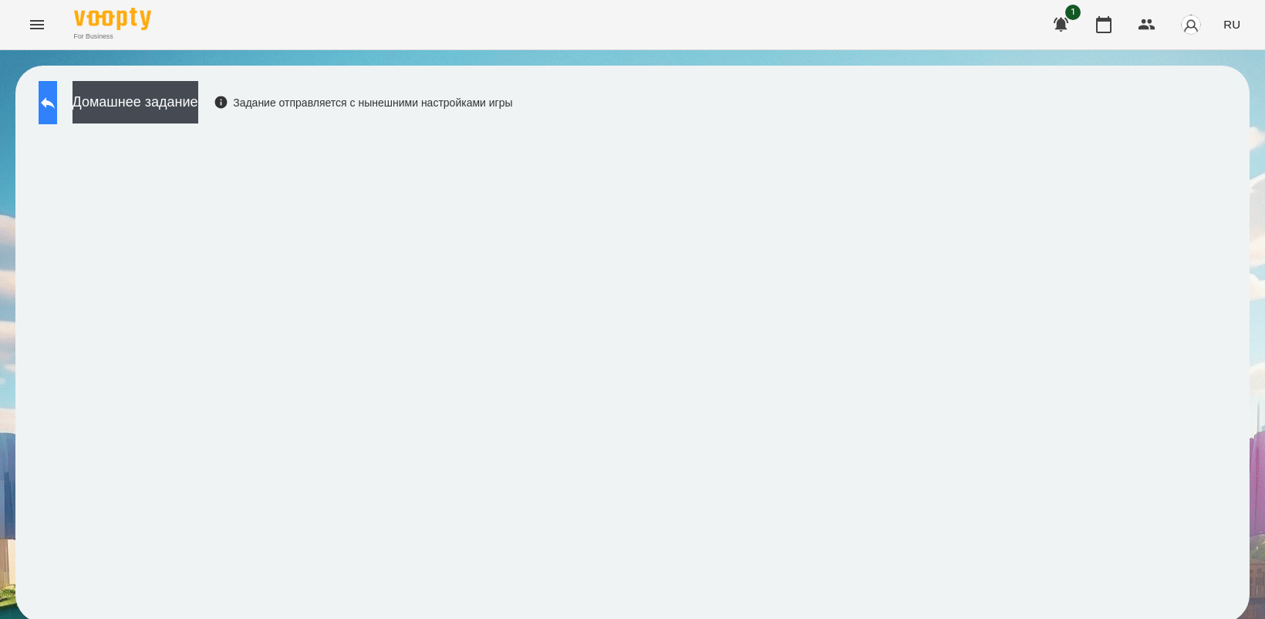
click at [55, 104] on icon at bounding box center [48, 103] width 14 height 12
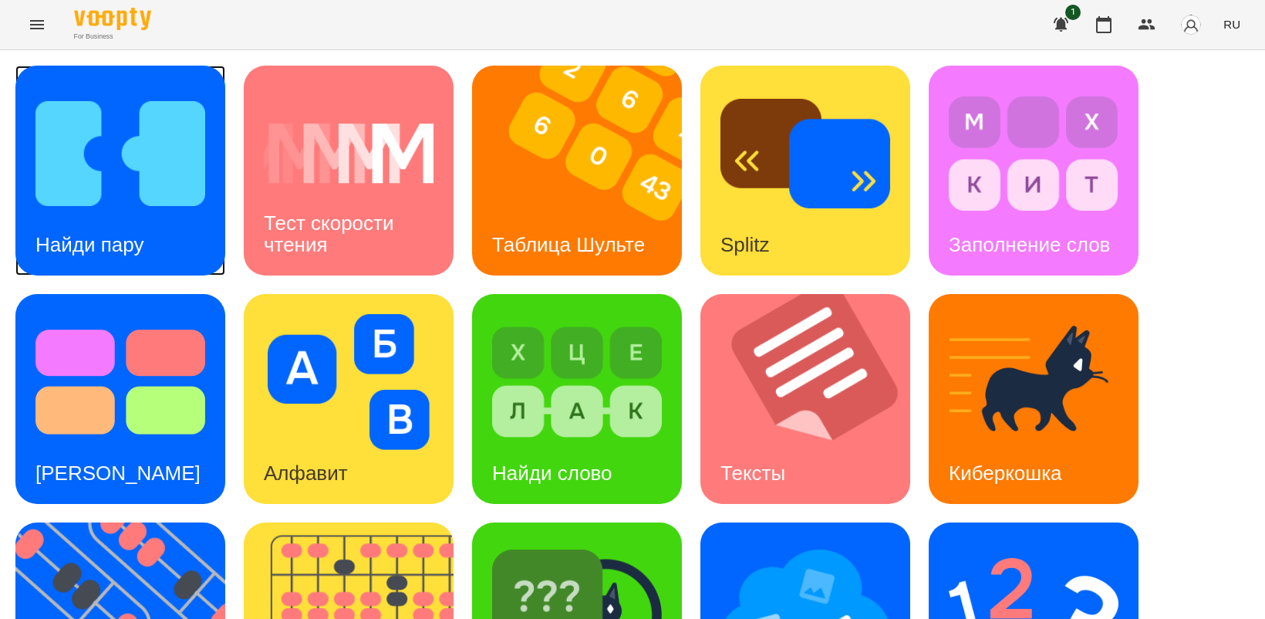
click at [147, 197] on img at bounding box center [120, 154] width 170 height 136
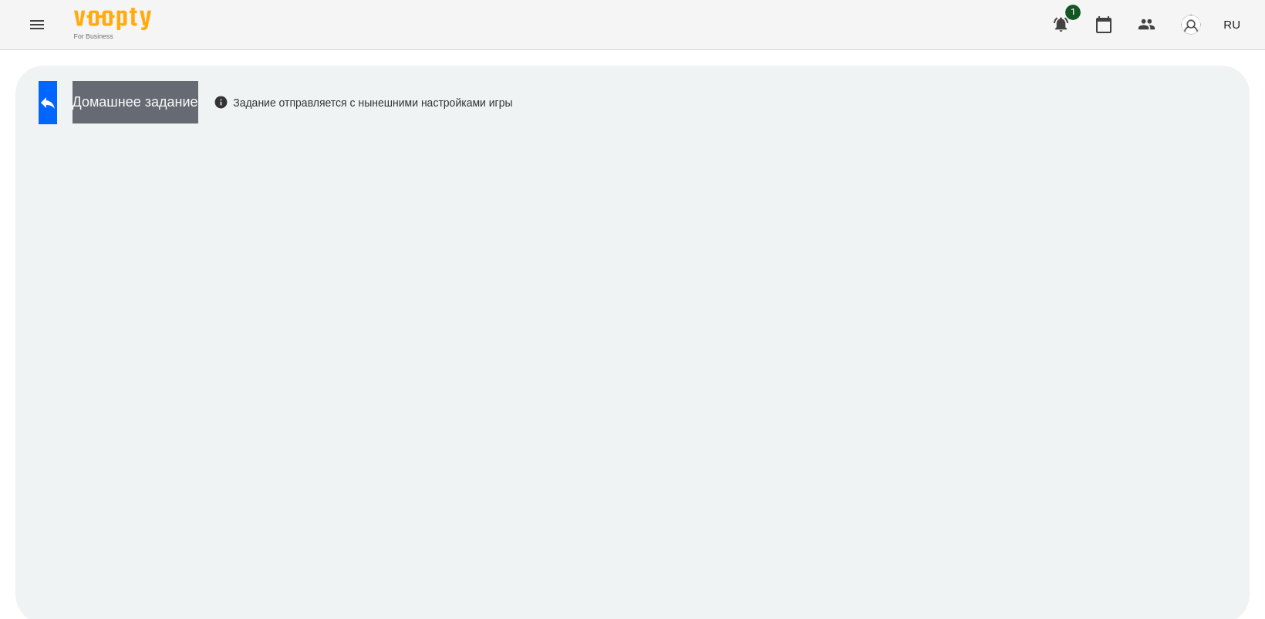
click at [164, 101] on button "Домашнее задание" at bounding box center [136, 102] width 126 height 42
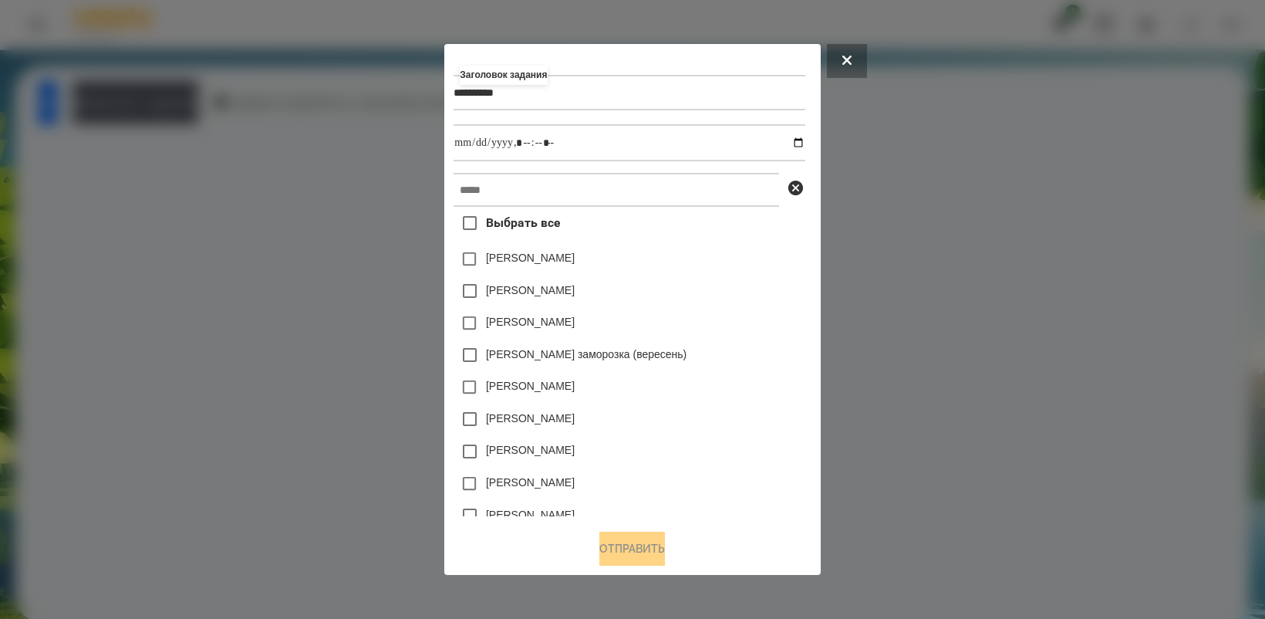
type input "**********"
click at [805, 143] on input "datetime-local" at bounding box center [629, 142] width 351 height 37
type input "**********"
click at [719, 380] on div "[PERSON_NAME]" at bounding box center [629, 387] width 351 height 32
click at [554, 187] on input "text" at bounding box center [617, 190] width 326 height 34
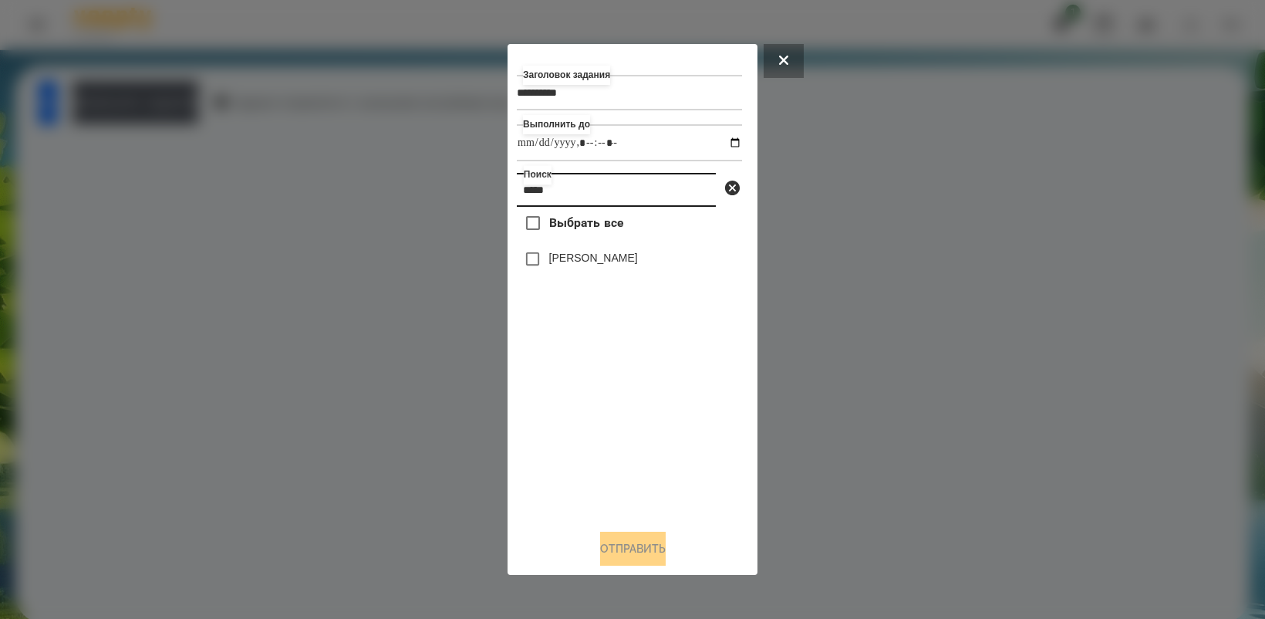
type input "*****"
click at [612, 552] on button "Отправить" at bounding box center [633, 549] width 66 height 34
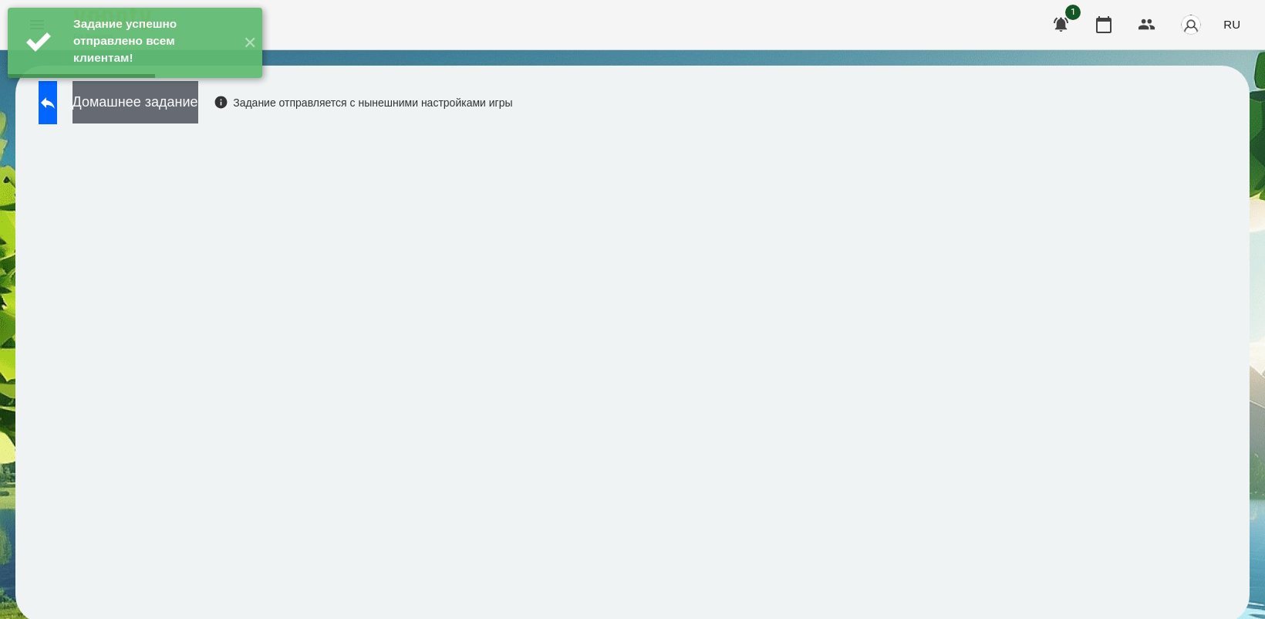
click at [198, 100] on button "Домашнее задание" at bounding box center [136, 102] width 126 height 42
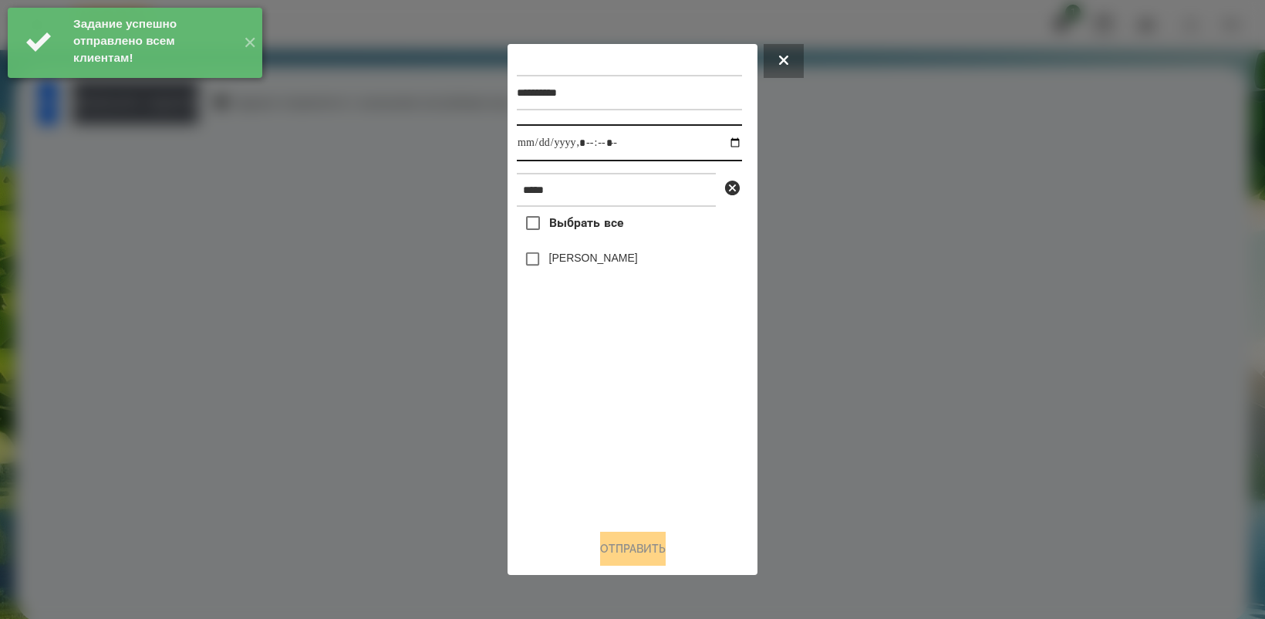
click at [722, 139] on input "datetime-local" at bounding box center [629, 142] width 225 height 37
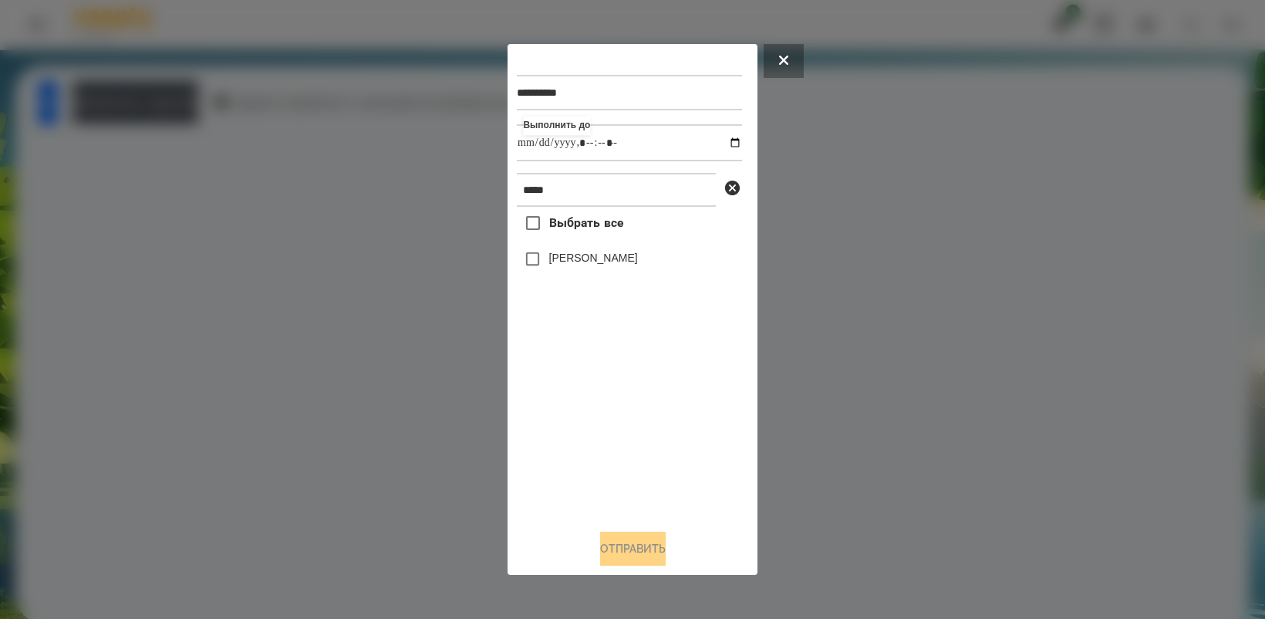
drag, startPoint x: 603, startPoint y: 456, endPoint x: 577, endPoint y: 364, distance: 95.5
click at [603, 455] on div "Выбрать все [PERSON_NAME]" at bounding box center [629, 361] width 225 height 309
type input "**********"
click at [619, 556] on button "Отправить" at bounding box center [633, 549] width 66 height 34
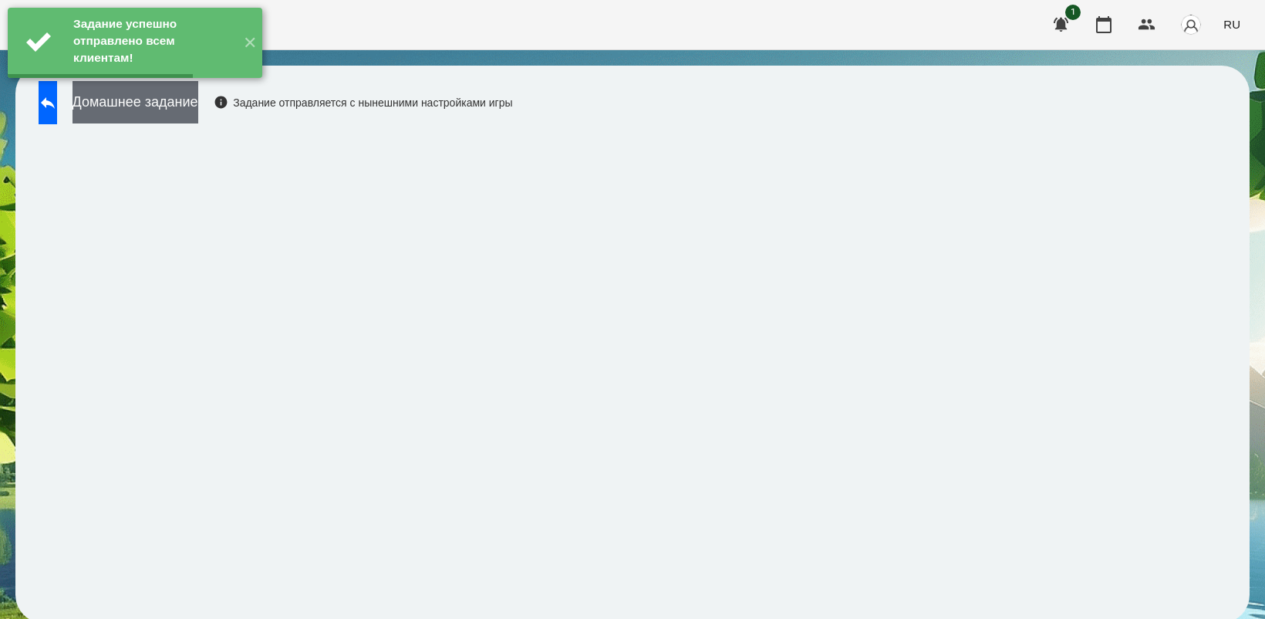
click at [171, 106] on button "Домашнее задание" at bounding box center [136, 102] width 126 height 42
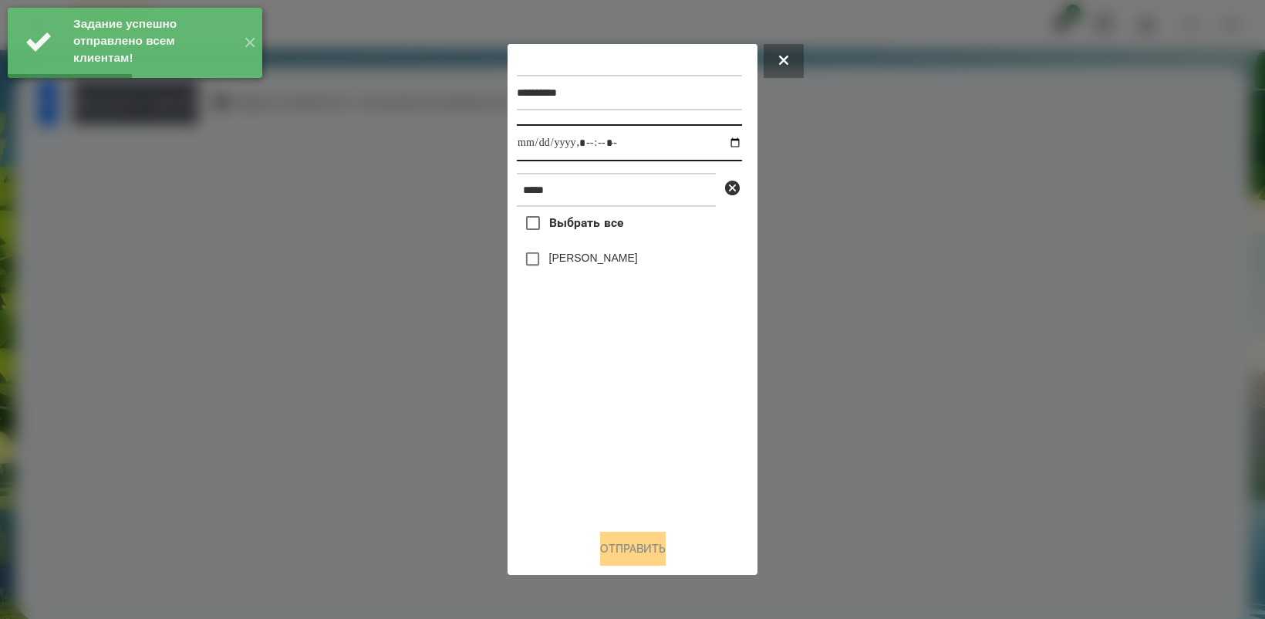
click at [724, 144] on input "datetime-local" at bounding box center [629, 142] width 225 height 37
click at [606, 473] on div "Выбрать все [PERSON_NAME]" at bounding box center [629, 361] width 225 height 309
type input "**********"
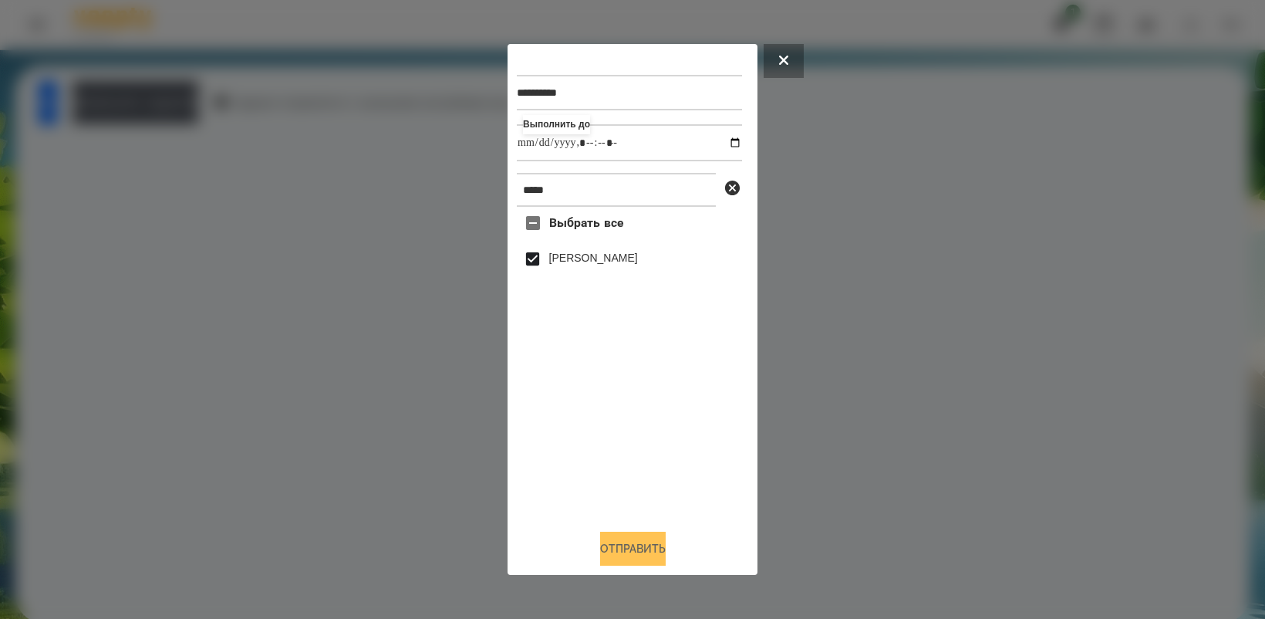
click at [621, 545] on button "Отправить" at bounding box center [633, 549] width 66 height 34
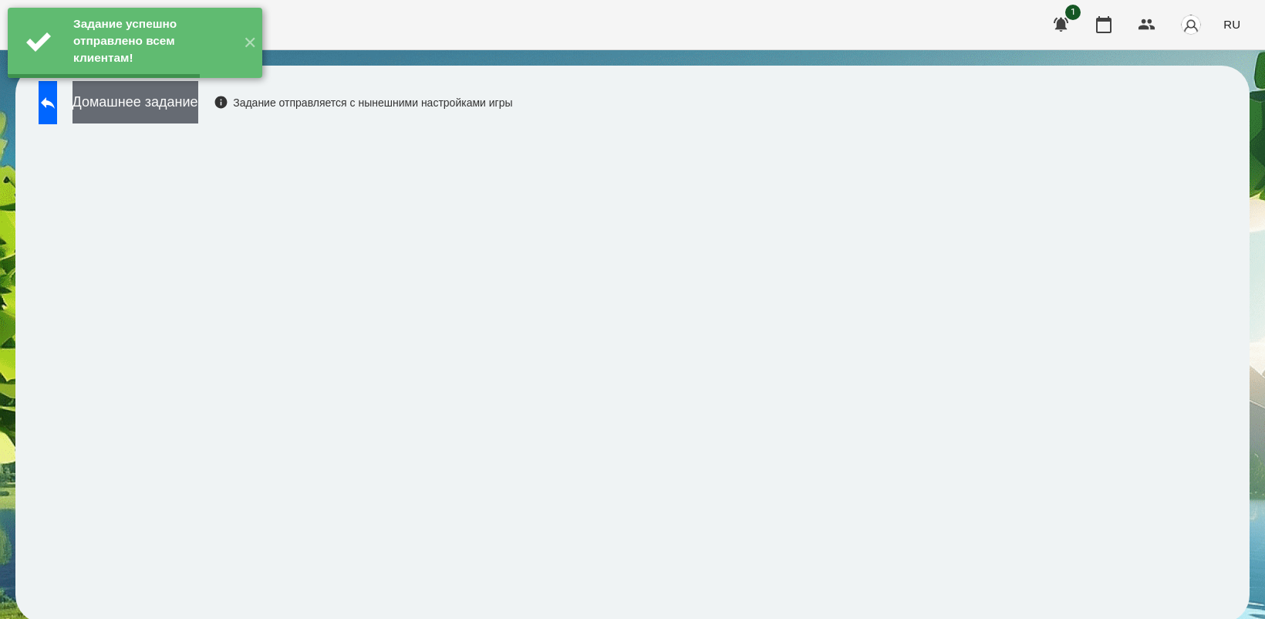
click at [198, 114] on button "Домашнее задание" at bounding box center [136, 102] width 126 height 42
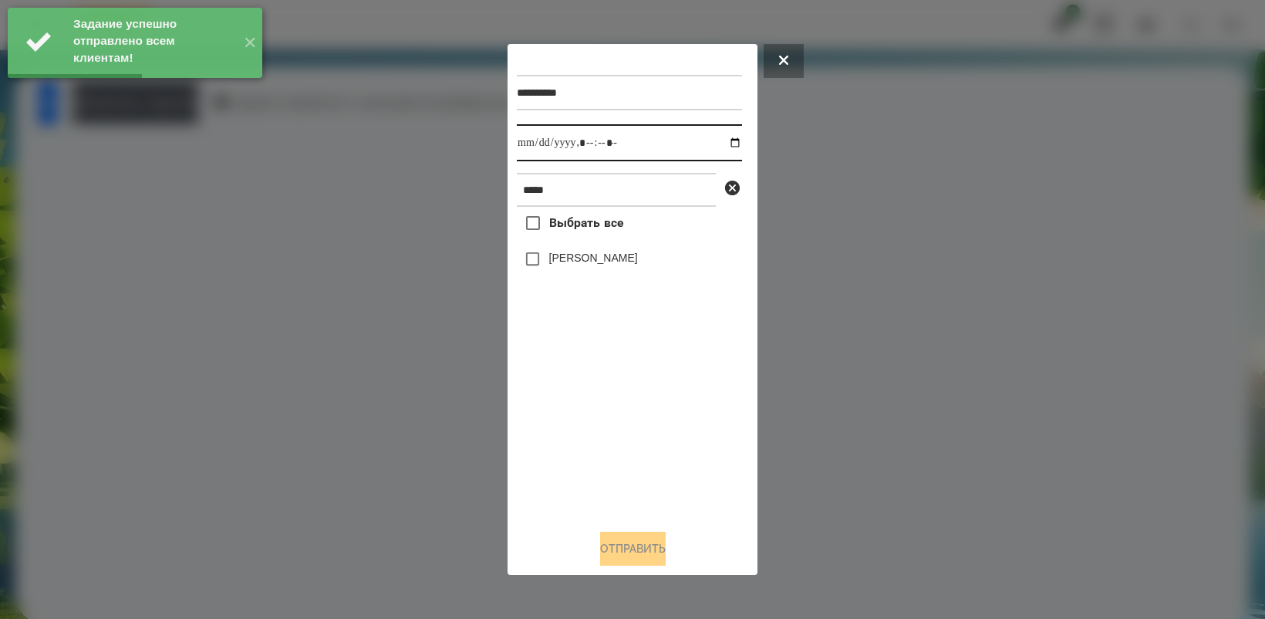
click at [726, 141] on input "datetime-local" at bounding box center [629, 142] width 225 height 37
type input "**********"
drag, startPoint x: 608, startPoint y: 400, endPoint x: 550, endPoint y: 328, distance: 92.2
click at [608, 401] on div "Выбрать все [PERSON_NAME]" at bounding box center [629, 361] width 225 height 309
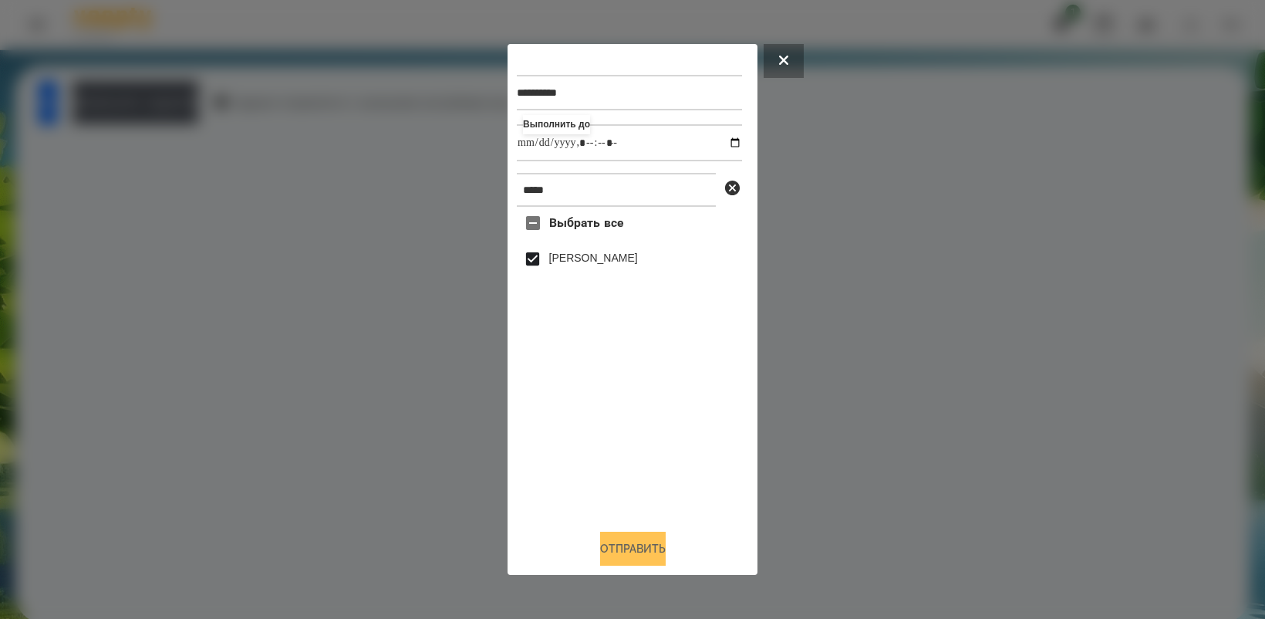
click at [640, 542] on button "Отправить" at bounding box center [633, 549] width 66 height 34
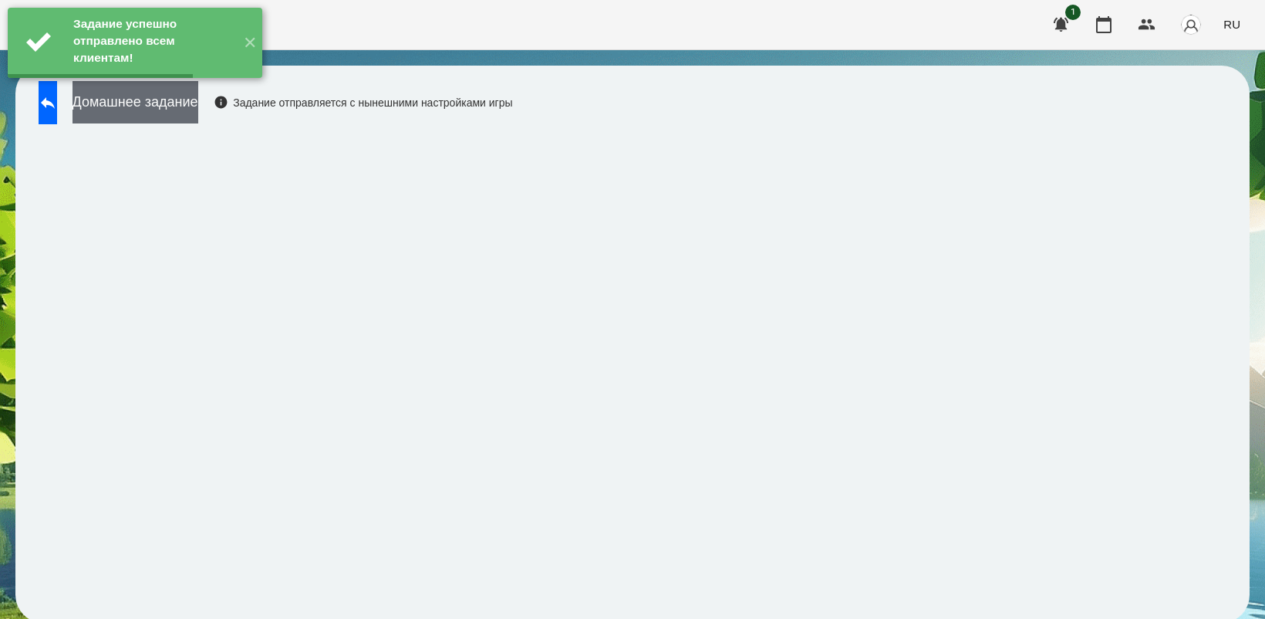
click at [170, 110] on button "Домашнее задание" at bounding box center [136, 102] width 126 height 42
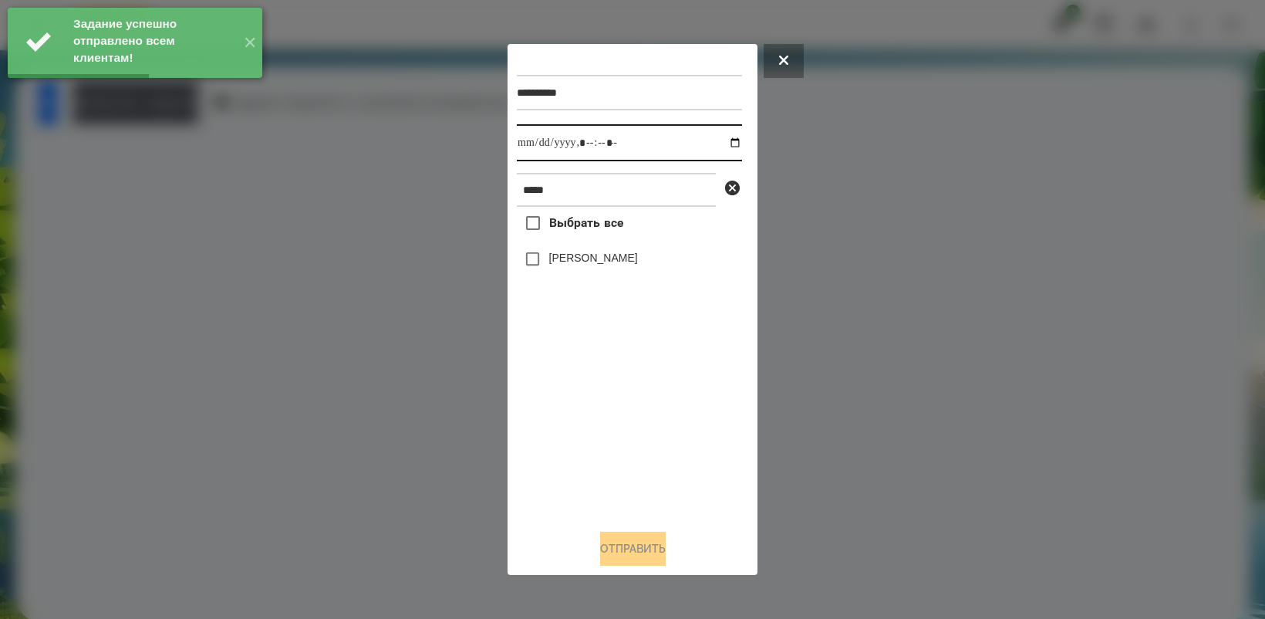
click at [723, 143] on input "datetime-local" at bounding box center [629, 142] width 225 height 37
type input "**********"
click at [602, 403] on div "Выбрать все [PERSON_NAME]" at bounding box center [629, 361] width 225 height 309
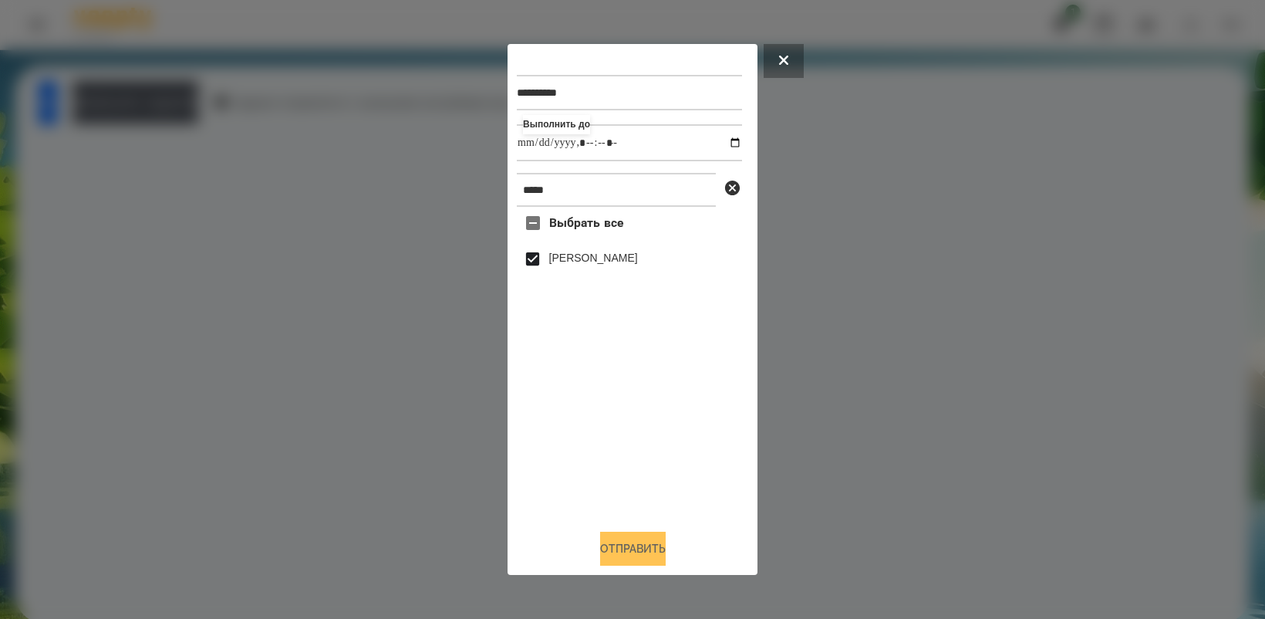
click at [652, 552] on button "Отправить" at bounding box center [633, 549] width 66 height 34
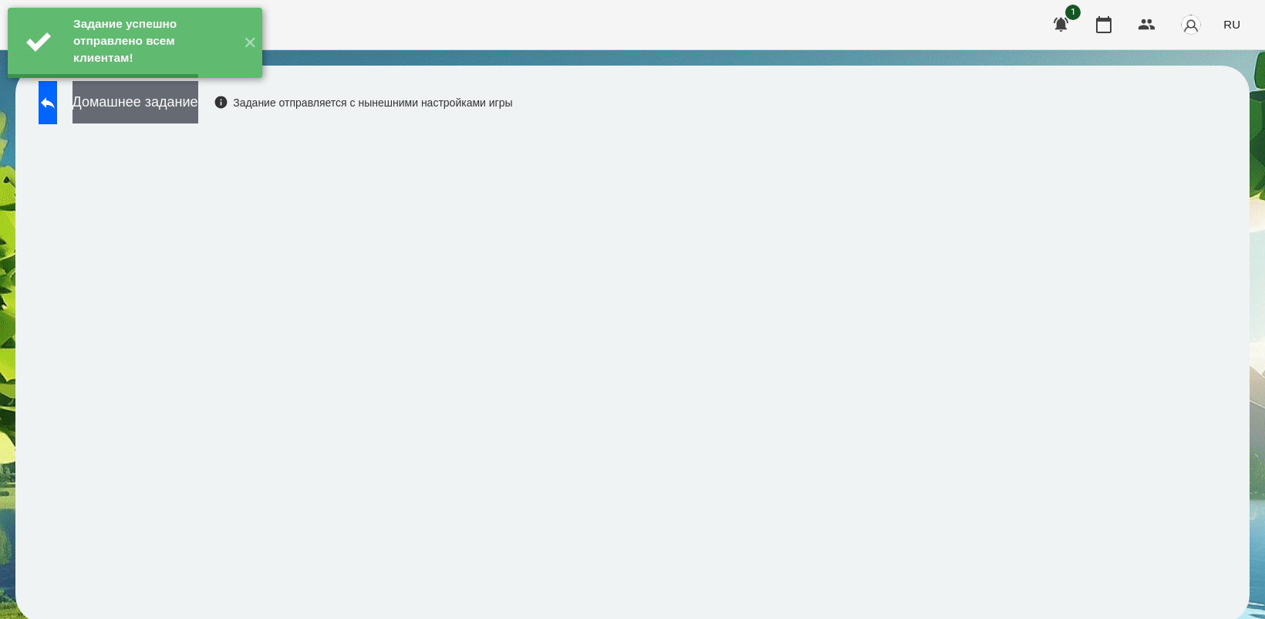
drag, startPoint x: 194, startPoint y: 113, endPoint x: 207, endPoint y: 112, distance: 12.4
click at [198, 112] on button "Домашнее задание" at bounding box center [136, 102] width 126 height 42
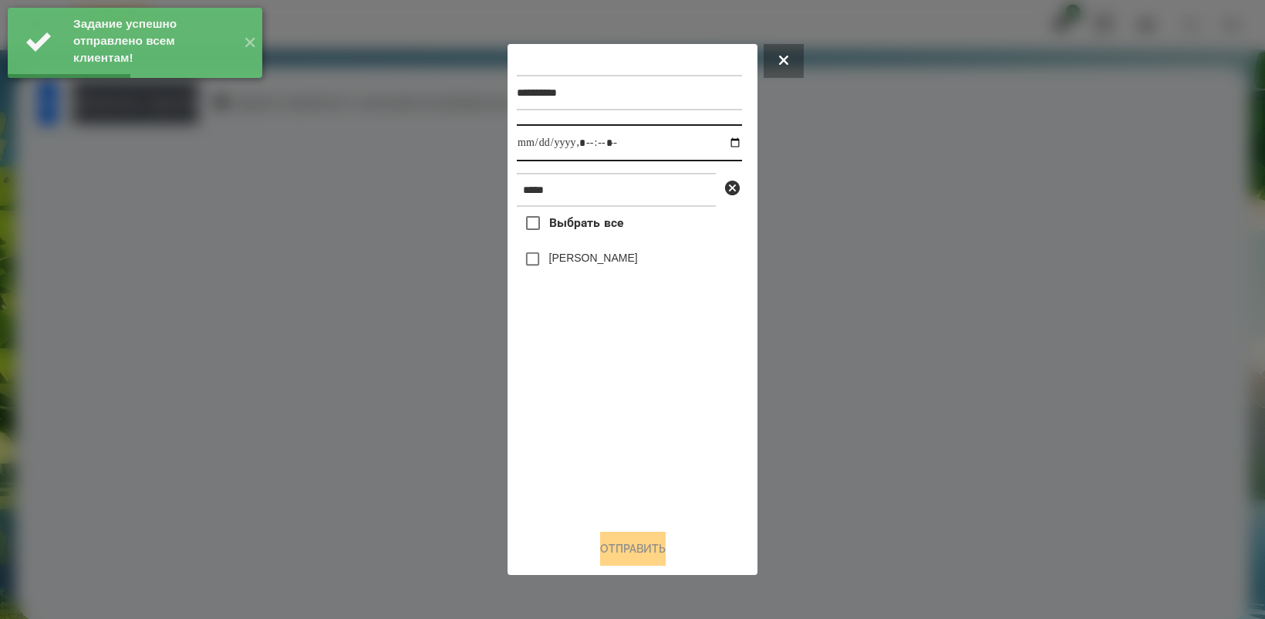
click at [723, 141] on input "datetime-local" at bounding box center [629, 142] width 225 height 37
type input "**********"
click at [646, 429] on div "Выбрать все [PERSON_NAME]" at bounding box center [629, 361] width 225 height 309
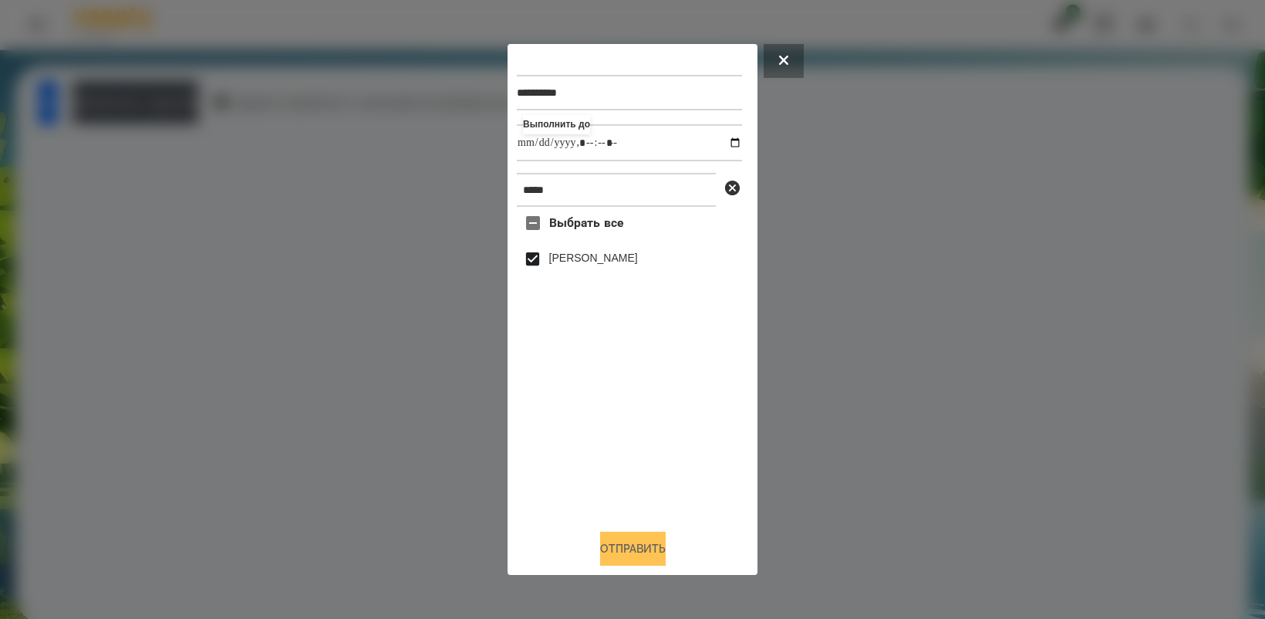
click at [630, 552] on button "Отправить" at bounding box center [633, 549] width 66 height 34
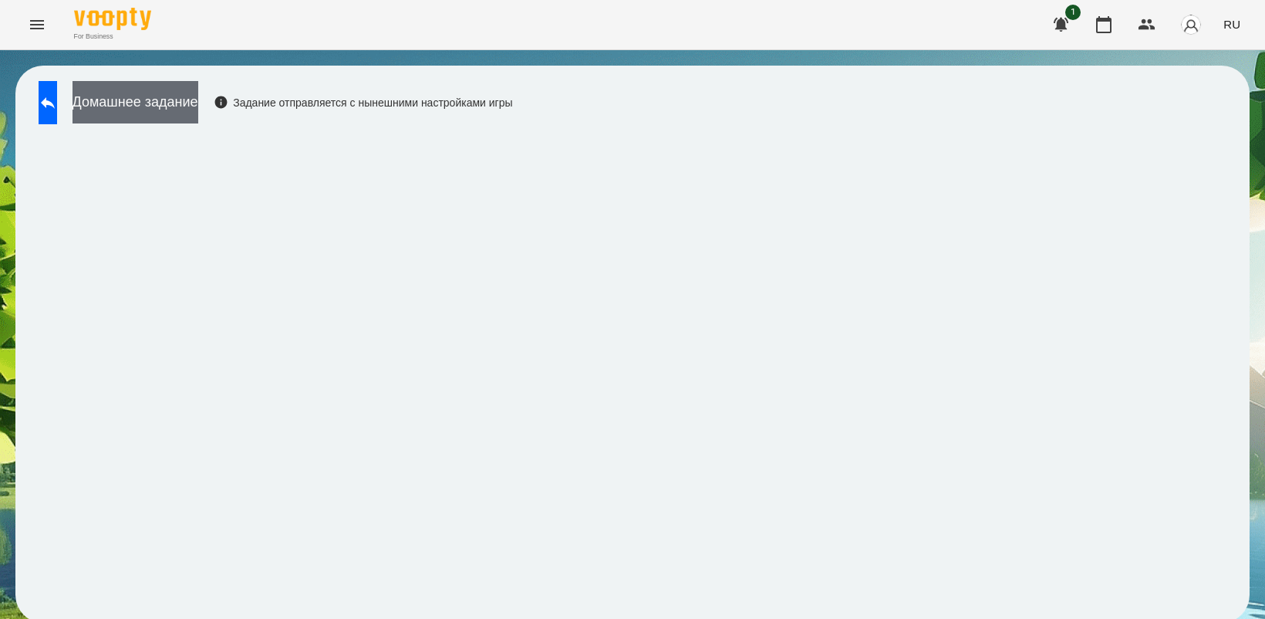
click at [164, 106] on button "Домашнее задание" at bounding box center [136, 102] width 126 height 42
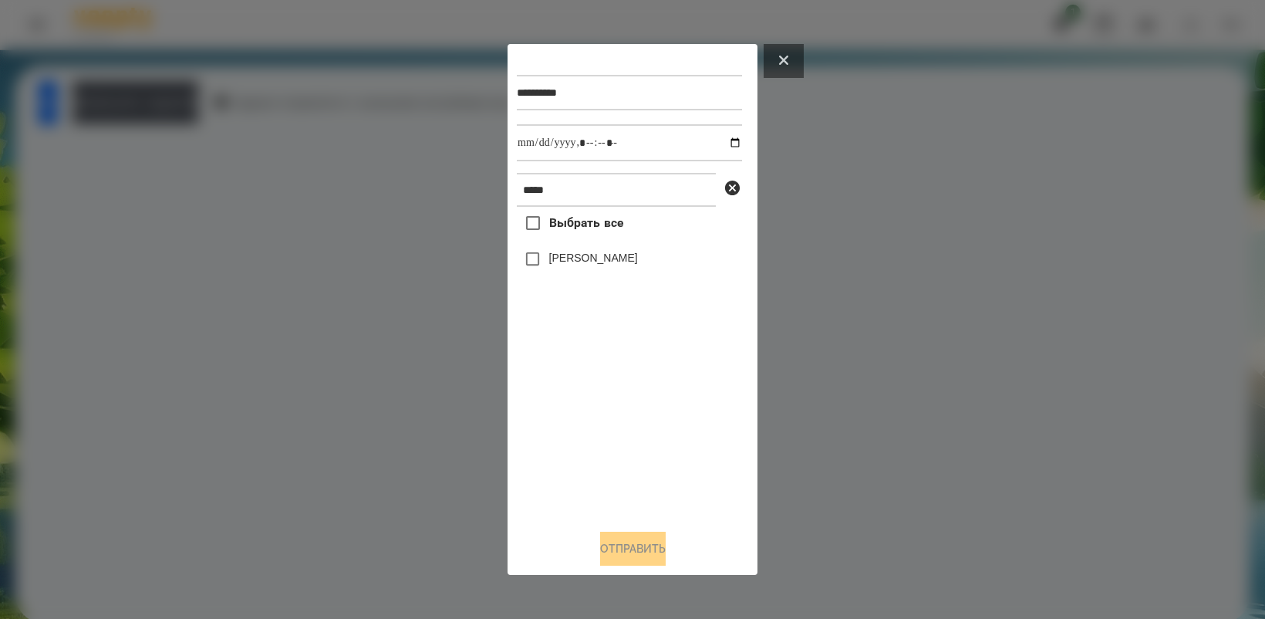
click at [788, 55] on button at bounding box center [784, 61] width 40 height 34
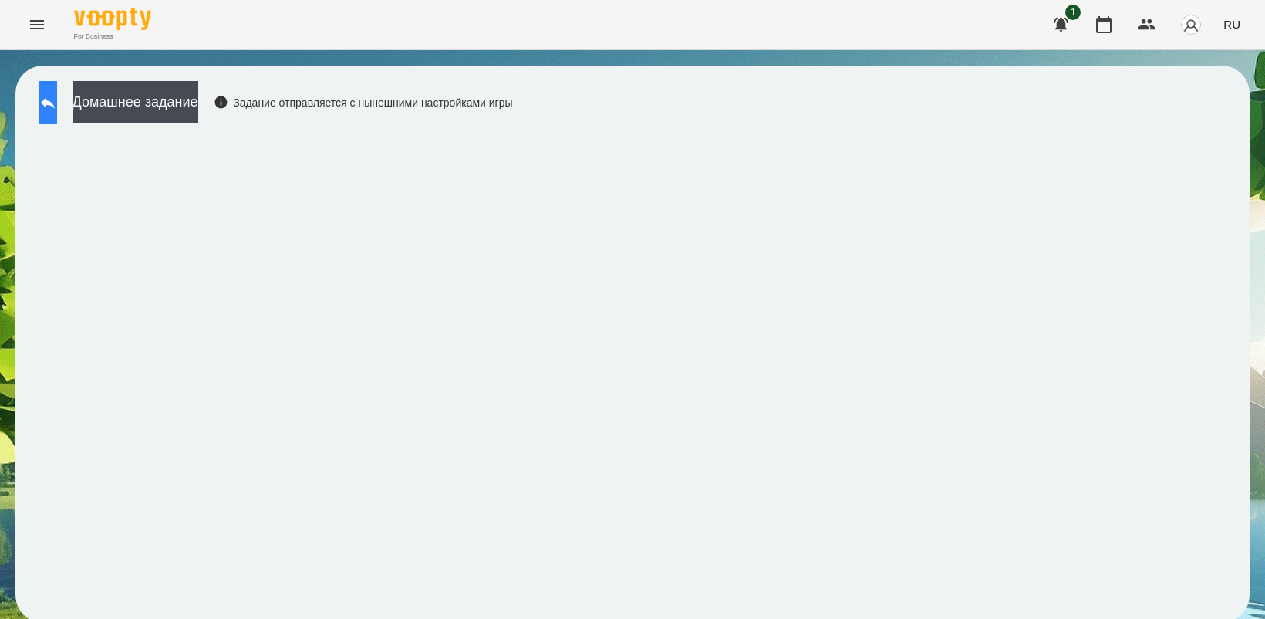
click at [57, 105] on icon at bounding box center [48, 102] width 19 height 19
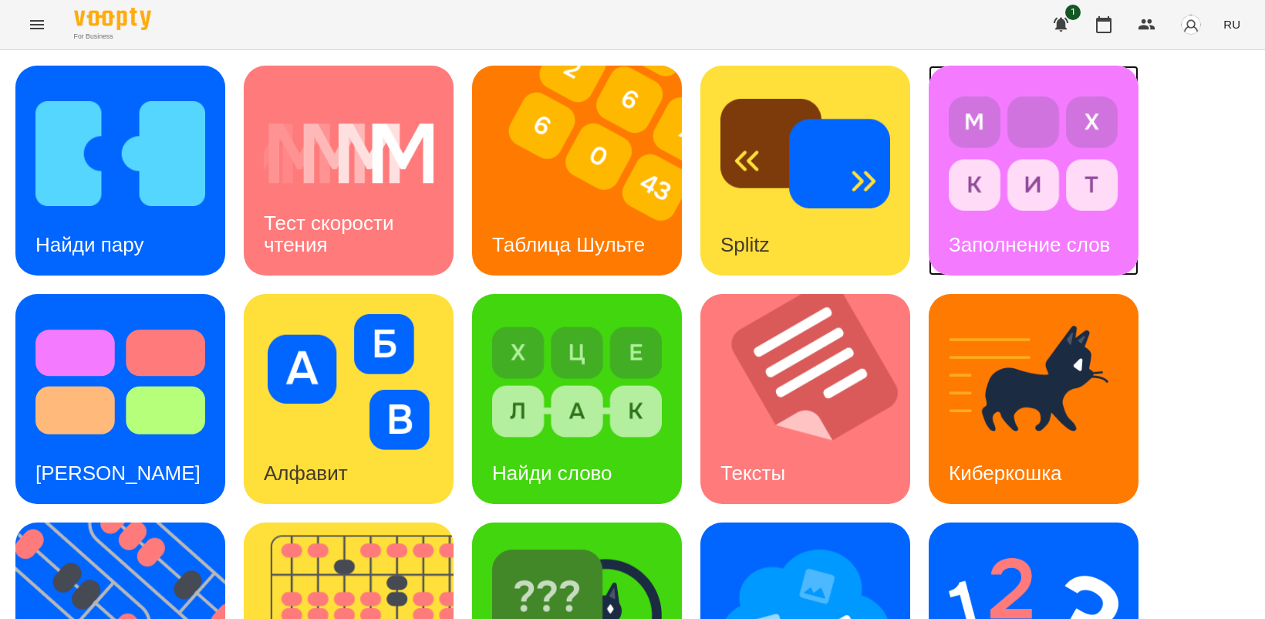
click at [1041, 174] on img at bounding box center [1034, 154] width 170 height 136
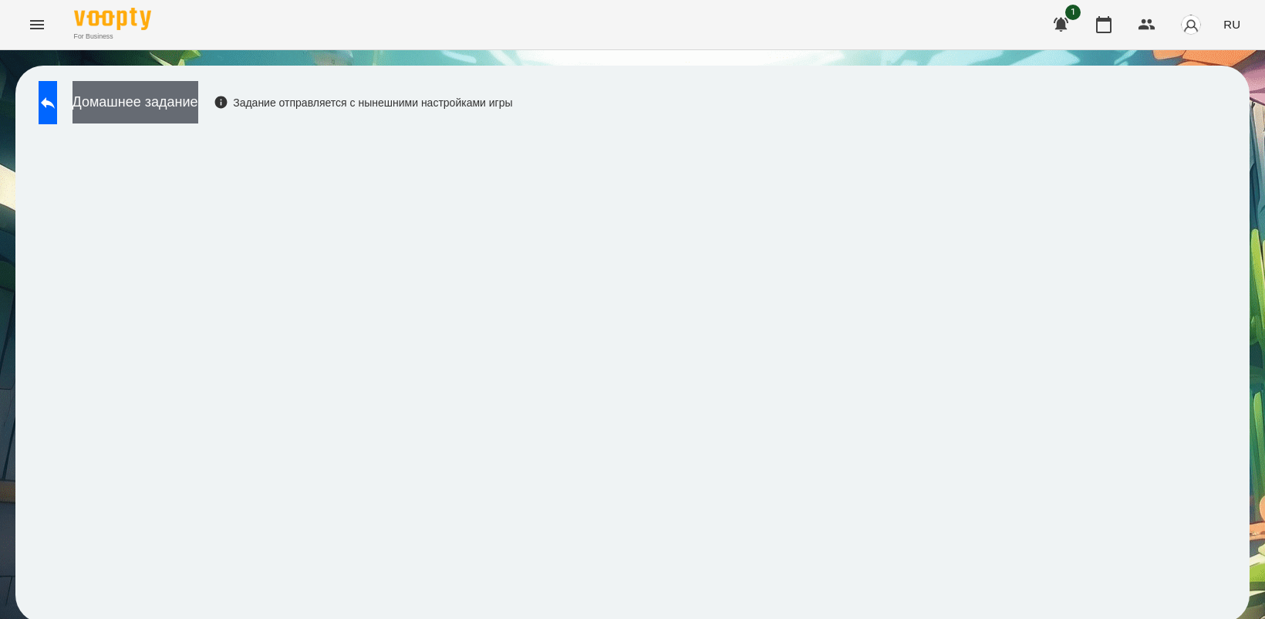
click at [145, 93] on button "Домашнее задание" at bounding box center [136, 102] width 126 height 42
click at [153, 110] on button "Домашнее задание" at bounding box center [136, 102] width 126 height 42
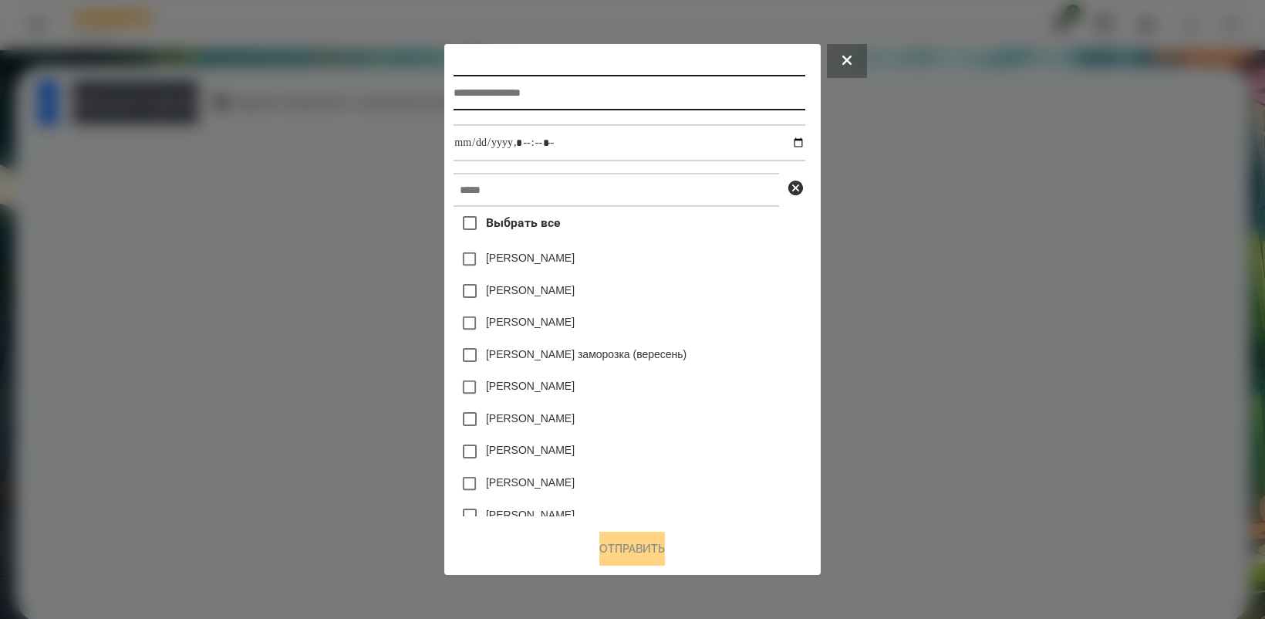
click at [616, 98] on input "text" at bounding box center [629, 92] width 351 height 35
click at [609, 91] on input "text" at bounding box center [629, 92] width 351 height 35
type input "**********"
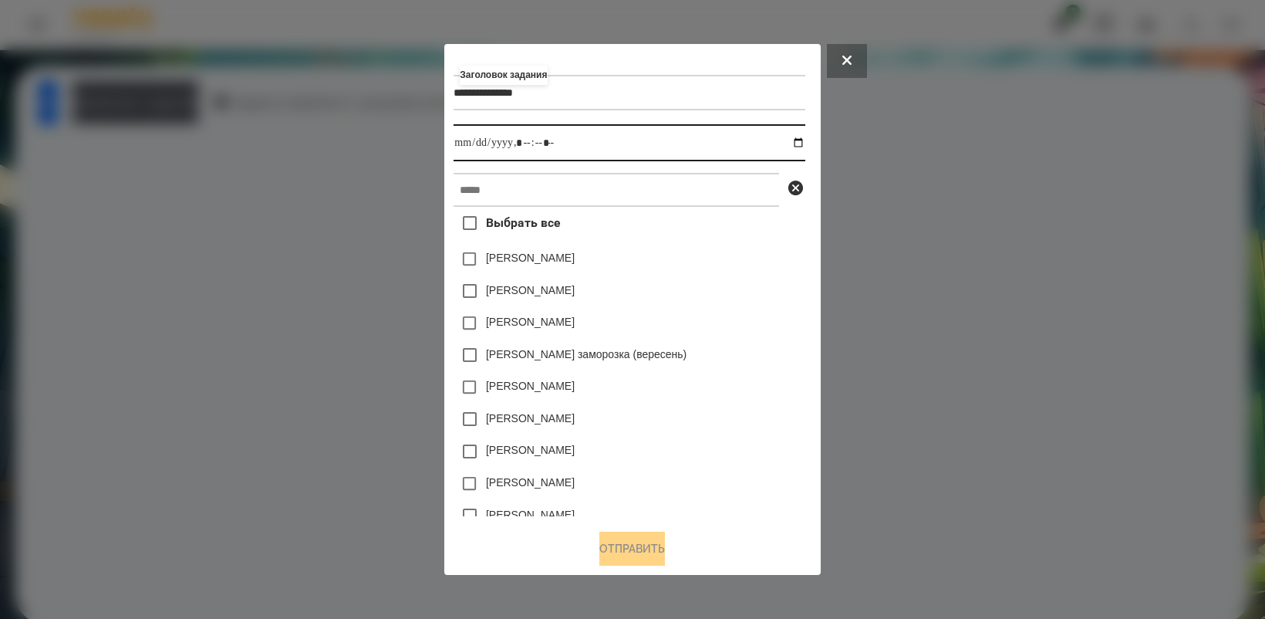
click at [804, 140] on input "datetime-local" at bounding box center [629, 142] width 351 height 37
type input "**********"
click at [778, 422] on div "[PERSON_NAME]" at bounding box center [629, 419] width 351 height 32
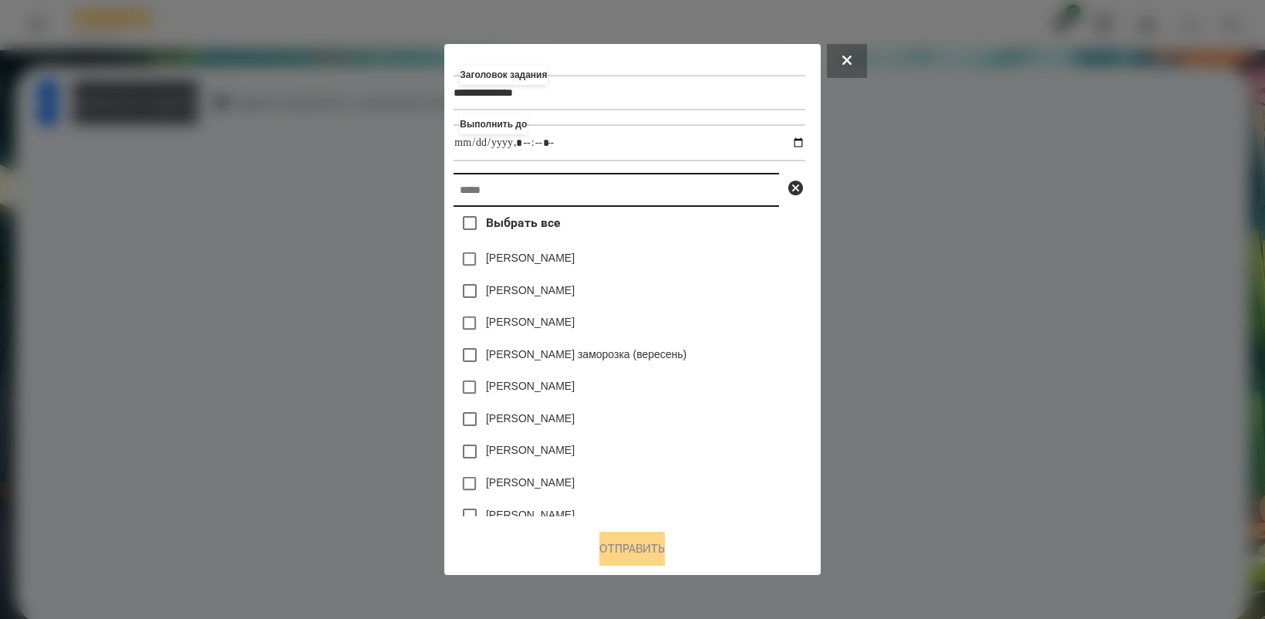
click at [580, 194] on input "text" at bounding box center [617, 190] width 326 height 34
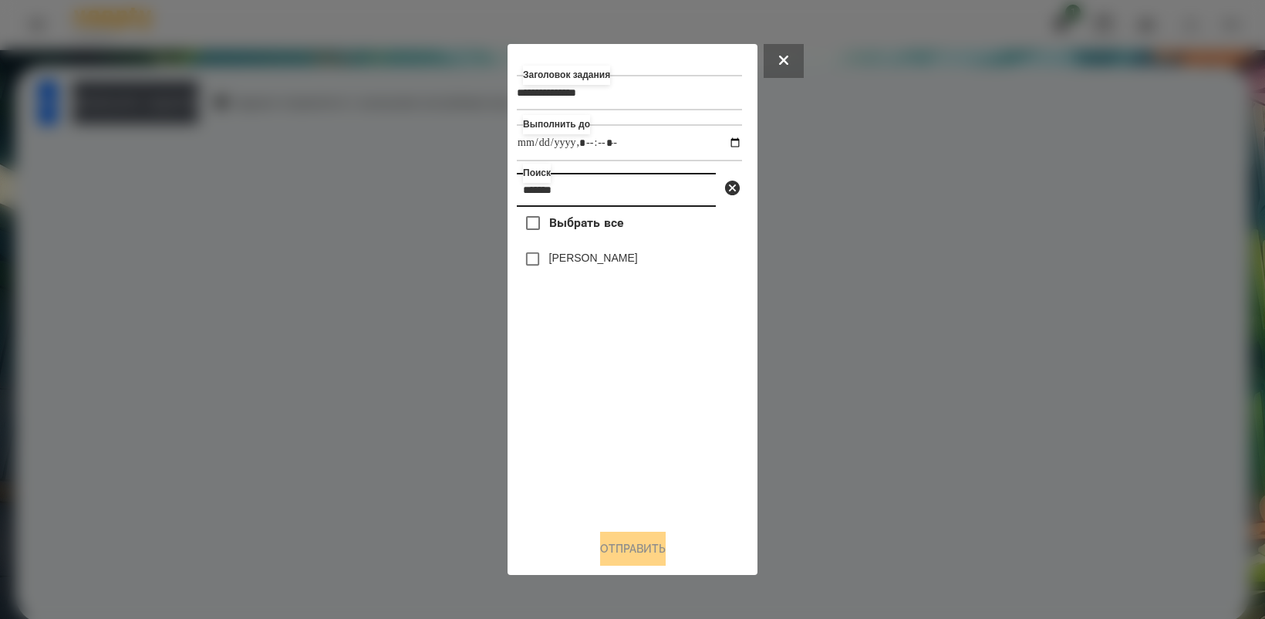
type input "*******"
click at [636, 542] on button "Отправить" at bounding box center [633, 549] width 66 height 34
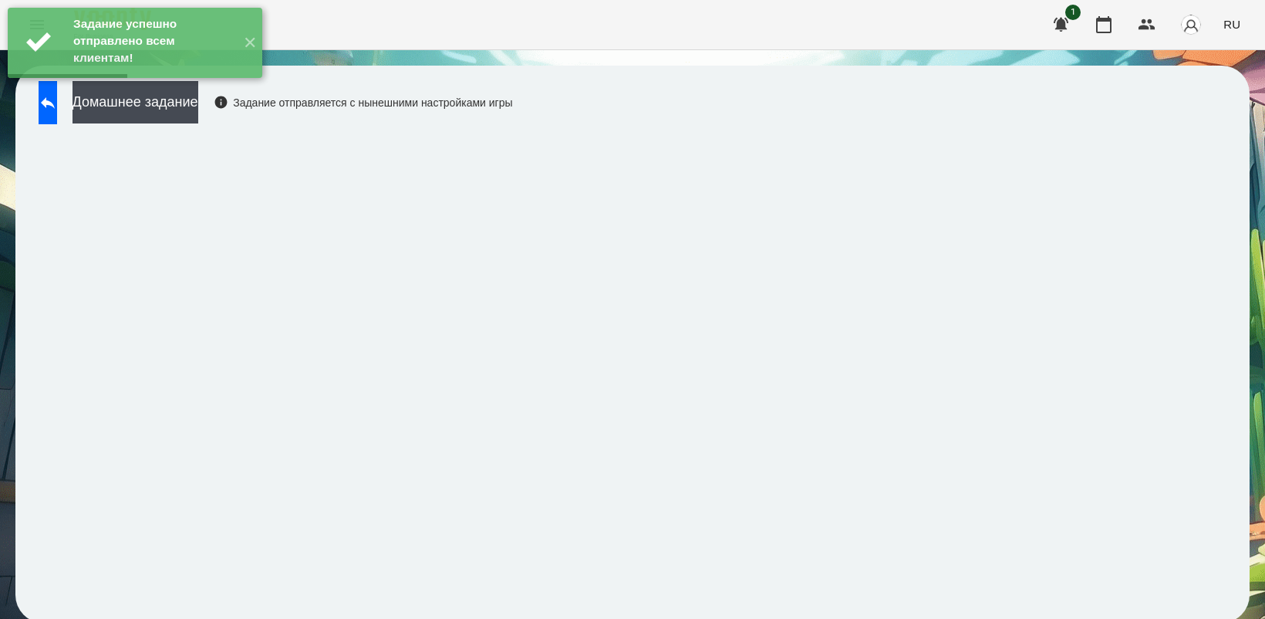
click at [218, 86] on div "Задание успешно отправлено всем клиентам! ✕" at bounding box center [135, 43] width 270 height 86
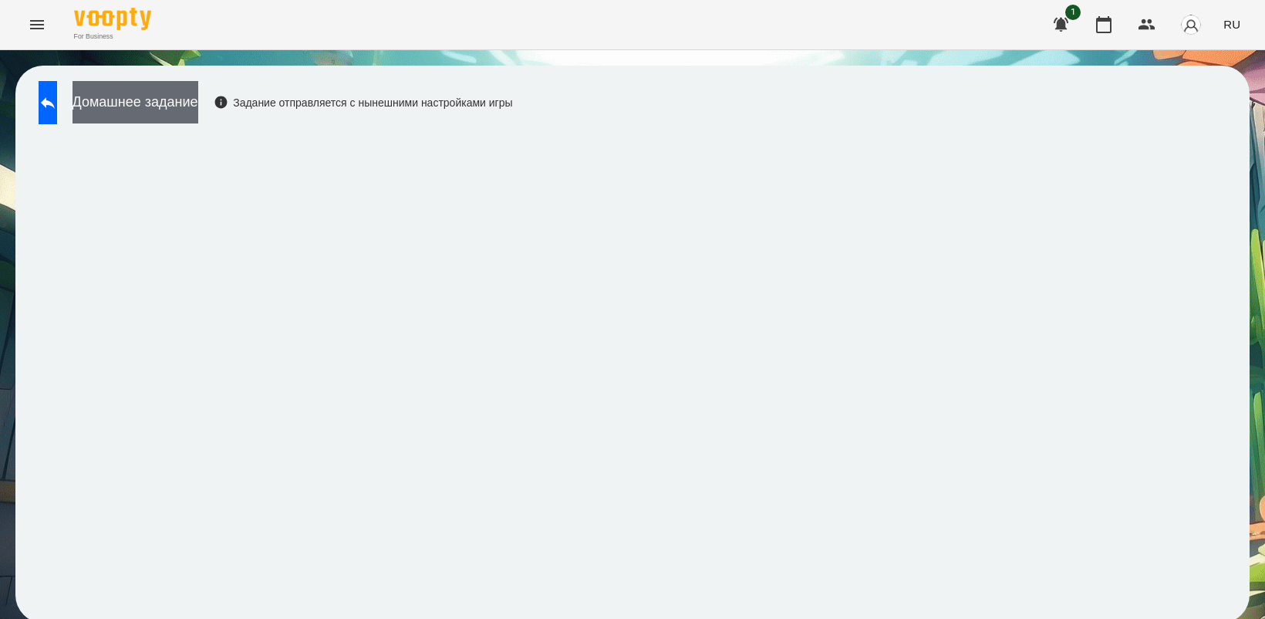
click at [198, 90] on button "Домашнее задание" at bounding box center [136, 102] width 126 height 42
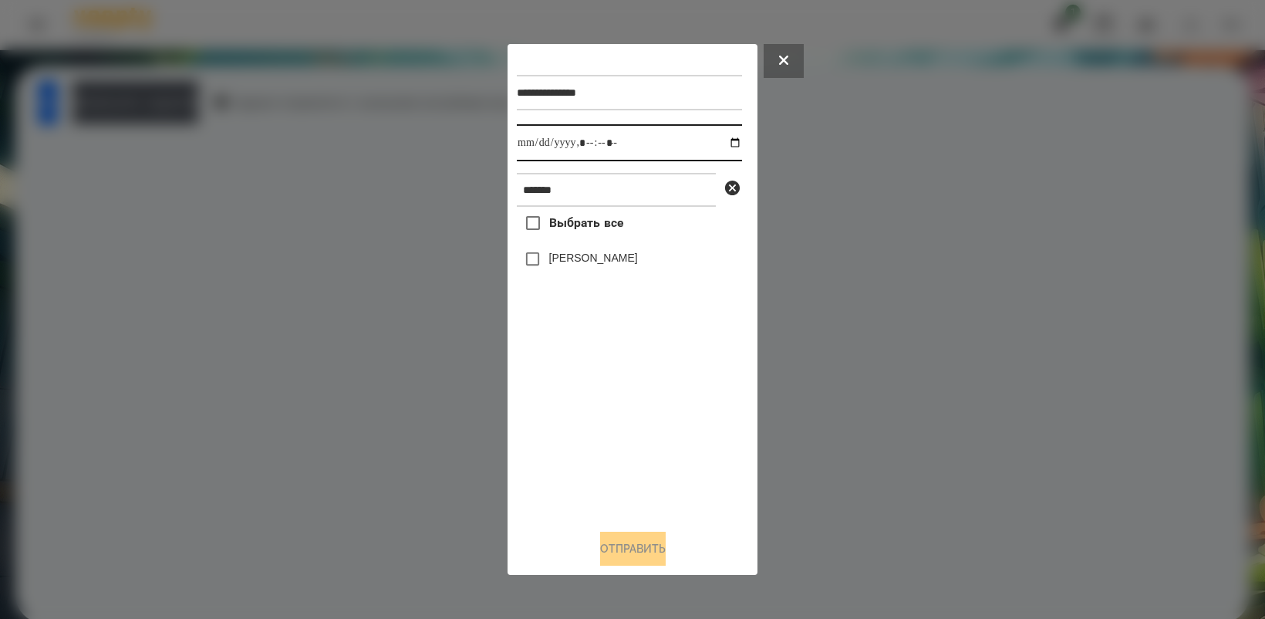
click at [721, 143] on input "datetime-local" at bounding box center [629, 142] width 225 height 37
type input "**********"
click at [630, 383] on div "Выбрать все [PERSON_NAME]" at bounding box center [629, 361] width 225 height 309
click at [627, 562] on button "Отправить" at bounding box center [633, 549] width 66 height 34
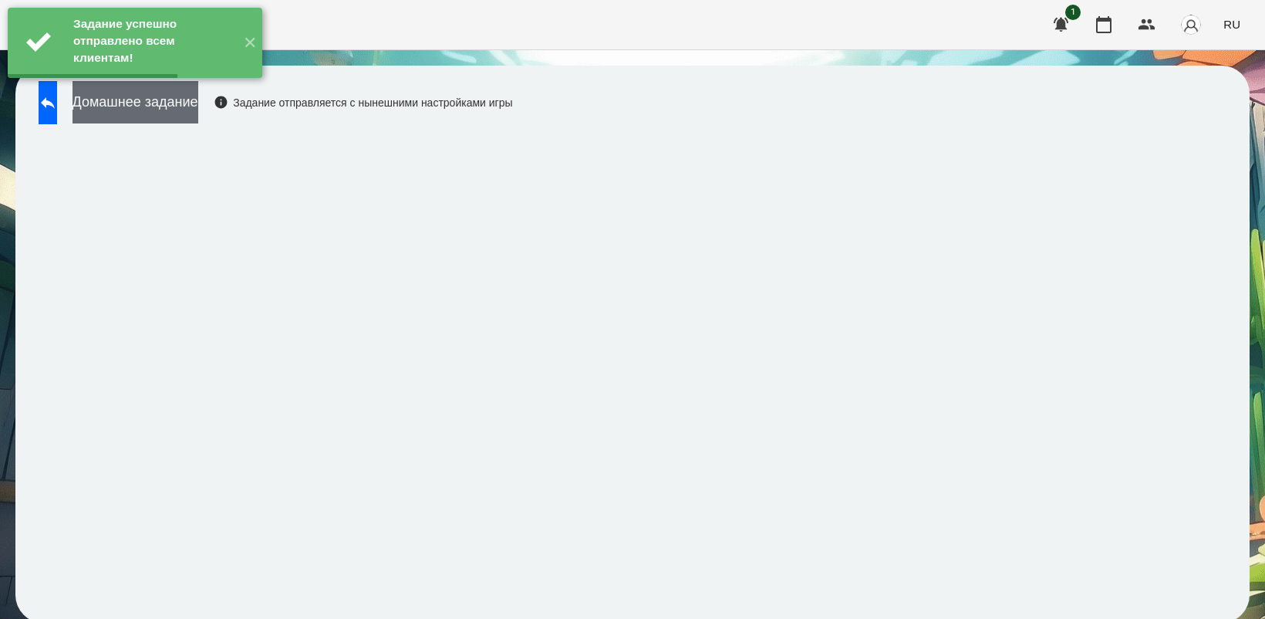
click at [186, 106] on button "Домашнее задание" at bounding box center [136, 102] width 126 height 42
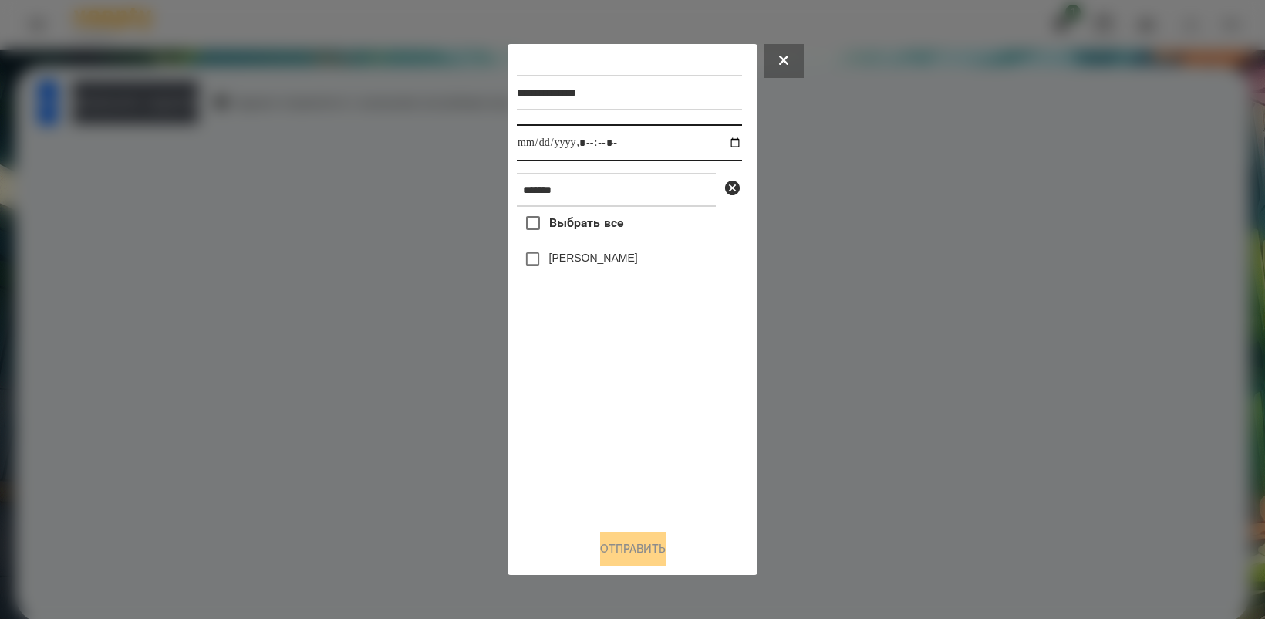
click at [718, 140] on input "datetime-local" at bounding box center [629, 142] width 225 height 37
type input "**********"
click at [576, 434] on div "Выбрать все [PERSON_NAME]" at bounding box center [629, 361] width 225 height 309
click at [656, 550] on button "Отправить" at bounding box center [633, 549] width 66 height 34
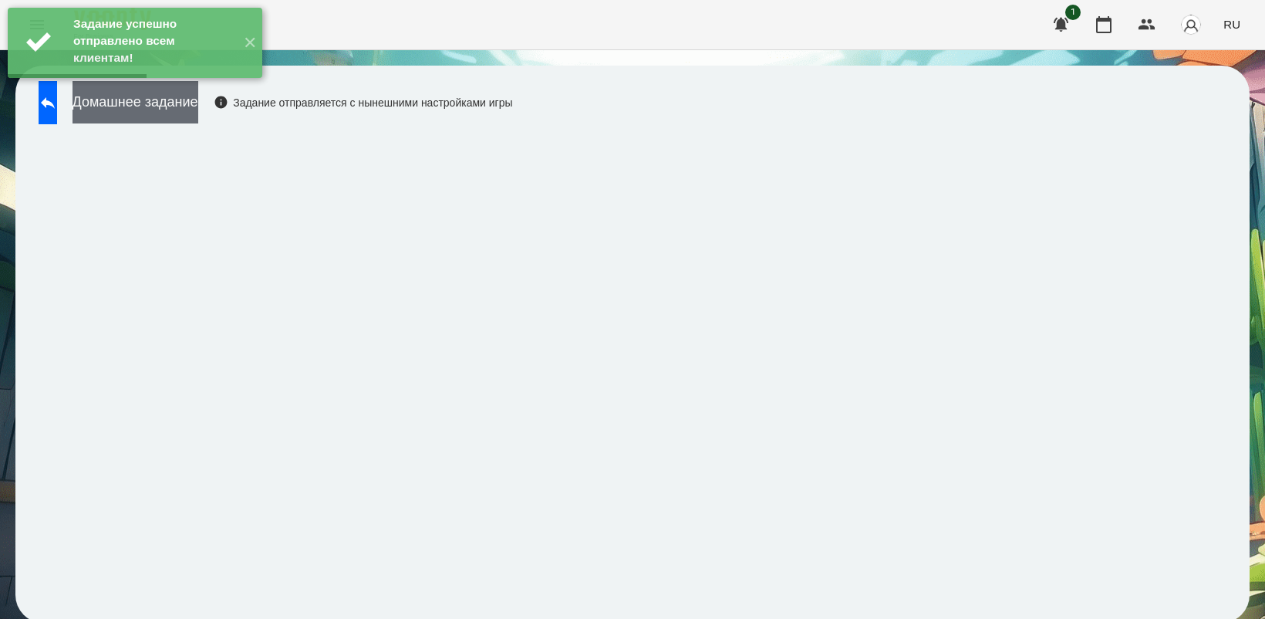
click at [198, 113] on button "Домашнее задание" at bounding box center [136, 102] width 126 height 42
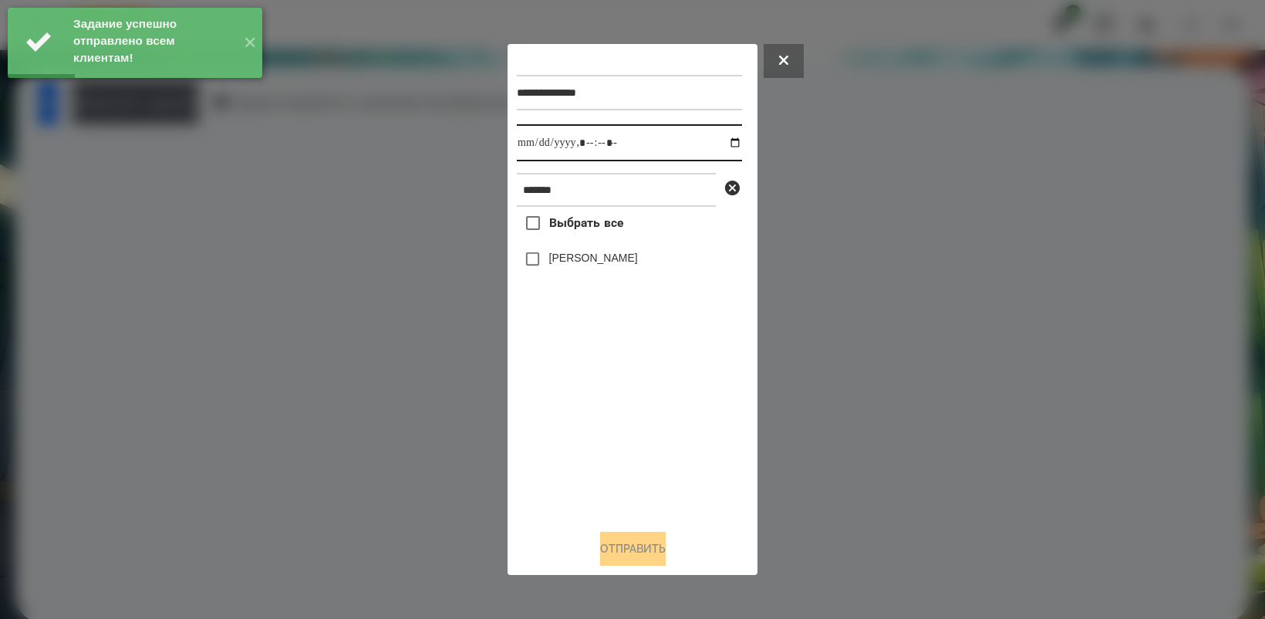
click at [723, 140] on input "datetime-local" at bounding box center [629, 142] width 225 height 37
type input "**********"
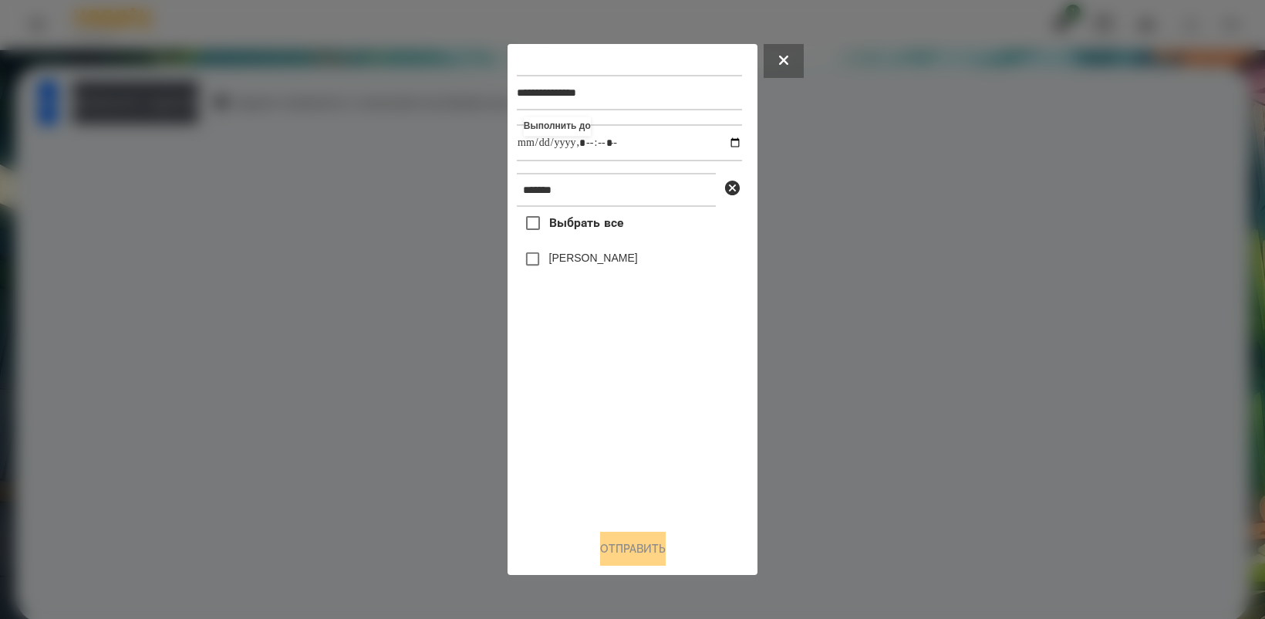
drag, startPoint x: 610, startPoint y: 433, endPoint x: 575, endPoint y: 336, distance: 102.8
click at [610, 426] on div "Выбрать все [PERSON_NAME]" at bounding box center [629, 361] width 225 height 309
click at [646, 549] on button "Отправить" at bounding box center [633, 549] width 66 height 34
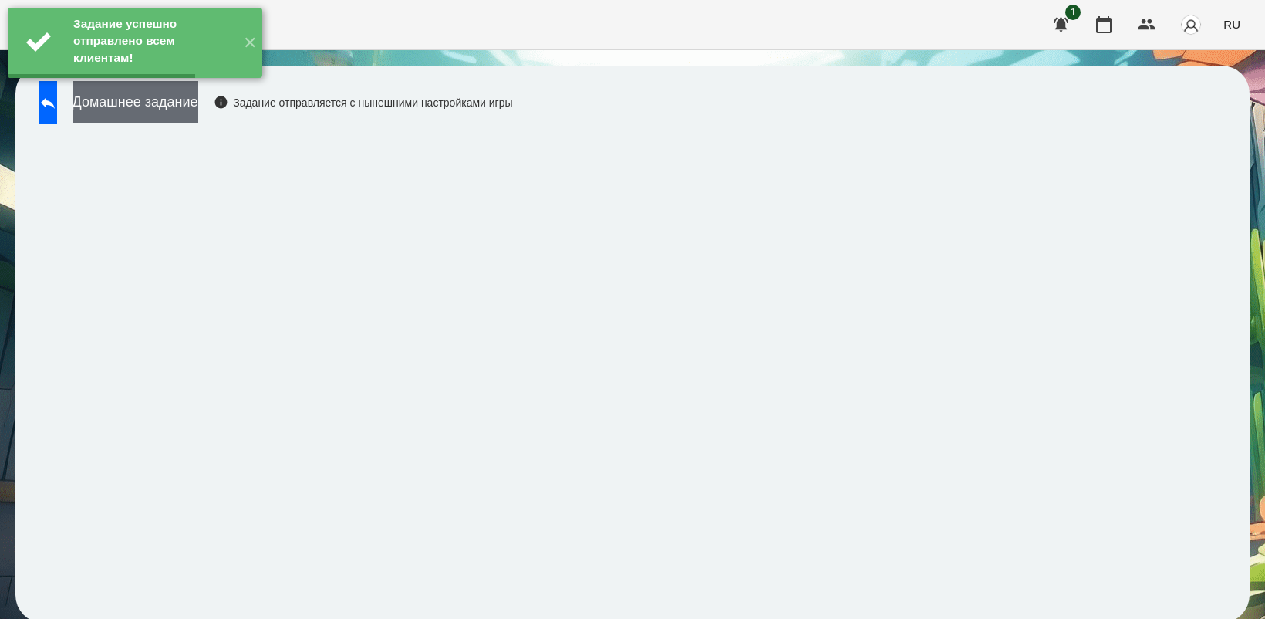
click at [198, 103] on button "Домашнее задание" at bounding box center [136, 102] width 126 height 42
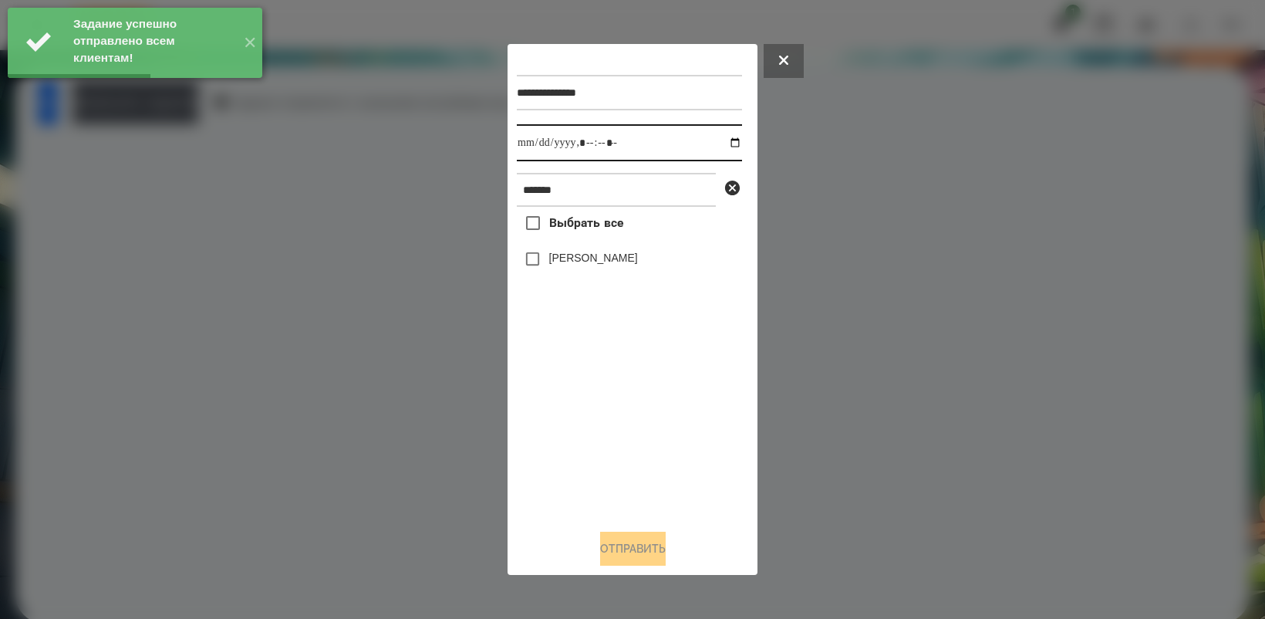
click at [725, 140] on input "datetime-local" at bounding box center [629, 142] width 225 height 37
type input "**********"
drag, startPoint x: 615, startPoint y: 428, endPoint x: 561, endPoint y: 334, distance: 108.5
click at [615, 429] on div "Выбрать все [PERSON_NAME]" at bounding box center [629, 361] width 225 height 309
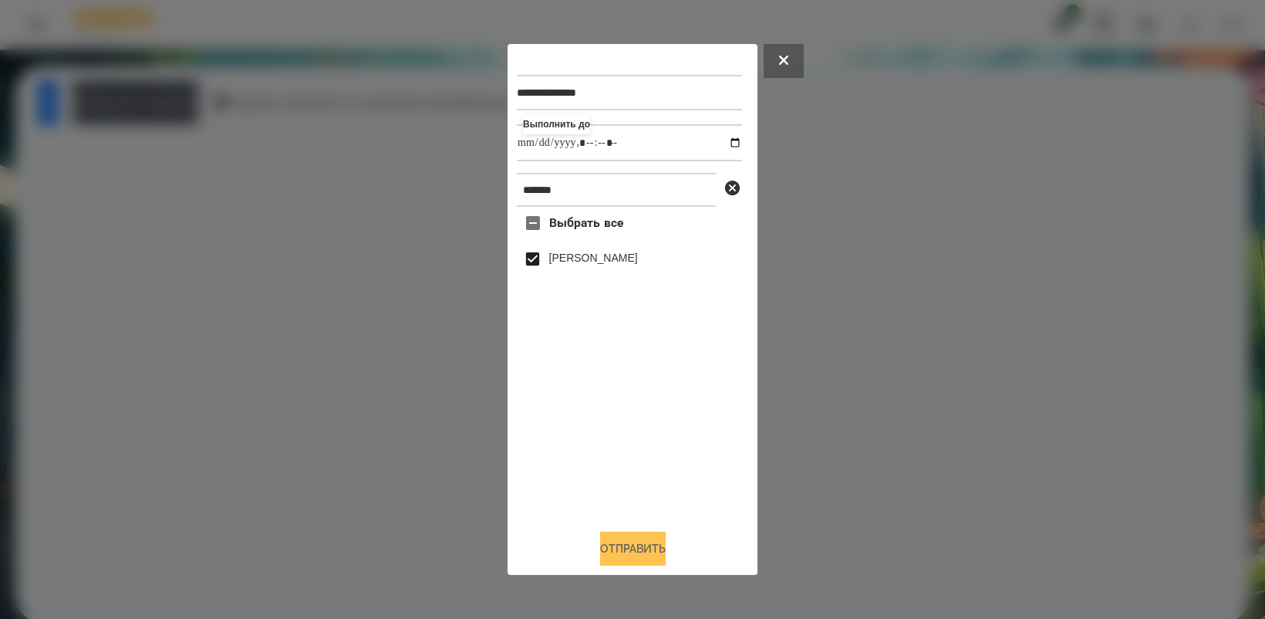
click at [625, 549] on button "Отправить" at bounding box center [633, 549] width 66 height 34
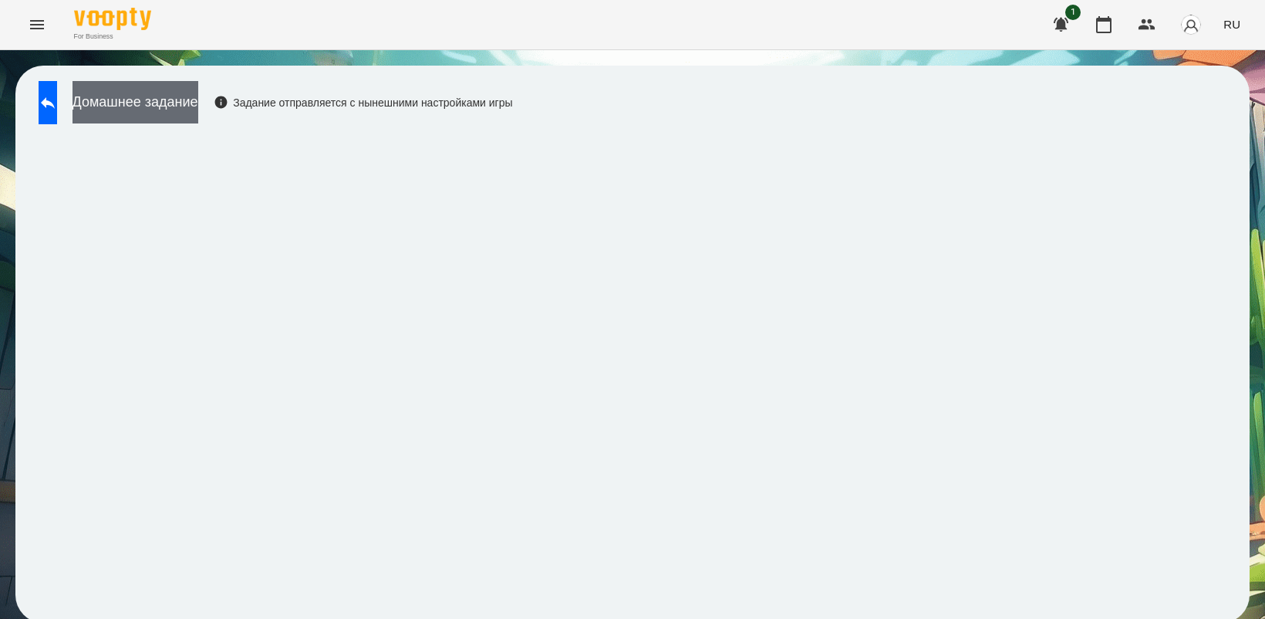
click at [198, 96] on button "Домашнее задание" at bounding box center [136, 102] width 126 height 42
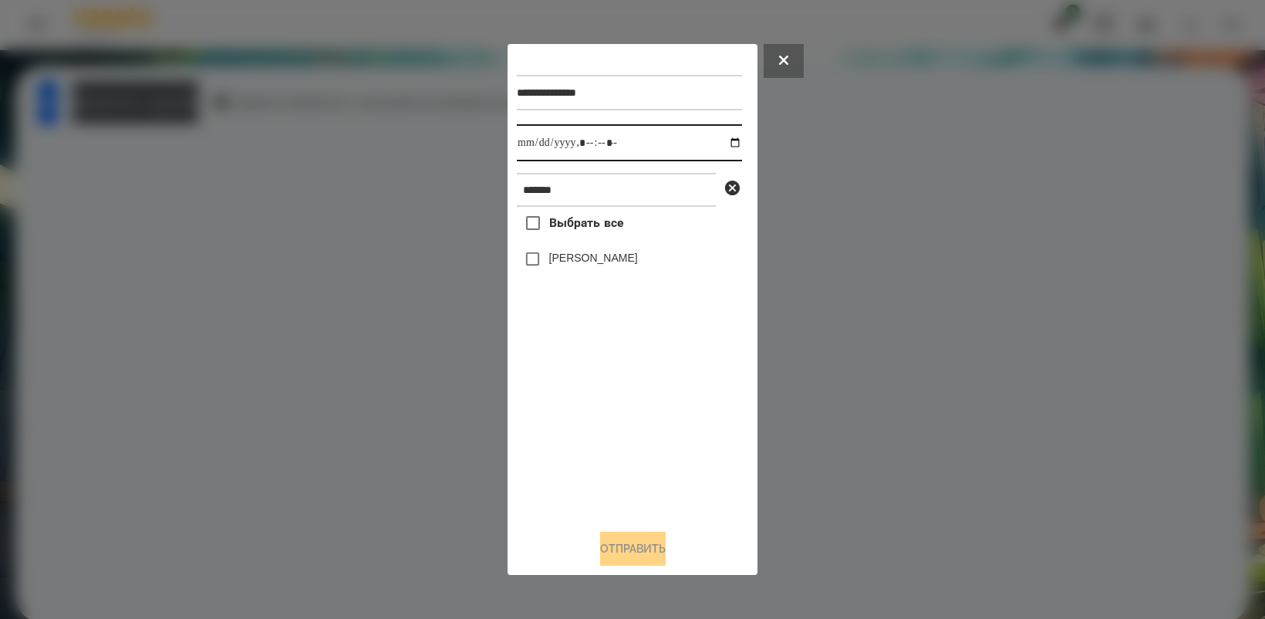
click at [717, 140] on input "datetime-local" at bounding box center [629, 142] width 225 height 37
type input "**********"
click at [657, 434] on div "Выбрать все [PERSON_NAME]" at bounding box center [629, 361] width 225 height 309
click at [654, 546] on button "Отправить" at bounding box center [633, 549] width 66 height 34
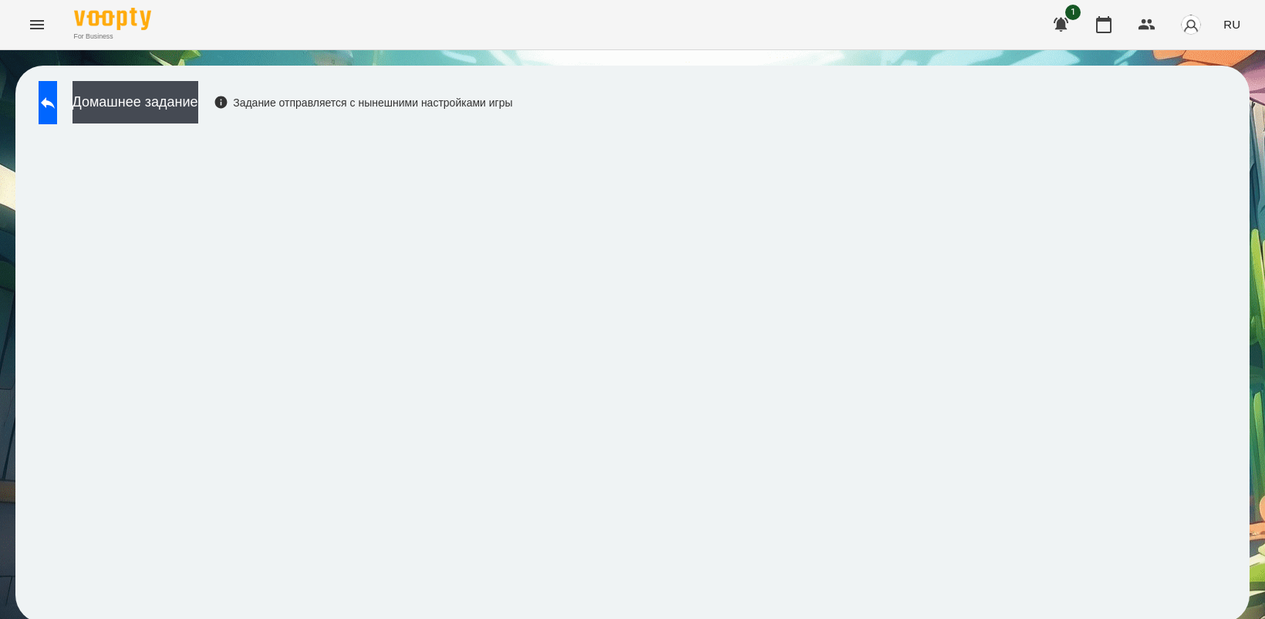
click at [1238, 29] on span "RU" at bounding box center [1232, 24] width 17 height 16
click at [1221, 83] on div "Українська" at bounding box center [1203, 87] width 79 height 28
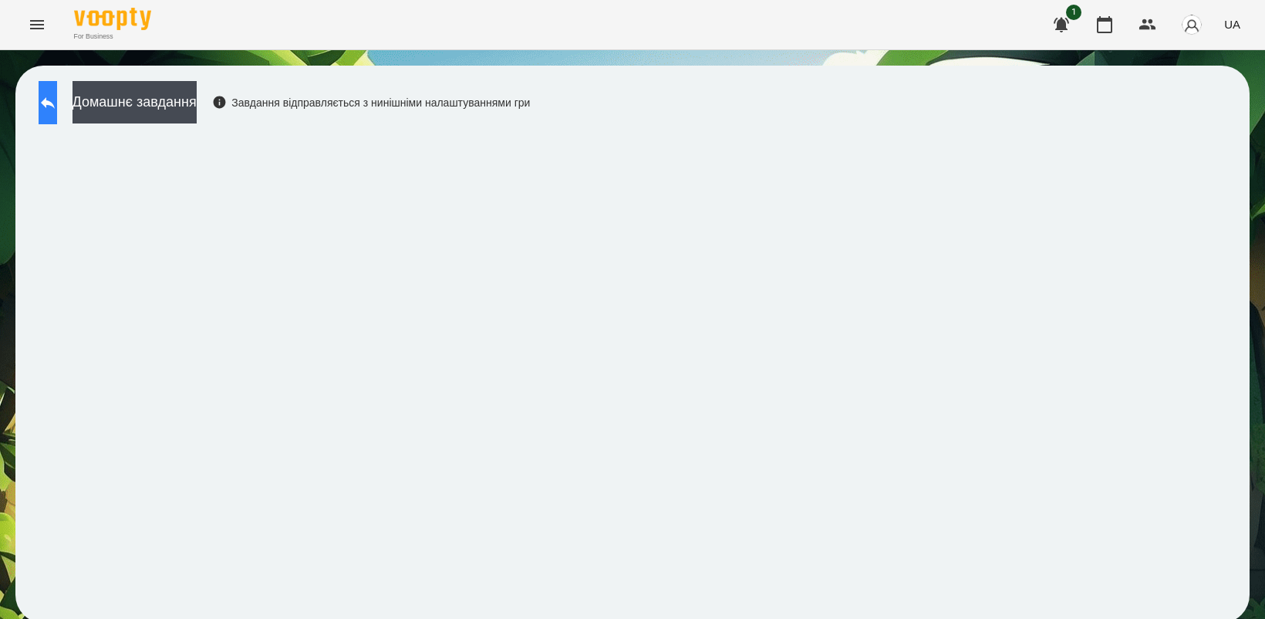
click at [57, 94] on icon at bounding box center [48, 102] width 19 height 19
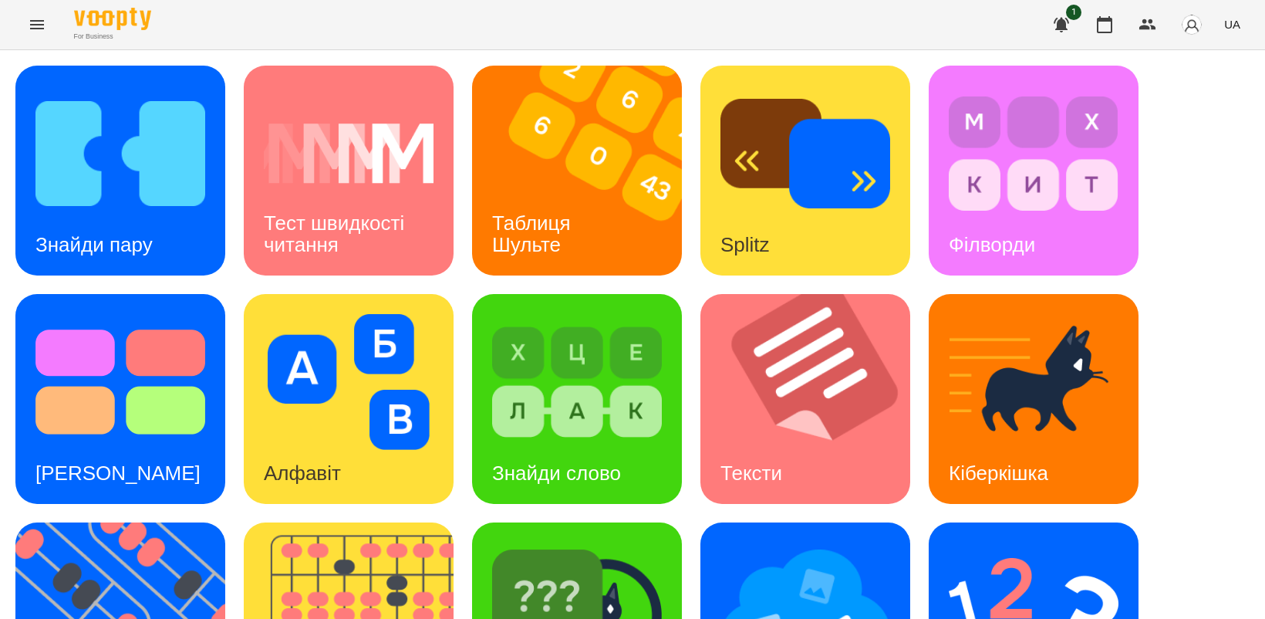
scroll to position [289, 0]
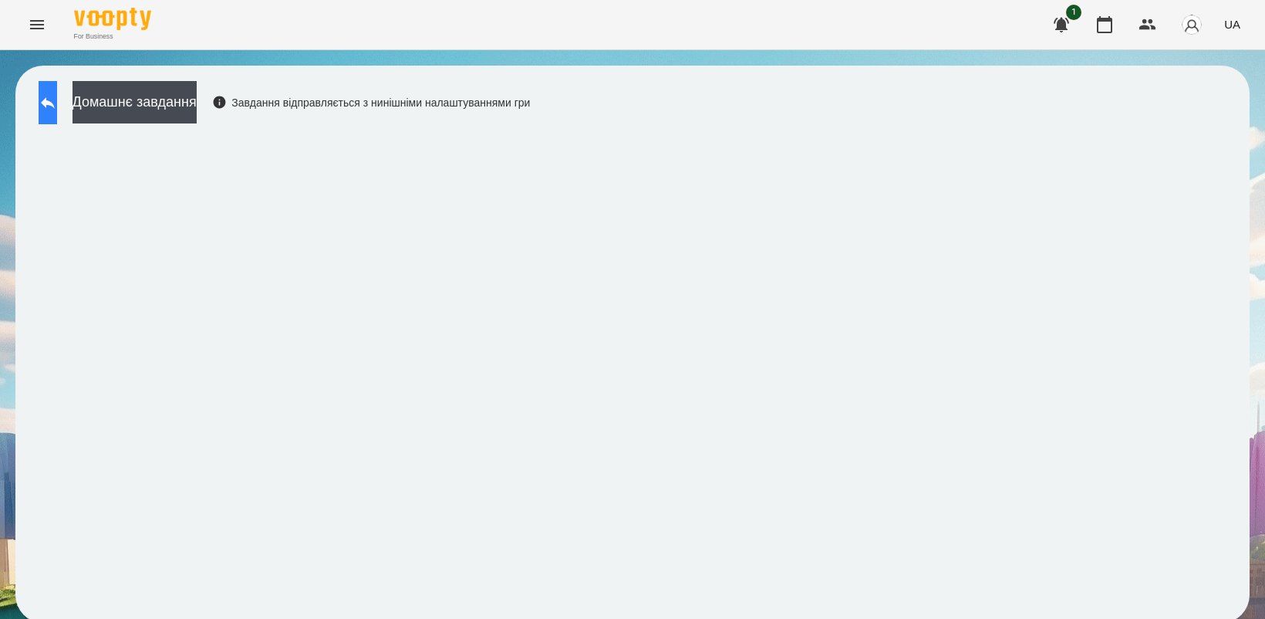
click at [57, 99] on icon at bounding box center [48, 102] width 19 height 19
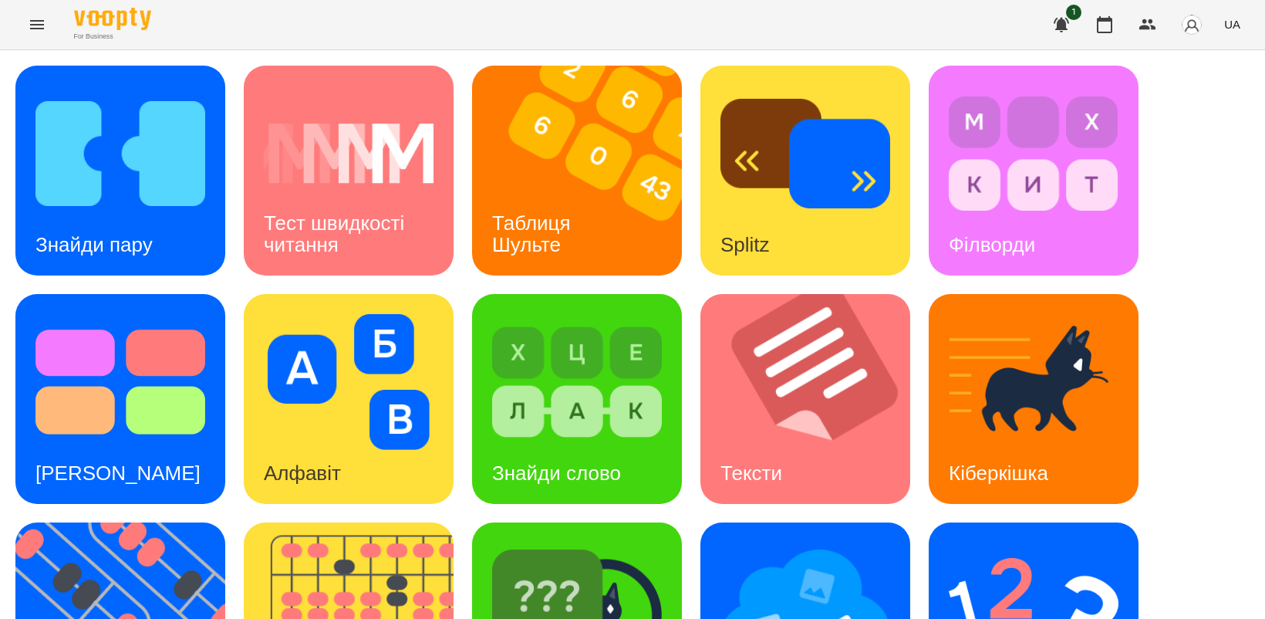
scroll to position [193, 0]
click at [121, 522] on img at bounding box center [129, 627] width 229 height 210
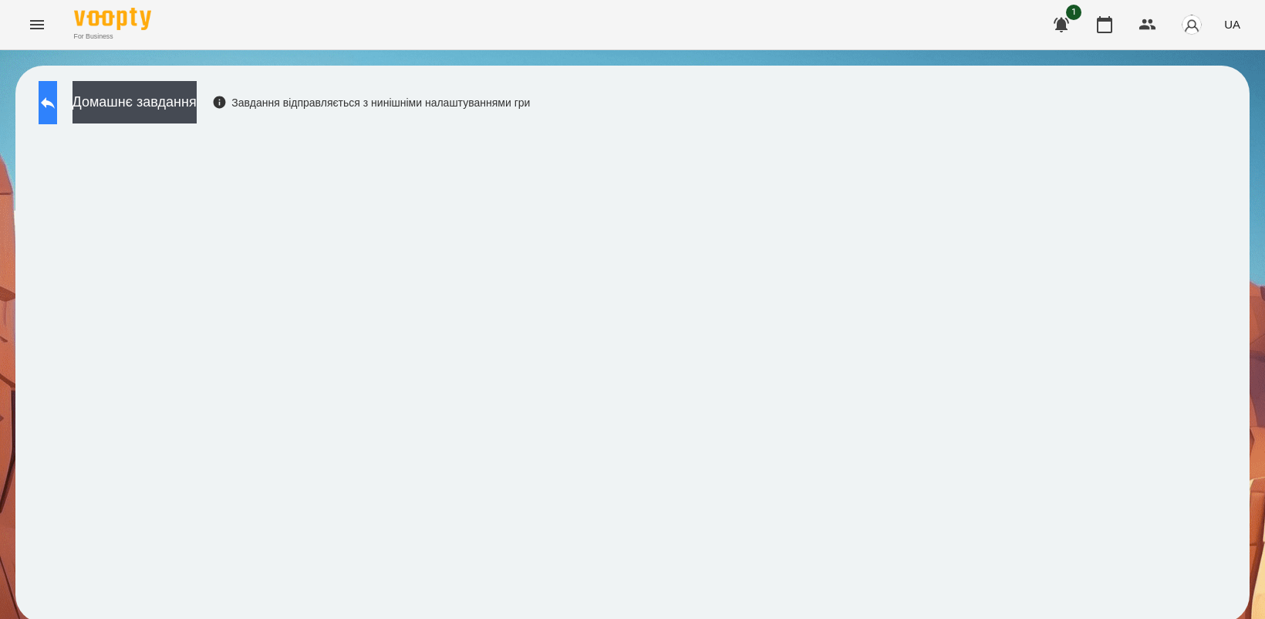
click at [55, 99] on icon at bounding box center [48, 103] width 14 height 12
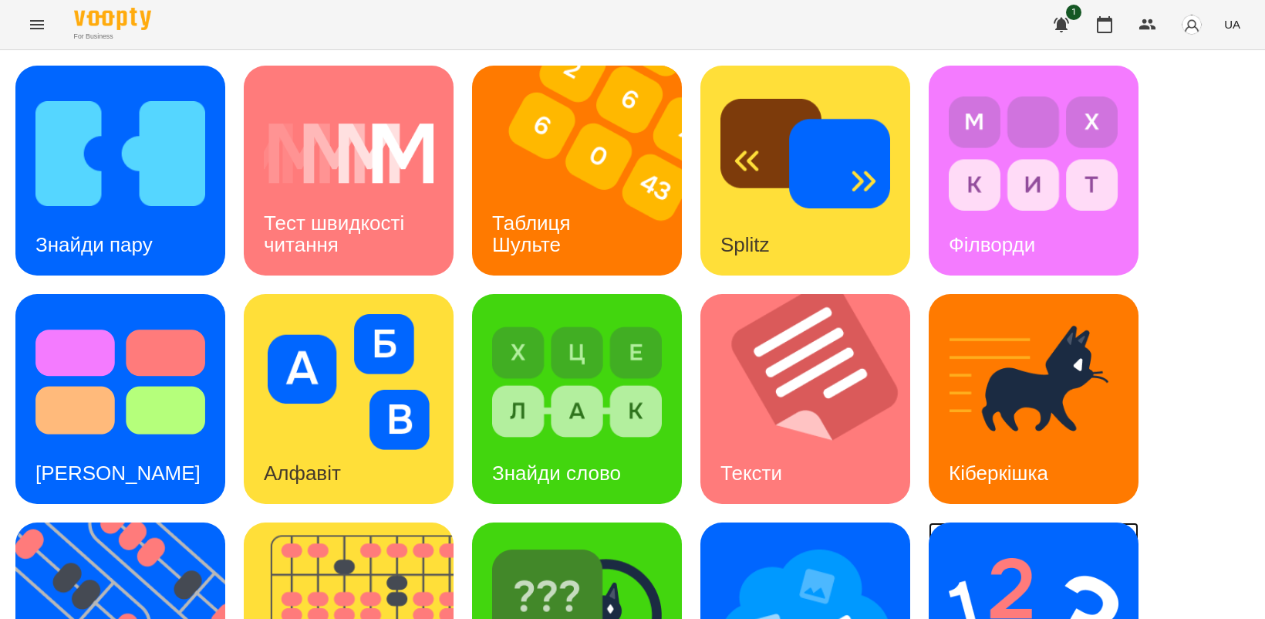
click at [1008, 577] on img at bounding box center [1034, 610] width 170 height 136
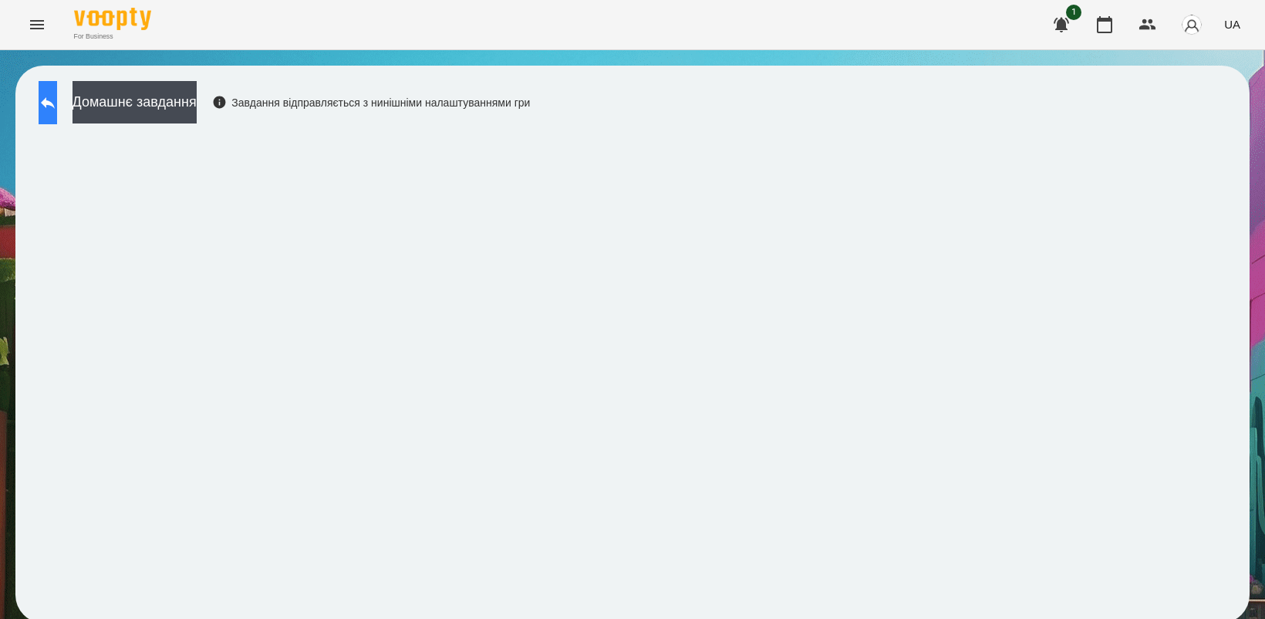
click at [57, 110] on button at bounding box center [48, 102] width 19 height 43
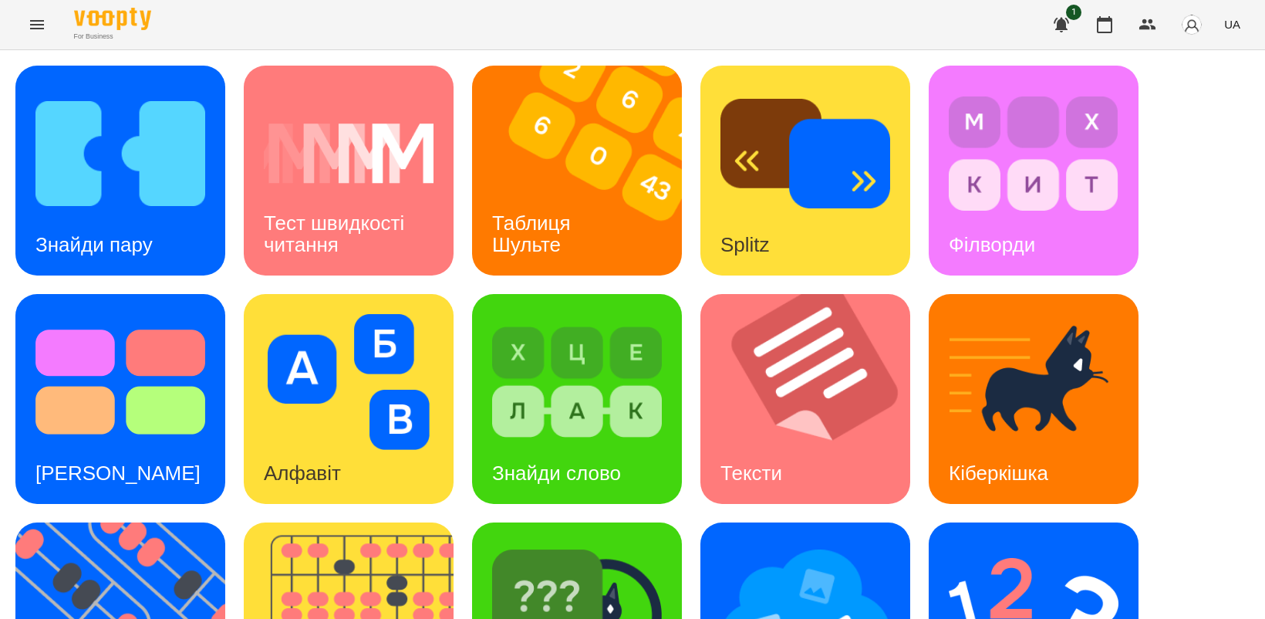
scroll to position [193, 0]
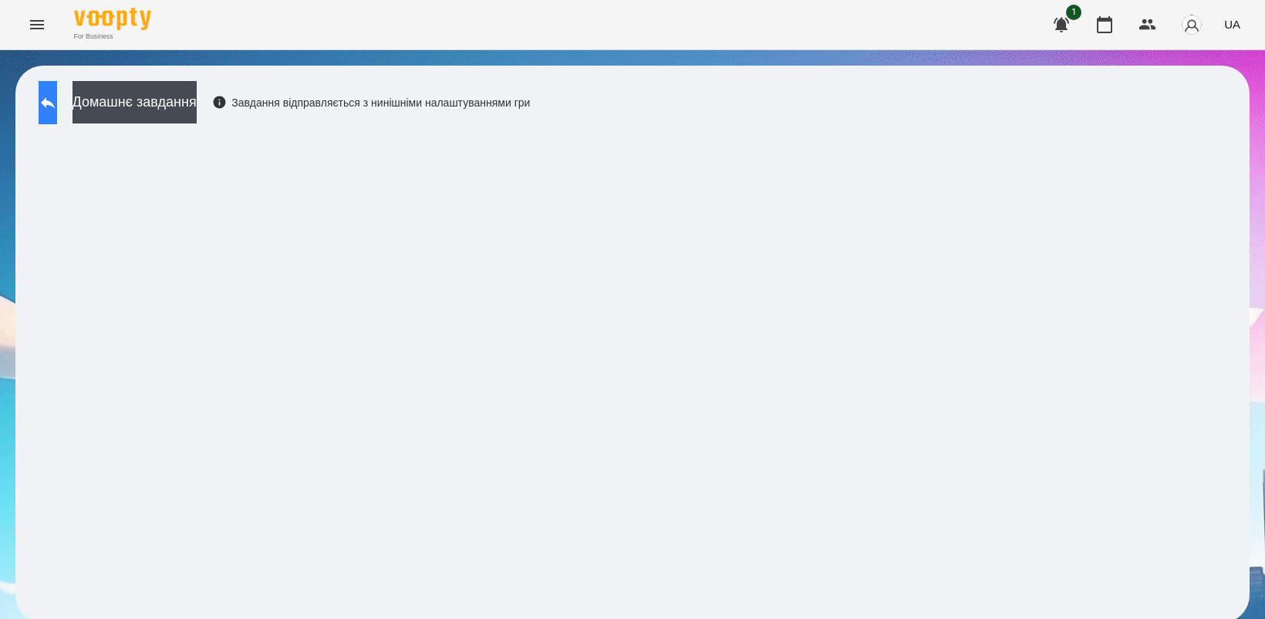
click at [57, 95] on button at bounding box center [48, 102] width 19 height 43
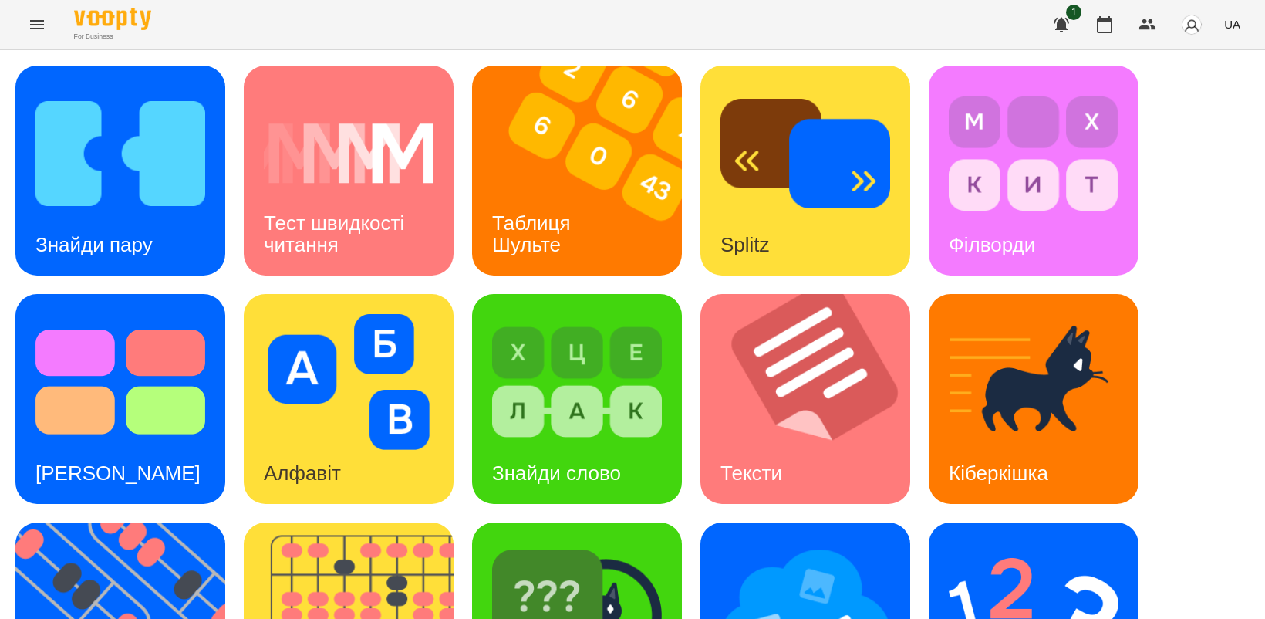
scroll to position [193, 0]
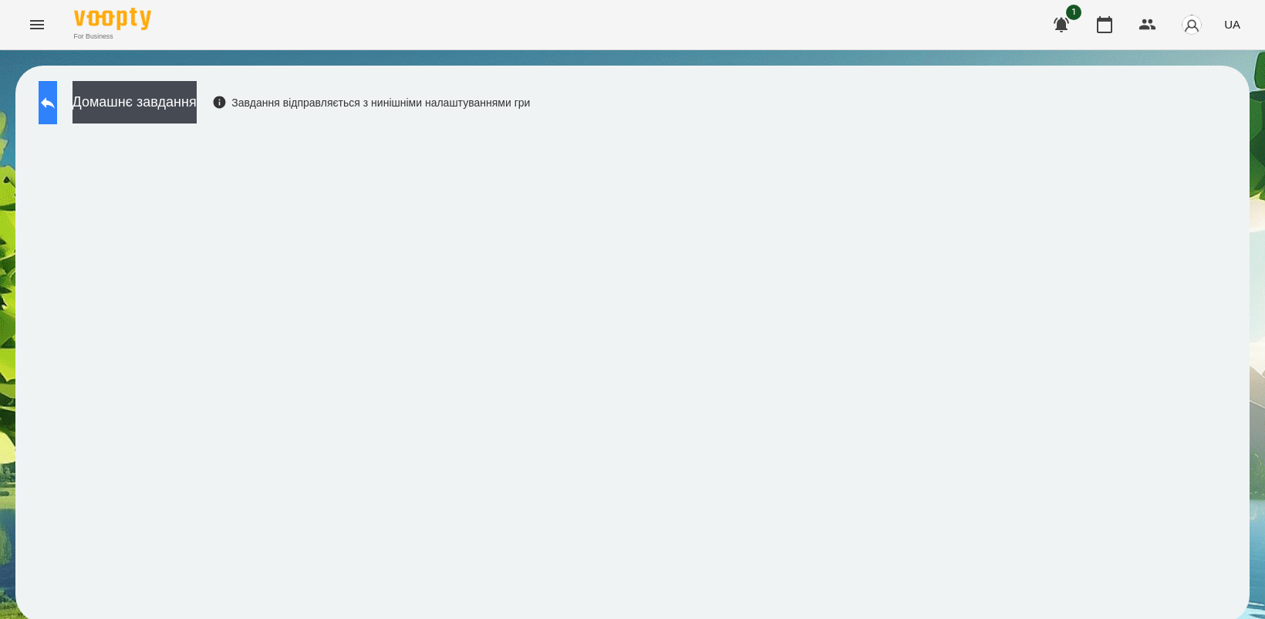
click at [57, 113] on button at bounding box center [48, 102] width 19 height 43
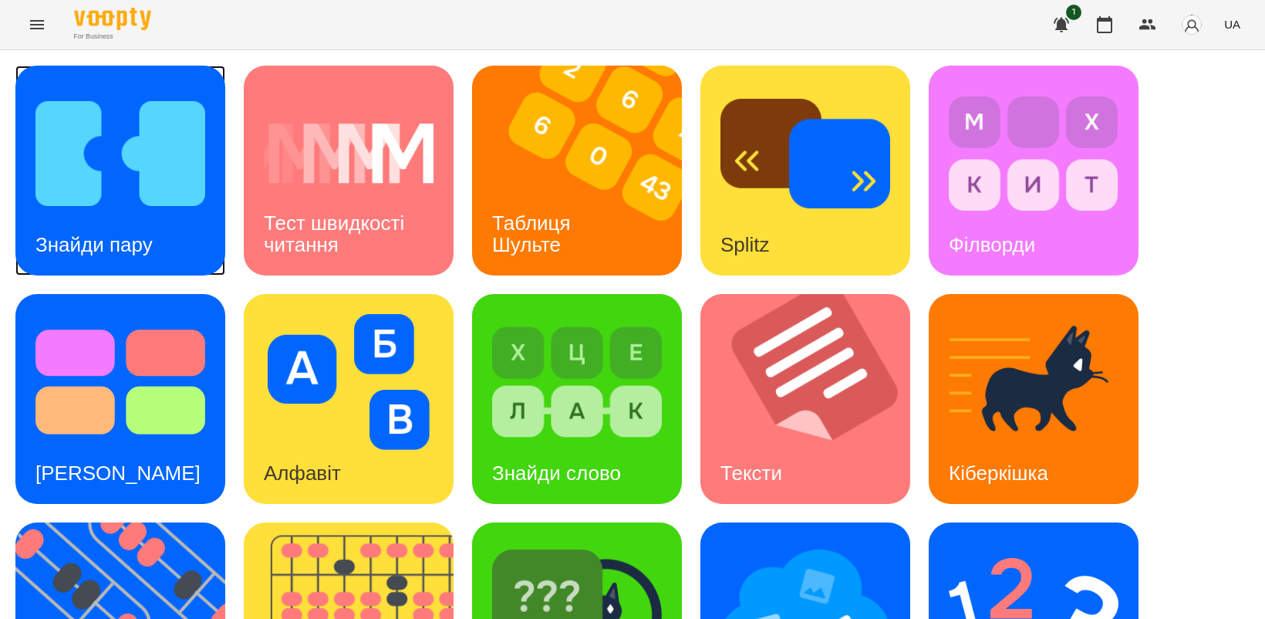
click at [120, 197] on img at bounding box center [120, 154] width 170 height 136
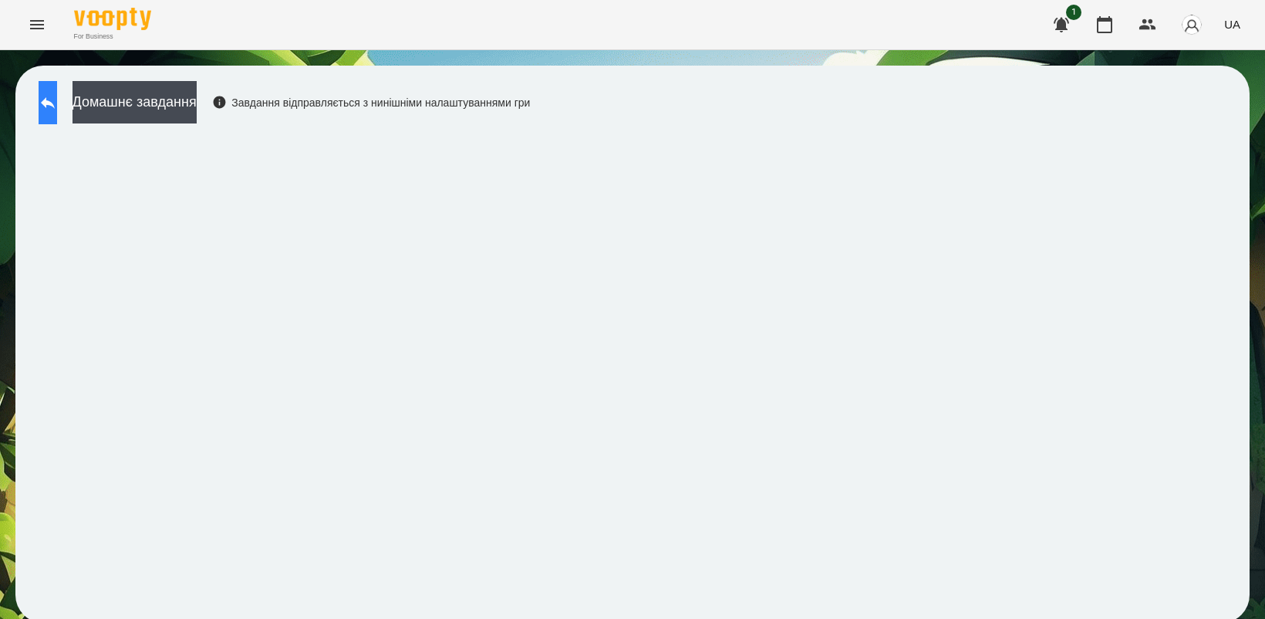
click at [57, 94] on icon at bounding box center [48, 102] width 19 height 19
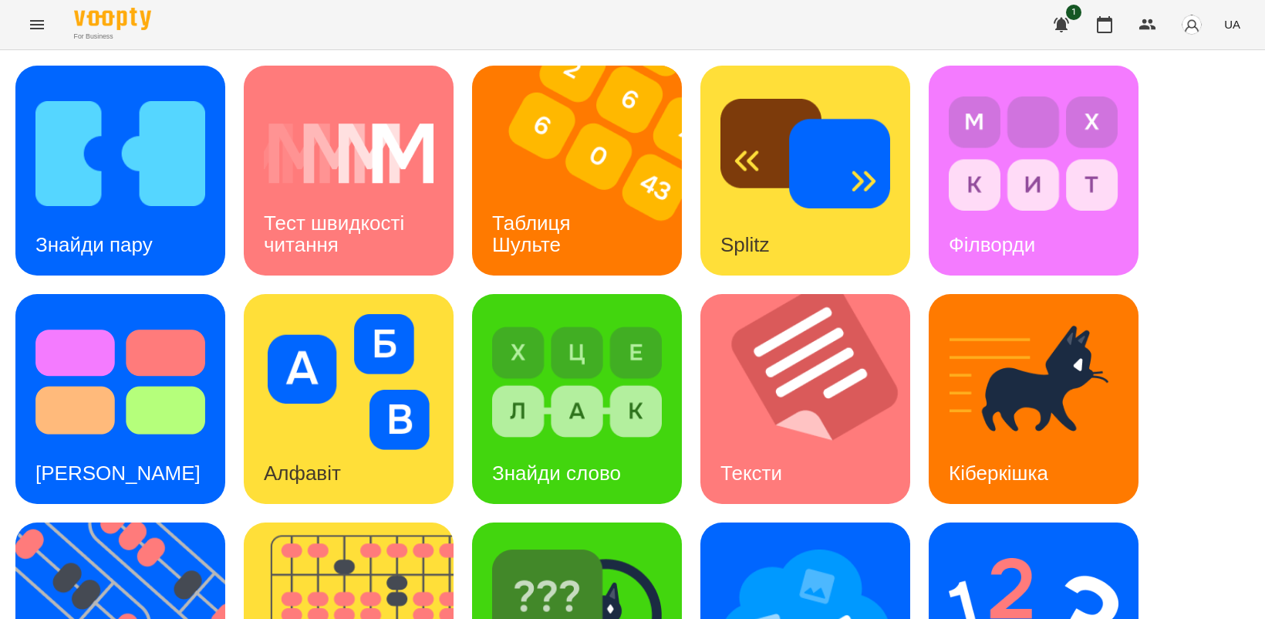
scroll to position [289, 0]
click at [807, 457] on div "Знайди пару Тест швидкості читання Таблиця [PERSON_NAME] Splitz Філворди Тест С…" at bounding box center [632, 513] width 1234 height 895
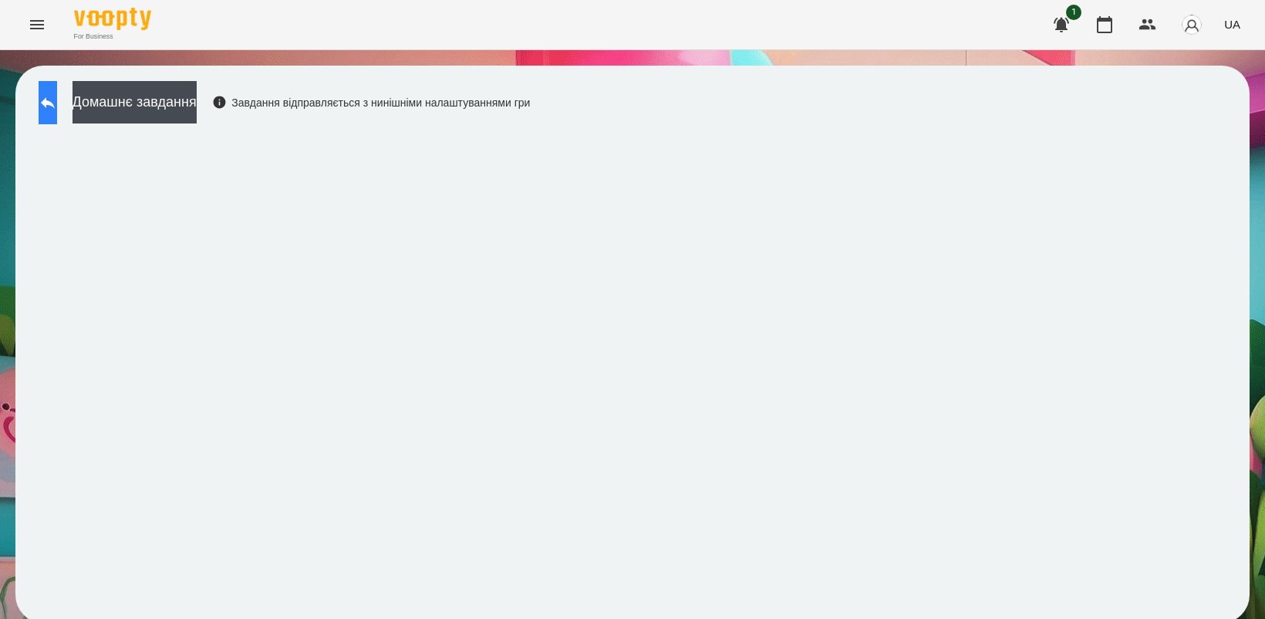
click at [57, 101] on icon at bounding box center [48, 102] width 19 height 19
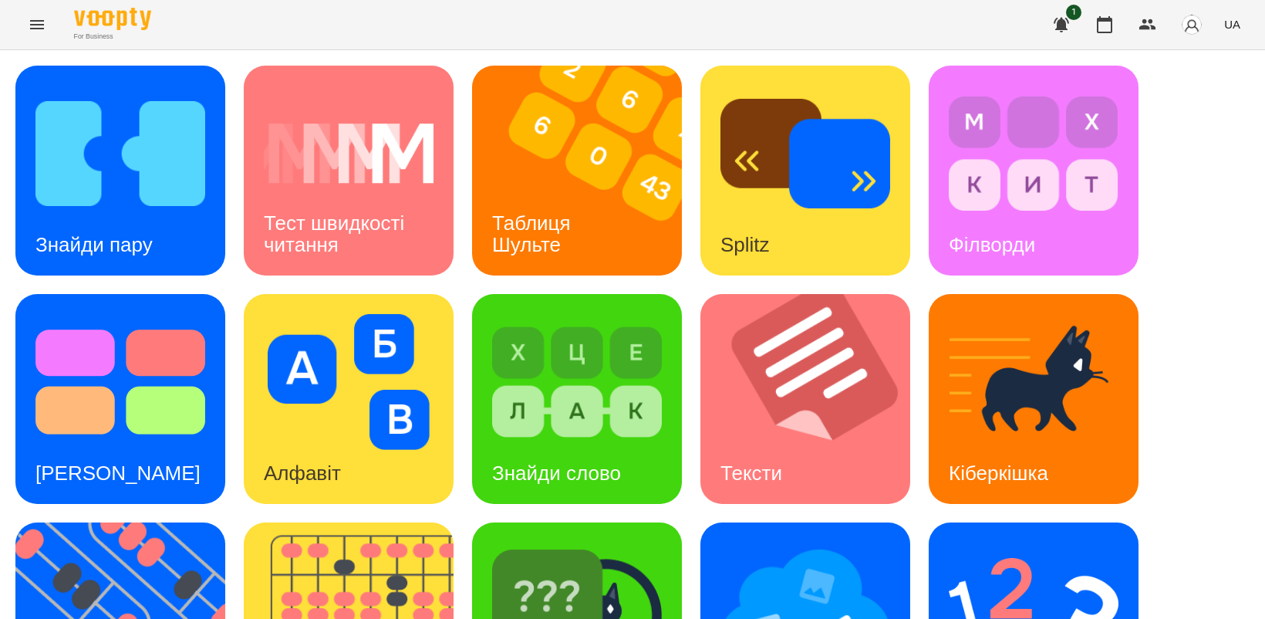
scroll to position [356, 0]
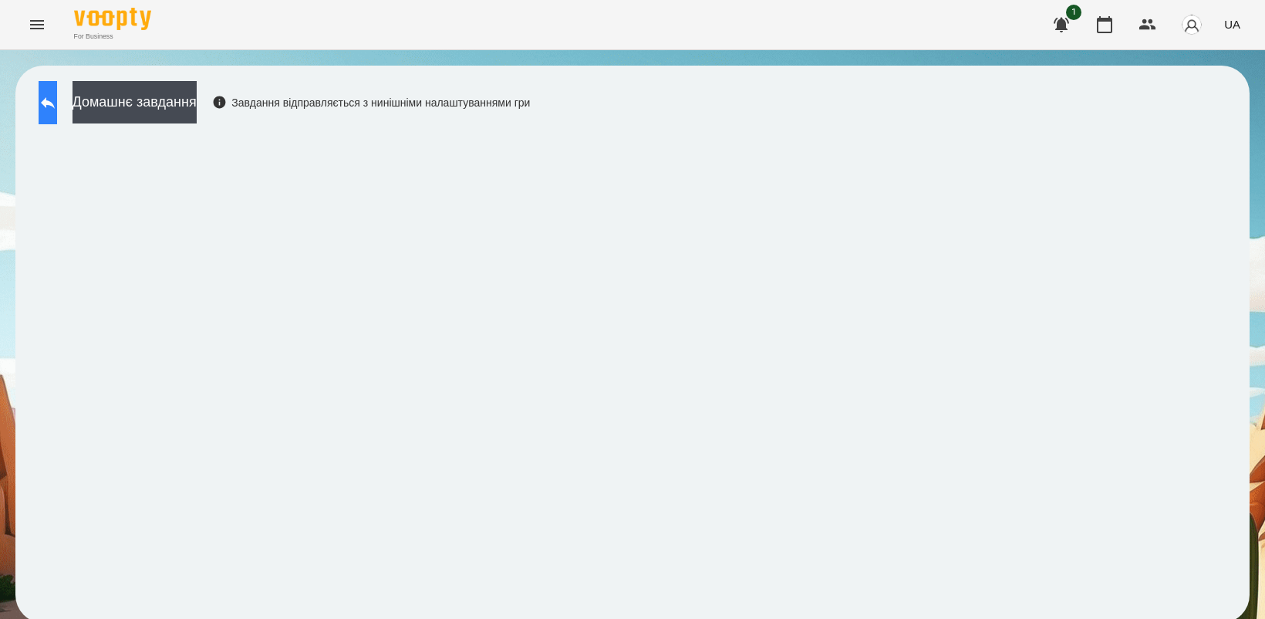
click at [57, 113] on button at bounding box center [48, 102] width 19 height 43
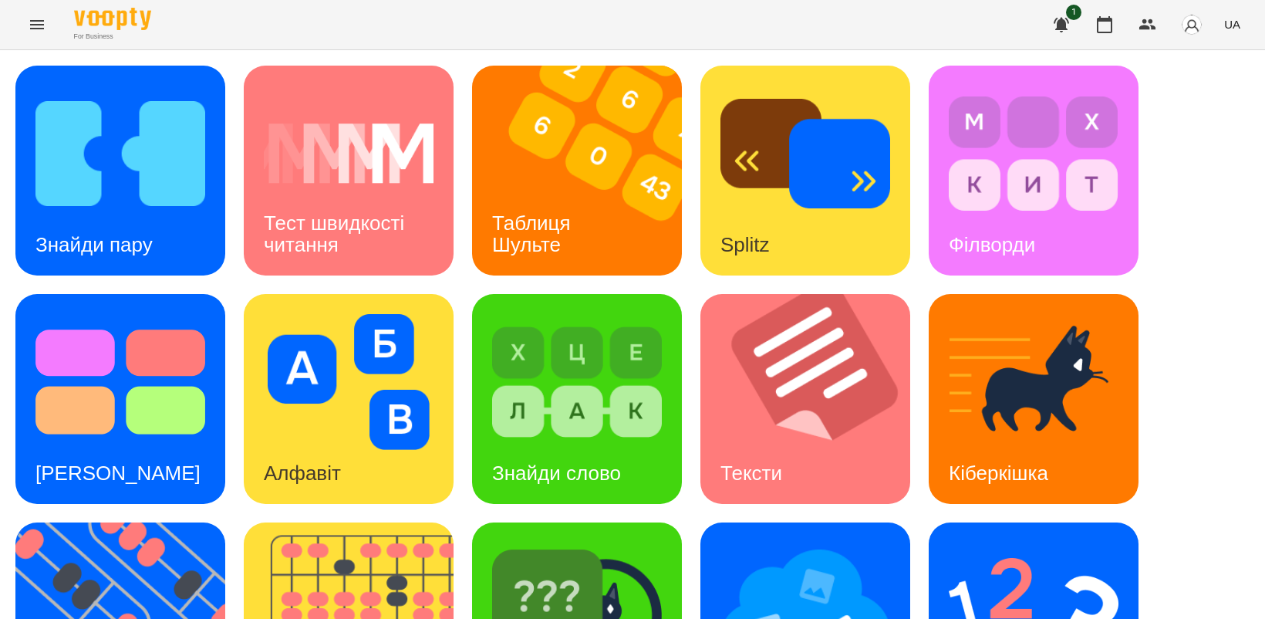
scroll to position [356, 0]
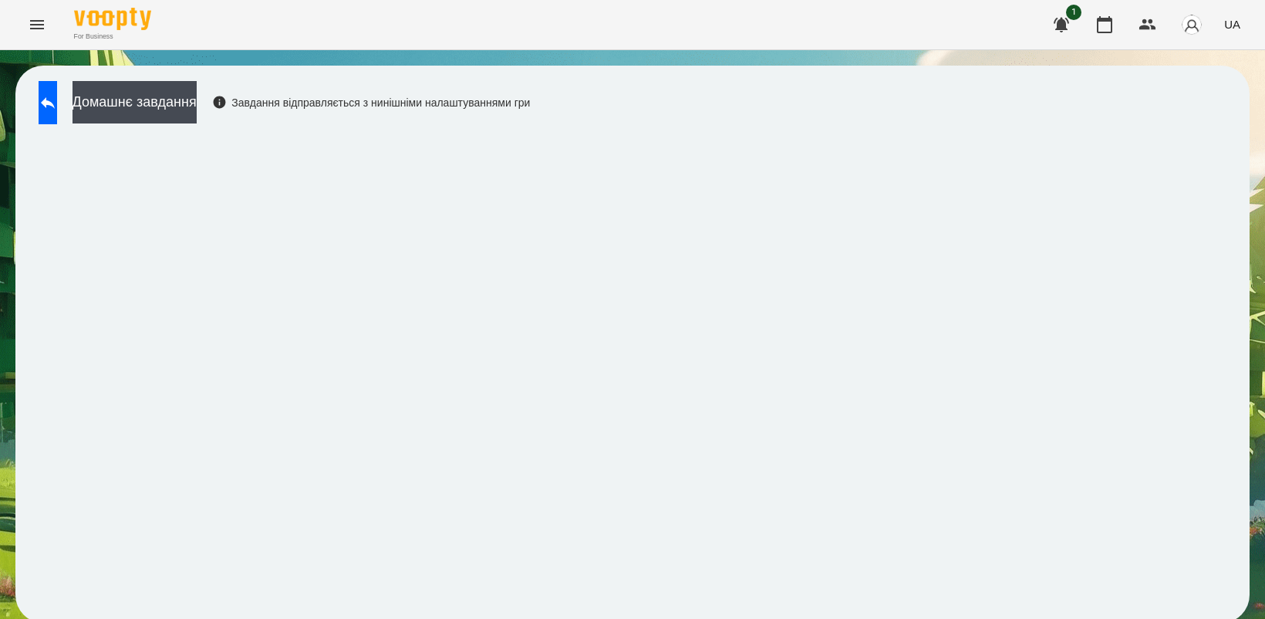
click at [42, 22] on icon "Menu" at bounding box center [37, 24] width 19 height 19
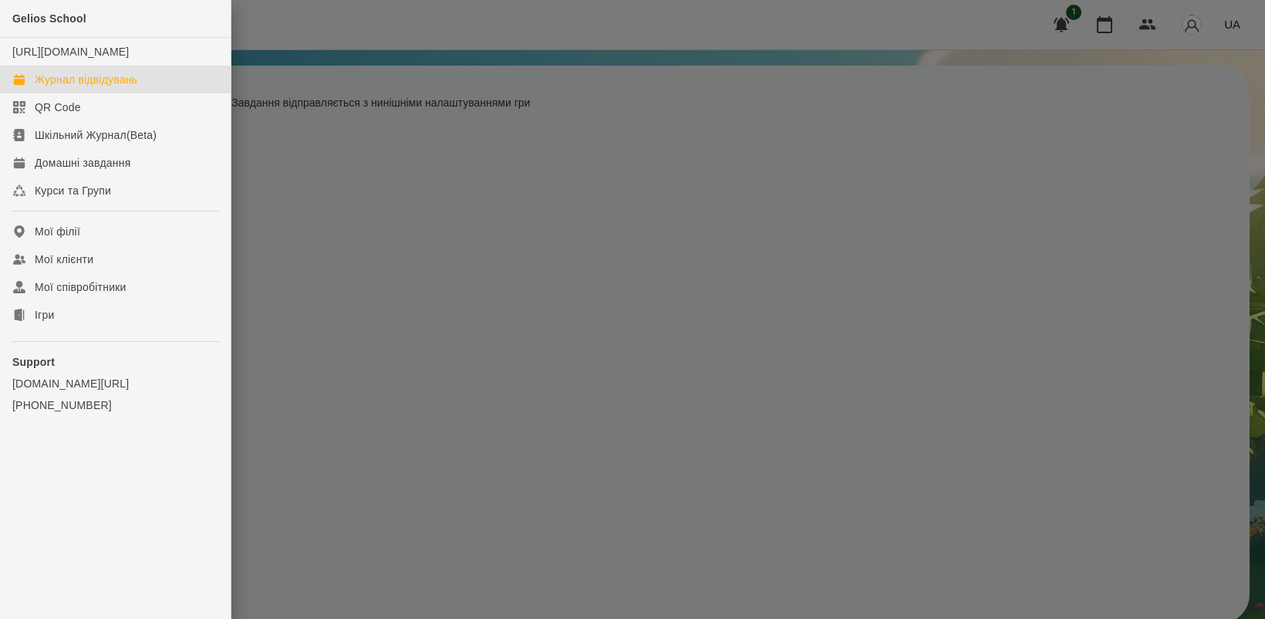
click at [113, 87] on div "Журнал відвідувань" at bounding box center [86, 79] width 103 height 15
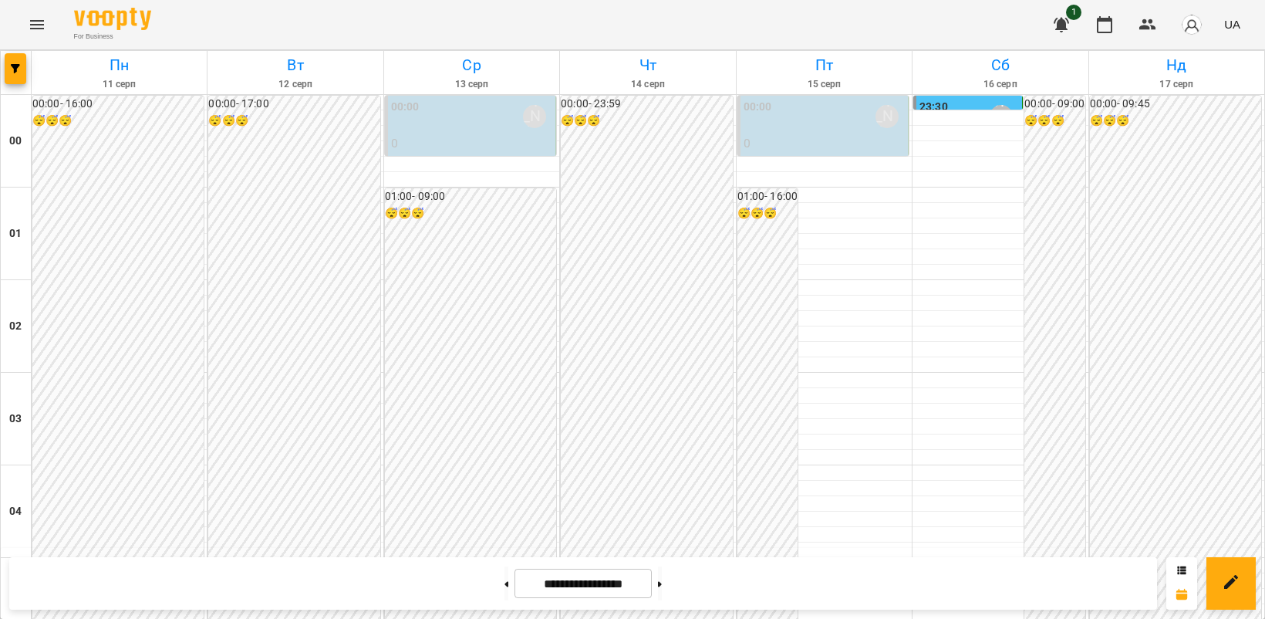
scroll to position [868, 0]
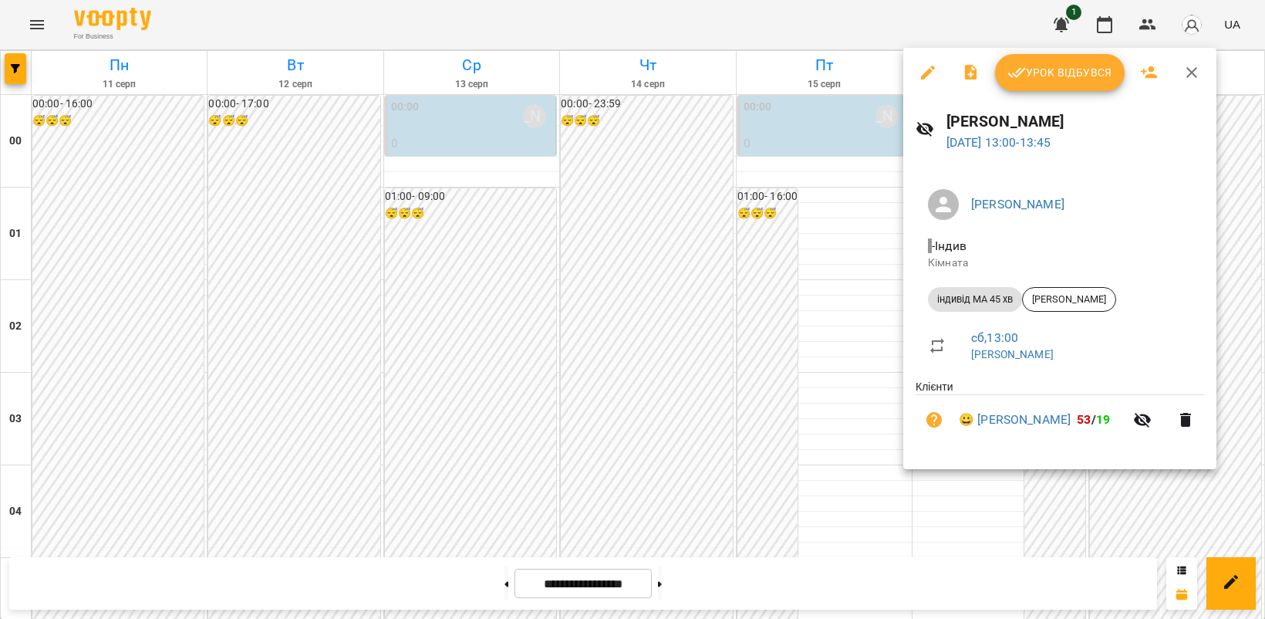
click at [1045, 71] on span "Урок відбувся" at bounding box center [1060, 72] width 105 height 19
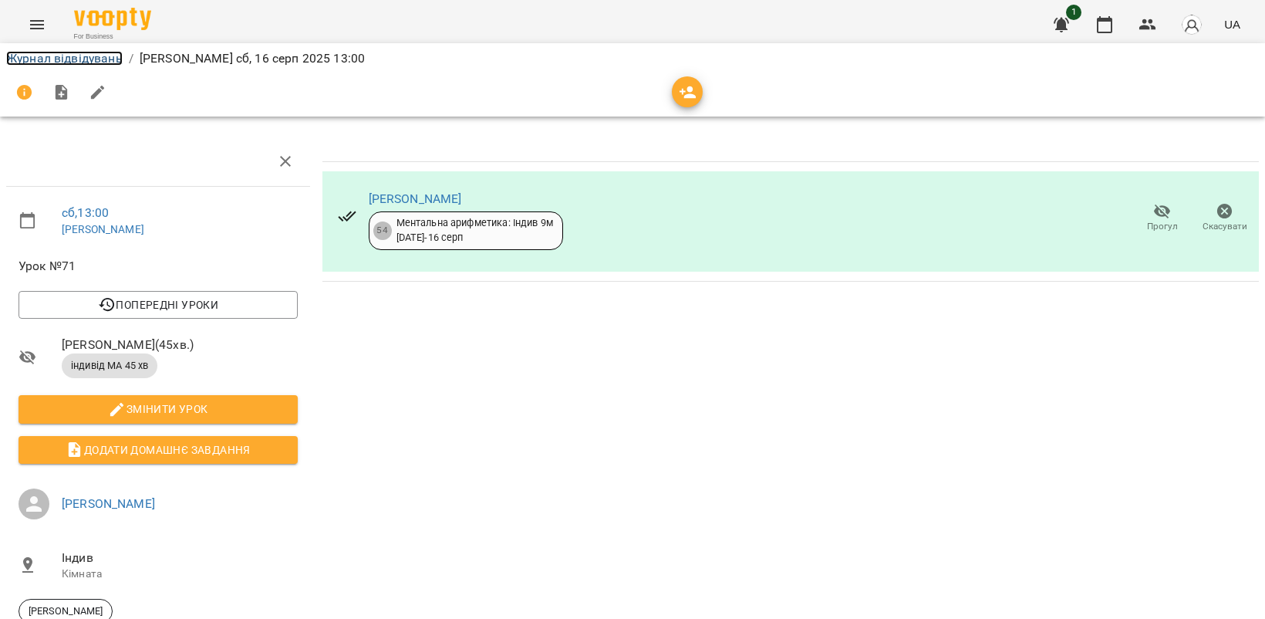
click at [86, 58] on link "Журнал відвідувань" at bounding box center [64, 58] width 116 height 15
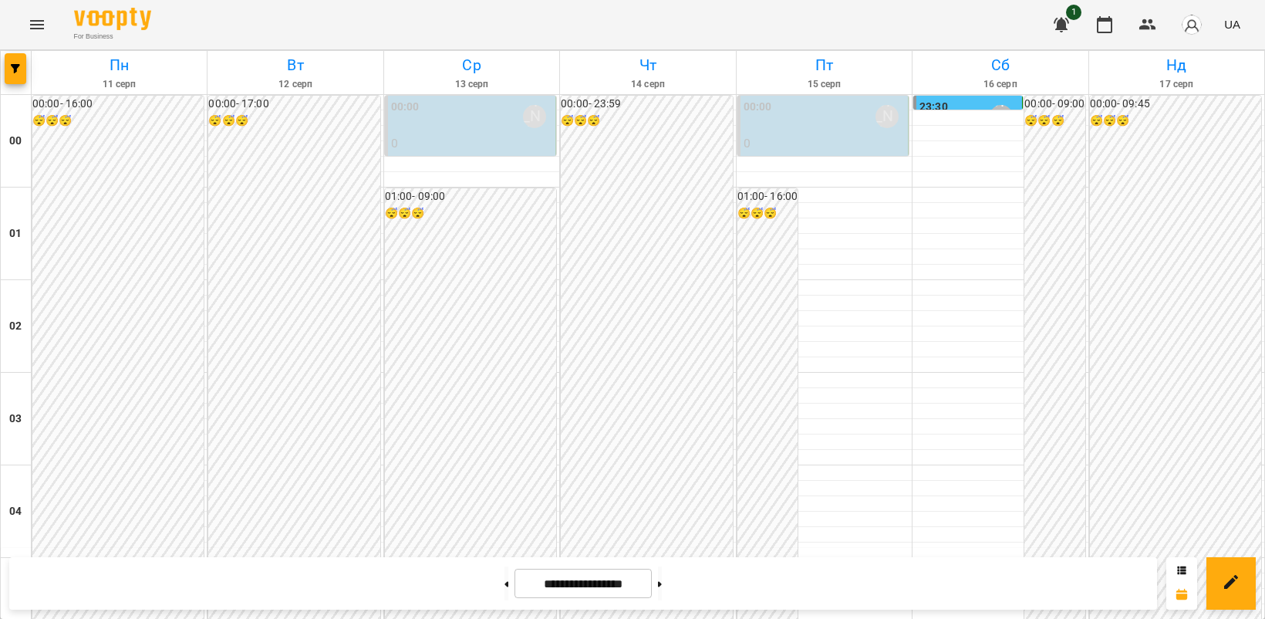
scroll to position [964, 0]
click at [1236, 29] on span "UA" at bounding box center [1232, 24] width 16 height 16
click at [1201, 127] on div "Русский" at bounding box center [1203, 115] width 79 height 28
click at [28, 21] on icon "Menu" at bounding box center [37, 24] width 19 height 19
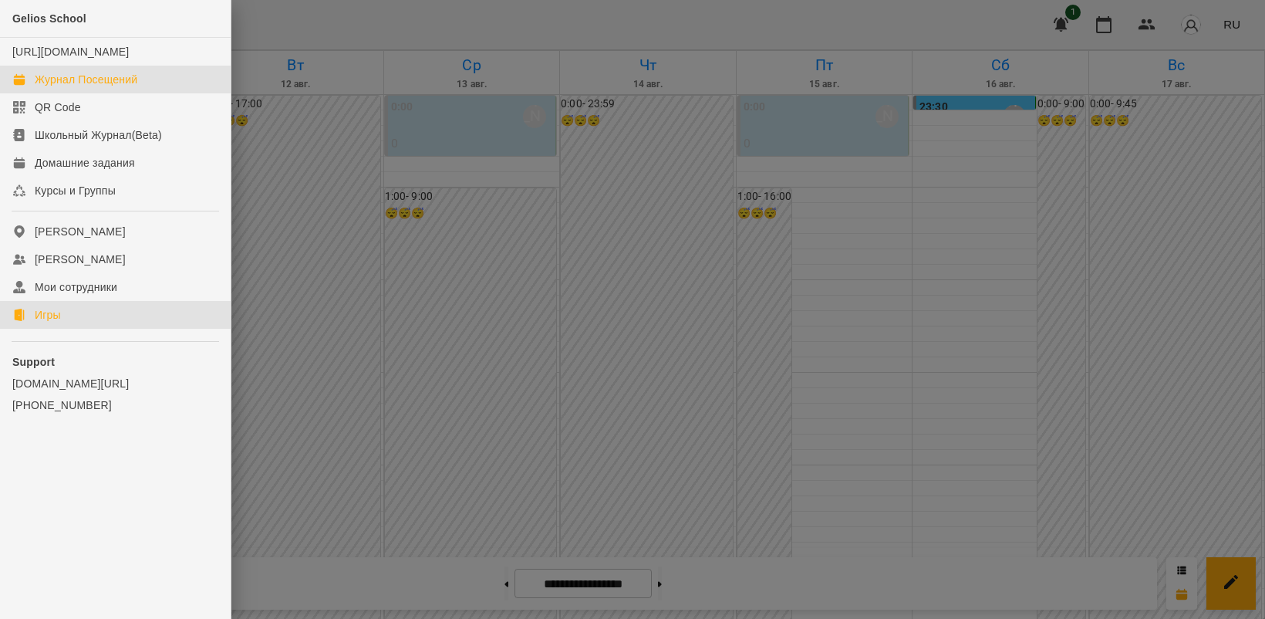
drag, startPoint x: 58, startPoint y: 330, endPoint x: 73, endPoint y: 330, distance: 15.4
click at [59, 322] on div "Игры" at bounding box center [48, 314] width 26 height 15
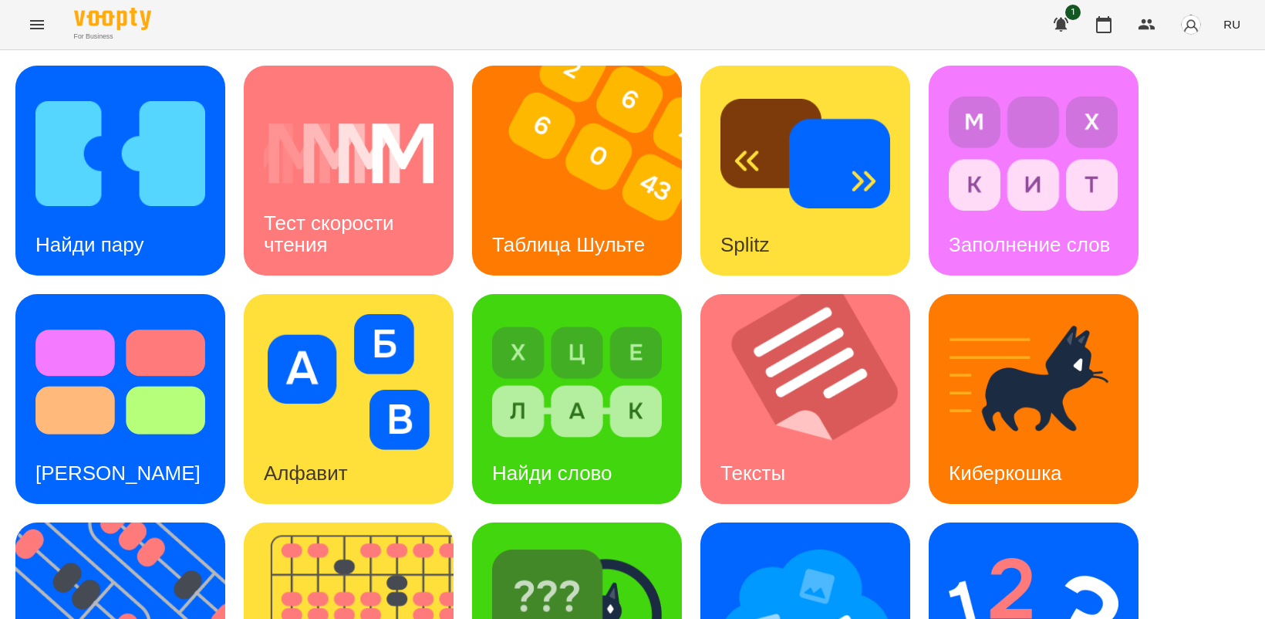
scroll to position [193, 0]
click at [762, 542] on img at bounding box center [806, 610] width 170 height 136
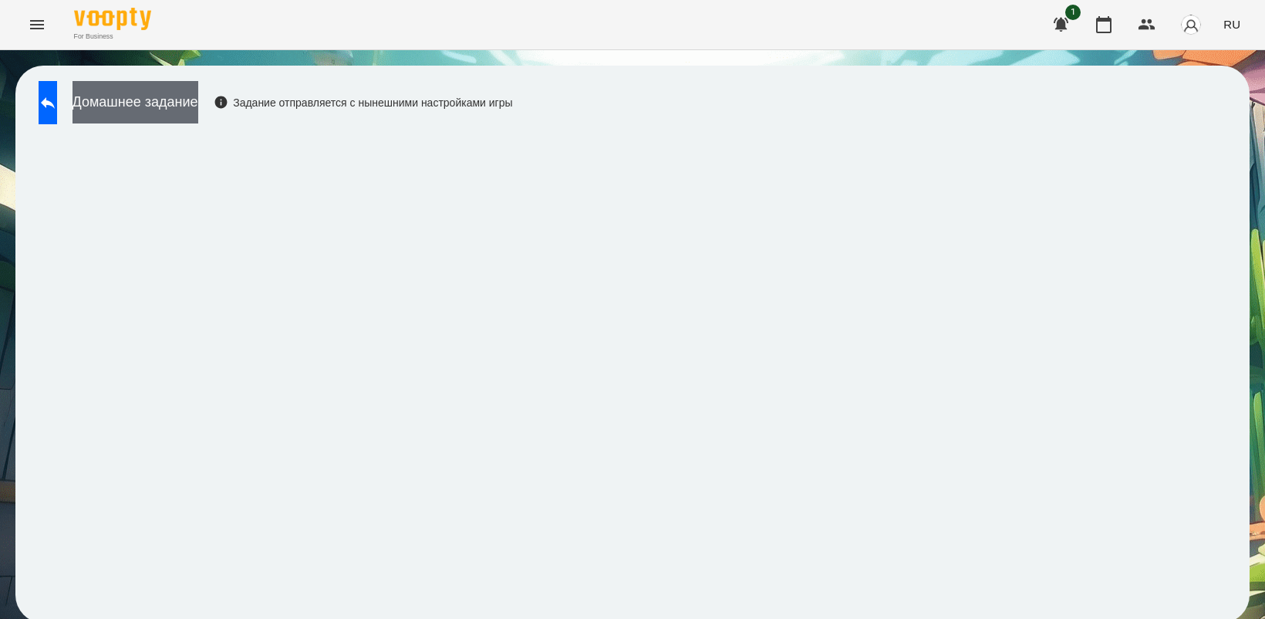
click at [187, 113] on button "Домашнее задание" at bounding box center [136, 102] width 126 height 42
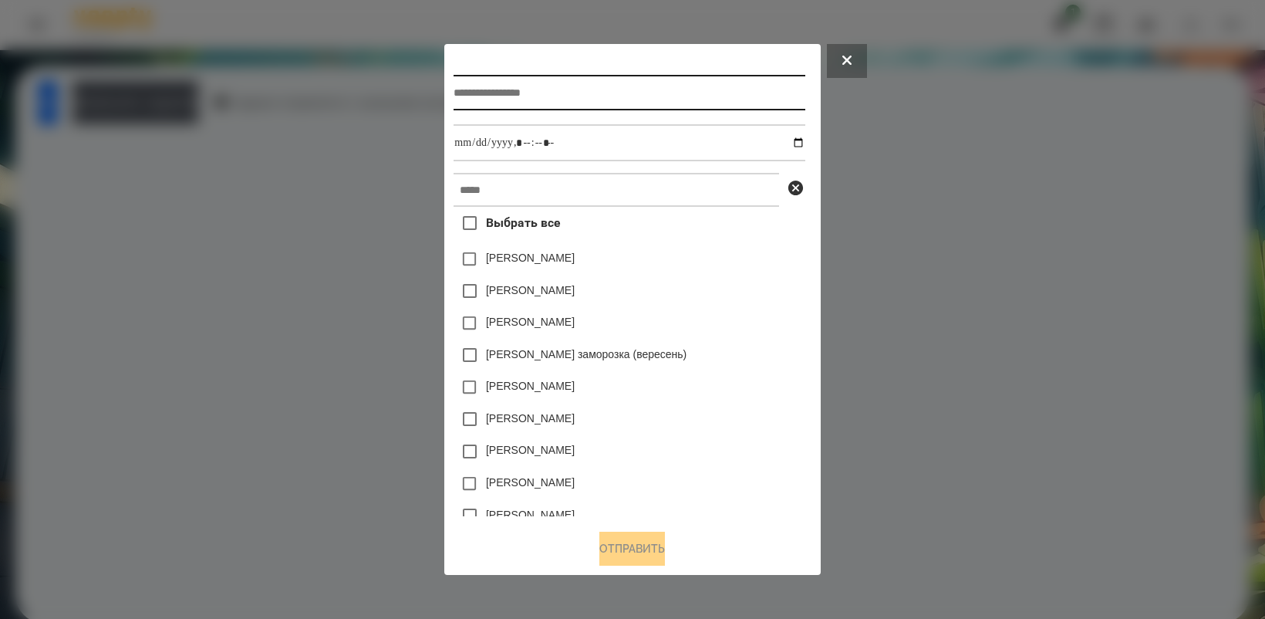
click at [495, 93] on input "text" at bounding box center [629, 92] width 351 height 35
type input "**********"
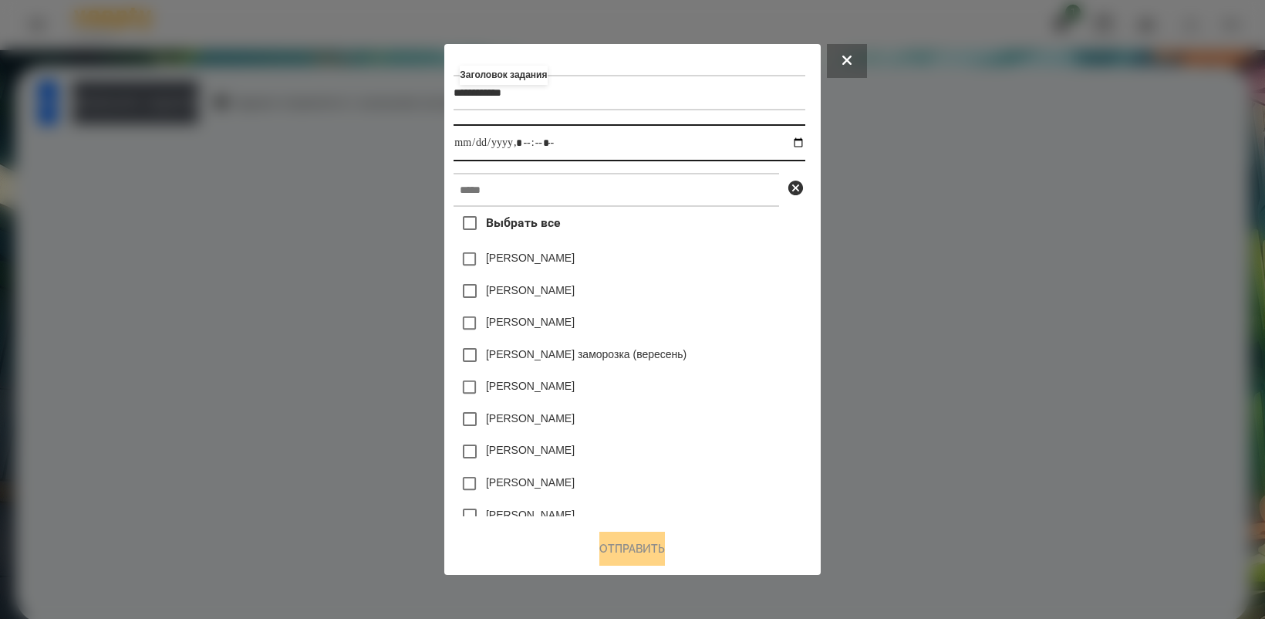
click at [800, 139] on input "datetime-local" at bounding box center [629, 142] width 351 height 37
type input "**********"
drag, startPoint x: 699, startPoint y: 376, endPoint x: 691, endPoint y: 268, distance: 108.3
click at [738, 423] on div "[PERSON_NAME]" at bounding box center [629, 419] width 351 height 32
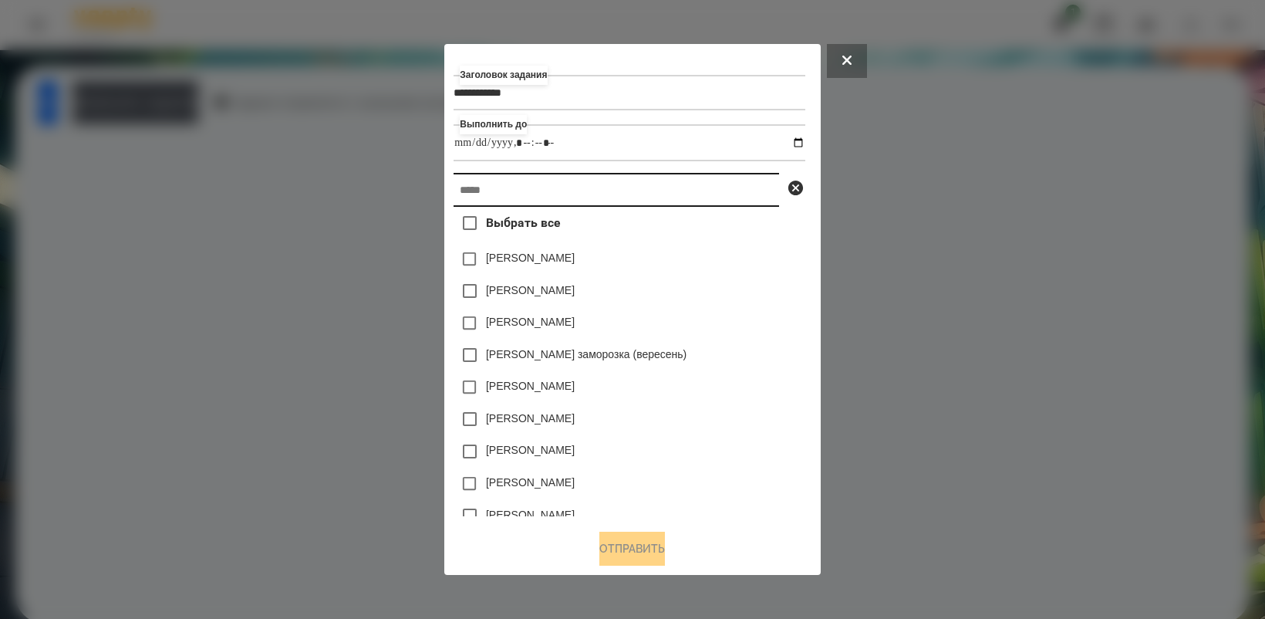
click at [514, 179] on input "text" at bounding box center [617, 190] width 326 height 34
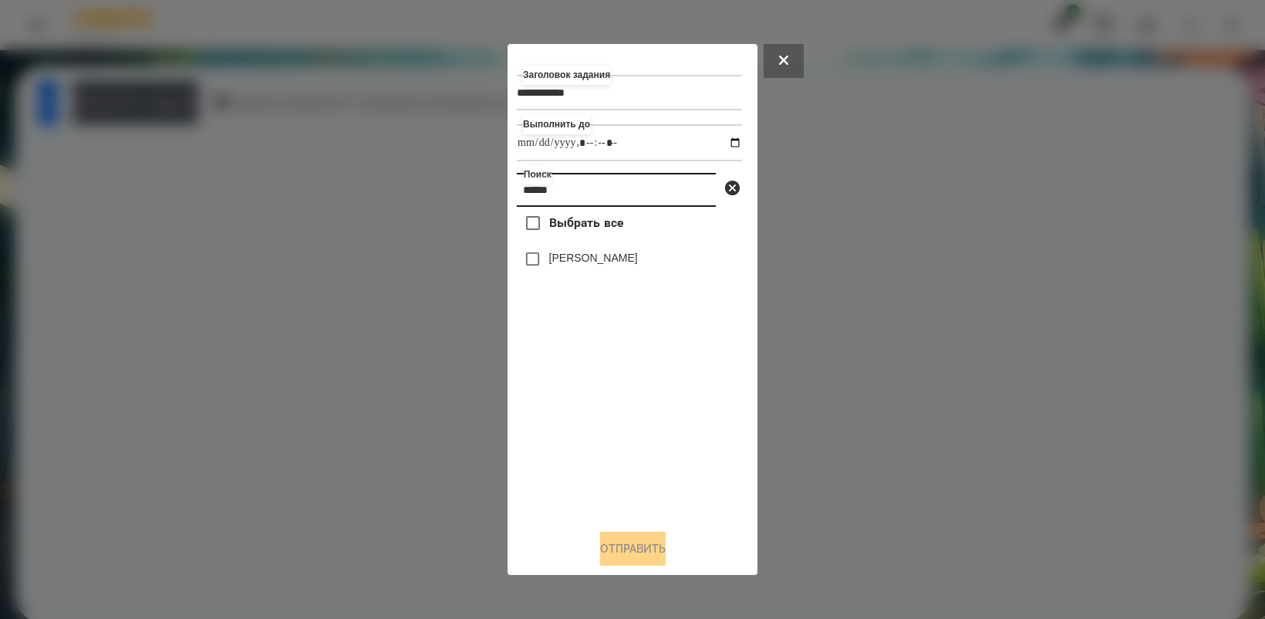
type input "******"
click at [633, 552] on button "Отправить" at bounding box center [633, 549] width 66 height 34
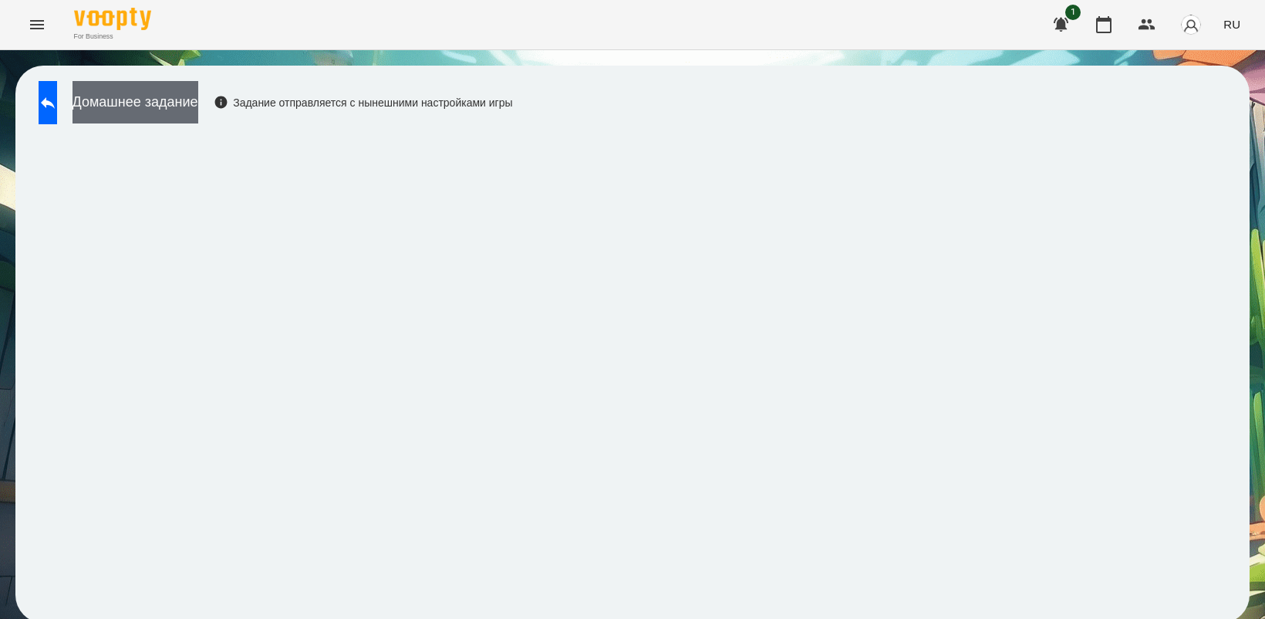
click at [133, 105] on button "Домашнее задание" at bounding box center [136, 102] width 126 height 42
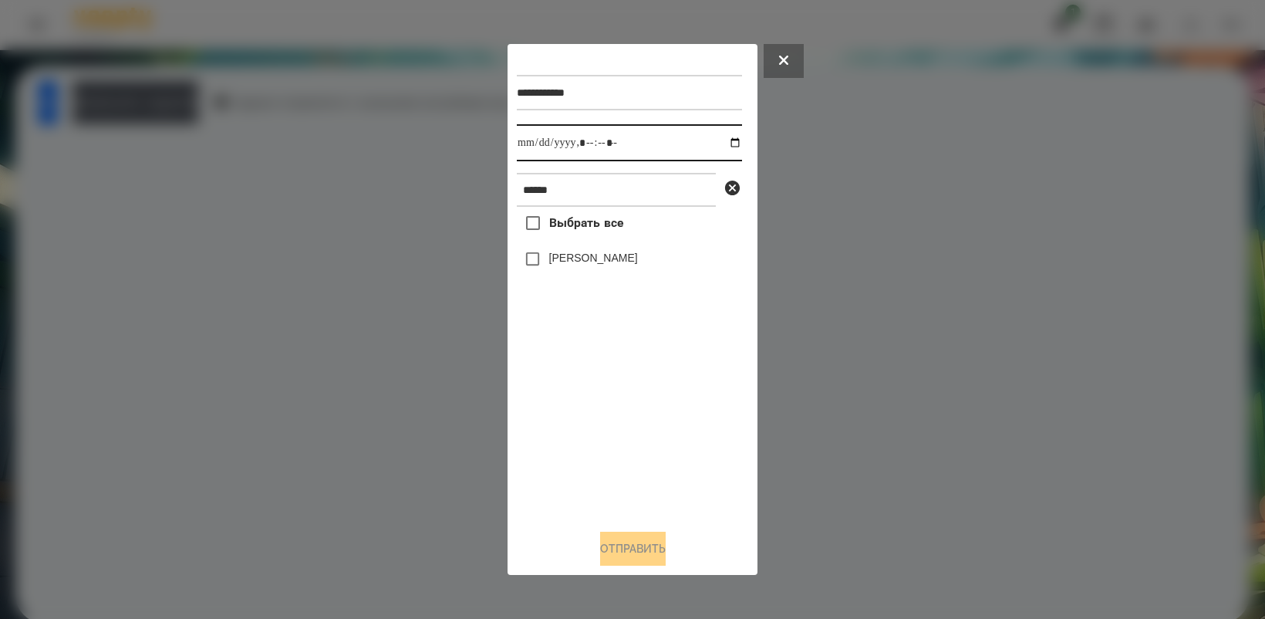
click at [723, 144] on input "datetime-local" at bounding box center [629, 142] width 225 height 37
type input "**********"
click at [598, 421] on div "Выбрать все [PERSON_NAME]" at bounding box center [629, 361] width 225 height 309
click at [644, 534] on button "Отправить" at bounding box center [633, 549] width 66 height 34
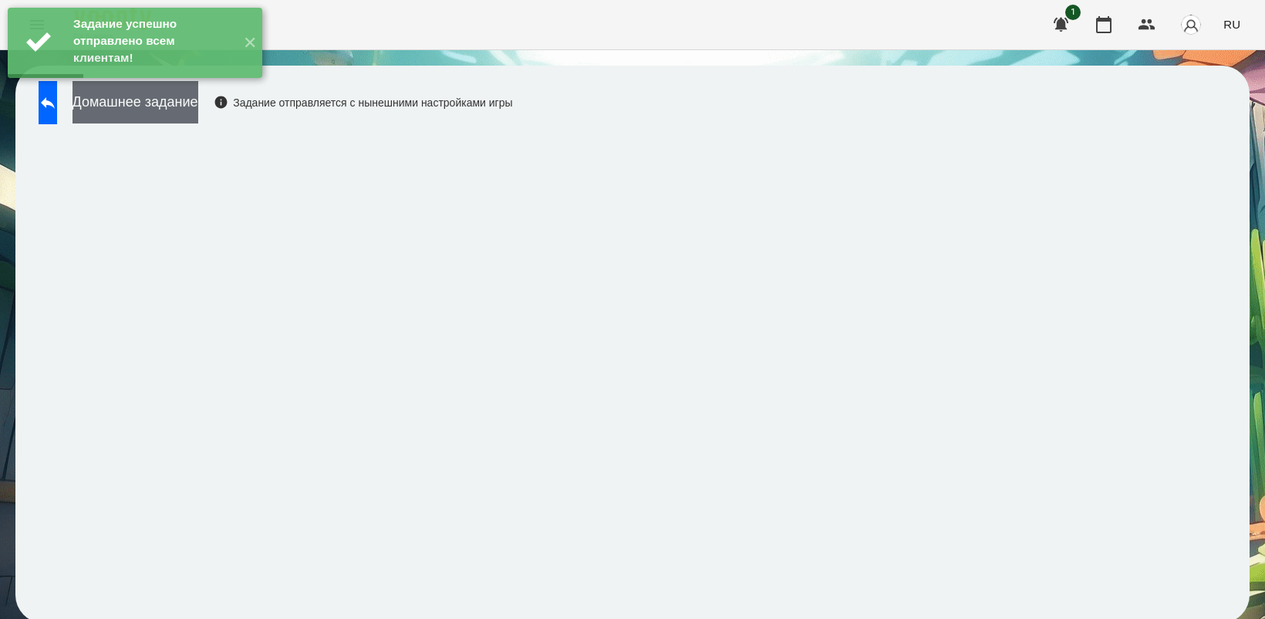
click at [163, 105] on button "Домашнее задание" at bounding box center [136, 102] width 126 height 42
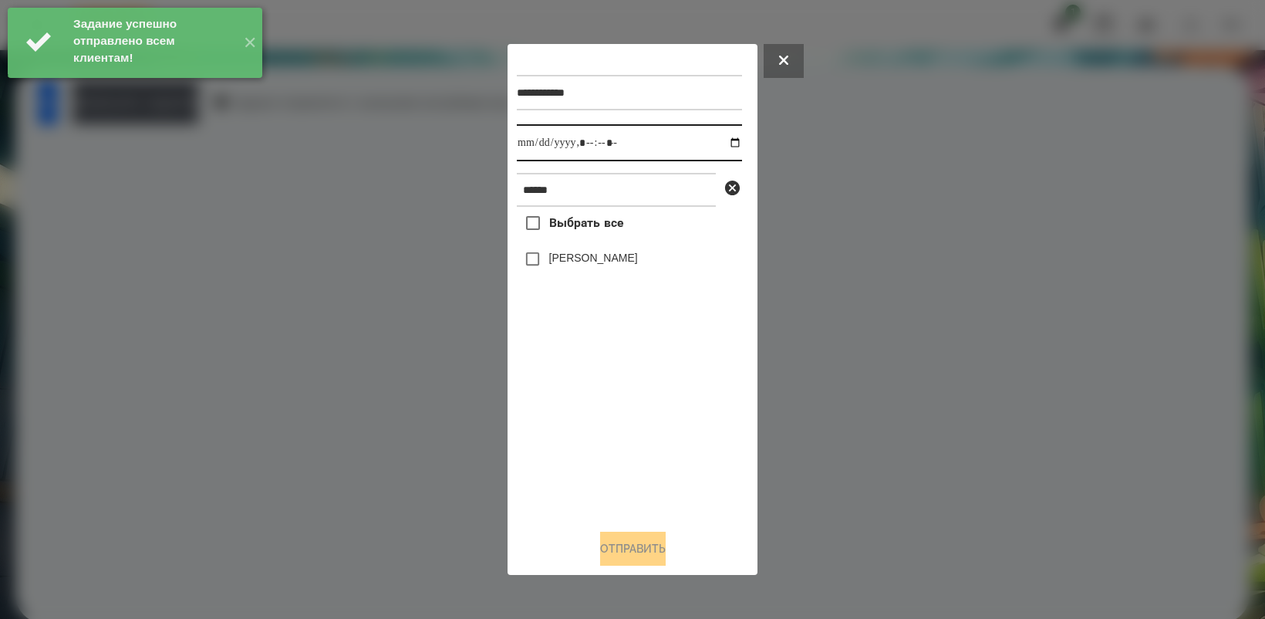
click at [719, 141] on input "datetime-local" at bounding box center [629, 142] width 225 height 37
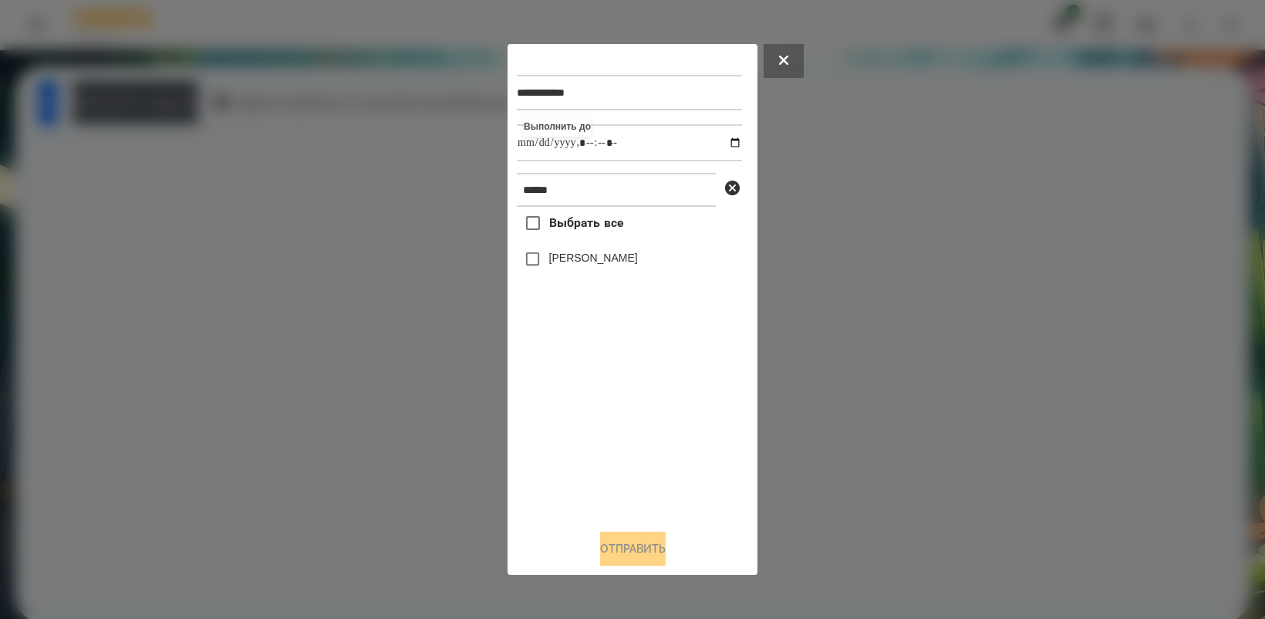
click at [603, 426] on div "Выбрать все [PERSON_NAME]" at bounding box center [629, 361] width 225 height 309
type input "**********"
click at [650, 562] on button "Отправить" at bounding box center [633, 549] width 66 height 34
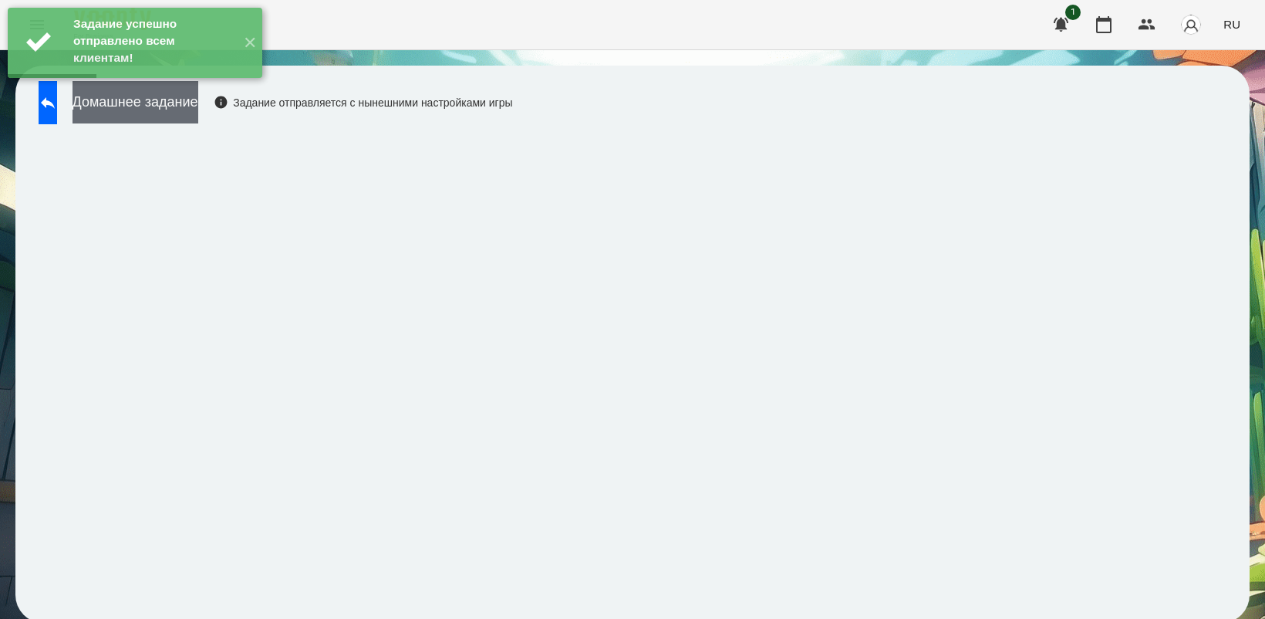
click at [172, 116] on button "Домашнее задание" at bounding box center [136, 102] width 126 height 42
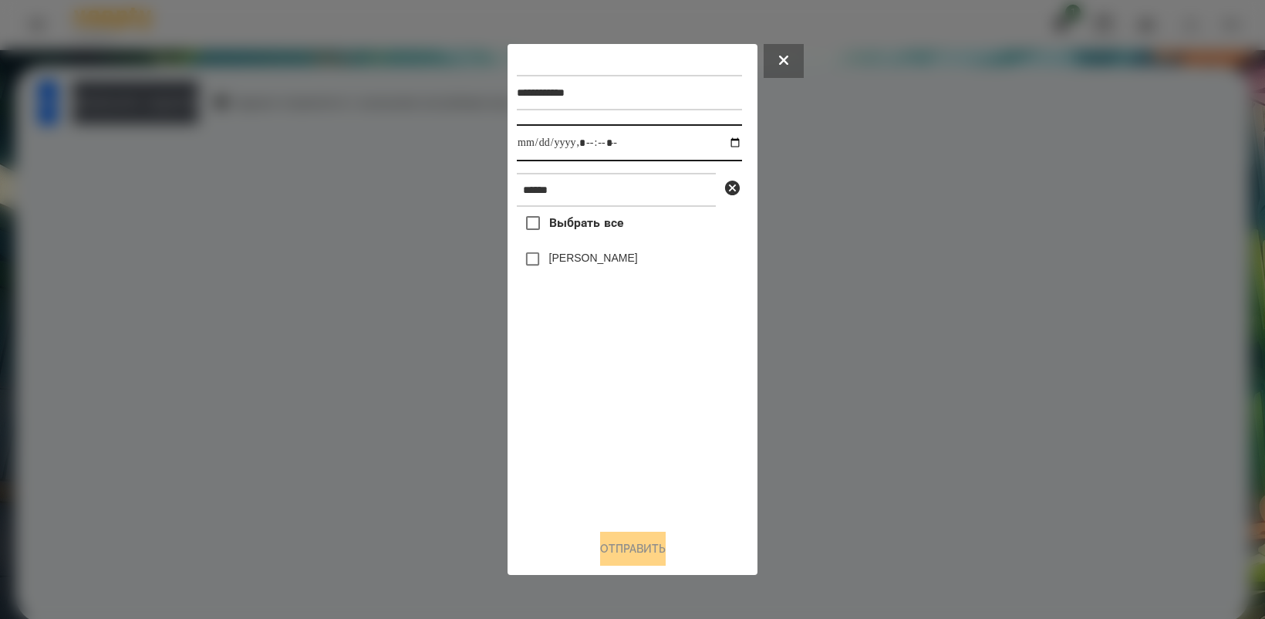
click at [722, 140] on input "datetime-local" at bounding box center [629, 142] width 225 height 37
type input "**********"
click at [596, 438] on div "Выбрать все [PERSON_NAME]" at bounding box center [629, 361] width 225 height 309
click at [648, 541] on button "Отправить" at bounding box center [633, 549] width 66 height 34
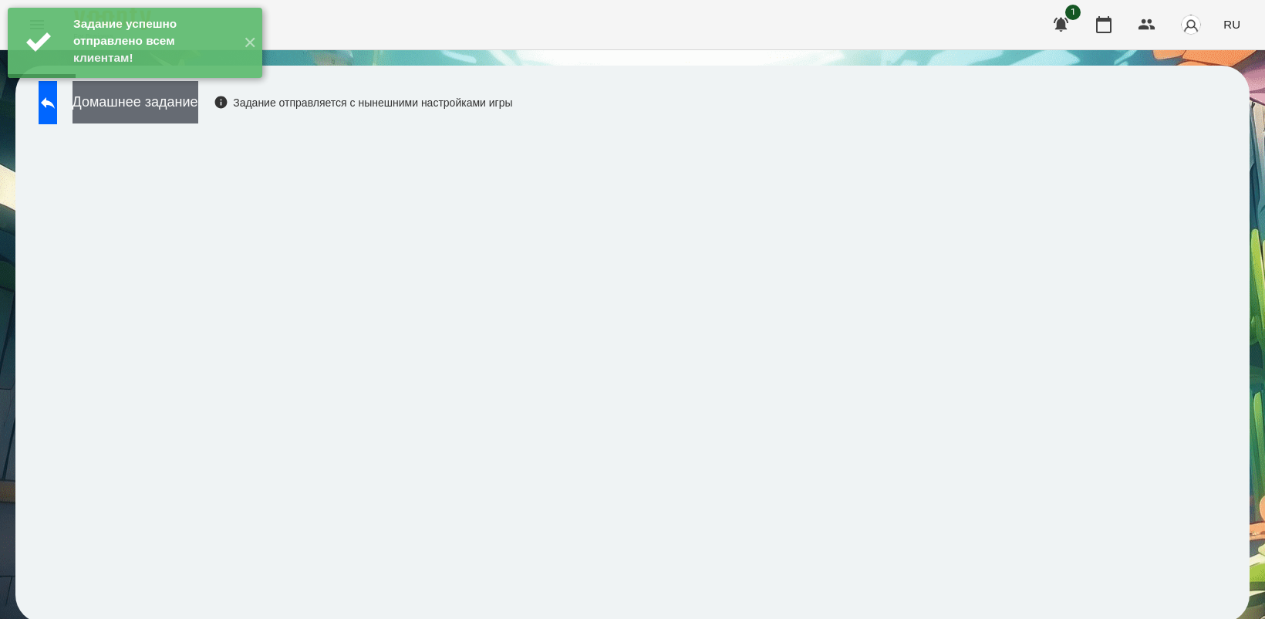
click at [153, 113] on button "Домашнее задание" at bounding box center [136, 102] width 126 height 42
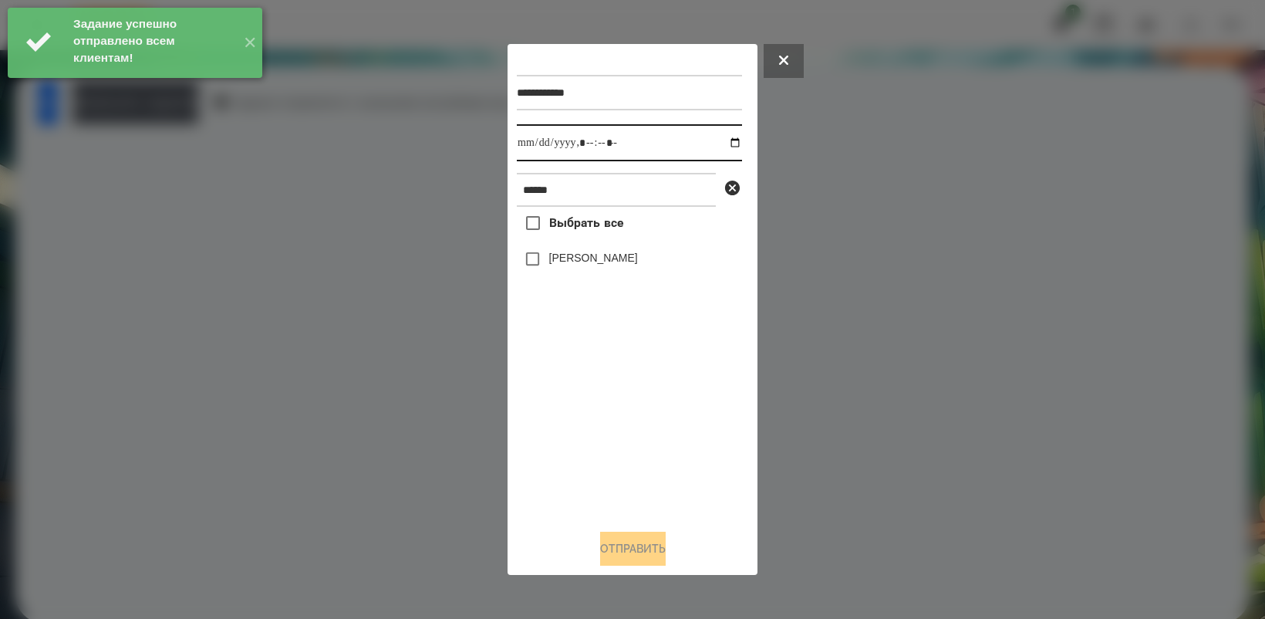
click at [724, 137] on input "datetime-local" at bounding box center [629, 142] width 225 height 37
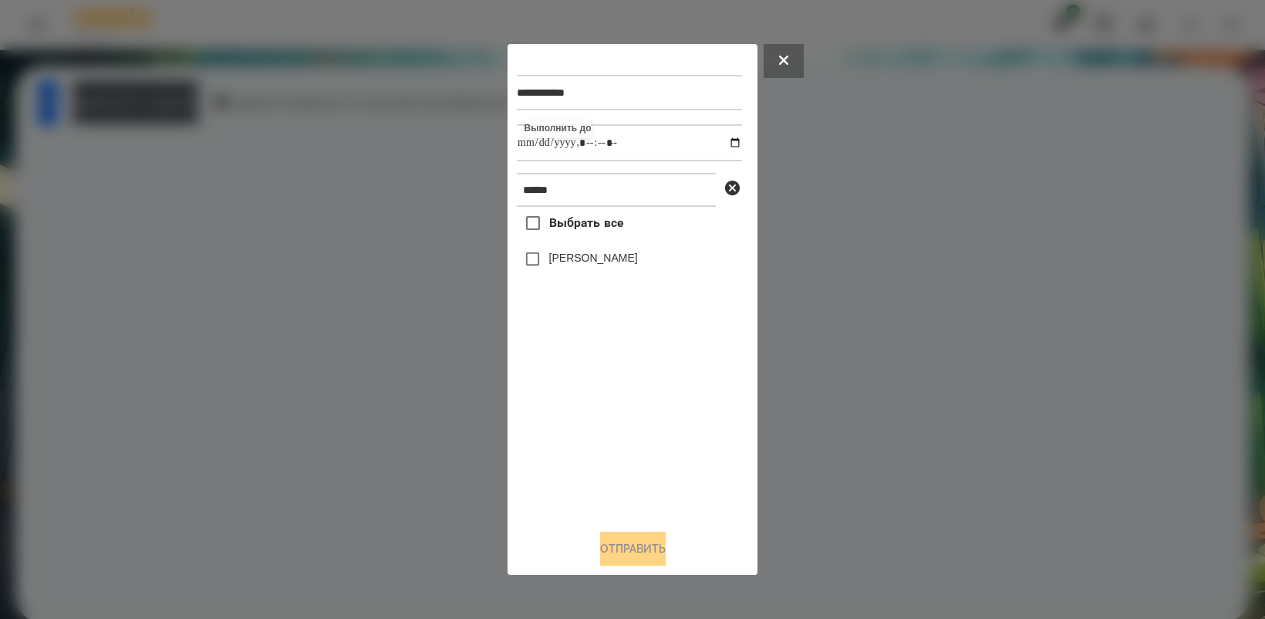
type input "**********"
click at [626, 461] on div "Выбрать все [PERSON_NAME]" at bounding box center [629, 361] width 225 height 309
click at [649, 559] on button "Отправить" at bounding box center [633, 549] width 66 height 34
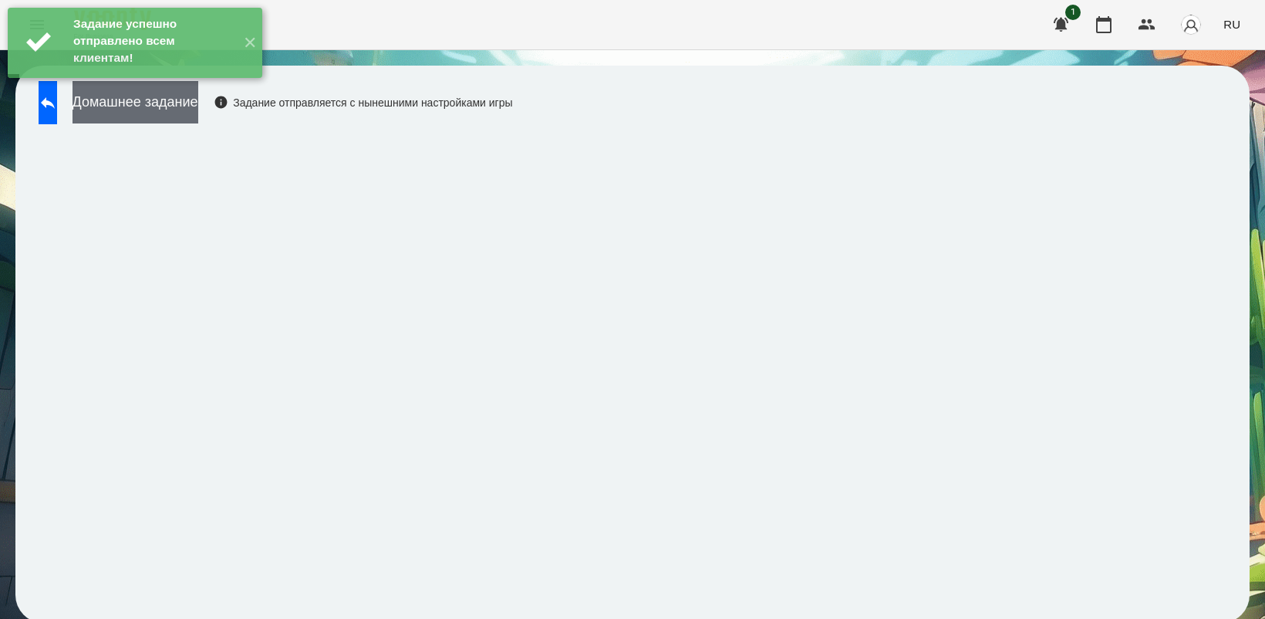
click at [198, 108] on button "Домашнее задание" at bounding box center [136, 102] width 126 height 42
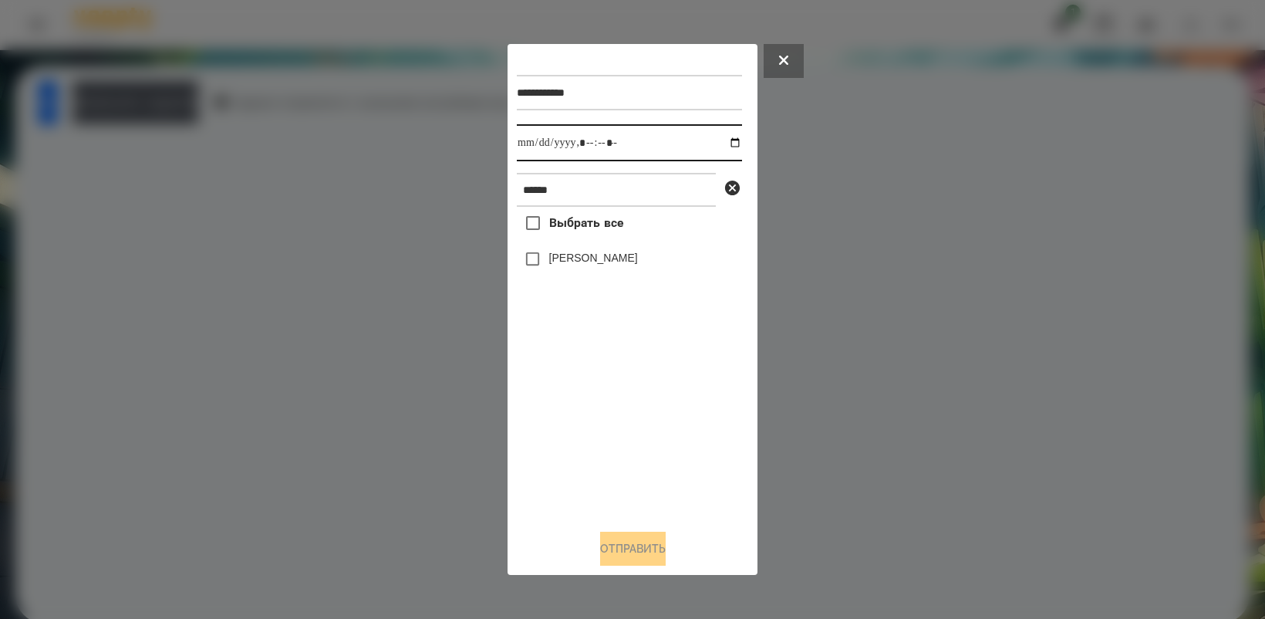
click at [723, 141] on input "datetime-local" at bounding box center [629, 142] width 225 height 37
type input "**********"
click at [692, 442] on div "Выбрать все [PERSON_NAME]" at bounding box center [629, 361] width 225 height 309
click at [630, 554] on button "Отправить" at bounding box center [633, 549] width 66 height 34
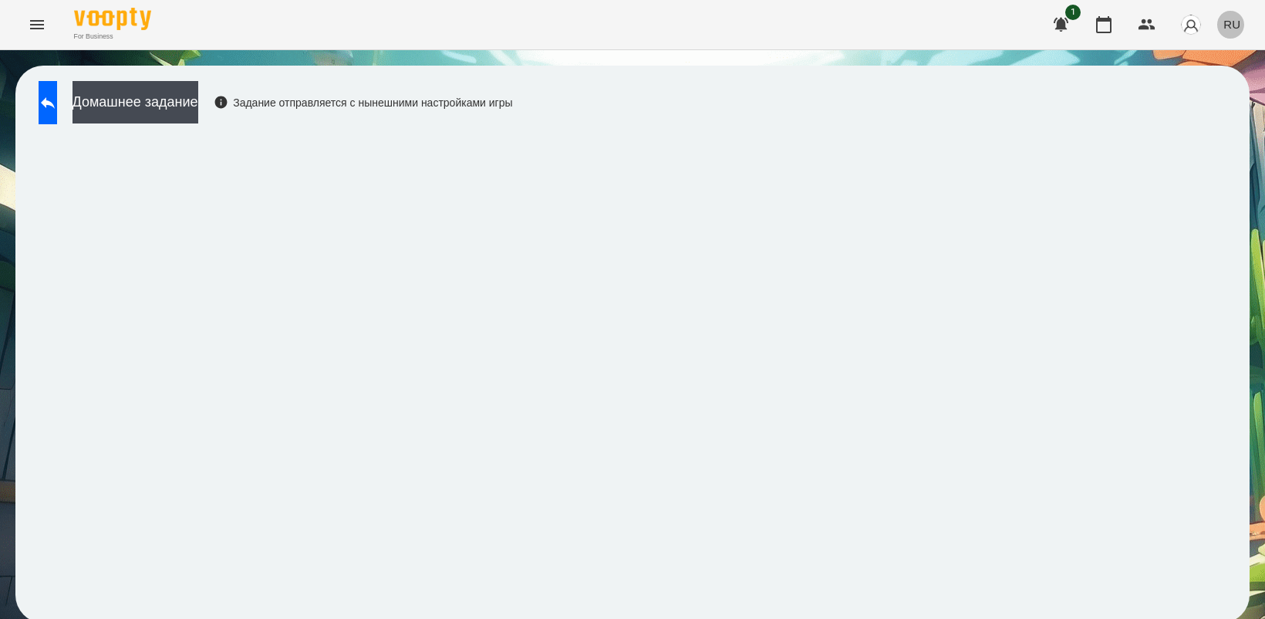
click at [1230, 25] on span "RU" at bounding box center [1232, 24] width 17 height 16
click at [1197, 83] on div "Українська" at bounding box center [1203, 87] width 79 height 28
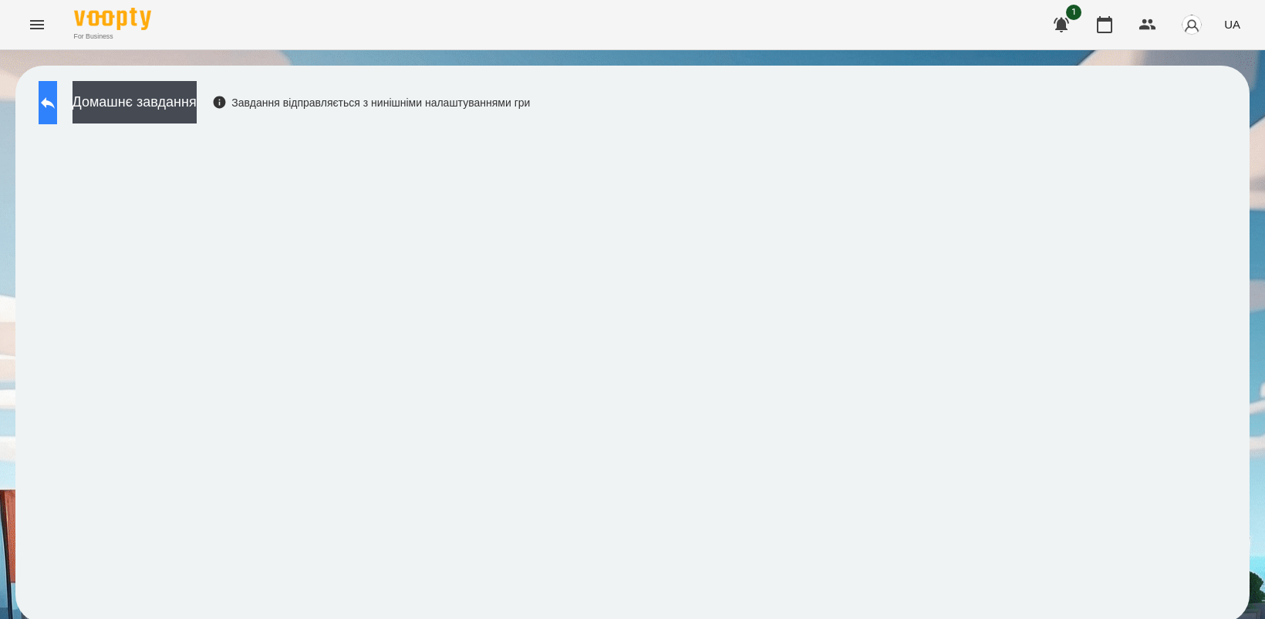
click at [57, 99] on button at bounding box center [48, 102] width 19 height 43
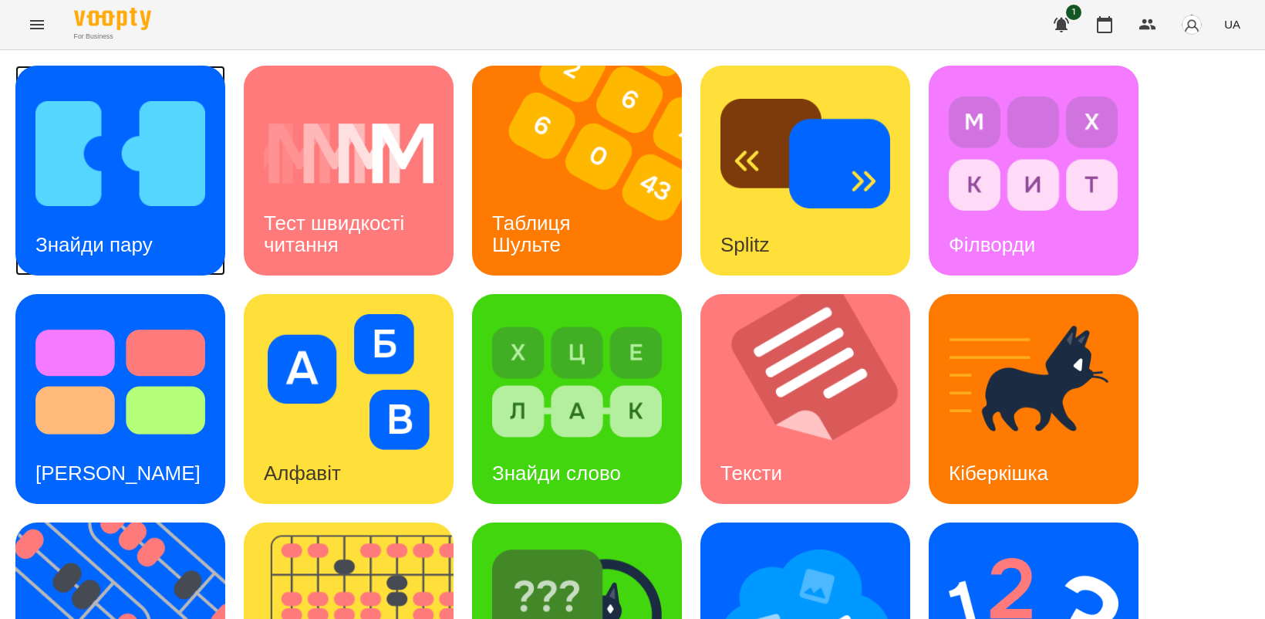
click at [101, 185] on img at bounding box center [120, 154] width 170 height 136
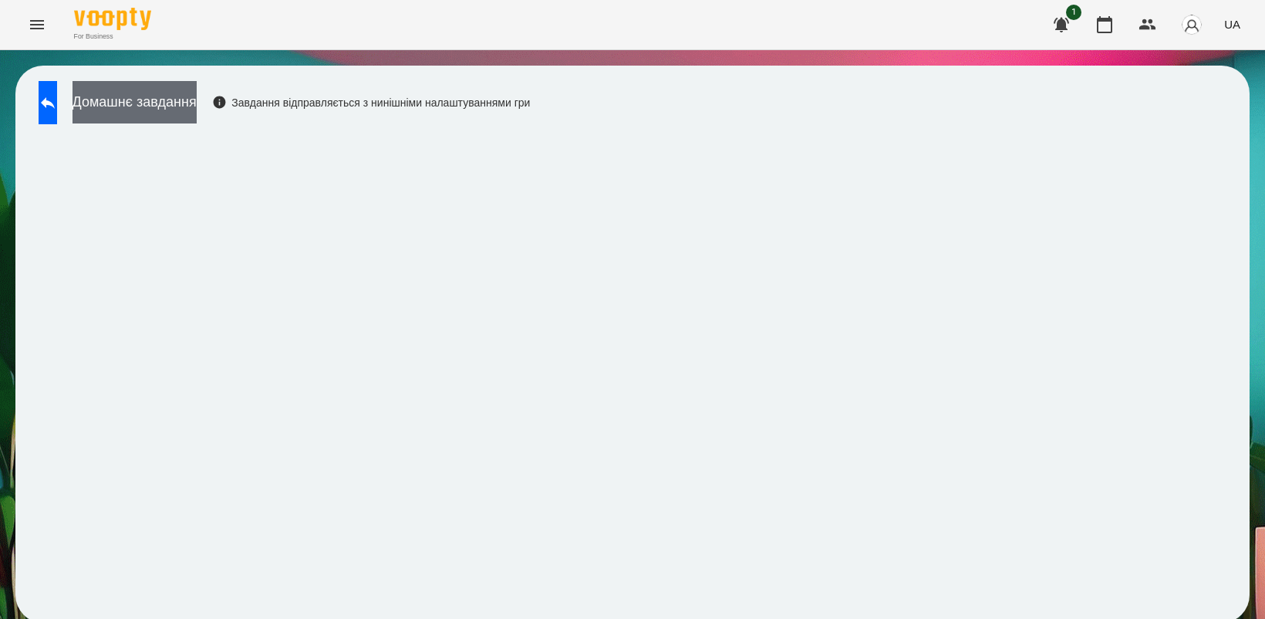
click at [197, 108] on button "Домашнє завдання" at bounding box center [135, 102] width 124 height 42
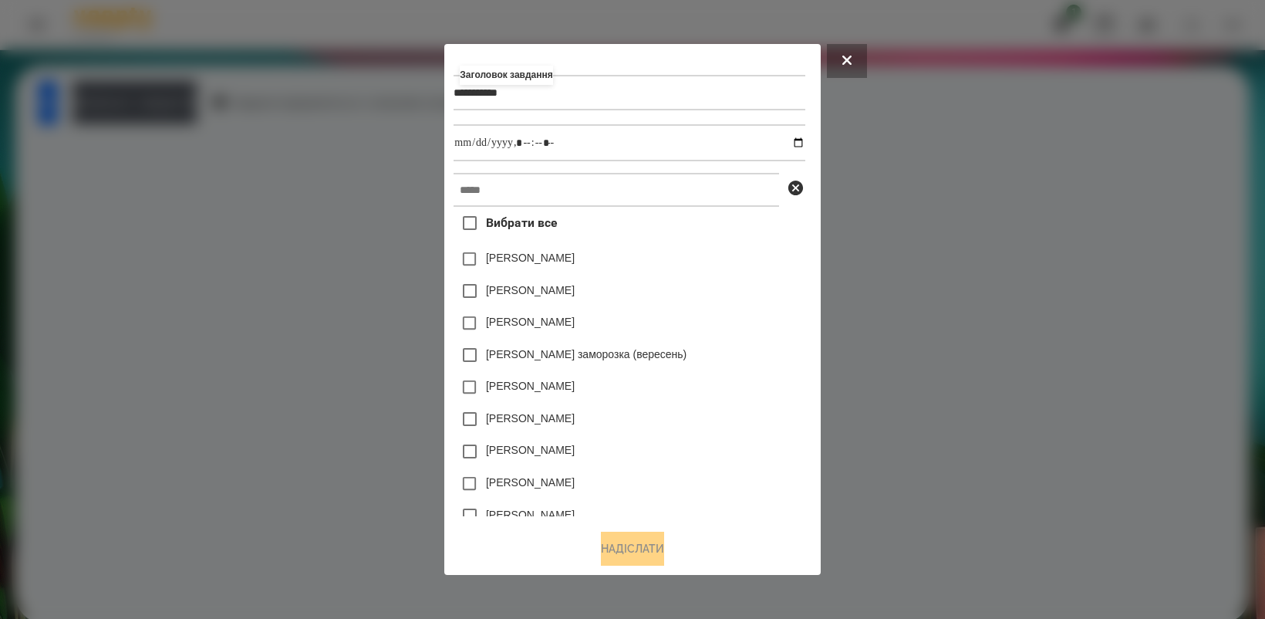
type input "**********"
click at [805, 145] on input "datetime-local" at bounding box center [629, 142] width 351 height 37
type input "**********"
click at [758, 391] on div "[PERSON_NAME]" at bounding box center [629, 387] width 351 height 32
click at [522, 187] on input "text" at bounding box center [617, 190] width 326 height 34
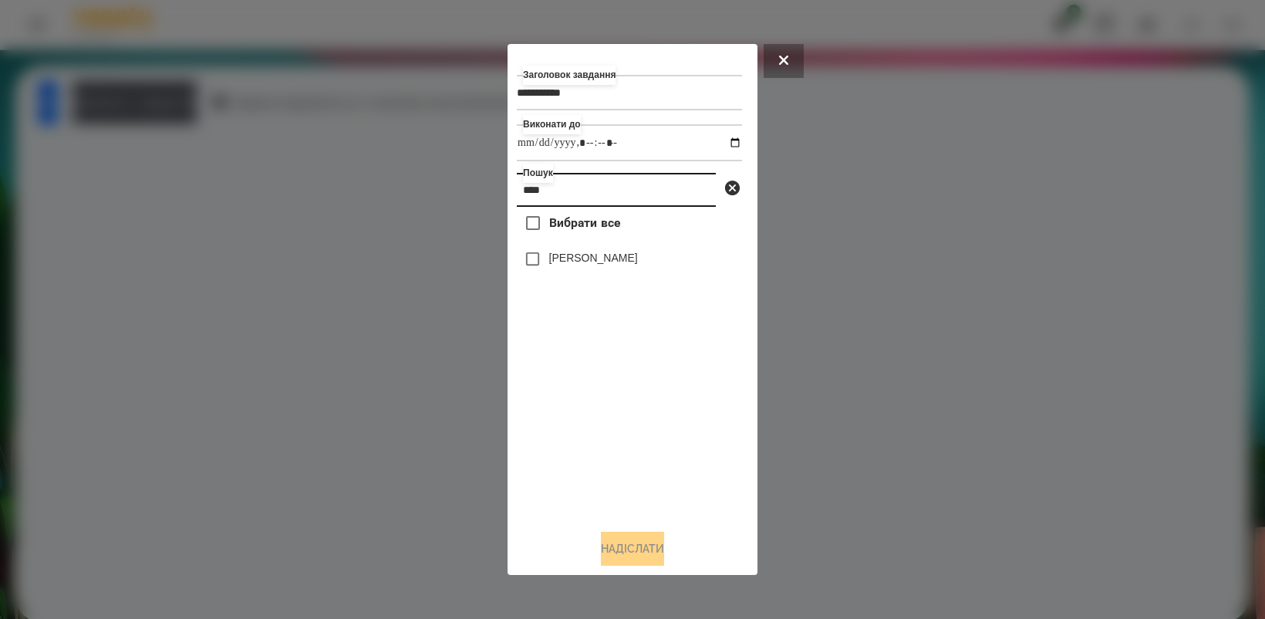
type input "***"
click at [640, 560] on button "Надіслати" at bounding box center [632, 549] width 63 height 34
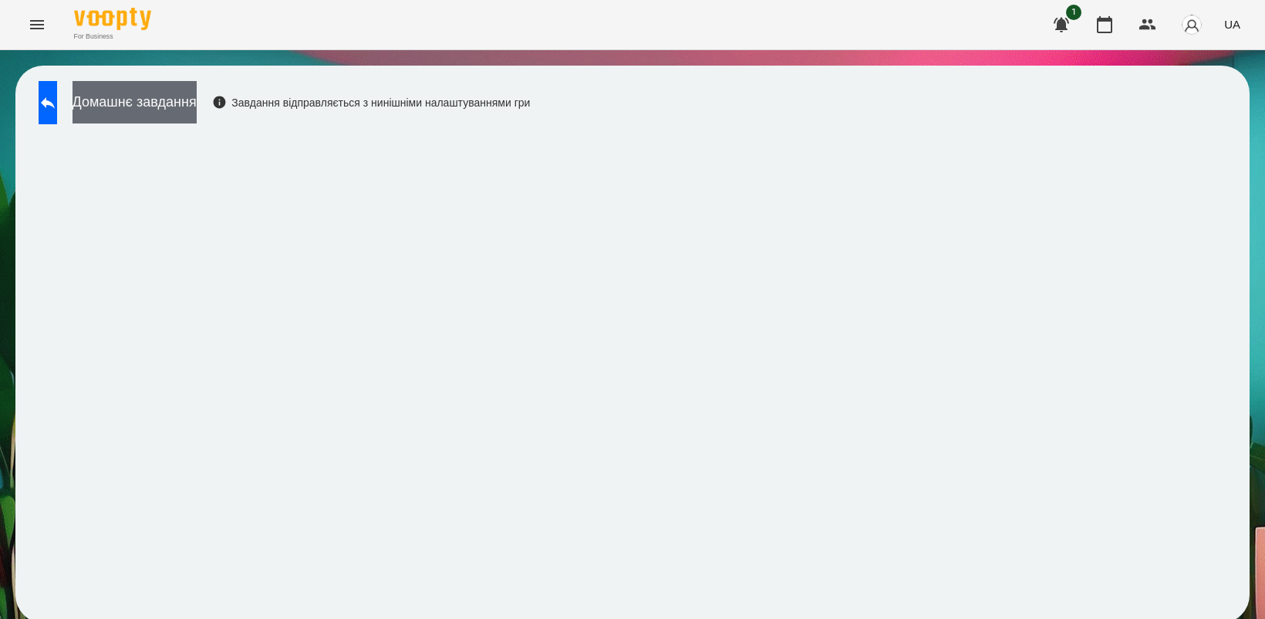
click at [197, 106] on button "Домашнє завдання" at bounding box center [135, 102] width 124 height 42
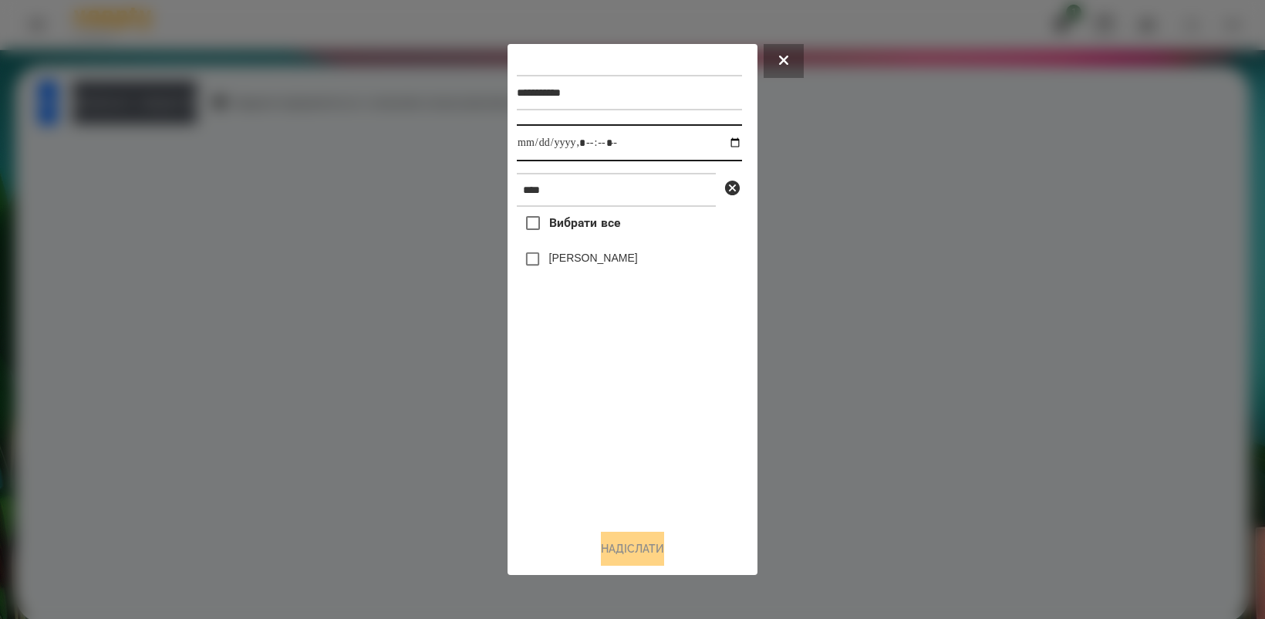
click at [723, 144] on input "datetime-local" at bounding box center [629, 142] width 225 height 37
type input "**********"
click at [606, 453] on div "Вибрати все Оля Антонова" at bounding box center [629, 361] width 225 height 309
click at [650, 541] on button "Надіслати" at bounding box center [632, 549] width 63 height 34
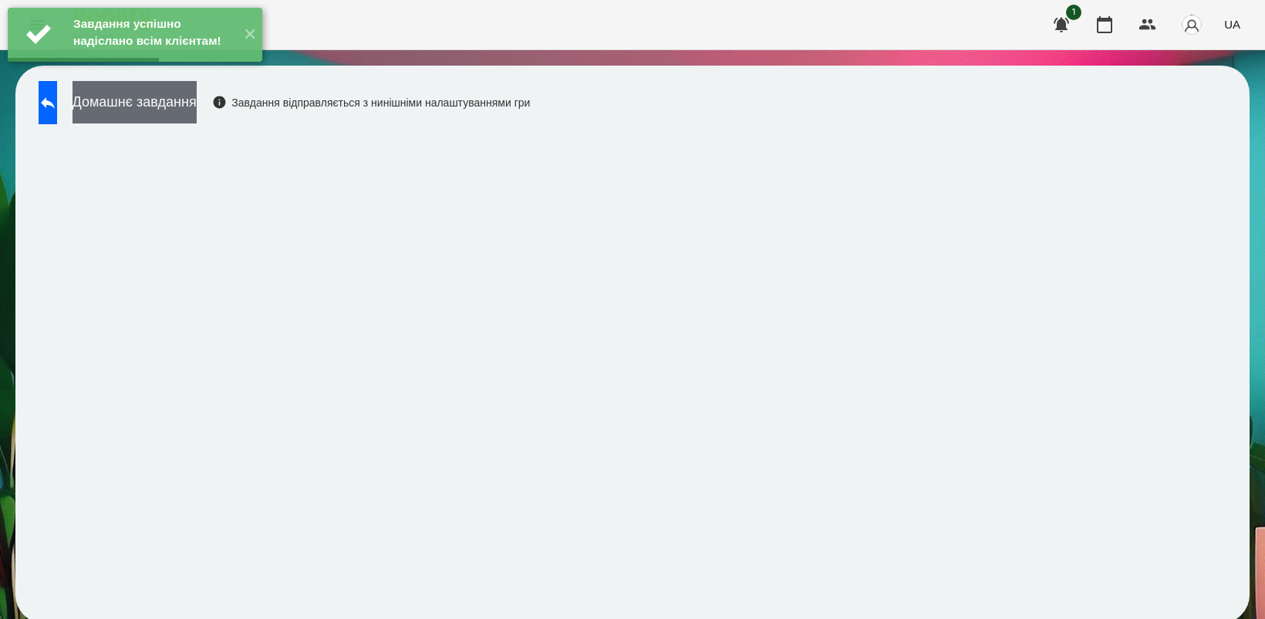
click at [179, 106] on button "Домашнє завдання" at bounding box center [135, 102] width 124 height 42
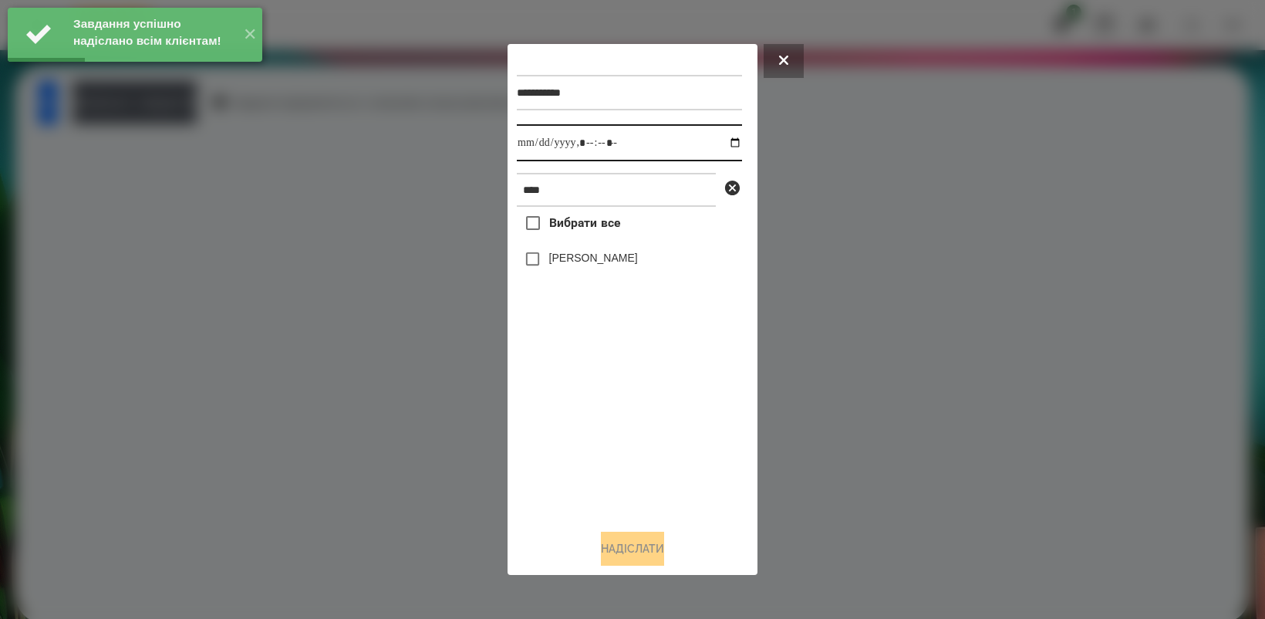
click at [727, 147] on input "datetime-local" at bounding box center [629, 142] width 225 height 37
type input "**********"
drag, startPoint x: 583, startPoint y: 407, endPoint x: 532, endPoint y: 290, distance: 127.1
click at [584, 407] on div "Вибрати все Оля Антонова" at bounding box center [629, 361] width 225 height 309
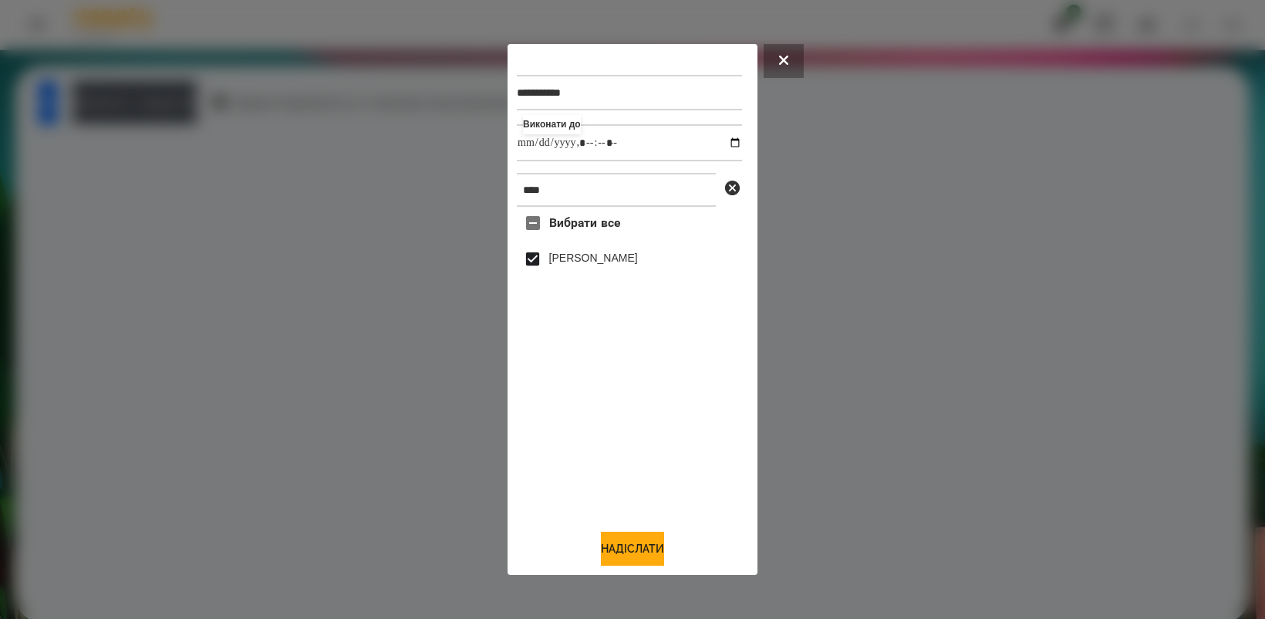
drag, startPoint x: 612, startPoint y: 552, endPoint x: 650, endPoint y: 487, distance: 75.7
click at [614, 552] on button "Надіслати" at bounding box center [632, 549] width 63 height 34
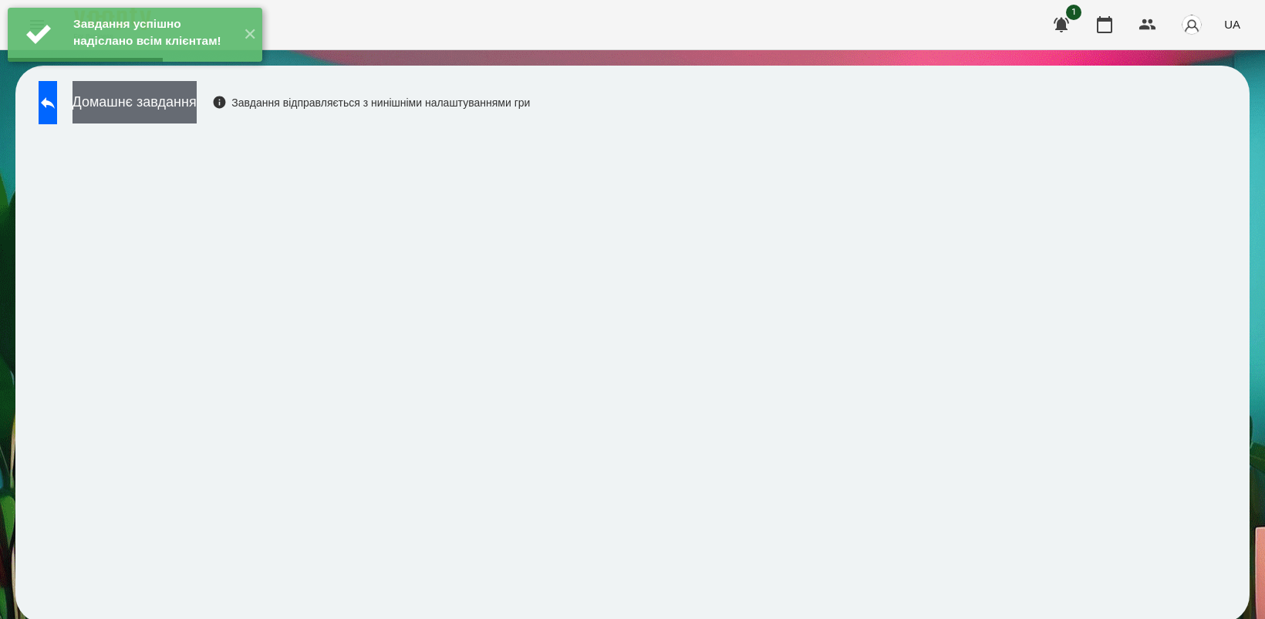
click at [187, 113] on button "Домашнє завдання" at bounding box center [135, 102] width 124 height 42
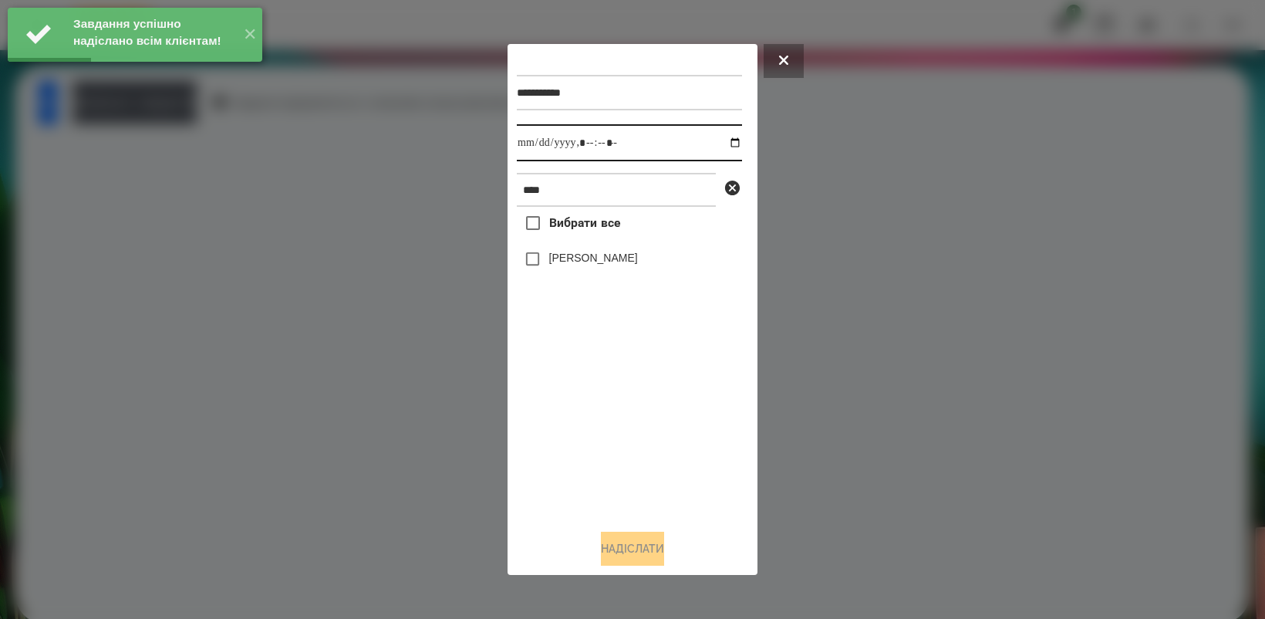
click at [719, 140] on input "datetime-local" at bounding box center [629, 142] width 225 height 37
type input "**********"
click at [633, 446] on div "Вибрати все Оля Антонова" at bounding box center [629, 361] width 225 height 309
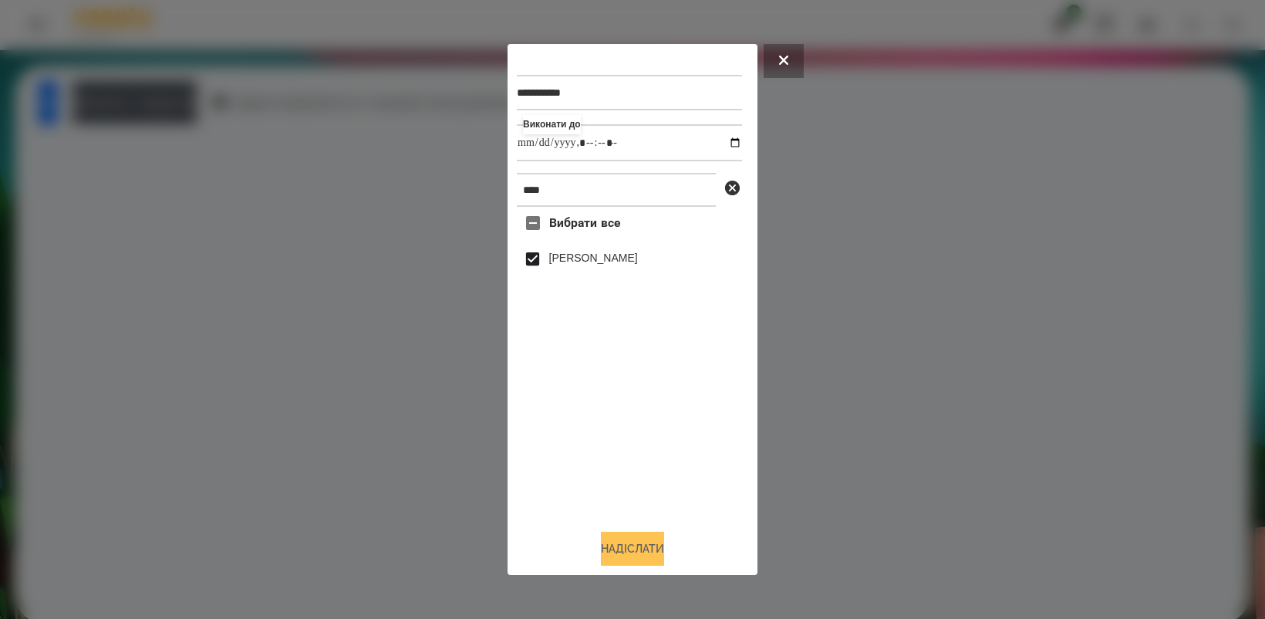
click at [653, 557] on button "Надіслати" at bounding box center [632, 549] width 63 height 34
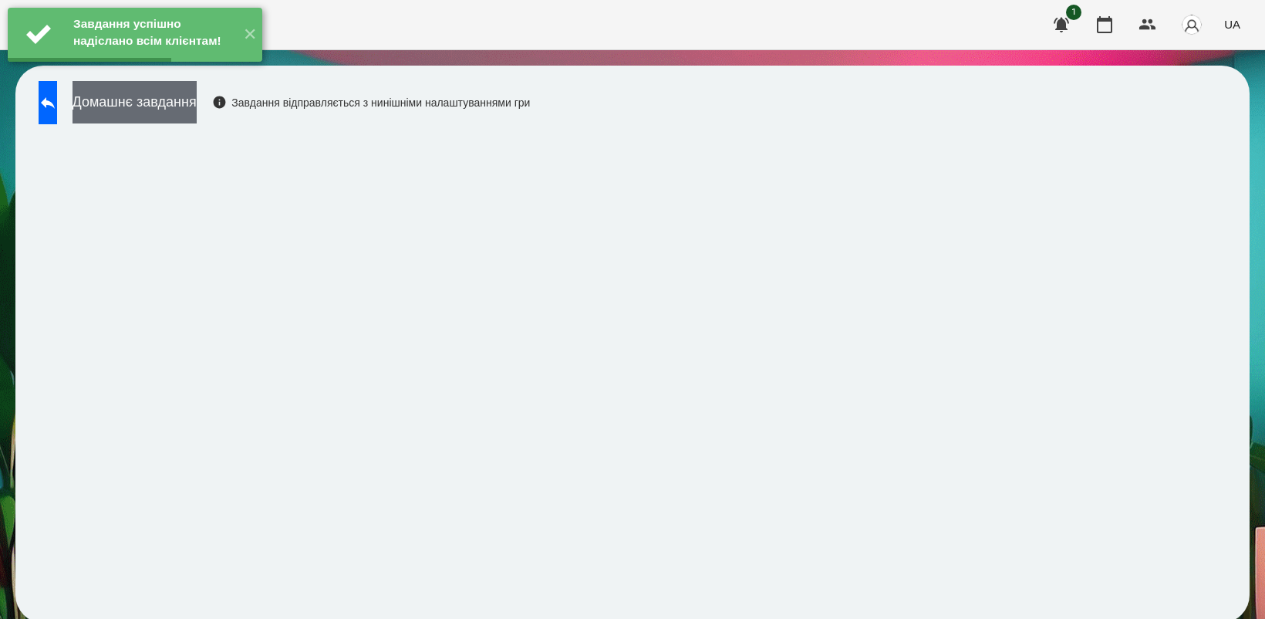
click at [197, 102] on button "Домашнє завдання" at bounding box center [135, 102] width 124 height 42
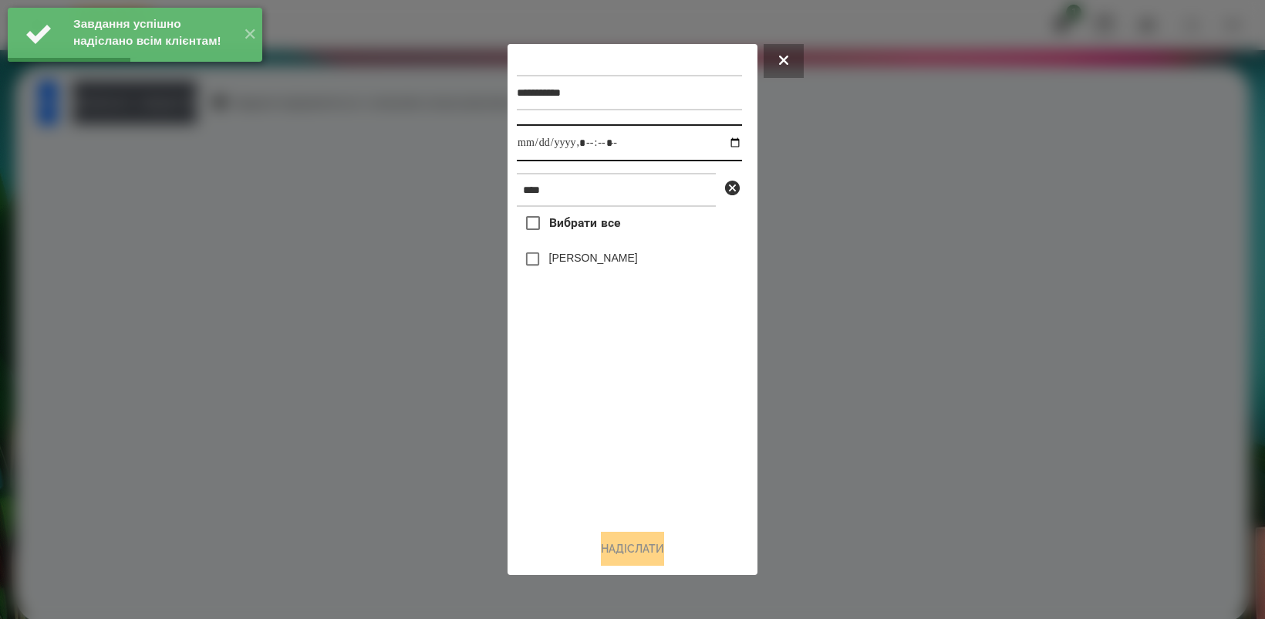
click at [721, 144] on input "datetime-local" at bounding box center [629, 142] width 225 height 37
type input "**********"
drag, startPoint x: 619, startPoint y: 436, endPoint x: 563, endPoint y: 348, distance: 104.0
click at [622, 440] on div "Вибрати все Оля Антонова" at bounding box center [629, 361] width 225 height 309
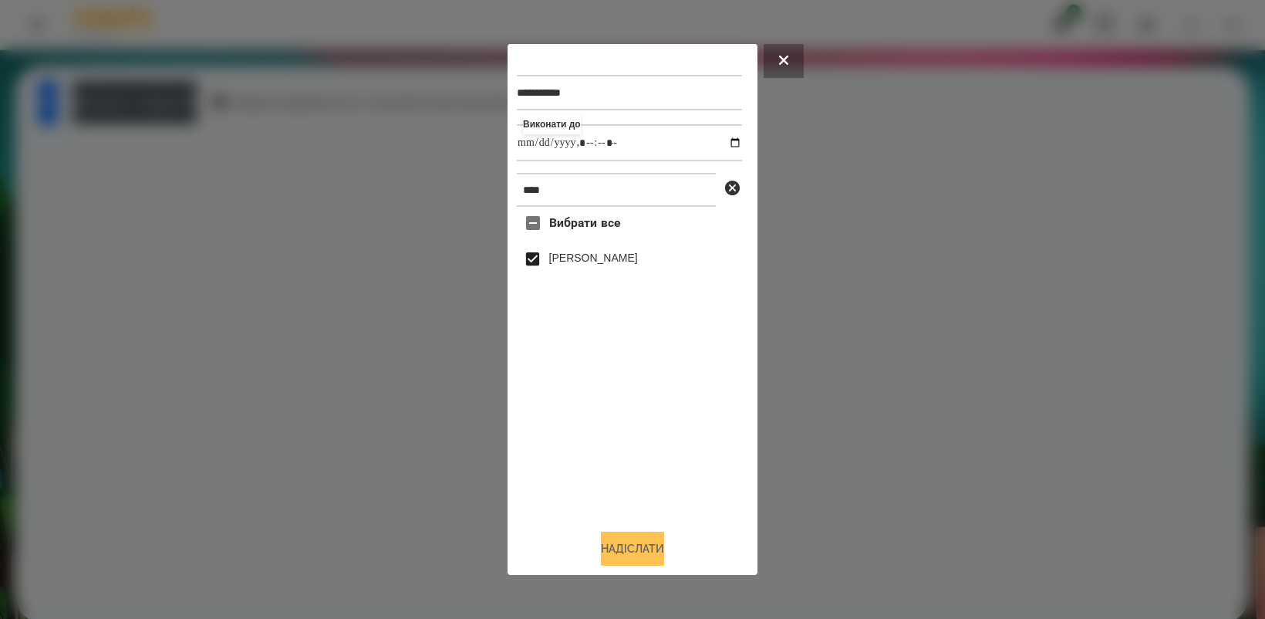
click at [660, 550] on button "Надіслати" at bounding box center [632, 549] width 63 height 34
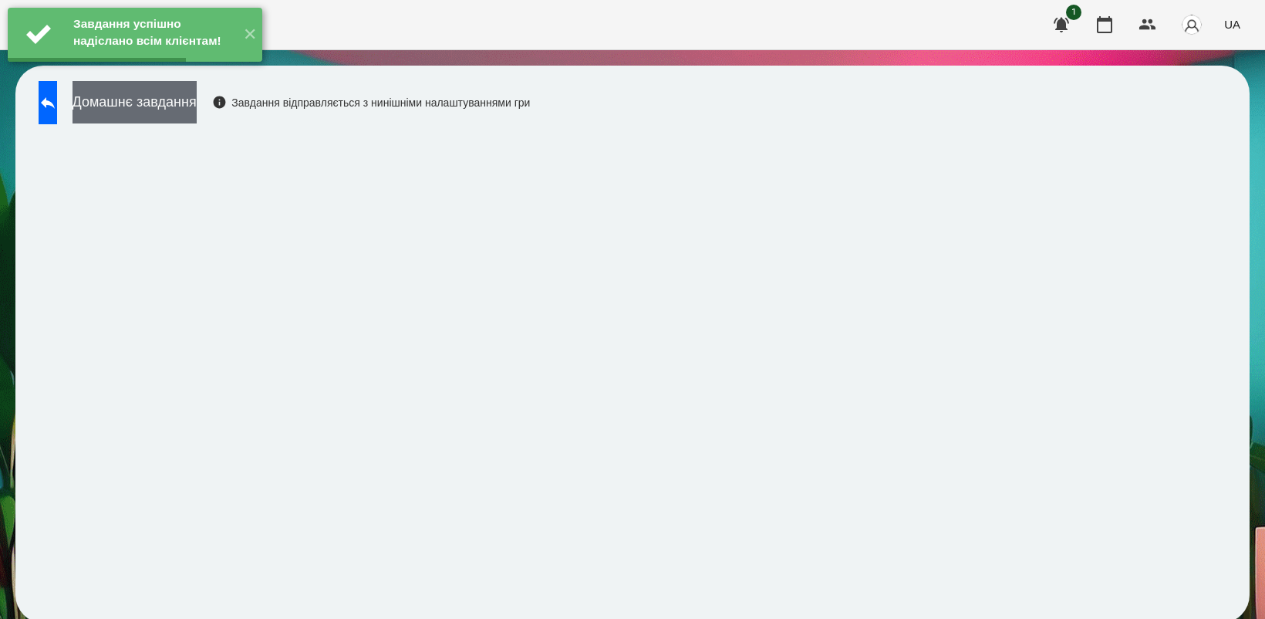
click at [197, 114] on button "Домашнє завдання" at bounding box center [135, 102] width 124 height 42
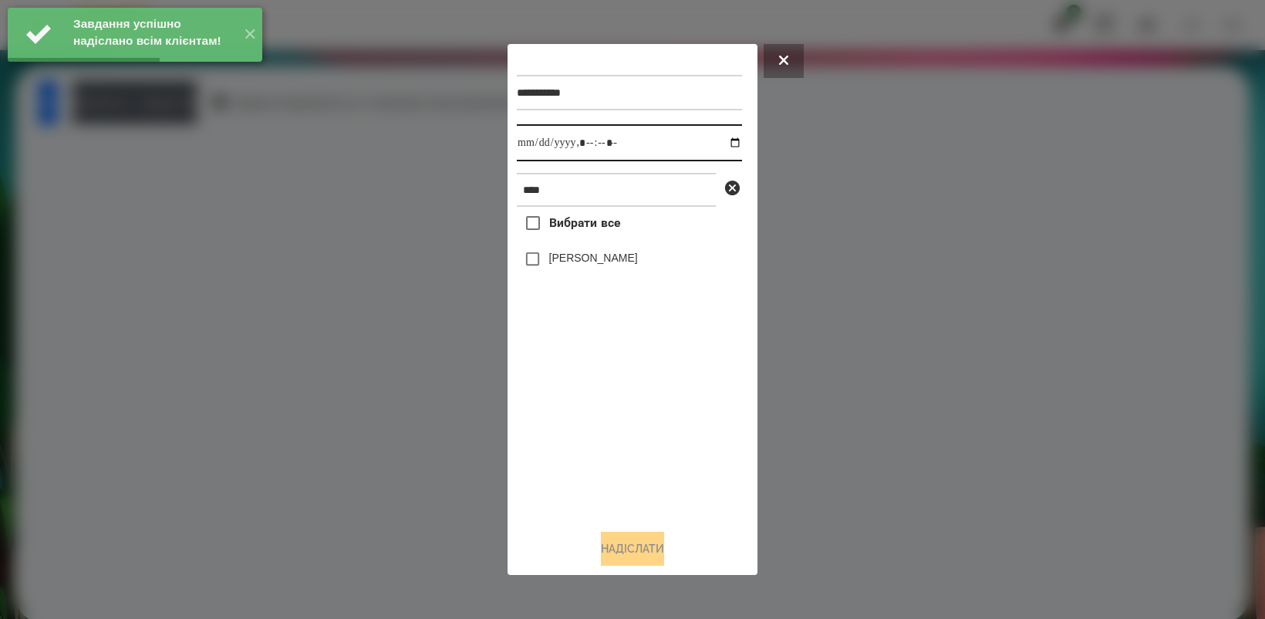
click at [722, 140] on input "datetime-local" at bounding box center [629, 142] width 225 height 37
type input "**********"
click at [627, 457] on div "Вибрати все Оля Антонова" at bounding box center [629, 361] width 225 height 309
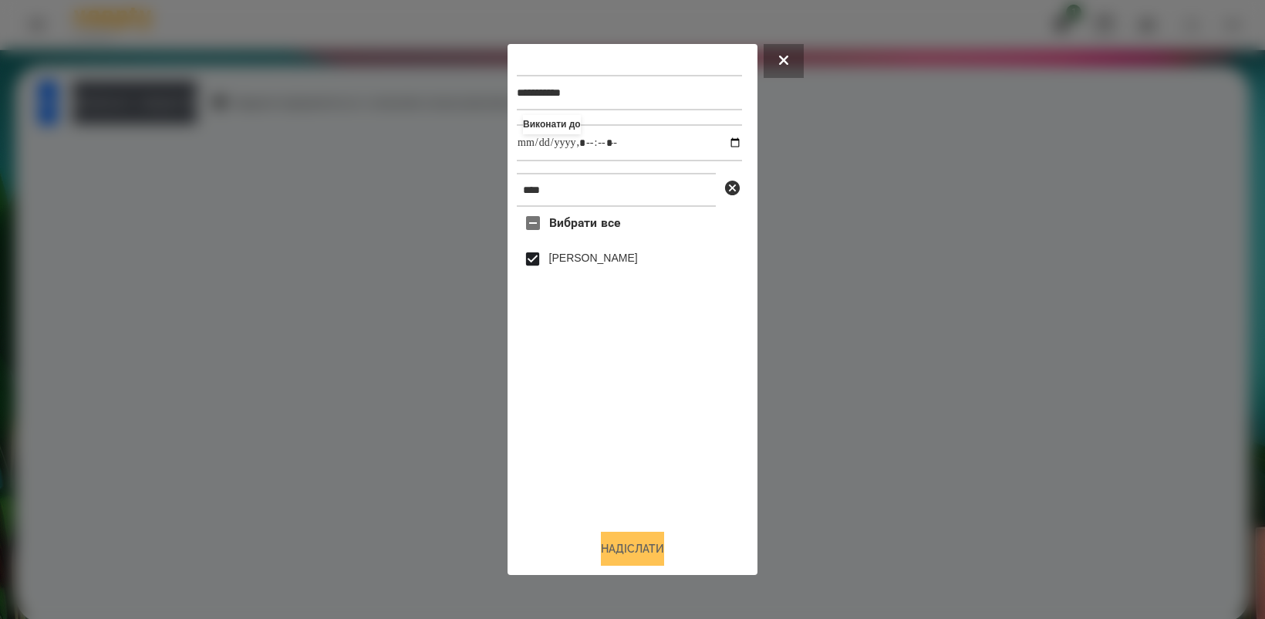
click at [641, 542] on button "Надіслати" at bounding box center [632, 549] width 63 height 34
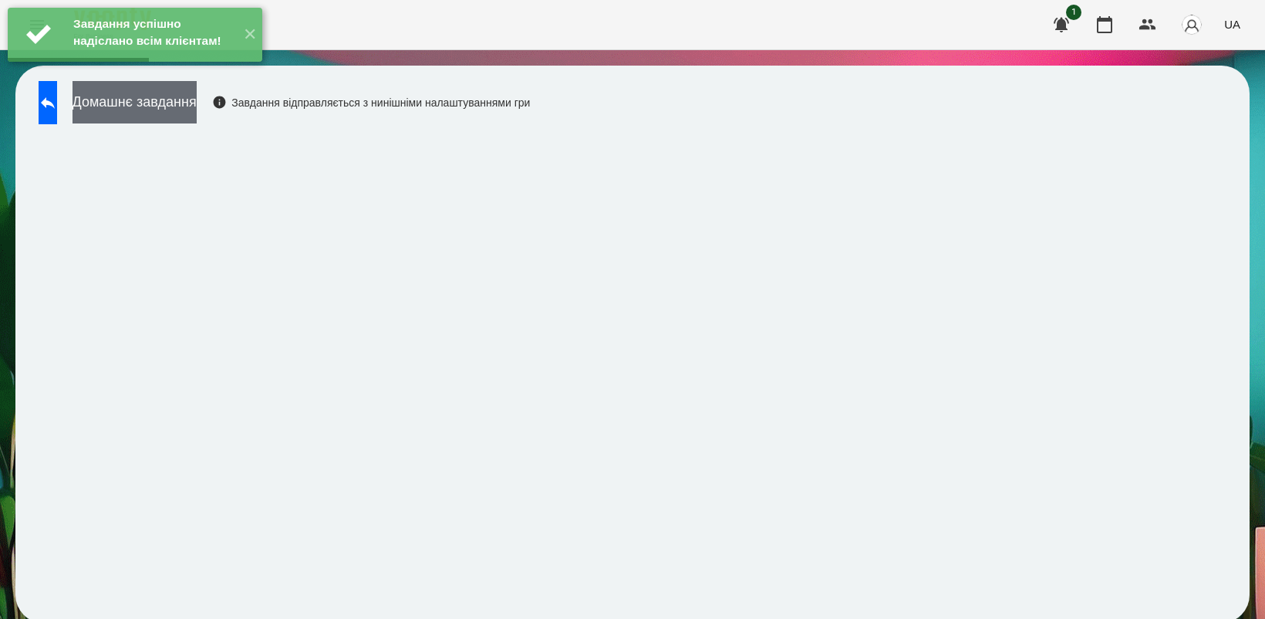
click at [197, 113] on button "Домашнє завдання" at bounding box center [135, 102] width 124 height 42
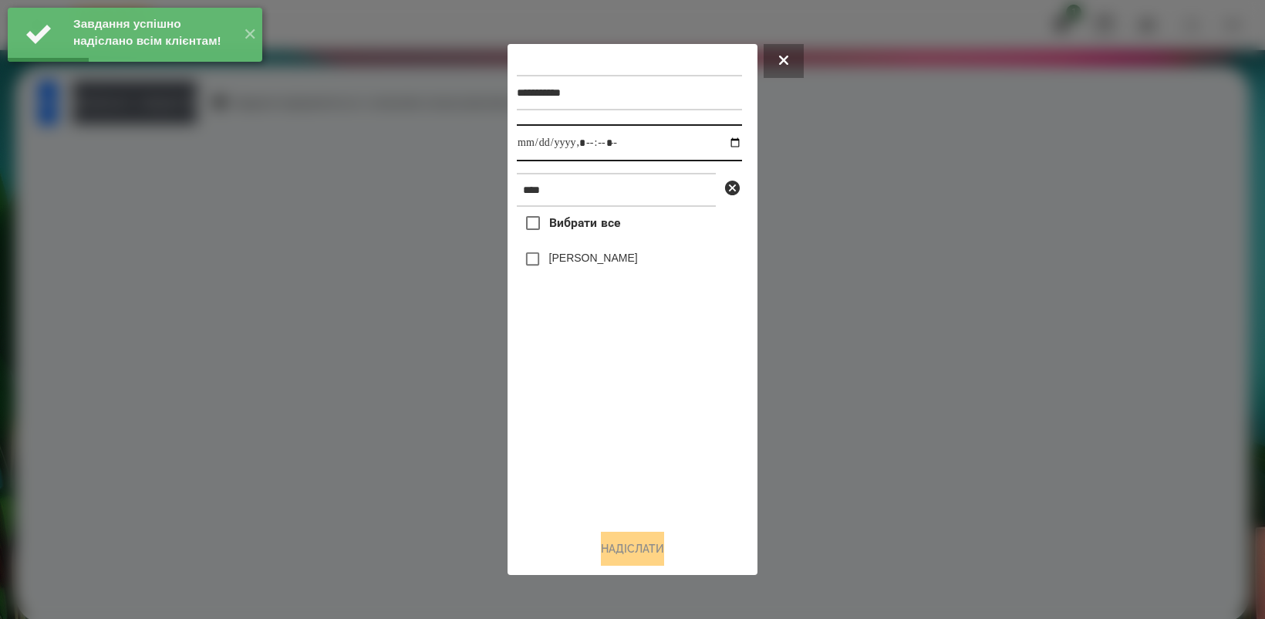
click at [723, 136] on input "datetime-local" at bounding box center [629, 142] width 225 height 37
type input "**********"
click at [633, 417] on div "Вибрати все Оля Антонова" at bounding box center [629, 361] width 225 height 309
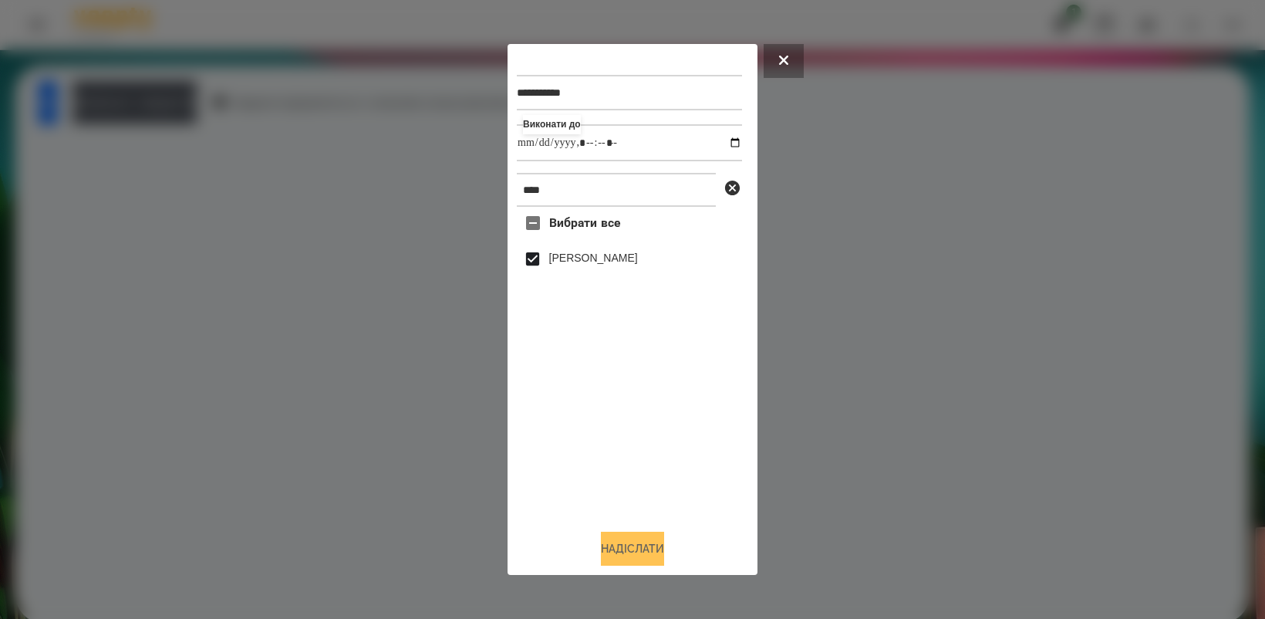
click at [626, 556] on button "Надіслати" at bounding box center [632, 549] width 63 height 34
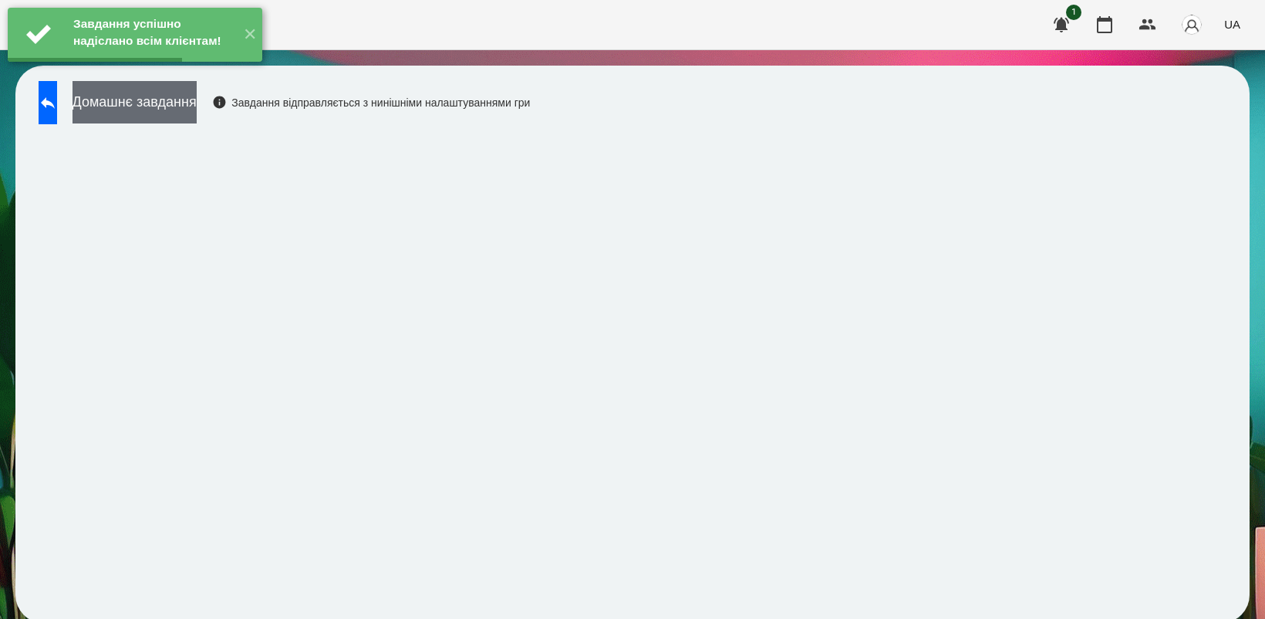
click at [180, 99] on button "Домашнє завдання" at bounding box center [135, 102] width 124 height 42
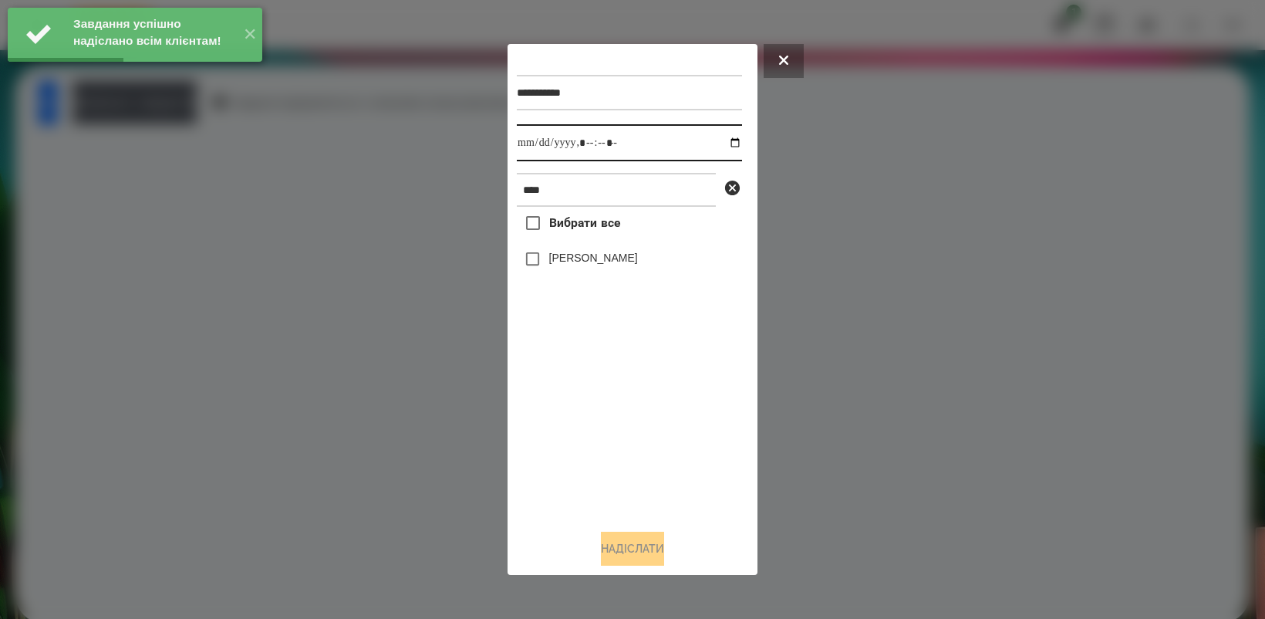
click at [722, 141] on input "datetime-local" at bounding box center [629, 142] width 225 height 37
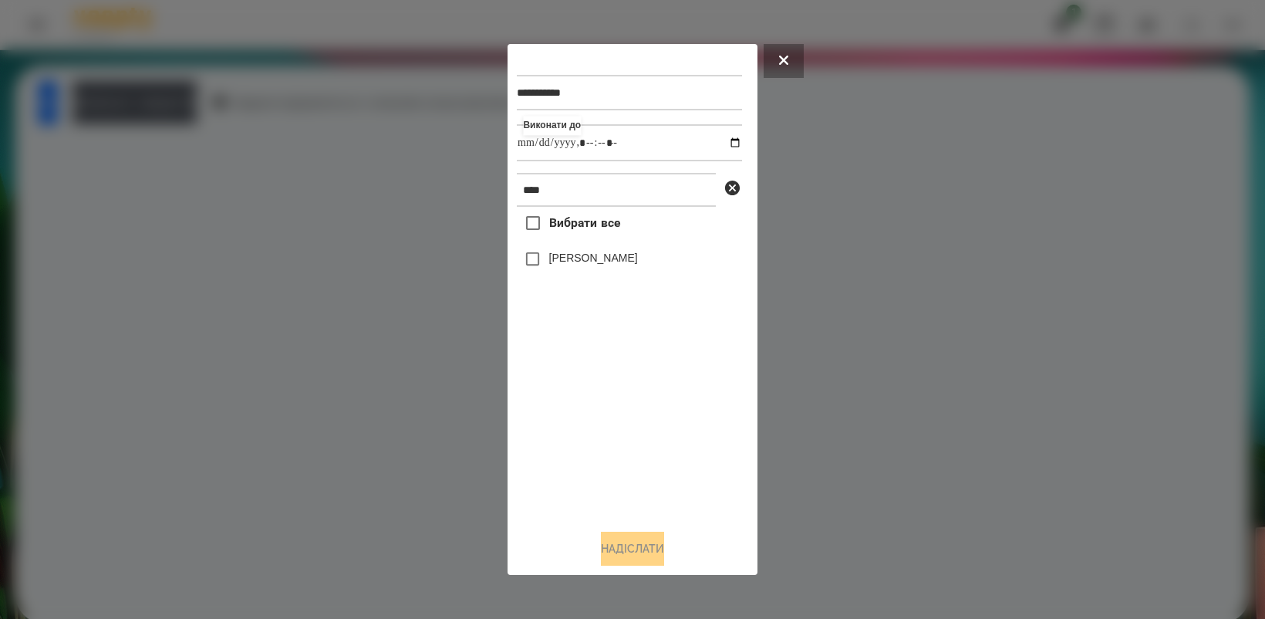
type input "**********"
click at [679, 434] on div "Вибрати все Оля Антонова" at bounding box center [629, 361] width 225 height 309
click at [634, 552] on button "Надіслати" at bounding box center [632, 549] width 63 height 34
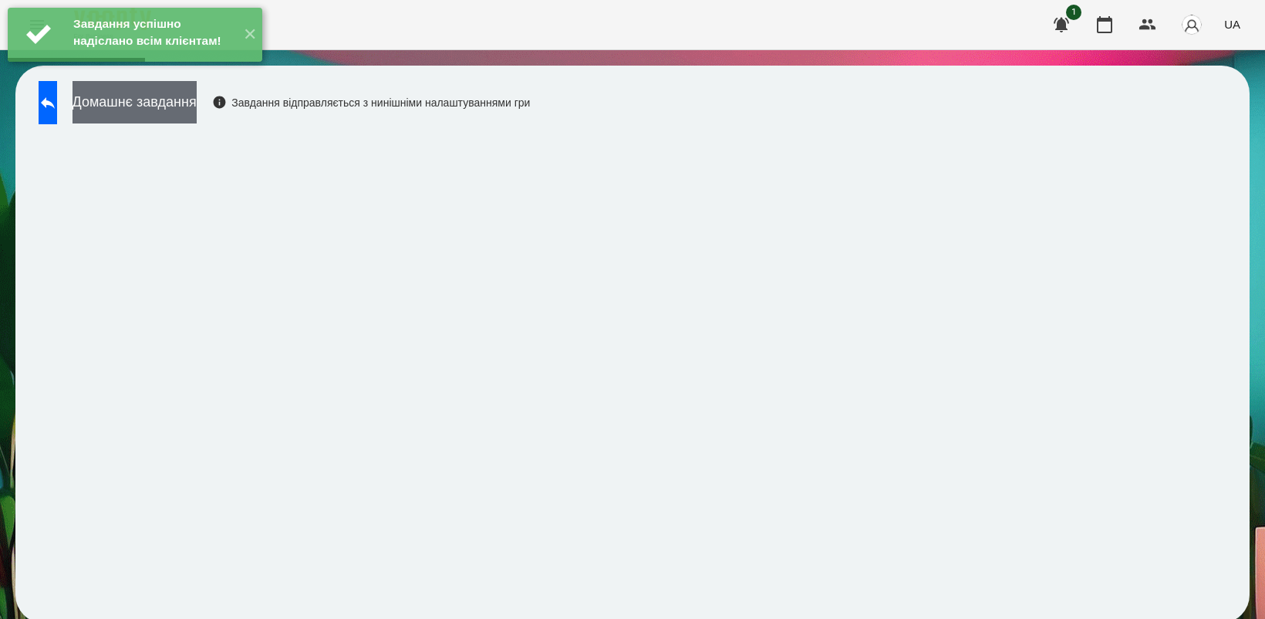
click at [174, 106] on button "Домашнє завдання" at bounding box center [135, 102] width 124 height 42
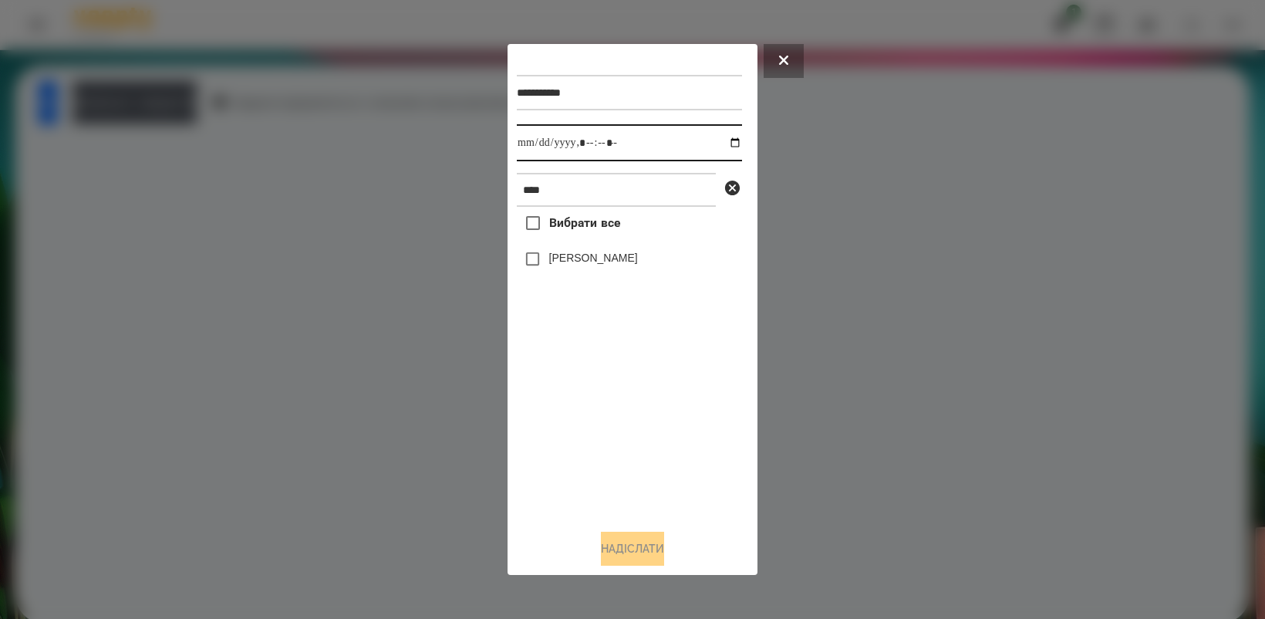
click at [719, 136] on input "datetime-local" at bounding box center [629, 142] width 225 height 37
type input "**********"
drag, startPoint x: 648, startPoint y: 430, endPoint x: 633, endPoint y: 409, distance: 26.5
click at [648, 430] on div "Вибрати все Оля Антонова" at bounding box center [629, 361] width 225 height 309
click at [642, 538] on button "Надіслати" at bounding box center [632, 549] width 63 height 34
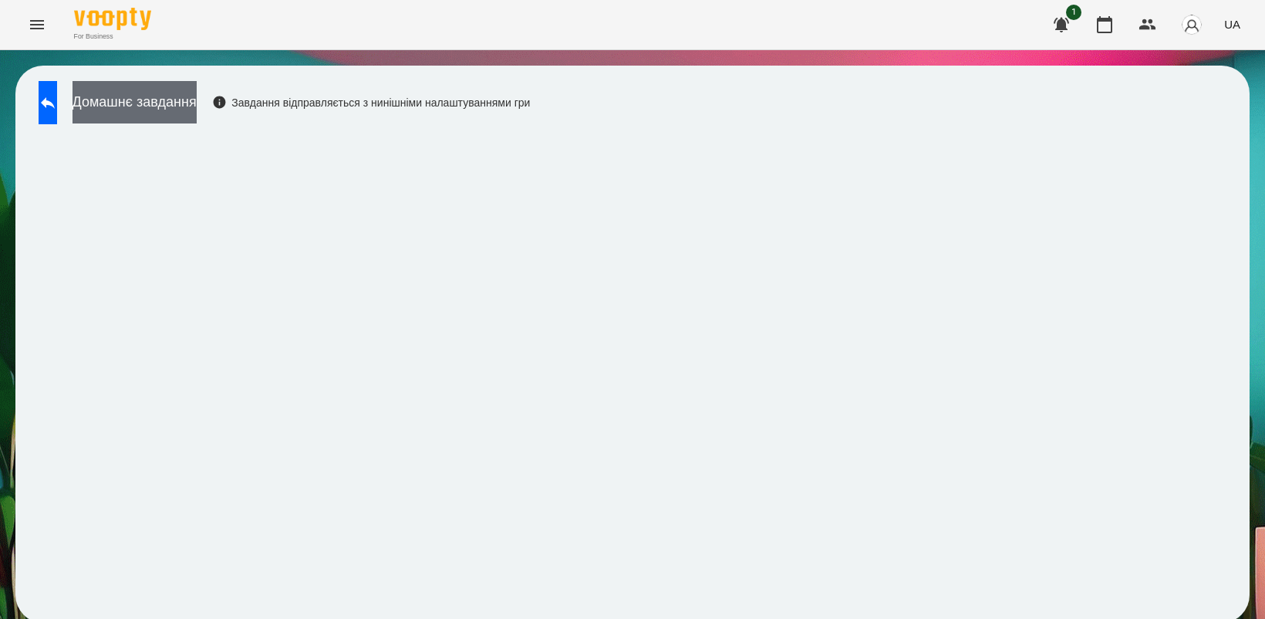
click at [197, 101] on button "Домашнє завдання" at bounding box center [135, 102] width 124 height 42
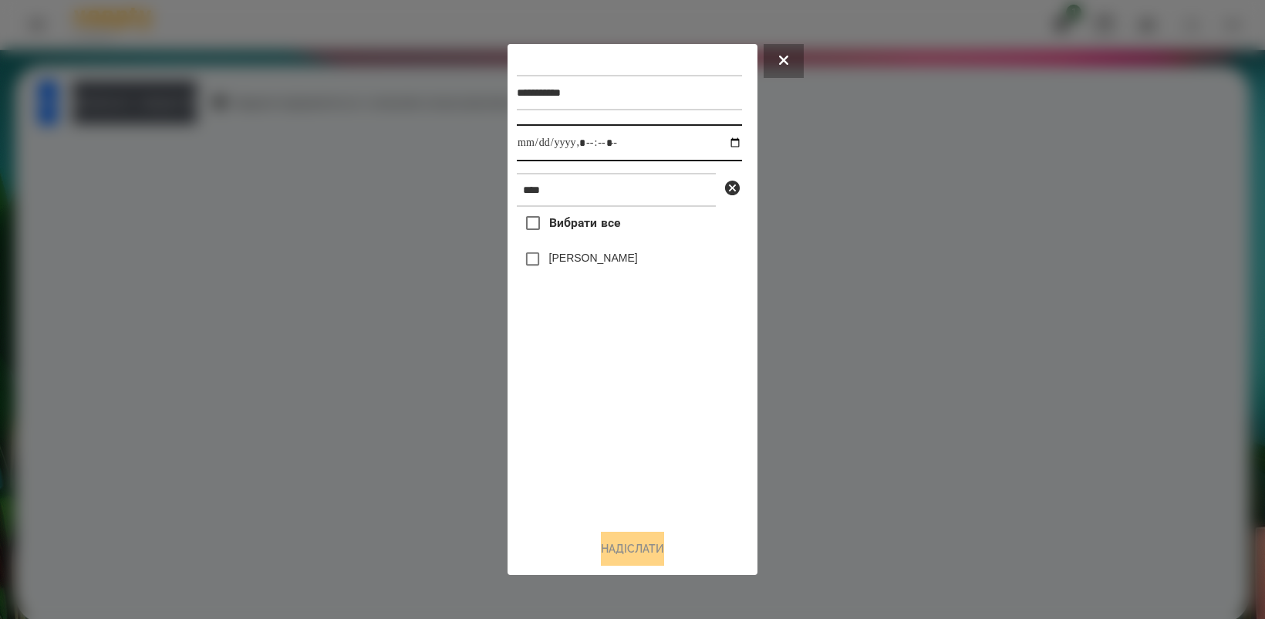
click at [725, 140] on input "datetime-local" at bounding box center [629, 142] width 225 height 37
type input "**********"
click at [630, 441] on div "Вибрати все Оля Антонова" at bounding box center [629, 361] width 225 height 309
click at [625, 538] on button "Надіслати" at bounding box center [632, 549] width 63 height 34
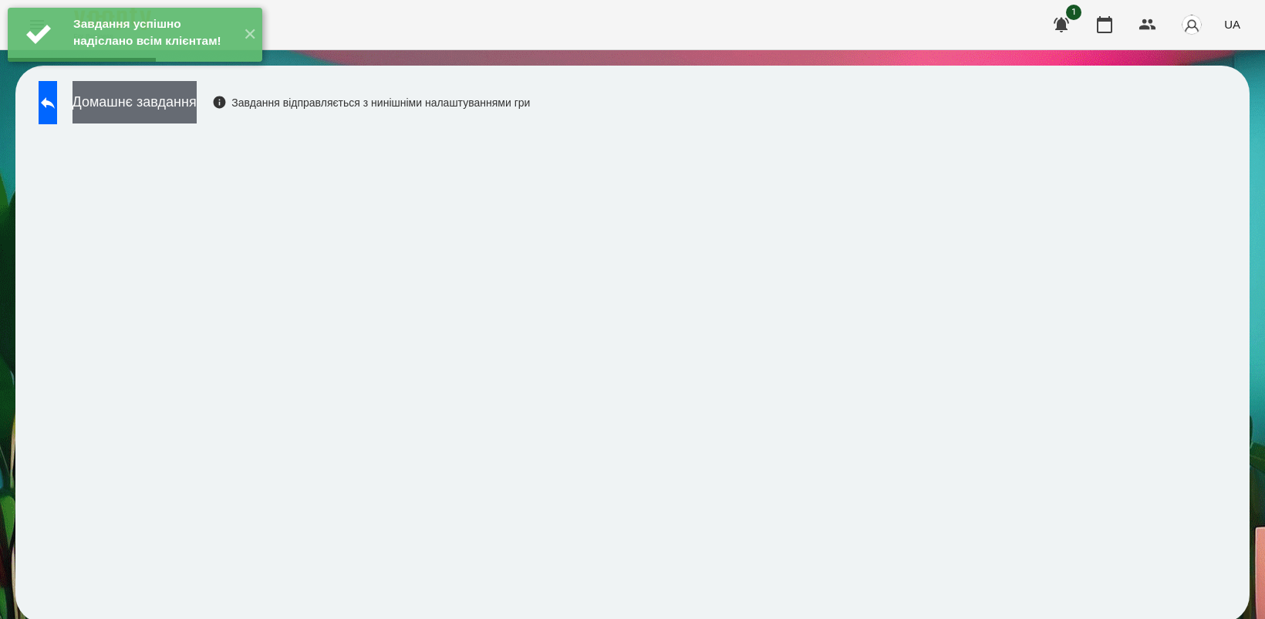
click at [197, 108] on button "Домашнє завдання" at bounding box center [135, 102] width 124 height 42
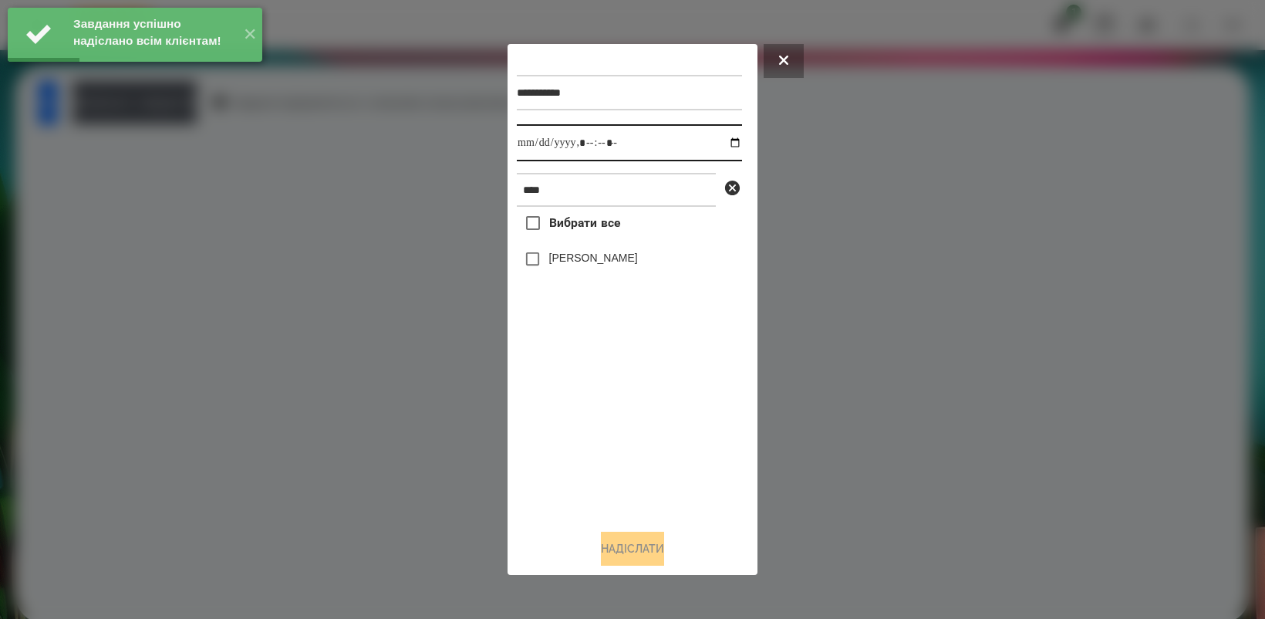
click at [719, 140] on input "datetime-local" at bounding box center [629, 142] width 225 height 37
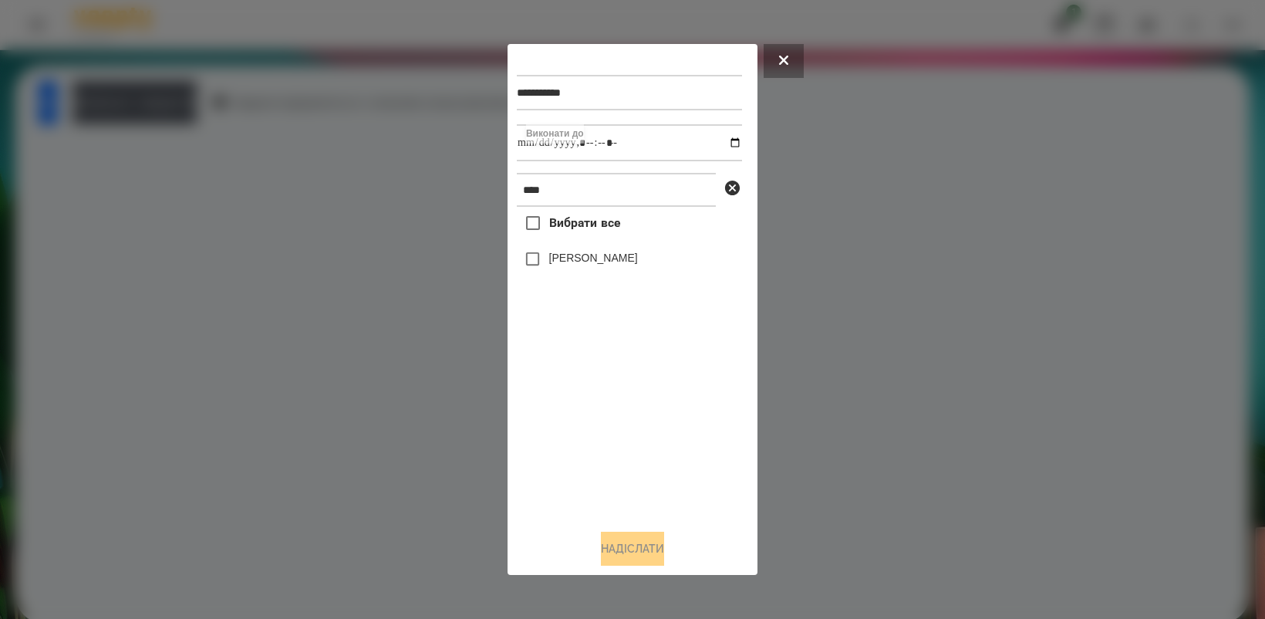
type input "**********"
drag, startPoint x: 637, startPoint y: 448, endPoint x: 572, endPoint y: 284, distance: 176.6
click at [636, 441] on div "Вибрати все Оля Антонова" at bounding box center [629, 361] width 225 height 309
click at [646, 558] on button "Надіслати" at bounding box center [632, 549] width 63 height 34
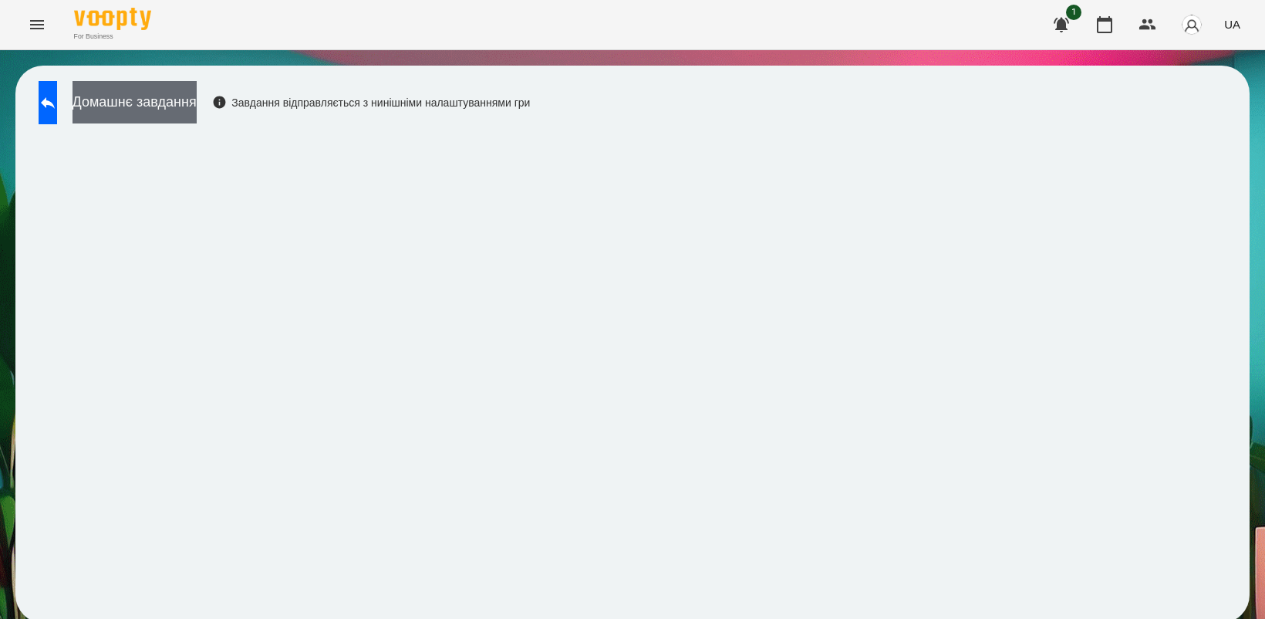
click at [197, 108] on button "Домашнє завдання" at bounding box center [135, 102] width 124 height 42
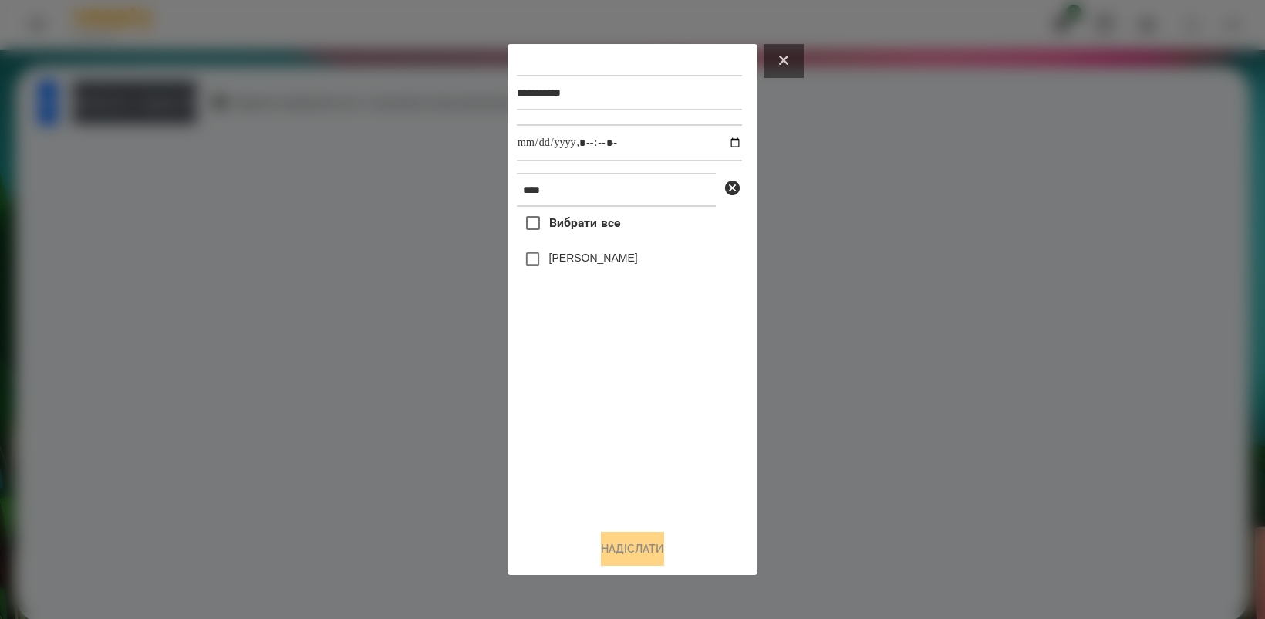
click at [784, 59] on icon at bounding box center [783, 60] width 9 height 9
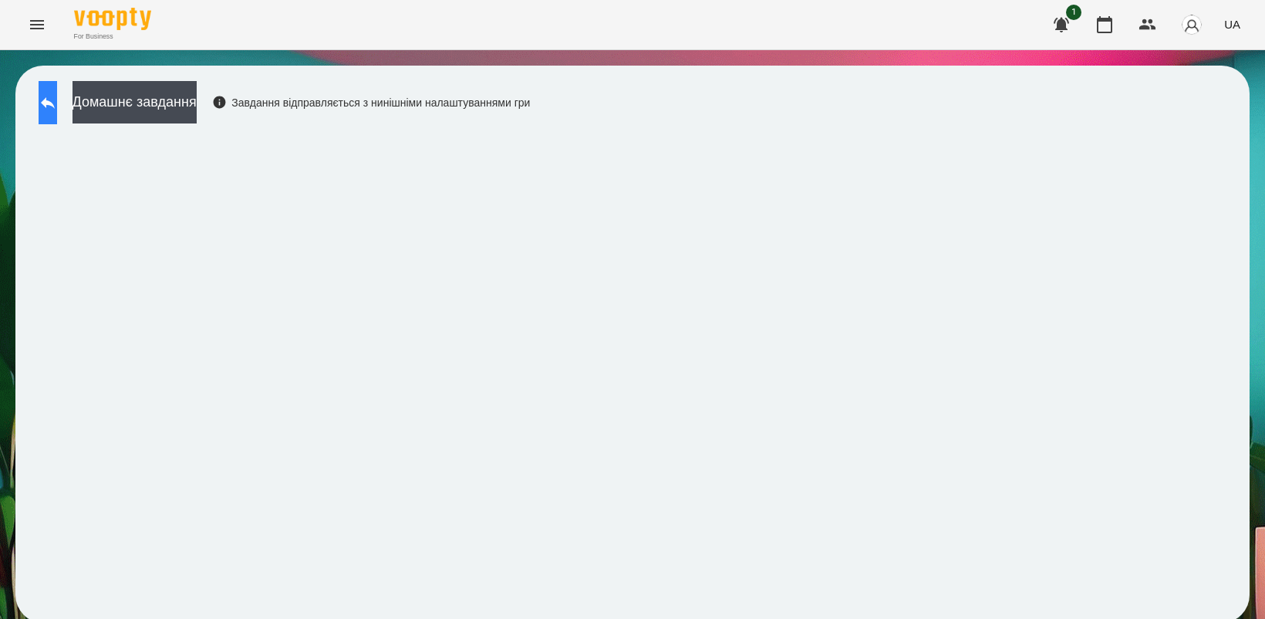
click at [57, 114] on button at bounding box center [48, 102] width 19 height 43
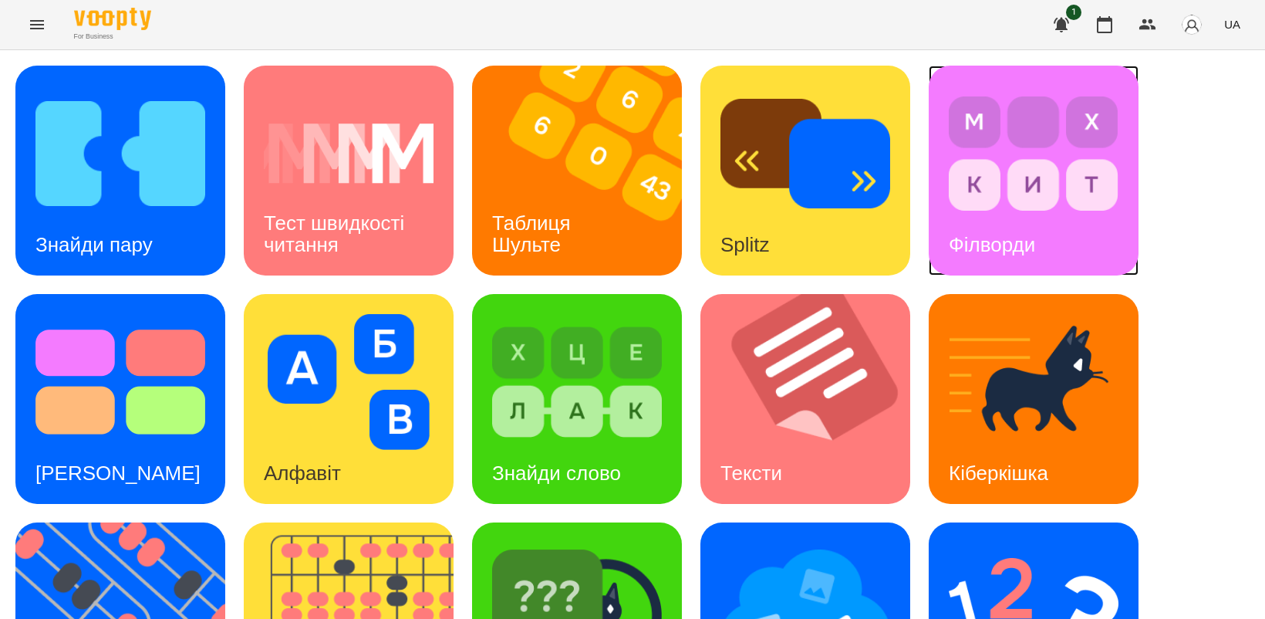
click at [1053, 159] on img at bounding box center [1034, 154] width 170 height 136
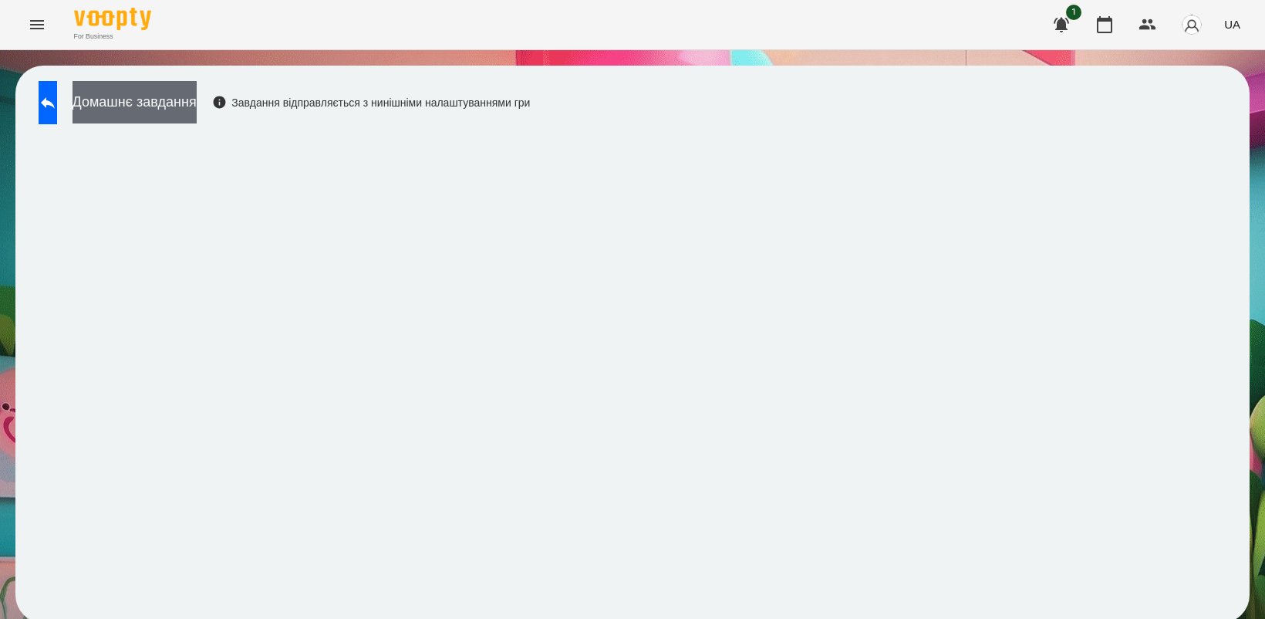
click at [190, 101] on button "Домашнє завдання" at bounding box center [135, 102] width 124 height 42
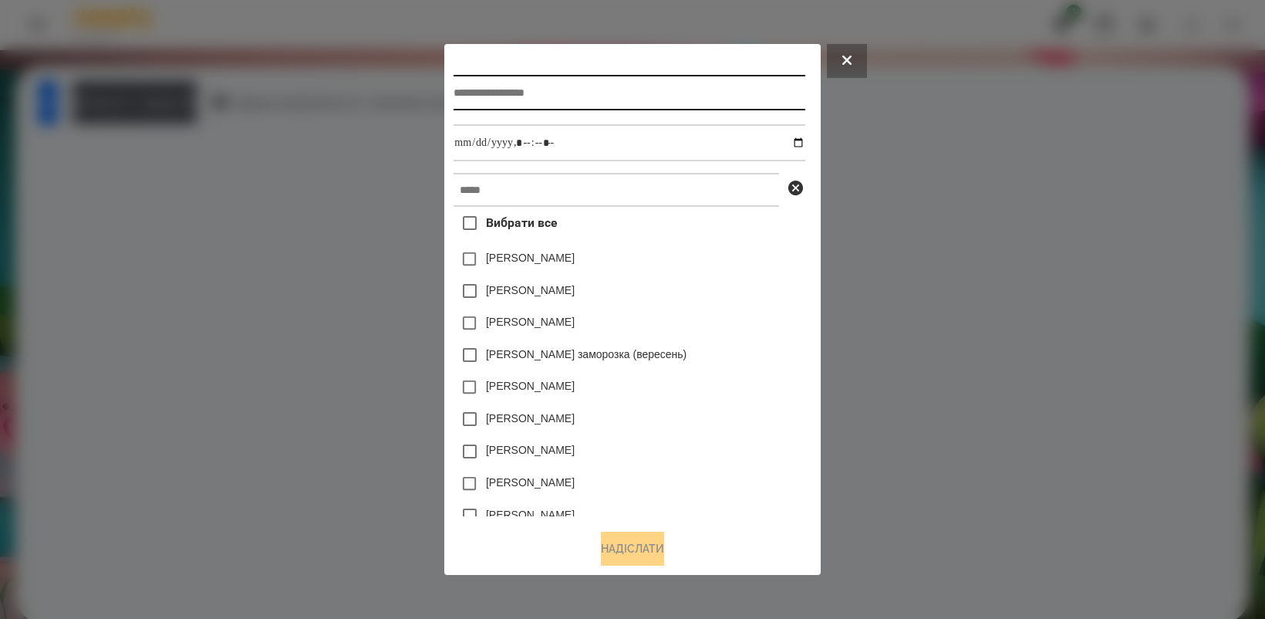
click at [515, 95] on input "text" at bounding box center [629, 92] width 351 height 35
type input "********"
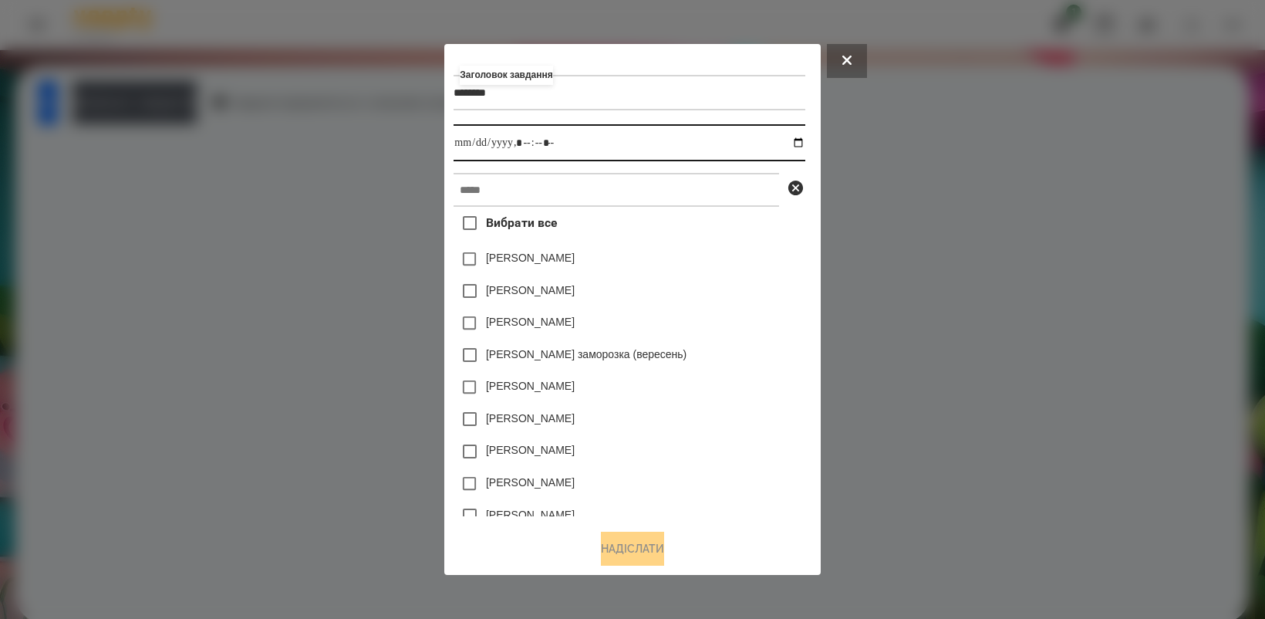
click at [805, 140] on input "datetime-local" at bounding box center [629, 142] width 351 height 37
type input "**********"
drag, startPoint x: 695, startPoint y: 341, endPoint x: 626, endPoint y: 201, distance: 156.3
click at [714, 371] on div "[PERSON_NAME] заморозка (вересень)" at bounding box center [629, 355] width 351 height 32
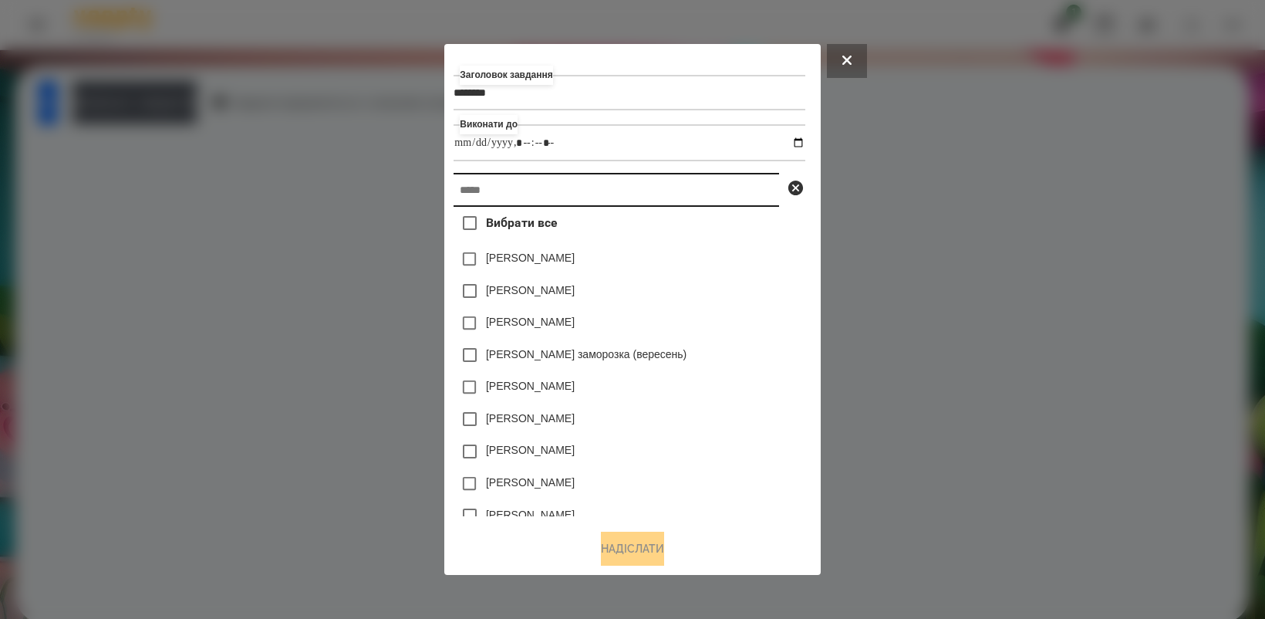
click at [596, 198] on input "text" at bounding box center [617, 190] width 326 height 34
type input "*"
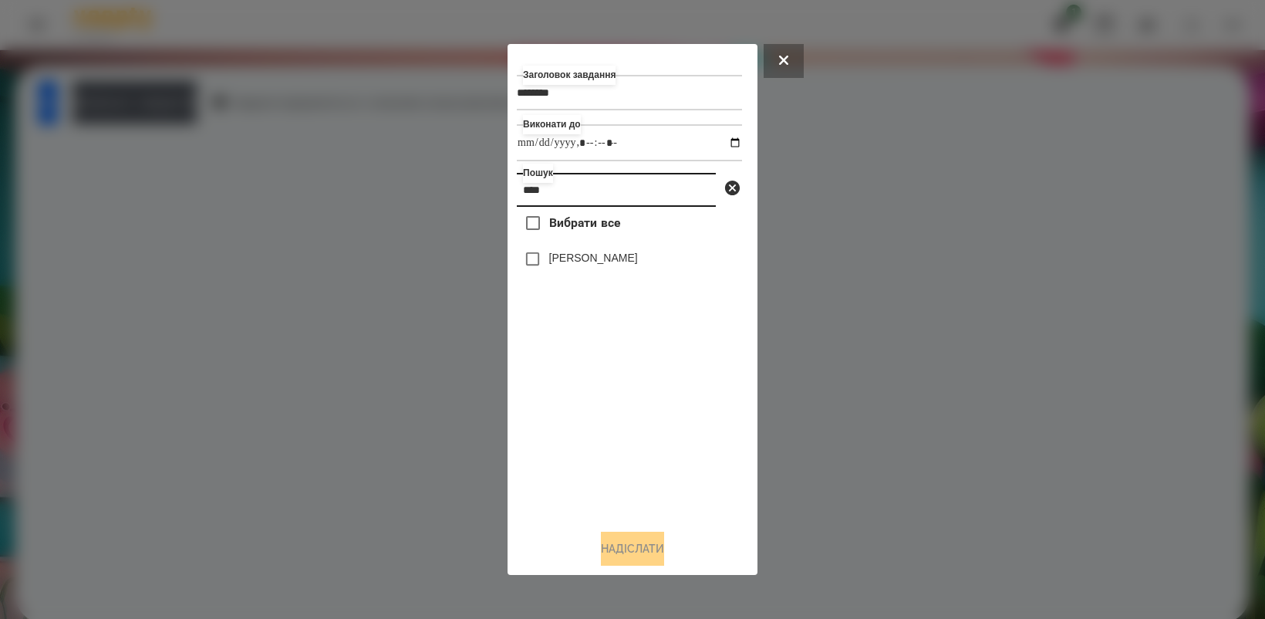
type input "***"
click at [636, 556] on button "Надіслати" at bounding box center [632, 549] width 63 height 34
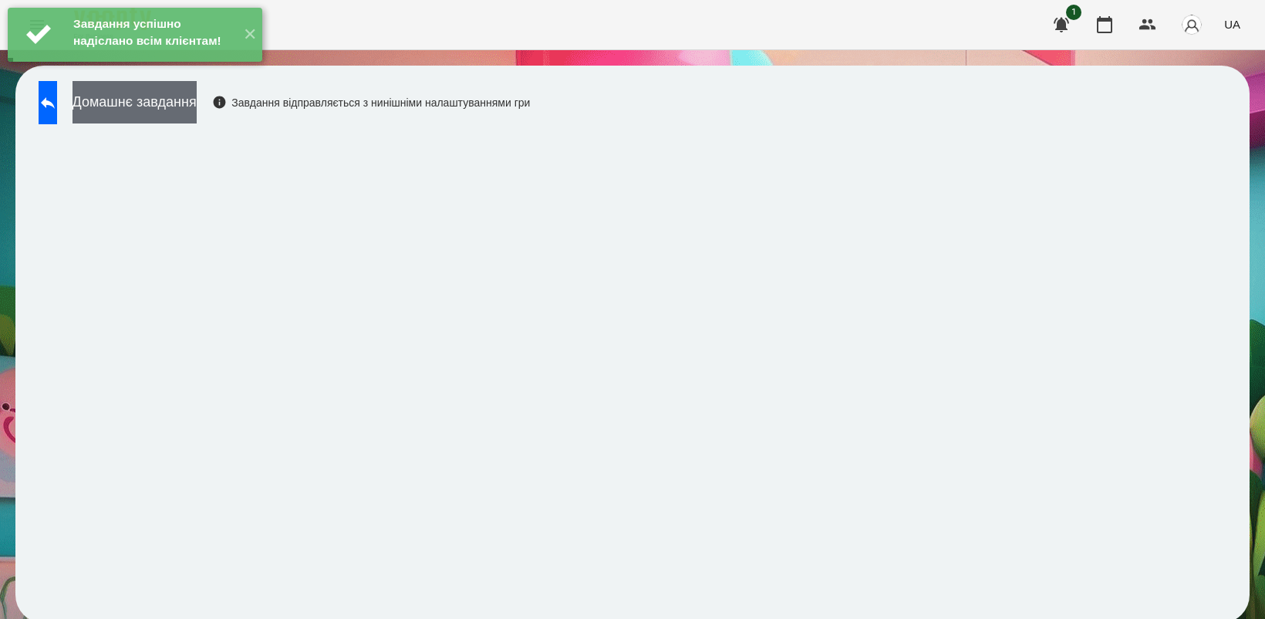
click at [197, 96] on button "Домашнє завдання" at bounding box center [135, 102] width 124 height 42
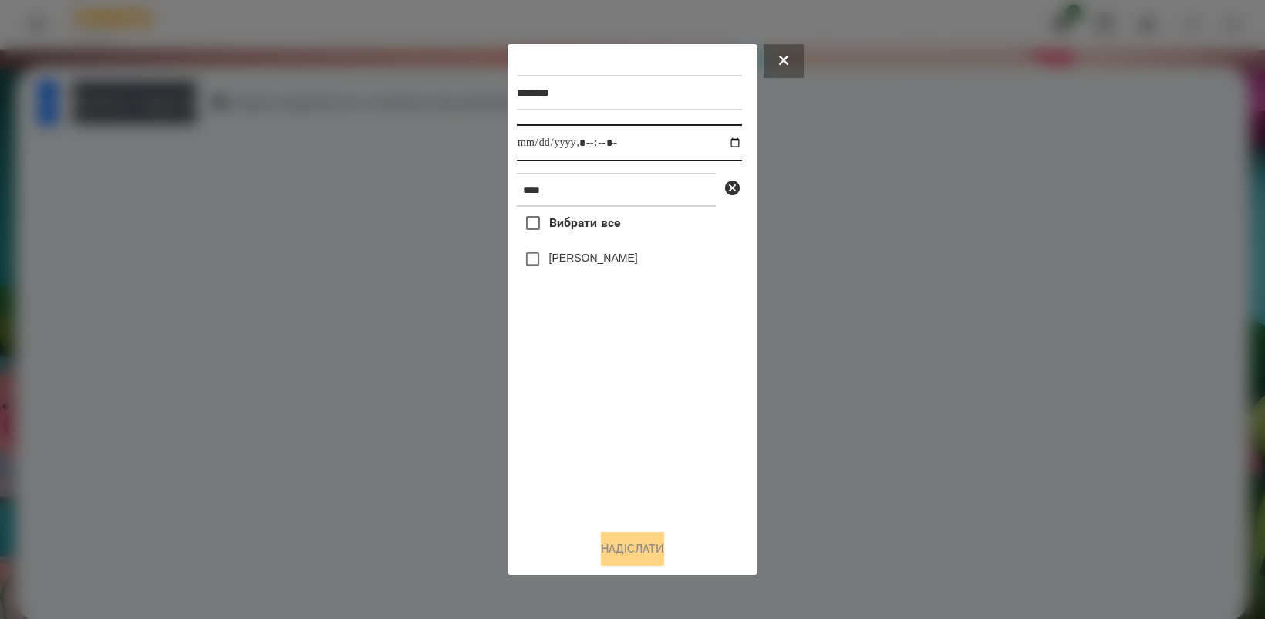
click at [727, 143] on input "datetime-local" at bounding box center [629, 142] width 225 height 37
type input "**********"
click at [590, 464] on div "Вибрати все Оля Антонова" at bounding box center [629, 361] width 225 height 309
click at [648, 552] on button "Надіслати" at bounding box center [632, 549] width 63 height 34
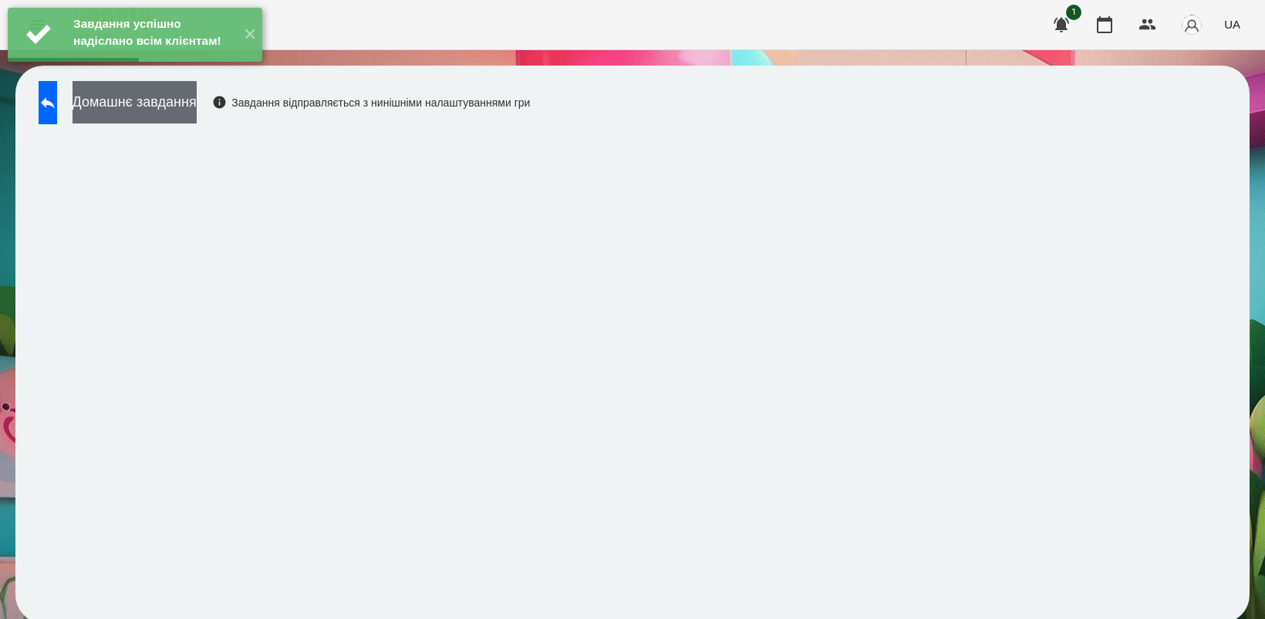
click at [160, 116] on button "Домашнє завдання" at bounding box center [135, 102] width 124 height 42
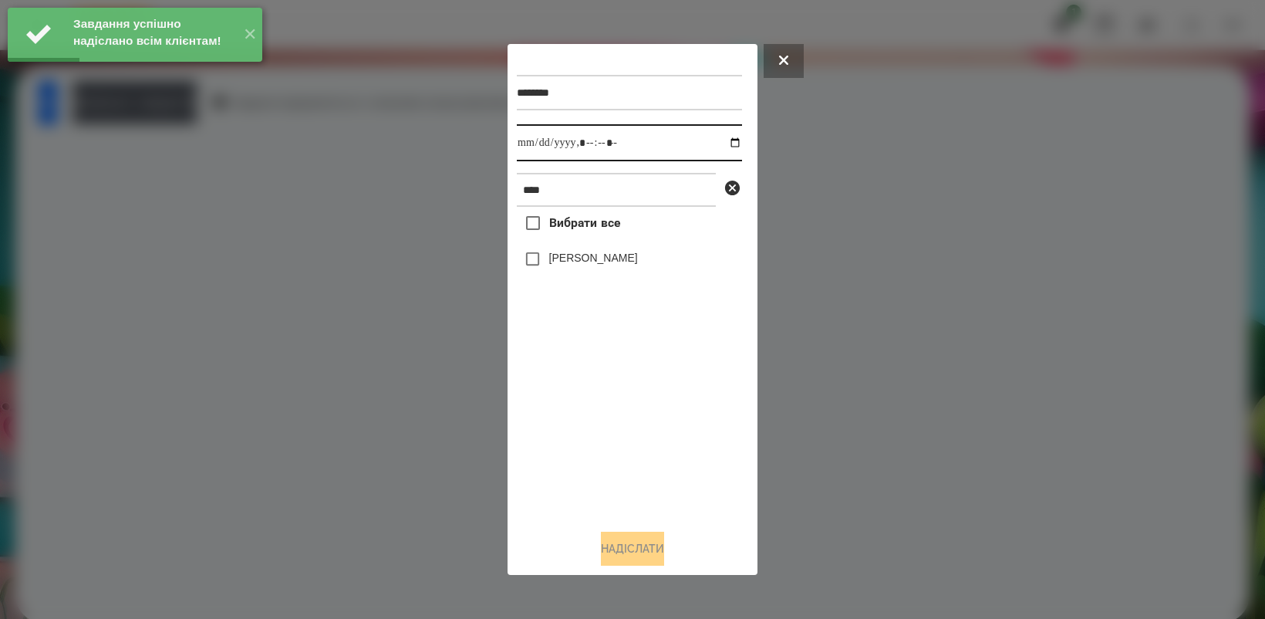
click at [726, 145] on input "datetime-local" at bounding box center [629, 142] width 225 height 37
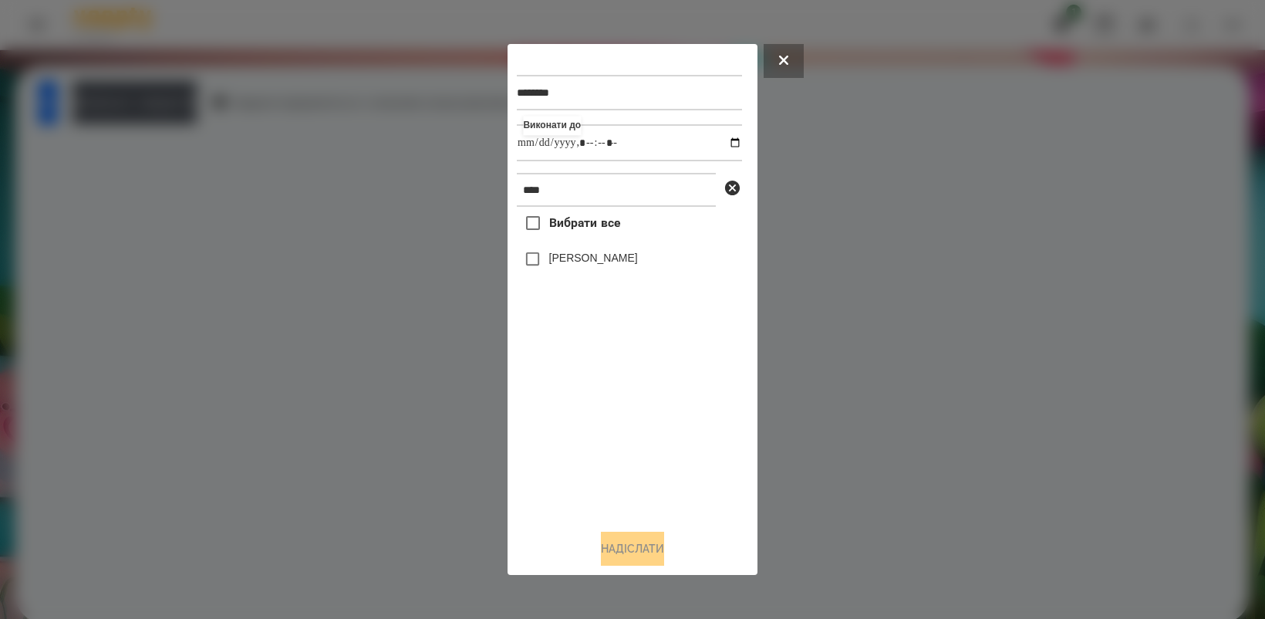
type input "**********"
click at [587, 394] on div "Вибрати все Оля Антонова" at bounding box center [629, 361] width 225 height 309
click at [640, 532] on div "******** Виконати до *** Вибрати все Оля Антонова Надіслати" at bounding box center [632, 309] width 231 height 512
click at [643, 545] on button "Надіслати" at bounding box center [632, 549] width 63 height 34
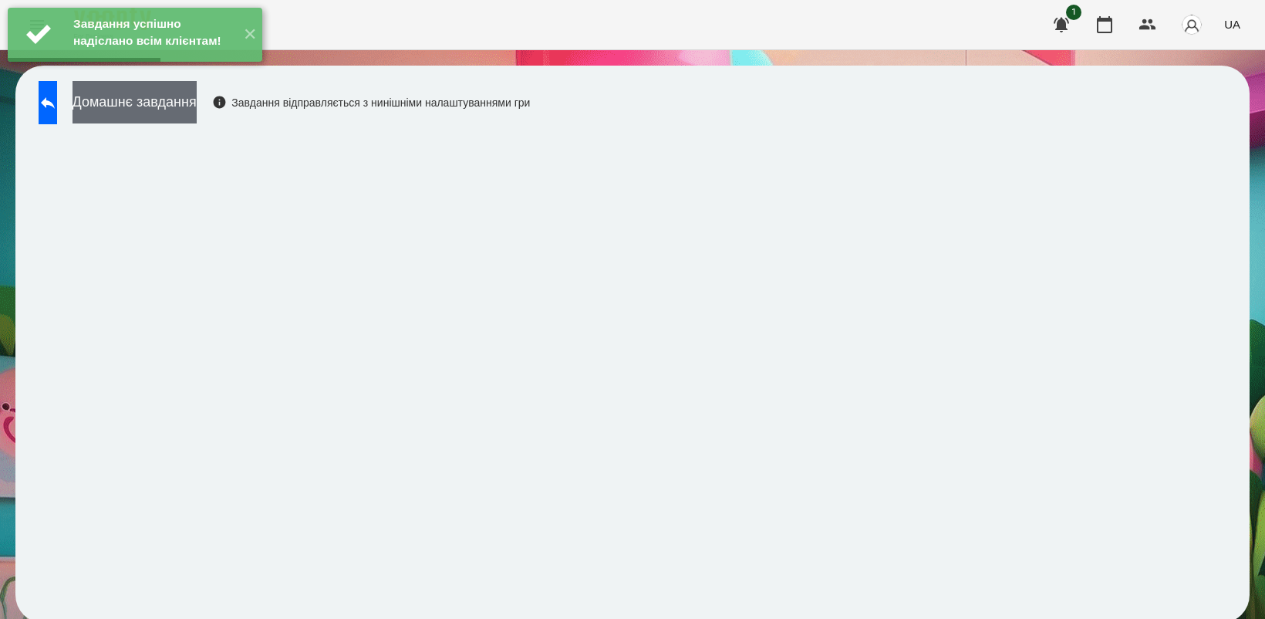
click at [185, 102] on button "Домашнє завдання" at bounding box center [135, 102] width 124 height 42
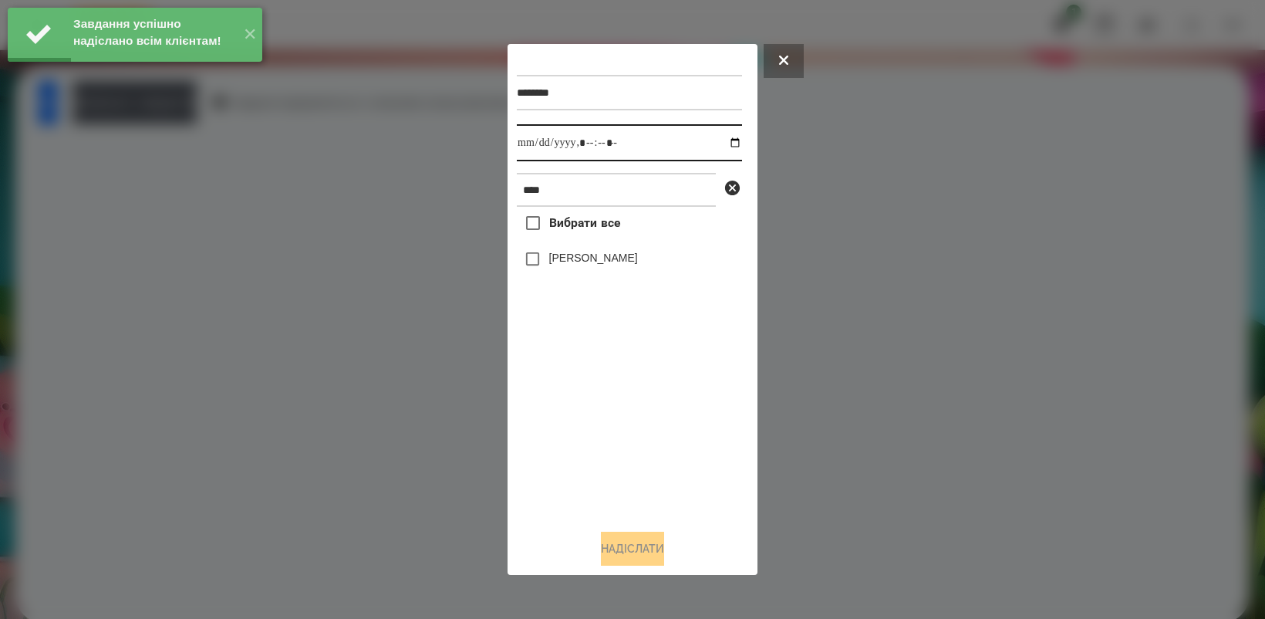
click at [725, 140] on input "datetime-local" at bounding box center [629, 142] width 225 height 37
type input "**********"
click at [608, 447] on div "Вибрати все Оля Антонова" at bounding box center [629, 361] width 225 height 309
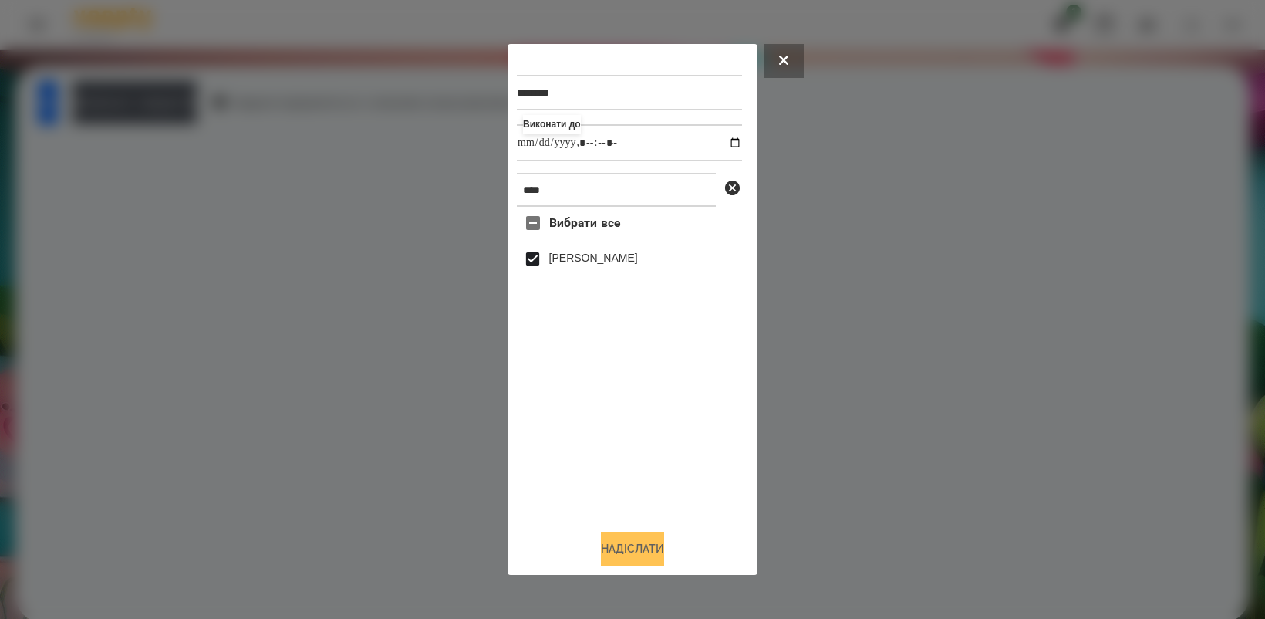
click at [629, 561] on button "Надіслати" at bounding box center [632, 549] width 63 height 34
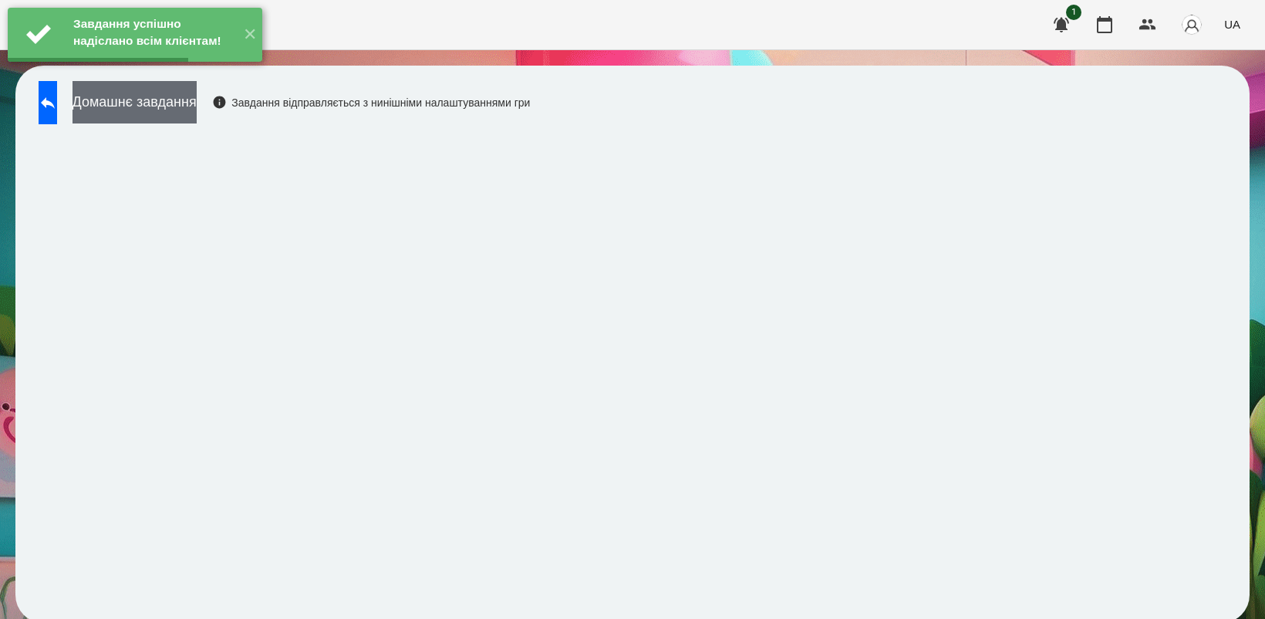
click at [166, 106] on button "Домашнє завдання" at bounding box center [135, 102] width 124 height 42
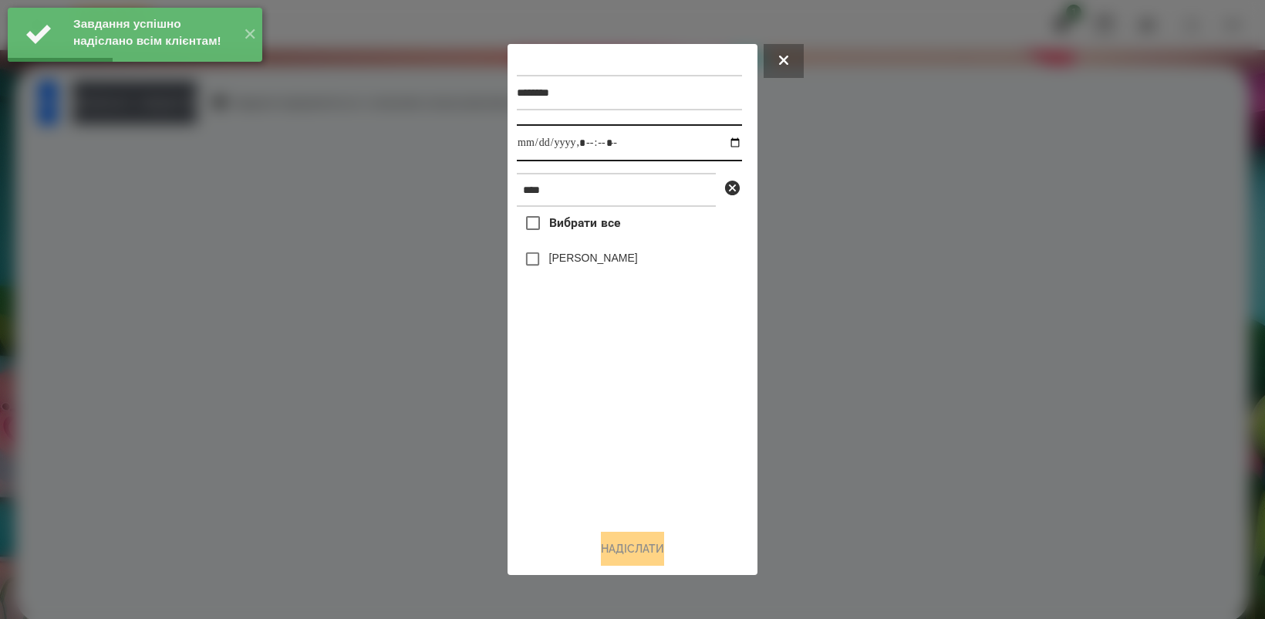
click at [719, 139] on input "datetime-local" at bounding box center [629, 142] width 225 height 37
click at [640, 445] on div "Вибрати все Оля Антонова" at bounding box center [629, 361] width 225 height 309
type input "**********"
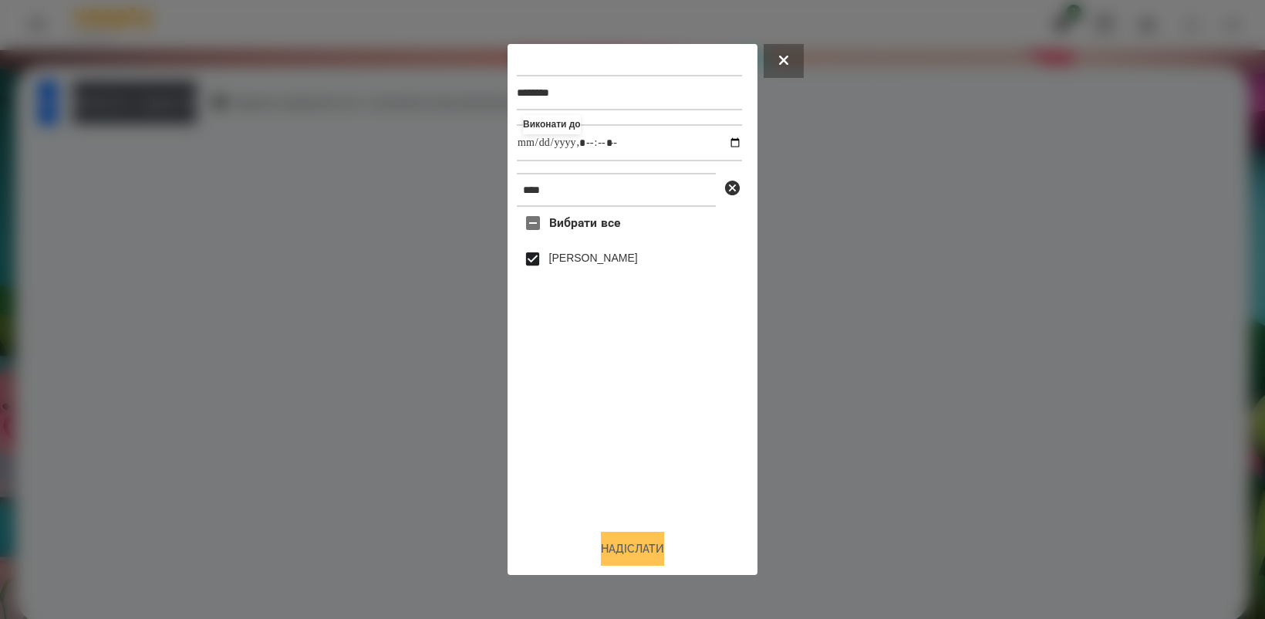
click at [634, 553] on button "Надіслати" at bounding box center [632, 549] width 63 height 34
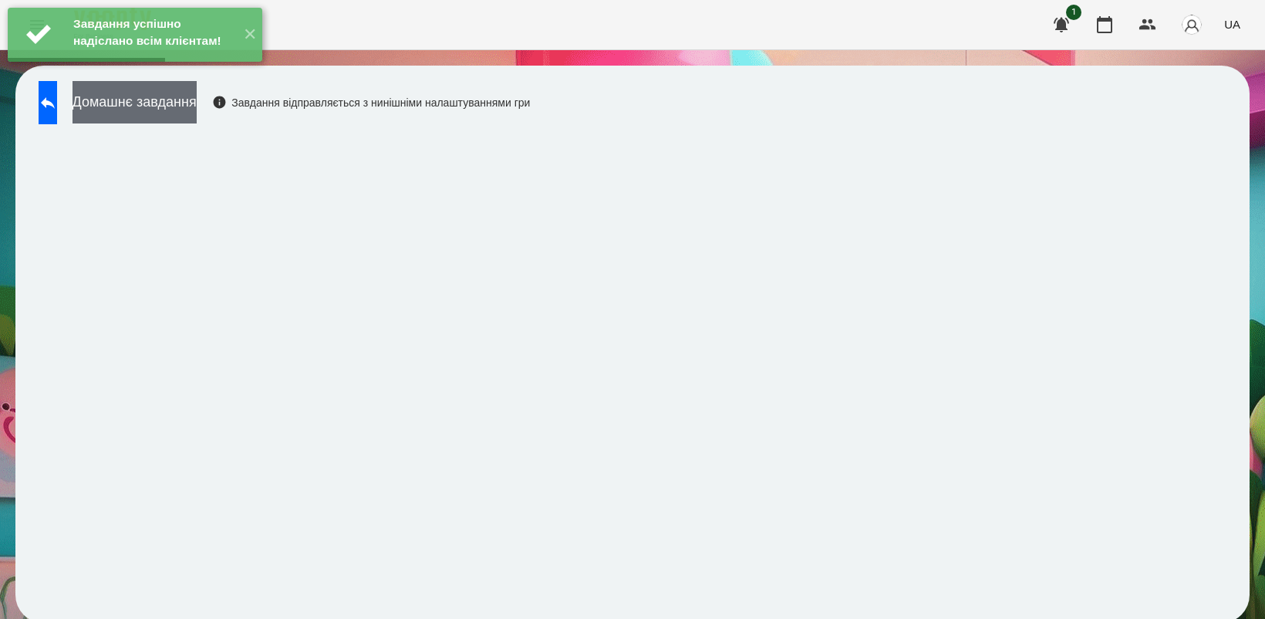
click at [197, 109] on button "Домашнє завдання" at bounding box center [135, 102] width 124 height 42
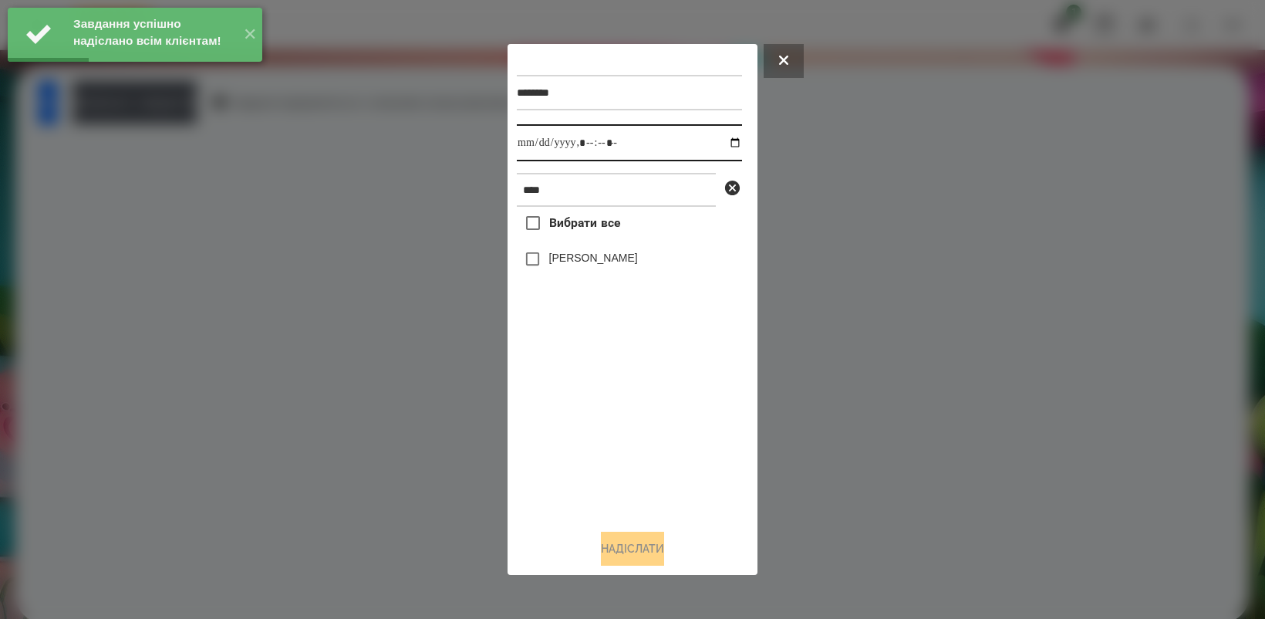
click at [722, 143] on input "datetime-local" at bounding box center [629, 142] width 225 height 37
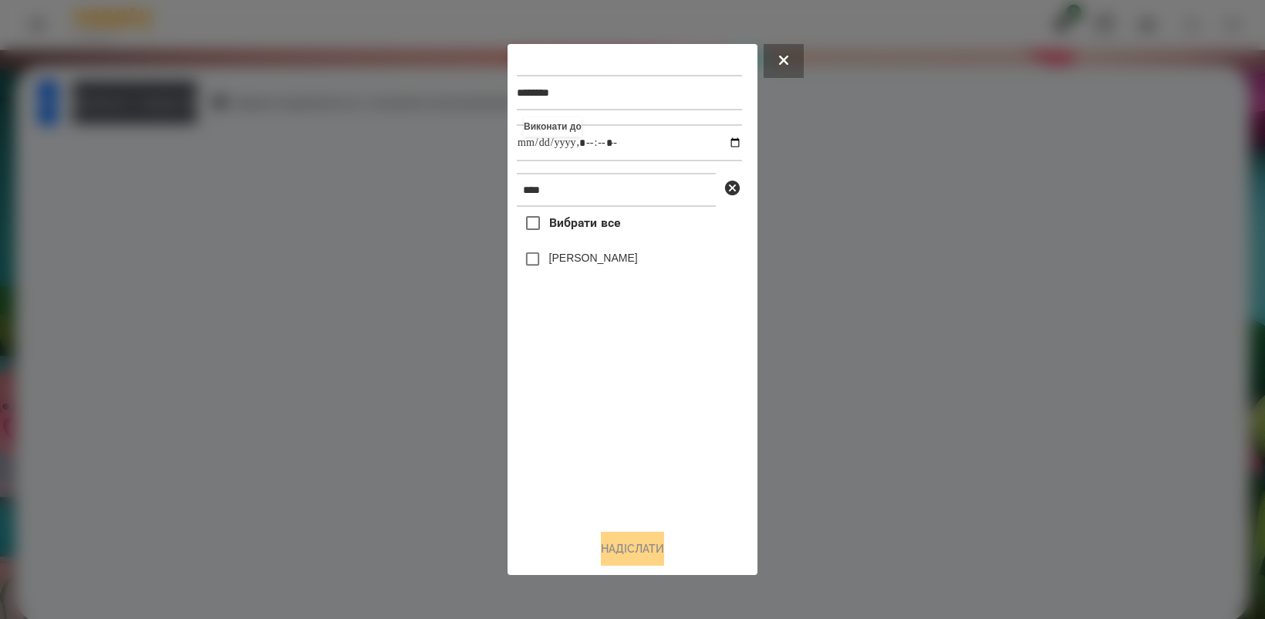
type input "**********"
click at [609, 425] on div "Вибрати все Оля Антонова" at bounding box center [629, 361] width 225 height 309
click at [633, 538] on button "Надіслати" at bounding box center [632, 549] width 63 height 34
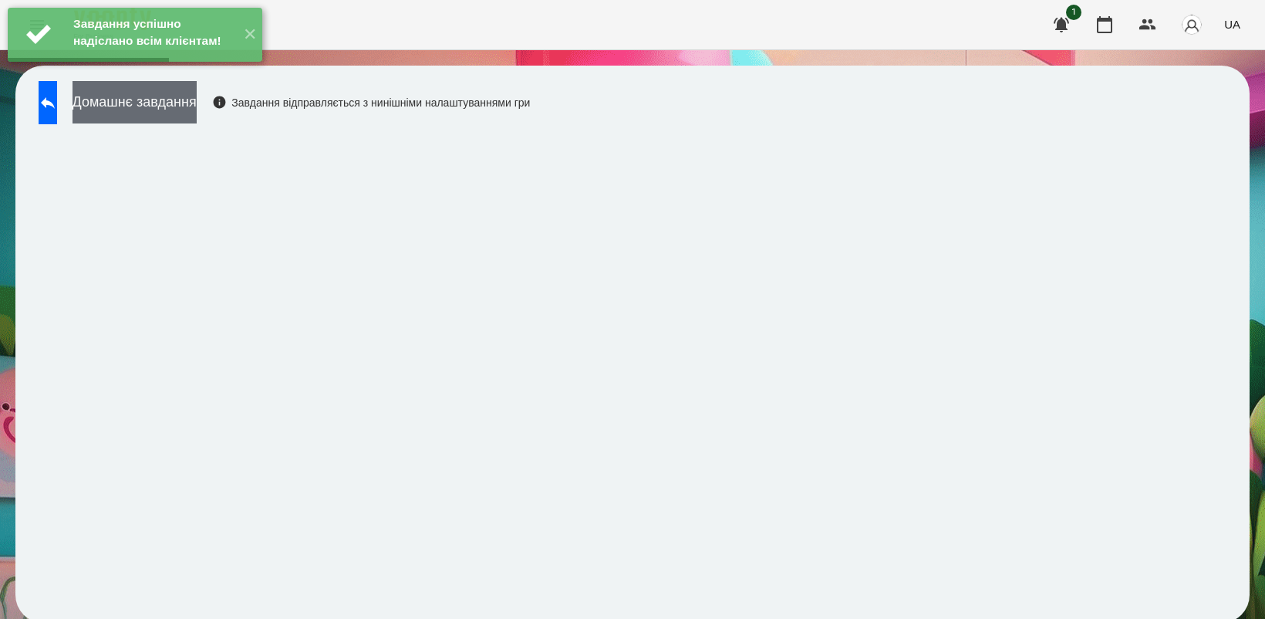
click at [141, 109] on button "Домашнє завдання" at bounding box center [135, 102] width 124 height 42
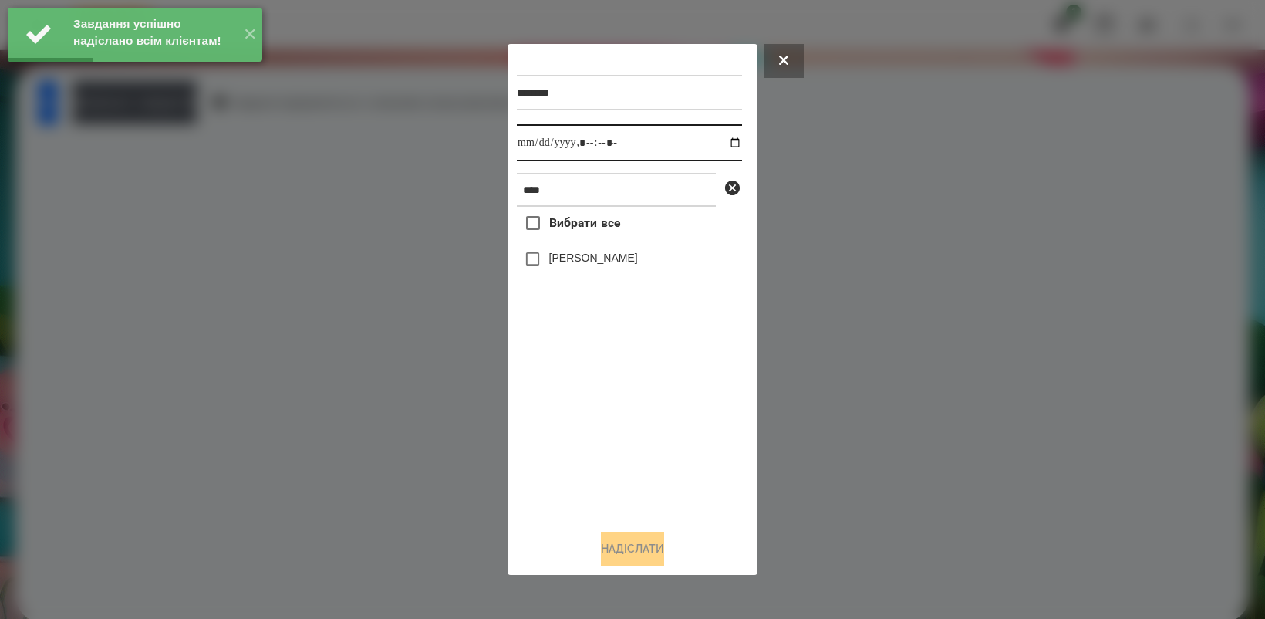
click at [720, 141] on input "datetime-local" at bounding box center [629, 142] width 225 height 37
type input "**********"
click at [603, 426] on div "Вибрати все Оля Антонова" at bounding box center [629, 361] width 225 height 309
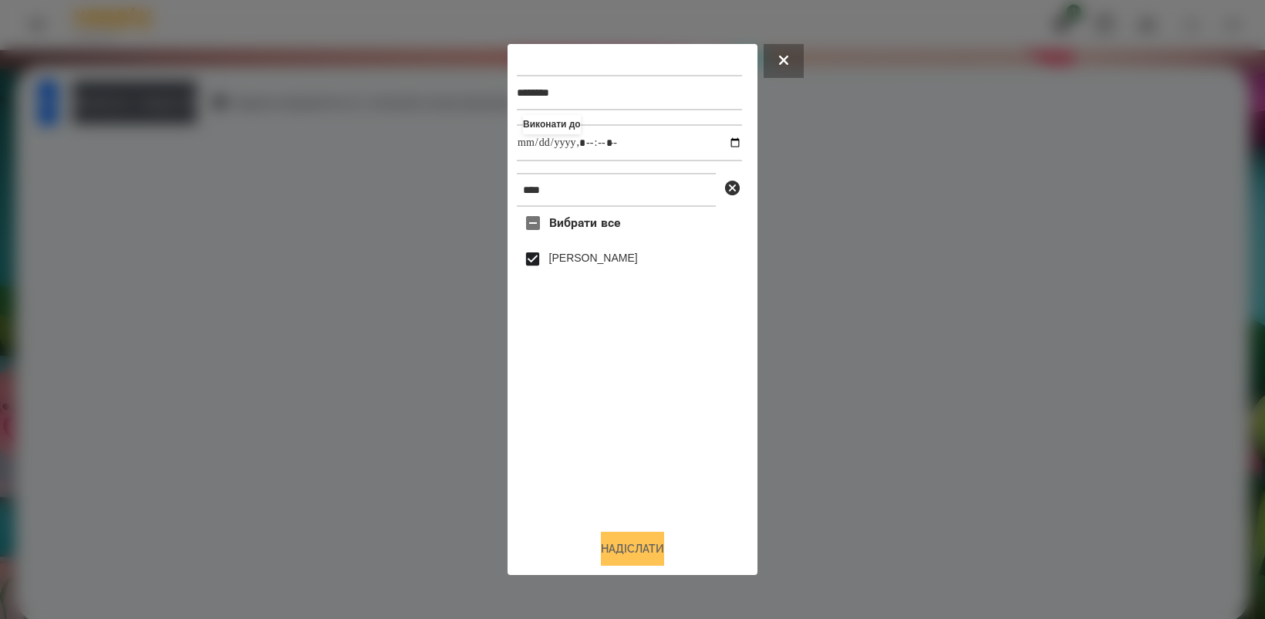
click at [619, 549] on button "Надіслати" at bounding box center [632, 549] width 63 height 34
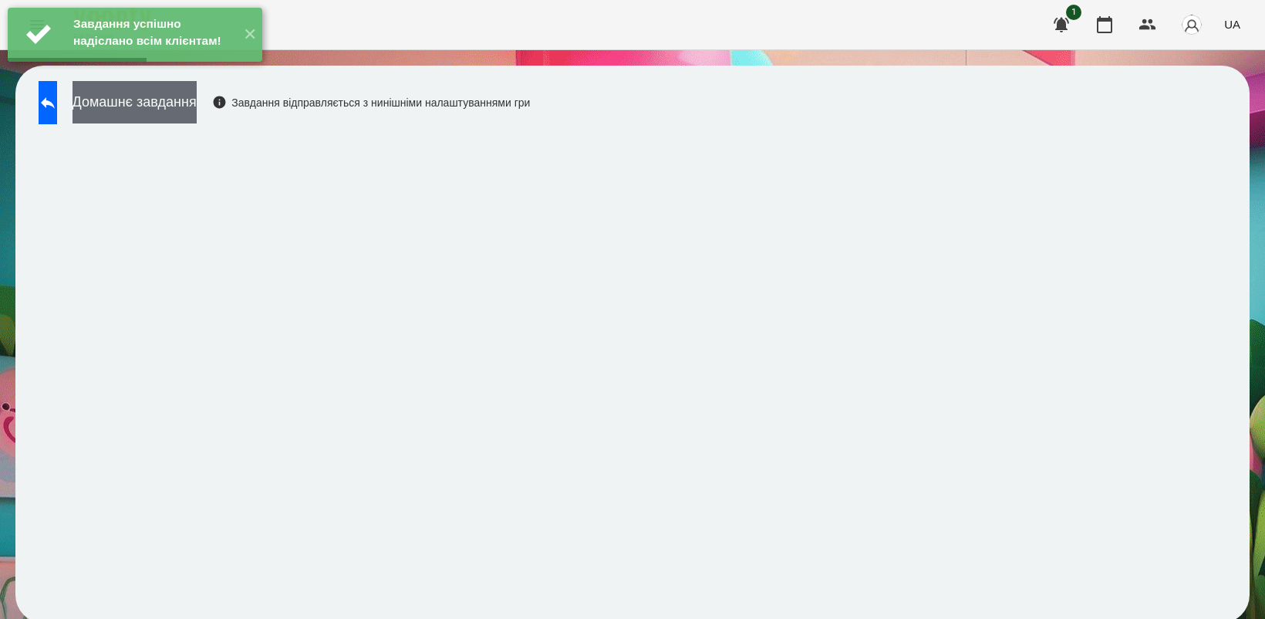
click at [197, 120] on button "Домашнє завдання" at bounding box center [135, 102] width 124 height 42
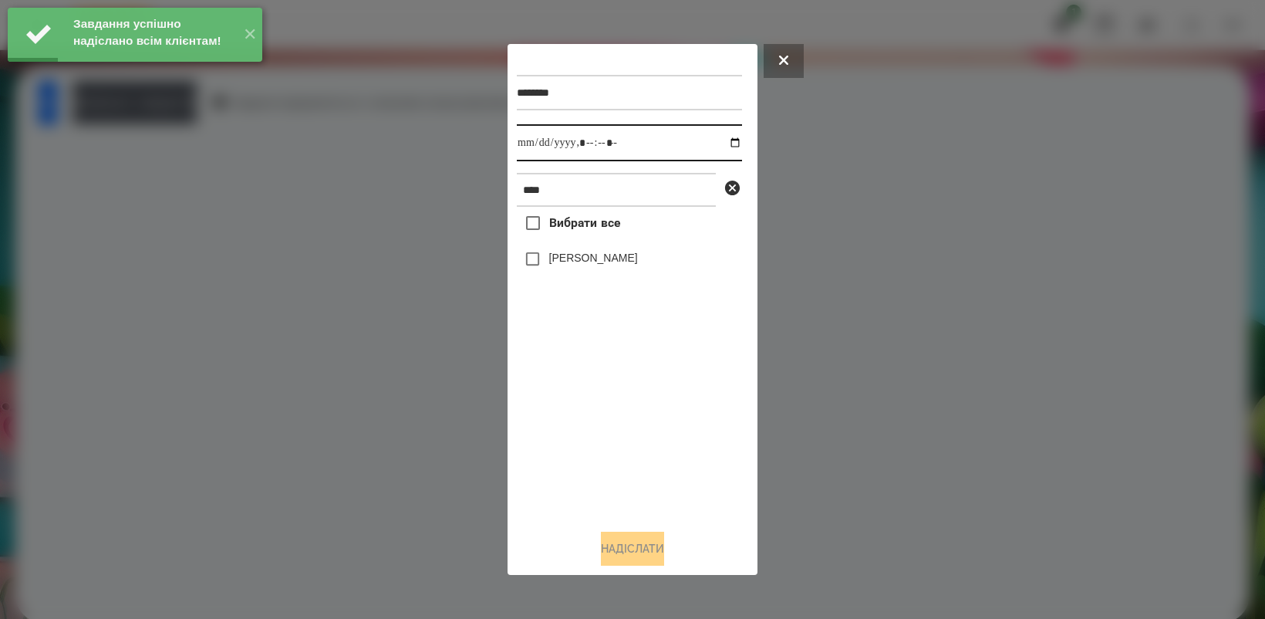
click at [720, 137] on input "datetime-local" at bounding box center [629, 142] width 225 height 37
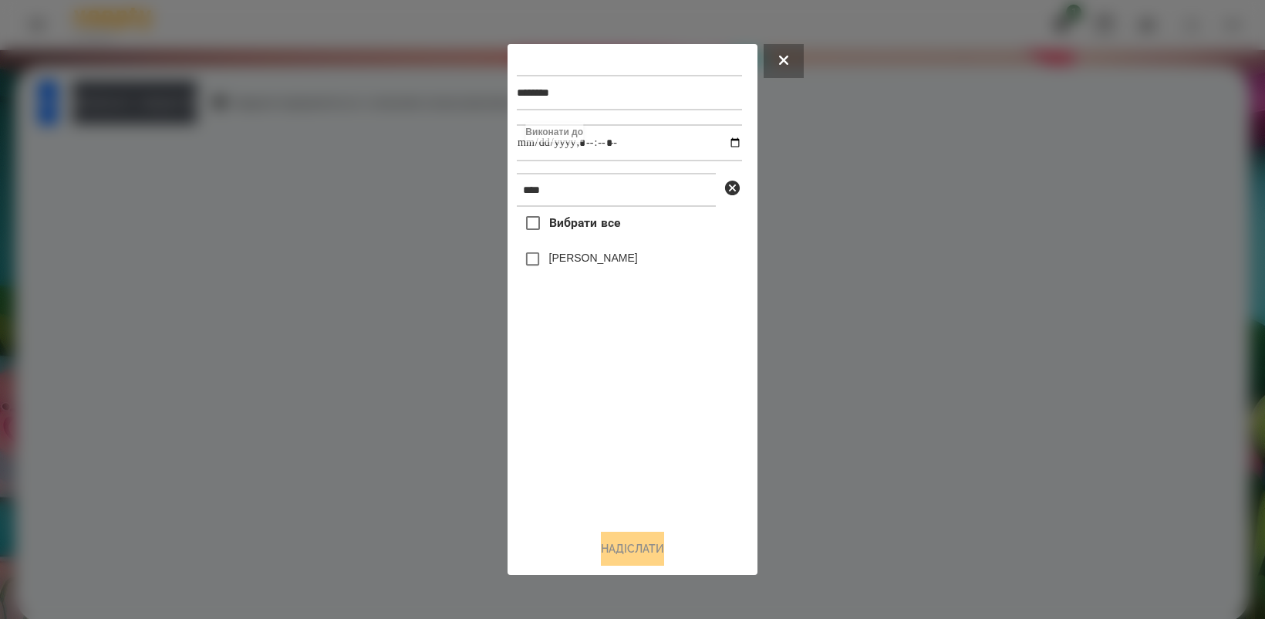
type input "**********"
drag, startPoint x: 603, startPoint y: 441, endPoint x: 595, endPoint y: 426, distance: 17.3
click at [602, 442] on div "Вибрати все Оля Антонова" at bounding box center [629, 361] width 225 height 309
click at [645, 552] on button "Надіслати" at bounding box center [632, 549] width 63 height 34
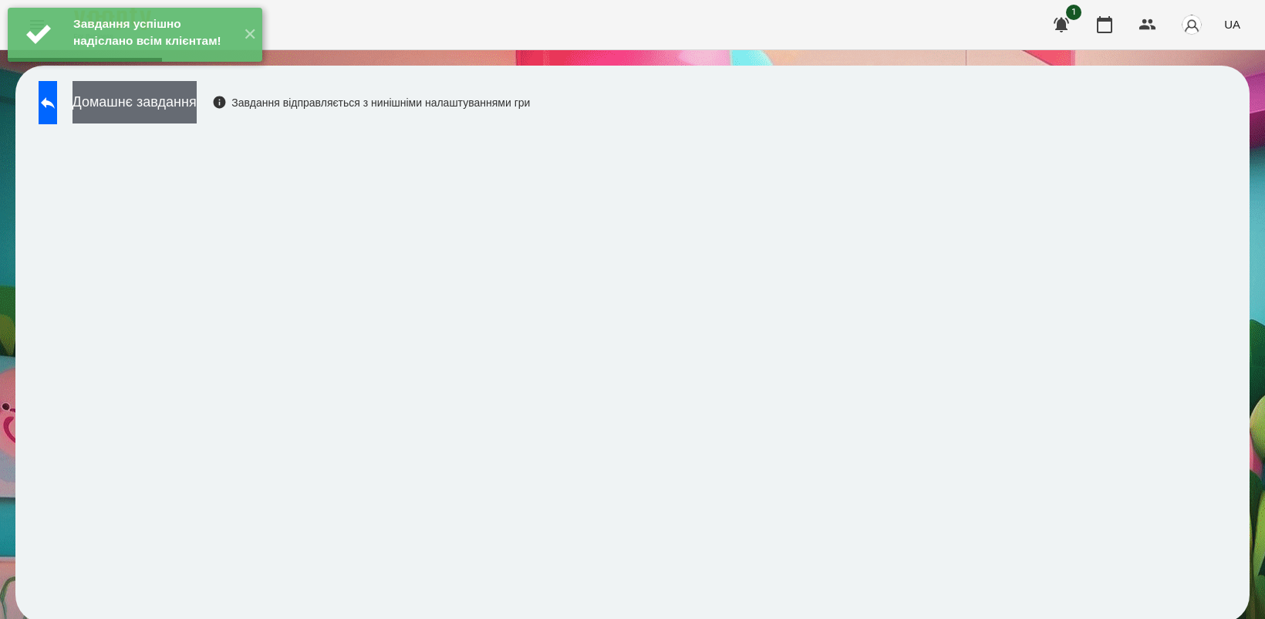
click at [194, 106] on button "Домашнє завдання" at bounding box center [135, 102] width 124 height 42
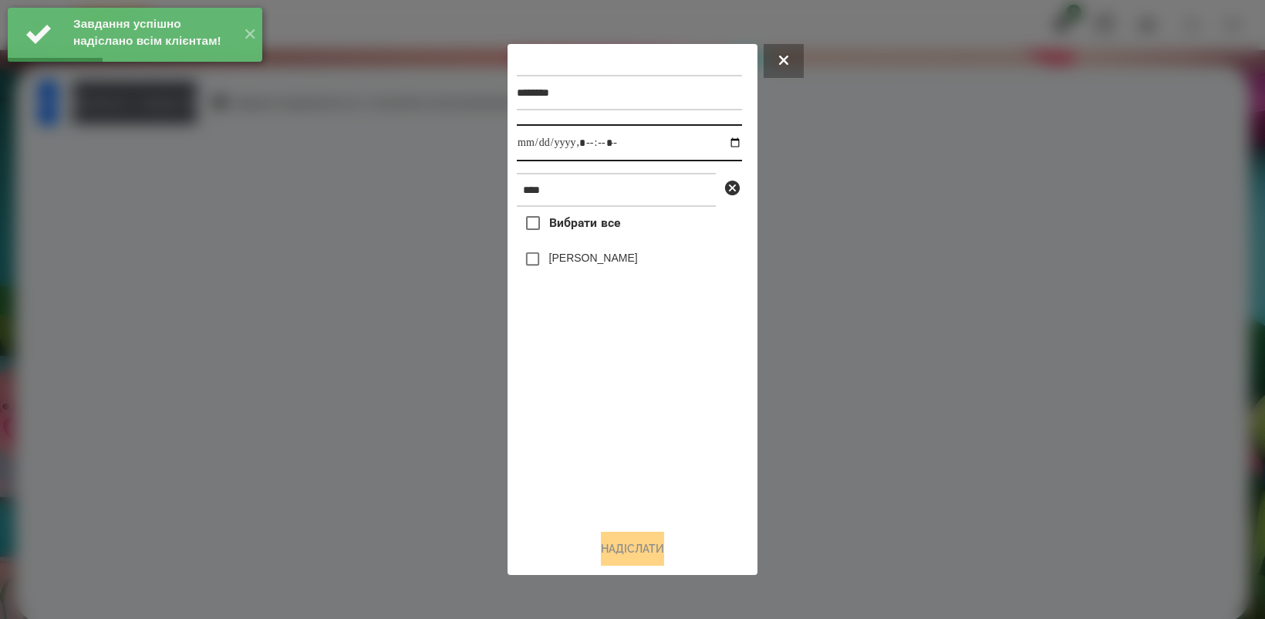
click at [721, 143] on input "datetime-local" at bounding box center [629, 142] width 225 height 37
type input "**********"
click at [635, 417] on div "Вибрати все Оля Антонова" at bounding box center [629, 361] width 225 height 309
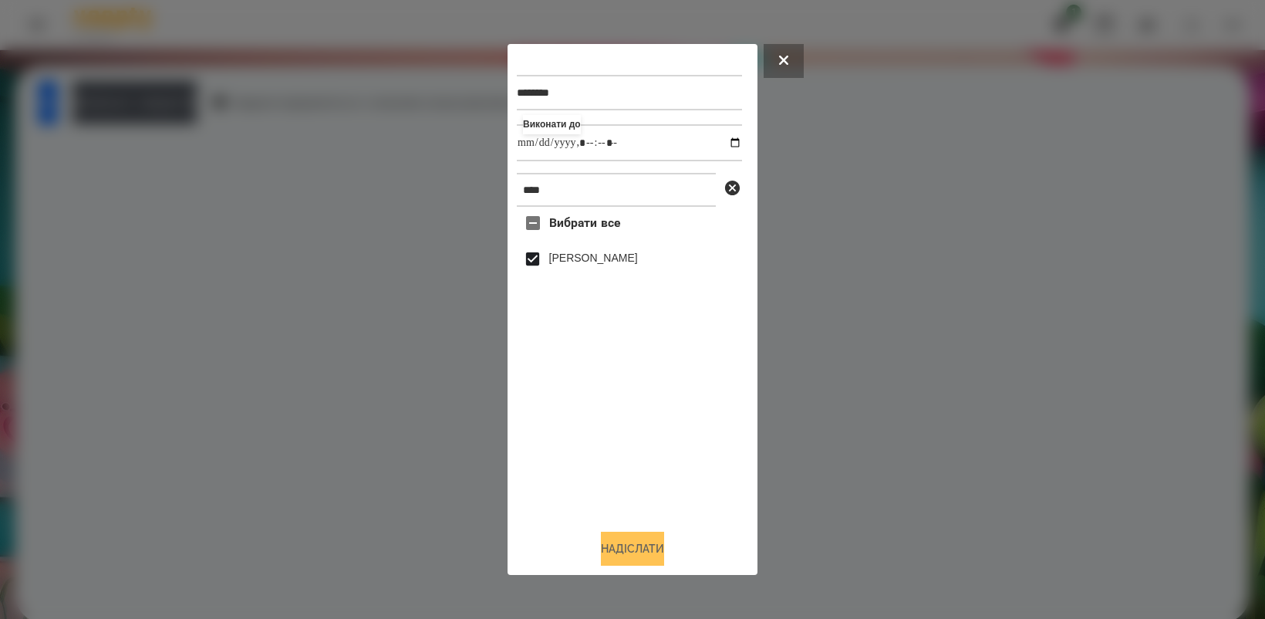
click at [643, 540] on button "Надіслати" at bounding box center [632, 549] width 63 height 34
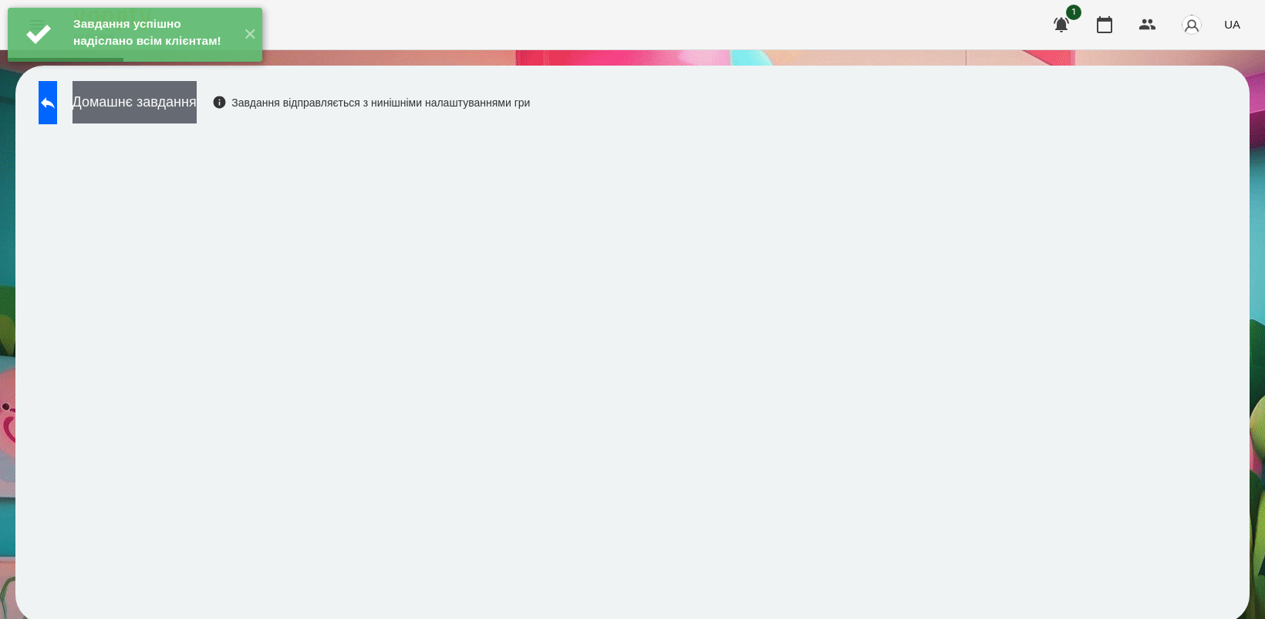
click at [168, 112] on button "Домашнє завдання" at bounding box center [135, 102] width 124 height 42
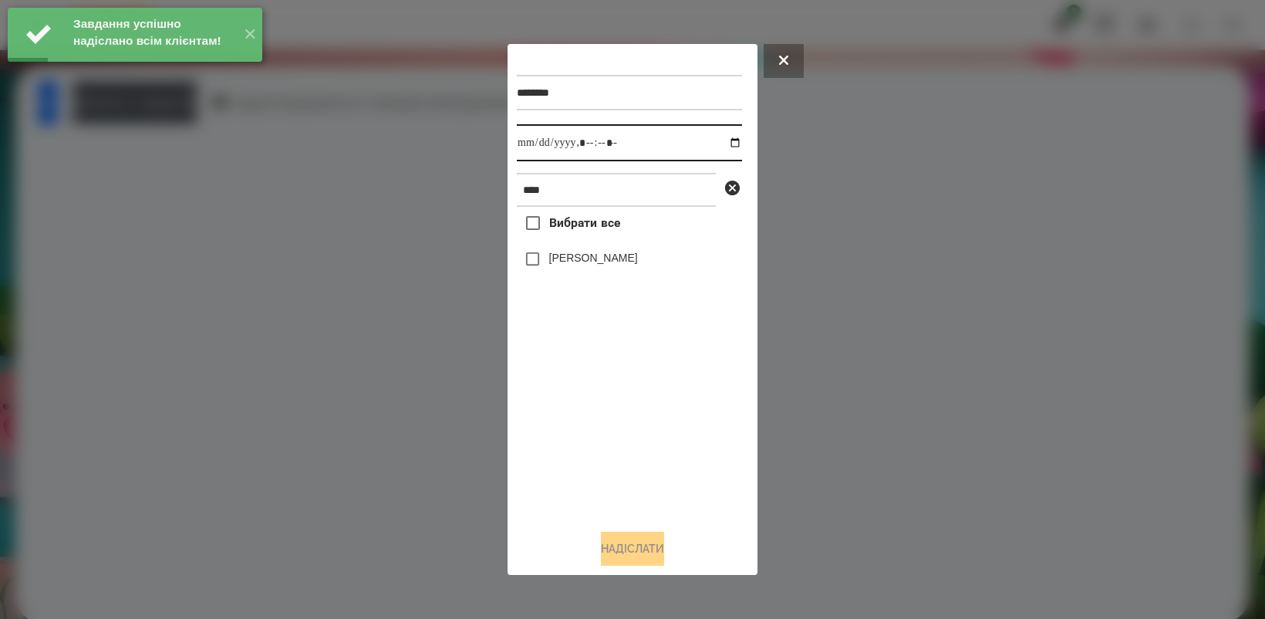
click at [721, 139] on input "datetime-local" at bounding box center [629, 142] width 225 height 37
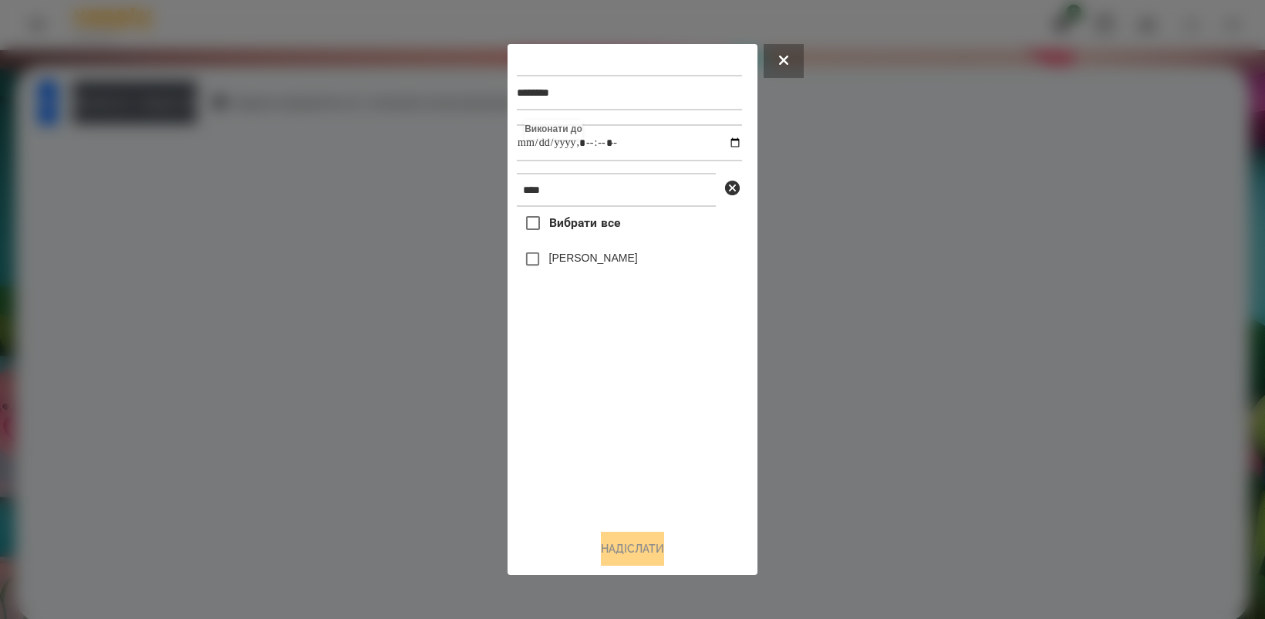
type input "**********"
click at [635, 484] on div "Вибрати все Оля Антонова" at bounding box center [629, 361] width 225 height 309
click at [650, 552] on button "Надіслати" at bounding box center [632, 549] width 63 height 34
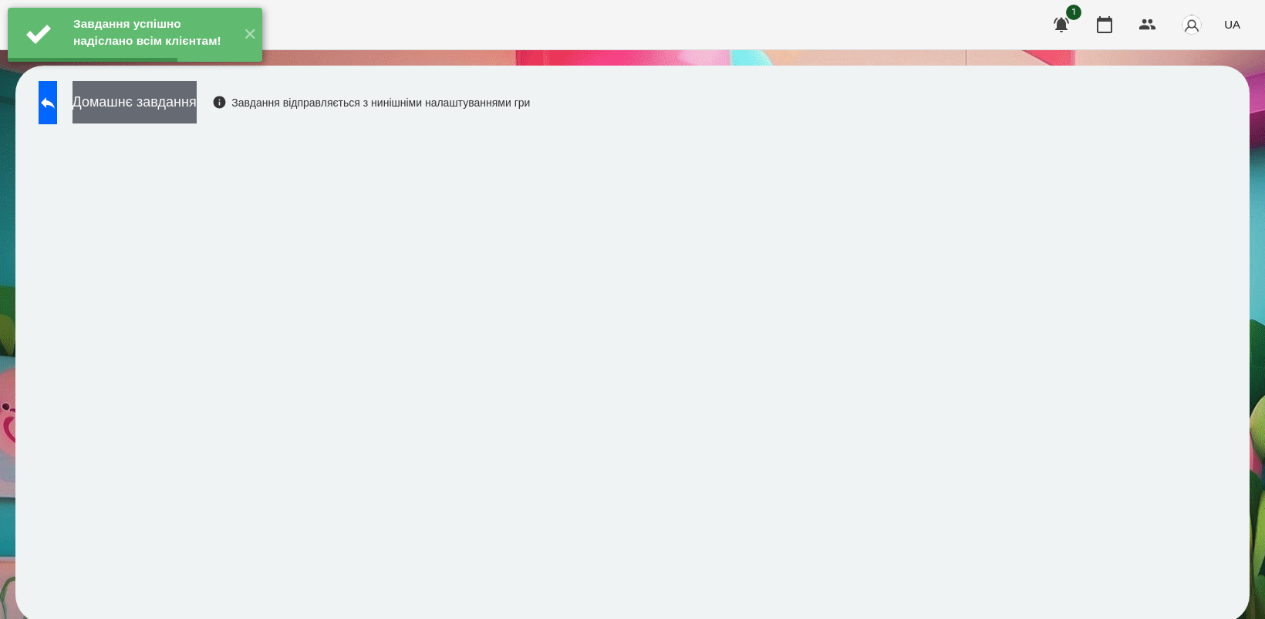
drag, startPoint x: 222, startPoint y: 95, endPoint x: 234, endPoint y: 95, distance: 11.6
click at [197, 95] on button "Домашнє завдання" at bounding box center [135, 102] width 124 height 42
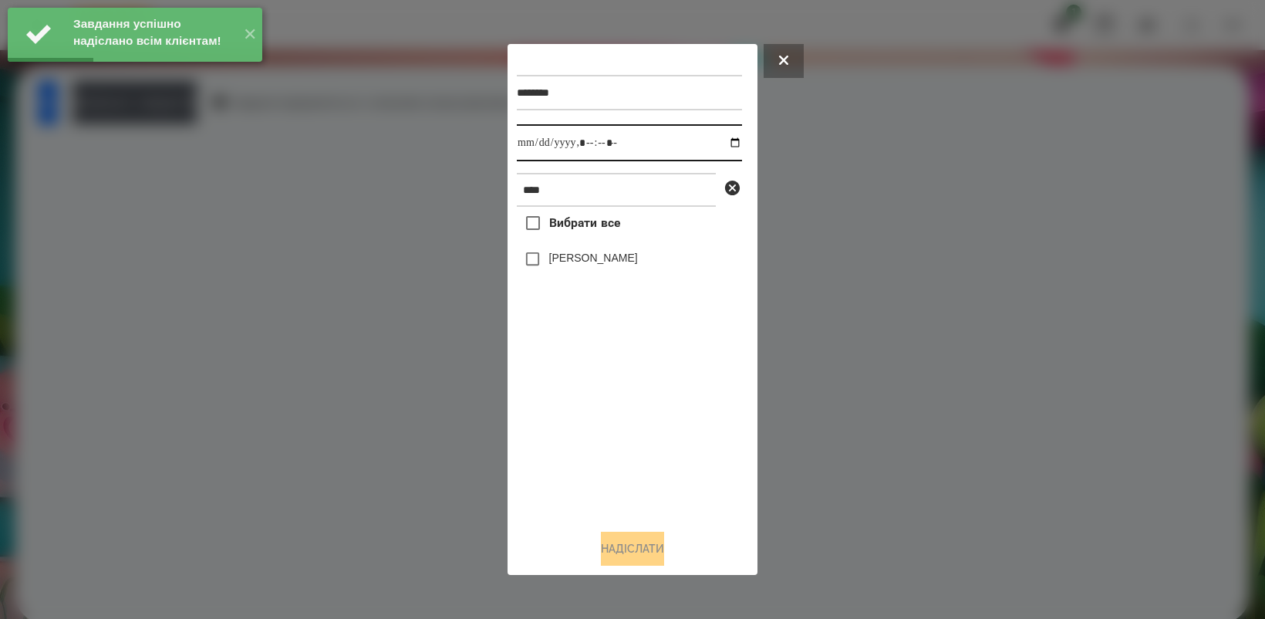
drag, startPoint x: 721, startPoint y: 143, endPoint x: 754, endPoint y: 152, distance: 34.2
click at [725, 143] on input "datetime-local" at bounding box center [629, 142] width 225 height 37
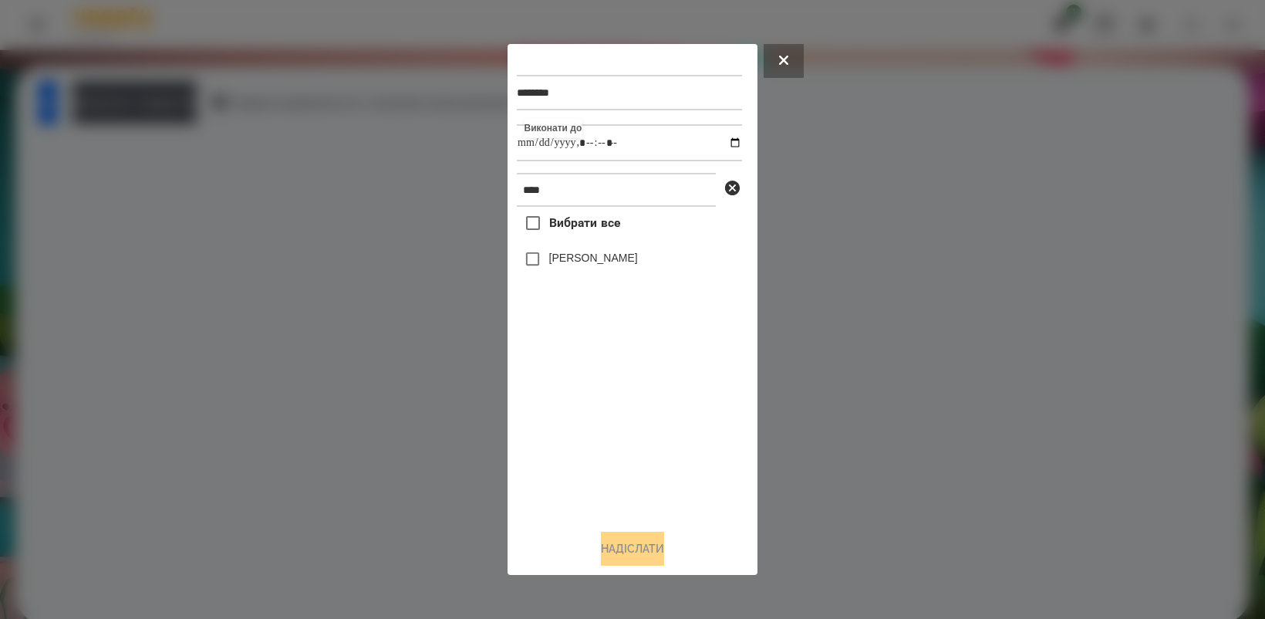
type input "**********"
click at [669, 425] on div "Вибрати все Оля Антонова" at bounding box center [629, 361] width 225 height 309
click at [657, 549] on button "Надіслати" at bounding box center [632, 549] width 63 height 34
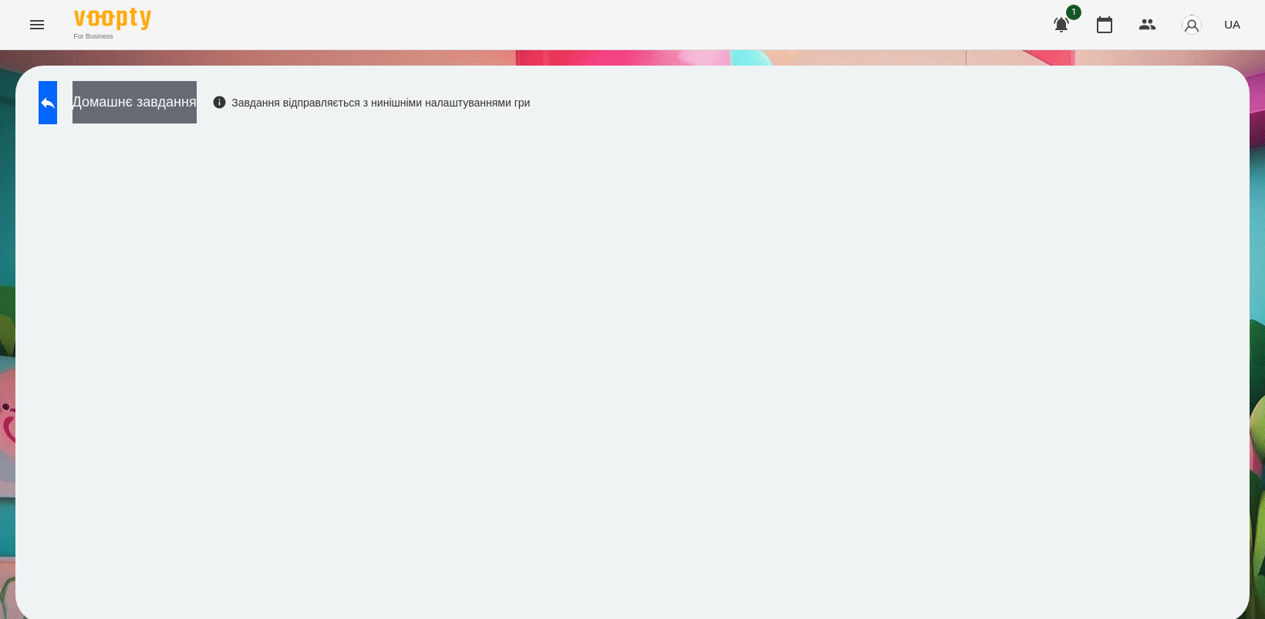
click at [180, 104] on button "Домашнє завдання" at bounding box center [135, 102] width 124 height 42
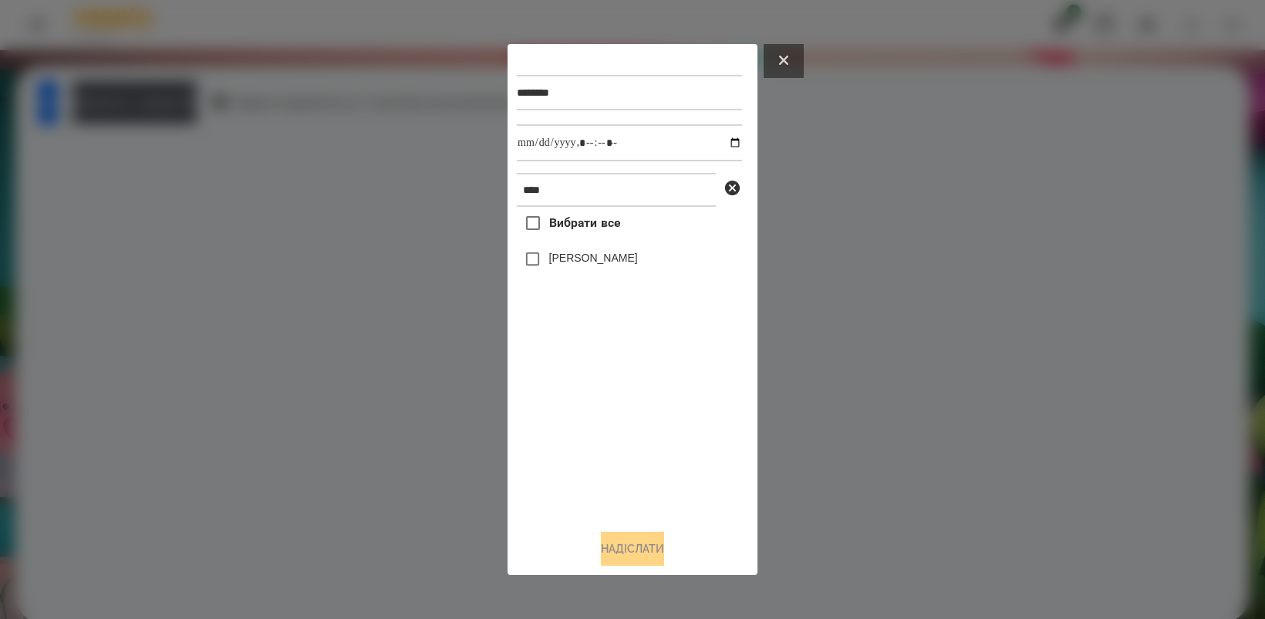
click at [781, 56] on icon at bounding box center [783, 60] width 9 height 9
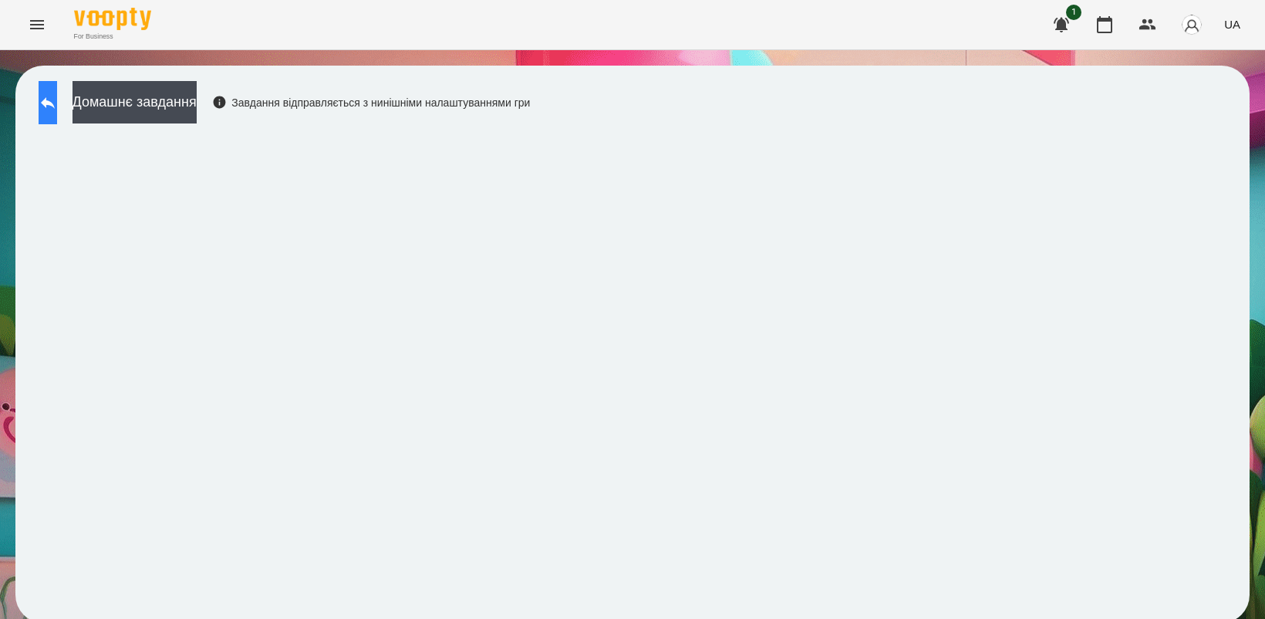
click at [55, 101] on button at bounding box center [48, 102] width 19 height 43
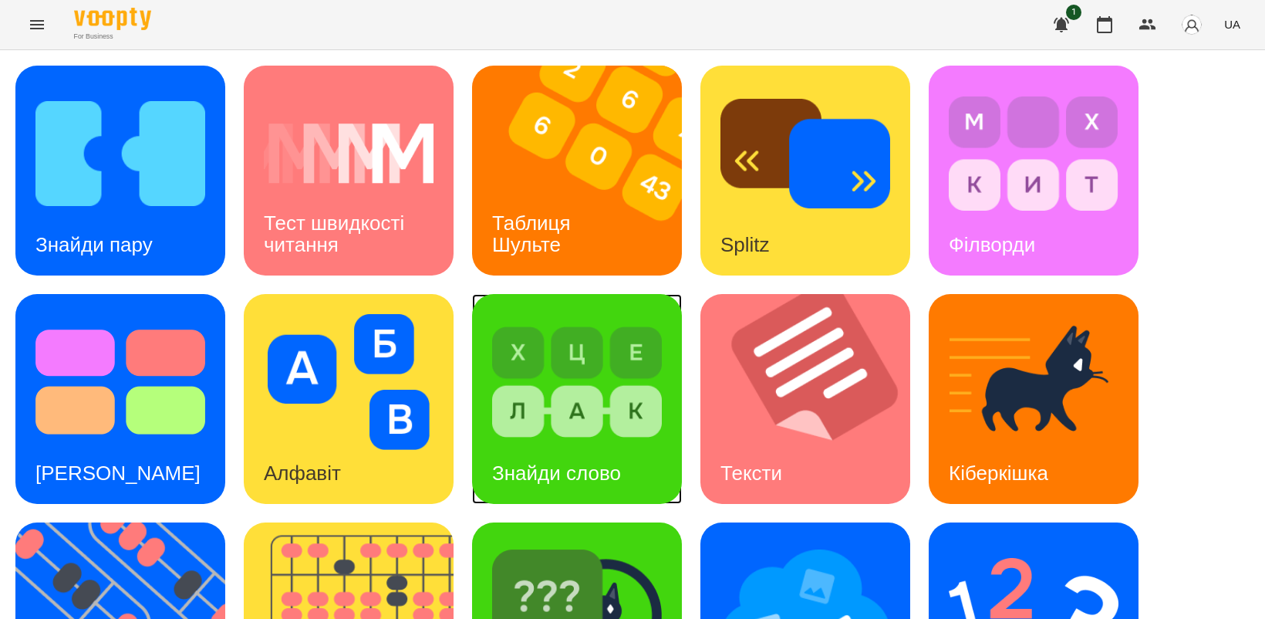
click at [596, 387] on img at bounding box center [577, 382] width 170 height 136
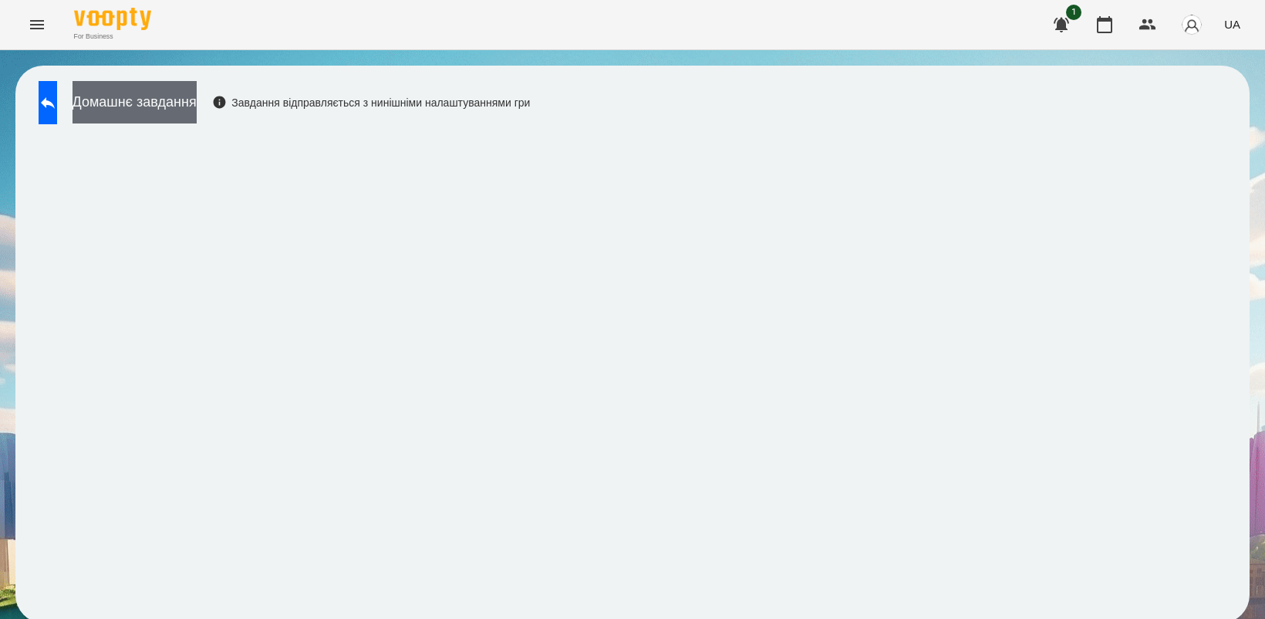
click at [189, 93] on button "Домашнє завдання" at bounding box center [135, 102] width 124 height 42
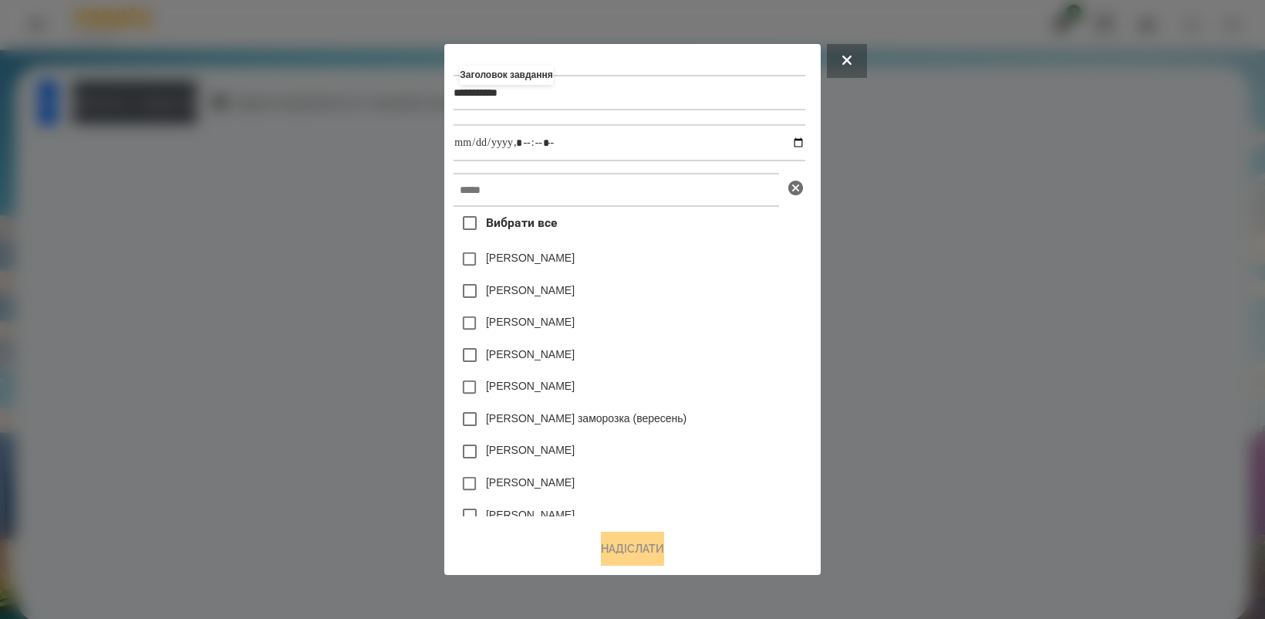
type input "**********"
click at [803, 141] on input "datetime-local" at bounding box center [629, 142] width 351 height 37
type input "**********"
click at [722, 368] on div "[PERSON_NAME]" at bounding box center [629, 355] width 351 height 32
click at [592, 184] on input "text" at bounding box center [617, 190] width 326 height 34
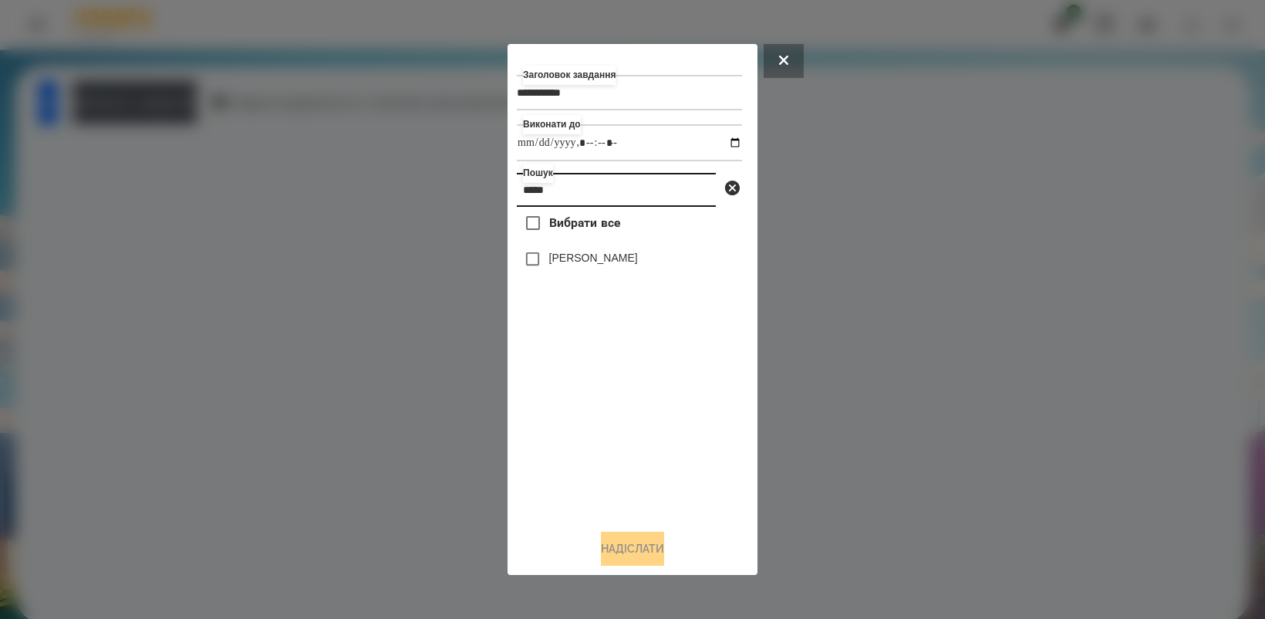
type input "*****"
click at [657, 542] on button "Надіслати" at bounding box center [632, 549] width 63 height 34
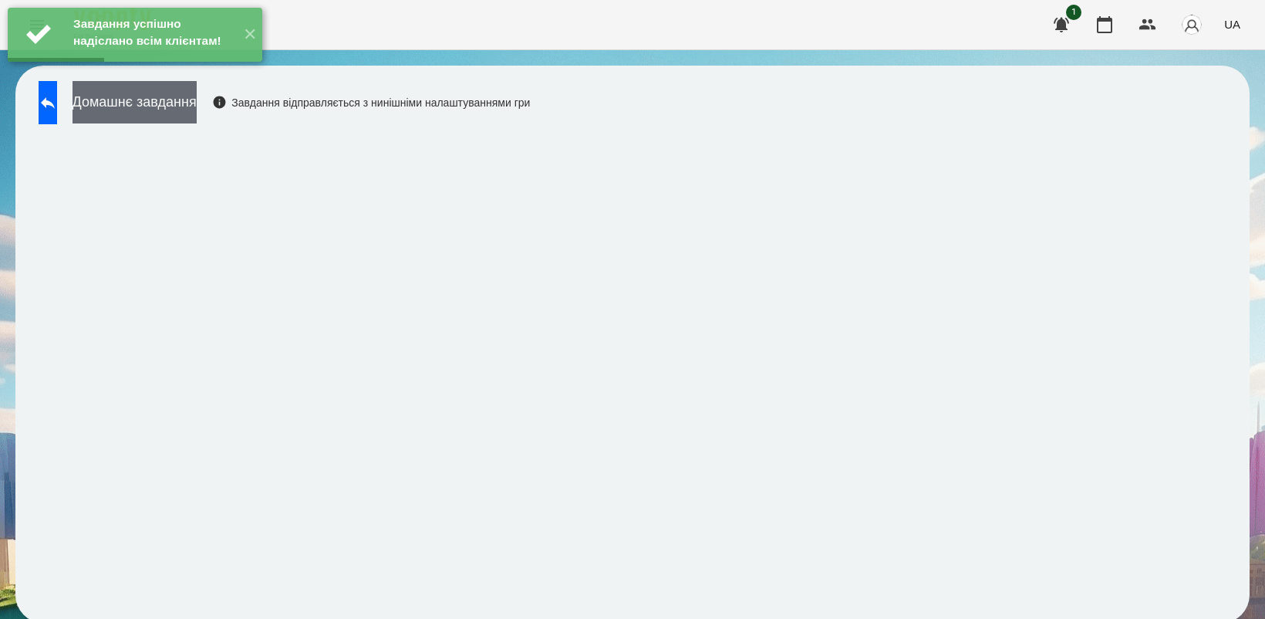
click at [194, 106] on button "Домашнє завдання" at bounding box center [135, 102] width 124 height 42
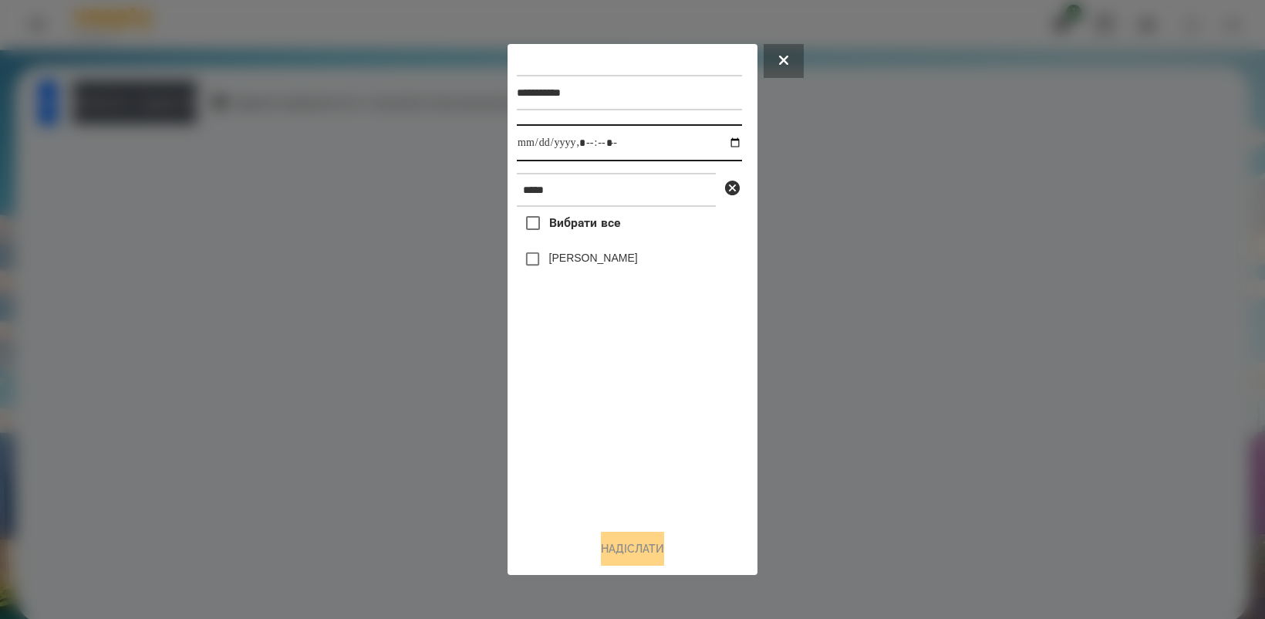
click at [720, 140] on input "datetime-local" at bounding box center [629, 142] width 225 height 37
type input "**********"
drag, startPoint x: 616, startPoint y: 417, endPoint x: 567, endPoint y: 334, distance: 95.8
click at [615, 417] on div "Вибрати все Оля Антонова" at bounding box center [629, 361] width 225 height 309
click at [617, 552] on button "Надіслати" at bounding box center [632, 549] width 63 height 34
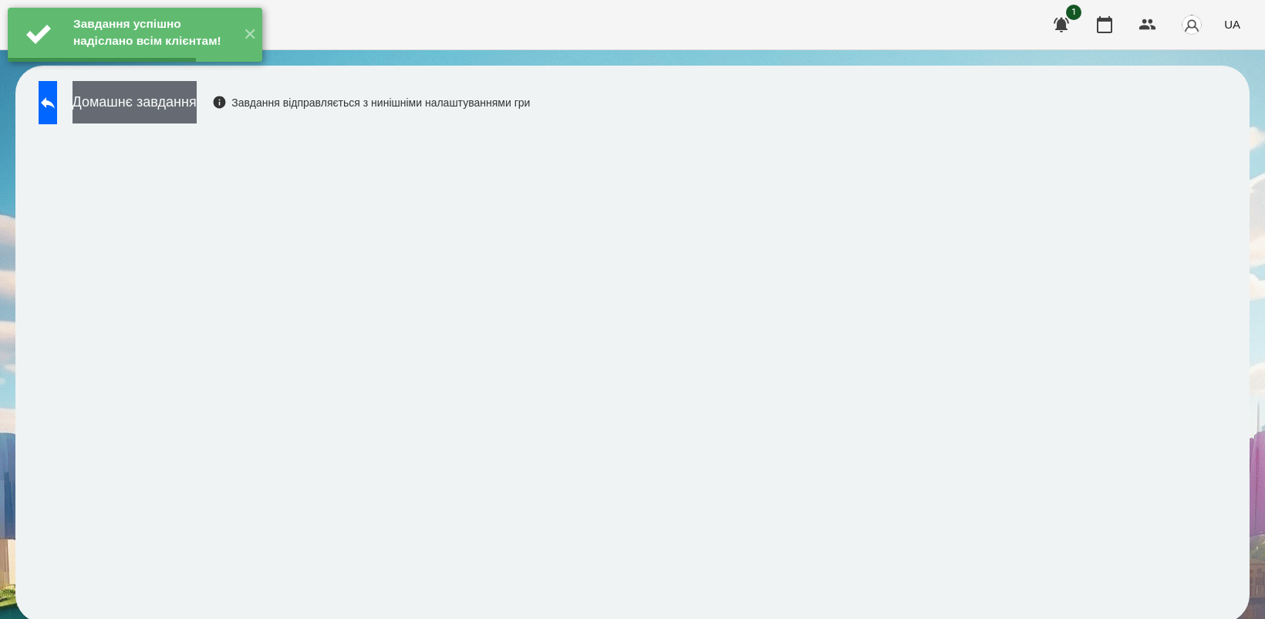
click at [197, 97] on button "Домашнє завдання" at bounding box center [135, 102] width 124 height 42
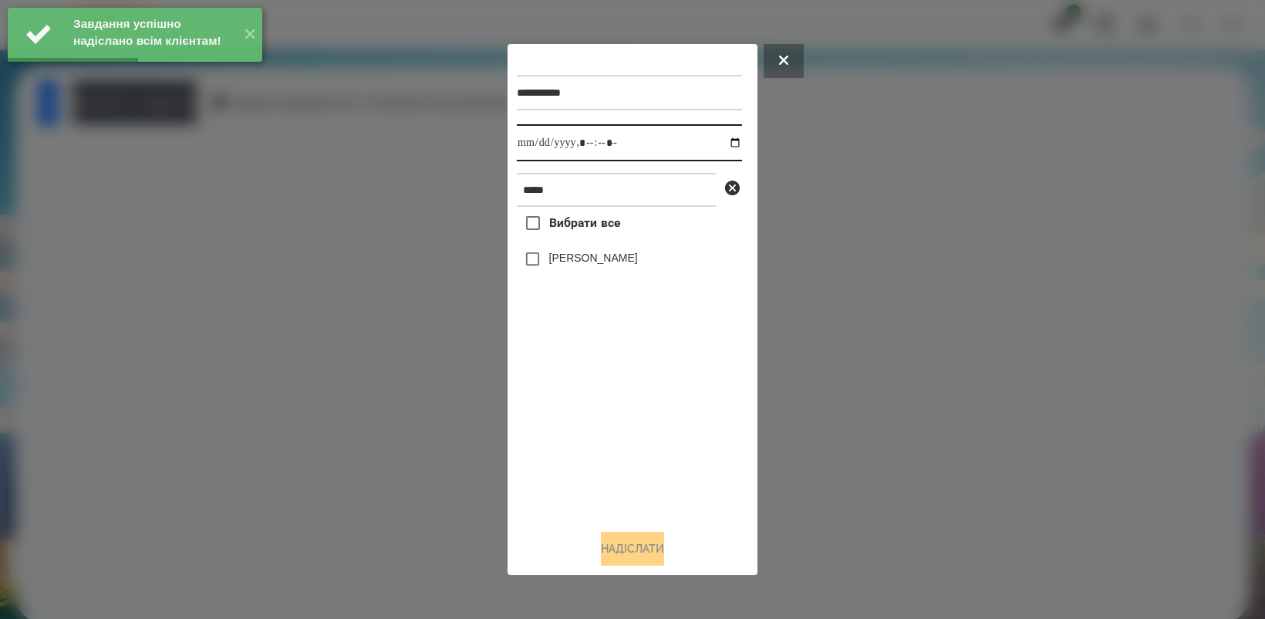
click at [720, 137] on input "datetime-local" at bounding box center [629, 142] width 225 height 37
type input "**********"
drag, startPoint x: 608, startPoint y: 428, endPoint x: 599, endPoint y: 417, distance: 14.4
click at [599, 417] on div "Вибрати все Оля Антонова" at bounding box center [629, 361] width 225 height 309
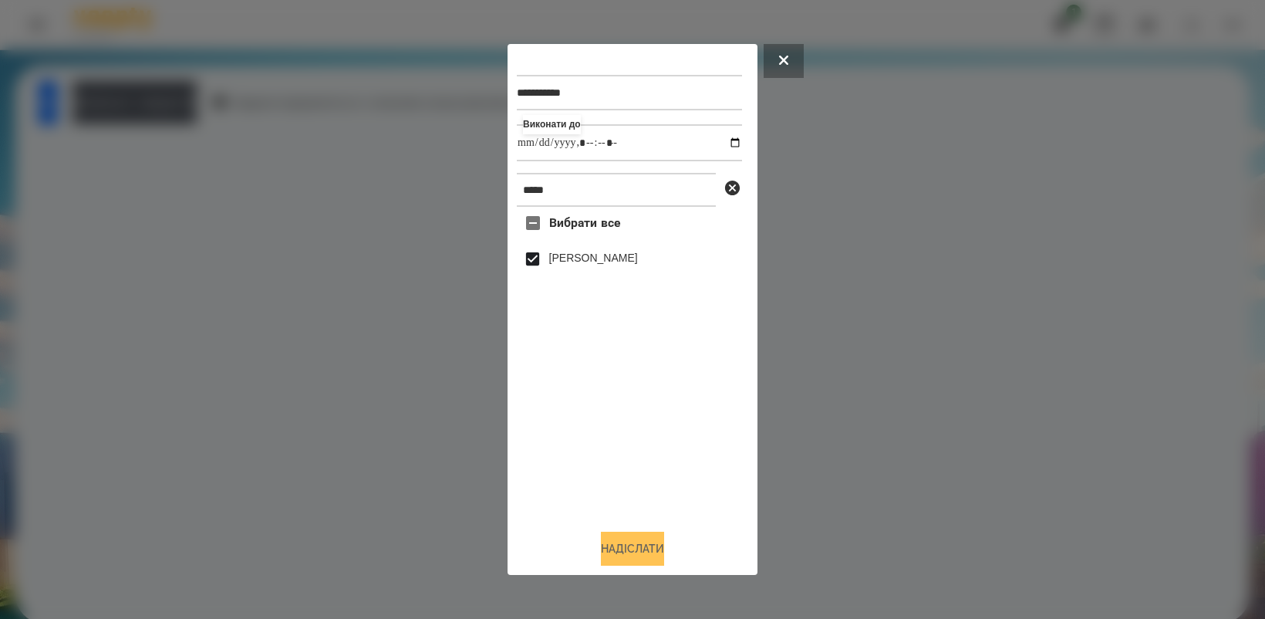
click at [630, 542] on button "Надіслати" at bounding box center [632, 549] width 63 height 34
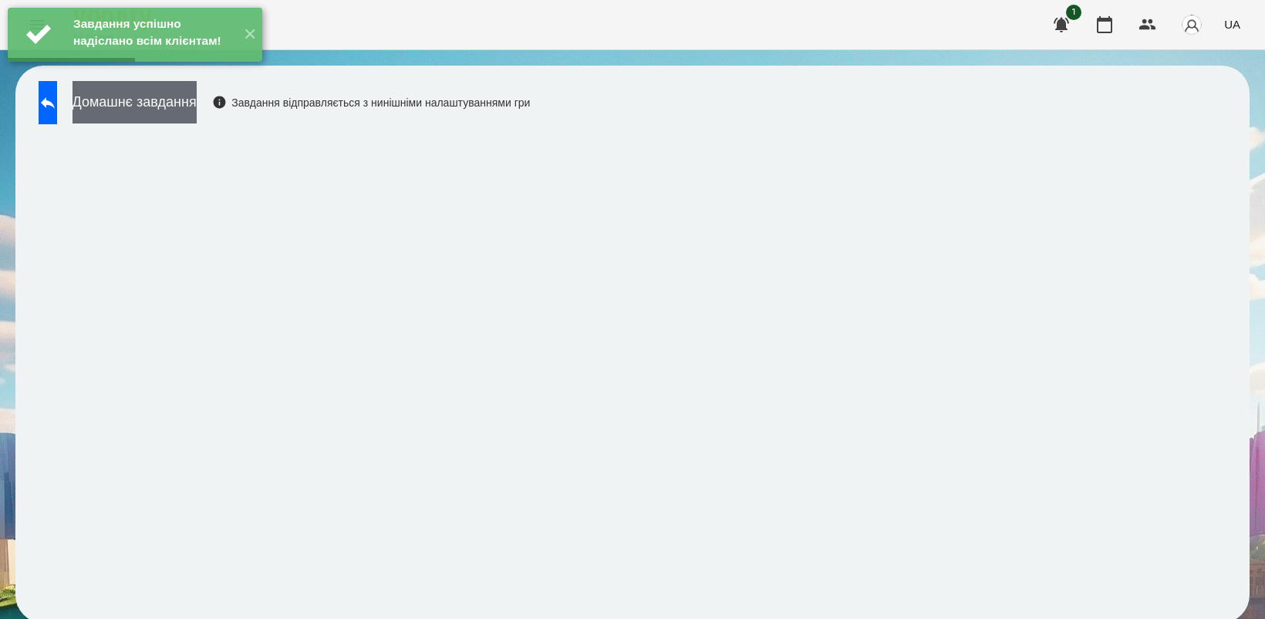
click at [193, 108] on button "Домашнє завдання" at bounding box center [135, 102] width 124 height 42
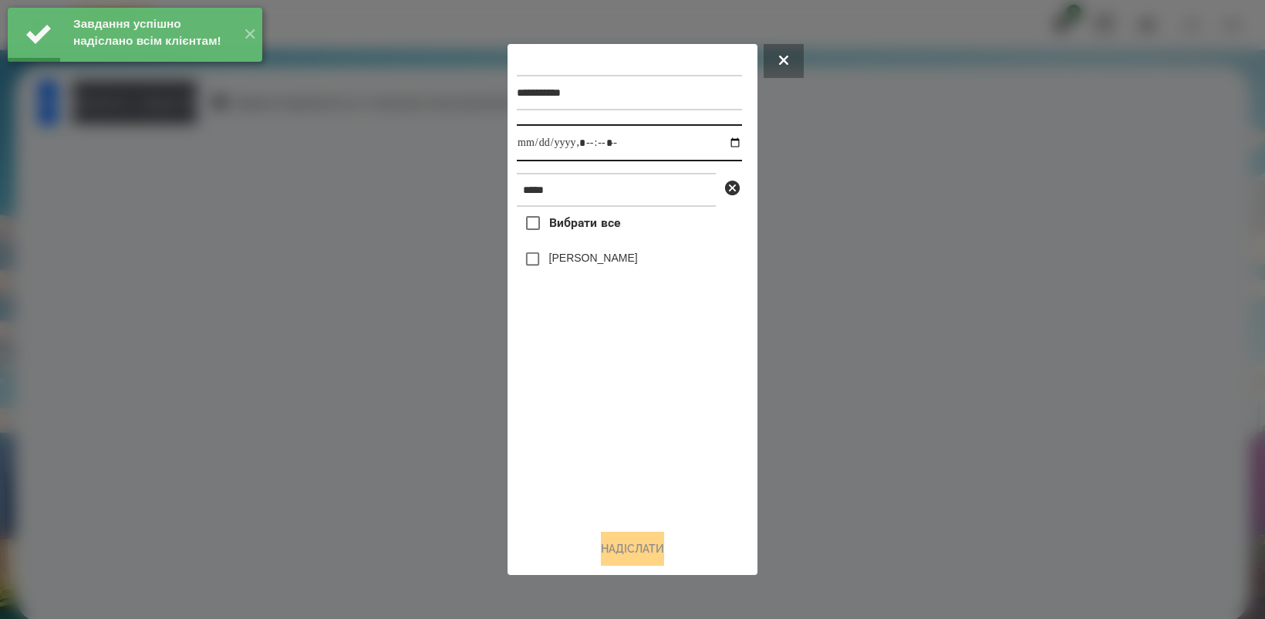
click at [718, 137] on input "datetime-local" at bounding box center [629, 142] width 225 height 37
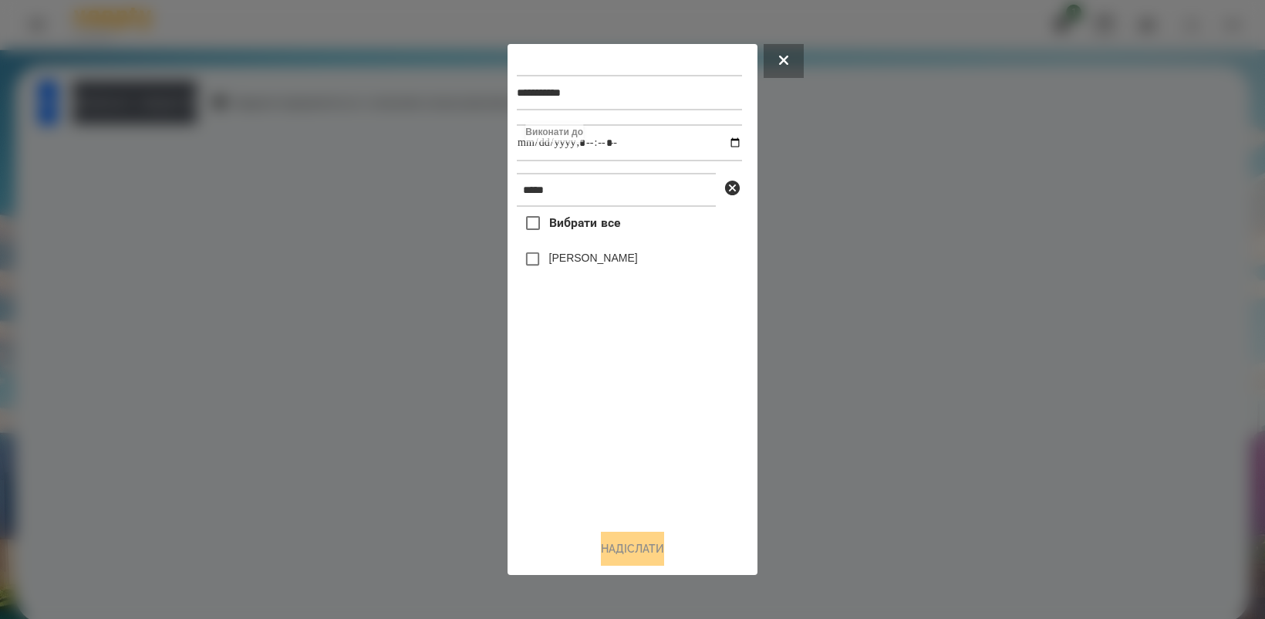
type input "**********"
click at [626, 430] on div "Вибрати все Оля Антонова" at bounding box center [629, 361] width 225 height 309
click at [601, 552] on button "Надіслати" at bounding box center [632, 549] width 63 height 34
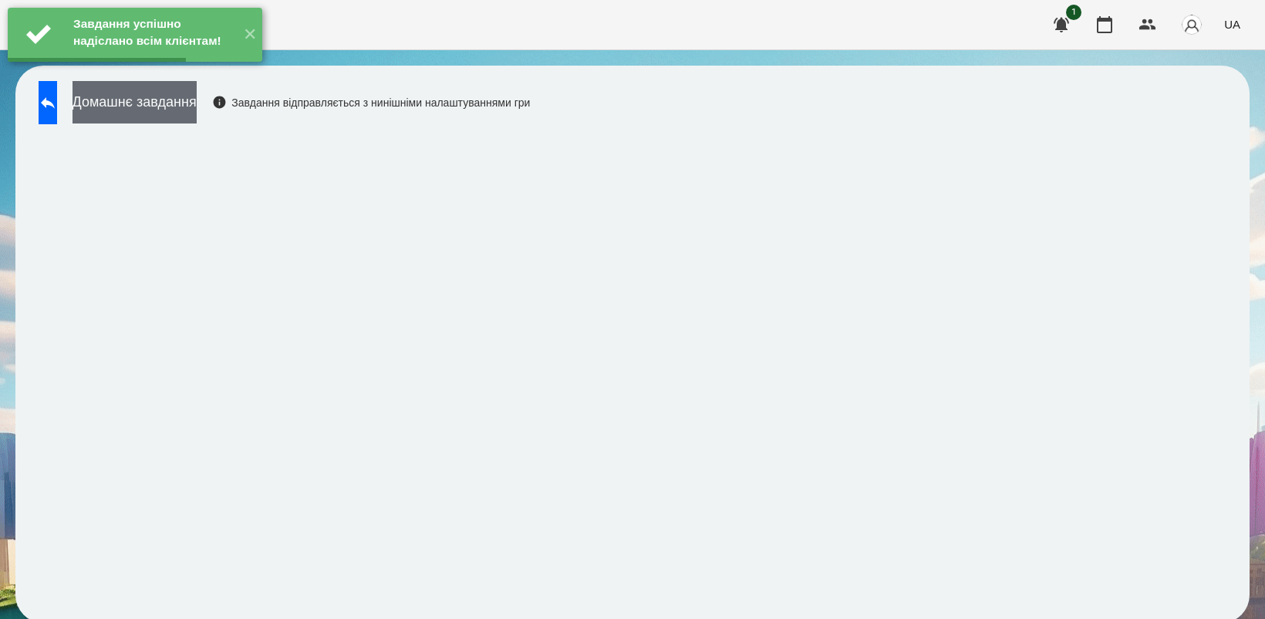
click at [176, 106] on button "Домашнє завдання" at bounding box center [135, 102] width 124 height 42
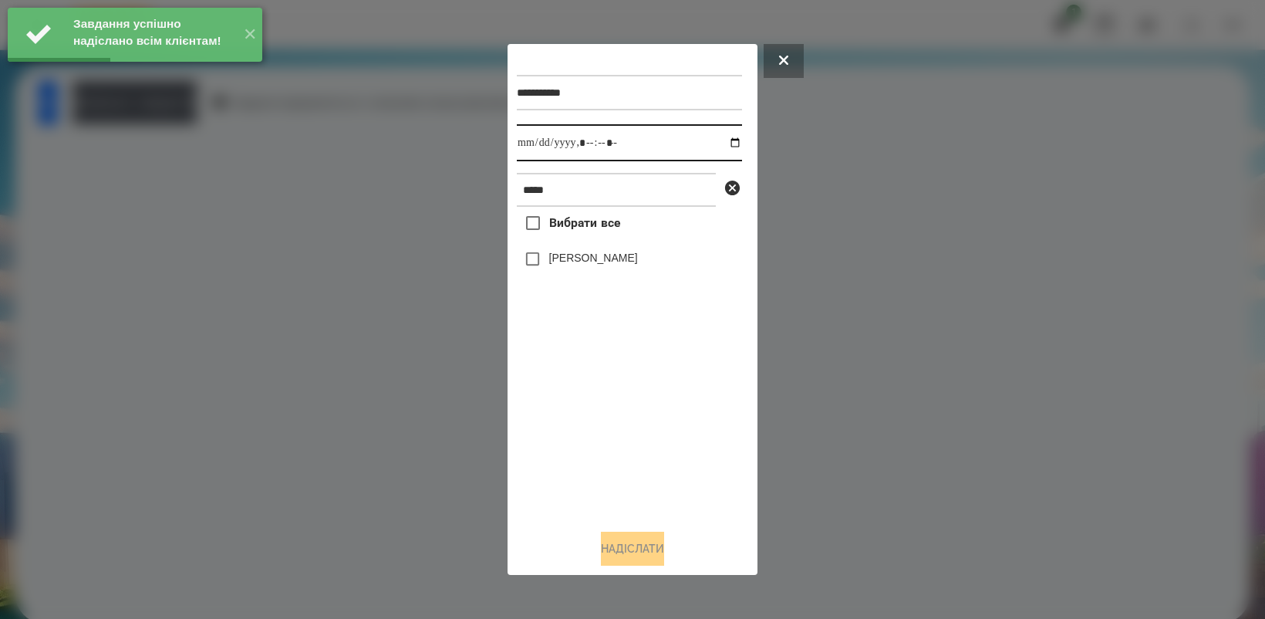
click at [720, 140] on input "datetime-local" at bounding box center [629, 142] width 225 height 37
type input "**********"
click at [613, 430] on div "Вибрати все Оля Антонова" at bounding box center [629, 361] width 225 height 309
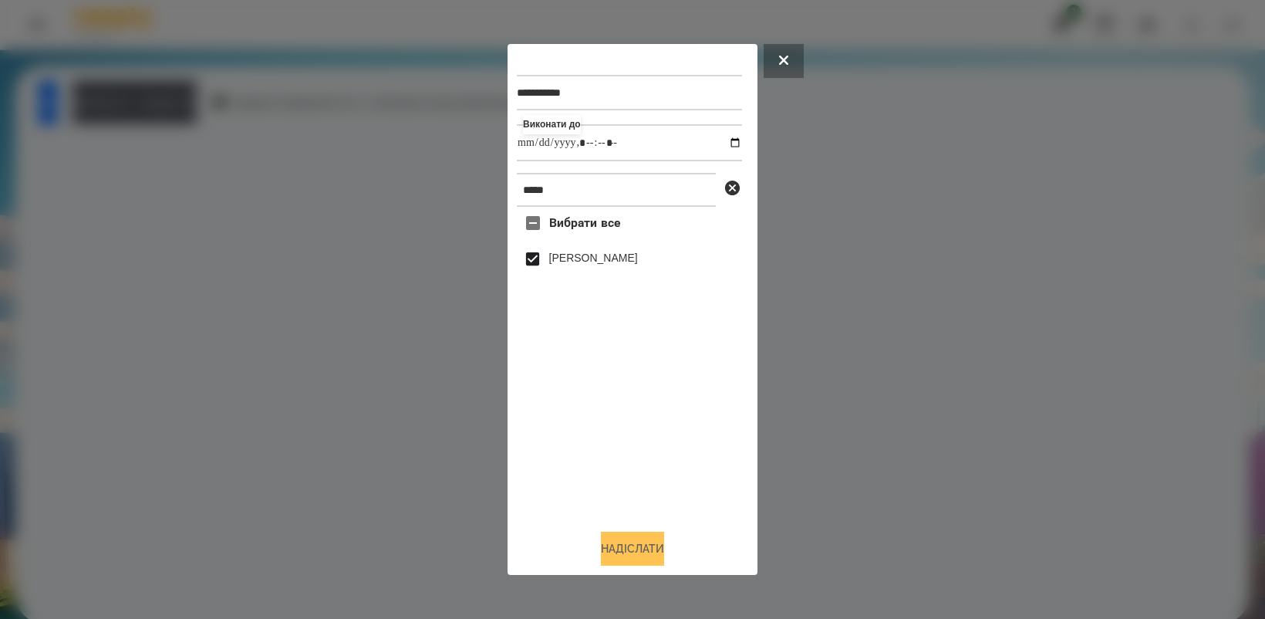
click at [657, 544] on button "Надіслати" at bounding box center [632, 549] width 63 height 34
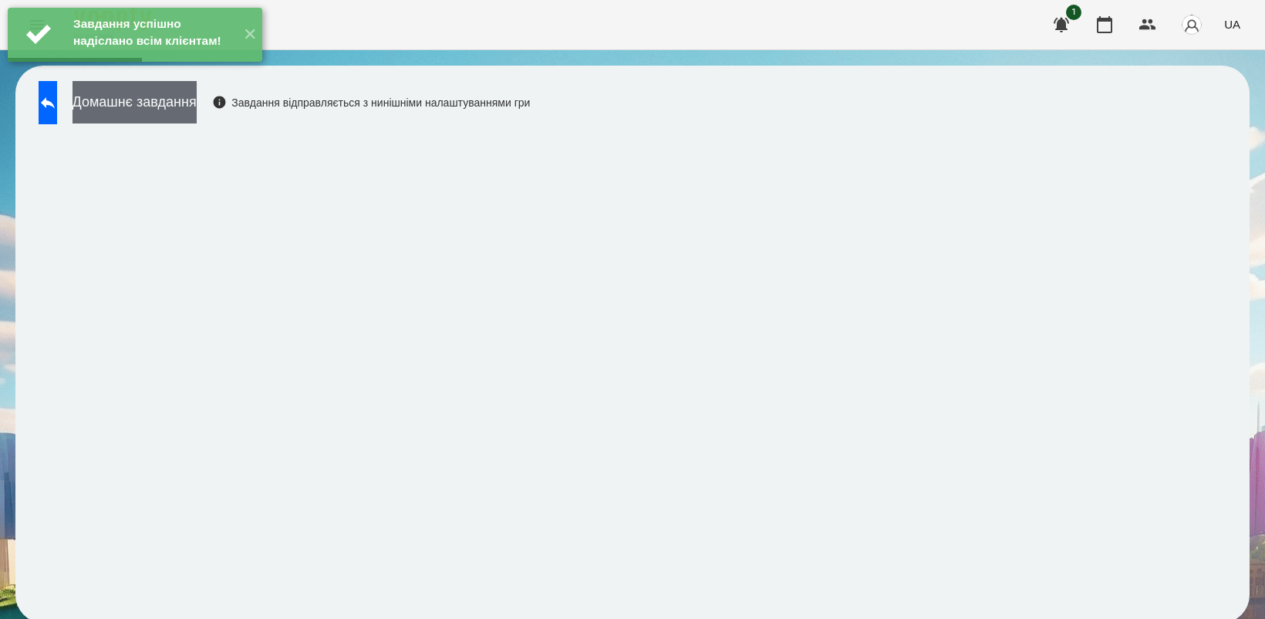
click at [197, 103] on button "Домашнє завдання" at bounding box center [135, 102] width 124 height 42
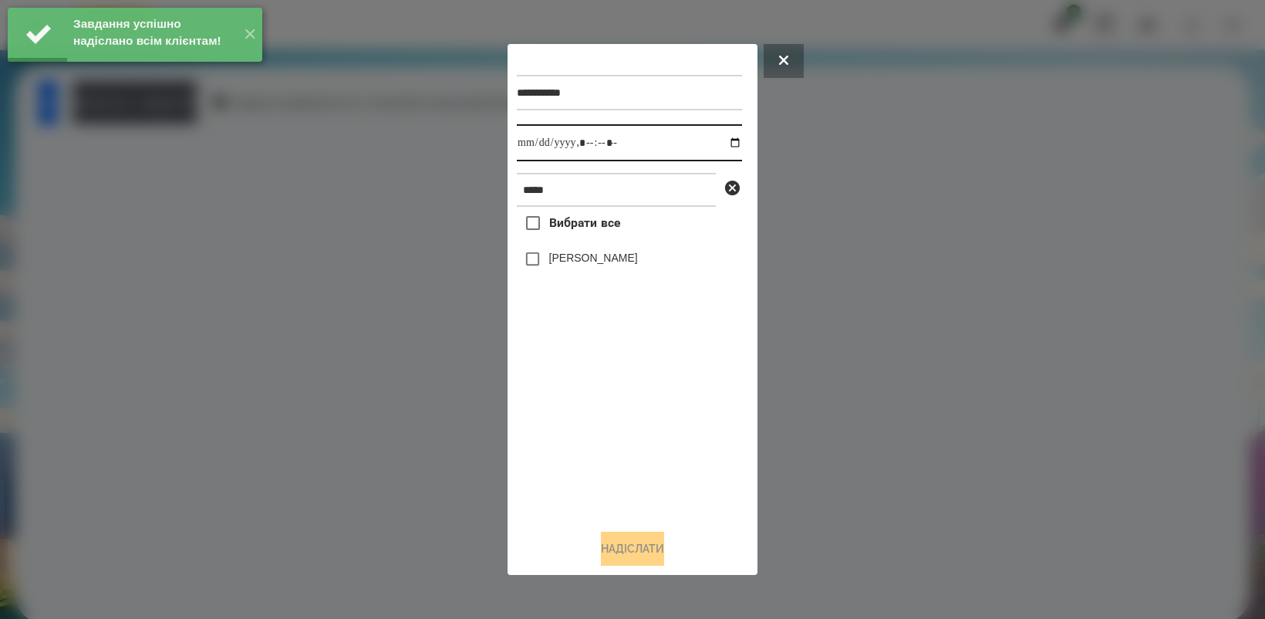
drag, startPoint x: 718, startPoint y: 140, endPoint x: 726, endPoint y: 147, distance: 10.9
click at [719, 140] on input "datetime-local" at bounding box center [629, 142] width 225 height 37
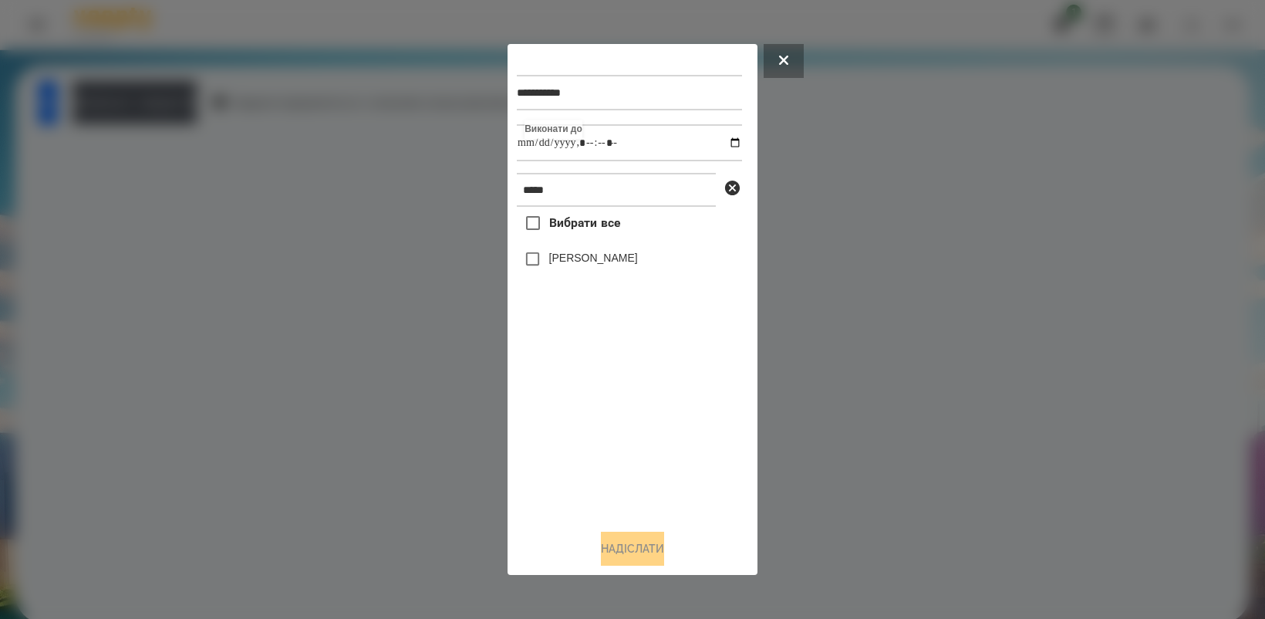
type input "**********"
drag, startPoint x: 595, startPoint y: 425, endPoint x: 545, endPoint y: 360, distance: 81.5
click at [592, 428] on div "Вибрати все Оля Антонова" at bounding box center [629, 361] width 225 height 309
click at [629, 555] on button "Надіслати" at bounding box center [632, 549] width 63 height 34
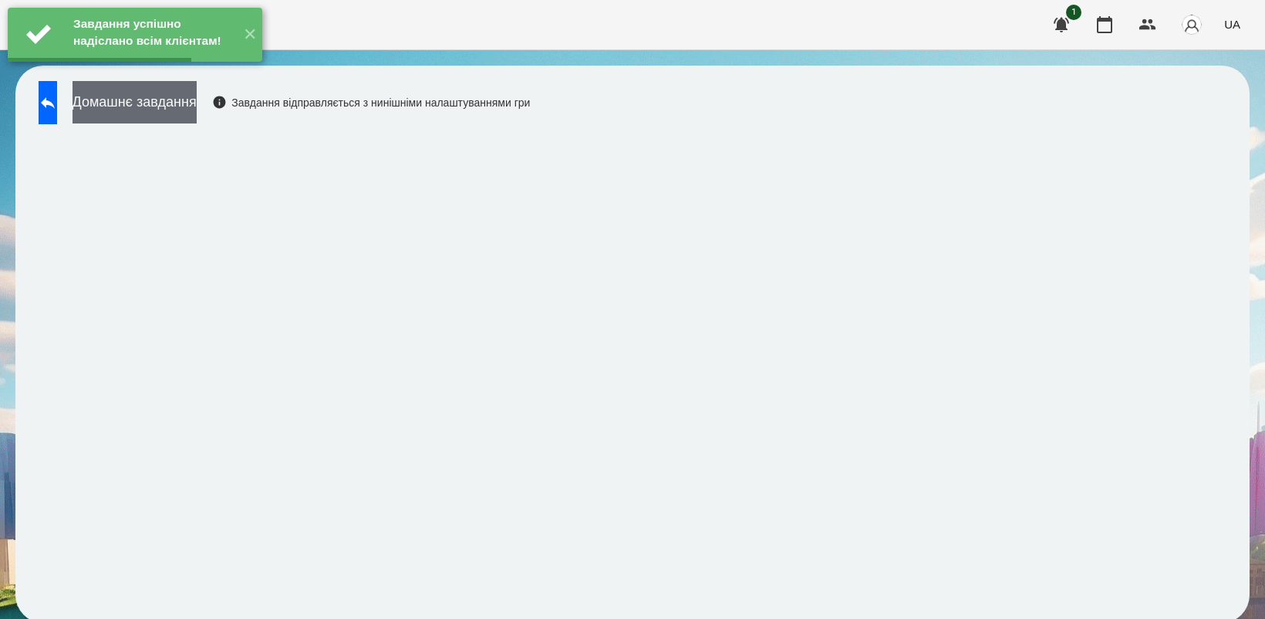
click at [154, 106] on button "Домашнє завдання" at bounding box center [135, 102] width 124 height 42
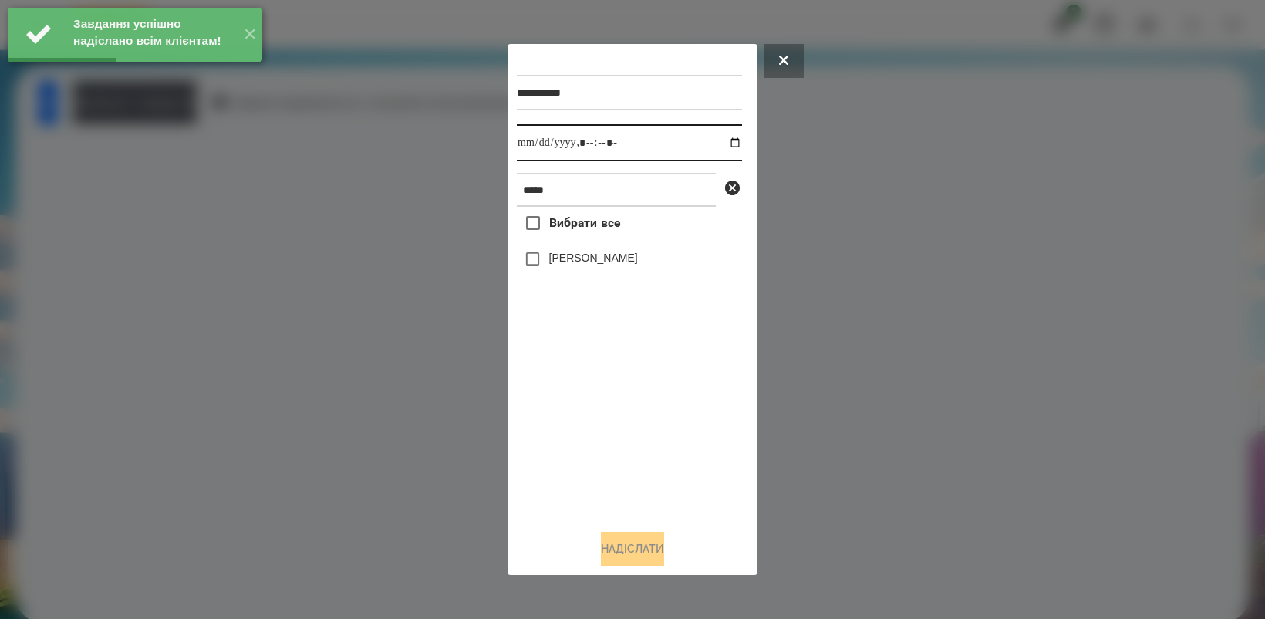
click at [724, 141] on input "datetime-local" at bounding box center [629, 142] width 225 height 37
type input "**********"
click at [602, 449] on div "Вибрати все Оля Антонова" at bounding box center [629, 361] width 225 height 309
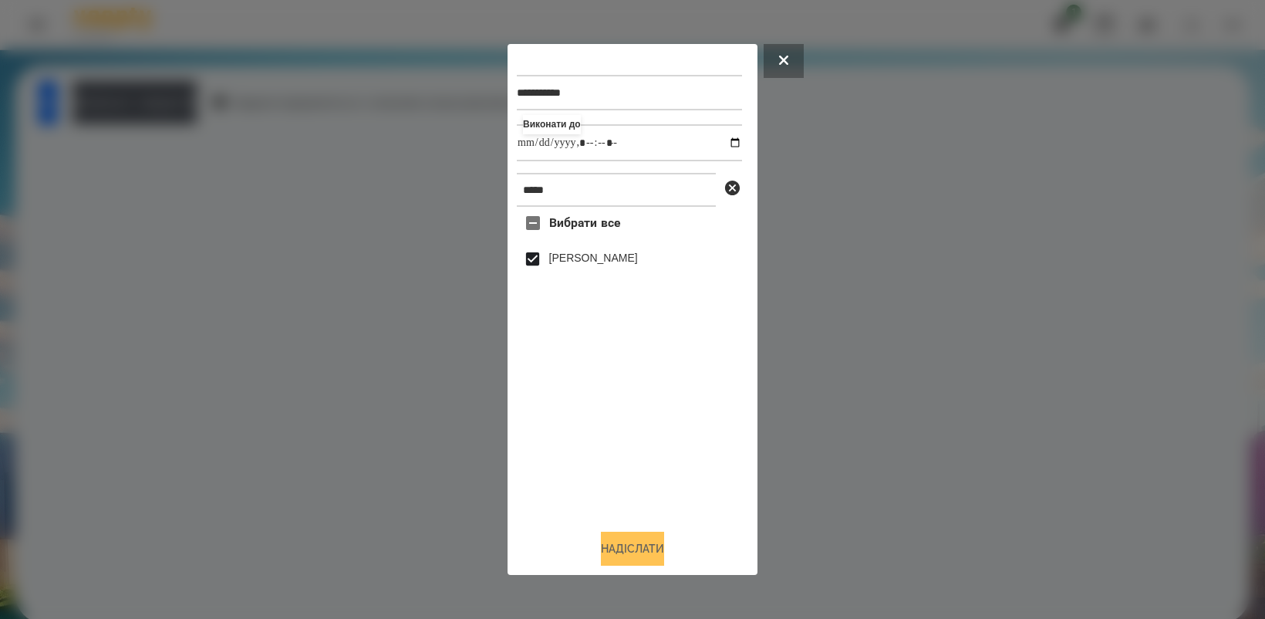
click at [619, 549] on button "Надіслати" at bounding box center [632, 549] width 63 height 34
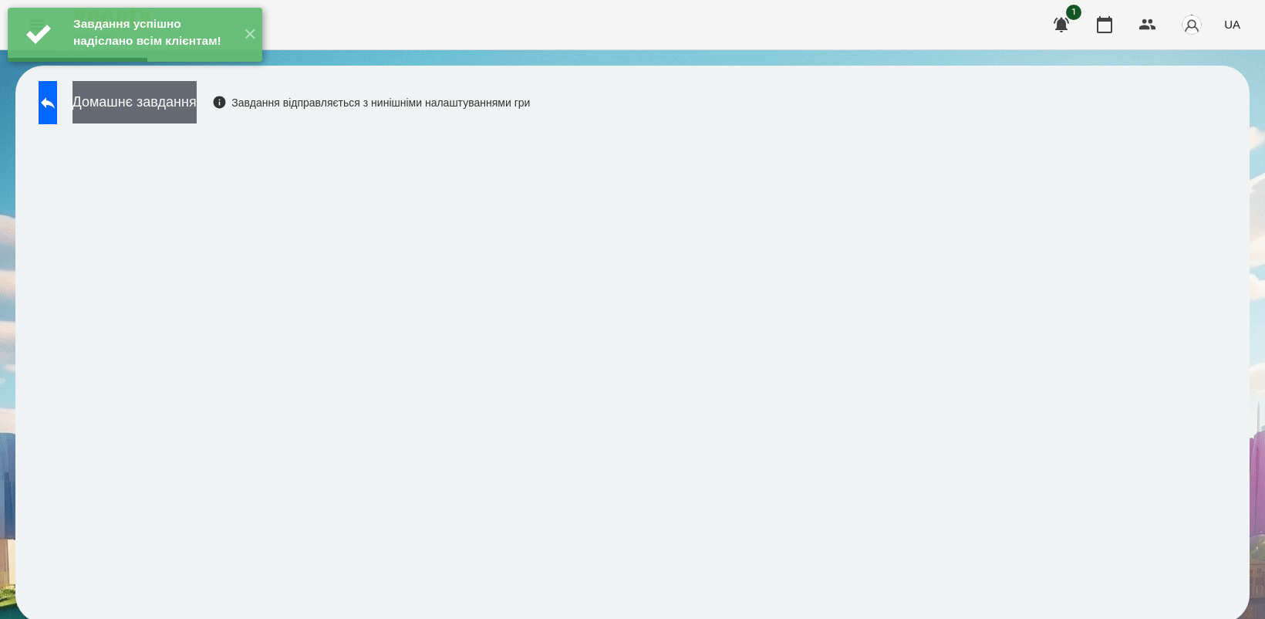
click at [197, 106] on button "Домашнє завдання" at bounding box center [135, 102] width 124 height 42
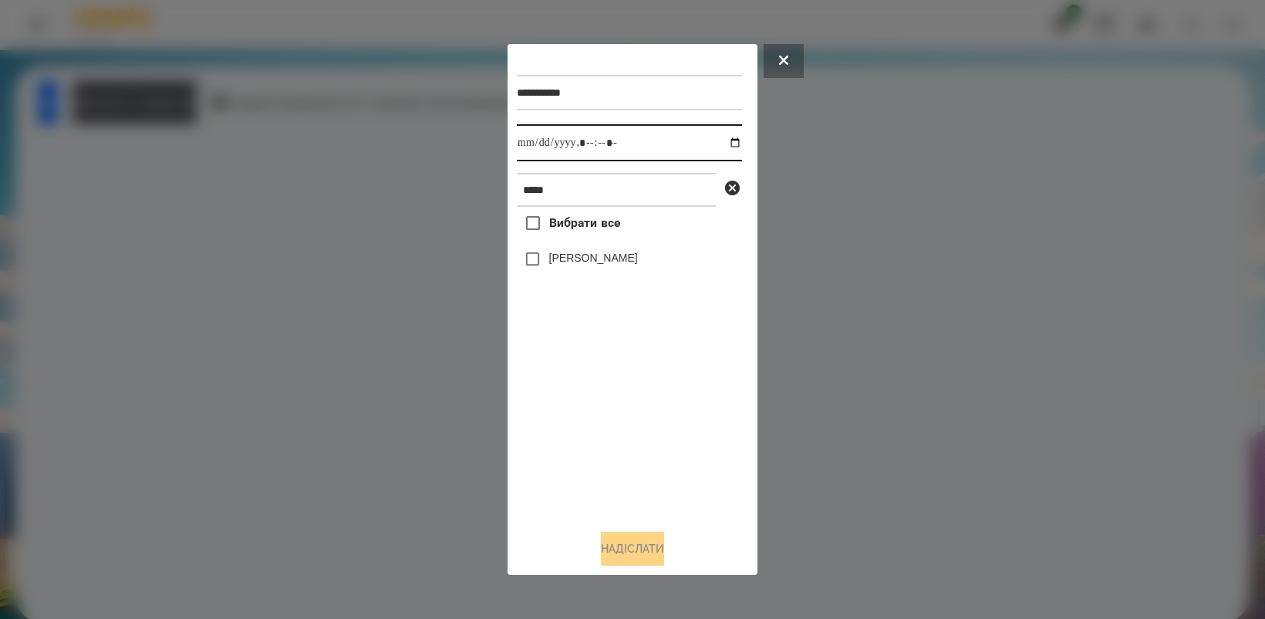
click at [721, 143] on input "datetime-local" at bounding box center [629, 142] width 225 height 37
click at [623, 454] on div "Вибрати все Оля Антонова" at bounding box center [629, 361] width 225 height 309
type input "**********"
click at [633, 549] on button "Надіслати" at bounding box center [632, 549] width 63 height 34
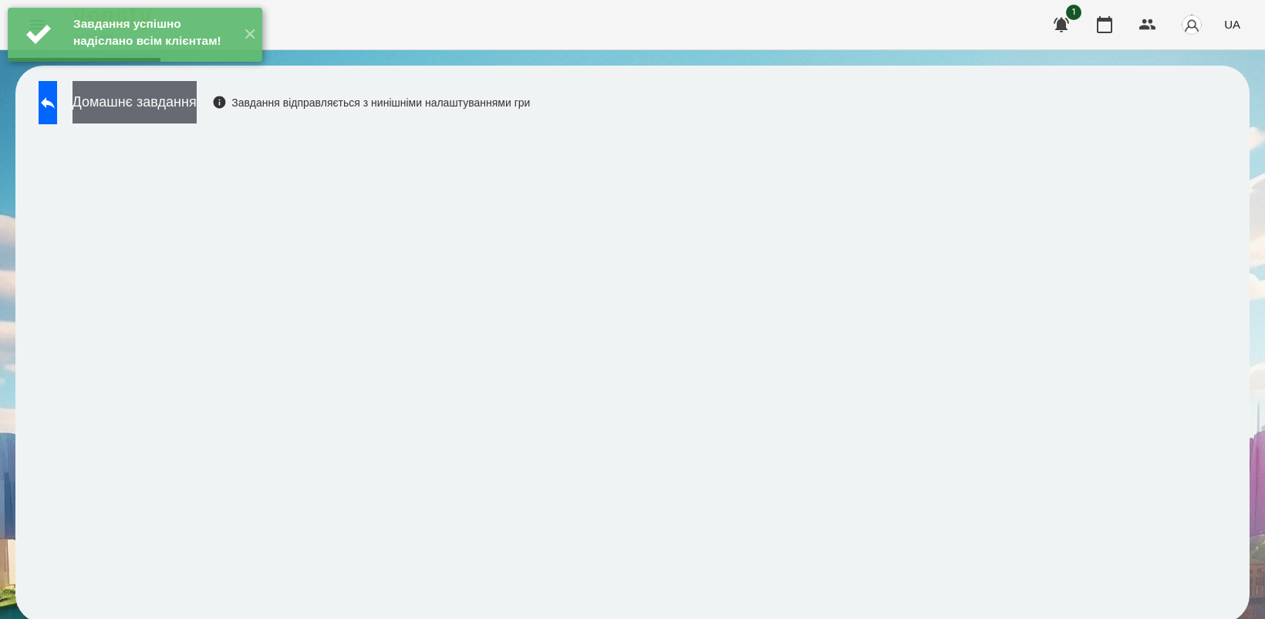
click at [197, 99] on button "Домашнє завдання" at bounding box center [135, 102] width 124 height 42
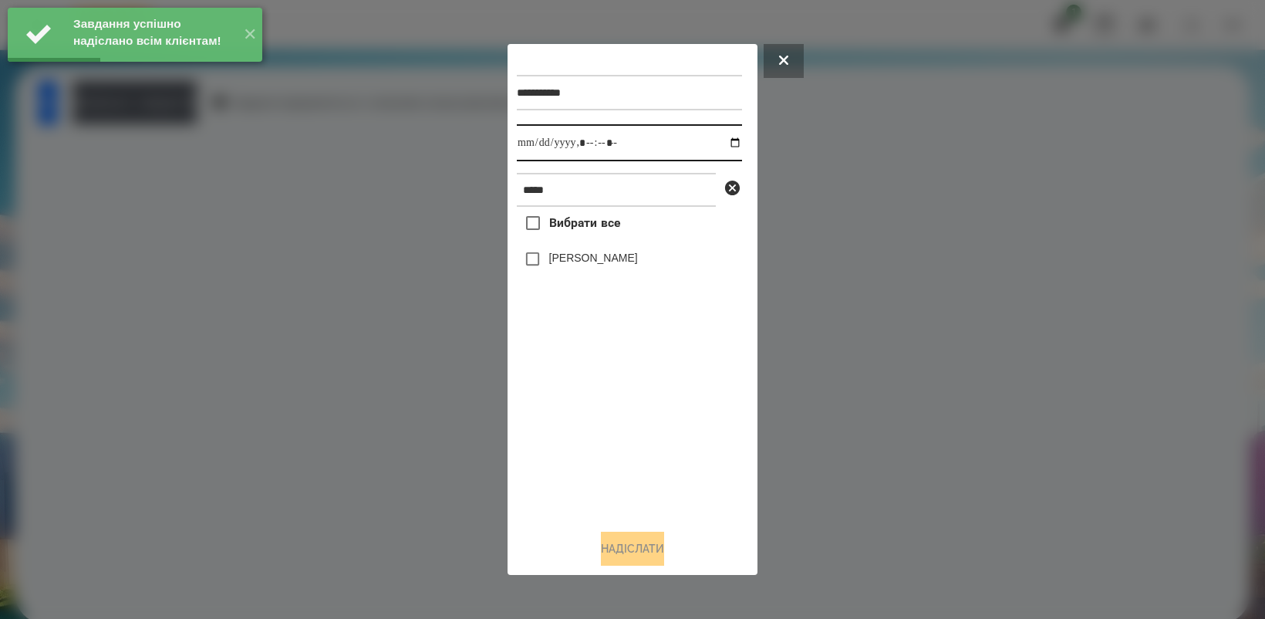
click at [723, 143] on input "datetime-local" at bounding box center [629, 142] width 225 height 37
click at [612, 442] on div "Вибрати все Оля Антонова" at bounding box center [629, 361] width 225 height 309
type input "**********"
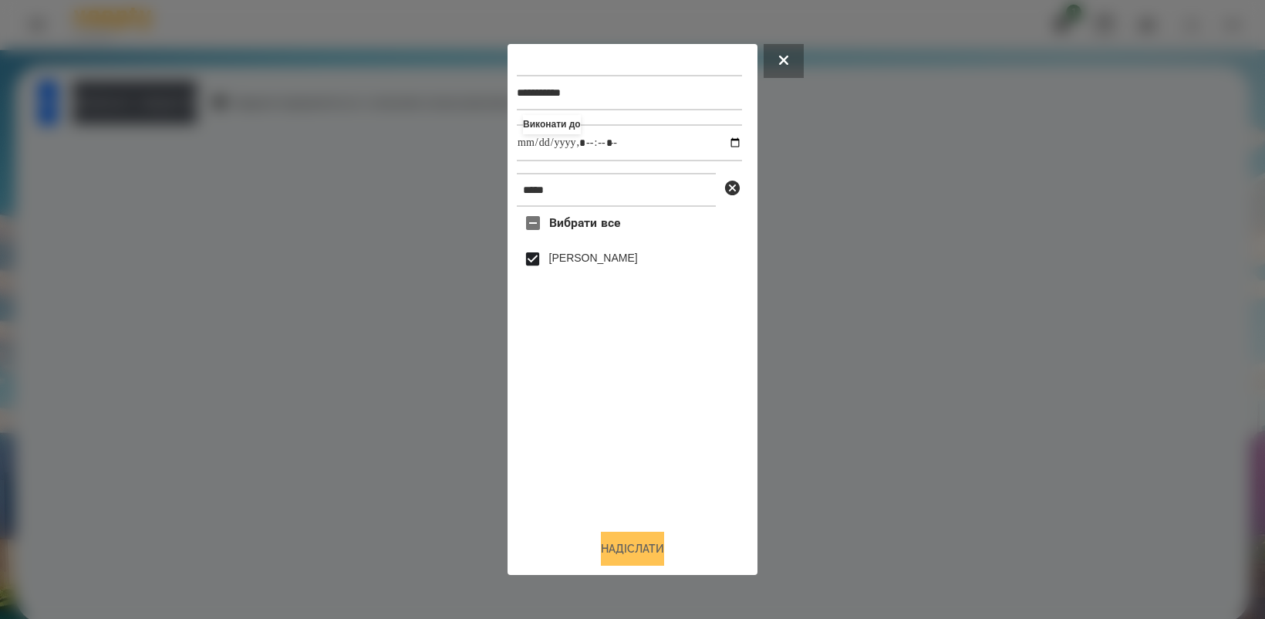
drag, startPoint x: 638, startPoint y: 549, endPoint x: 646, endPoint y: 545, distance: 9.3
click at [638, 548] on button "Надіслати" at bounding box center [632, 549] width 63 height 34
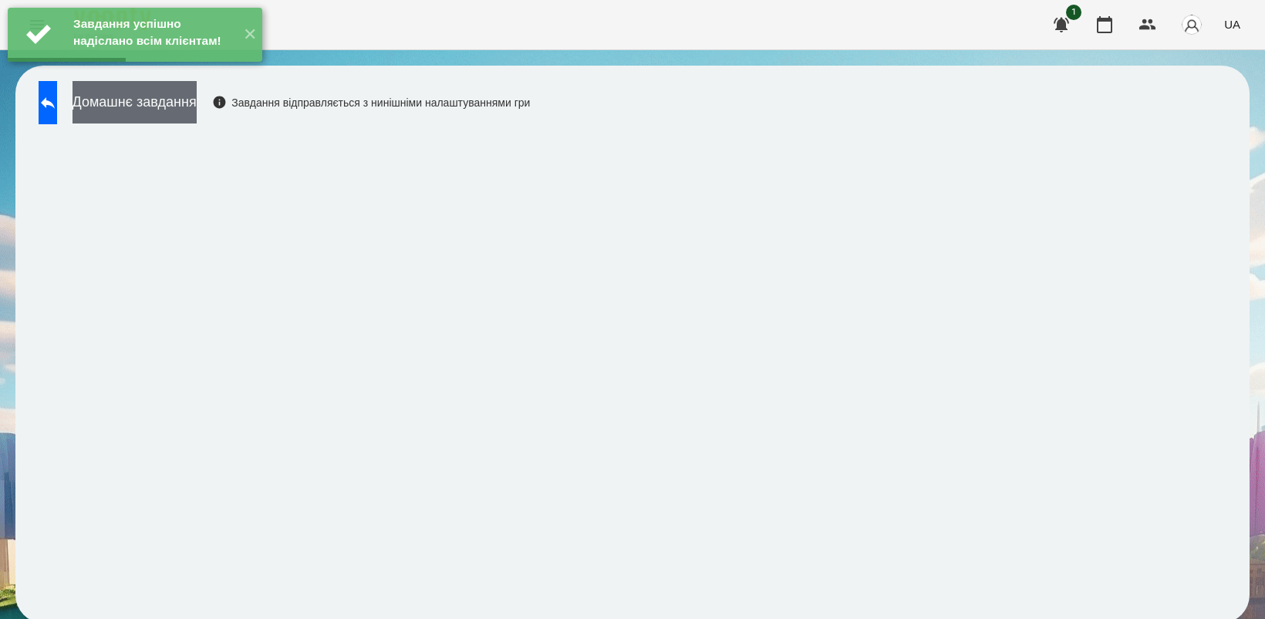
click at [197, 113] on button "Домашнє завдання" at bounding box center [135, 102] width 124 height 42
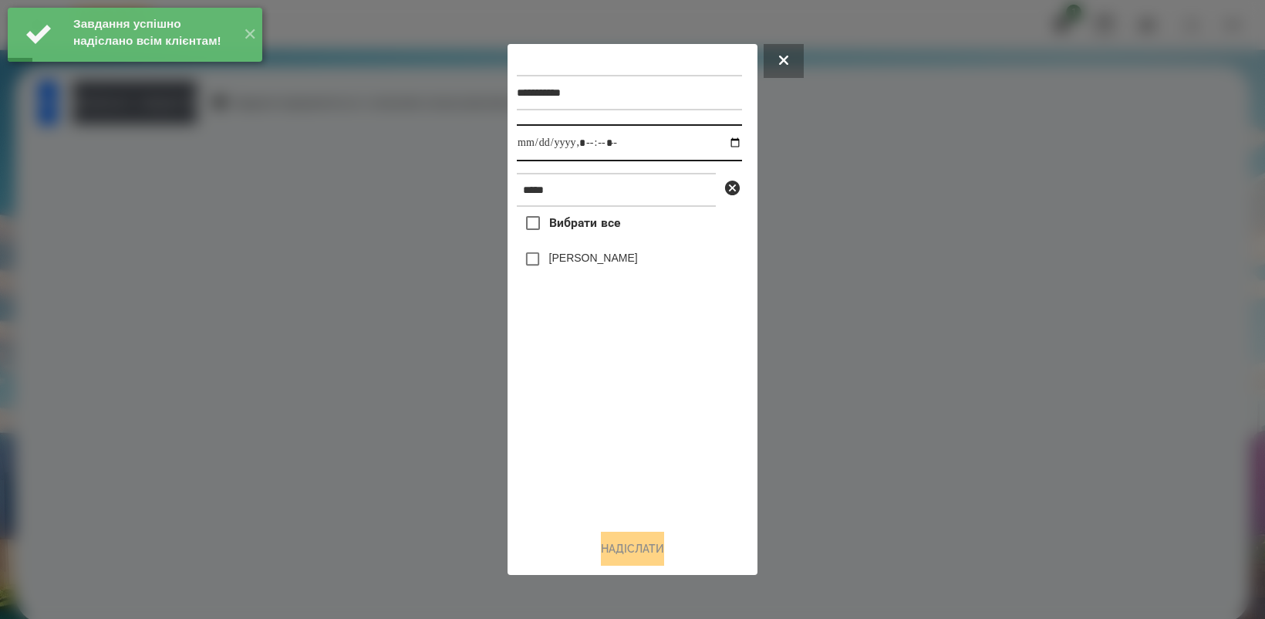
click at [724, 140] on input "datetime-local" at bounding box center [629, 142] width 225 height 37
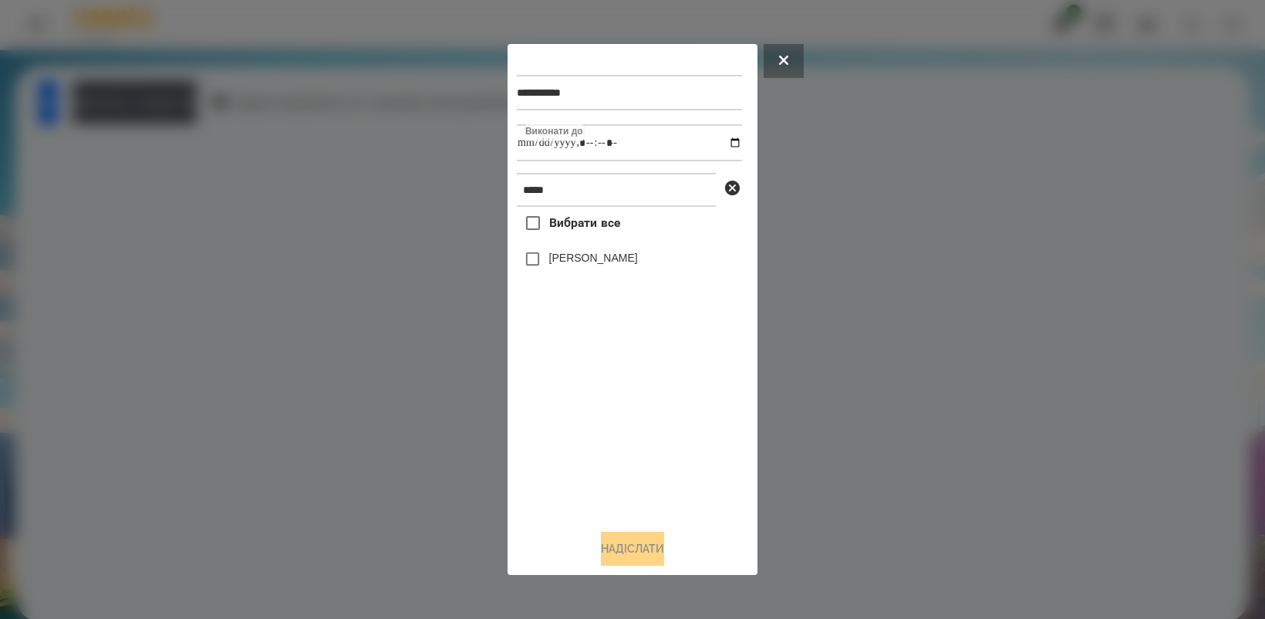
type input "**********"
click at [615, 468] on div "Вибрати все Оля Антонова" at bounding box center [629, 361] width 225 height 309
click at [627, 548] on button "Надіслати" at bounding box center [632, 549] width 63 height 34
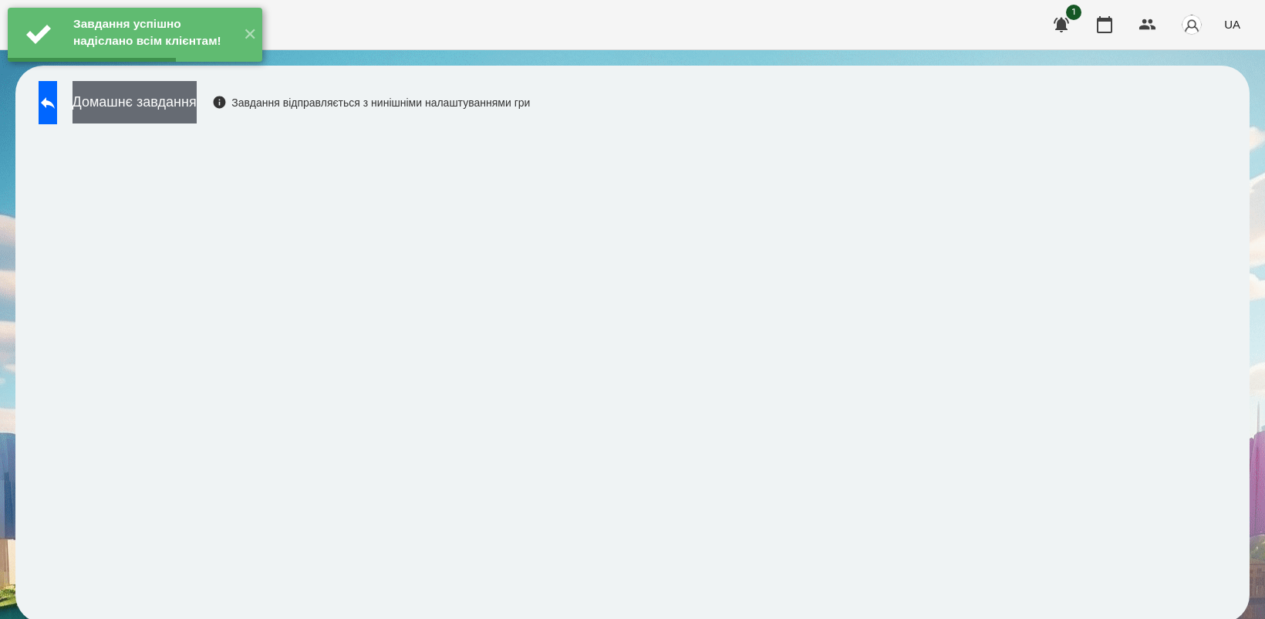
click at [174, 110] on button "Домашнє завдання" at bounding box center [135, 102] width 124 height 42
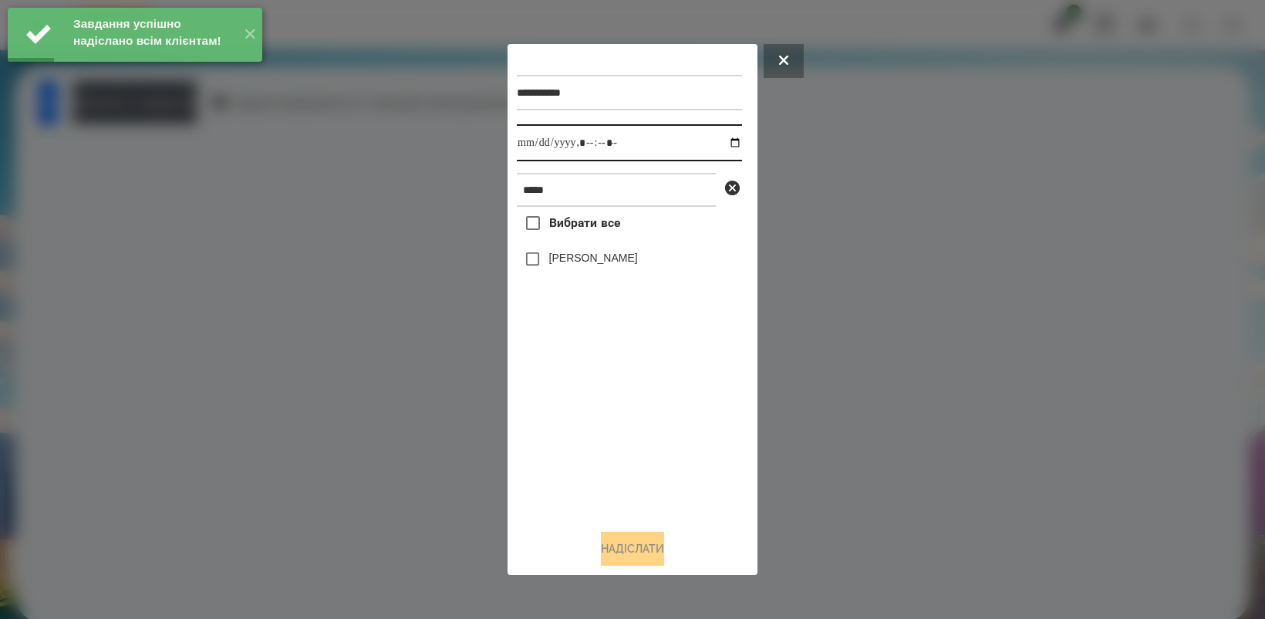
click at [727, 141] on input "datetime-local" at bounding box center [629, 142] width 225 height 37
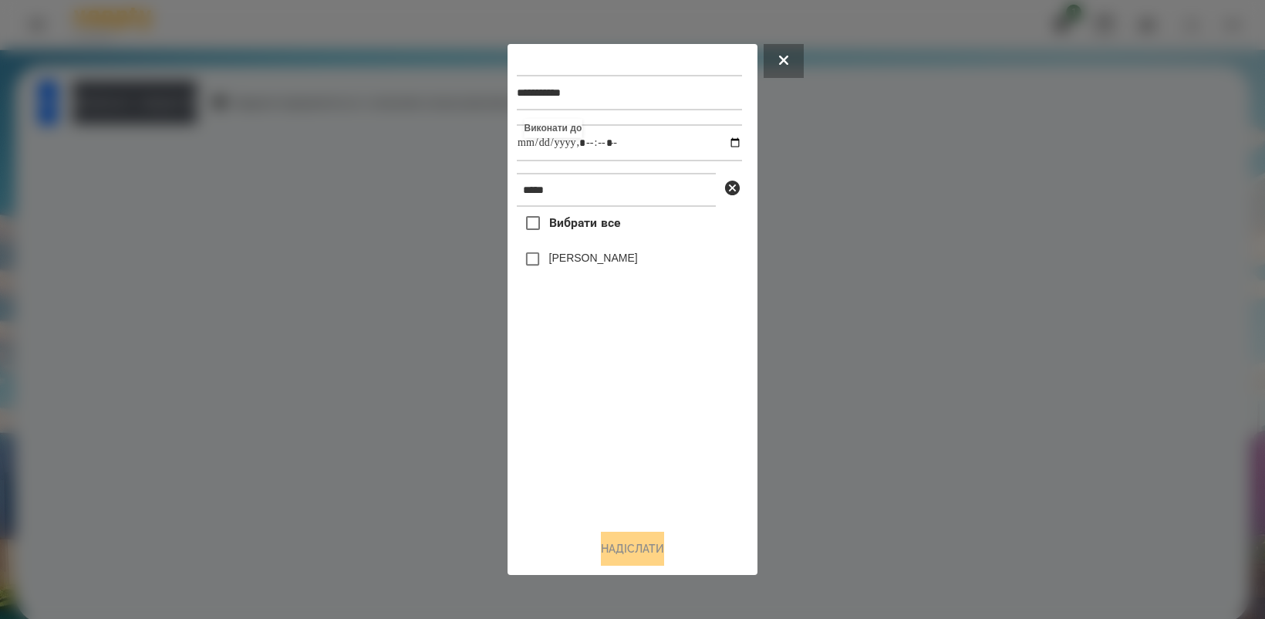
type input "**********"
click at [623, 437] on div "Вибрати все Оля Антонова" at bounding box center [629, 361] width 225 height 309
click at [660, 552] on button "Надіслати" at bounding box center [632, 549] width 63 height 34
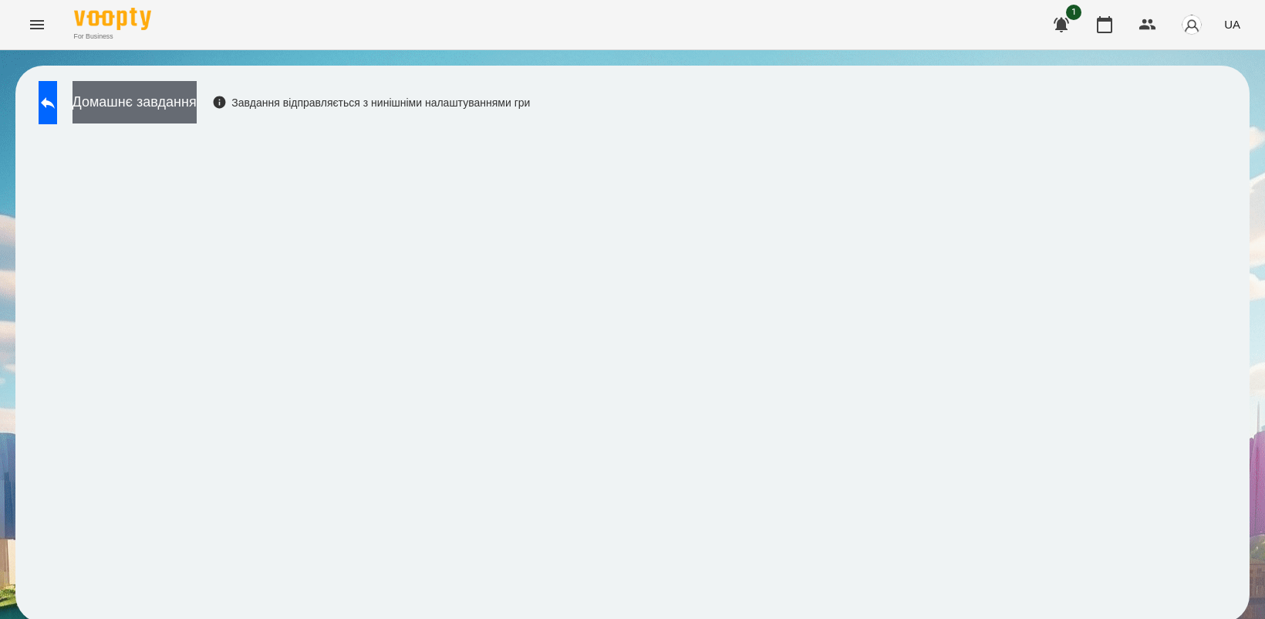
click at [197, 93] on button "Домашнє завдання" at bounding box center [135, 102] width 124 height 42
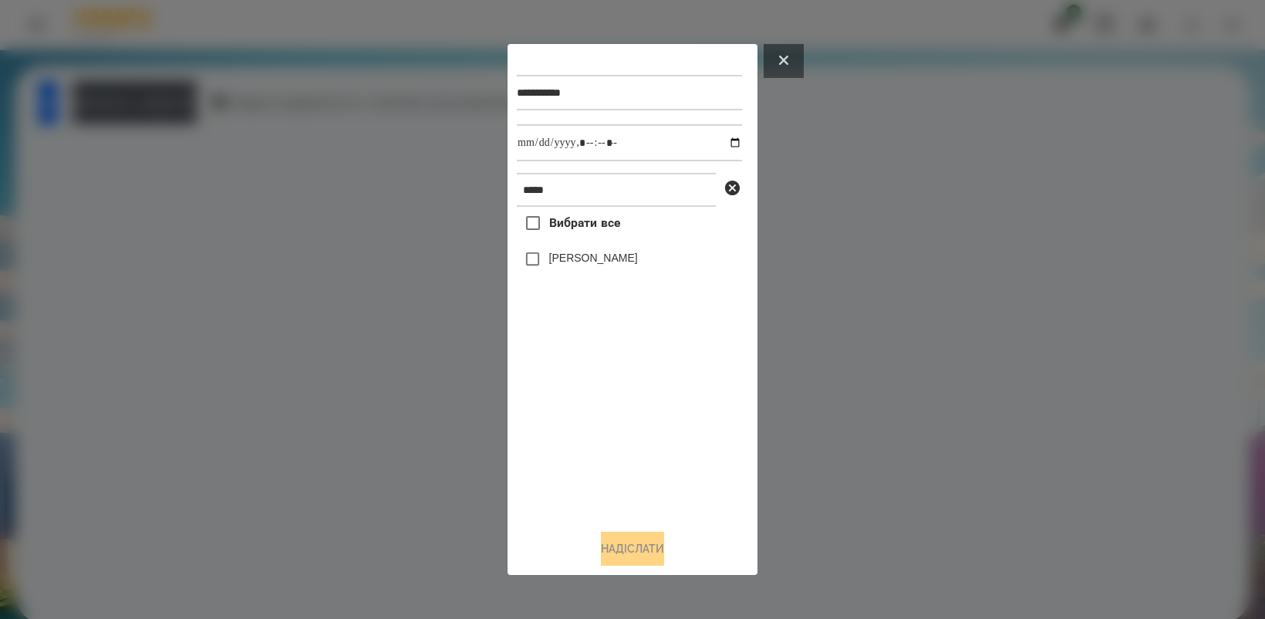
click at [791, 54] on button at bounding box center [784, 61] width 40 height 34
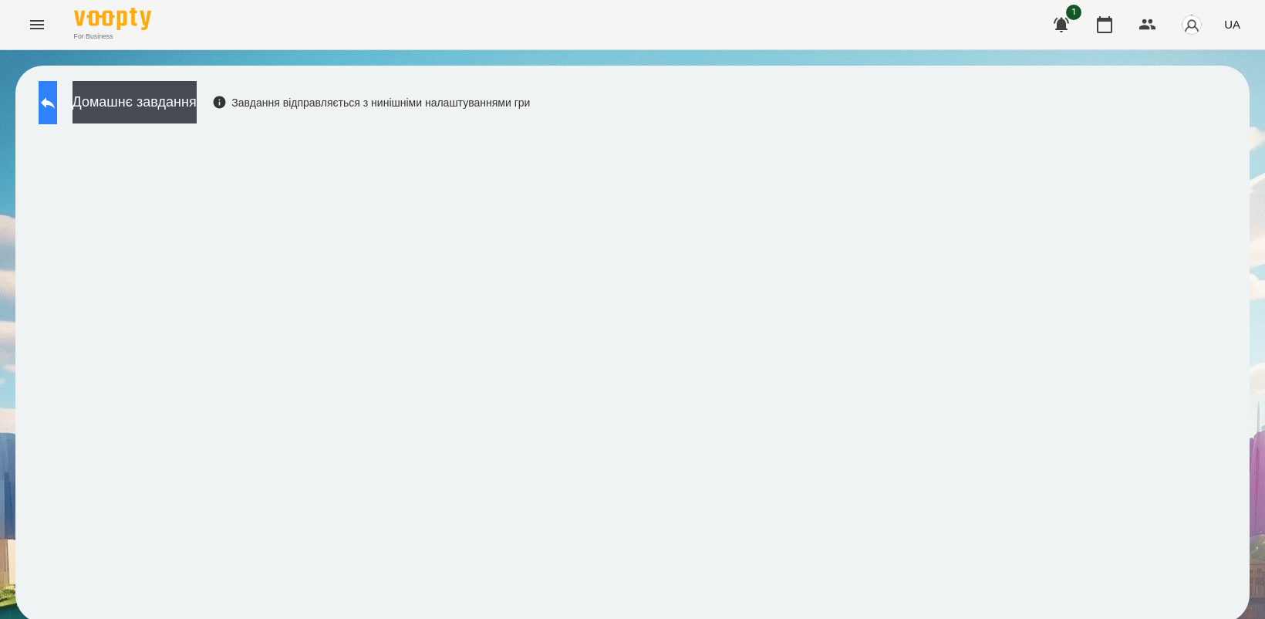
click at [57, 108] on icon at bounding box center [48, 102] width 19 height 19
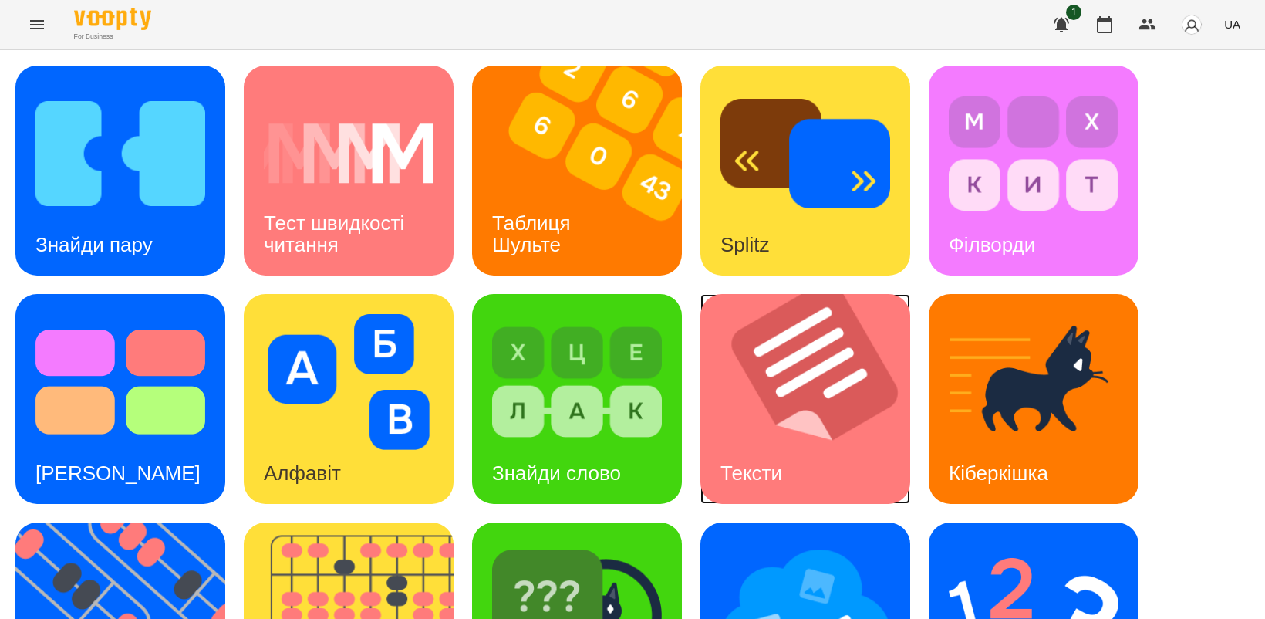
click at [775, 434] on img at bounding box center [814, 399] width 229 height 210
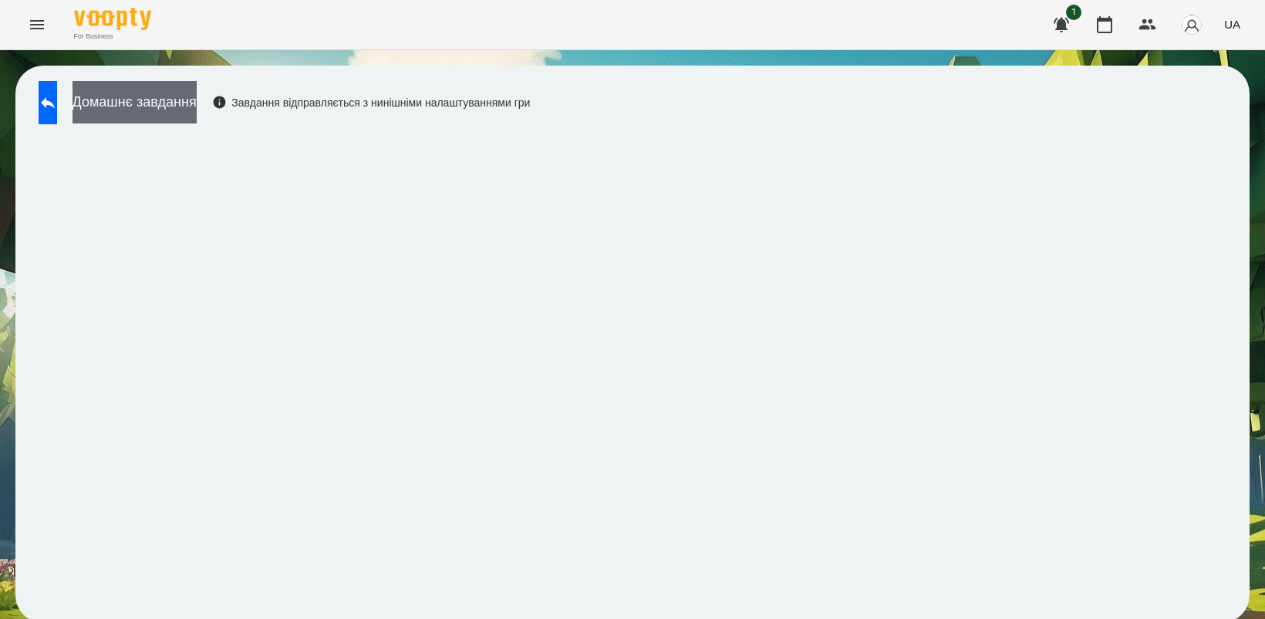
click at [190, 99] on button "Домашнє завдання" at bounding box center [135, 102] width 124 height 42
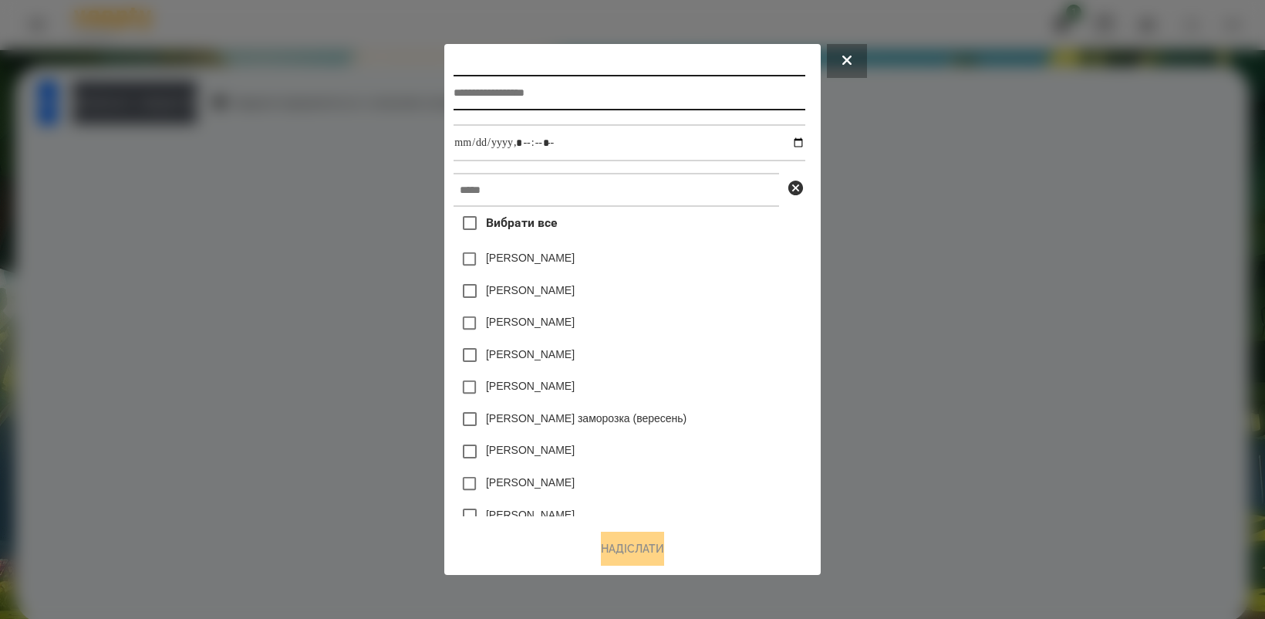
click at [564, 97] on input "text" at bounding box center [629, 92] width 351 height 35
type input "**********"
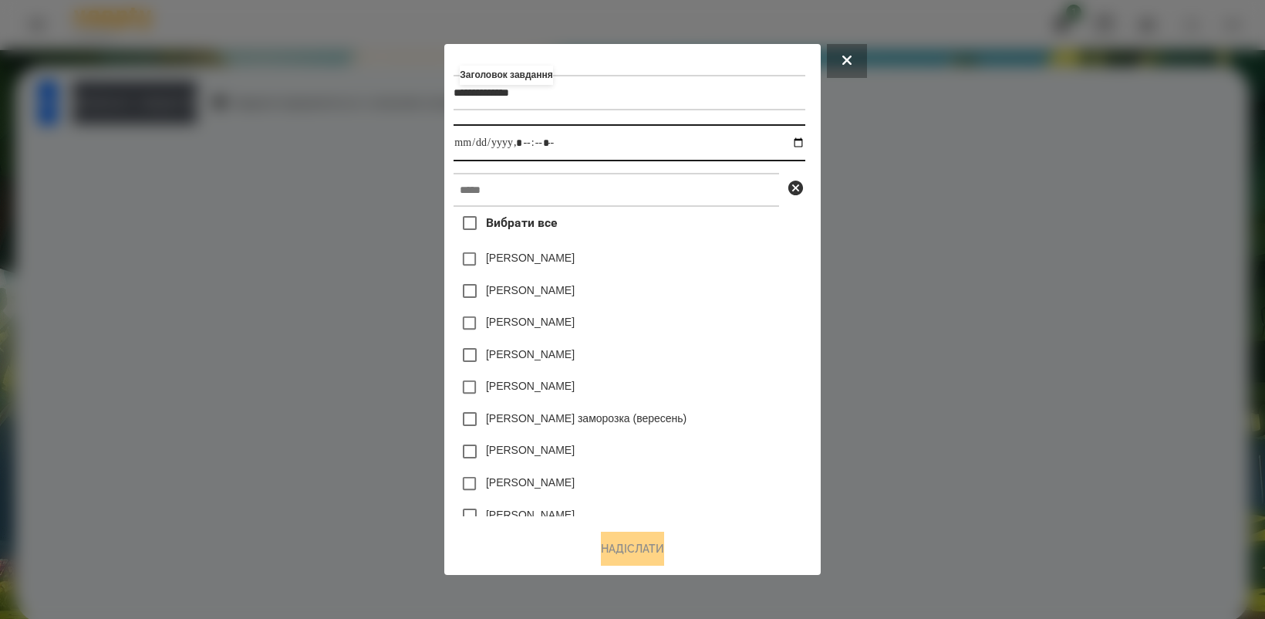
drag, startPoint x: 800, startPoint y: 143, endPoint x: 849, endPoint y: 211, distance: 83.5
click at [800, 144] on input "datetime-local" at bounding box center [629, 142] width 351 height 37
type input "**********"
click at [741, 355] on div "[PERSON_NAME]" at bounding box center [629, 355] width 351 height 32
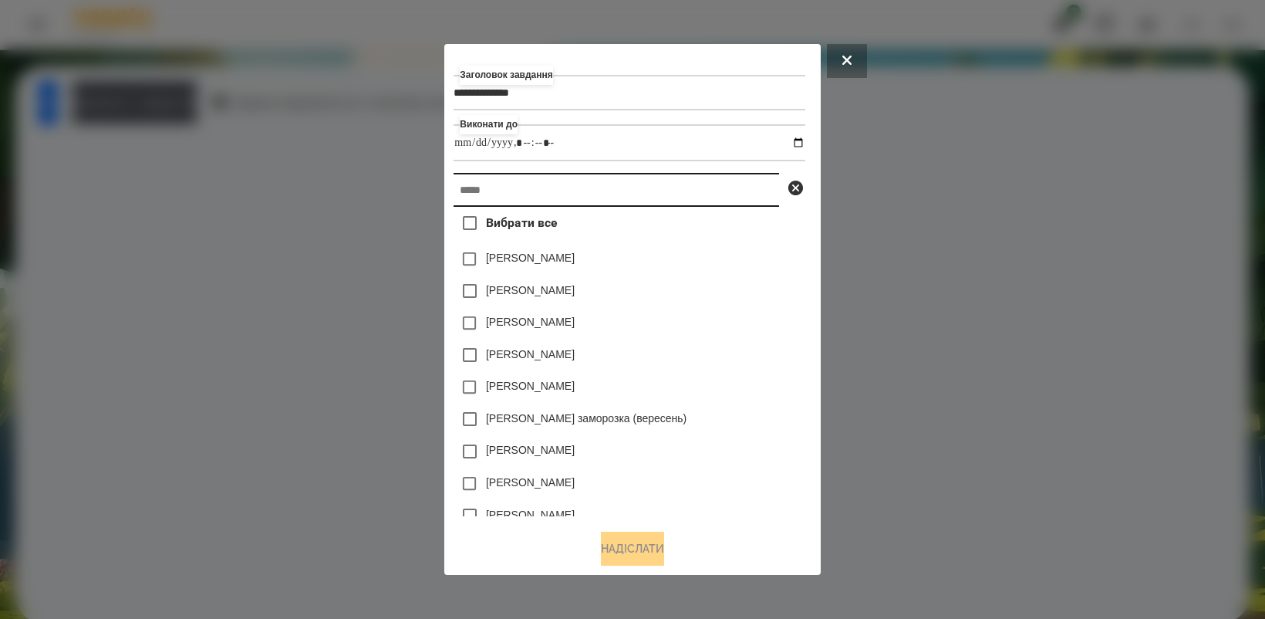
click at [630, 194] on input "text" at bounding box center [617, 190] width 326 height 34
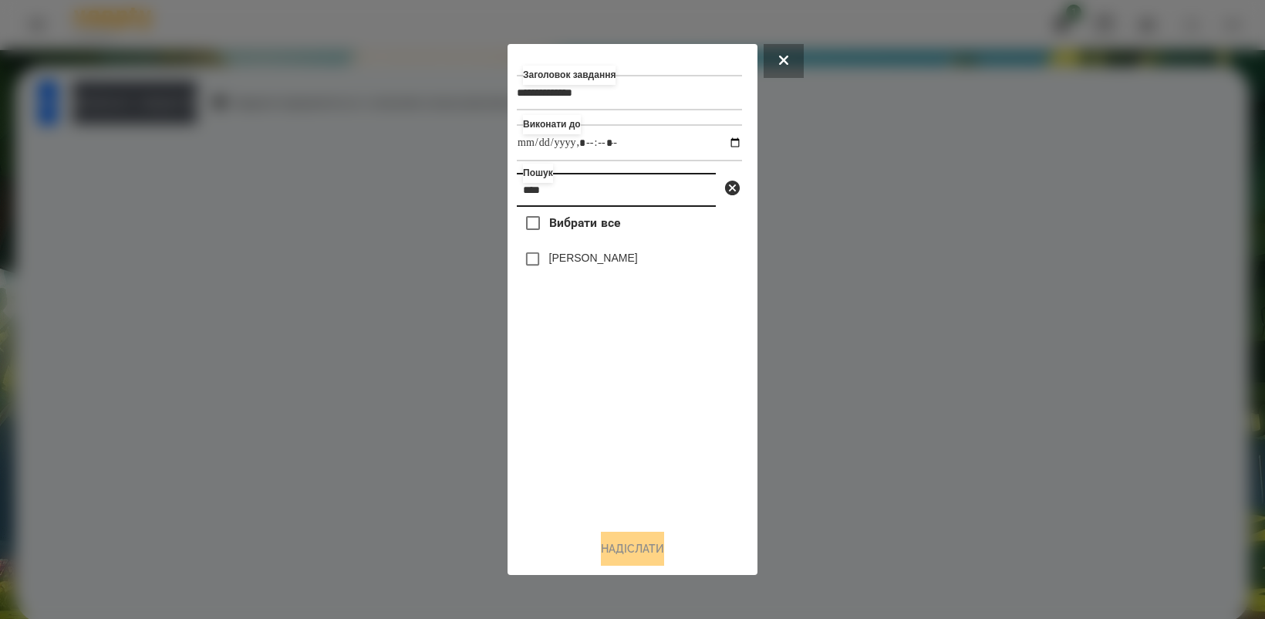
type input "***"
click at [635, 546] on button "Надіслати" at bounding box center [632, 549] width 63 height 34
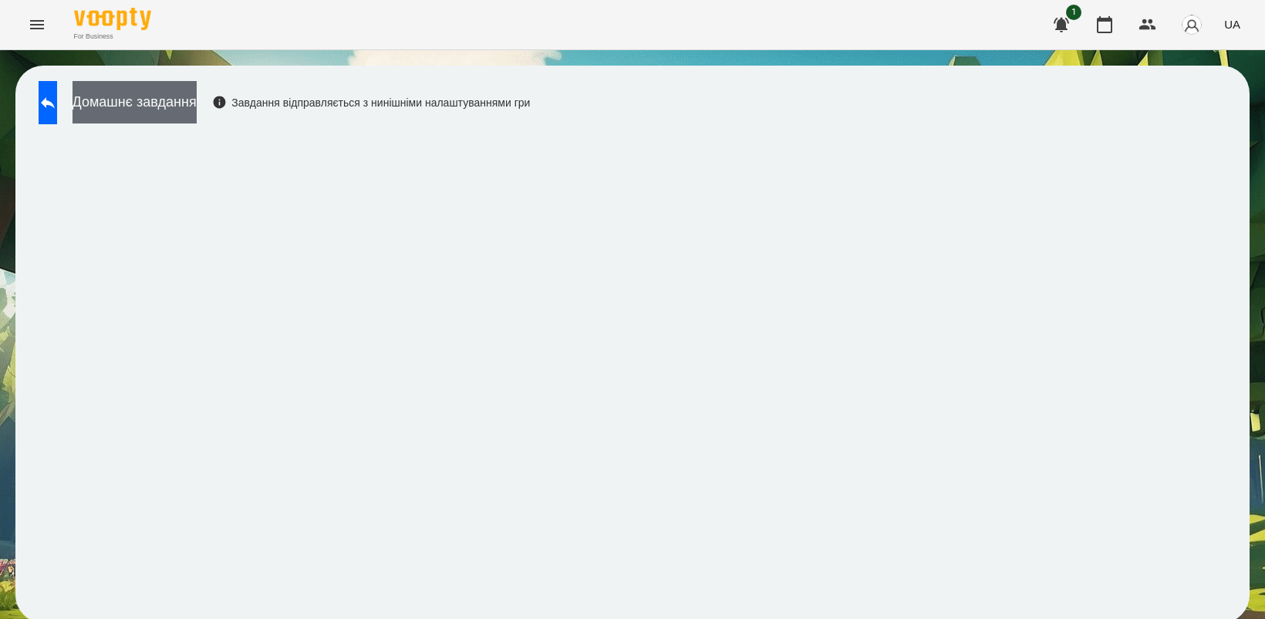
click at [184, 94] on button "Домашнє завдання" at bounding box center [135, 102] width 124 height 42
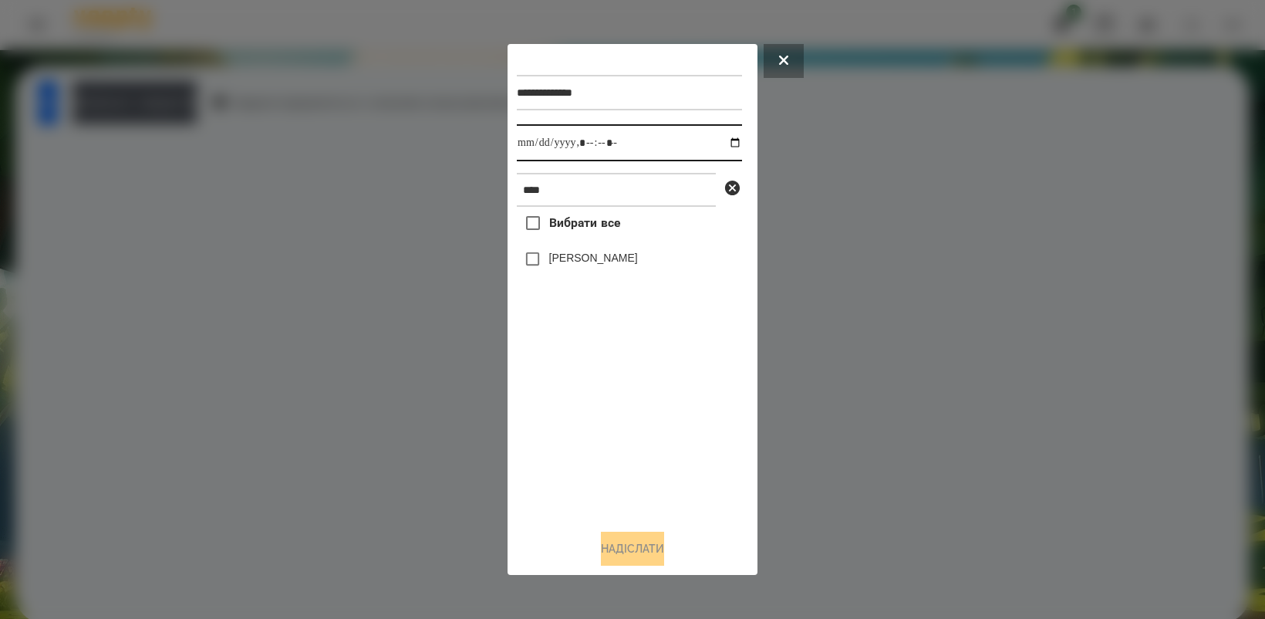
click at [723, 143] on input "datetime-local" at bounding box center [629, 142] width 225 height 37
click at [619, 437] on div "Вибрати все Оля Антонова" at bounding box center [629, 361] width 225 height 309
type input "**********"
click at [629, 545] on button "Надіслати" at bounding box center [632, 549] width 63 height 34
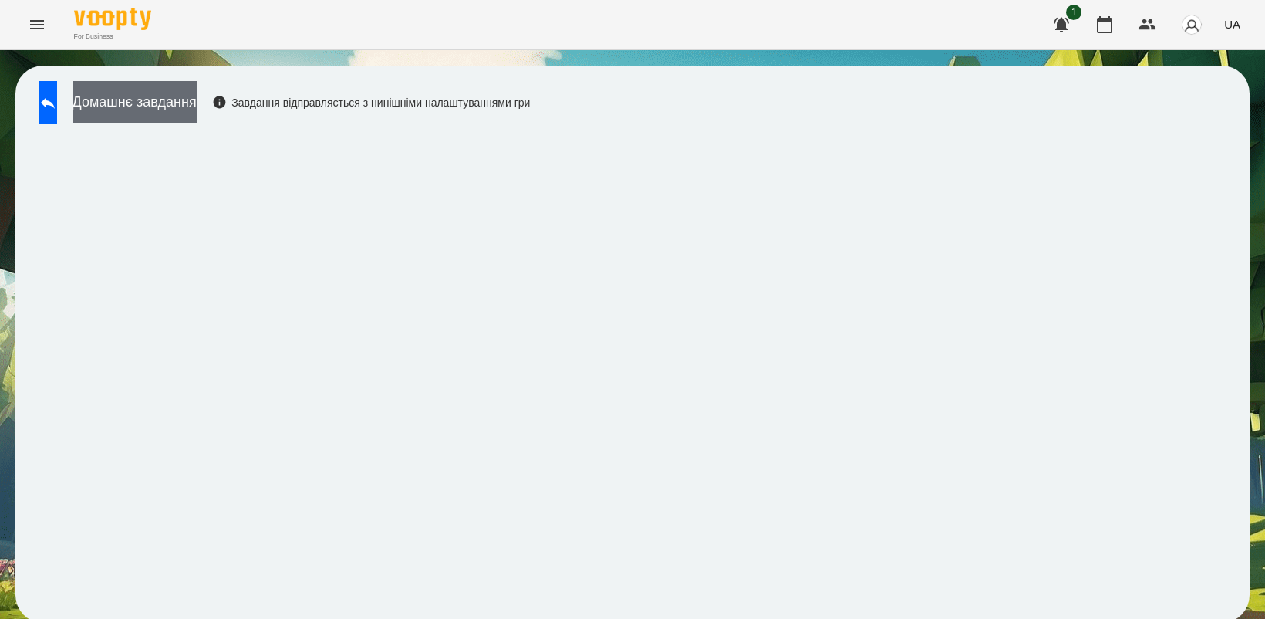
click at [187, 98] on button "Домашнє завдання" at bounding box center [135, 102] width 124 height 42
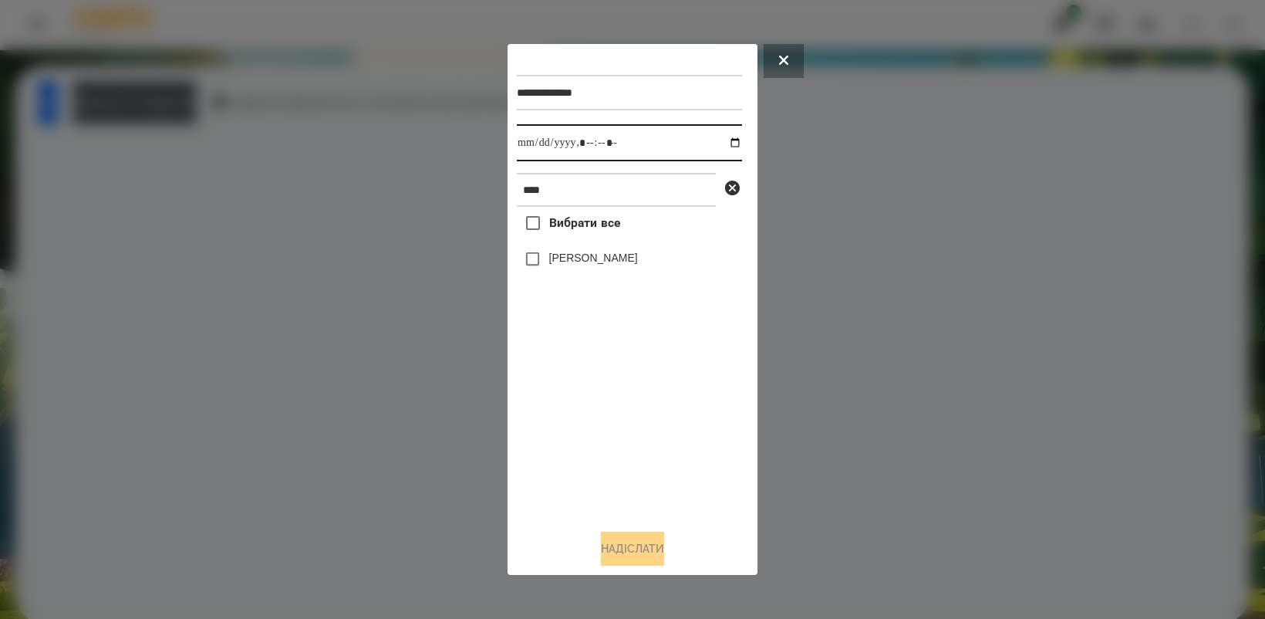
click at [720, 143] on input "datetime-local" at bounding box center [629, 142] width 225 height 37
type input "**********"
click at [626, 436] on div "Вибрати все Оля Антонова" at bounding box center [629, 361] width 225 height 309
click at [649, 534] on button "Надіслати" at bounding box center [632, 549] width 63 height 34
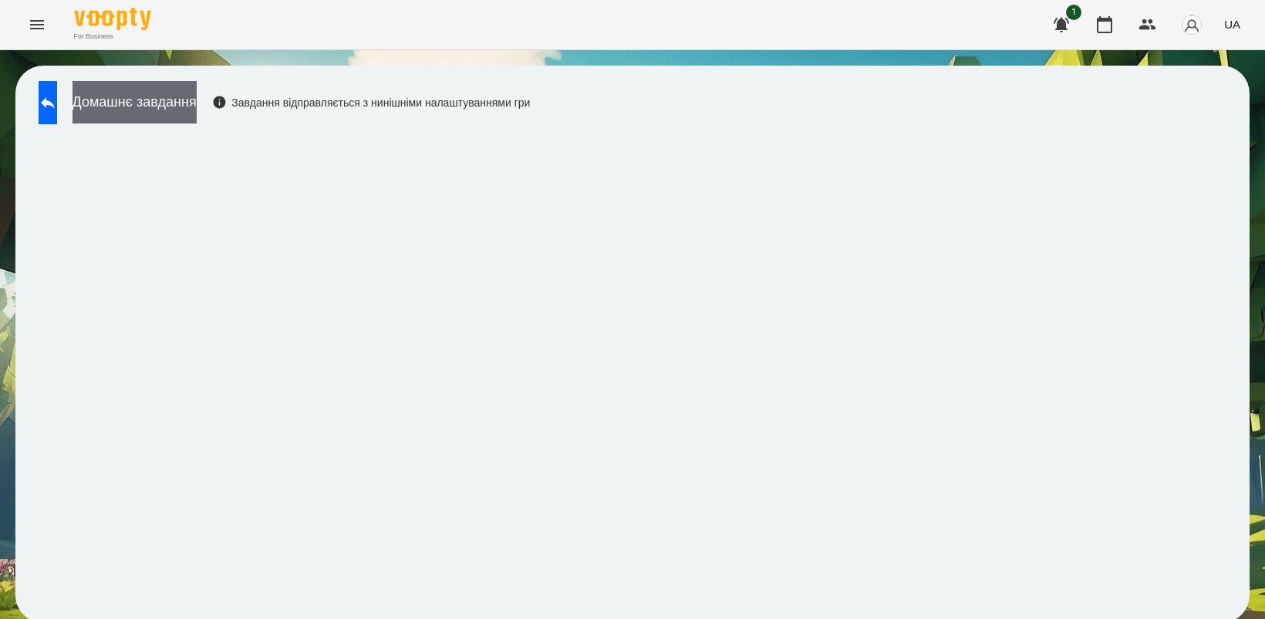
click at [197, 99] on button "Домашнє завдання" at bounding box center [135, 102] width 124 height 42
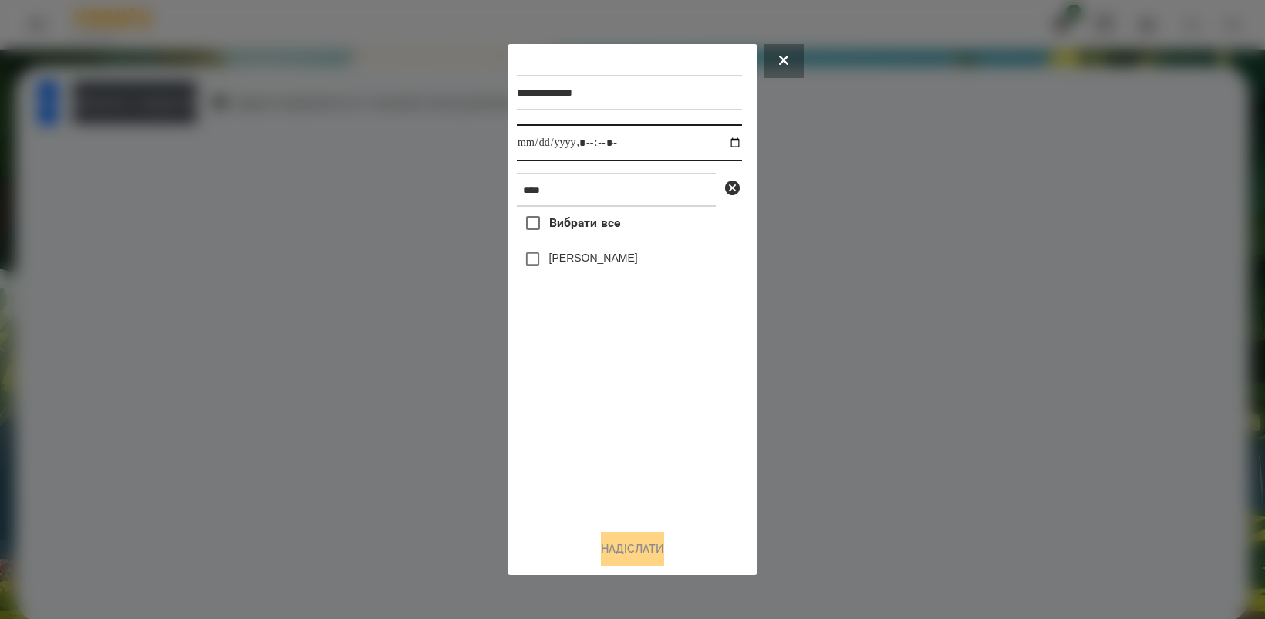
click at [726, 140] on input "datetime-local" at bounding box center [629, 142] width 225 height 37
type input "**********"
click at [619, 455] on div "Вибрати все Оля Антонова" at bounding box center [629, 361] width 225 height 309
click at [648, 550] on button "Надіслати" at bounding box center [632, 549] width 63 height 34
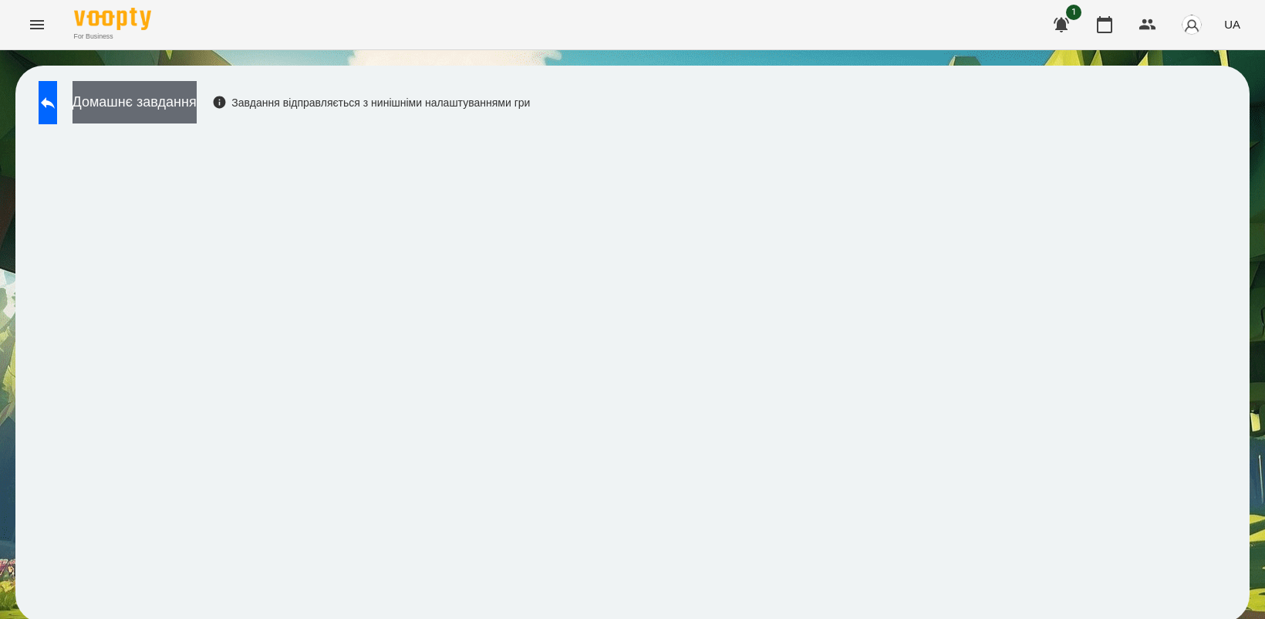
click at [197, 109] on button "Домашнє завдання" at bounding box center [135, 102] width 124 height 42
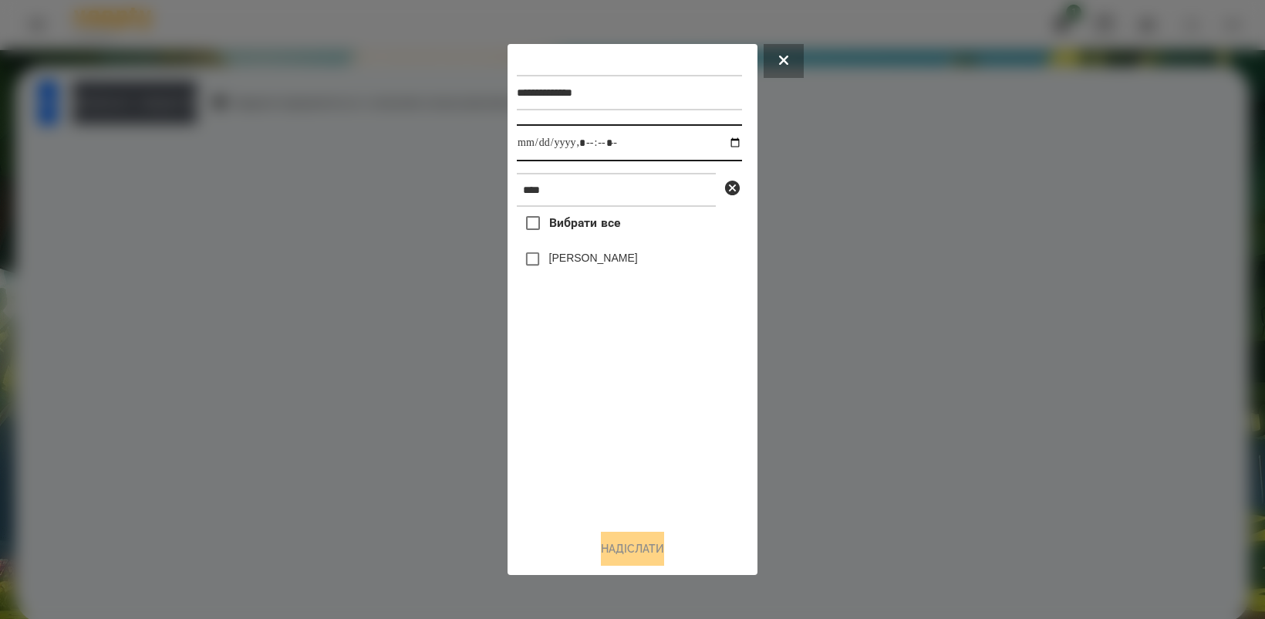
click at [718, 140] on input "datetime-local" at bounding box center [629, 142] width 225 height 37
type input "**********"
drag, startPoint x: 612, startPoint y: 432, endPoint x: 611, endPoint y: 423, distance: 9.3
click at [611, 423] on div "Вибрати все Оля Антонова" at bounding box center [629, 361] width 225 height 309
click at [613, 548] on button "Надіслати" at bounding box center [632, 549] width 63 height 34
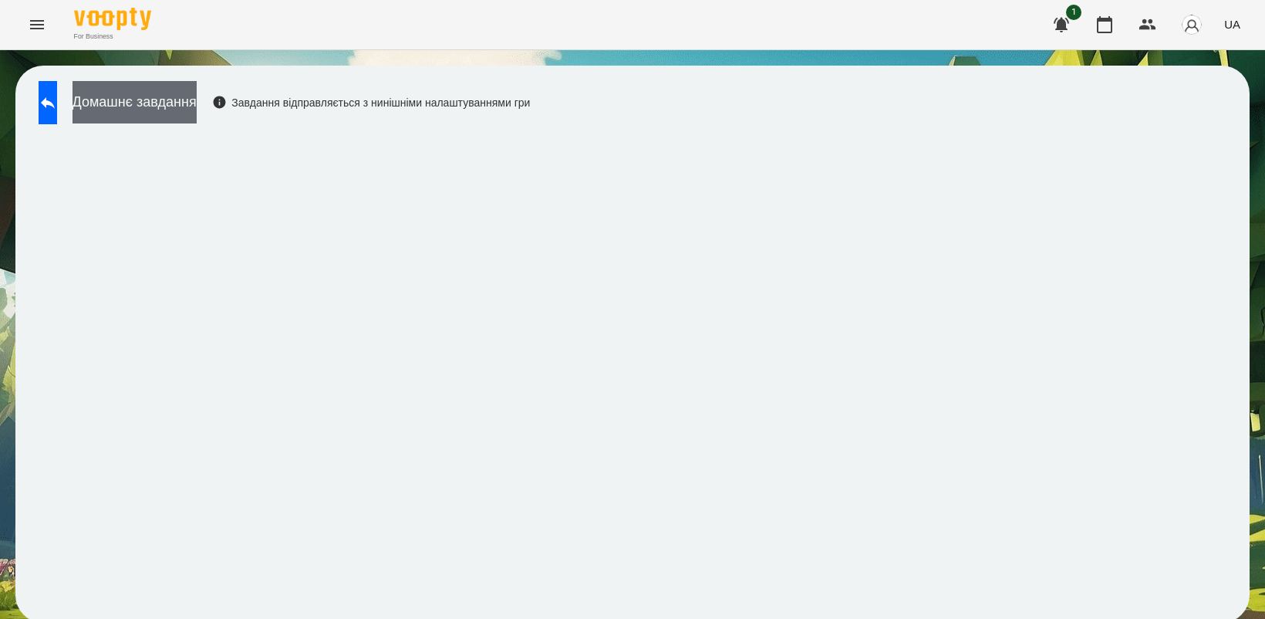
click at [197, 109] on button "Домашнє завдання" at bounding box center [135, 102] width 124 height 42
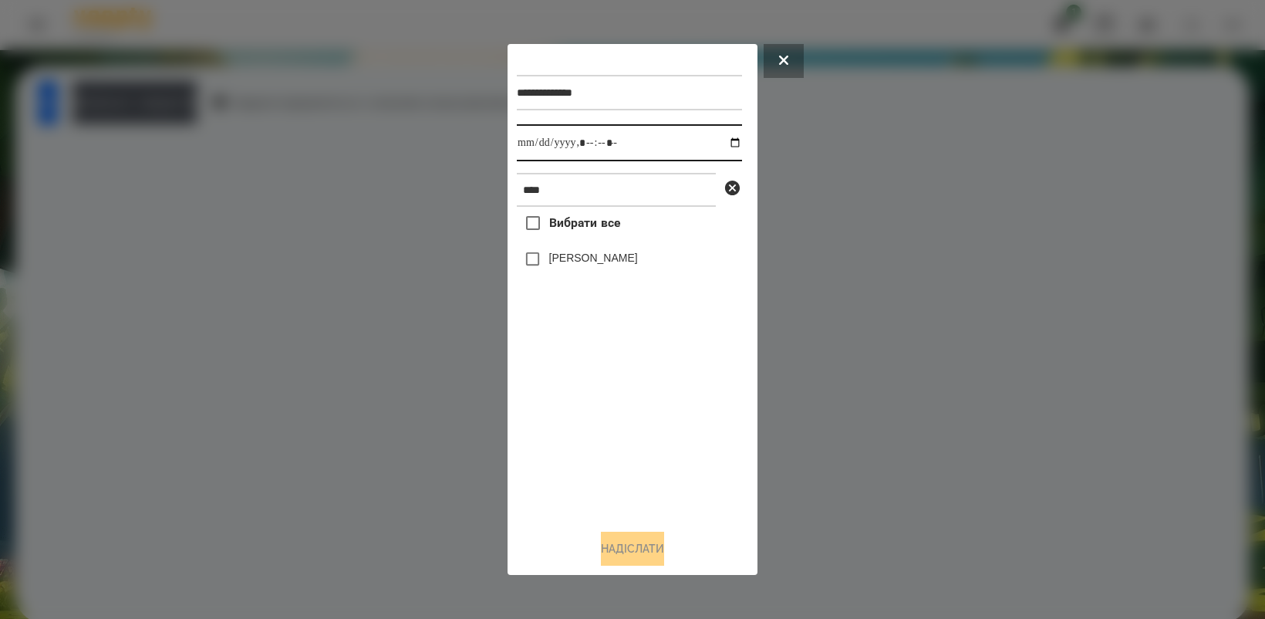
click at [717, 141] on input "datetime-local" at bounding box center [629, 142] width 225 height 37
type input "**********"
click at [621, 464] on div "Вибрати все Оля Антонова" at bounding box center [629, 361] width 225 height 309
click at [648, 556] on button "Надіслати" at bounding box center [632, 549] width 63 height 34
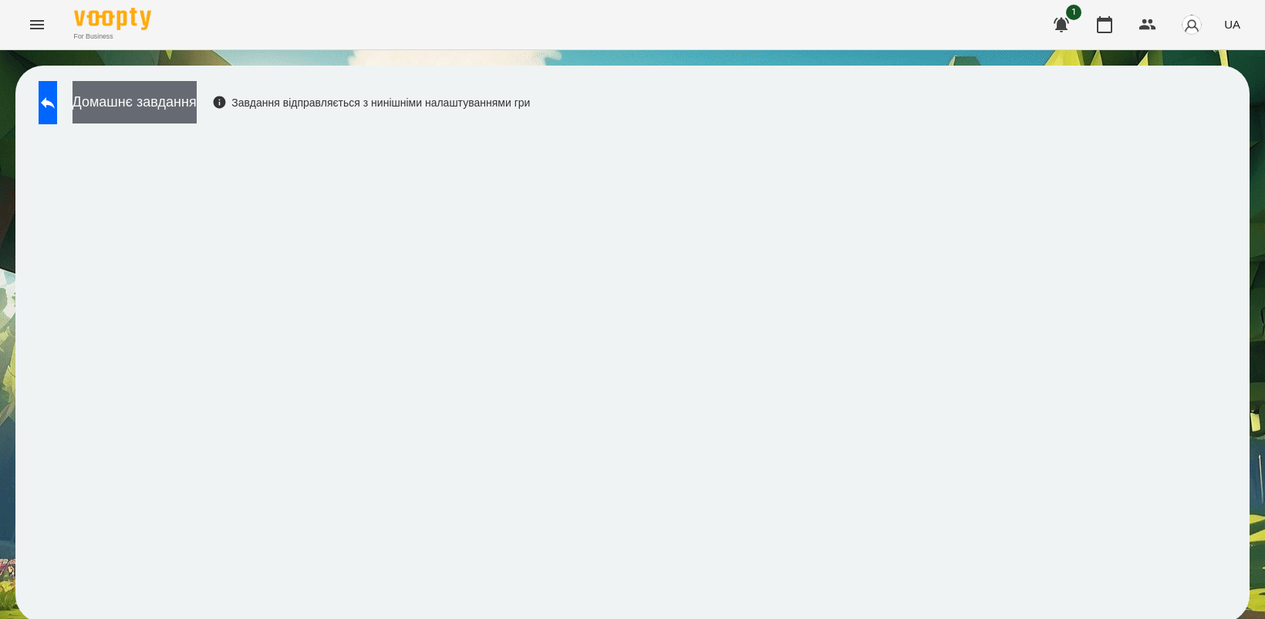
click at [185, 100] on button "Домашнє завдання" at bounding box center [135, 102] width 124 height 42
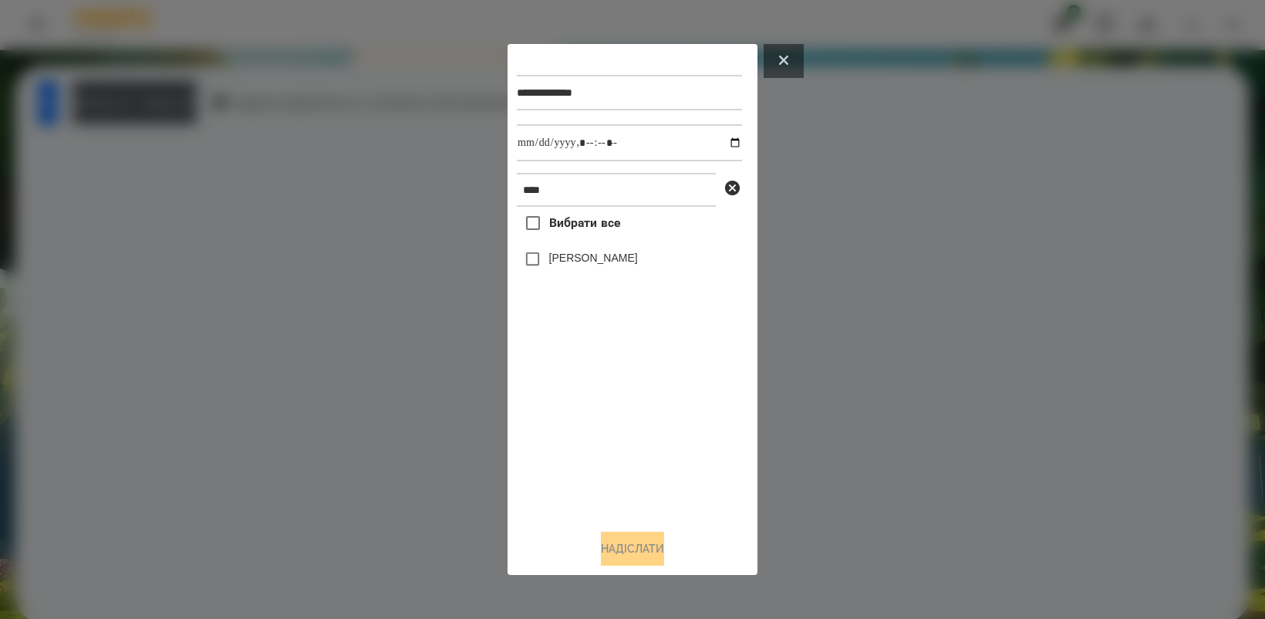
click at [785, 56] on icon at bounding box center [783, 60] width 9 height 9
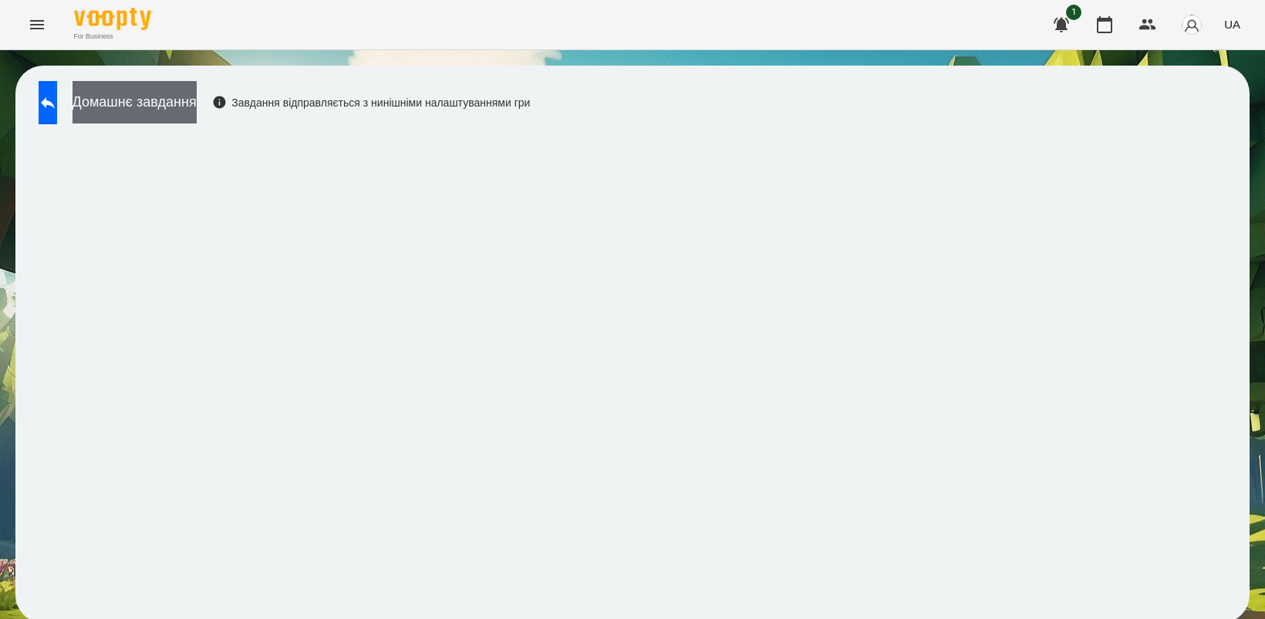
click at [194, 100] on button "Домашнє завдання" at bounding box center [135, 102] width 124 height 42
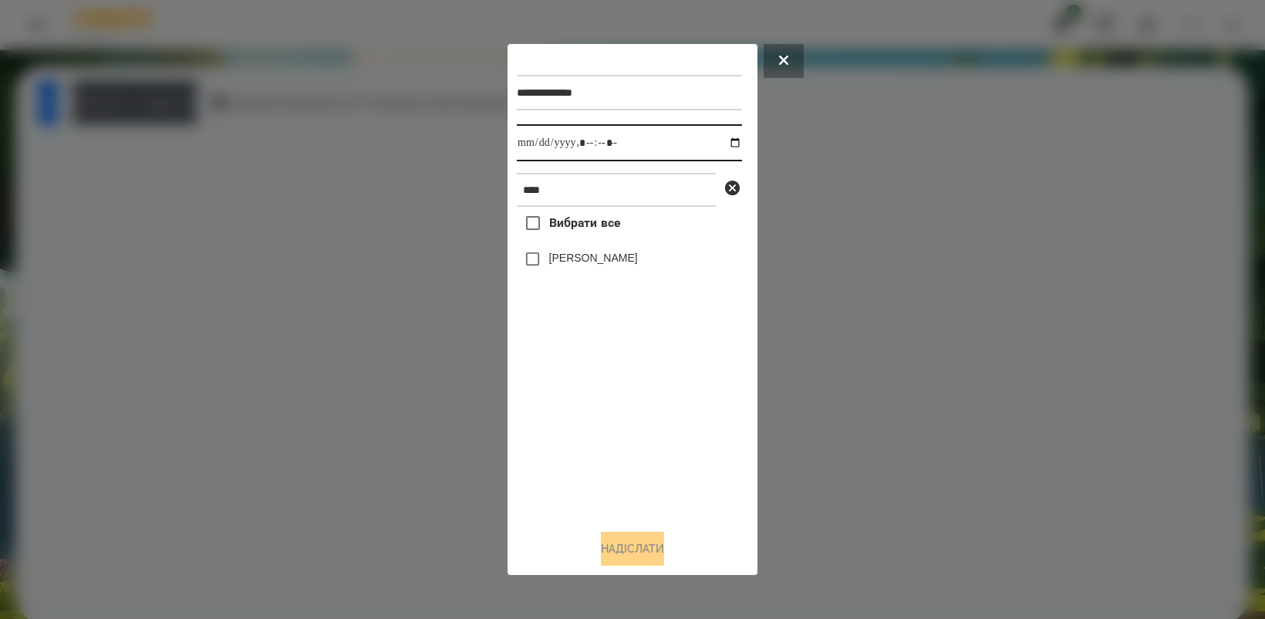
click at [722, 140] on input "datetime-local" at bounding box center [629, 142] width 225 height 37
type input "**********"
click at [609, 428] on div "Вибрати все Оля Антонова" at bounding box center [629, 361] width 225 height 309
click at [638, 548] on button "Надіслати" at bounding box center [632, 549] width 63 height 34
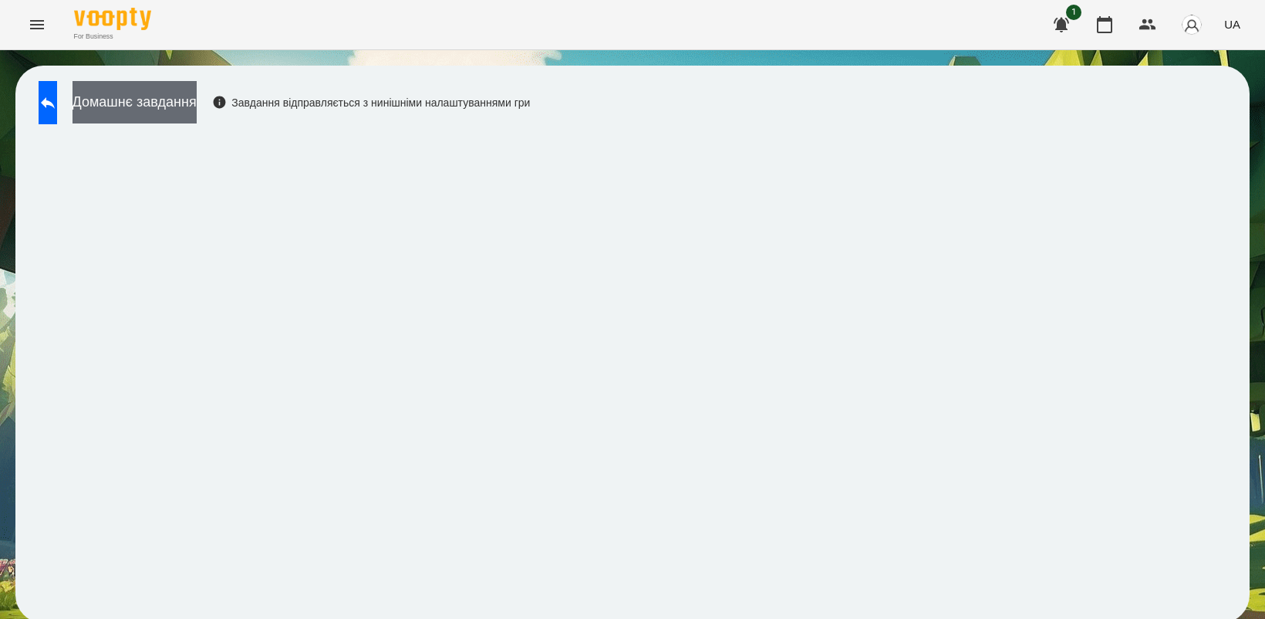
click at [197, 87] on button "Домашнє завдання" at bounding box center [135, 102] width 124 height 42
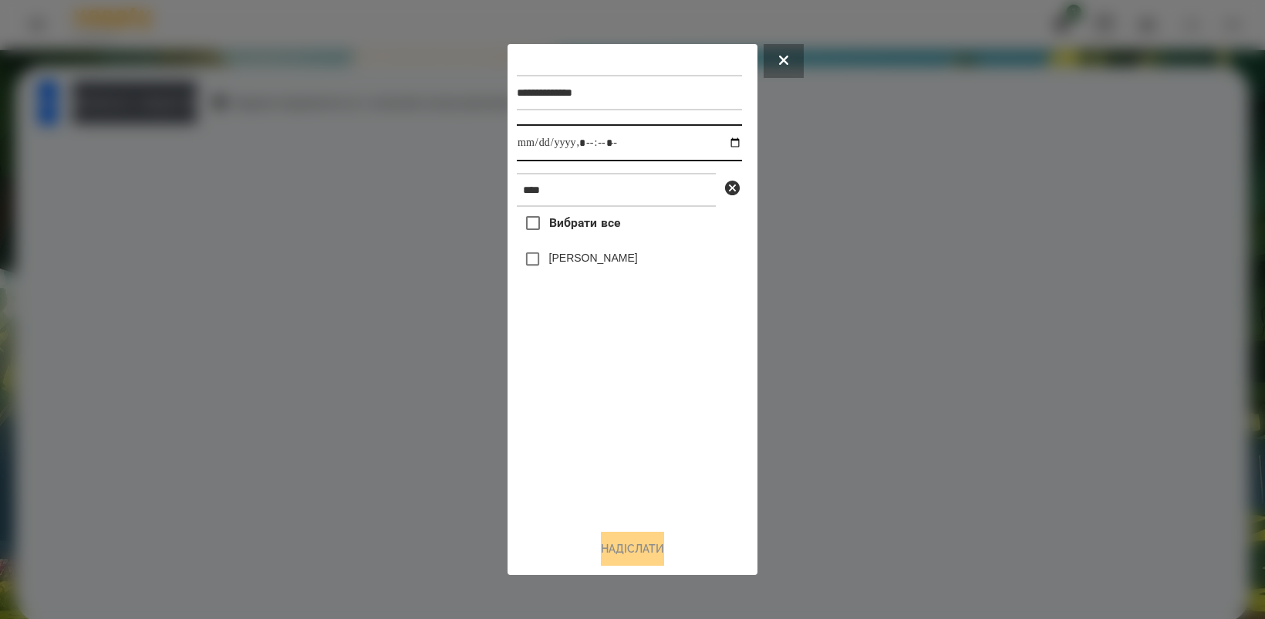
click at [722, 143] on input "datetime-local" at bounding box center [629, 142] width 225 height 37
type input "**********"
click at [596, 472] on div "Вибрати все Оля Антонова" at bounding box center [629, 361] width 225 height 309
click at [601, 549] on button "Надіслати" at bounding box center [632, 549] width 63 height 34
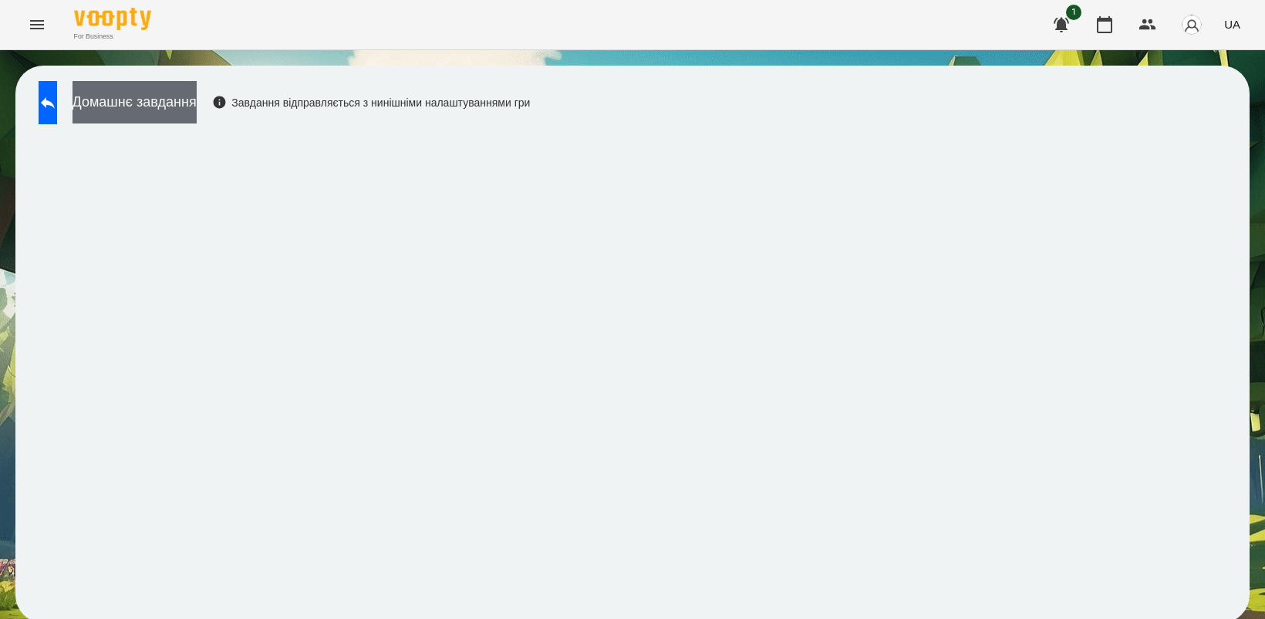
click at [185, 97] on button "Домашнє завдання" at bounding box center [135, 102] width 124 height 42
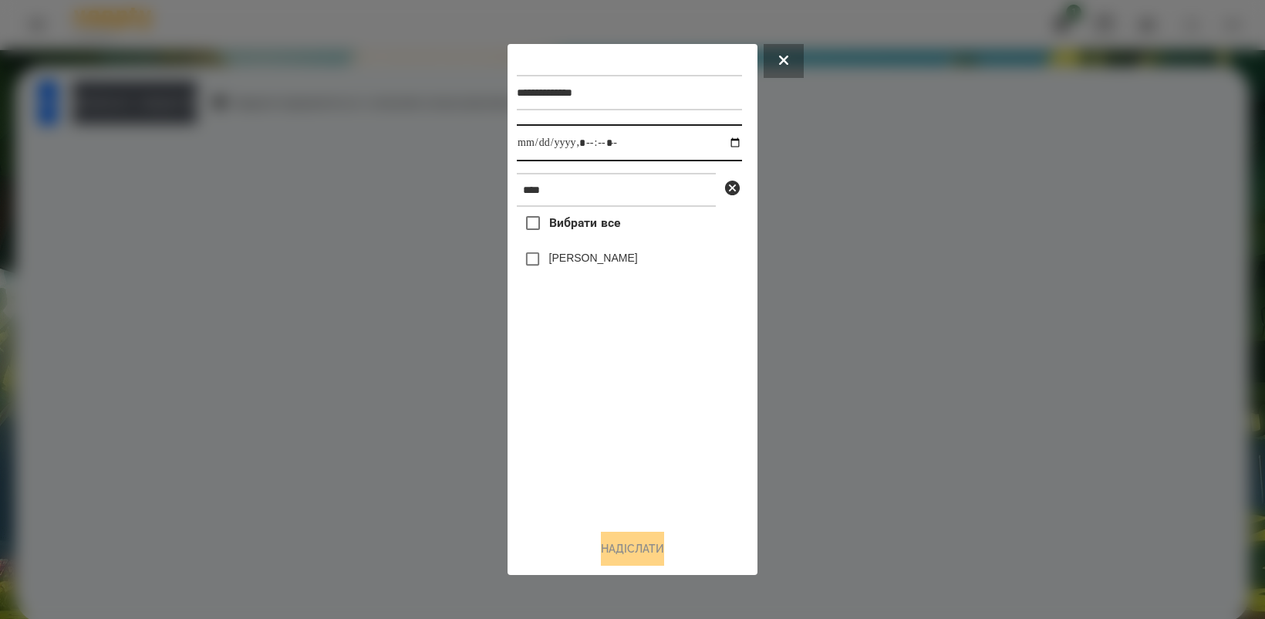
click at [717, 137] on input "datetime-local" at bounding box center [629, 142] width 225 height 37
type input "**********"
click at [585, 453] on div "Вибрати все Оля Антонова" at bounding box center [629, 361] width 225 height 309
click at [633, 555] on button "Надіслати" at bounding box center [632, 549] width 63 height 34
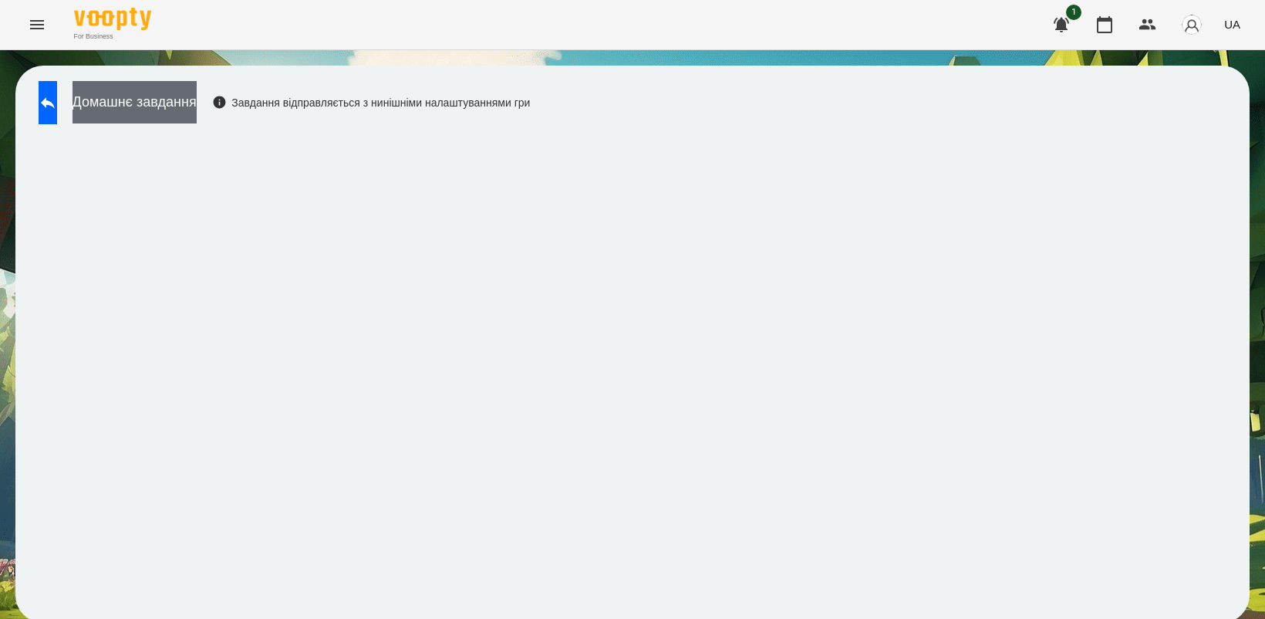
click at [197, 95] on button "Домашнє завдання" at bounding box center [135, 102] width 124 height 42
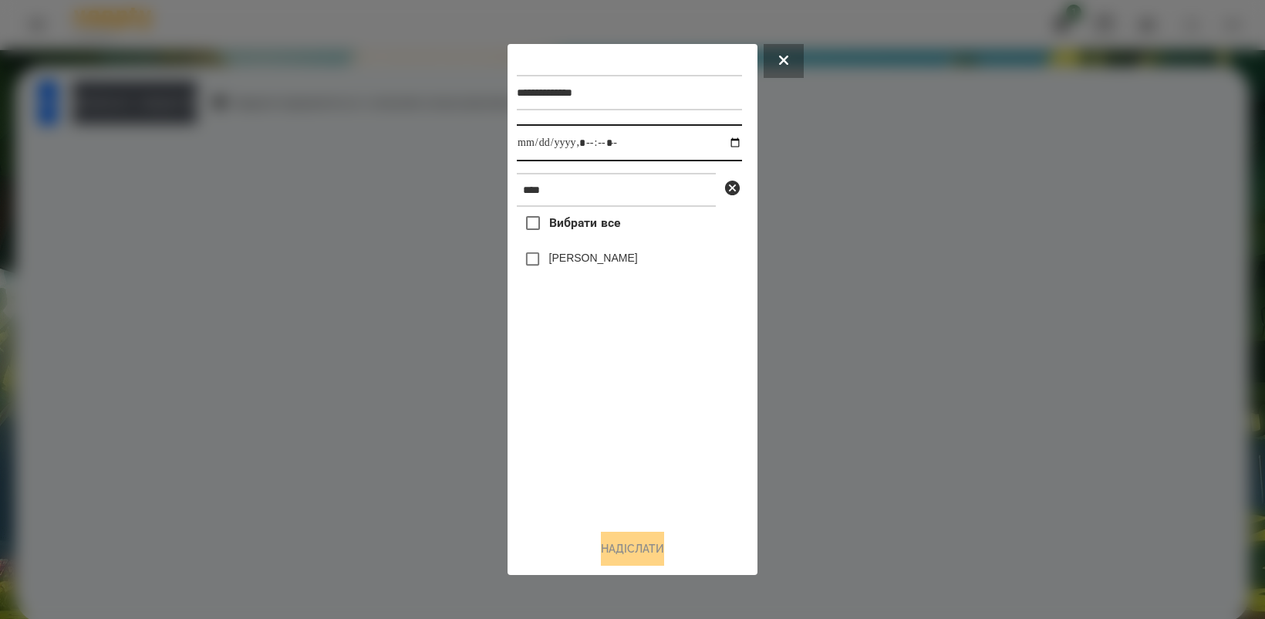
click at [719, 140] on input "datetime-local" at bounding box center [629, 142] width 225 height 37
type input "**********"
click at [616, 471] on div "Вибрати все Оля Антонова" at bounding box center [629, 361] width 225 height 309
click at [630, 536] on button "Надіслати" at bounding box center [632, 549] width 63 height 34
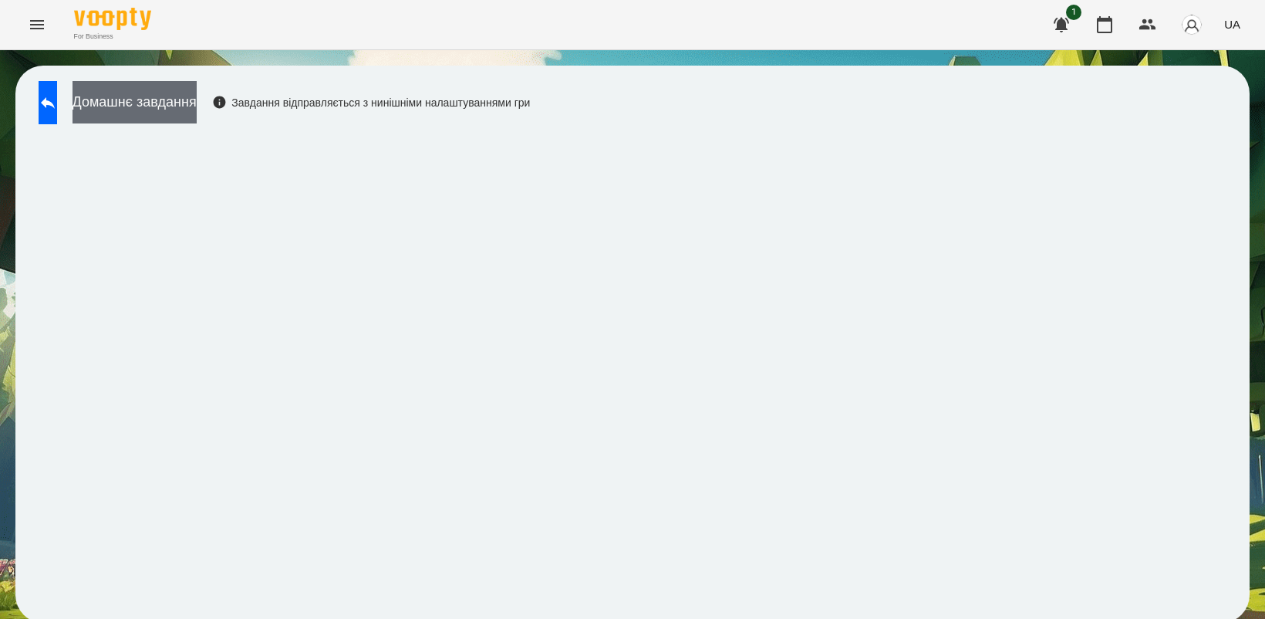
click at [197, 104] on button "Домашнє завдання" at bounding box center [135, 102] width 124 height 42
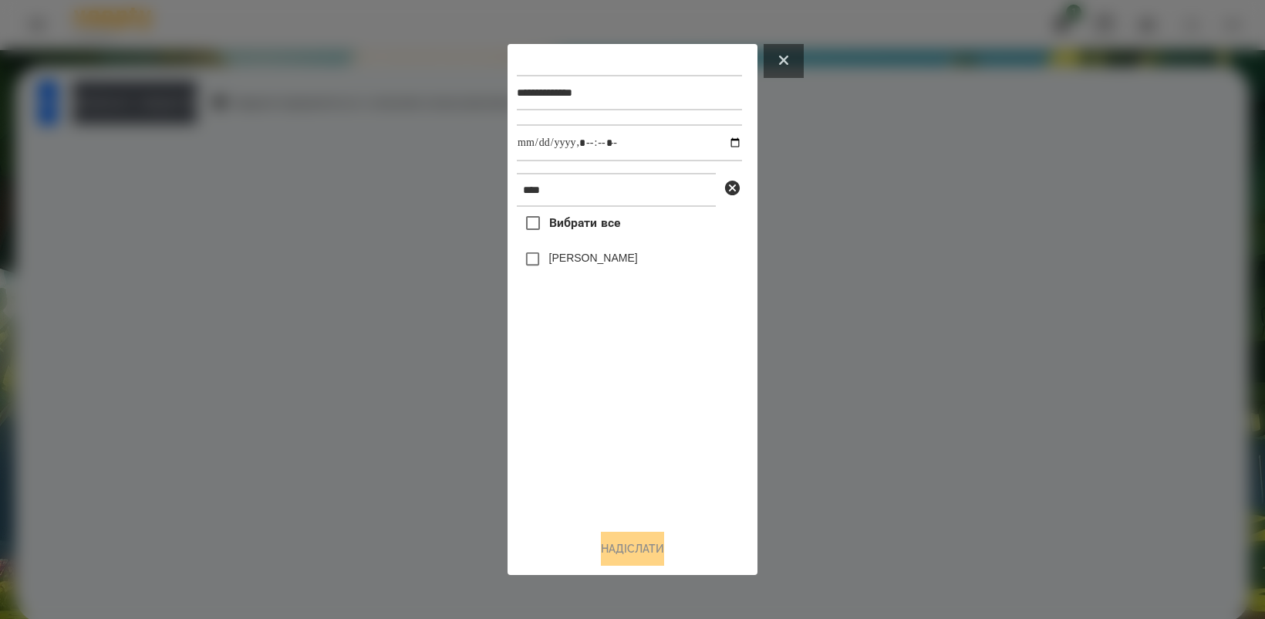
click at [783, 59] on icon at bounding box center [783, 60] width 9 height 9
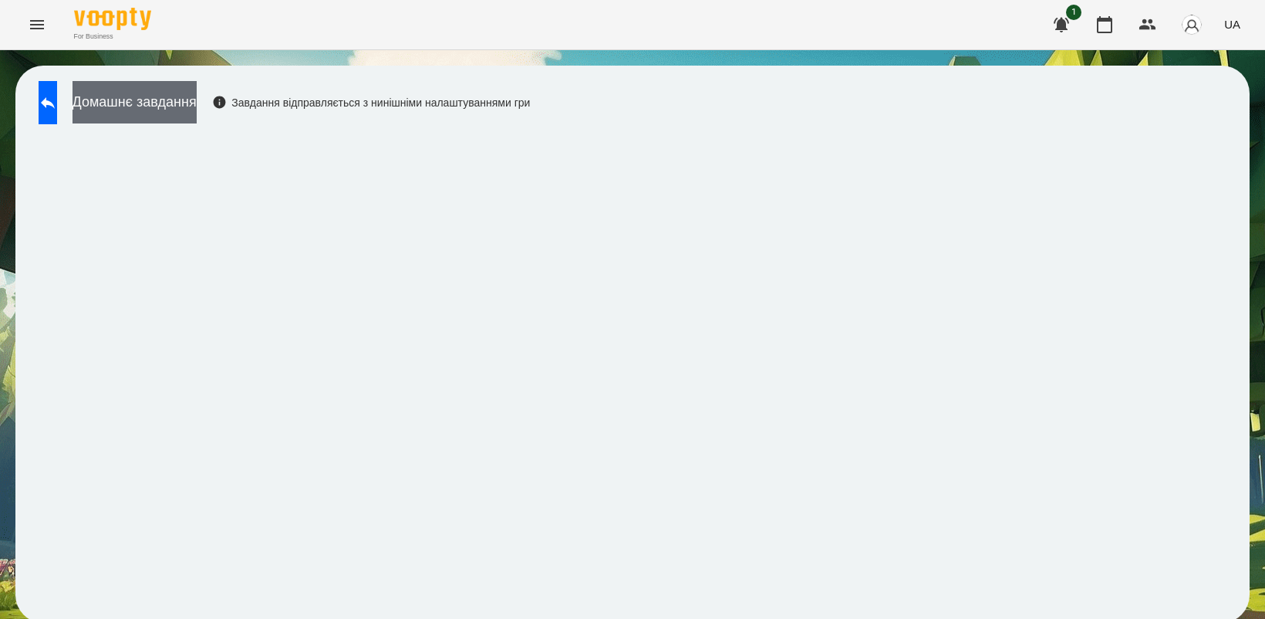
click at [153, 103] on button "Домашнє завдання" at bounding box center [135, 102] width 124 height 42
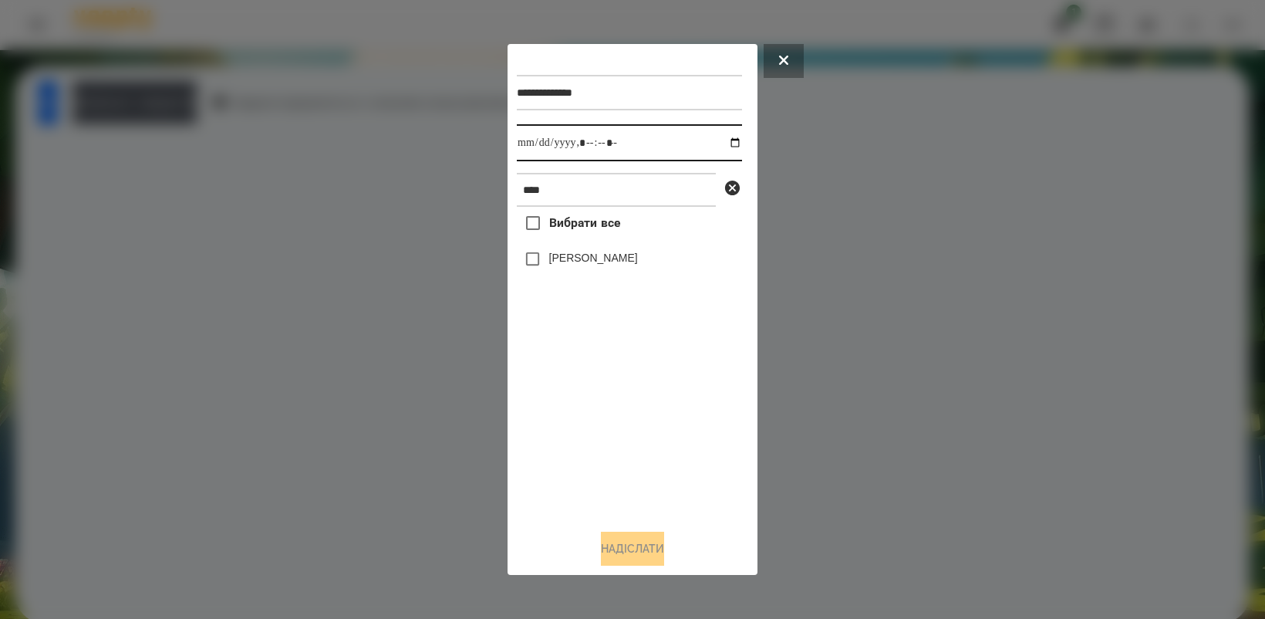
click at [727, 145] on input "datetime-local" at bounding box center [629, 142] width 225 height 37
drag, startPoint x: 606, startPoint y: 447, endPoint x: 538, endPoint y: 310, distance: 152.8
click at [606, 448] on div "Вибрати все Оля Антонова" at bounding box center [629, 361] width 225 height 309
type input "**********"
click at [635, 557] on button "Надіслати" at bounding box center [632, 549] width 63 height 34
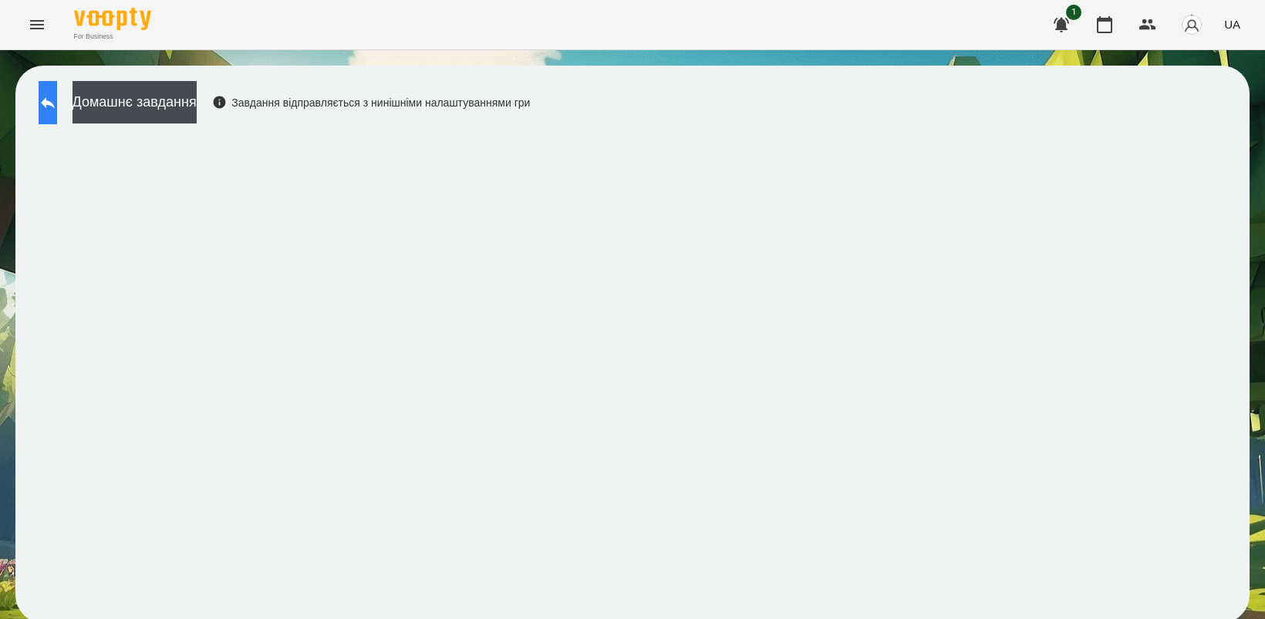
click at [57, 99] on icon at bounding box center [48, 102] width 19 height 19
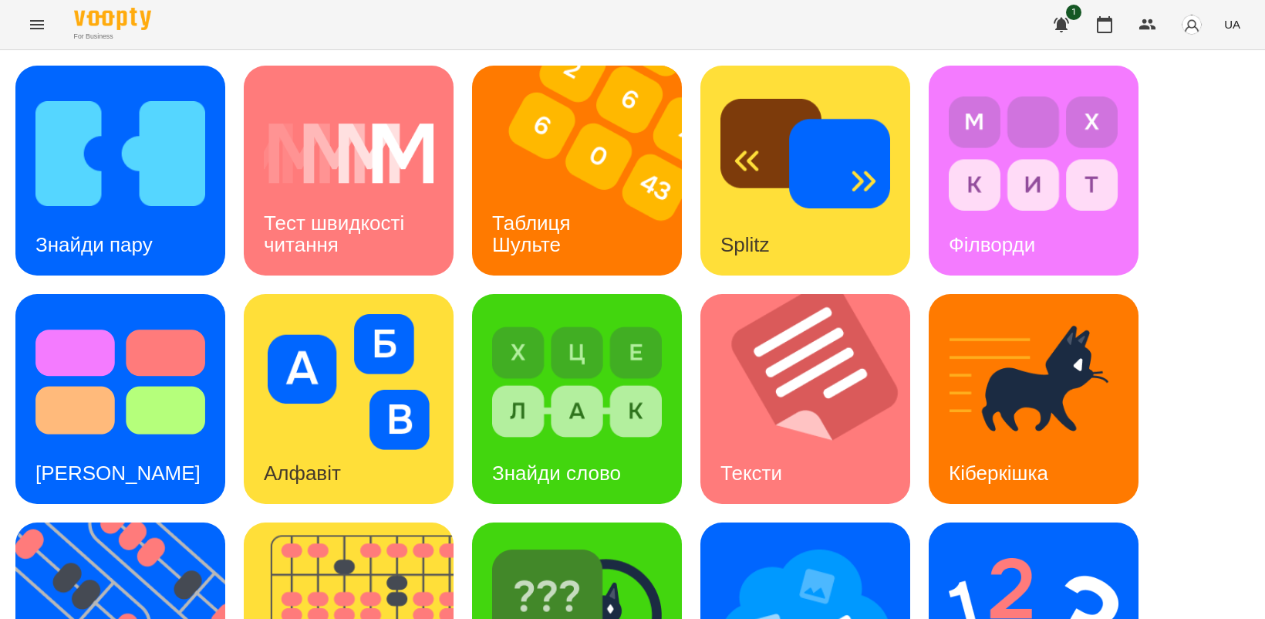
scroll to position [289, 0]
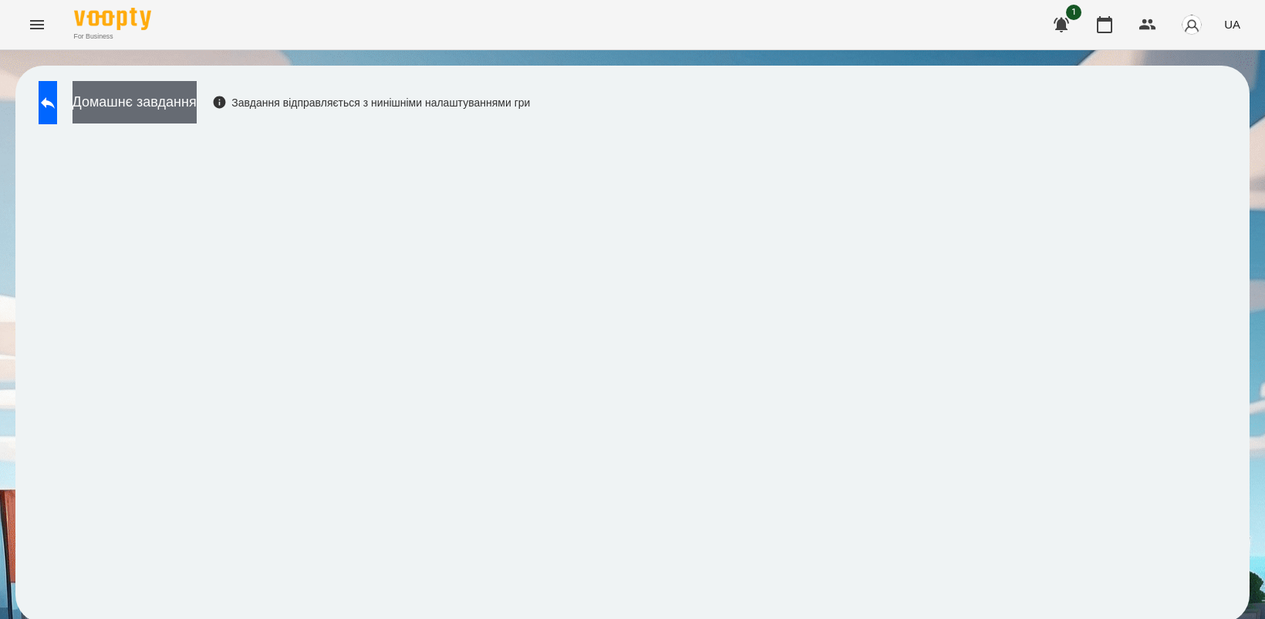
click at [162, 108] on button "Домашнє завдання" at bounding box center [135, 102] width 124 height 42
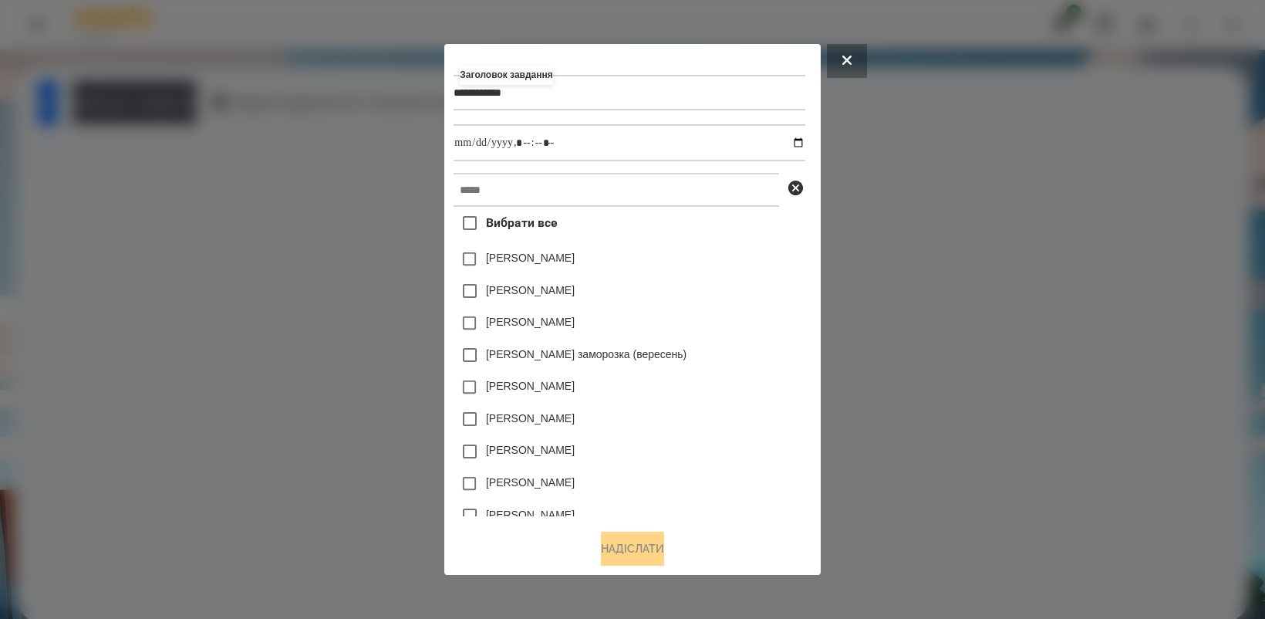
type input "**********"
click at [805, 140] on input "datetime-local" at bounding box center [629, 142] width 351 height 37
type input "**********"
click at [714, 413] on div "[PERSON_NAME]" at bounding box center [629, 419] width 351 height 32
click at [617, 189] on input "text" at bounding box center [617, 190] width 326 height 34
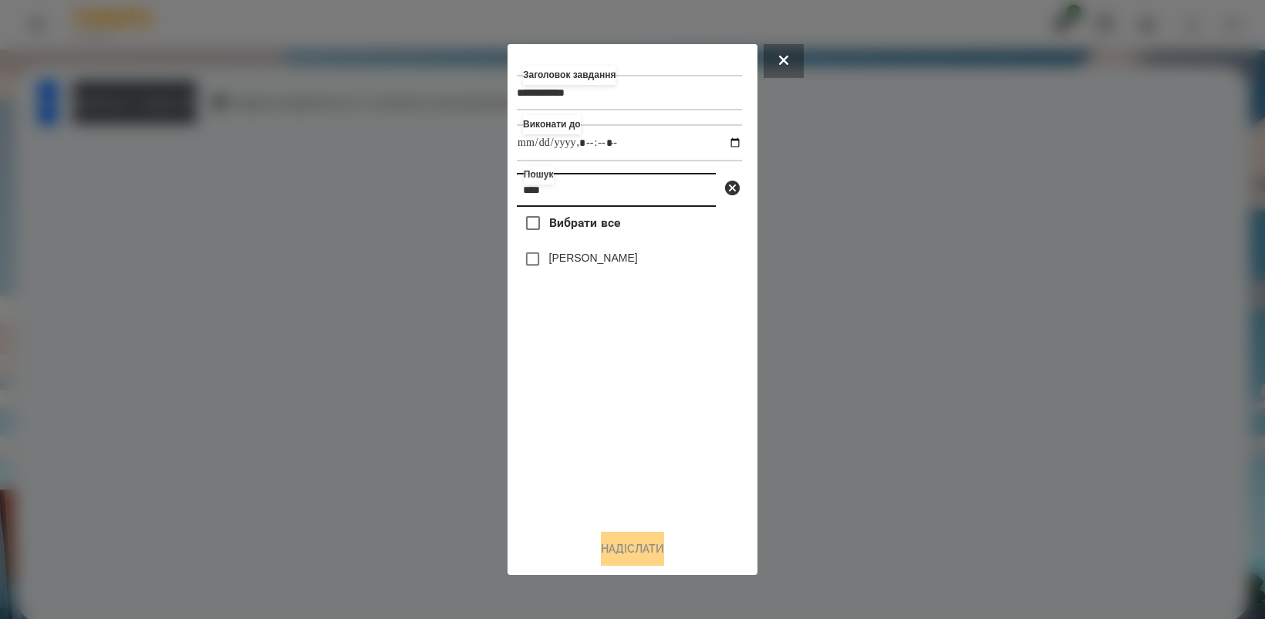
type input "***"
click at [660, 544] on button "Надіслати" at bounding box center [632, 549] width 63 height 34
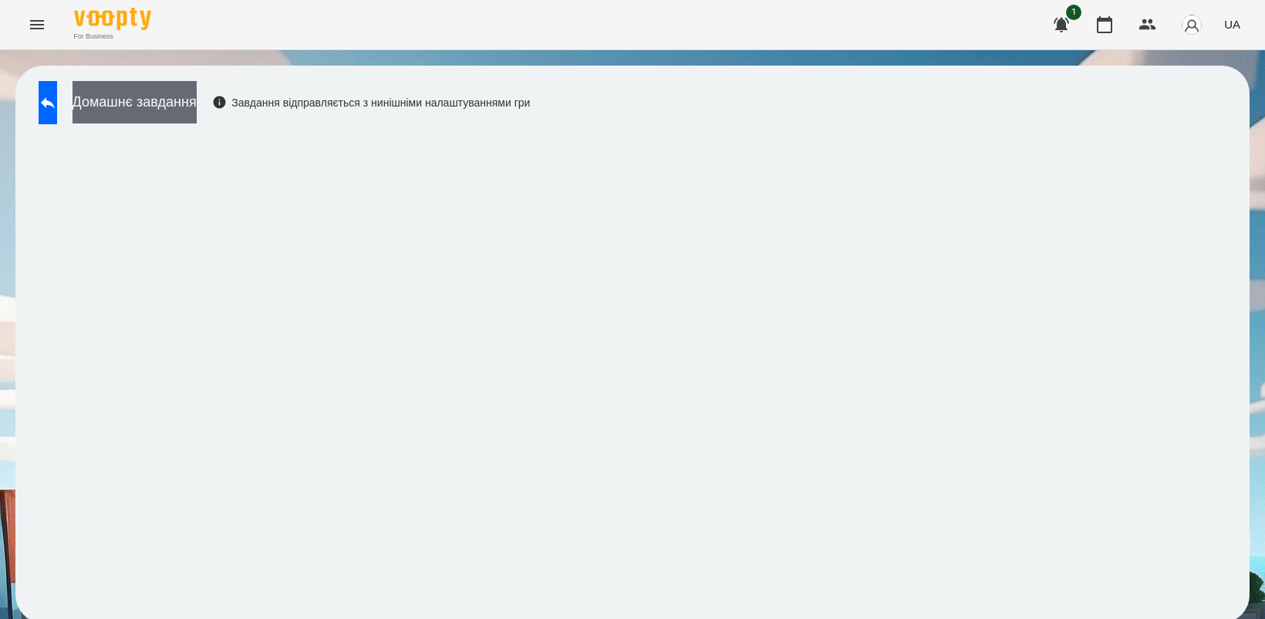
click at [197, 109] on button "Домашнє завдання" at bounding box center [135, 102] width 124 height 42
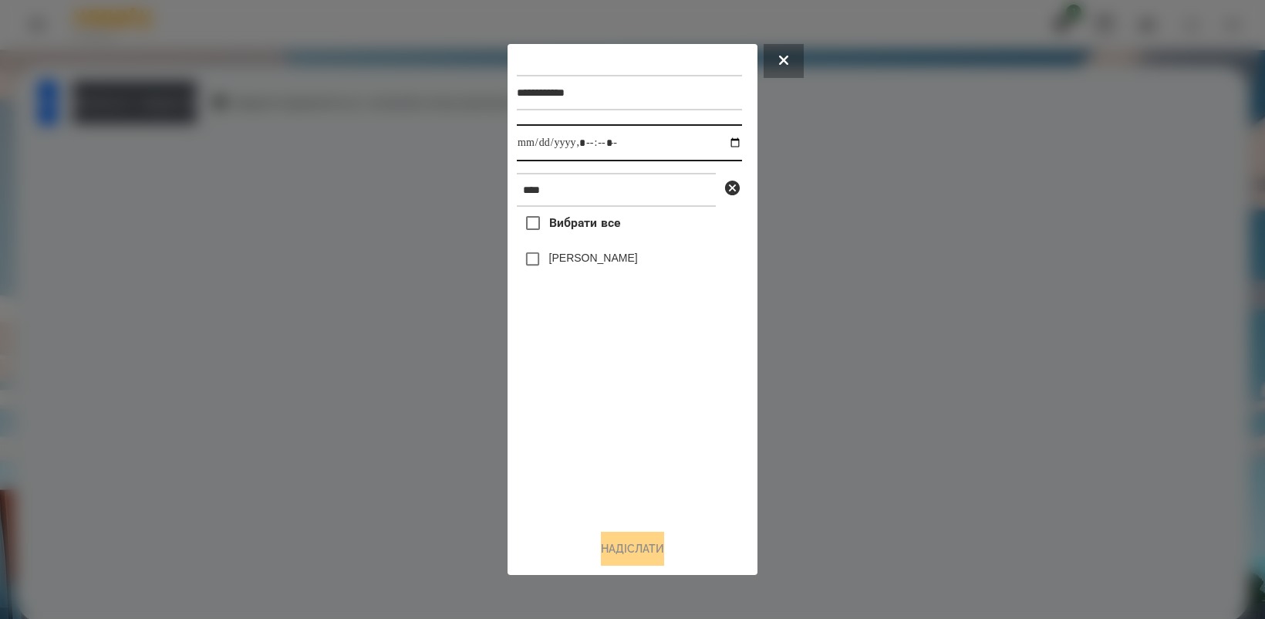
click at [727, 141] on input "datetime-local" at bounding box center [629, 142] width 225 height 37
type input "**********"
drag, startPoint x: 626, startPoint y: 417, endPoint x: 549, endPoint y: 285, distance: 152.2
click at [623, 410] on div "Вибрати все Оля Антонова" at bounding box center [629, 361] width 225 height 309
click at [633, 549] on button "Надіслати" at bounding box center [632, 549] width 63 height 34
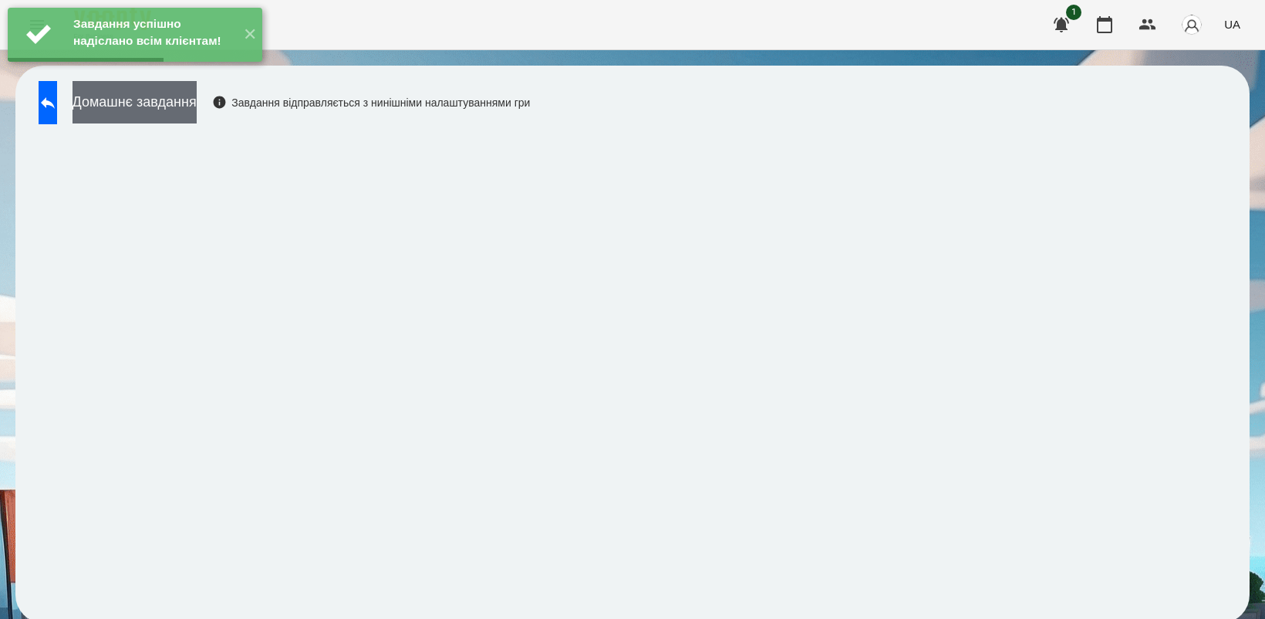
click at [167, 113] on button "Домашнє завдання" at bounding box center [135, 102] width 124 height 42
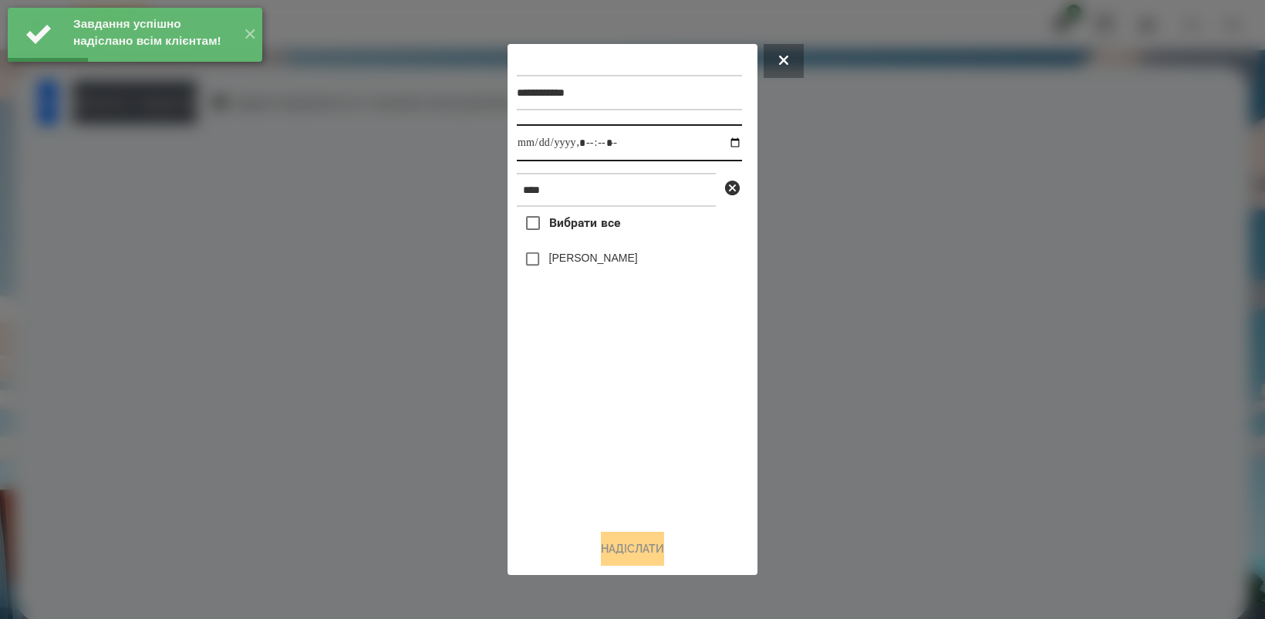
click at [720, 140] on input "datetime-local" at bounding box center [629, 142] width 225 height 37
type input "**********"
drag, startPoint x: 608, startPoint y: 442, endPoint x: 585, endPoint y: 352, distance: 93.2
click at [608, 441] on div "Вибрати все Оля Антонова" at bounding box center [629, 361] width 225 height 309
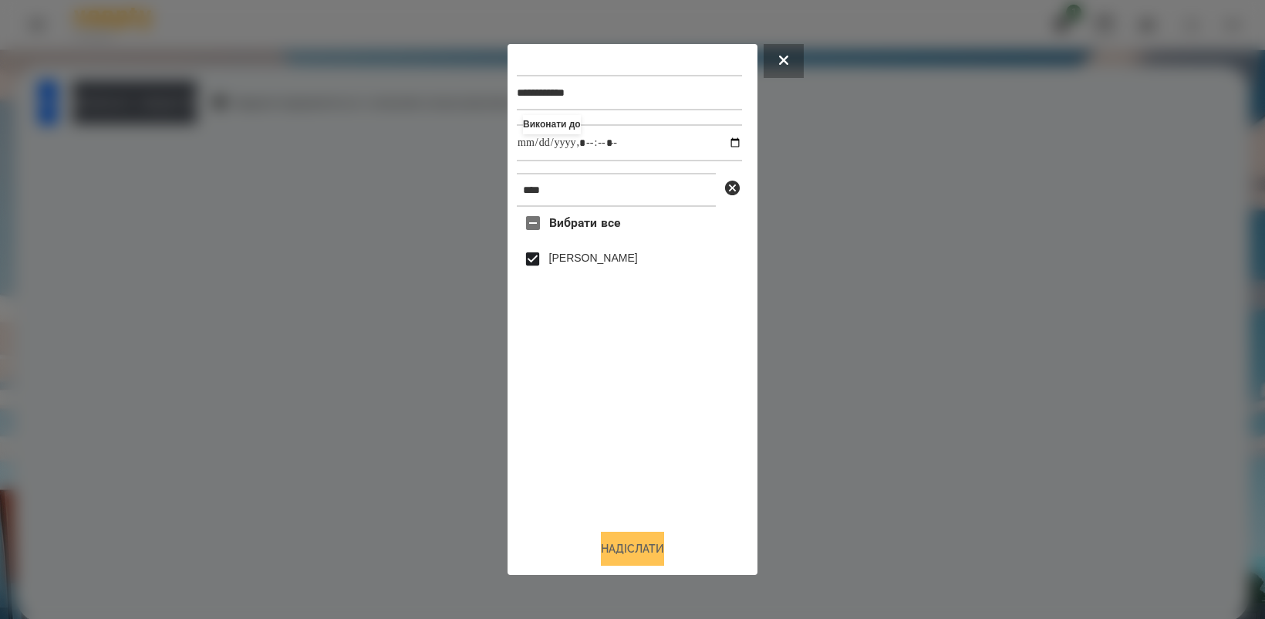
click at [653, 560] on button "Надіслати" at bounding box center [632, 549] width 63 height 34
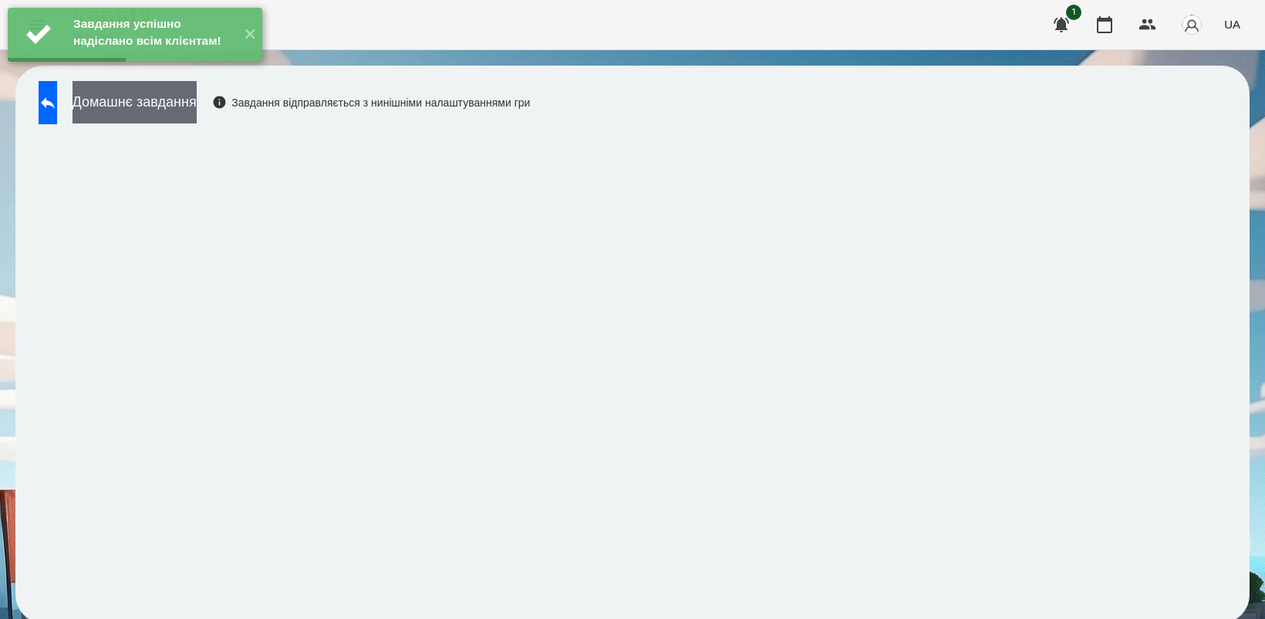
click at [191, 110] on button "Домашнє завдання" at bounding box center [135, 102] width 124 height 42
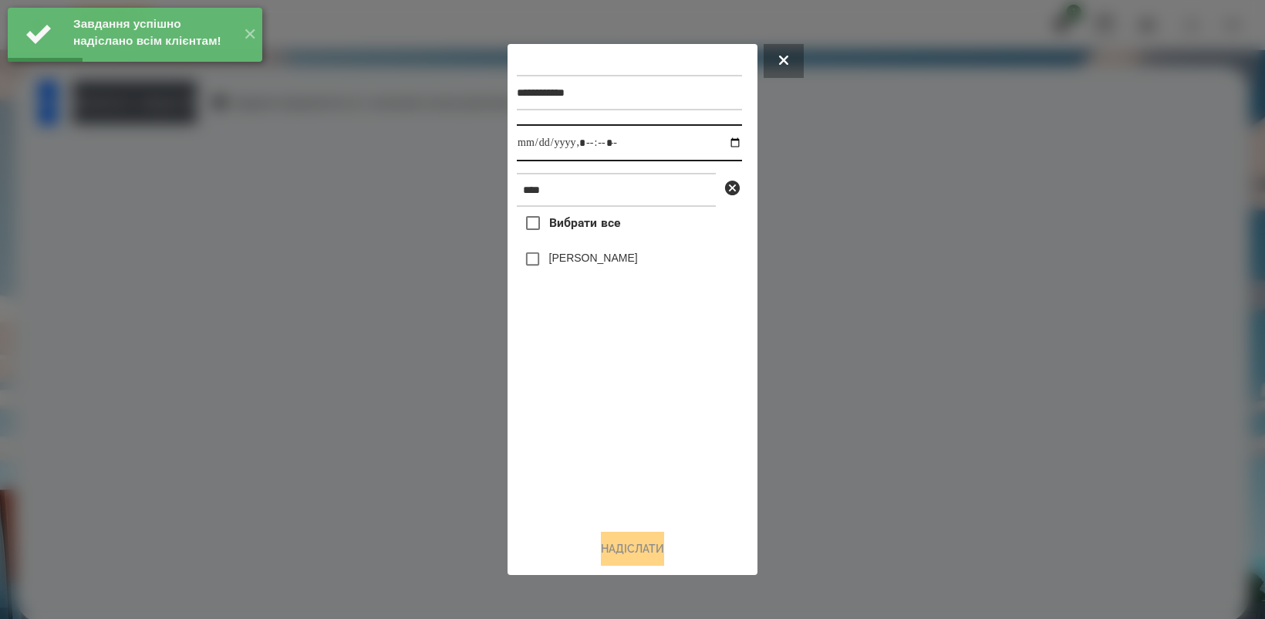
click at [724, 135] on input "datetime-local" at bounding box center [629, 142] width 225 height 37
type input "**********"
click at [610, 407] on div "Вибрати все Оля Антонова" at bounding box center [629, 361] width 225 height 309
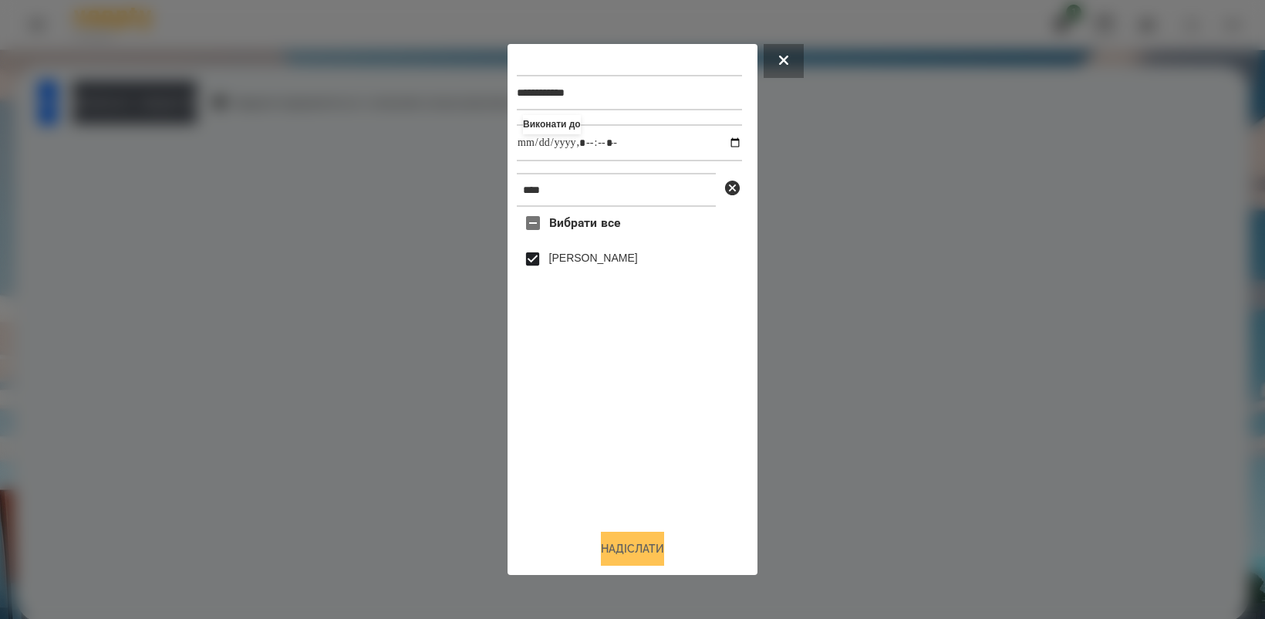
click at [658, 561] on button "Надіслати" at bounding box center [632, 549] width 63 height 34
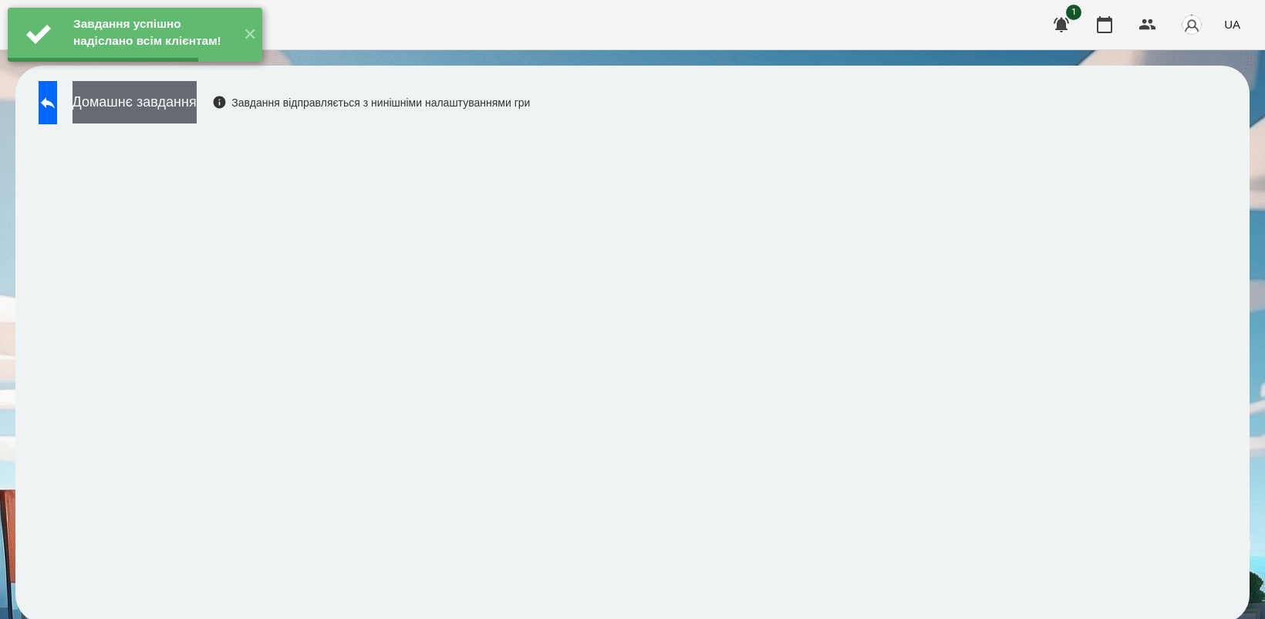
click at [151, 117] on button "Домашнє завдання" at bounding box center [135, 102] width 124 height 42
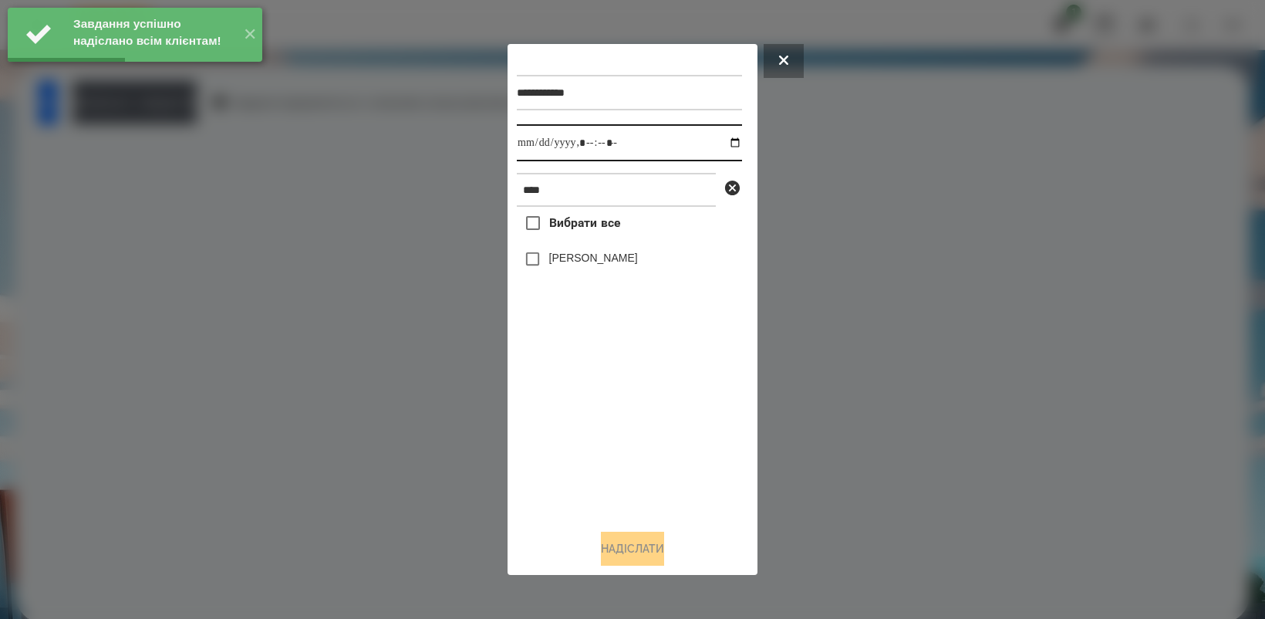
drag, startPoint x: 717, startPoint y: 140, endPoint x: 726, endPoint y: 144, distance: 9.7
click at [719, 140] on input "datetime-local" at bounding box center [629, 142] width 225 height 37
click at [626, 433] on div "Вибрати все Оля Антонова" at bounding box center [629, 361] width 225 height 309
type input "**********"
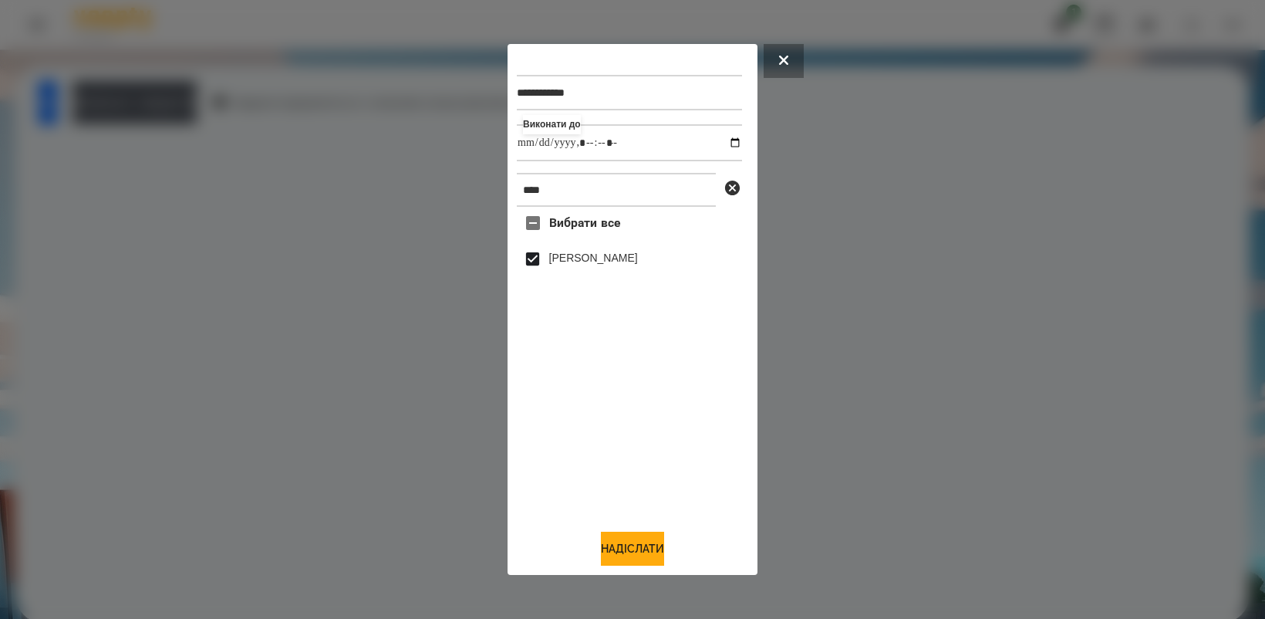
click at [656, 530] on div "**********" at bounding box center [632, 309] width 231 height 512
click at [653, 552] on button "Надіслати" at bounding box center [632, 549] width 63 height 34
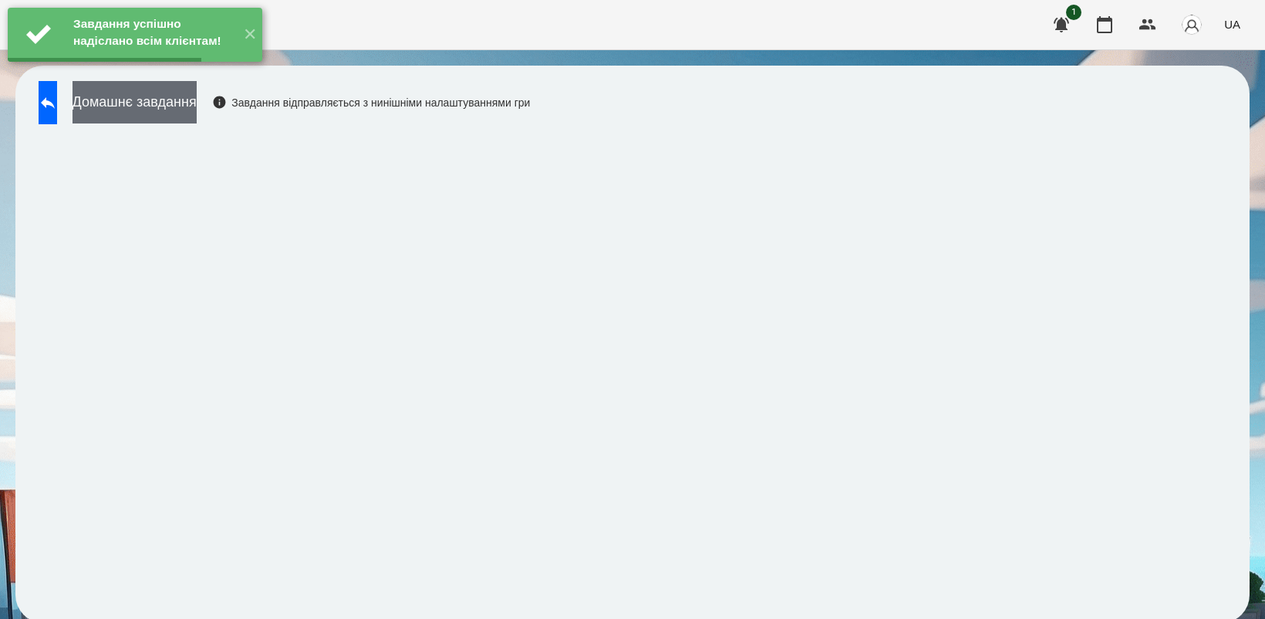
click at [197, 103] on button "Домашнє завдання" at bounding box center [135, 102] width 124 height 42
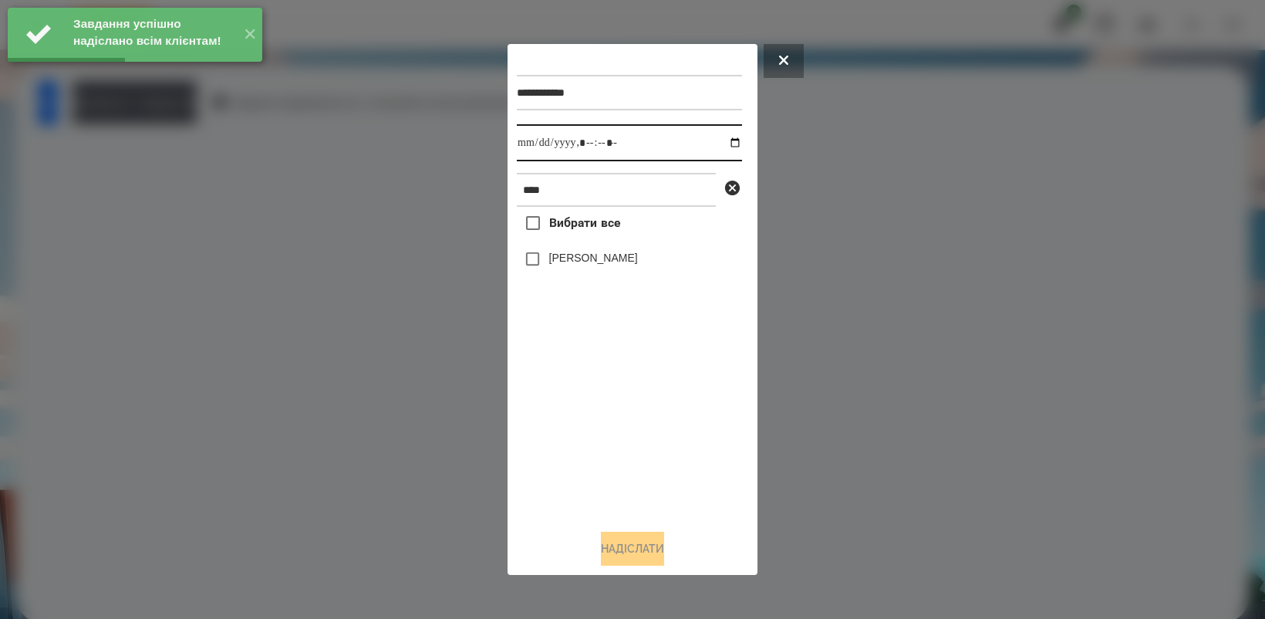
click at [724, 140] on input "datetime-local" at bounding box center [629, 142] width 225 height 37
click at [599, 433] on div "Вибрати все Оля Антонова" at bounding box center [629, 361] width 225 height 309
type input "**********"
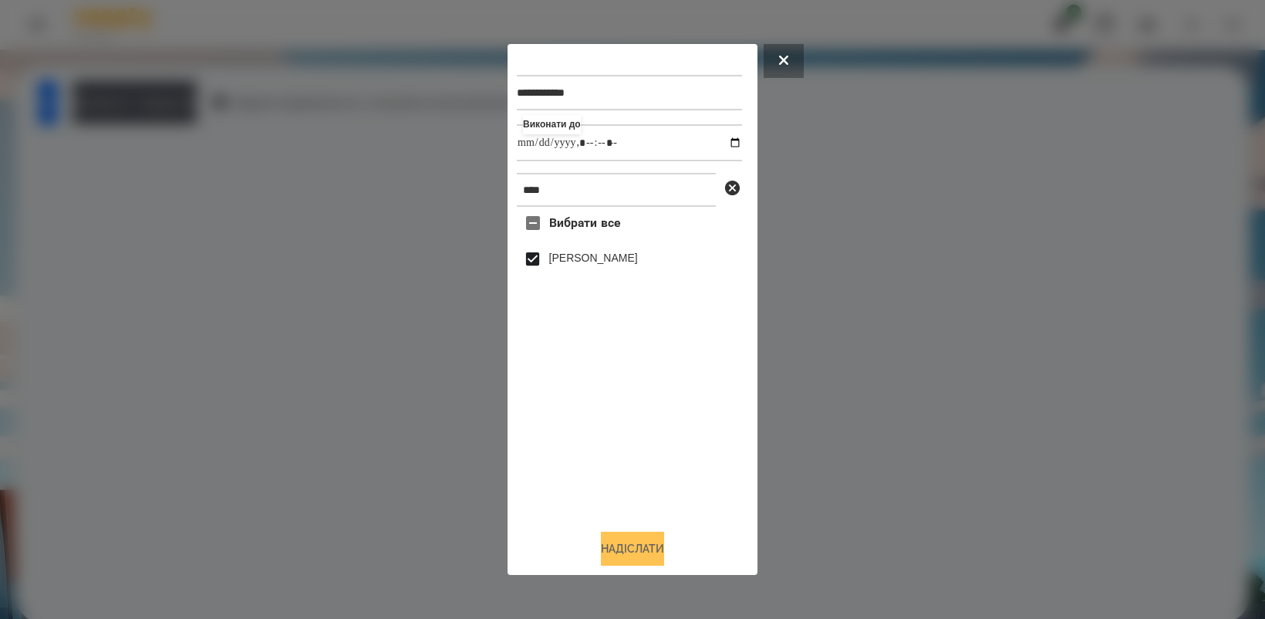
click at [634, 553] on button "Надіслати" at bounding box center [632, 549] width 63 height 34
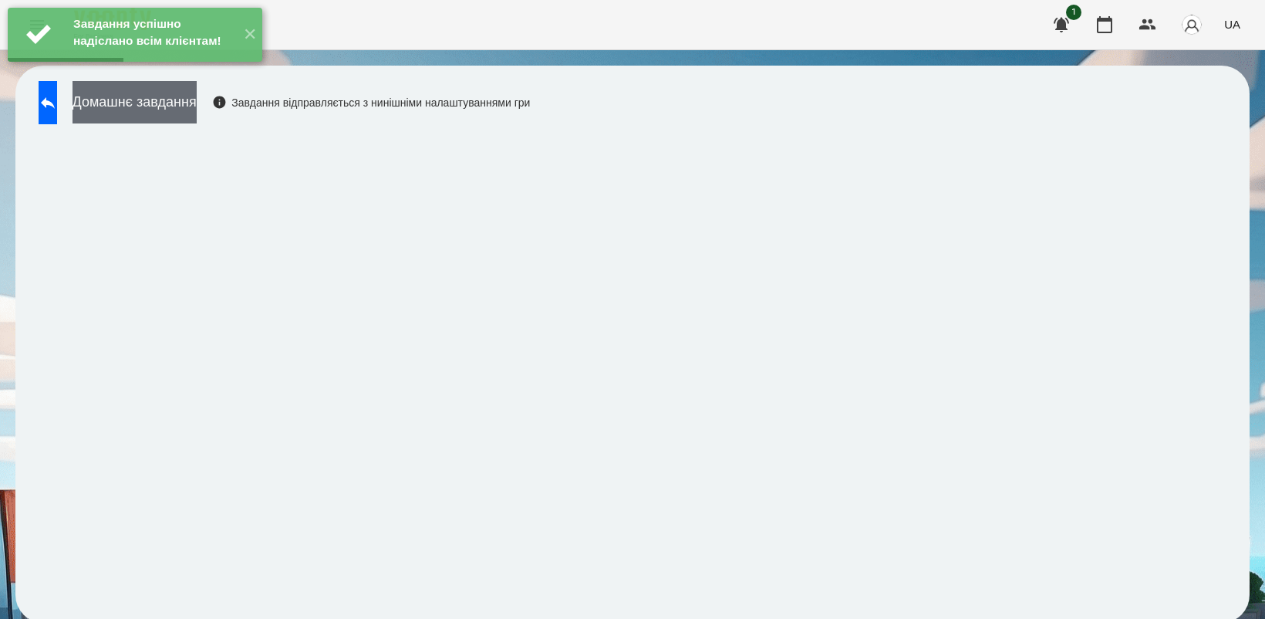
click at [197, 113] on button "Домашнє завдання" at bounding box center [135, 102] width 124 height 42
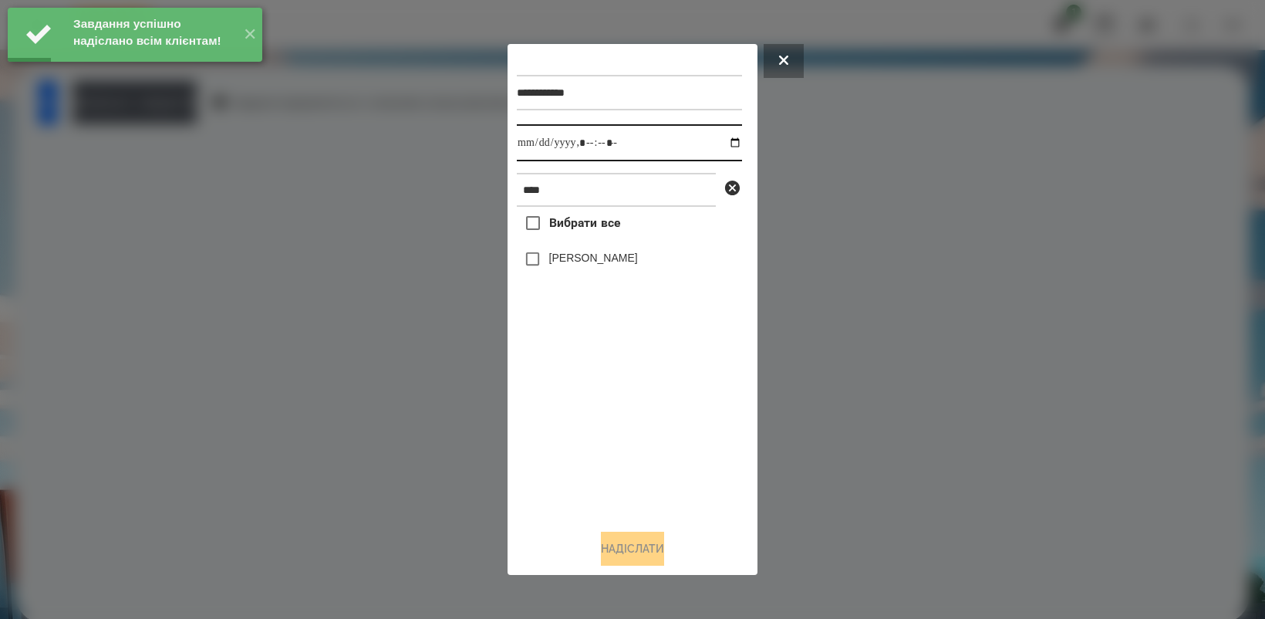
click at [725, 147] on input "datetime-local" at bounding box center [629, 142] width 225 height 37
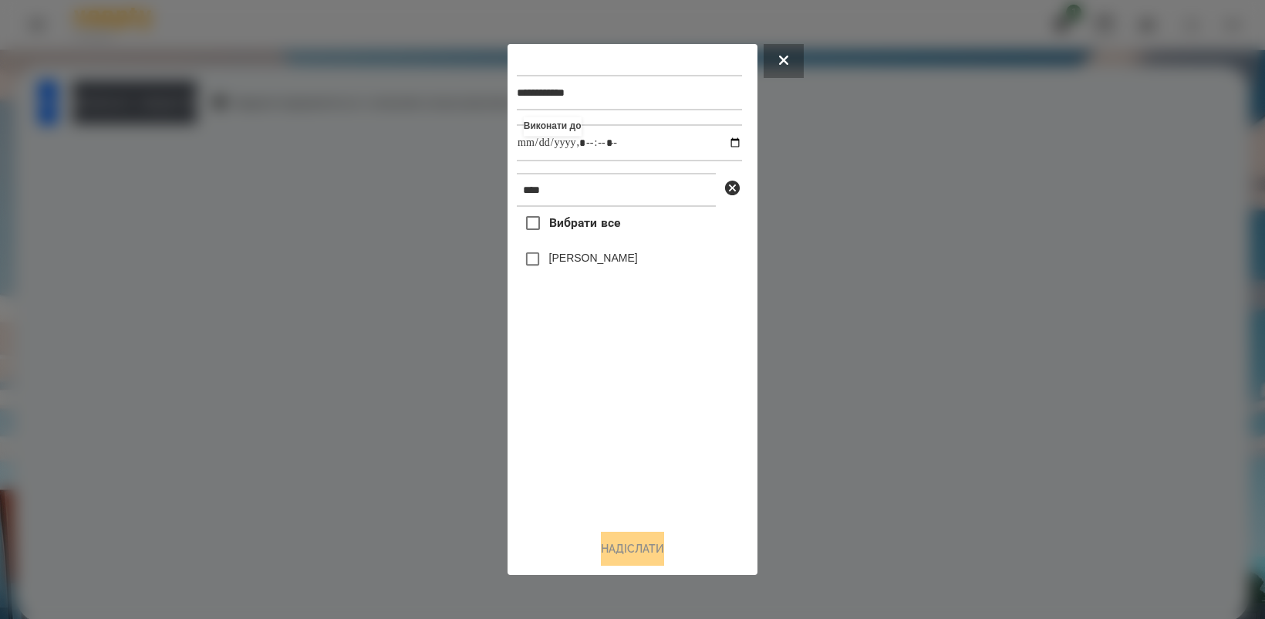
type input "**********"
click at [642, 414] on div "Вибрати все Оля Антонова" at bounding box center [629, 361] width 225 height 309
click at [645, 564] on button "Надіслати" at bounding box center [632, 549] width 63 height 34
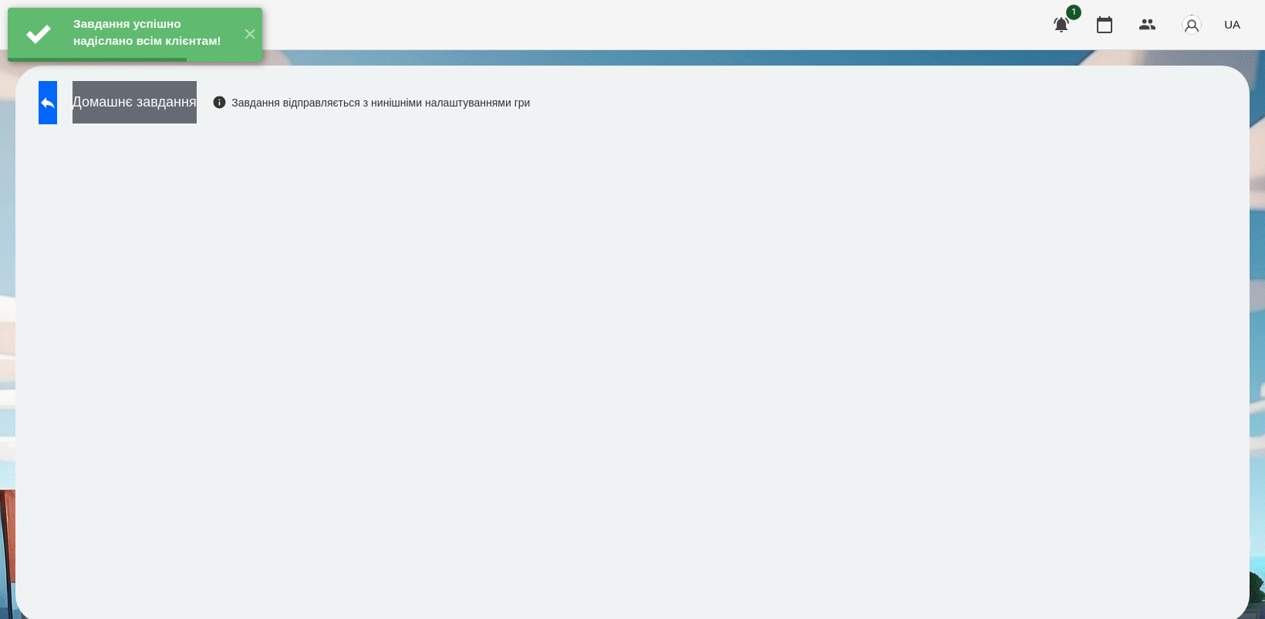
click at [197, 103] on button "Домашнє завдання" at bounding box center [135, 102] width 124 height 42
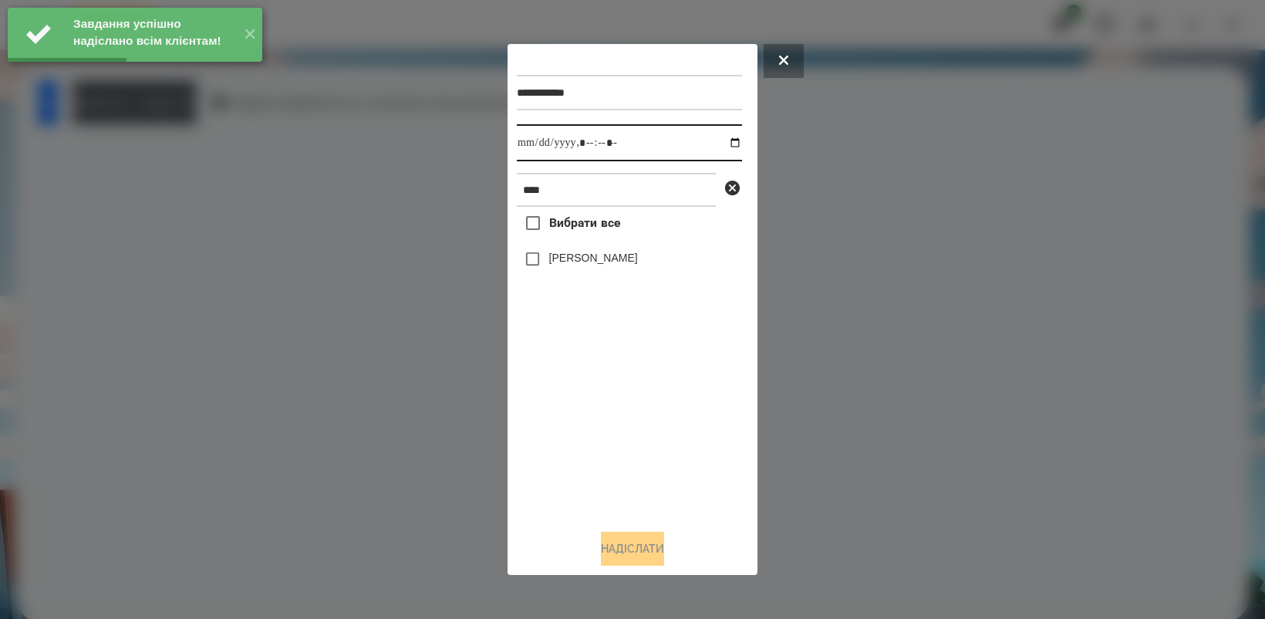
click at [724, 139] on input "datetime-local" at bounding box center [629, 142] width 225 height 37
type input "**********"
click at [645, 428] on div "Вибрати все Оля Антонова" at bounding box center [629, 361] width 225 height 309
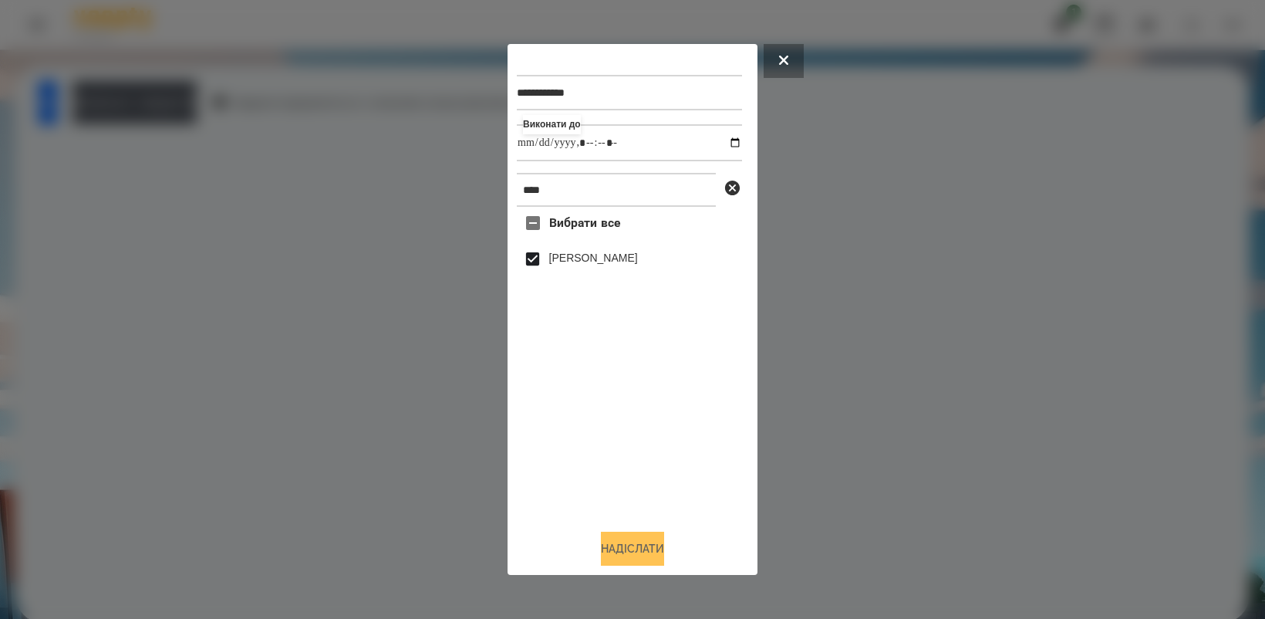
click at [629, 548] on button "Надіслати" at bounding box center [632, 549] width 63 height 34
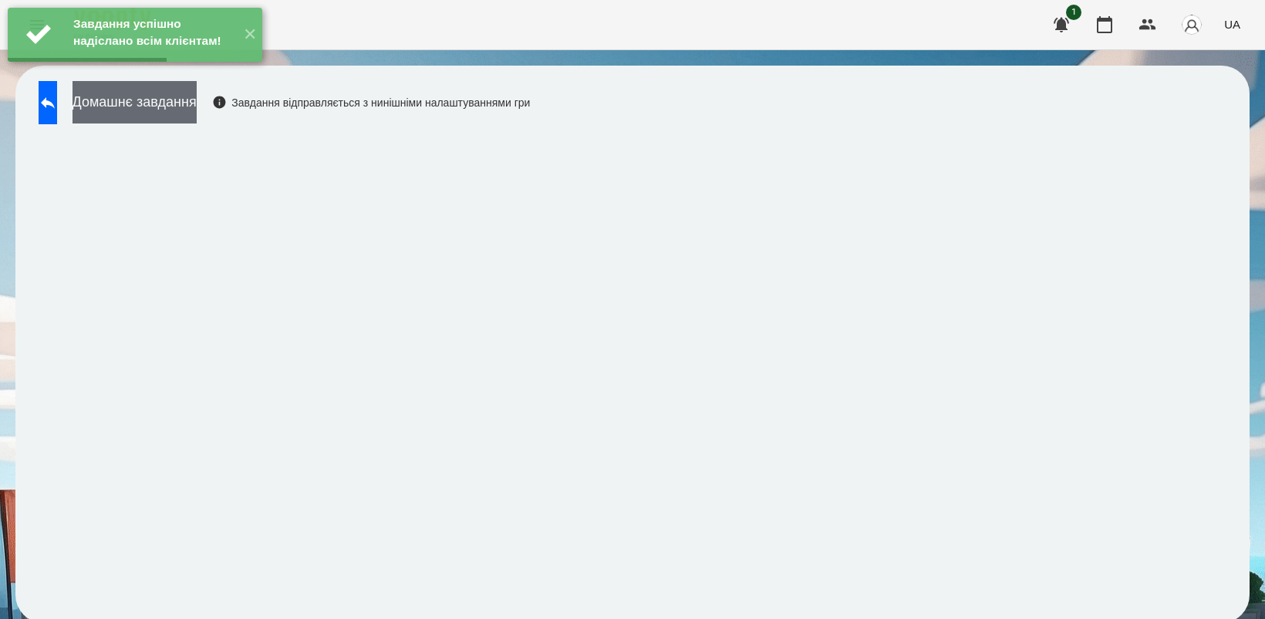
click at [171, 102] on button "Домашнє завдання" at bounding box center [135, 102] width 124 height 42
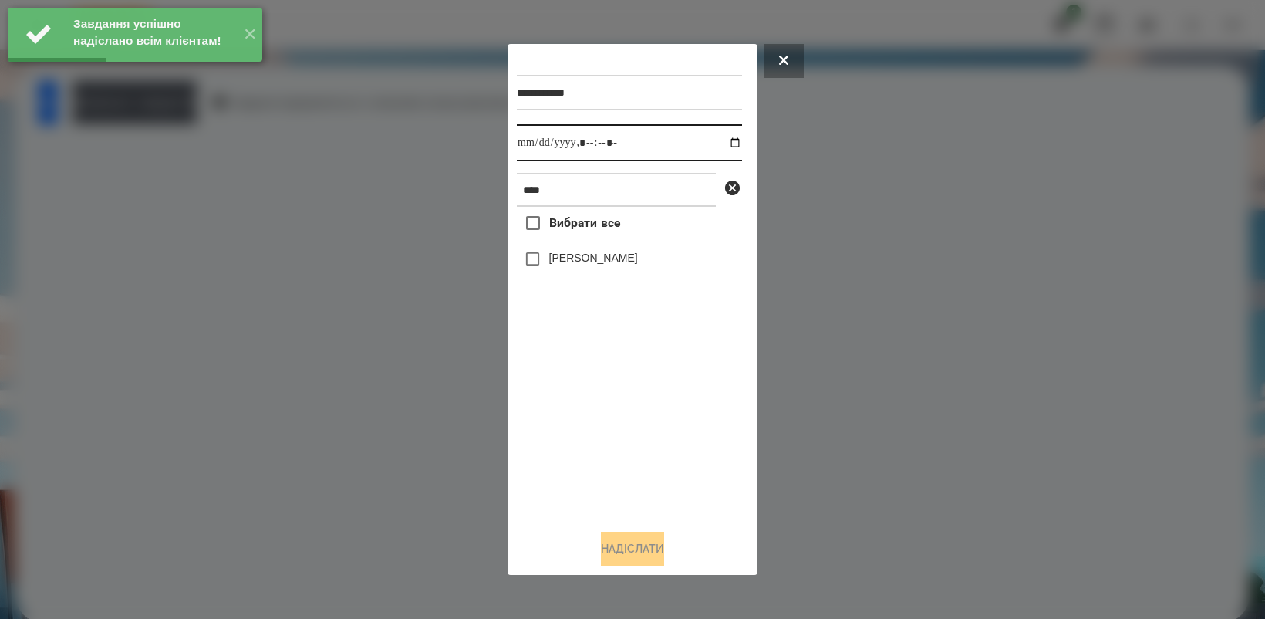
click at [722, 137] on input "datetime-local" at bounding box center [629, 142] width 225 height 37
type input "**********"
click at [586, 426] on div "Вибрати все Оля Антонова" at bounding box center [629, 361] width 225 height 309
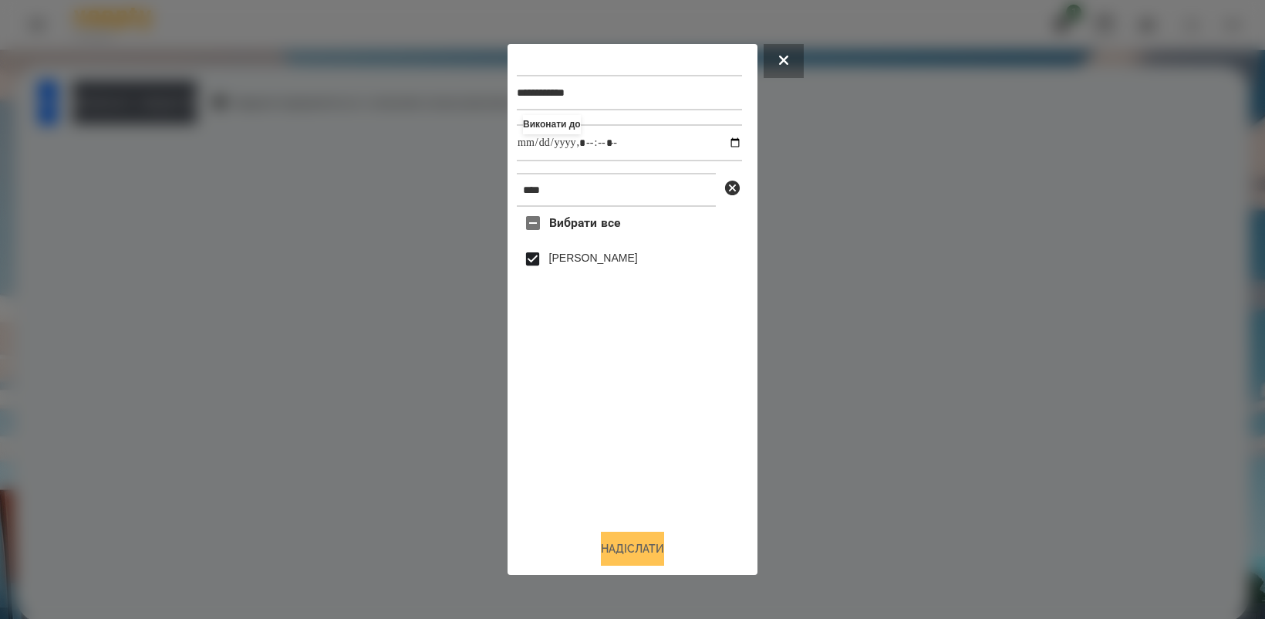
click at [653, 546] on button "Надіслати" at bounding box center [632, 549] width 63 height 34
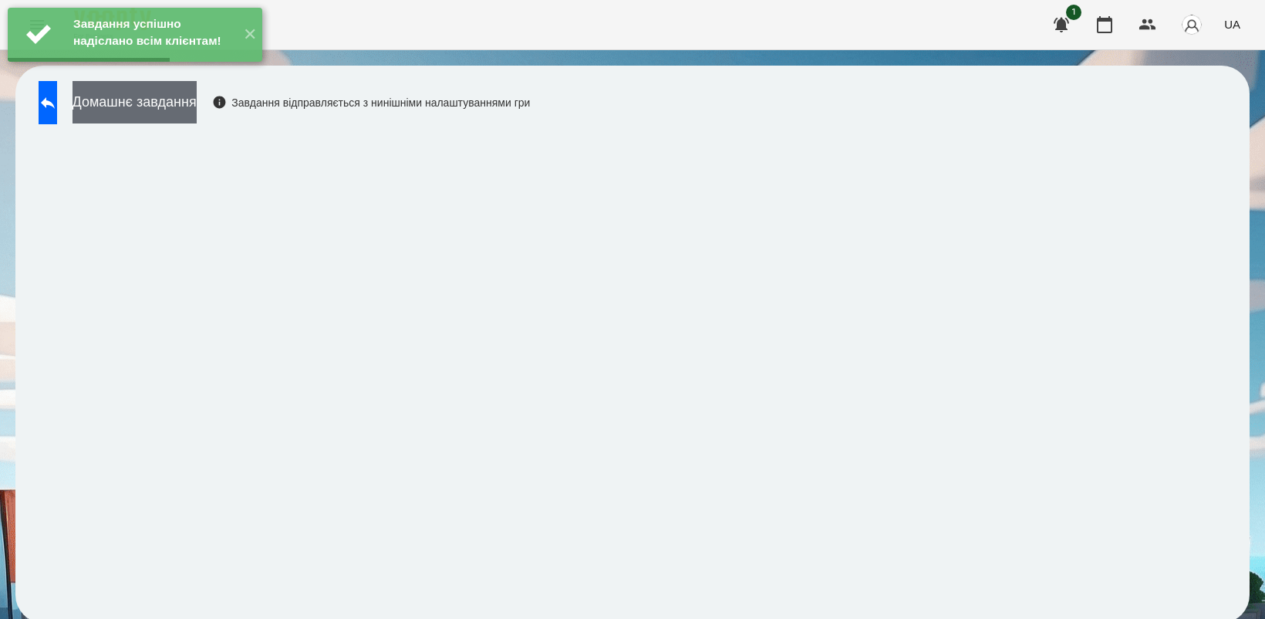
click at [197, 106] on button "Домашнє завдання" at bounding box center [135, 102] width 124 height 42
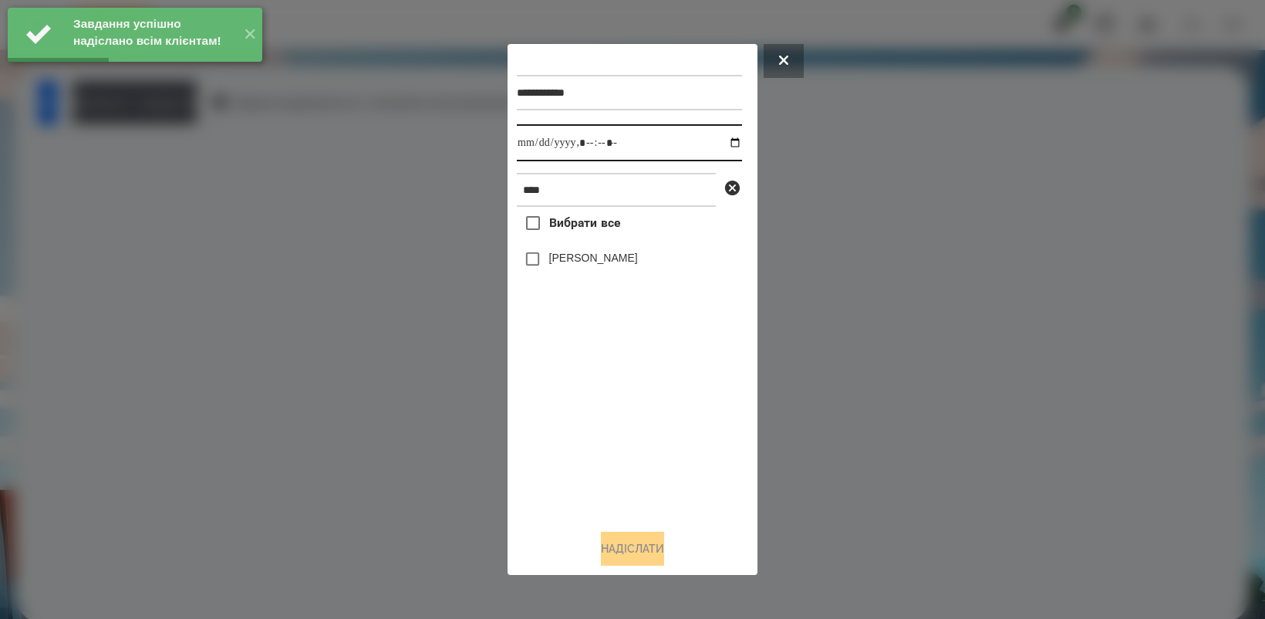
click at [721, 137] on input "datetime-local" at bounding box center [629, 142] width 225 height 37
type input "**********"
click at [603, 465] on div "Вибрати все Оля Антонова" at bounding box center [629, 361] width 225 height 309
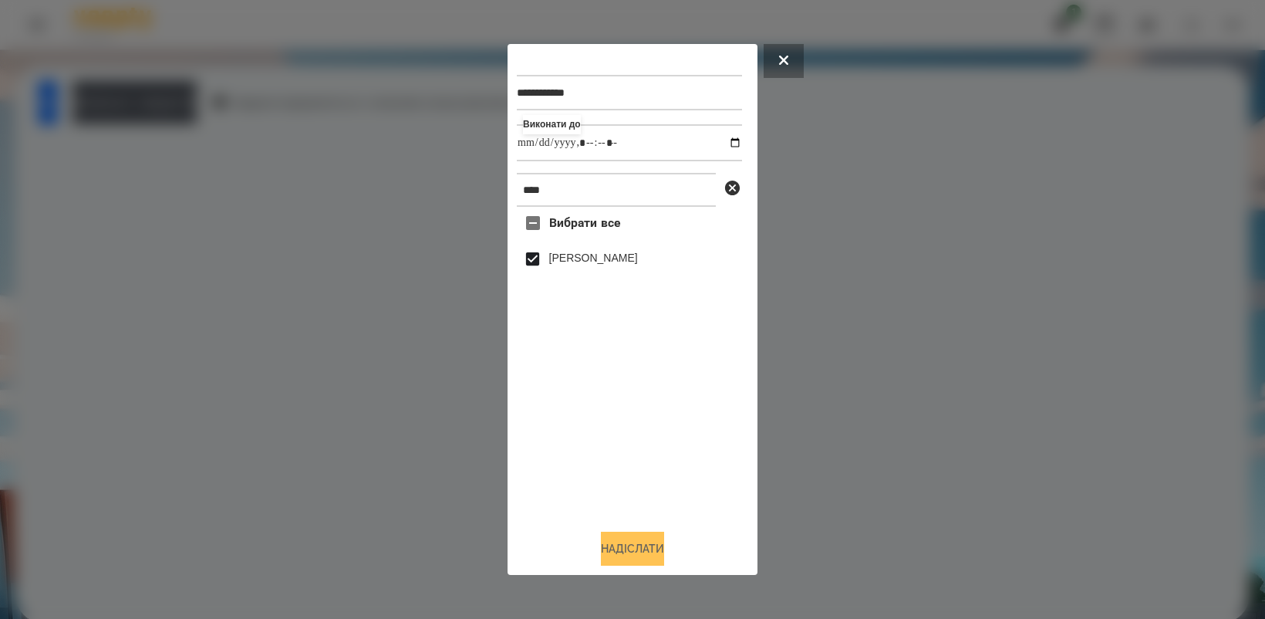
click at [623, 555] on button "Надіслати" at bounding box center [632, 549] width 63 height 34
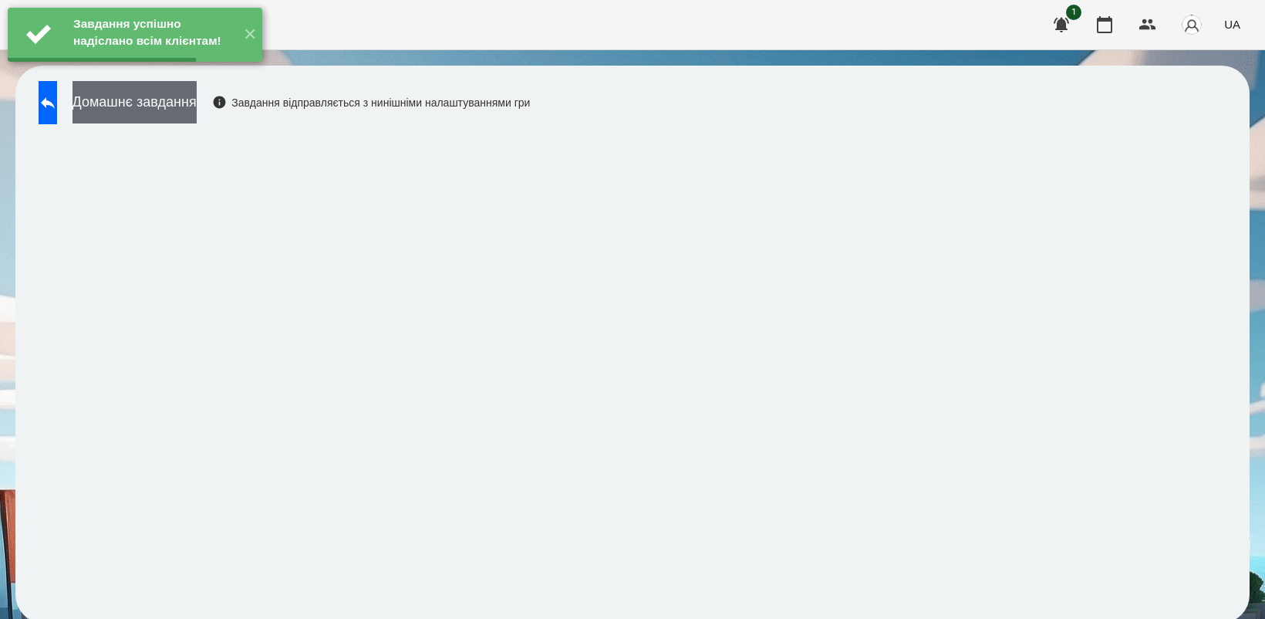
click at [197, 106] on button "Домашнє завдання" at bounding box center [135, 102] width 124 height 42
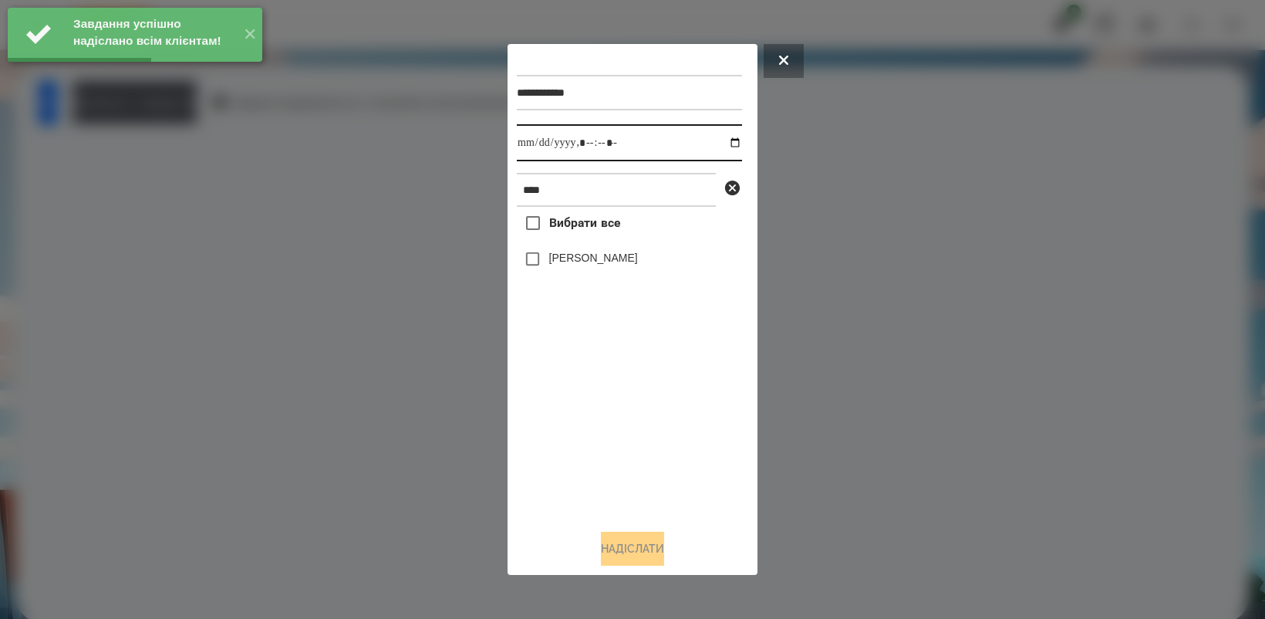
click at [720, 144] on input "datetime-local" at bounding box center [629, 142] width 225 height 37
click at [633, 457] on div "Вибрати все Оля Антонова" at bounding box center [629, 361] width 225 height 309
type input "**********"
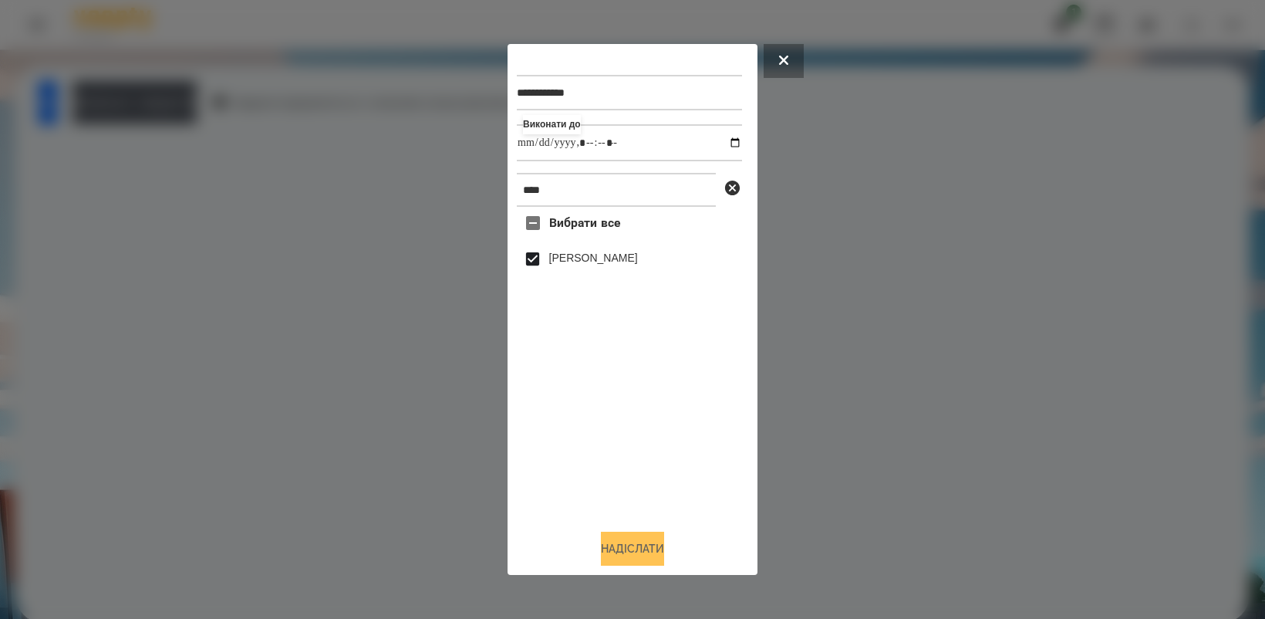
click at [640, 558] on button "Надіслати" at bounding box center [632, 549] width 63 height 34
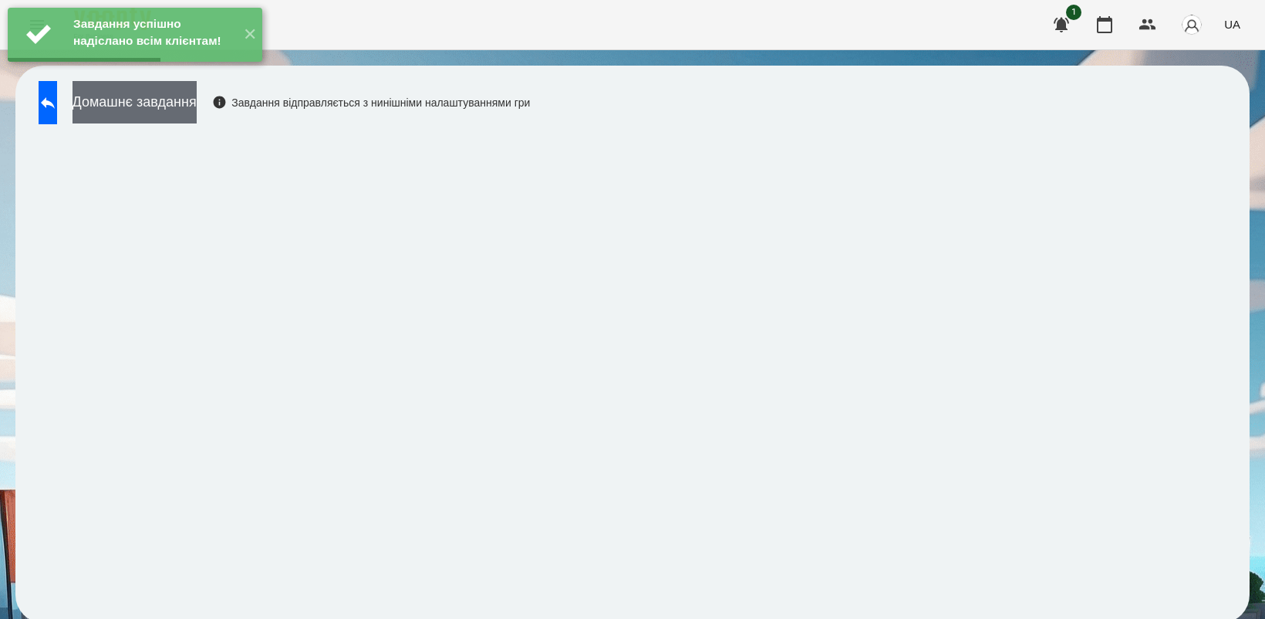
click at [167, 116] on button "Домашнє завдання" at bounding box center [135, 102] width 124 height 42
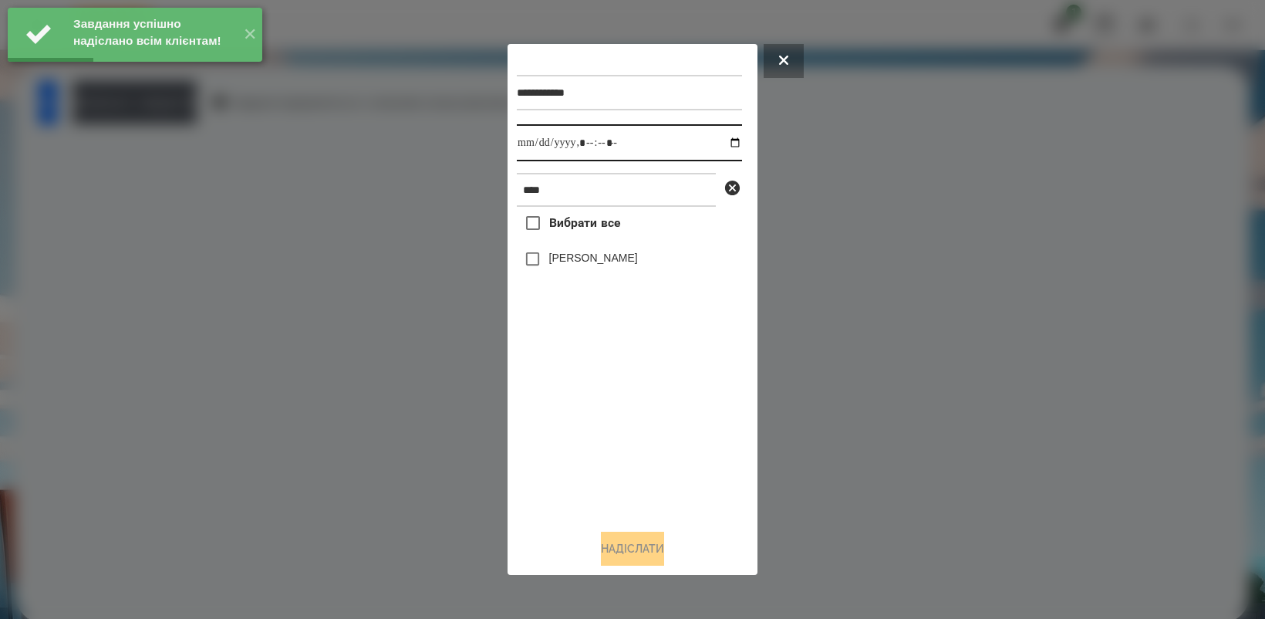
click at [721, 140] on input "datetime-local" at bounding box center [629, 142] width 225 height 37
type input "**********"
click at [606, 420] on div "Вибрати все Оля Антонова" at bounding box center [629, 361] width 225 height 309
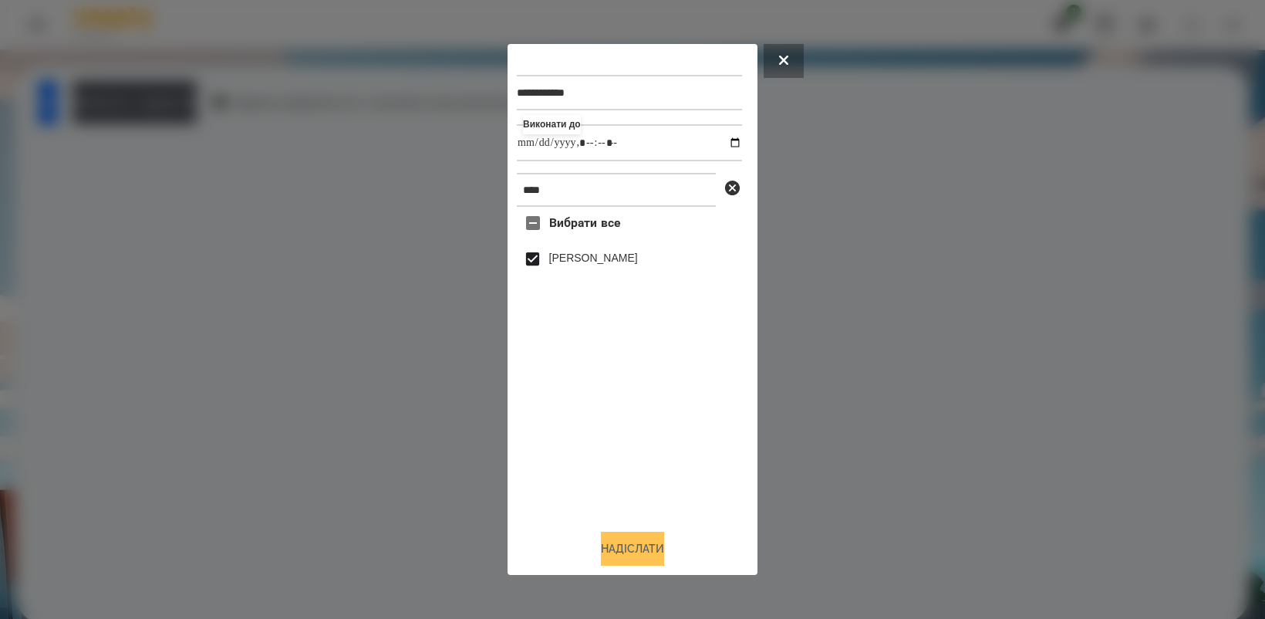
click at [652, 545] on button "Надіслати" at bounding box center [632, 549] width 63 height 34
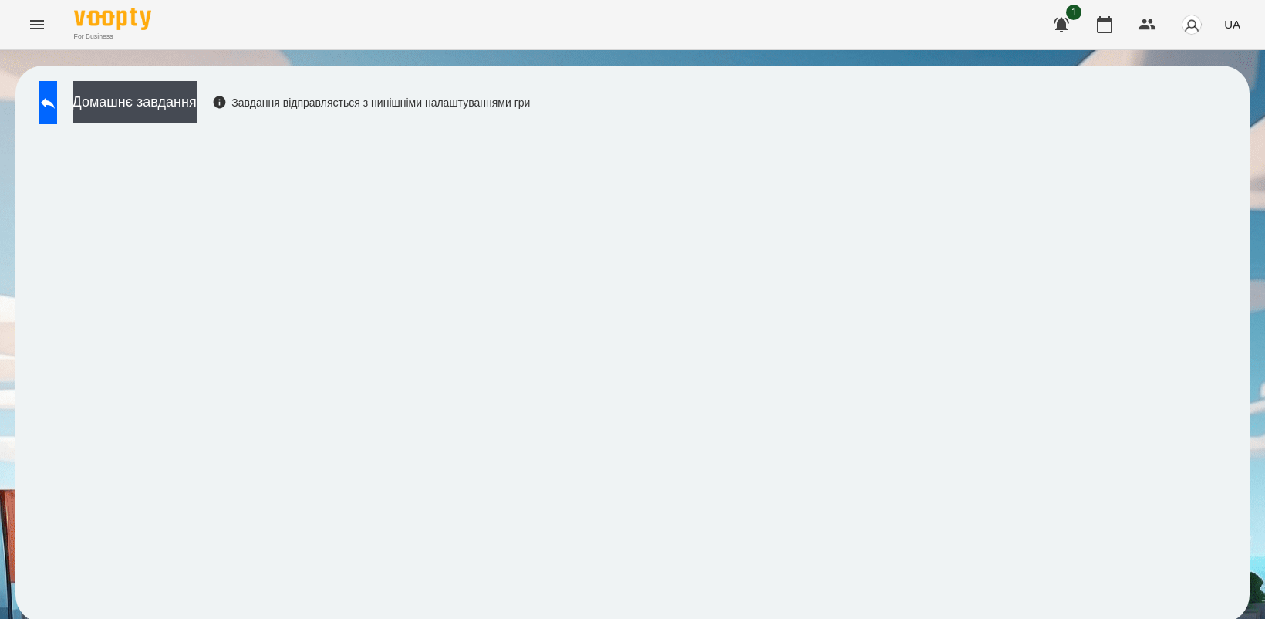
click at [40, 29] on icon "Menu" at bounding box center [37, 24] width 14 height 9
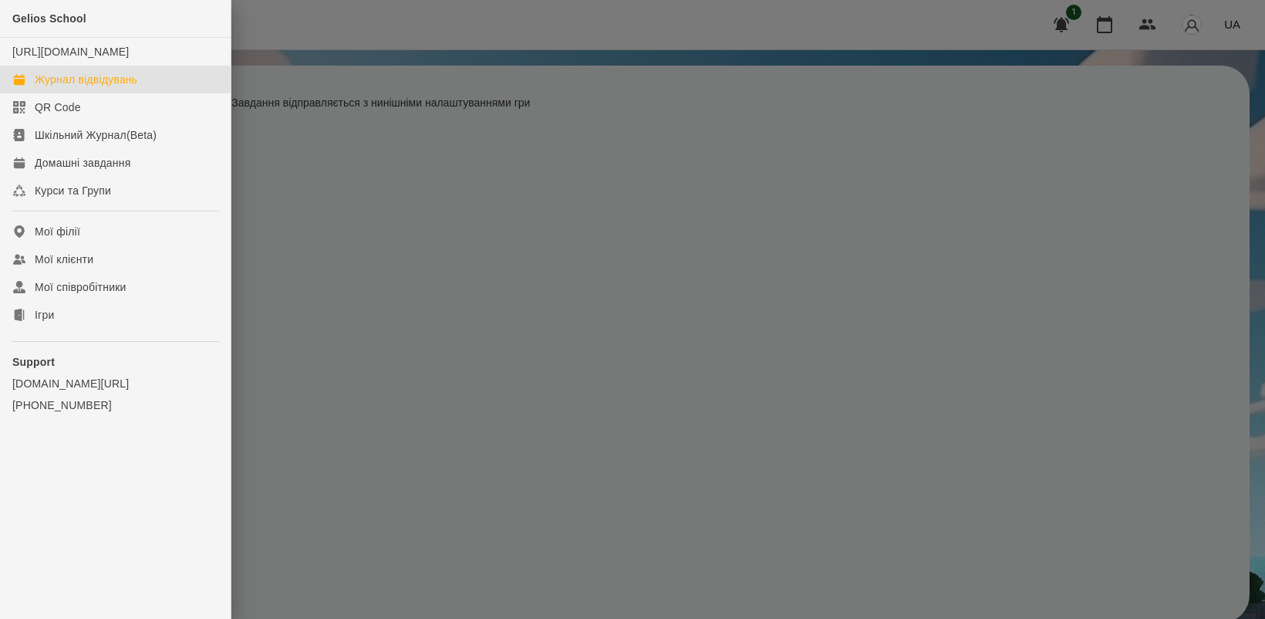
click at [110, 87] on div "Журнал відвідувань" at bounding box center [86, 79] width 103 height 15
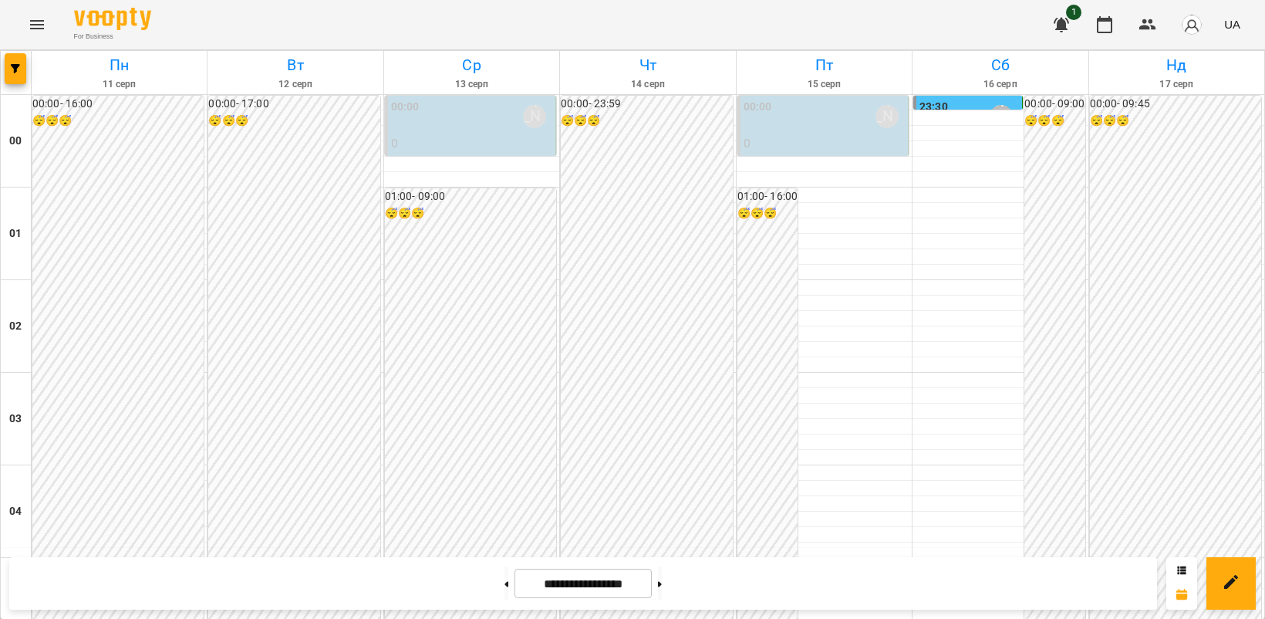
scroll to position [771, 0]
